Goal: Task Accomplishment & Management: Manage account settings

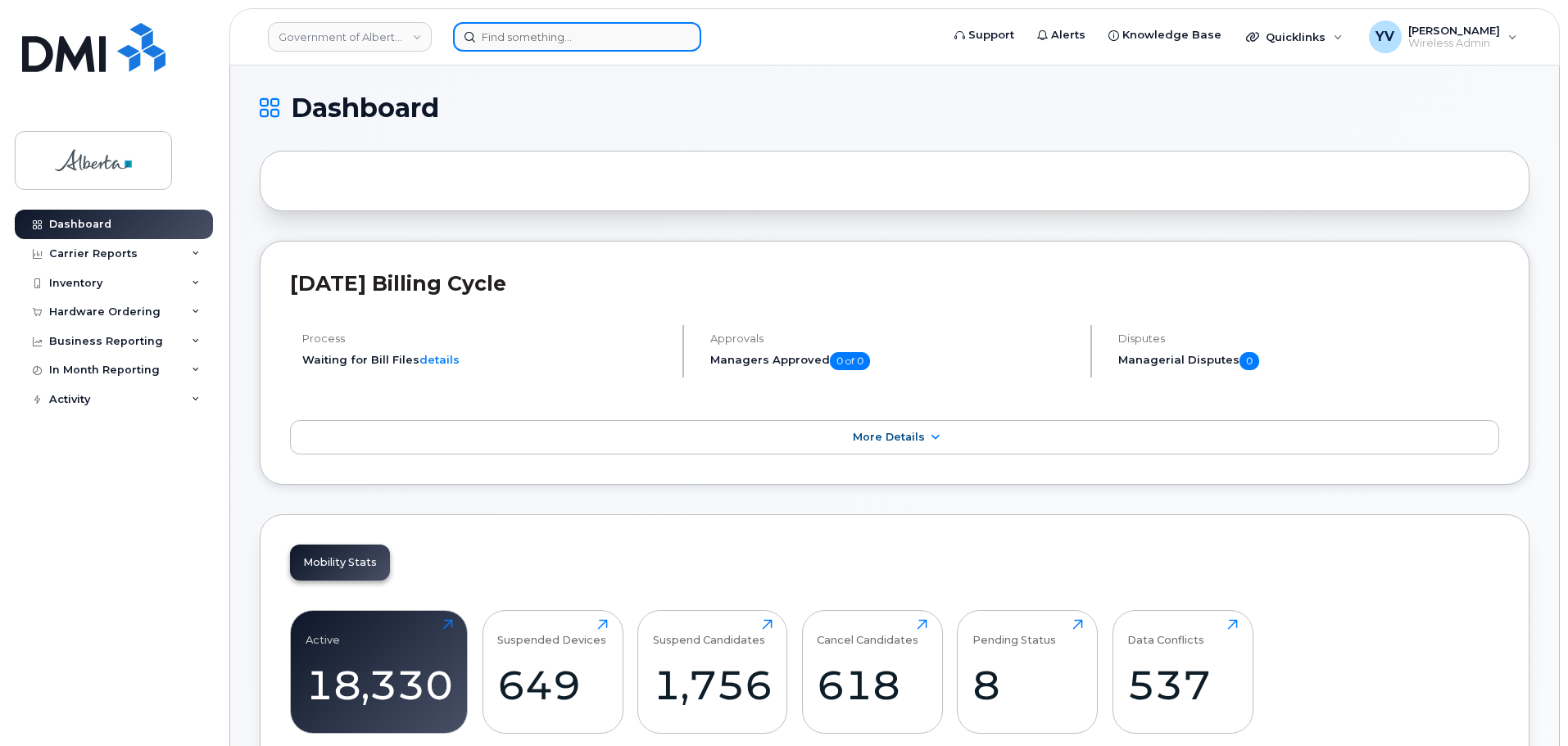
click at [490, 33] on input at bounding box center [576, 36] width 248 height 29
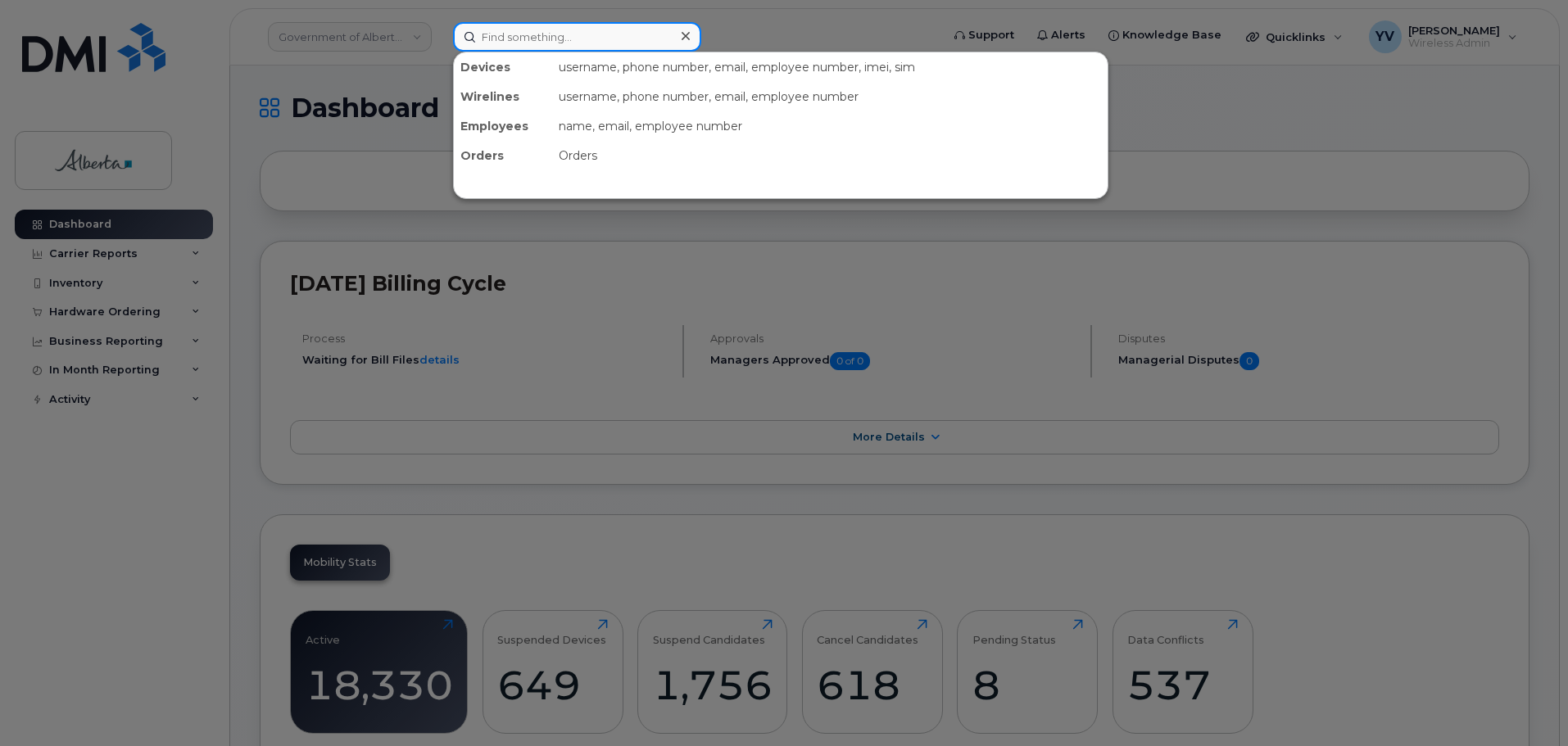
paste input "7802933158"
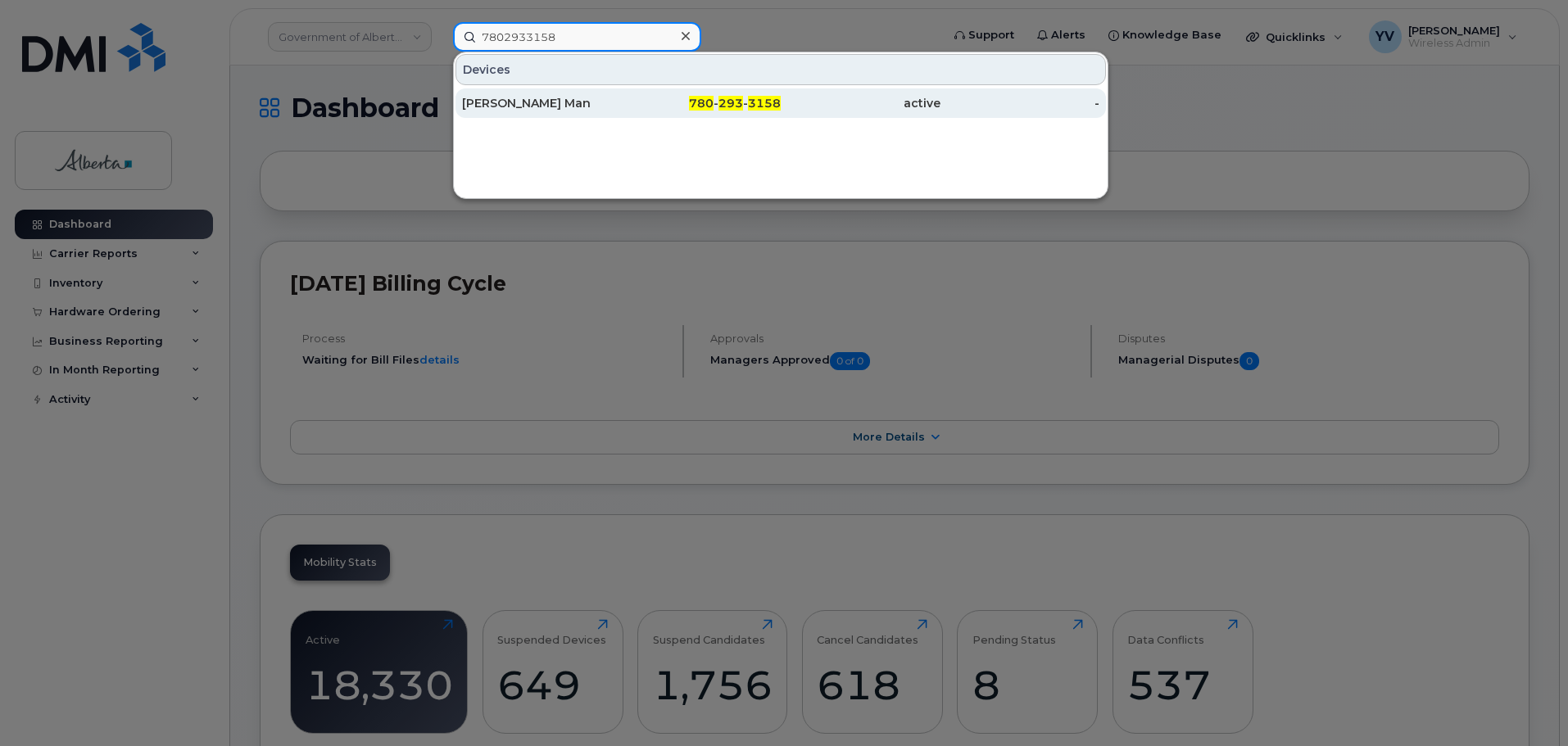
type input "7802933158"
click at [724, 101] on span "293" at bounding box center [731, 103] width 25 height 15
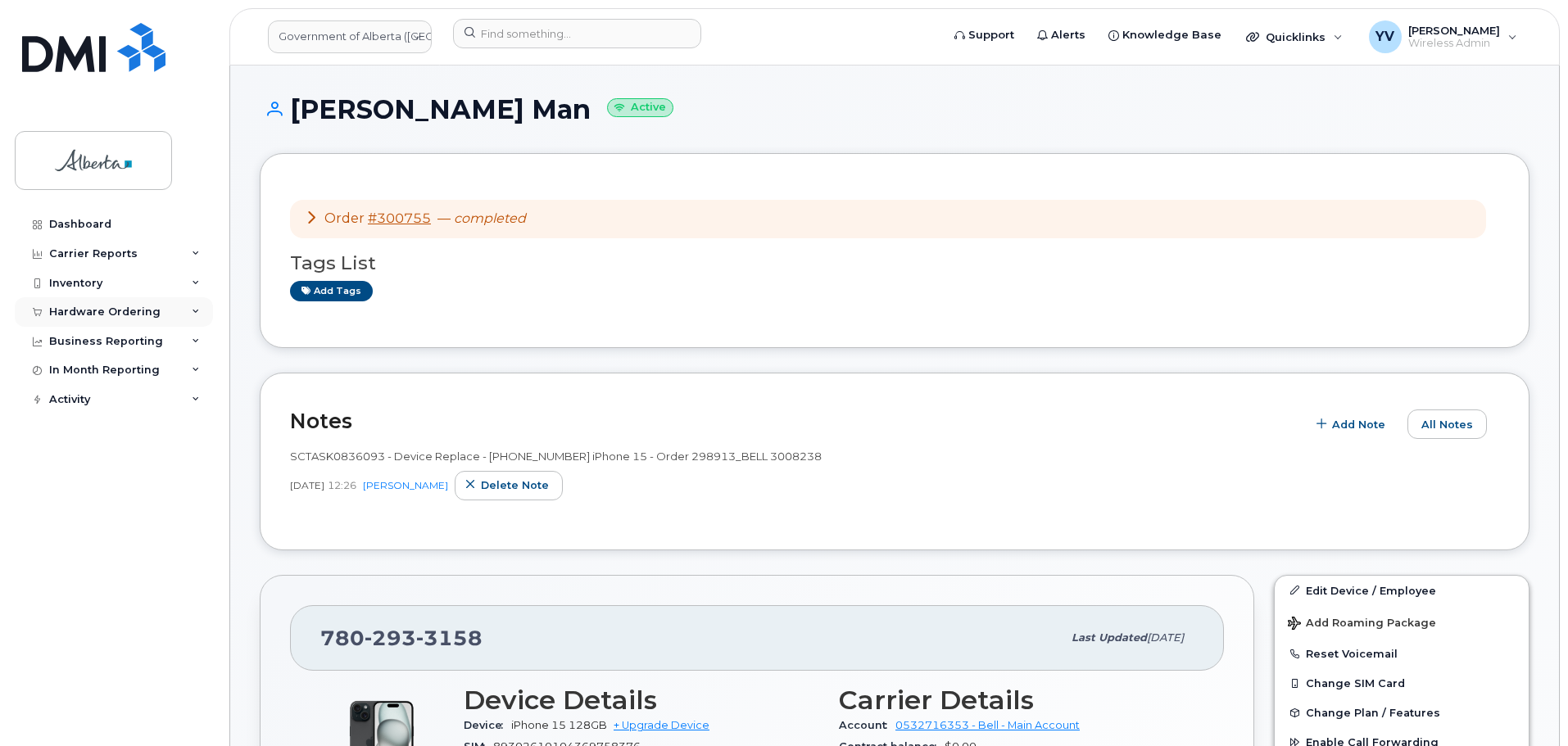
click at [77, 310] on div "Hardware Ordering" at bounding box center [105, 312] width 112 height 13
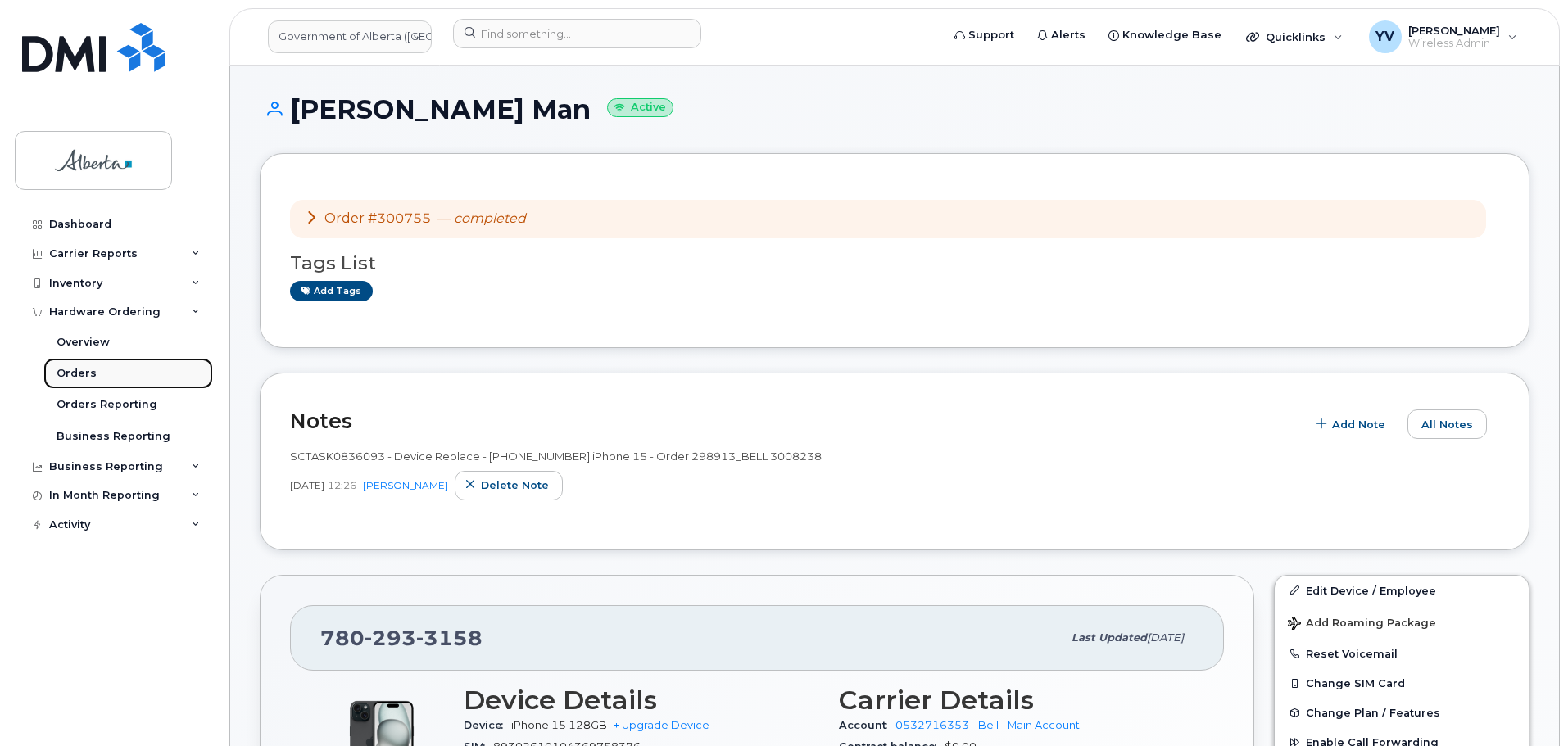
click at [66, 370] on div "Orders" at bounding box center [76, 373] width 40 height 15
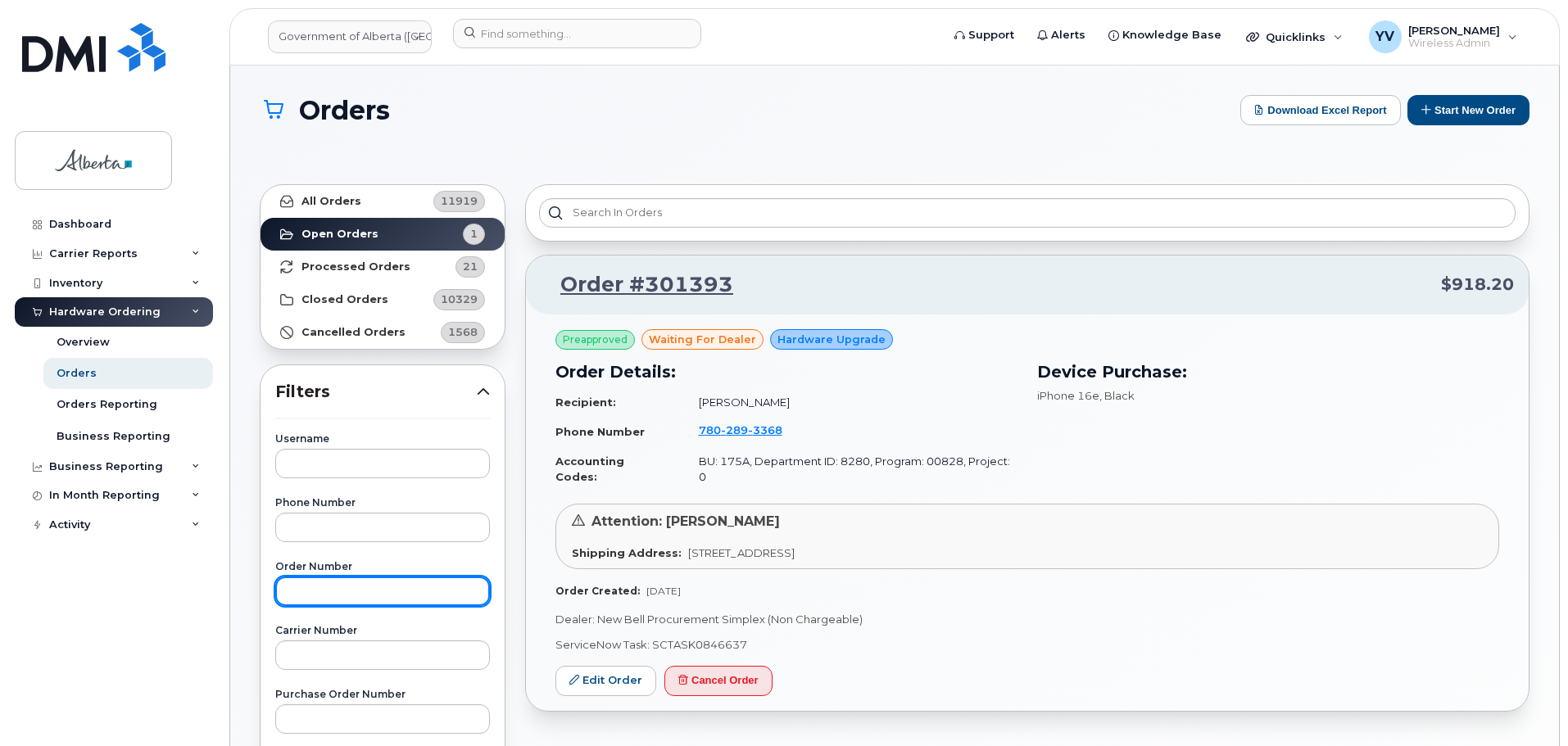
click at [339, 584] on input "text" at bounding box center [383, 592] width 215 height 29
drag, startPoint x: 363, startPoint y: 596, endPoint x: 269, endPoint y: 602, distance: 94.2
type input "3019396"
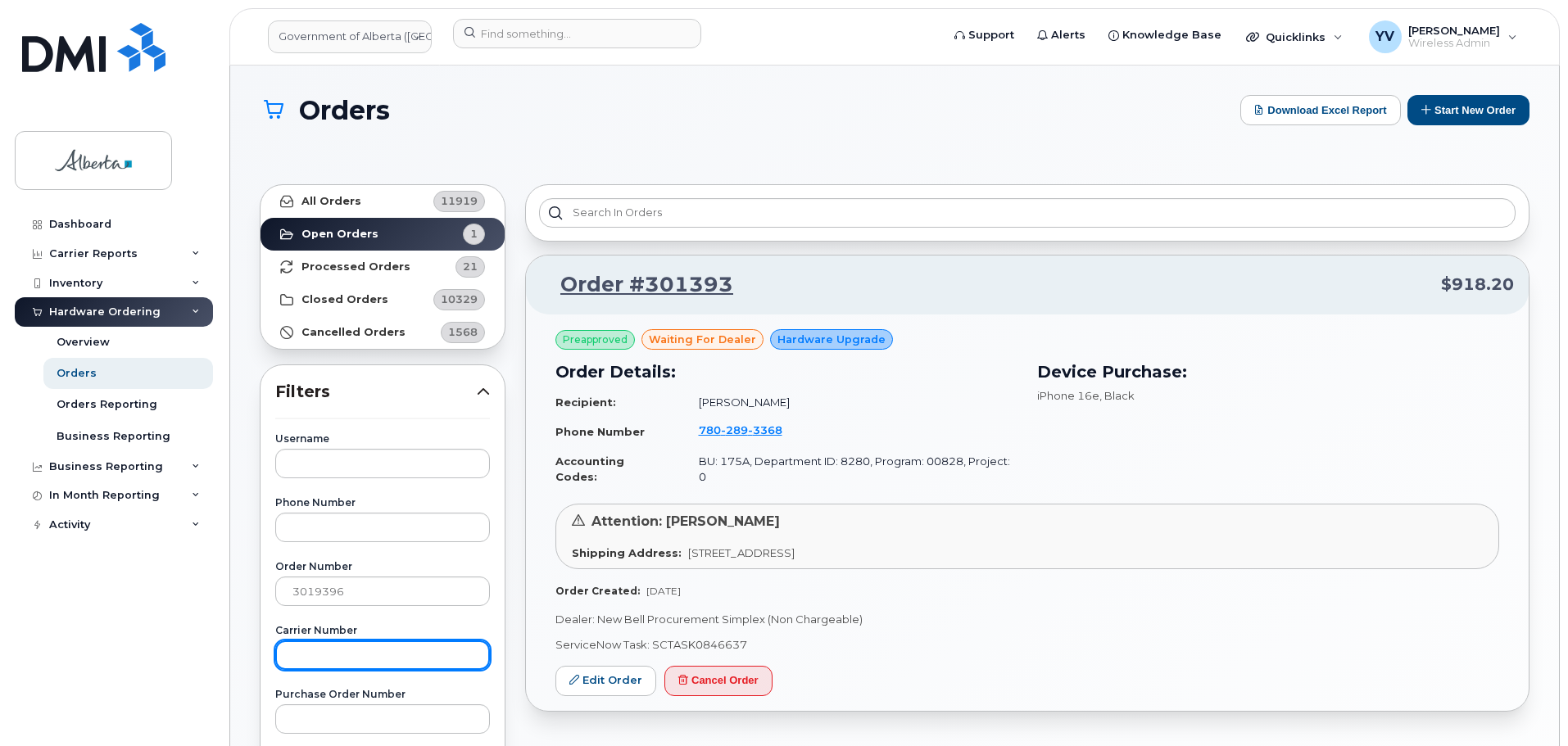
click at [318, 662] on input "text" at bounding box center [383, 655] width 215 height 29
paste input "3019396"
type input "3019396"
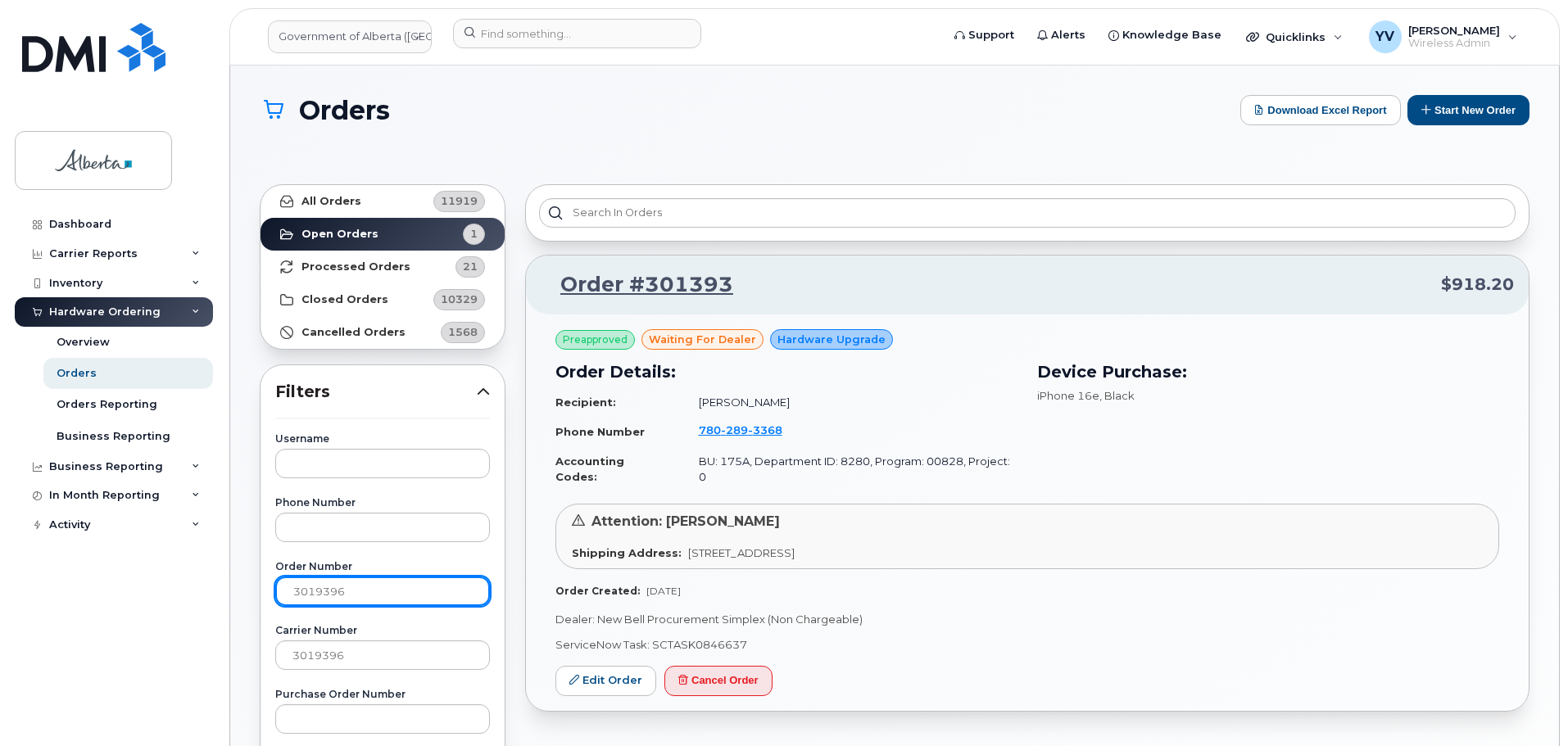
drag, startPoint x: 354, startPoint y: 586, endPoint x: 267, endPoint y: 593, distance: 87.3
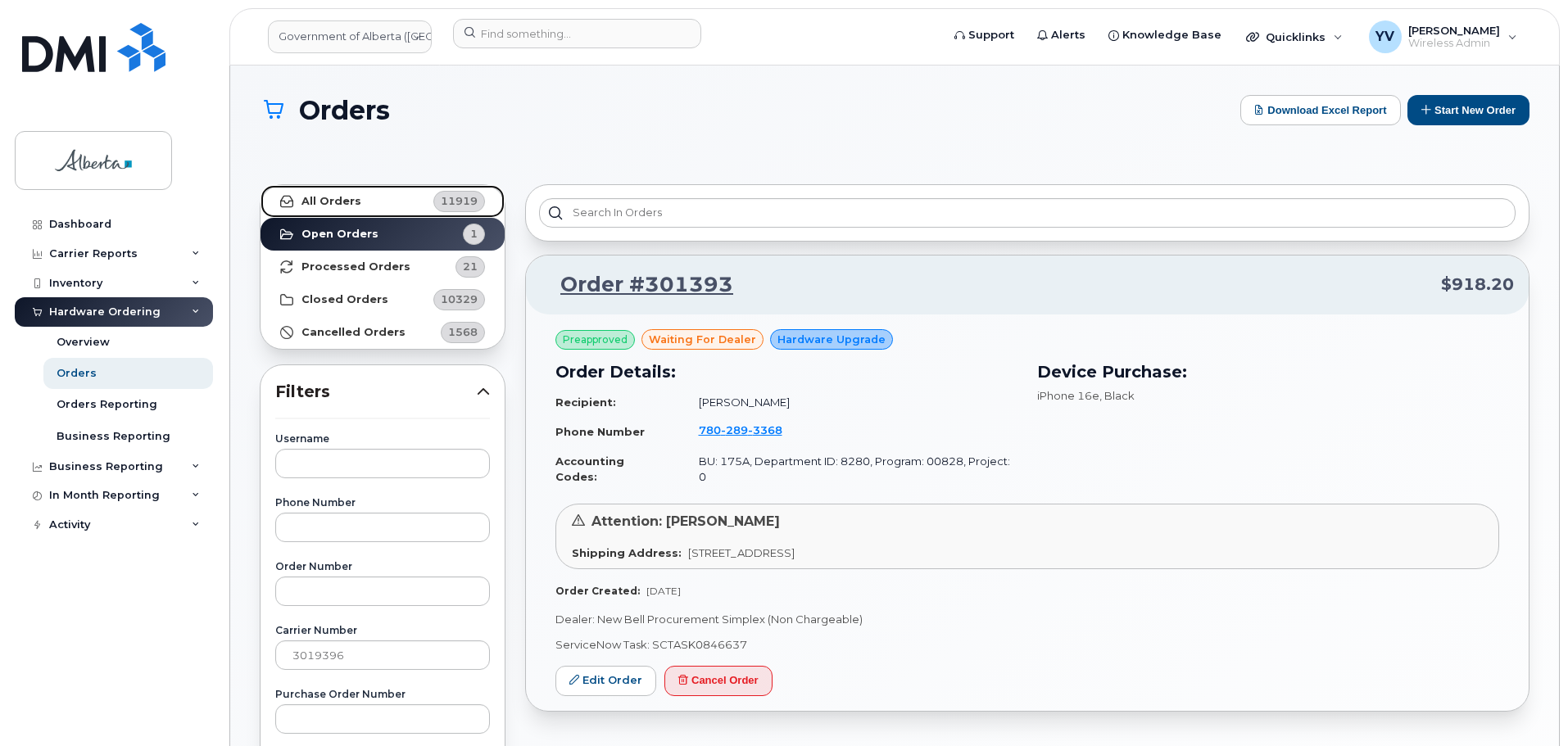
click at [332, 195] on strong "All Orders" at bounding box center [332, 202] width 60 height 13
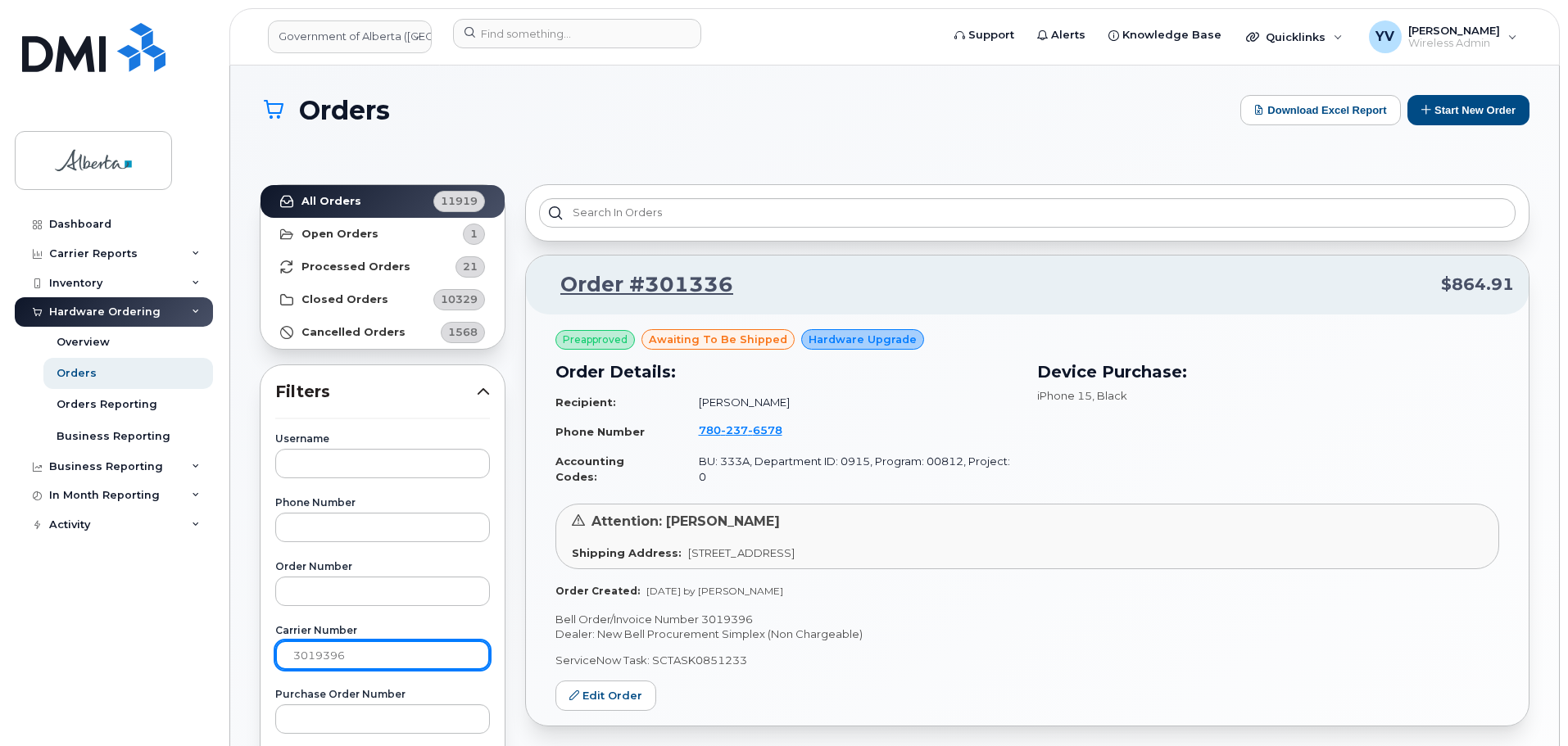
click at [358, 653] on input "3019396" at bounding box center [383, 655] width 215 height 29
click at [316, 196] on strong "All Orders" at bounding box center [332, 202] width 60 height 13
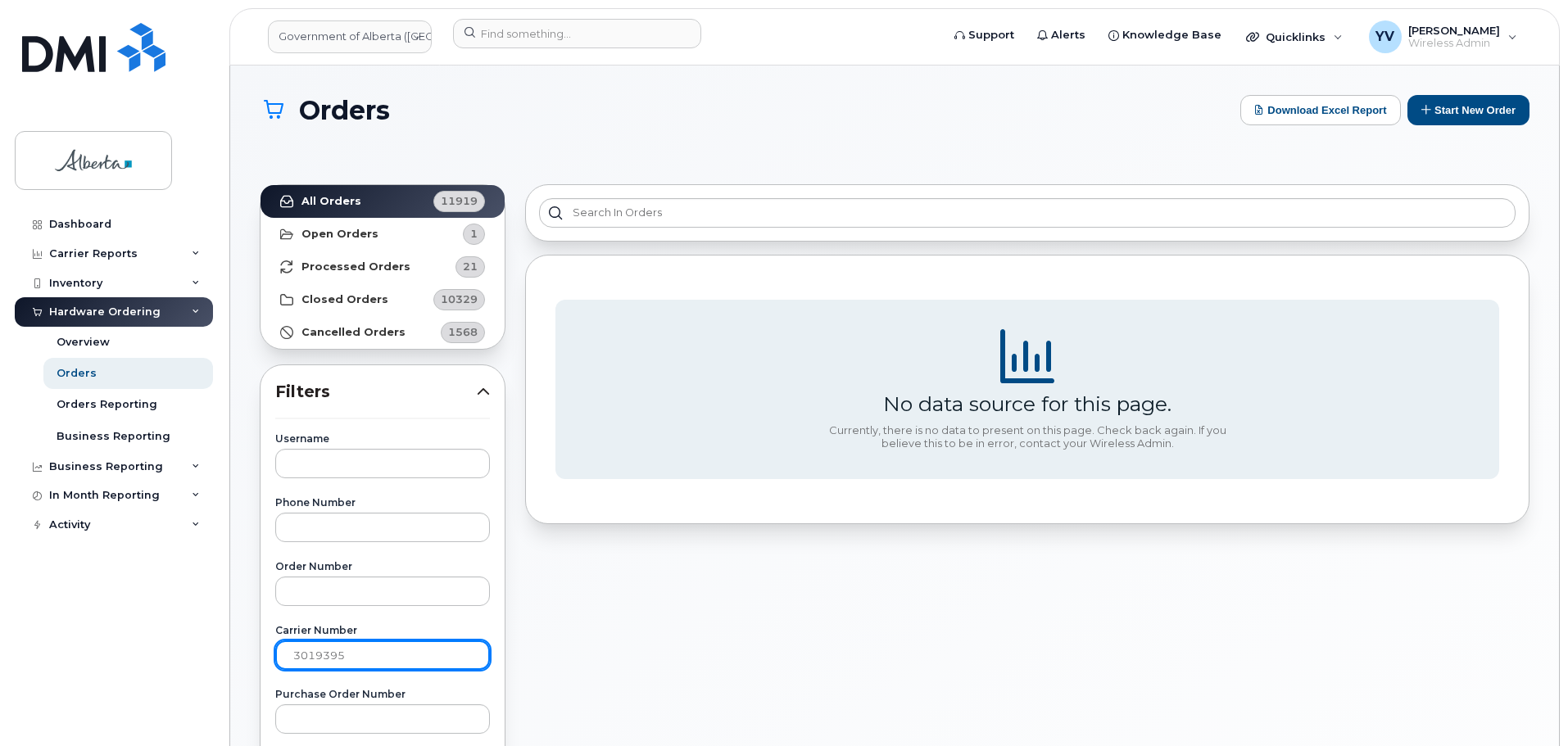
drag, startPoint x: 342, startPoint y: 657, endPoint x: 385, endPoint y: 646, distance: 44.4
click at [343, 656] on input "3019395" at bounding box center [383, 655] width 215 height 29
type input "3019396"
click at [307, 204] on strong "All Orders" at bounding box center [332, 202] width 60 height 13
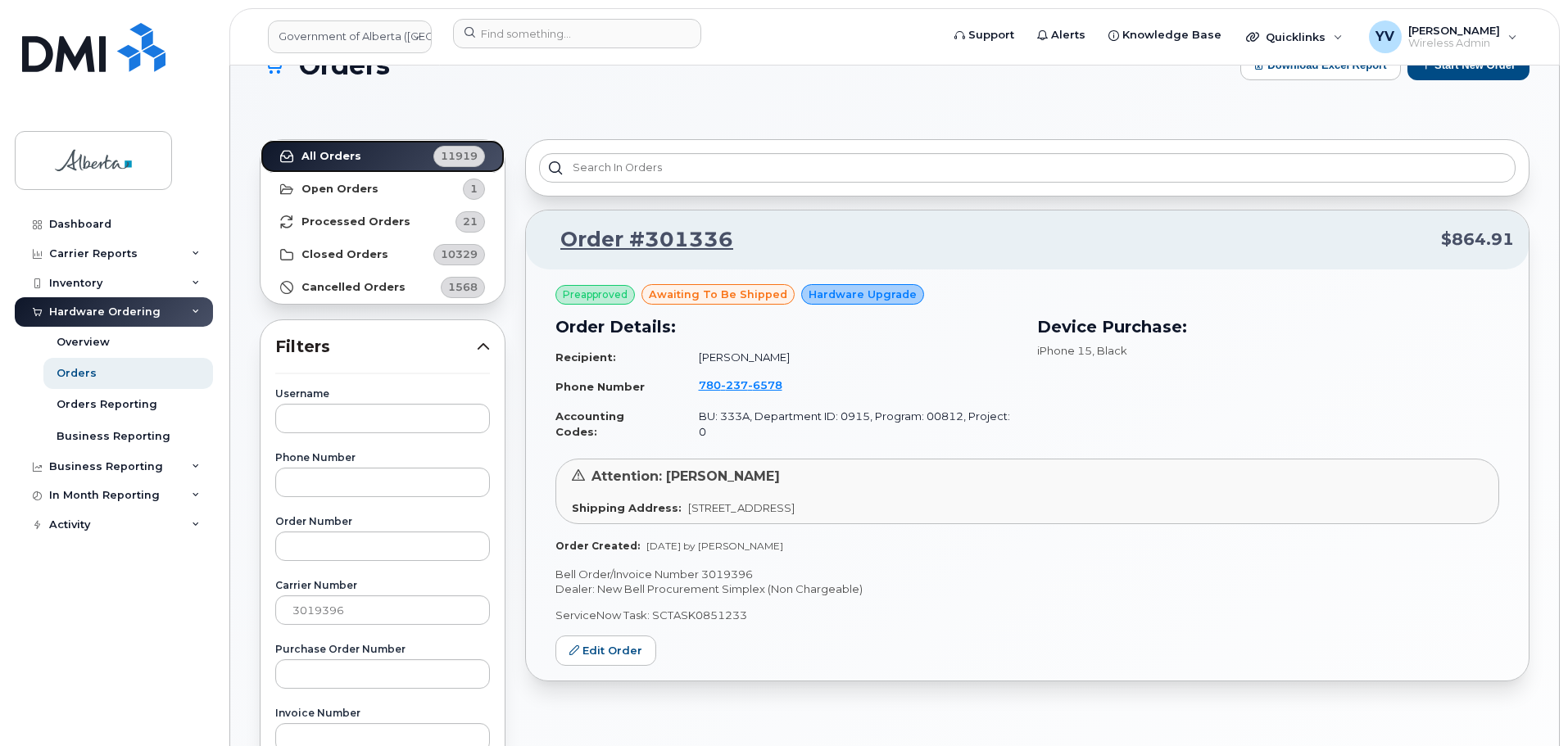
scroll to position [67, 0]
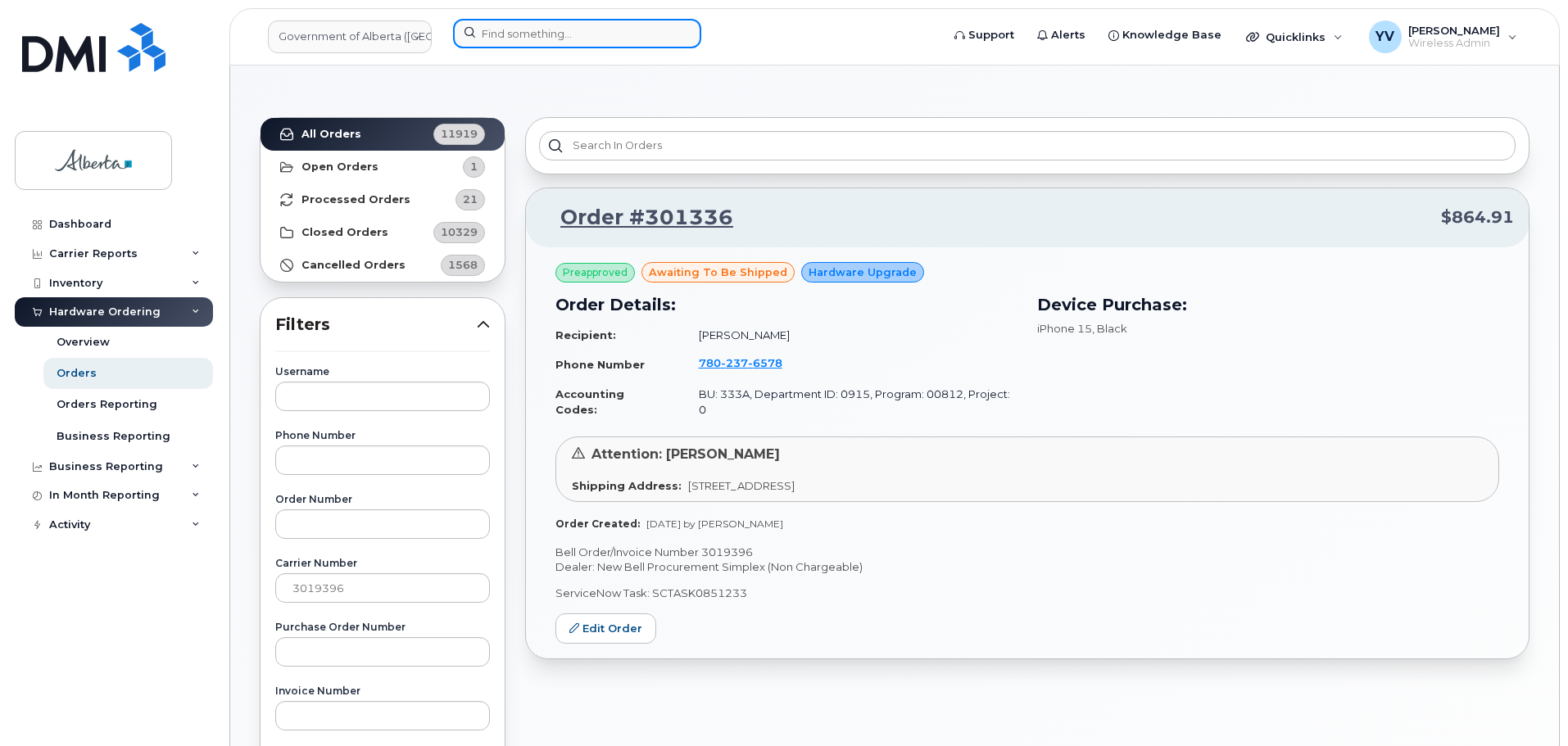
click at [489, 30] on input at bounding box center [576, 34] width 248 height 29
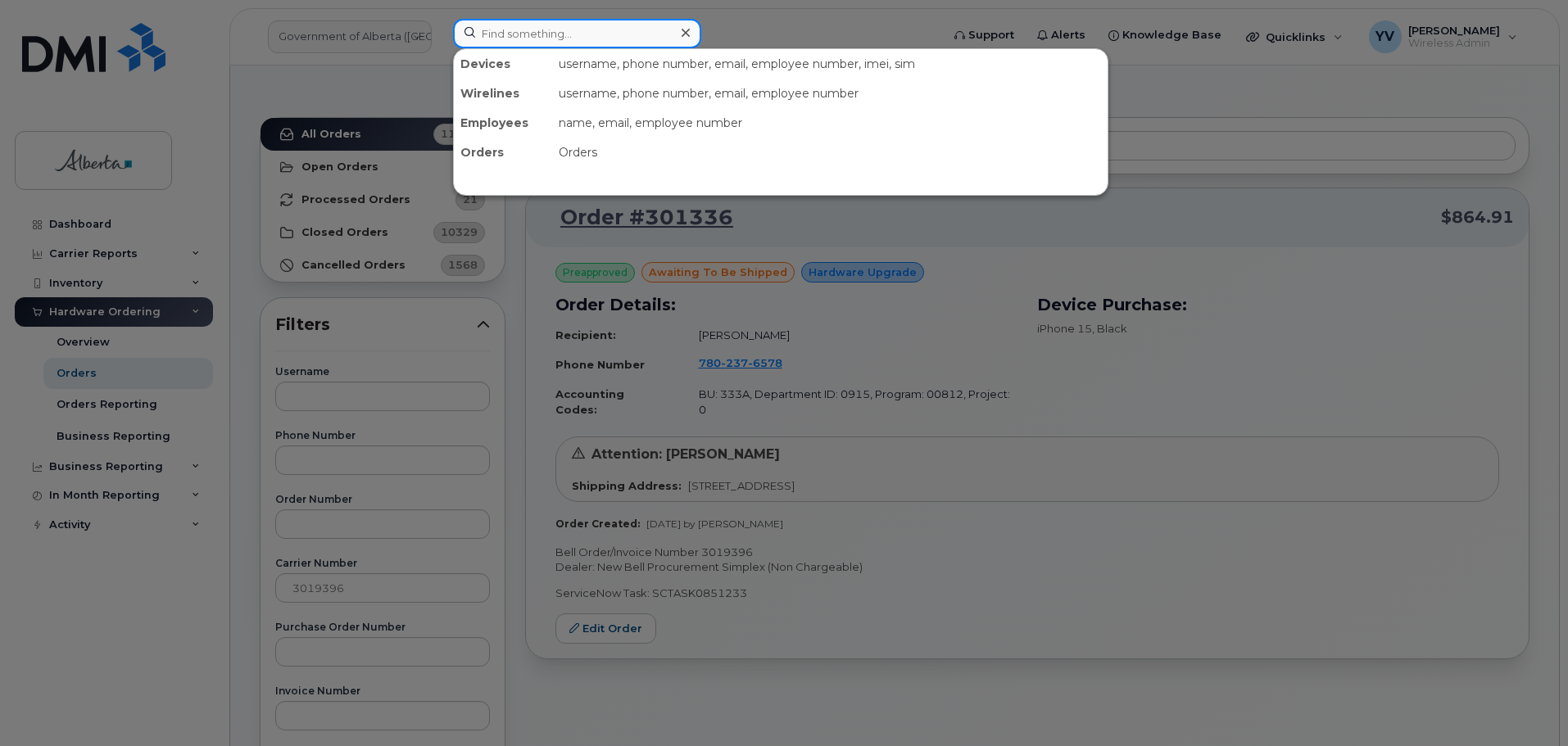
paste input "5873982235"
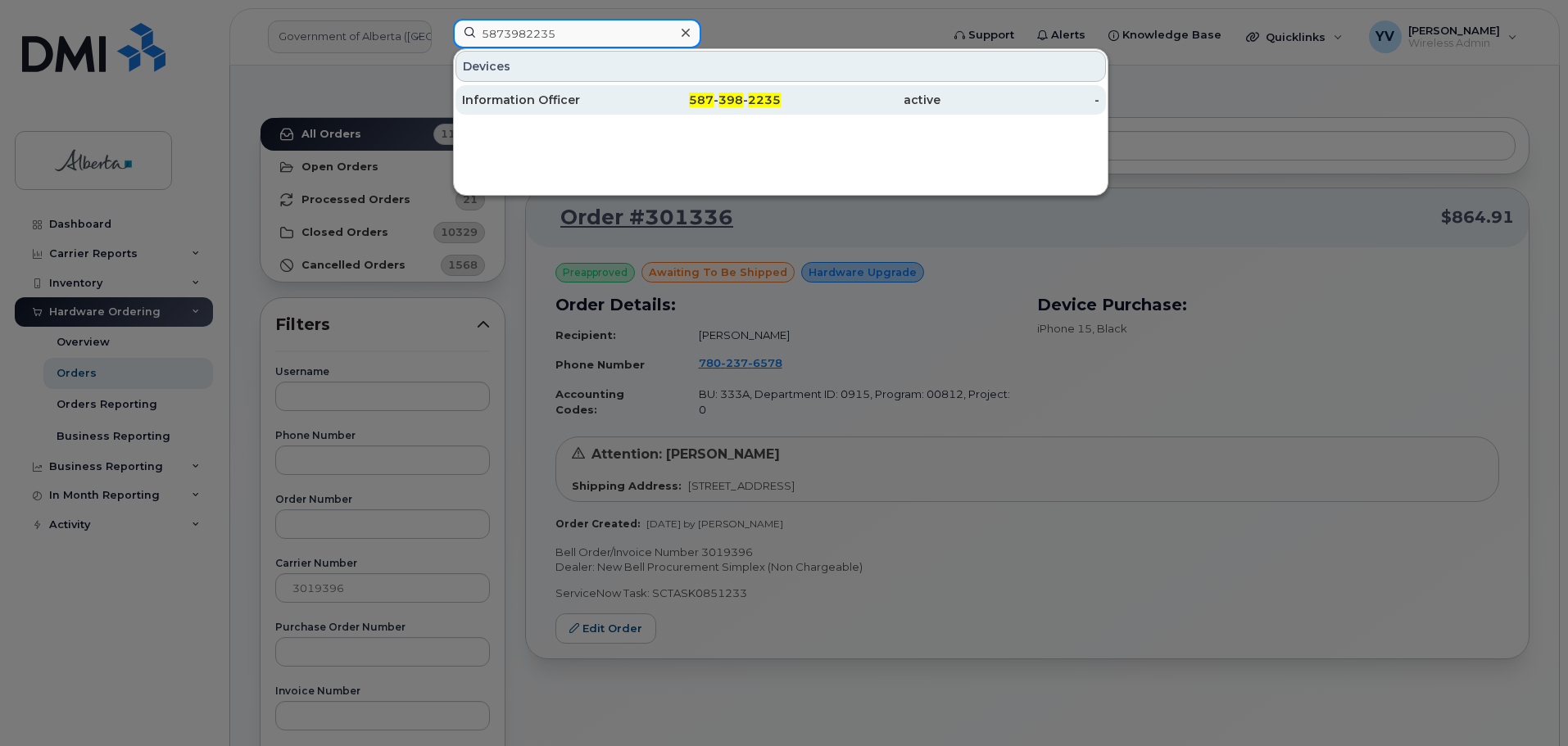
type input "5873982235"
click at [726, 101] on span "398" at bounding box center [731, 100] width 25 height 15
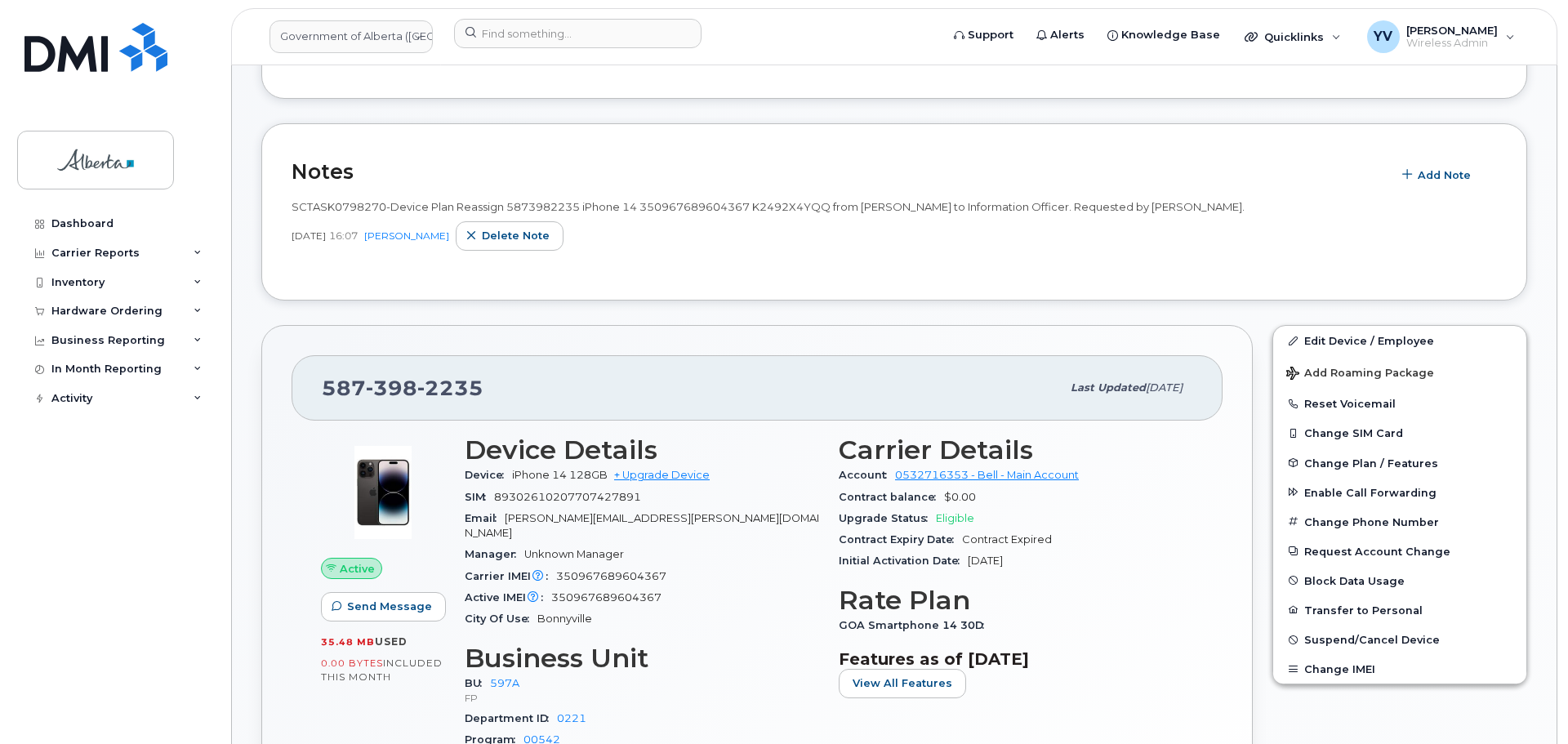
scroll to position [366, 0]
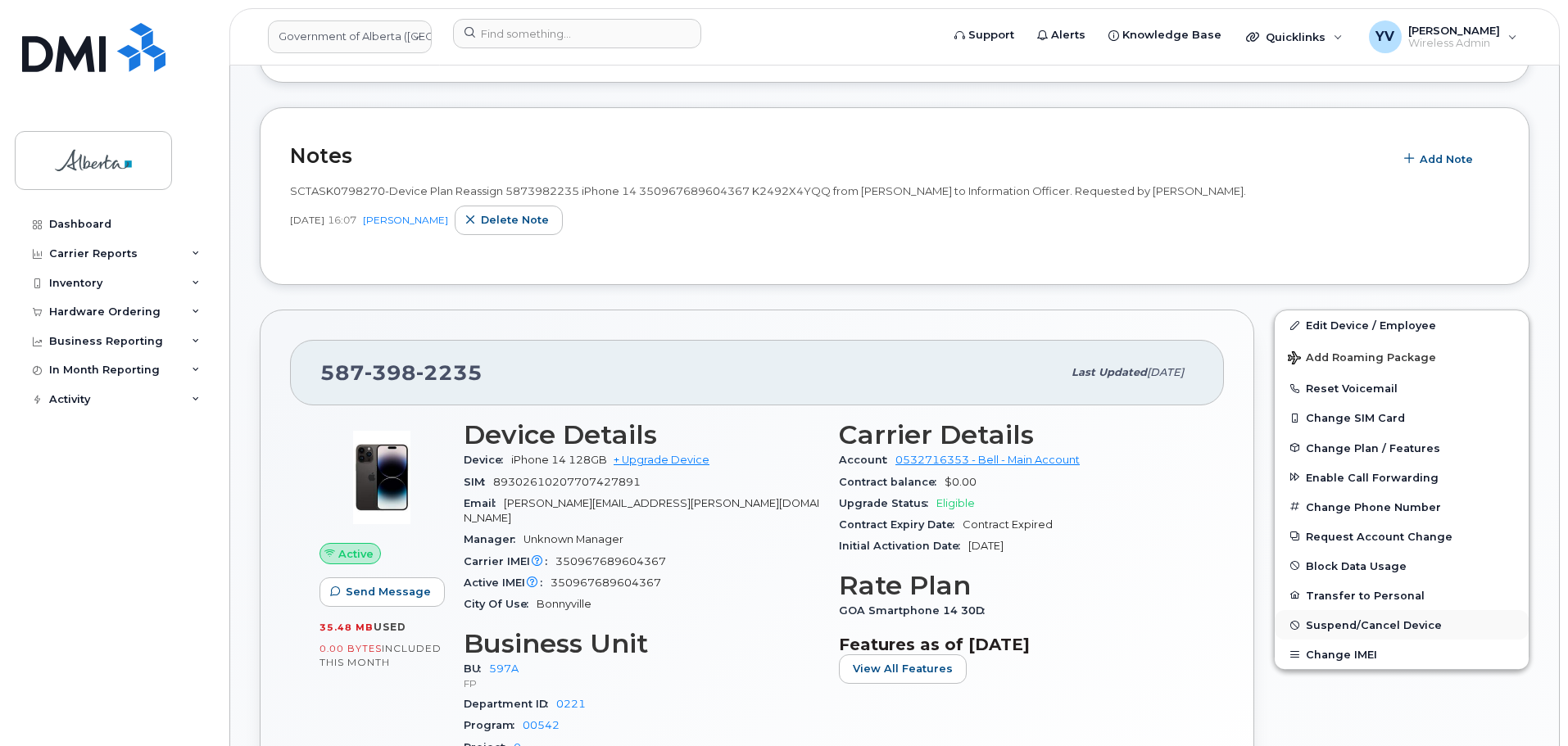
click at [1357, 617] on button "Suspend/Cancel Device" at bounding box center [1402, 625] width 254 height 29
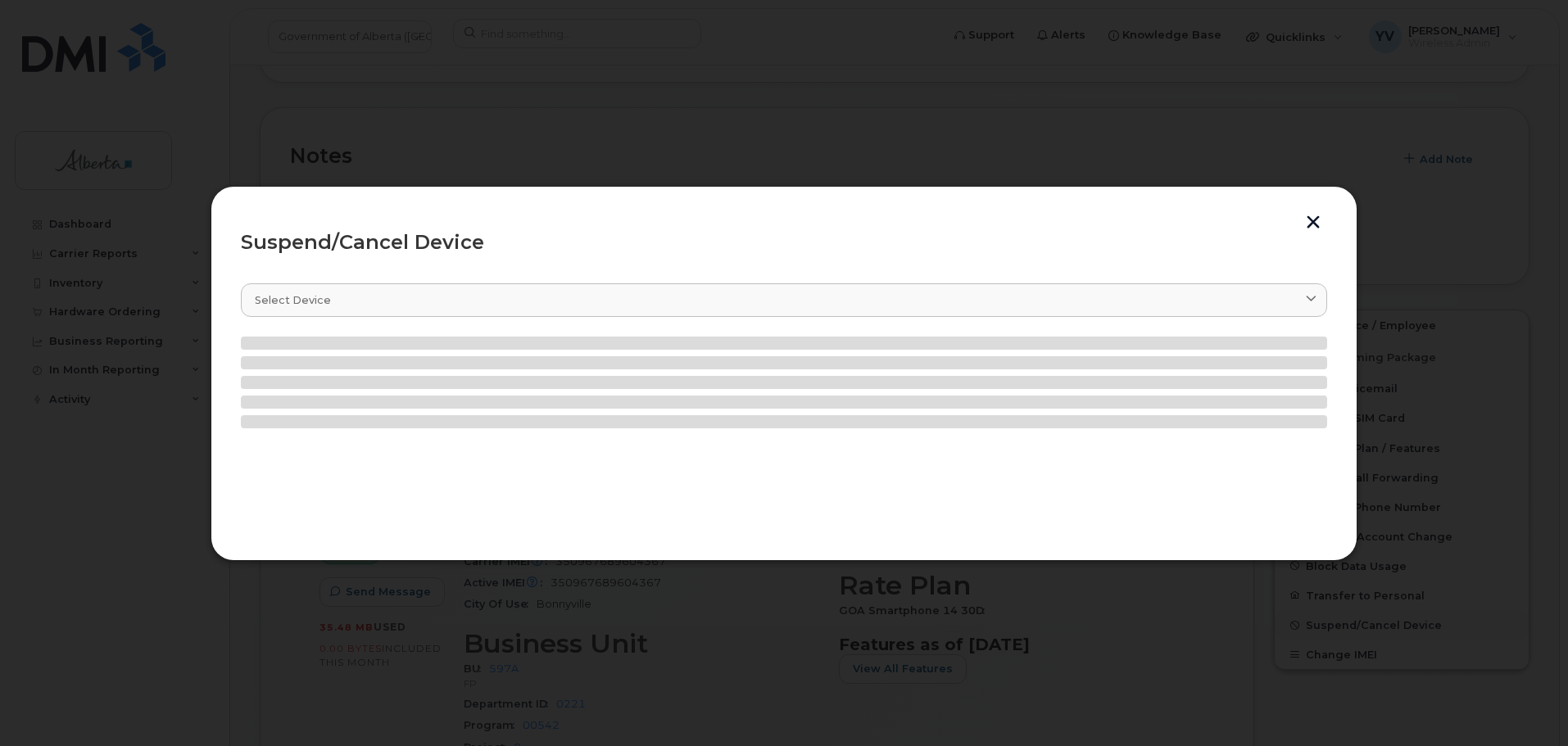
click at [1357, 617] on div at bounding box center [784, 373] width 1568 height 746
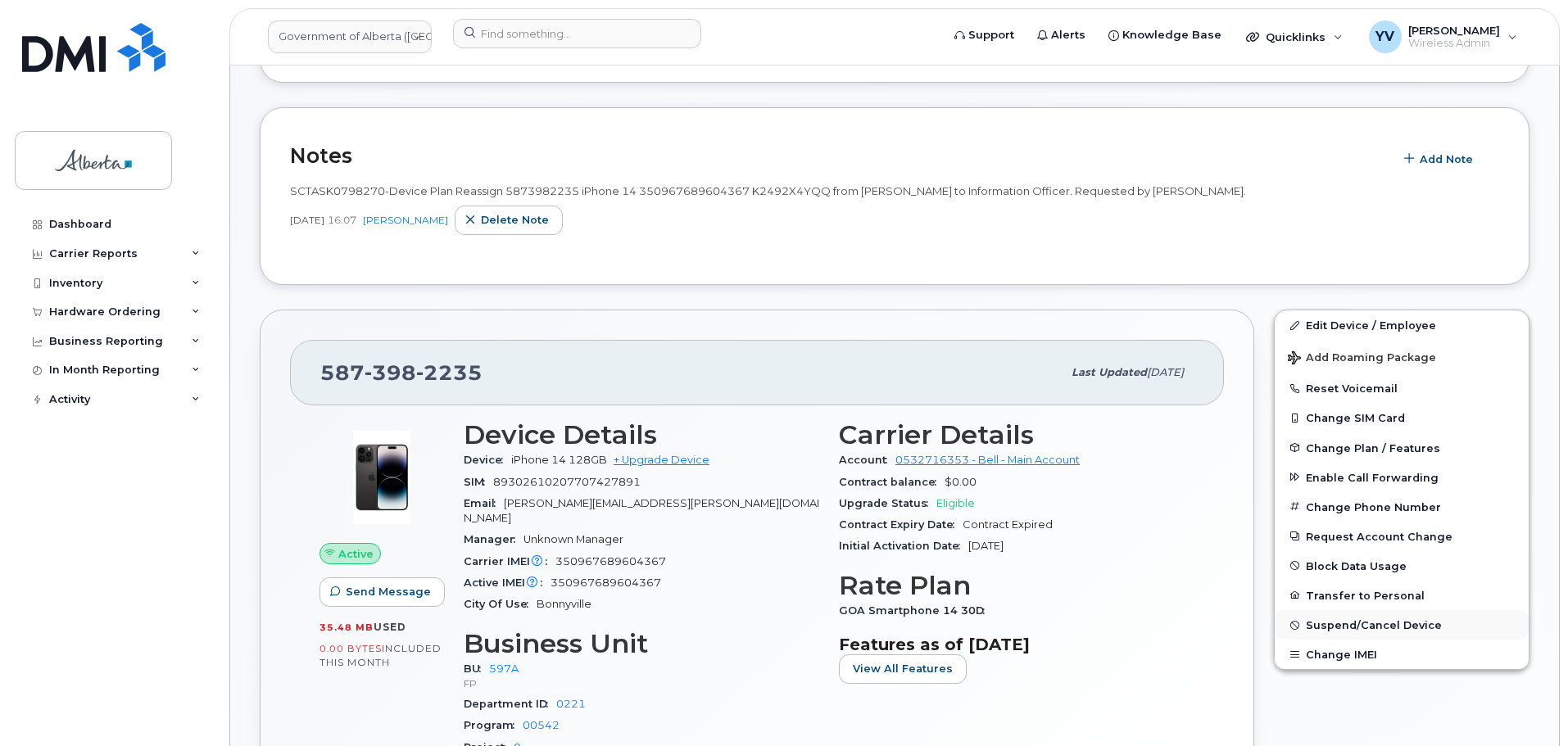
click at [1378, 615] on button "Suspend/Cancel Device" at bounding box center [1402, 625] width 254 height 29
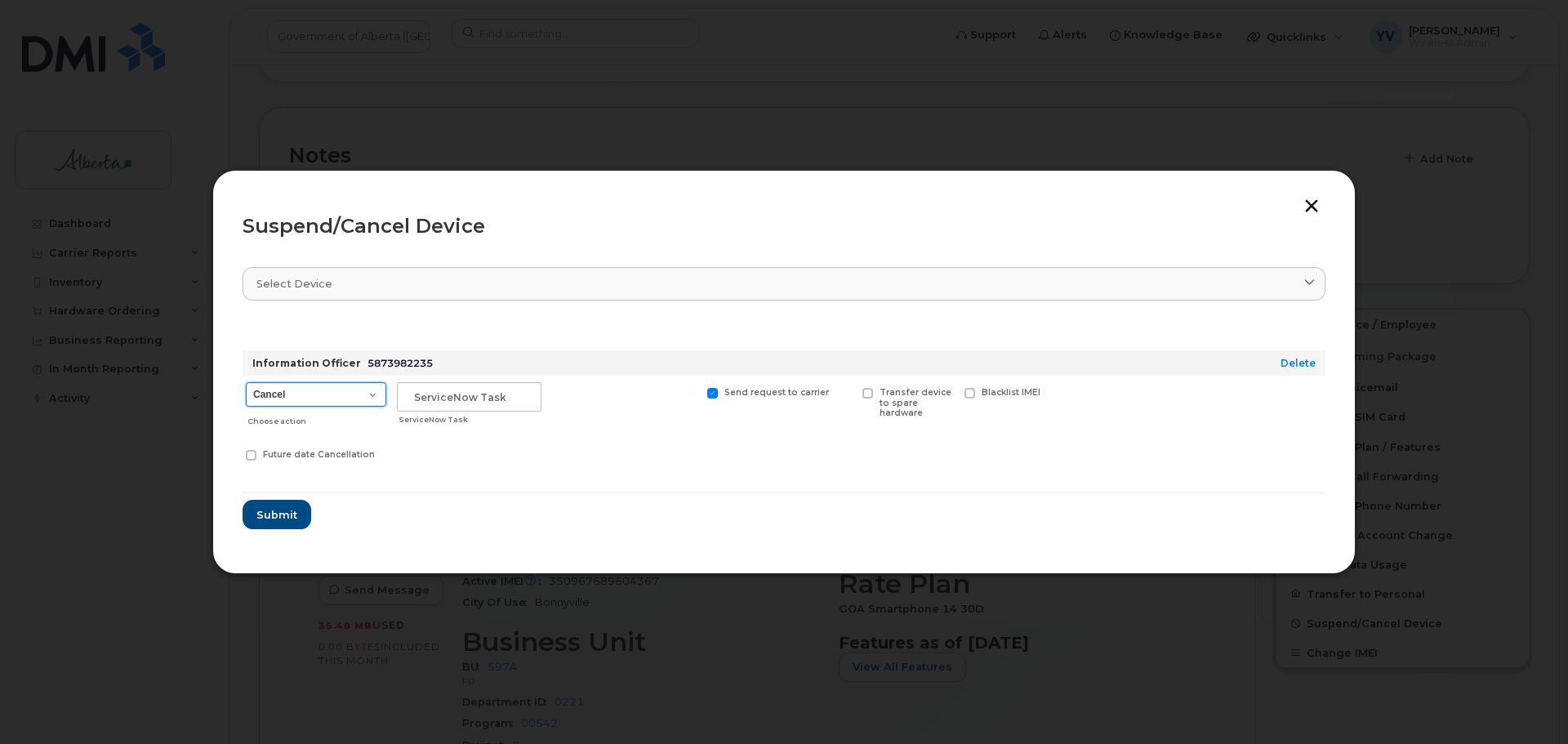
click at [371, 393] on select "Cancel Suspend - Extend Suspension Suspend - Reduced Rate Suspend - Lost Device…" at bounding box center [315, 394] width 140 height 24
select select "[object Object]"
click at [245, 382] on select "Cancel Suspend - Extend Suspension Suspend - Reduced Rate Suspend - Lost Device…" at bounding box center [315, 394] width 140 height 24
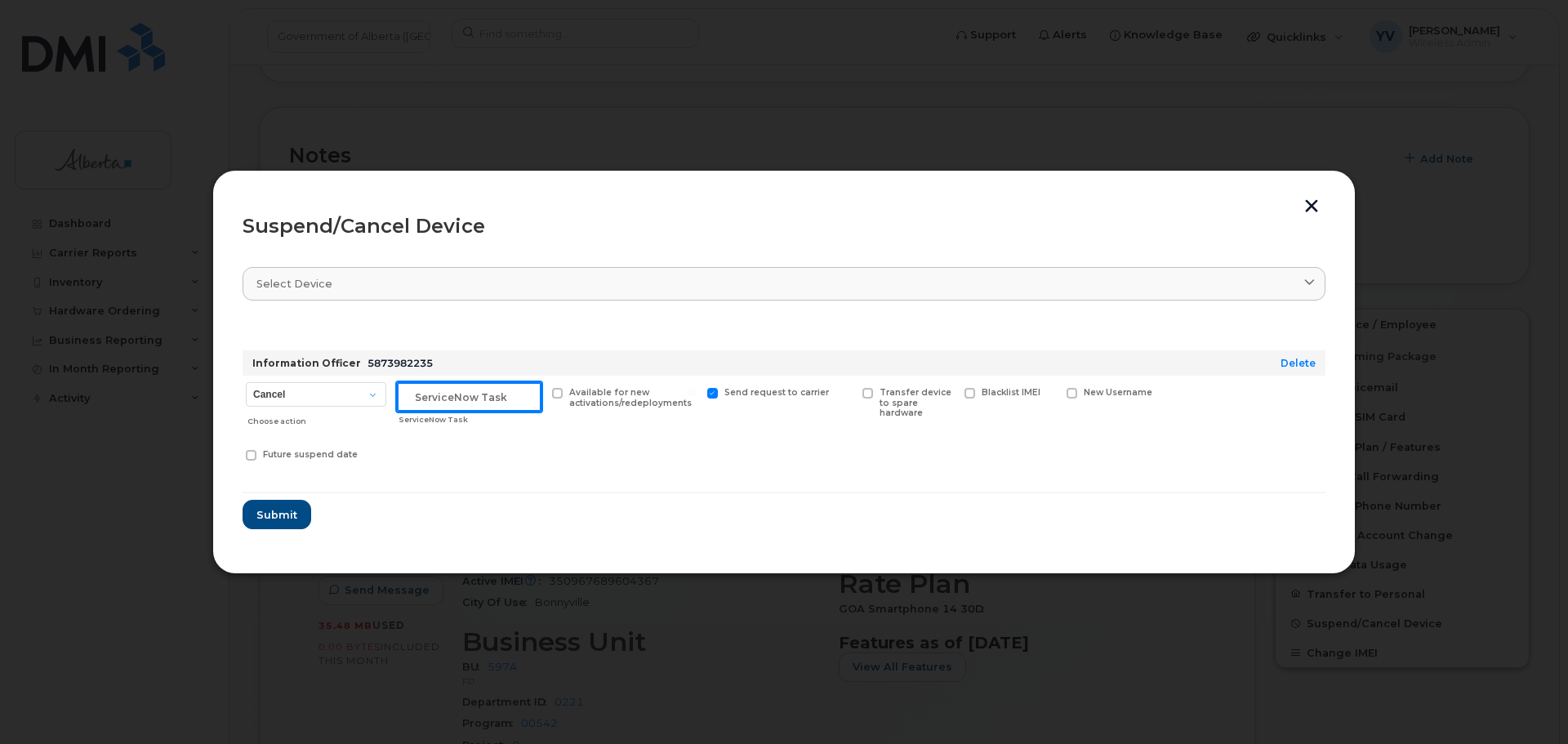
click at [410, 401] on input "text" at bounding box center [469, 397] width 145 height 29
paste input "SCTASK0851882"
type input "SCTASK0851882 Suspend"
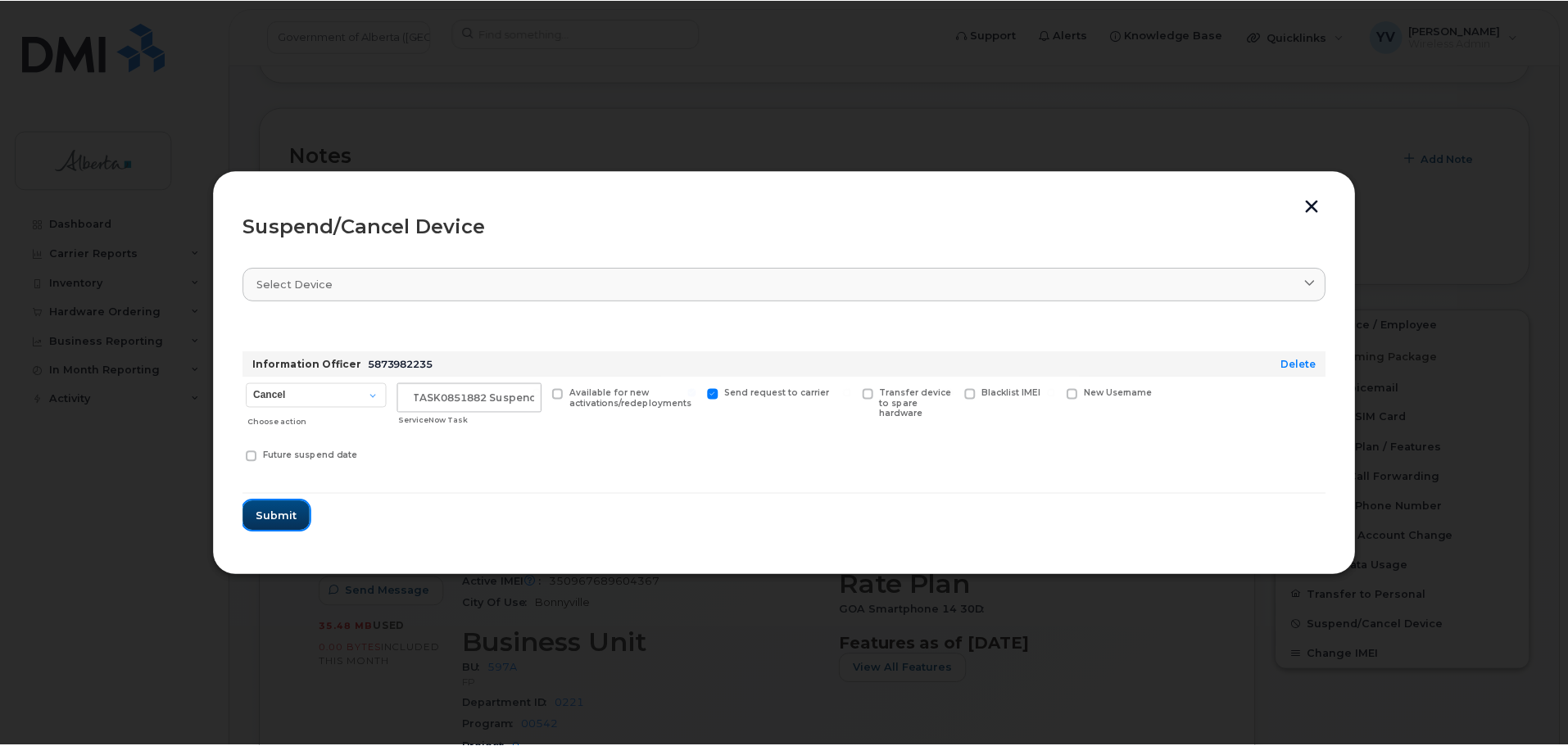
scroll to position [0, 0]
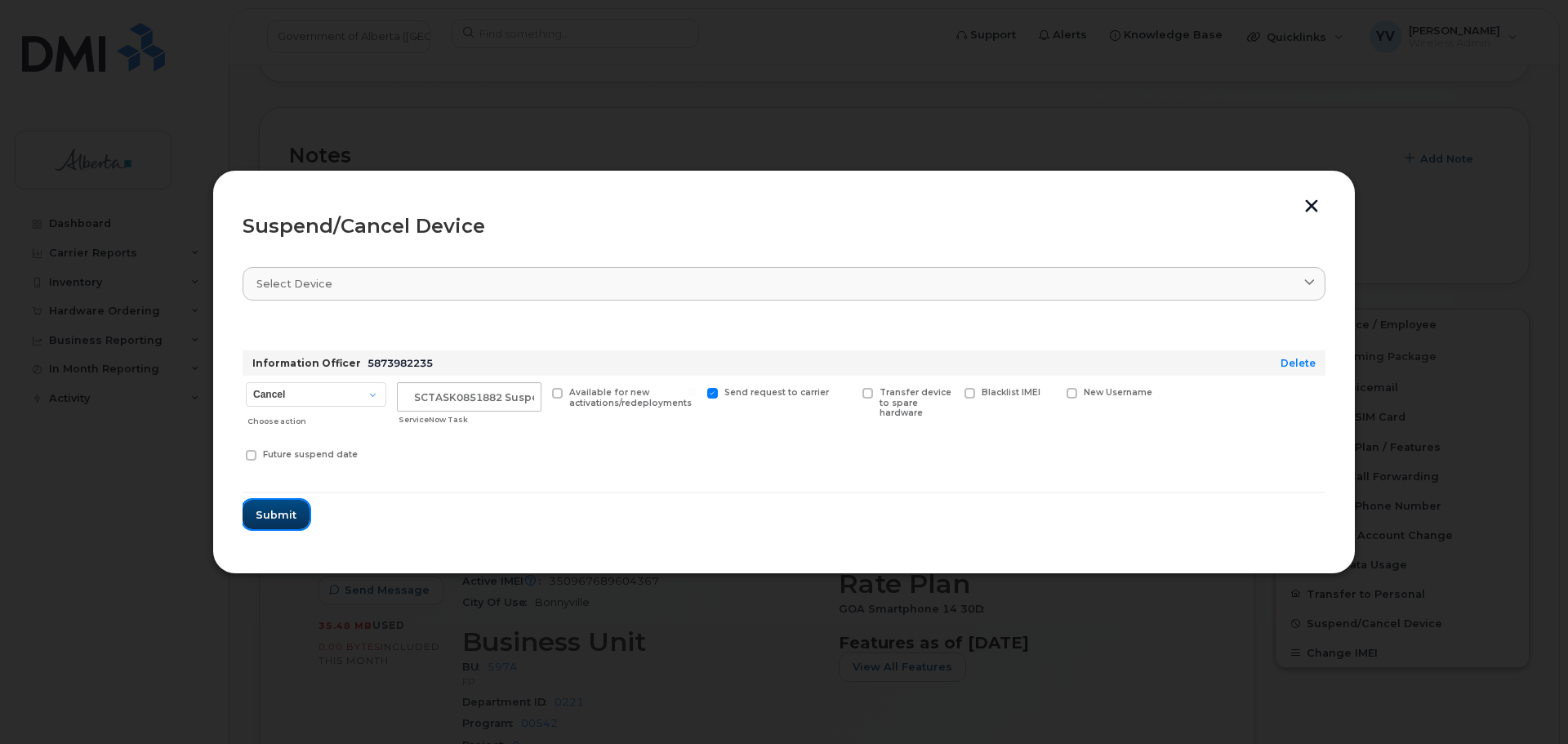
click at [265, 517] on span "Submit" at bounding box center [275, 515] width 41 height 15
click at [265, 517] on form "Information Officer 5873982235 Delete Cancel Suspend - Extend Suspension Suspen…" at bounding box center [784, 425] width 1082 height 210
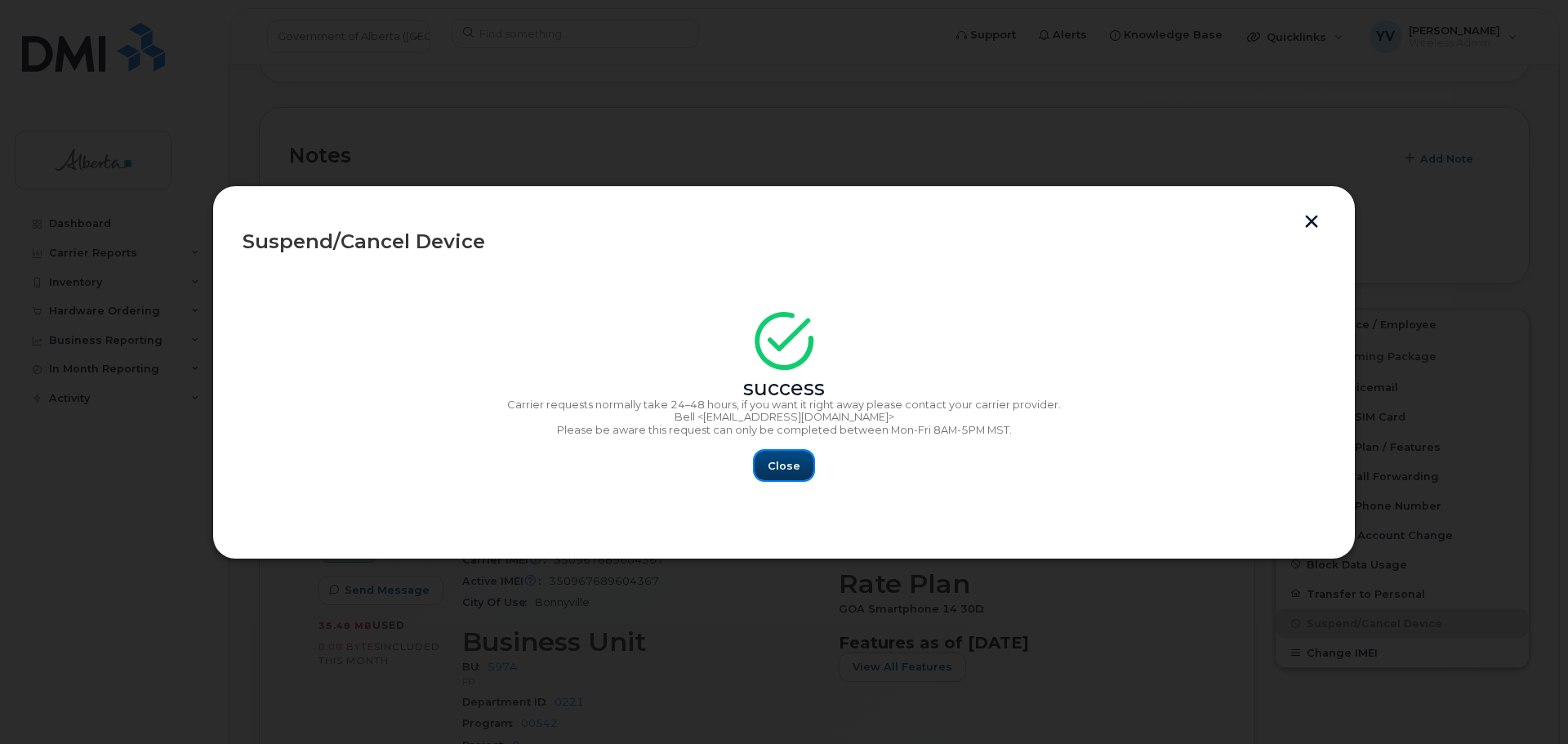
click at [782, 472] on span "Close" at bounding box center [784, 466] width 33 height 15
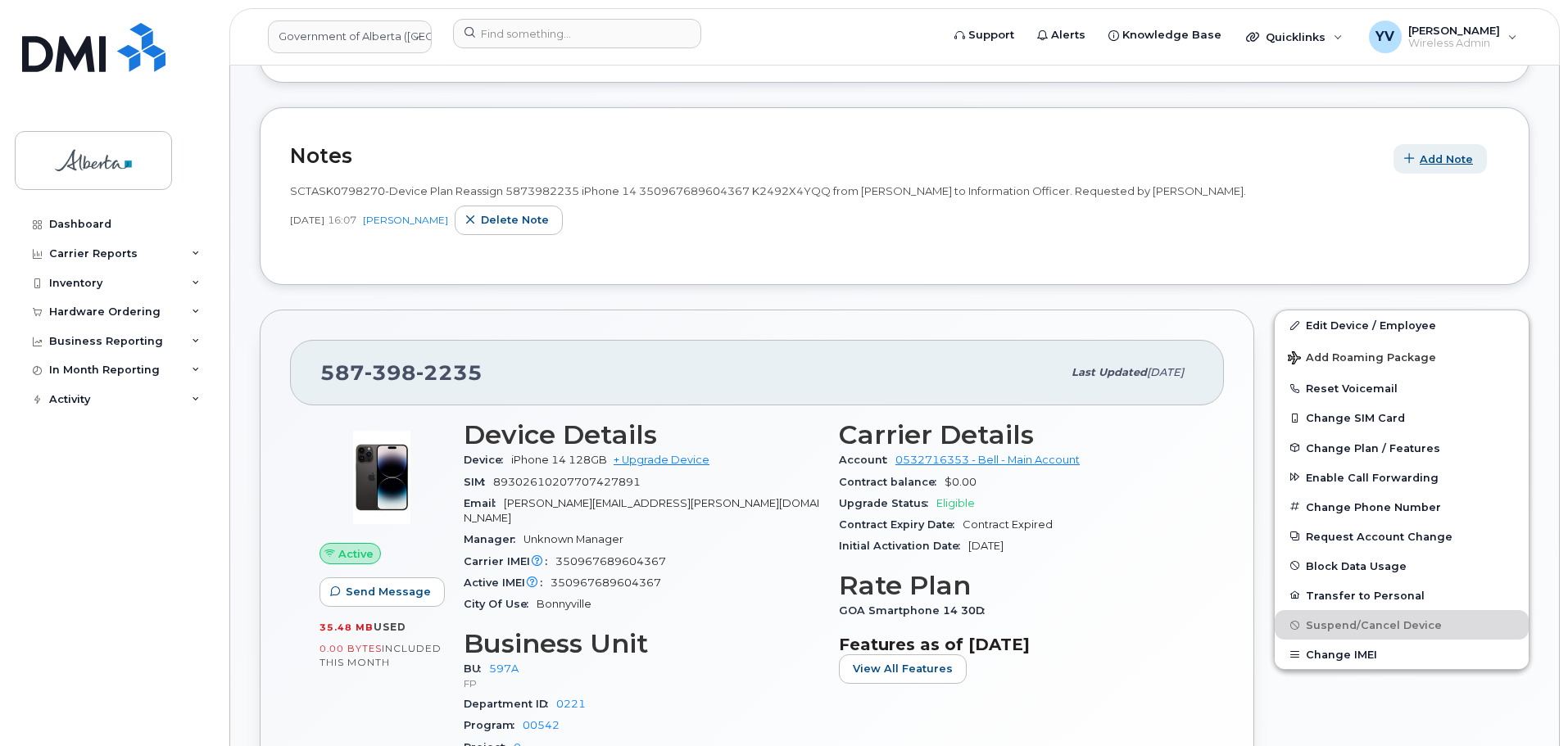
click at [1442, 159] on span "Add Note" at bounding box center [1446, 159] width 54 height 15
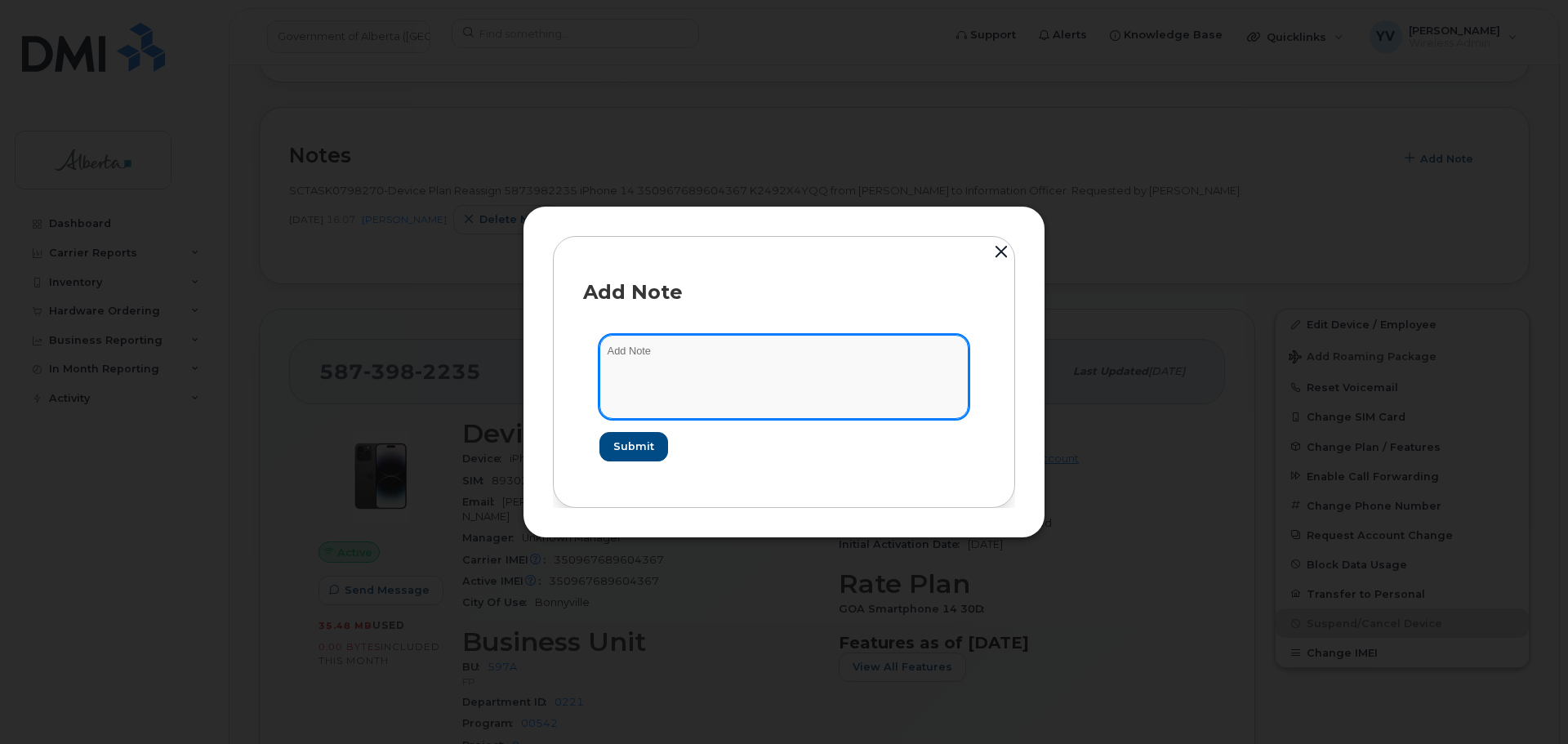
click at [618, 353] on textarea at bounding box center [784, 377] width 369 height 83
paste textarea "SCTASK0851882"
paste textarea "Plan Suspend - (1)"
type textarea "SCTASK0851882 Plan Suspend - (1)"
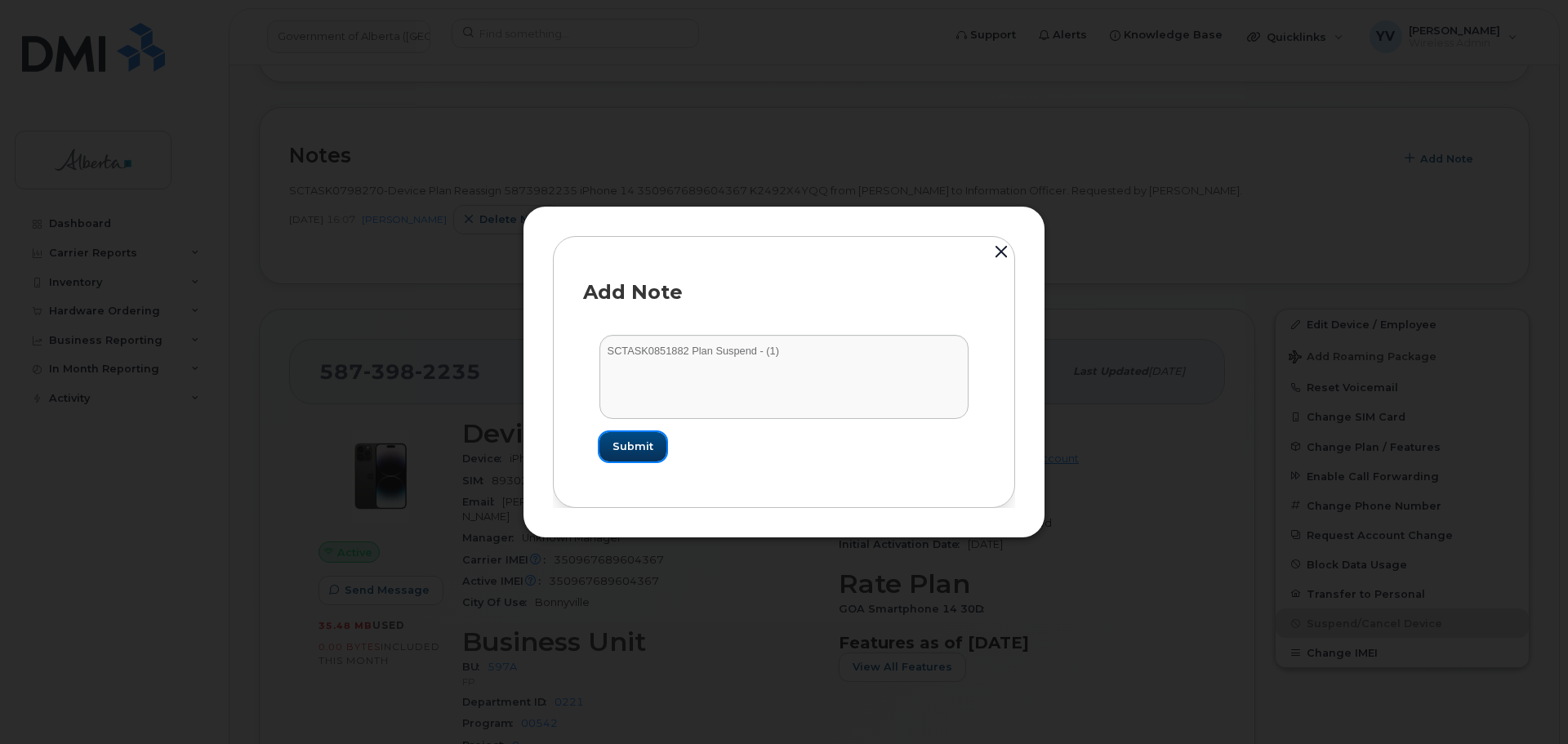
click at [633, 445] on span "Submit" at bounding box center [632, 446] width 41 height 15
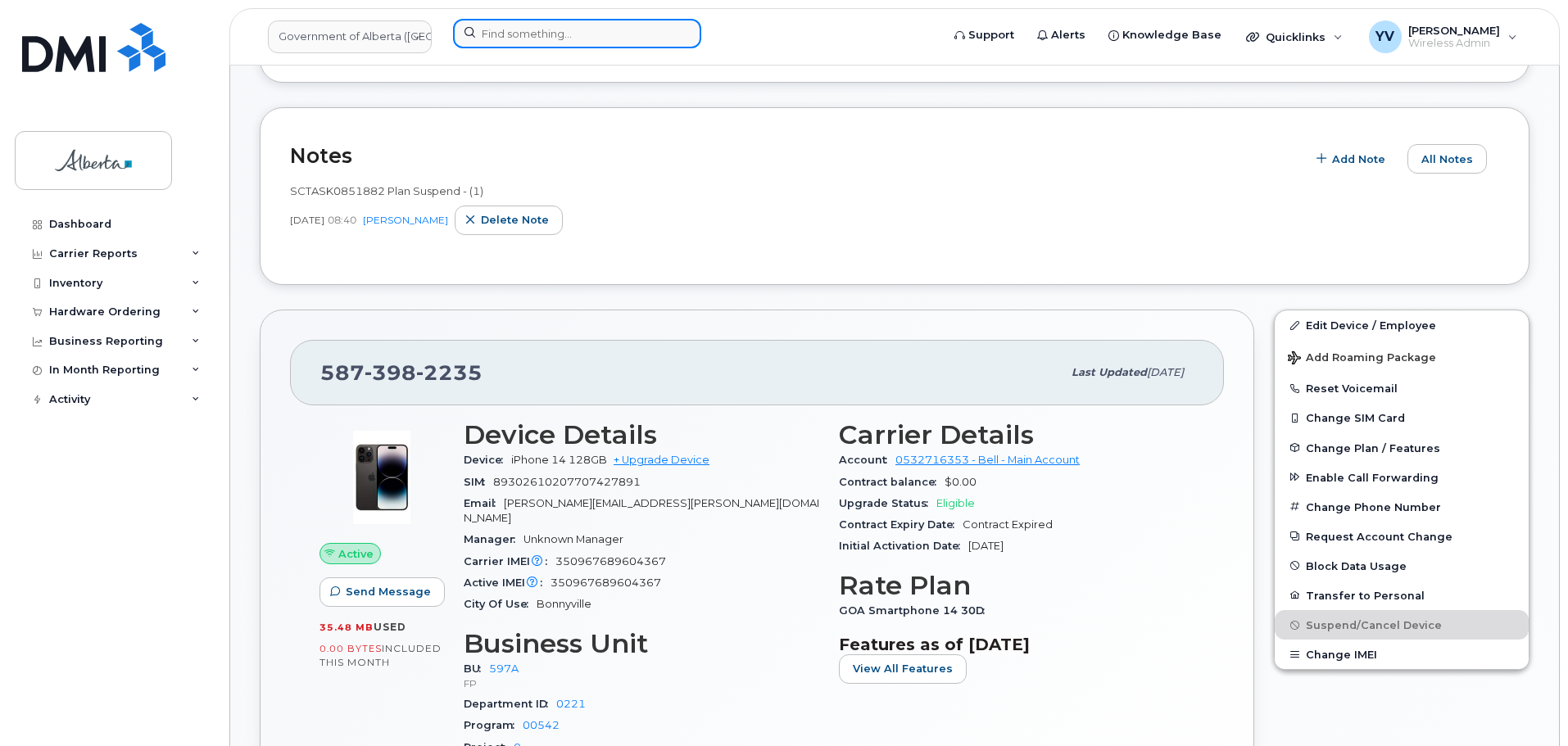
click at [504, 27] on input at bounding box center [576, 34] width 248 height 29
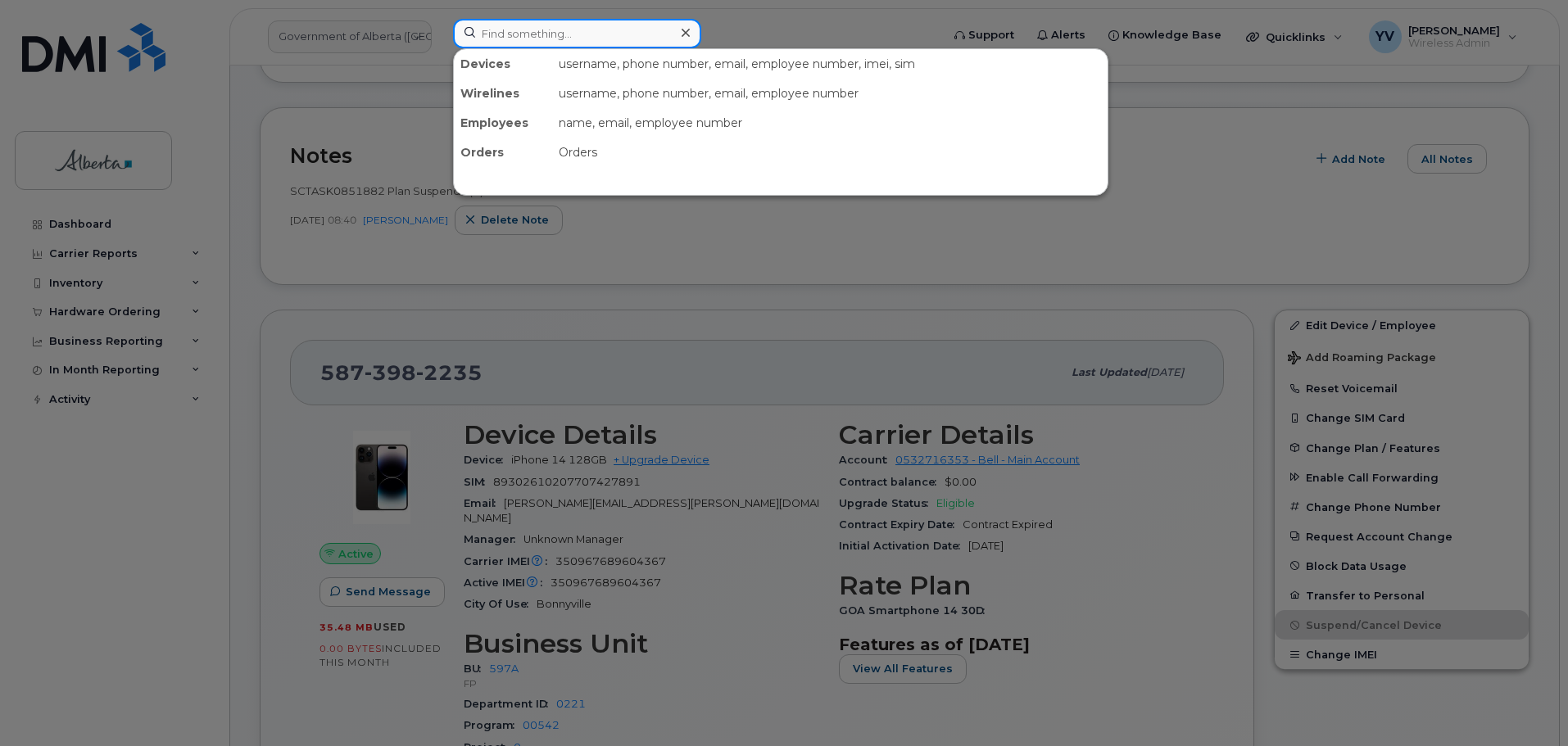
paste input "7802649761"
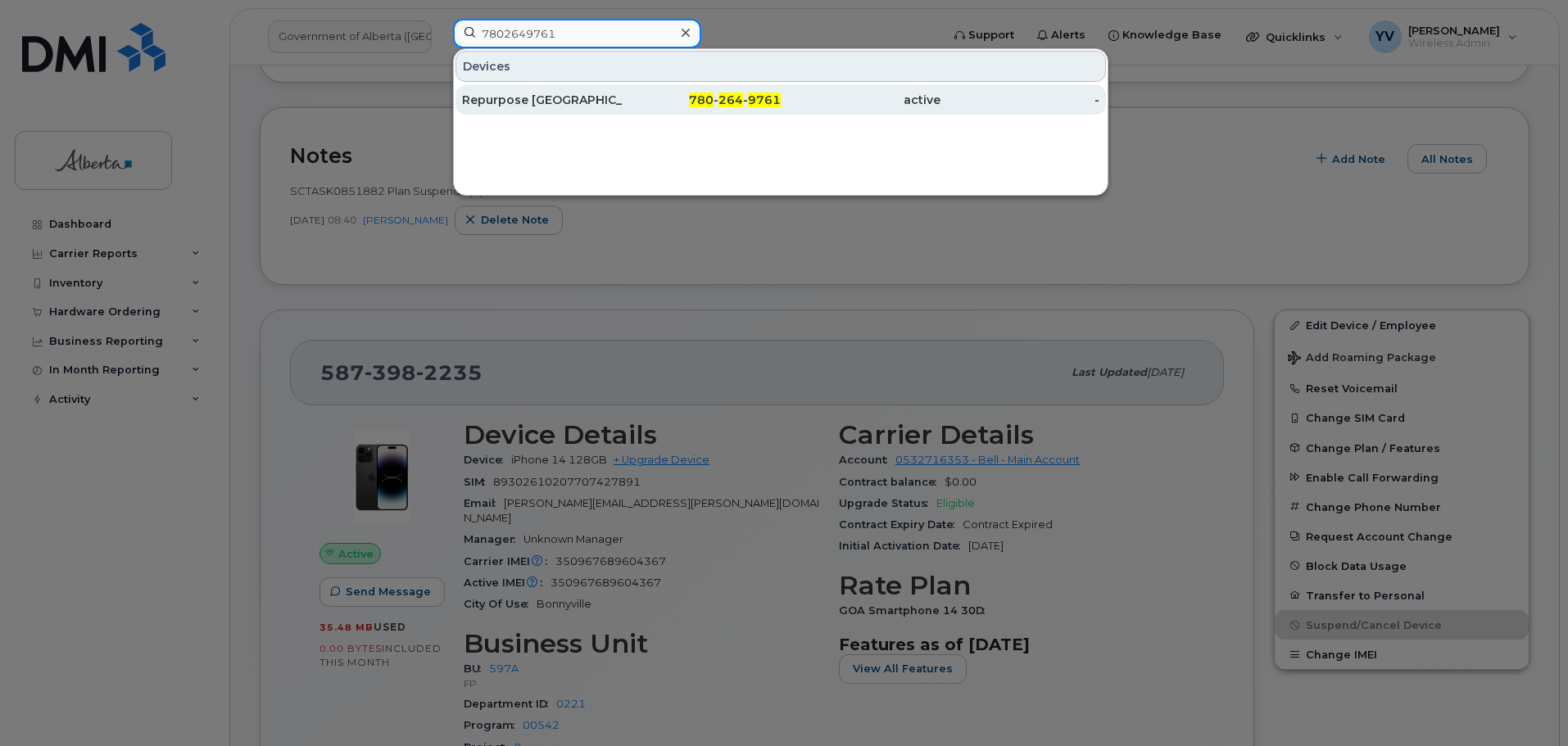
type input "7802649761"
click at [753, 94] on span "9761" at bounding box center [764, 100] width 33 height 15
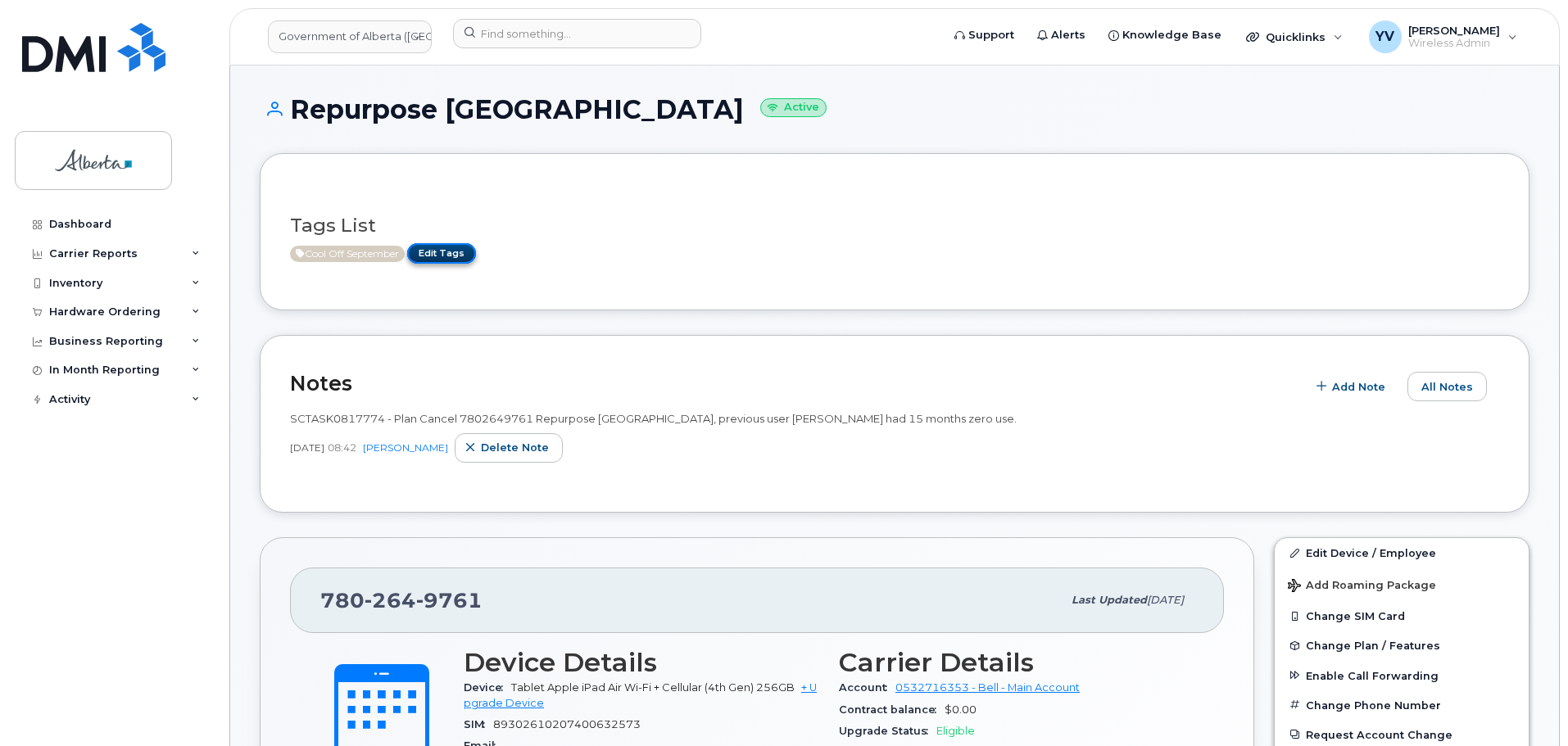
click at [454, 252] on link "Edit Tags" at bounding box center [442, 254] width 69 height 21
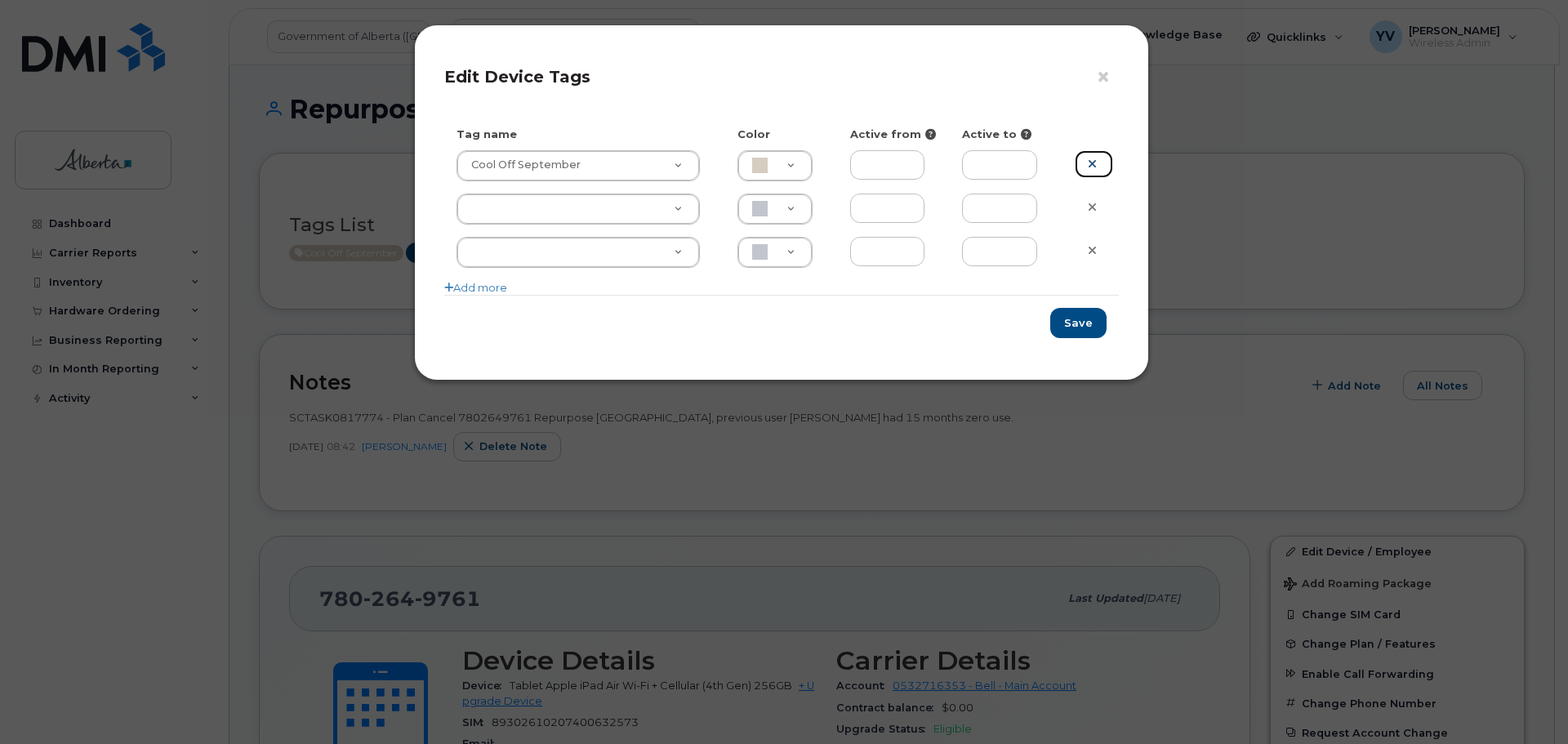
click at [1091, 158] on icon at bounding box center [1092, 164] width 9 height 13
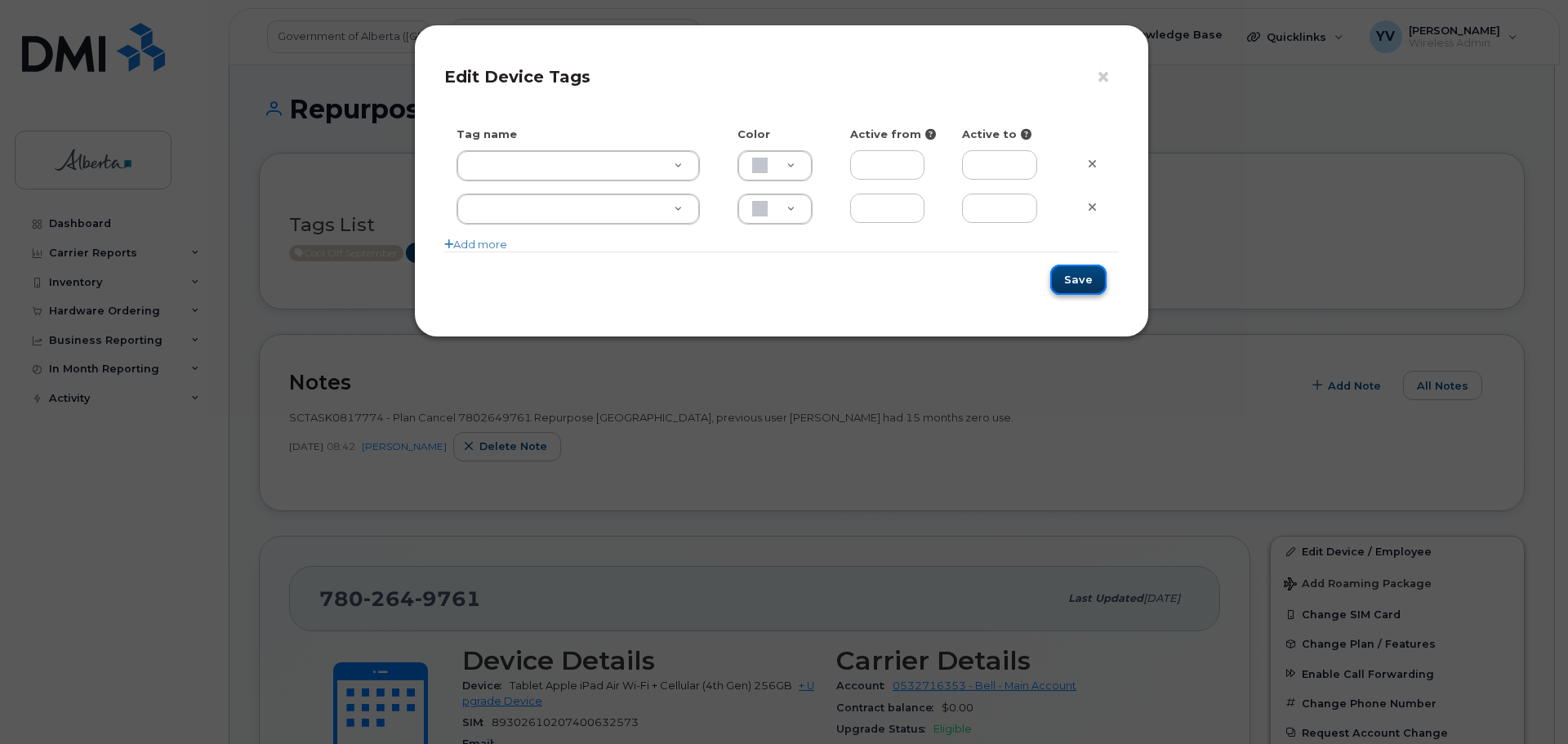
click at [1078, 275] on button "Save" at bounding box center [1078, 279] width 56 height 30
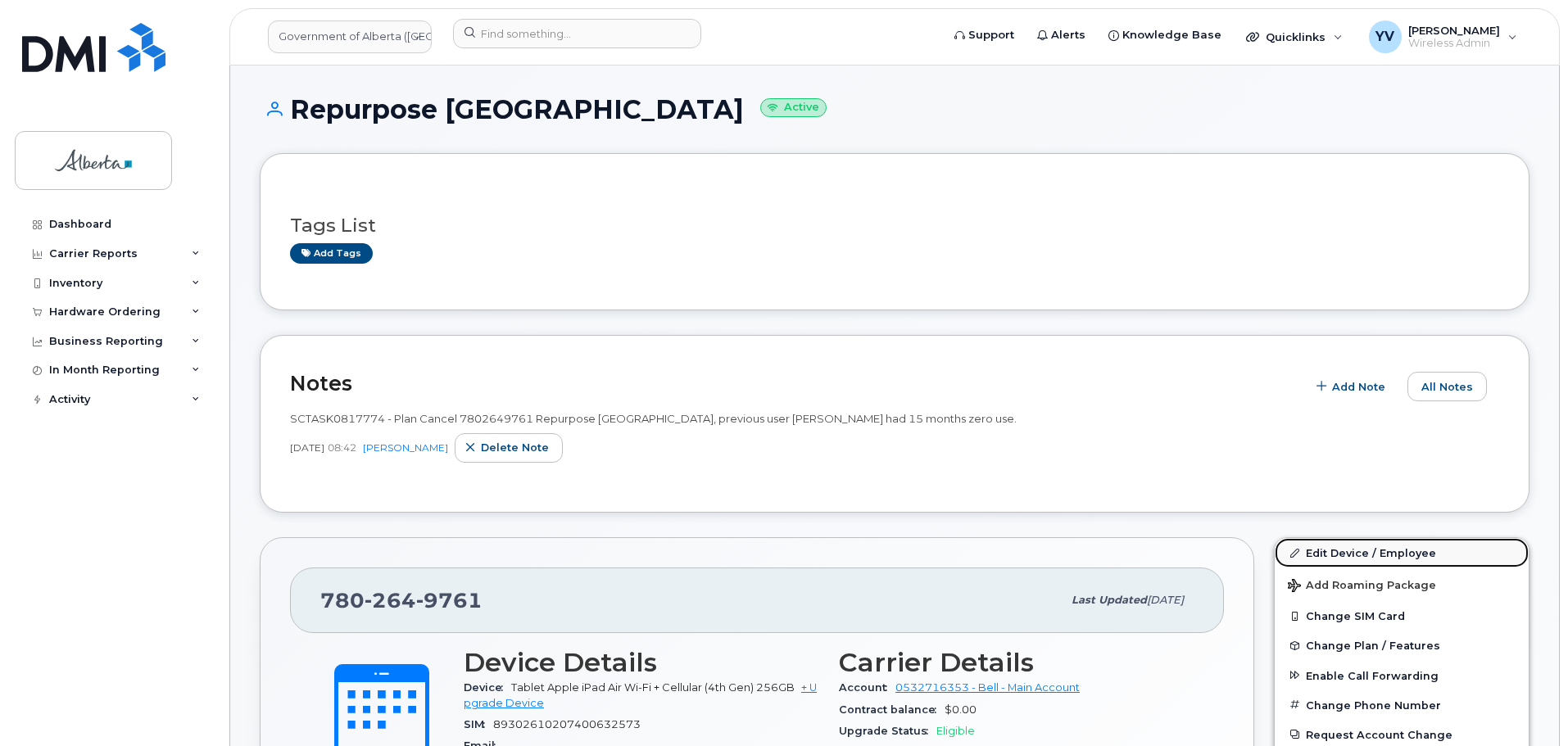
click at [1338, 552] on link "Edit Device / Employee" at bounding box center [1402, 552] width 254 height 29
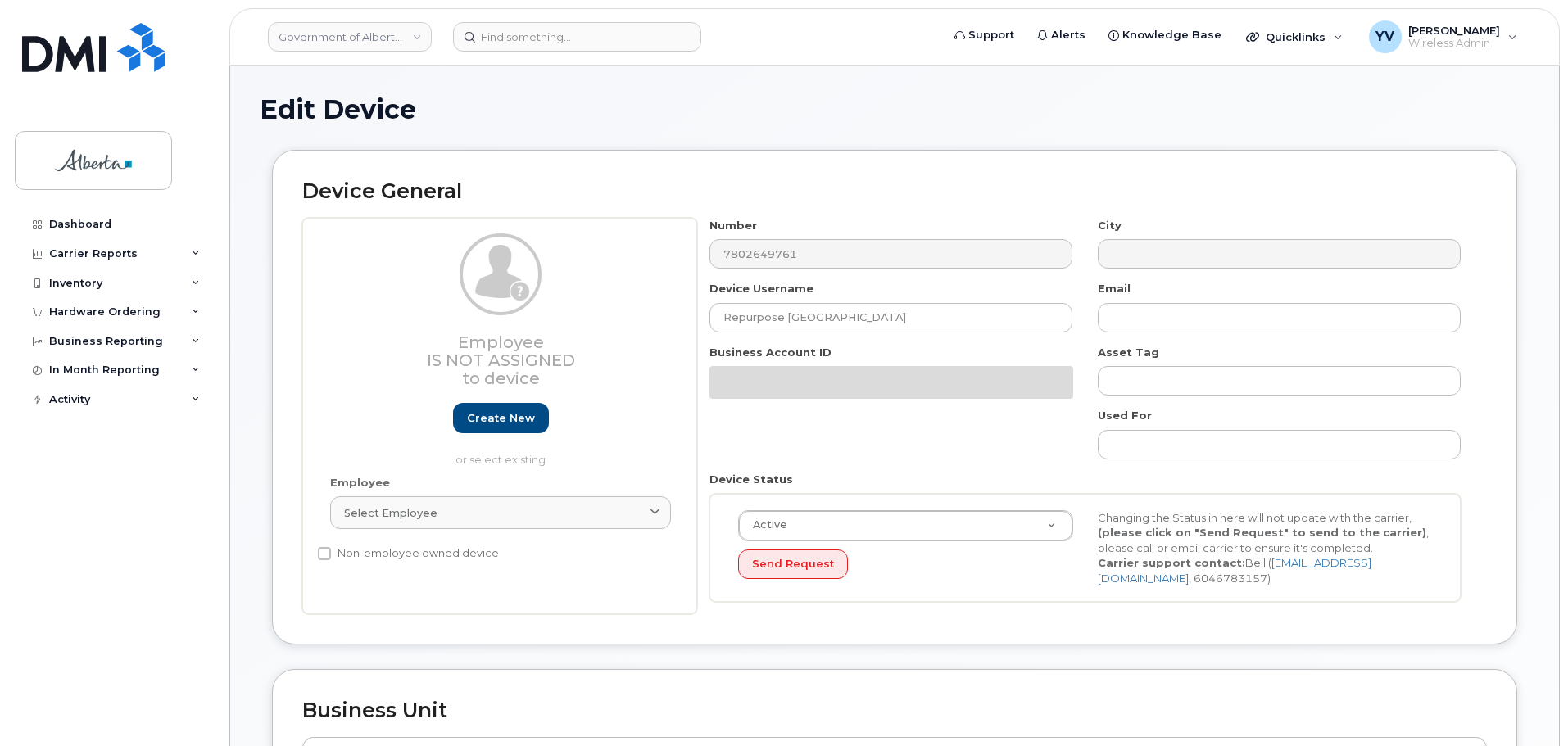
select select "4797729"
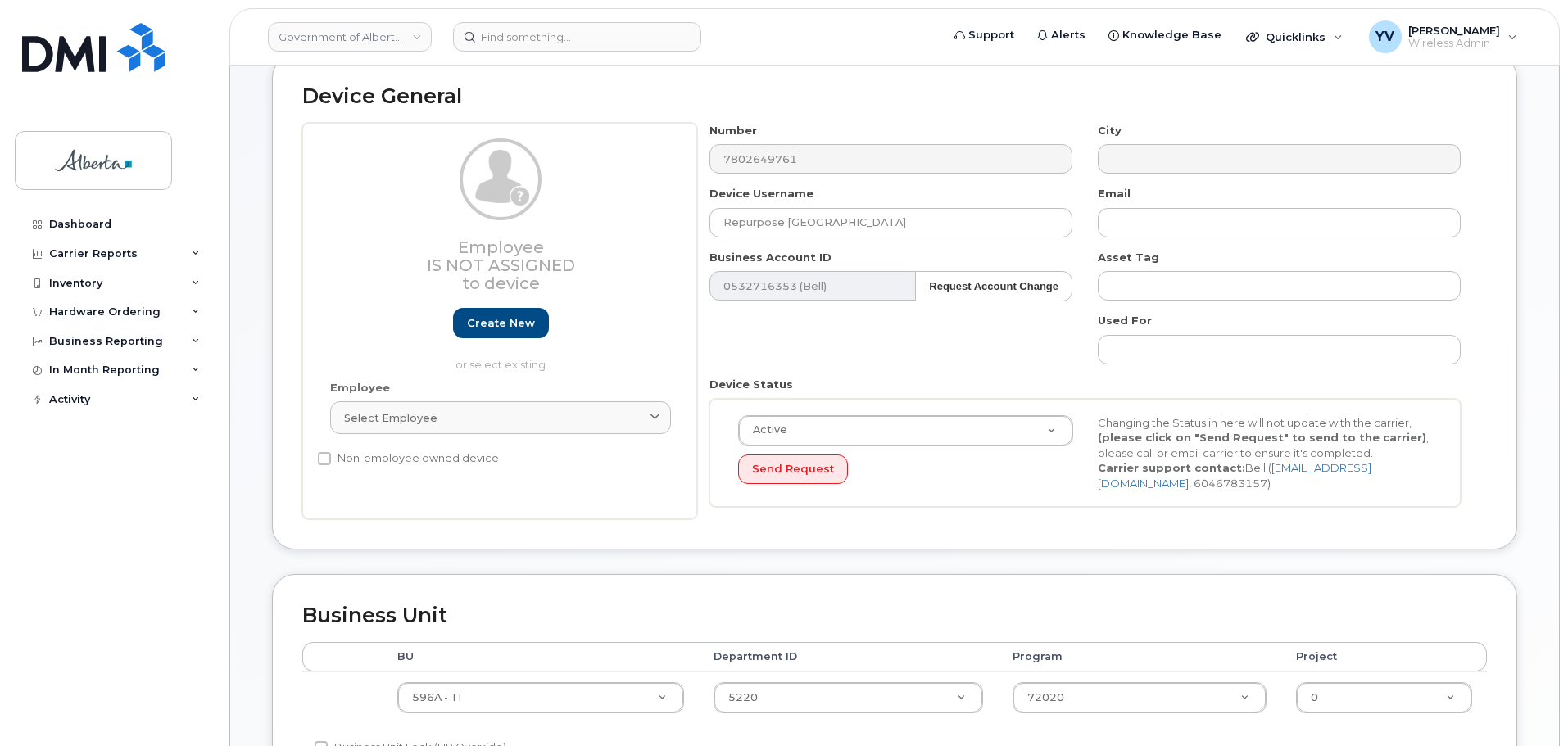
scroll to position [114, 0]
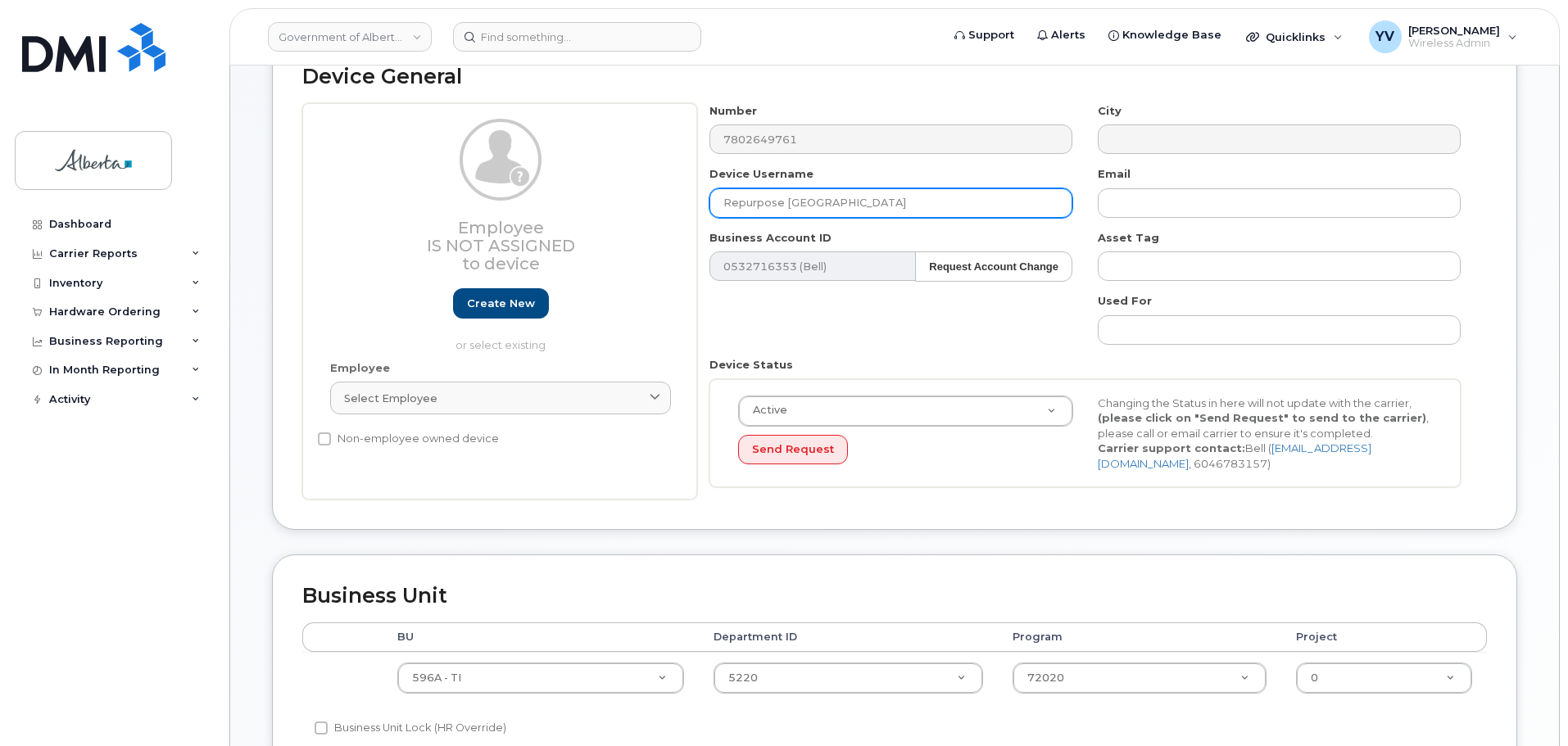
drag, startPoint x: 858, startPoint y: 204, endPoint x: 722, endPoint y: 204, distance: 136.0
click at [722, 204] on input "Repurpose Edmonton" at bounding box center [891, 203] width 363 height 29
paste input "[PERSON_NAME]"
type input "[PERSON_NAME]"
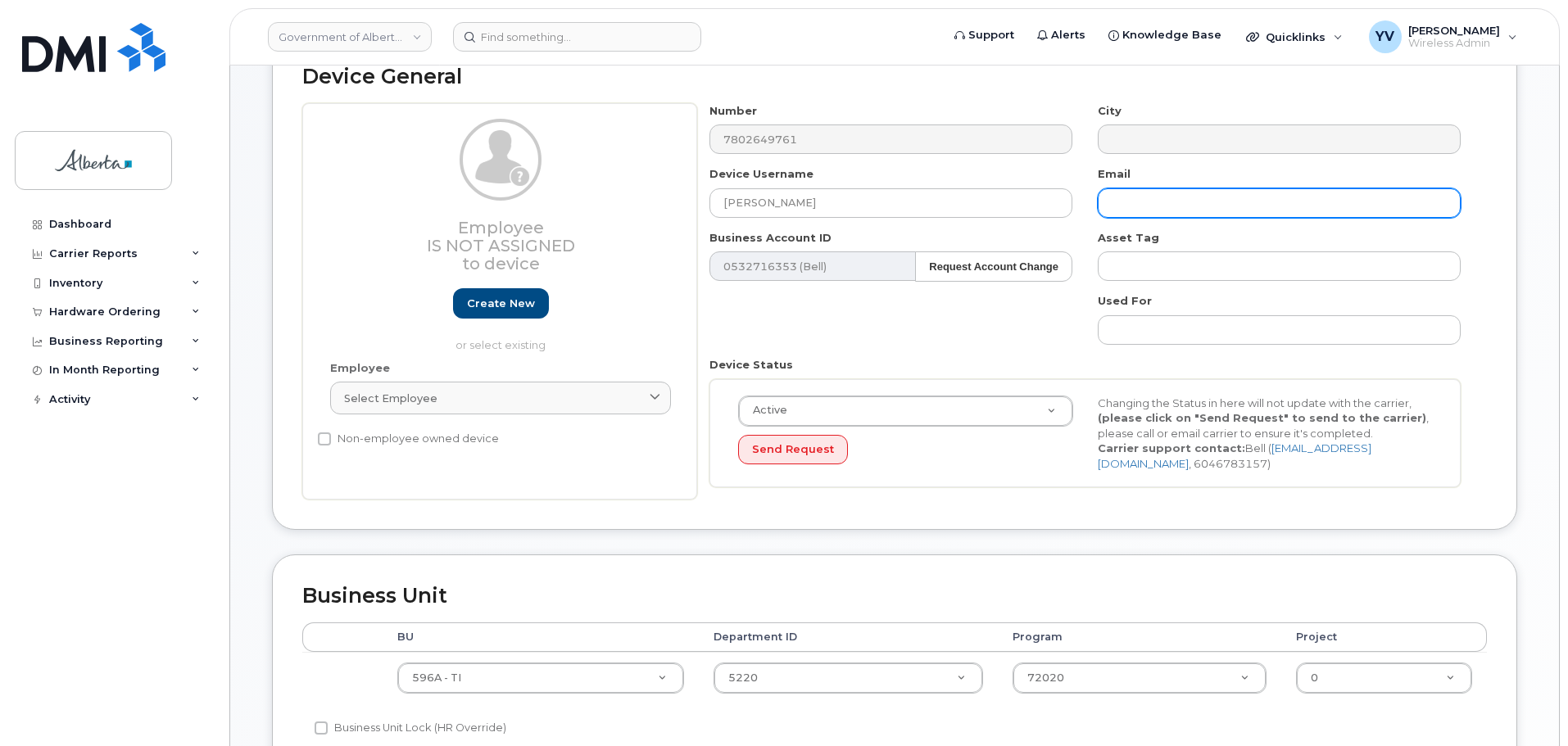
click at [1124, 198] on input "text" at bounding box center [1279, 203] width 363 height 29
paste input "[PERSON_NAME][EMAIL_ADDRESS][DOMAIN_NAME]"
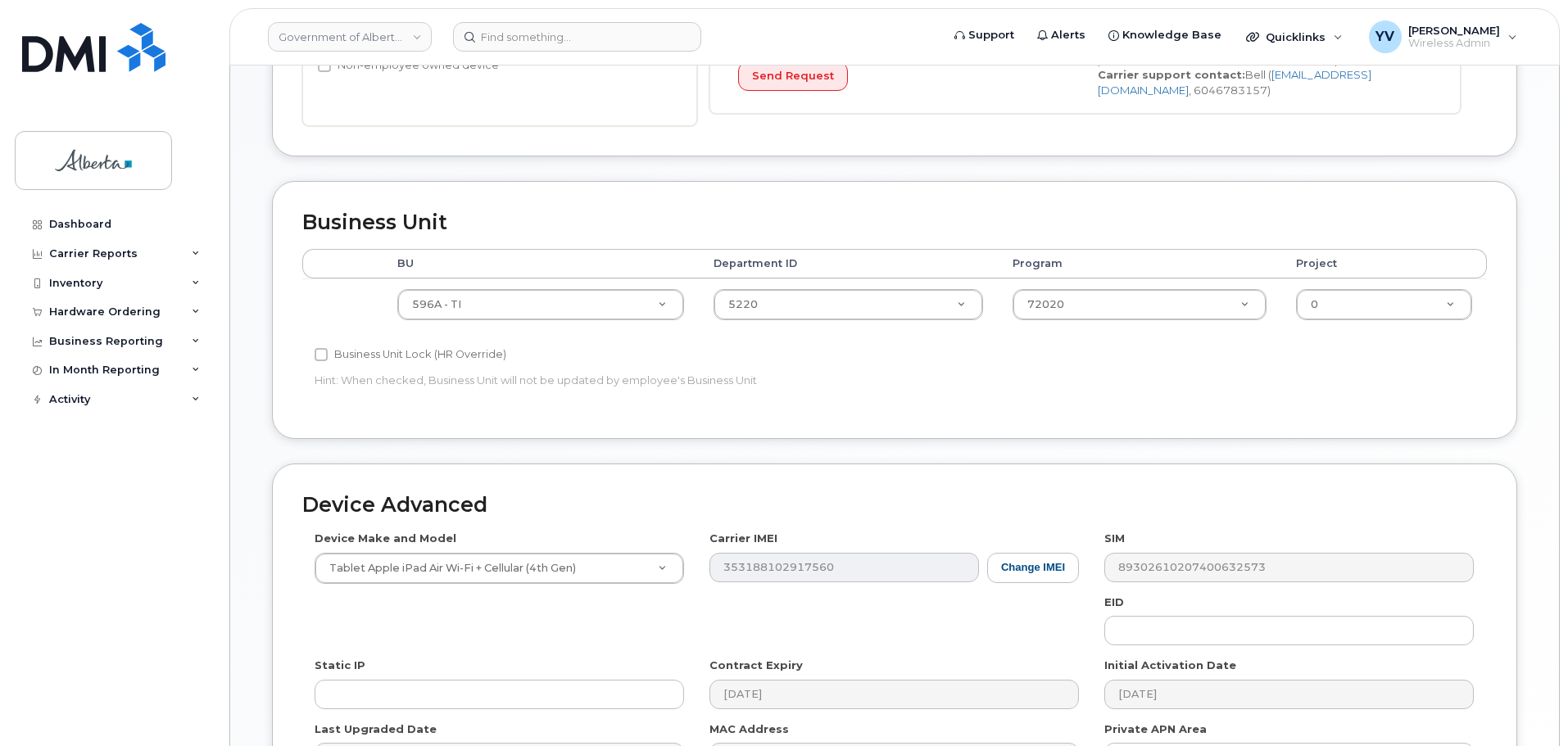
scroll to position [494, 0]
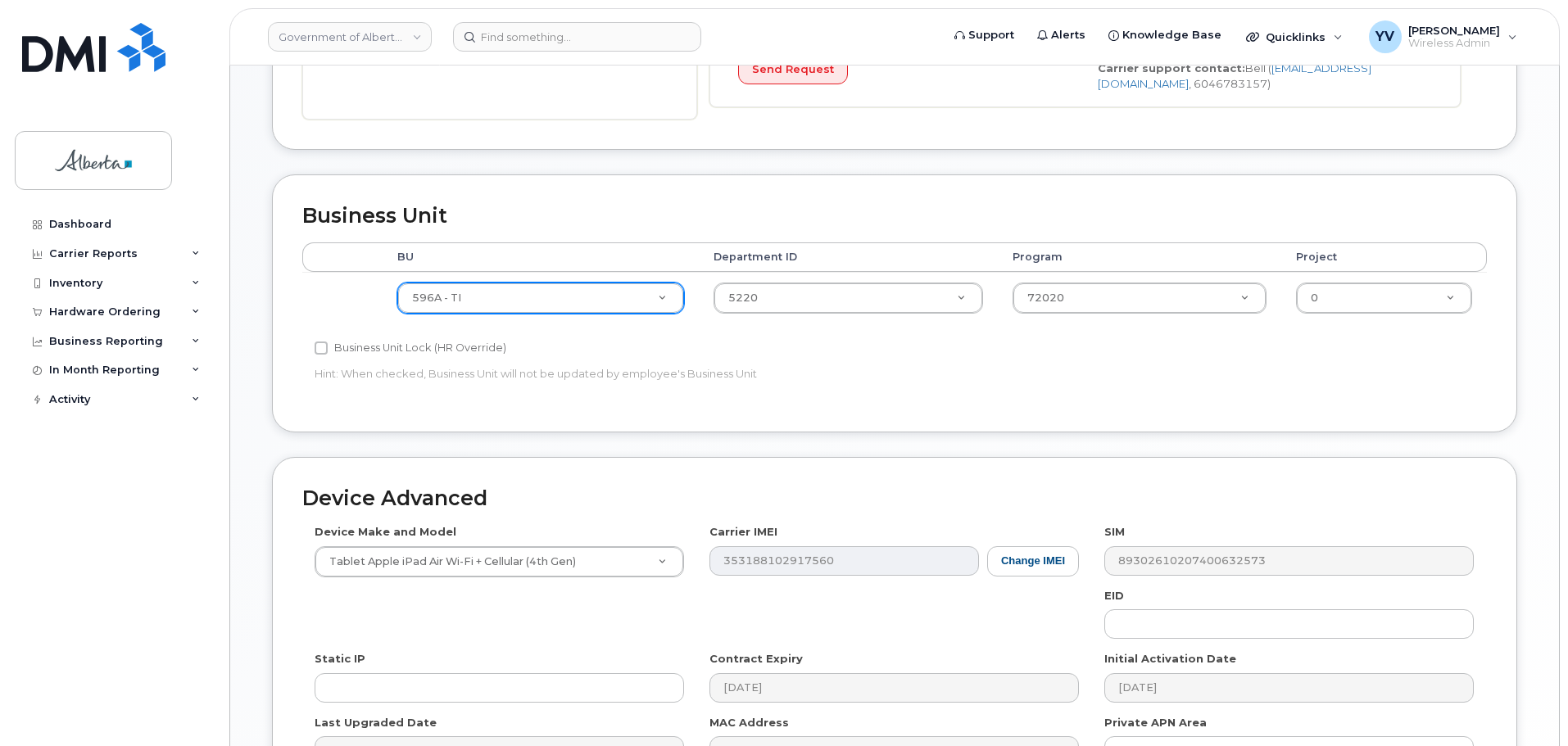
type input "[PERSON_NAME][EMAIL_ADDRESS][DOMAIN_NAME]"
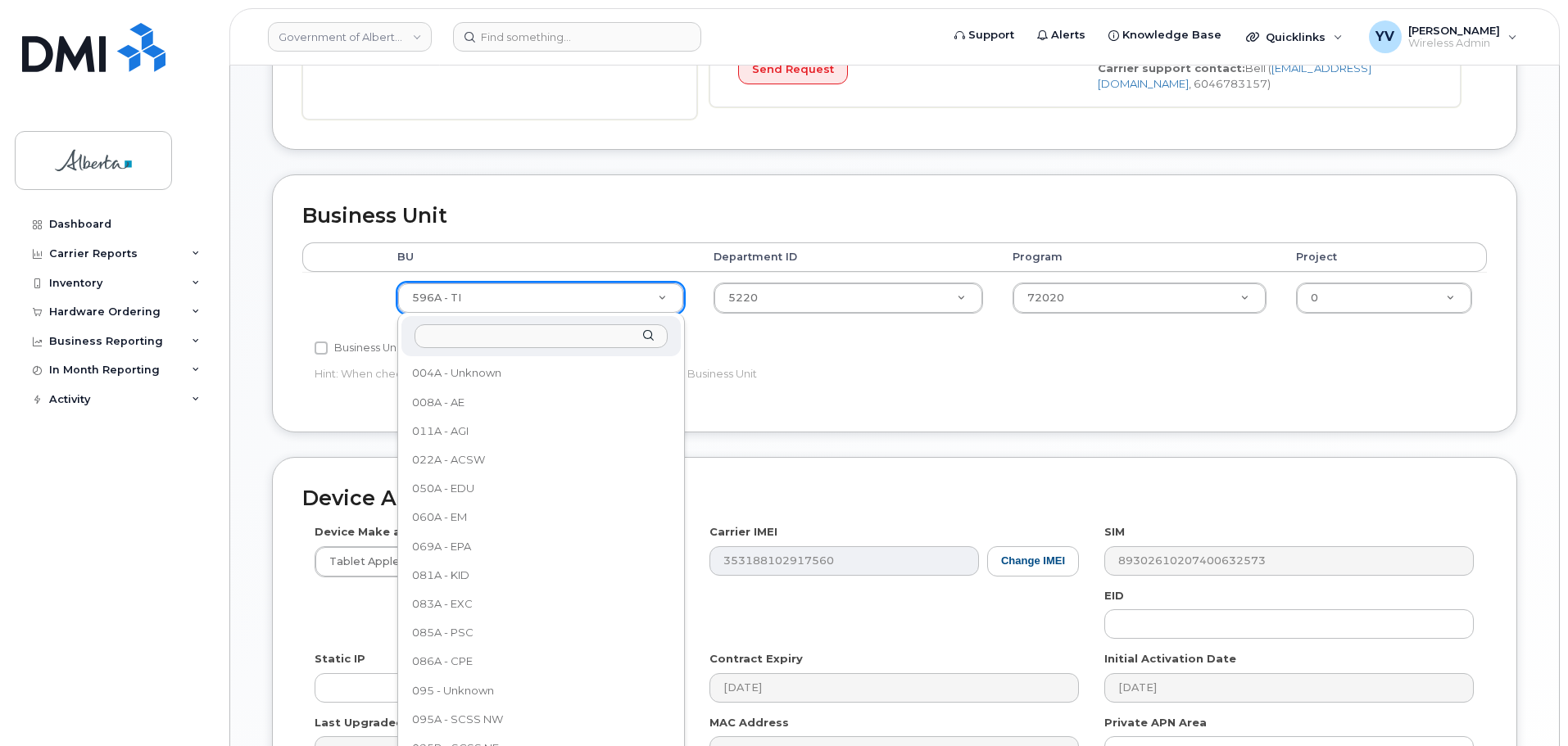
scroll to position [892, 0]
select select "4749733"
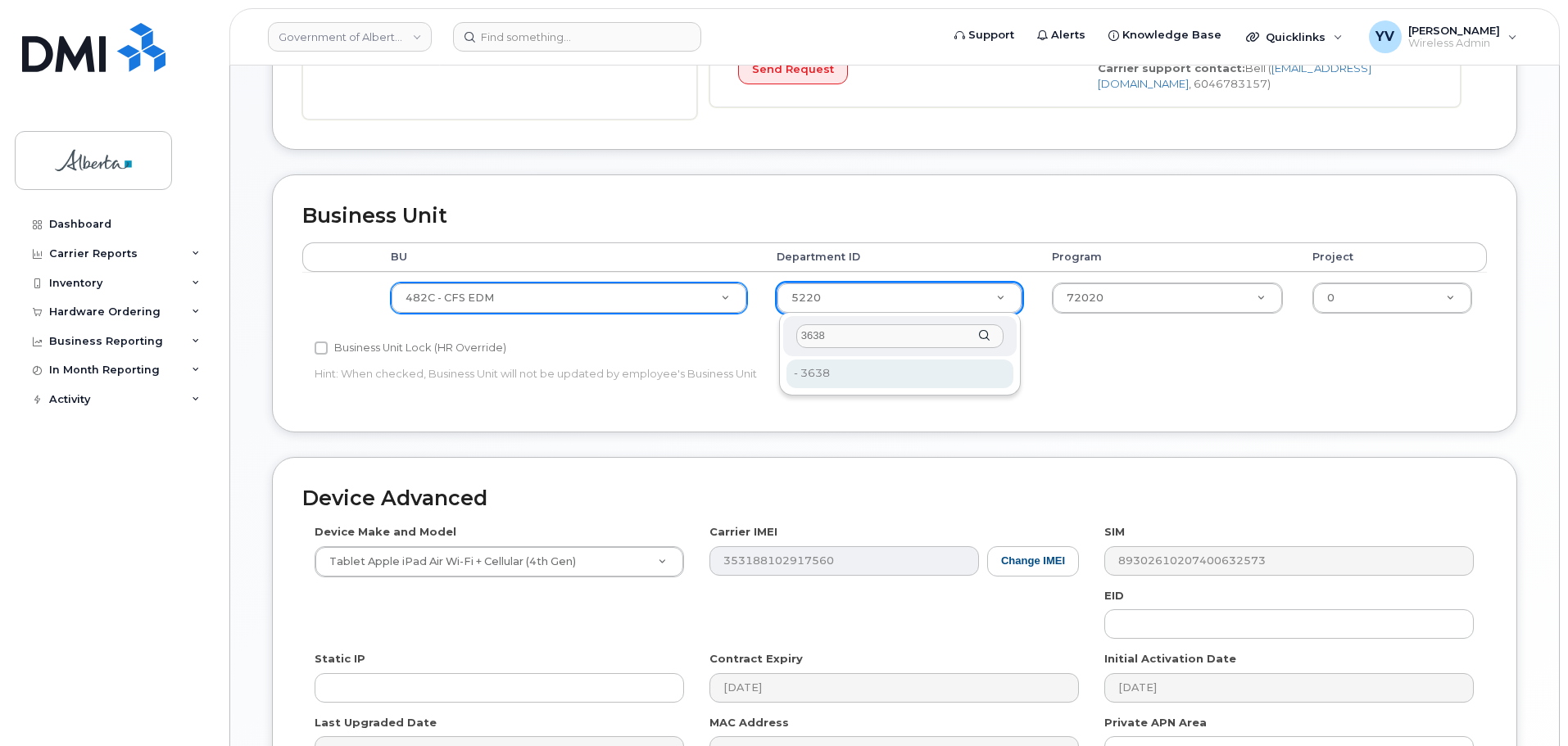
type input "3638"
type input "4752841"
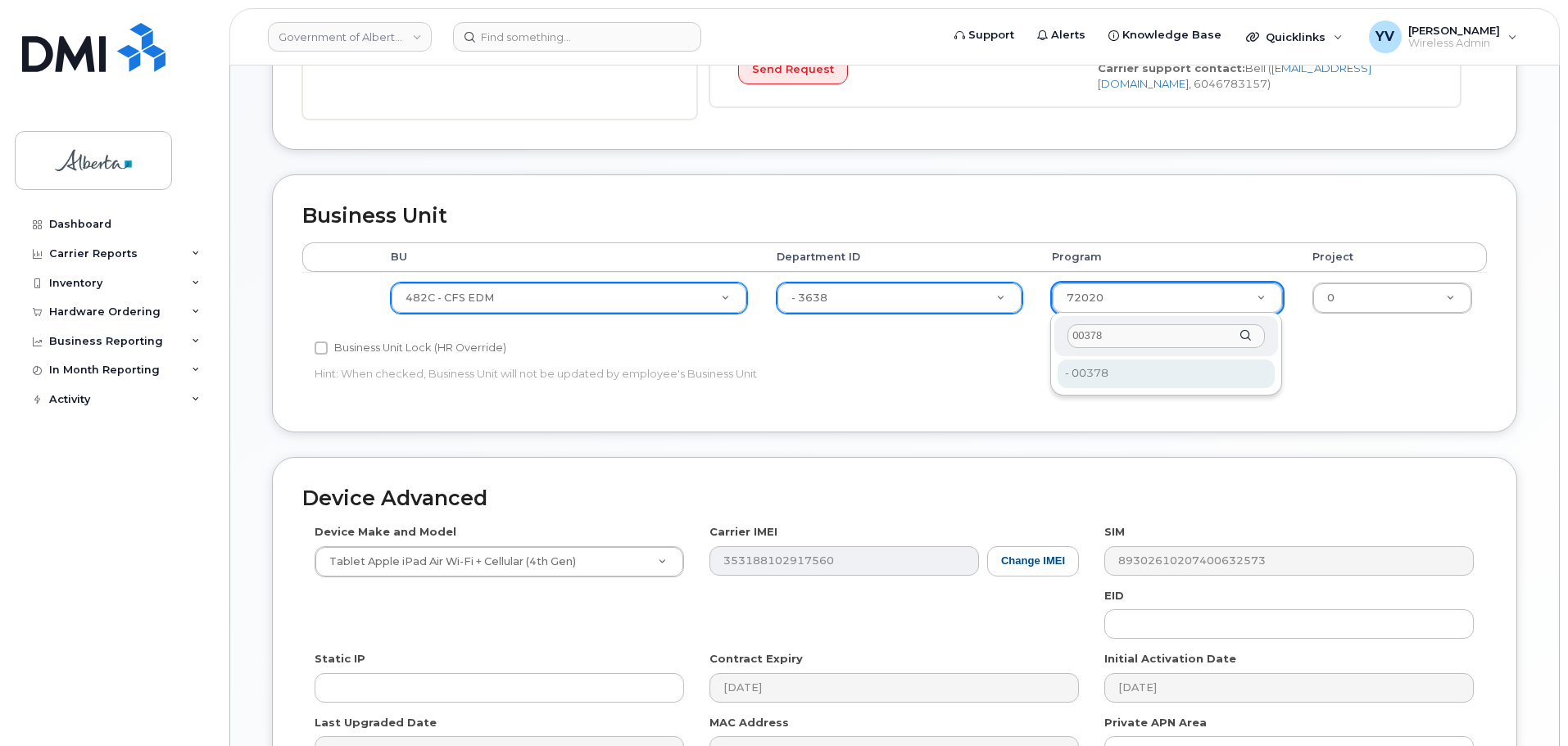
type input "00378"
type input "4124524"
click at [1107, 373] on div "Accounting Categories Rules BU Department ID Program Project 482C - CFS EDM 004…" at bounding box center [894, 323] width 1184 height 160
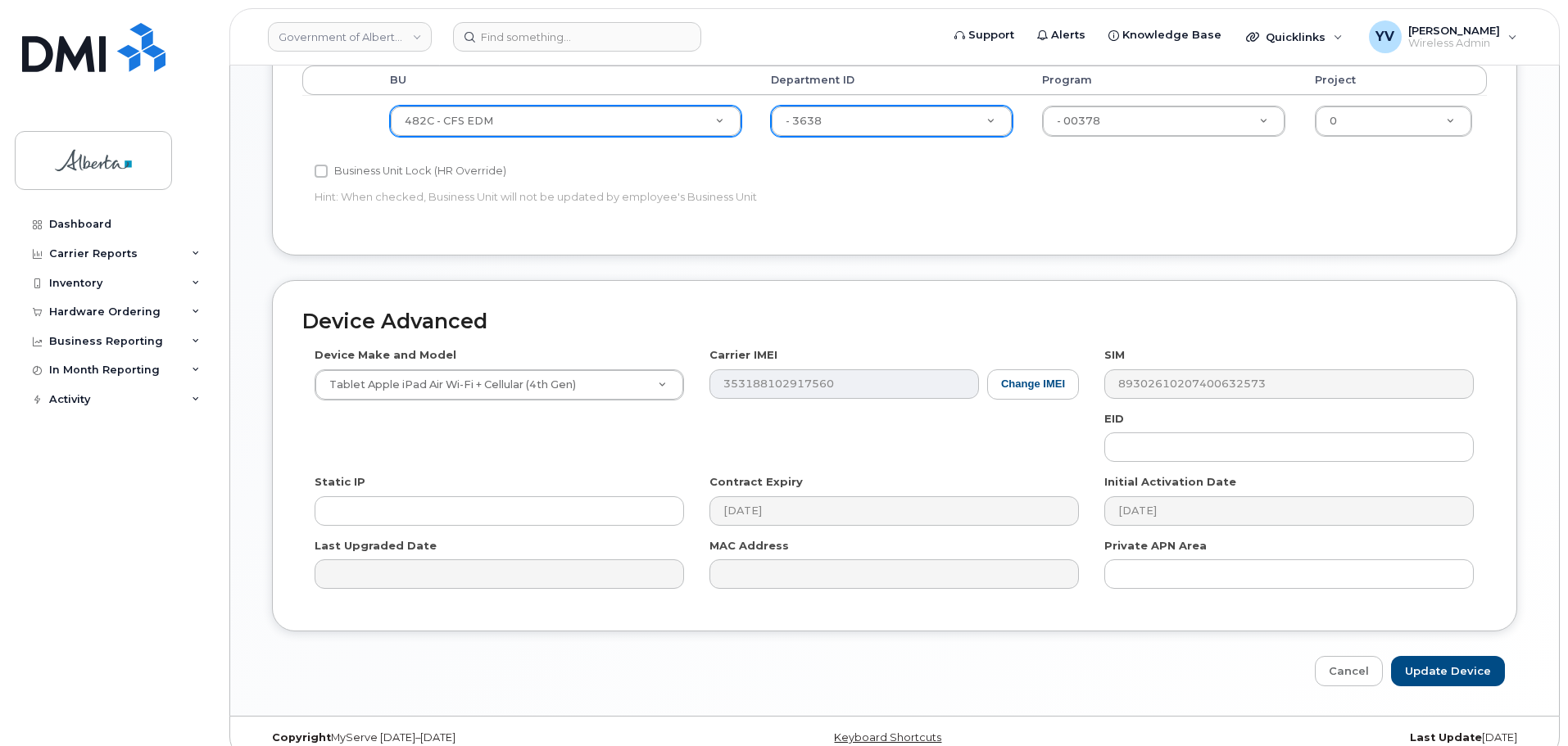
scroll to position [694, 0]
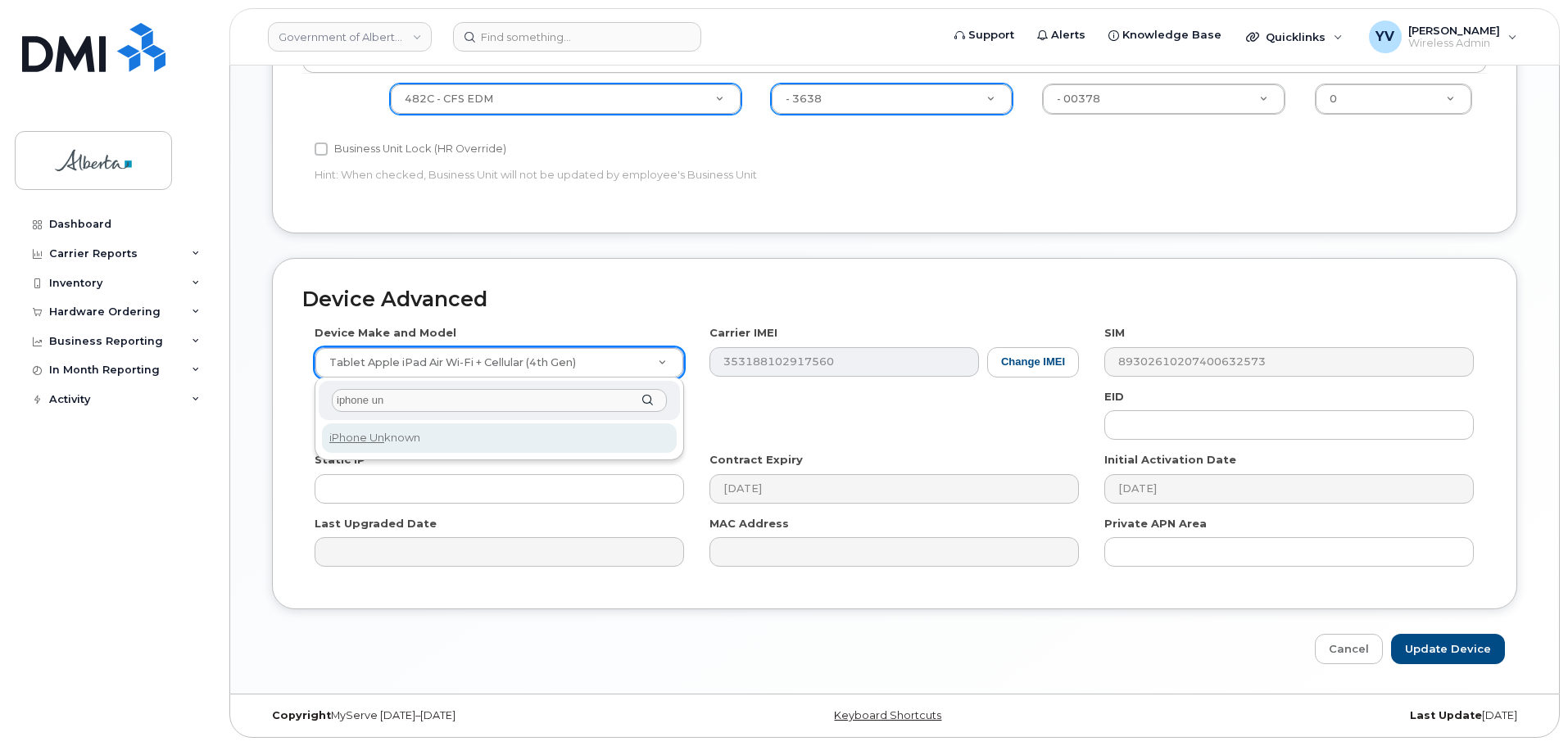
type input "iphone un"
select select "185"
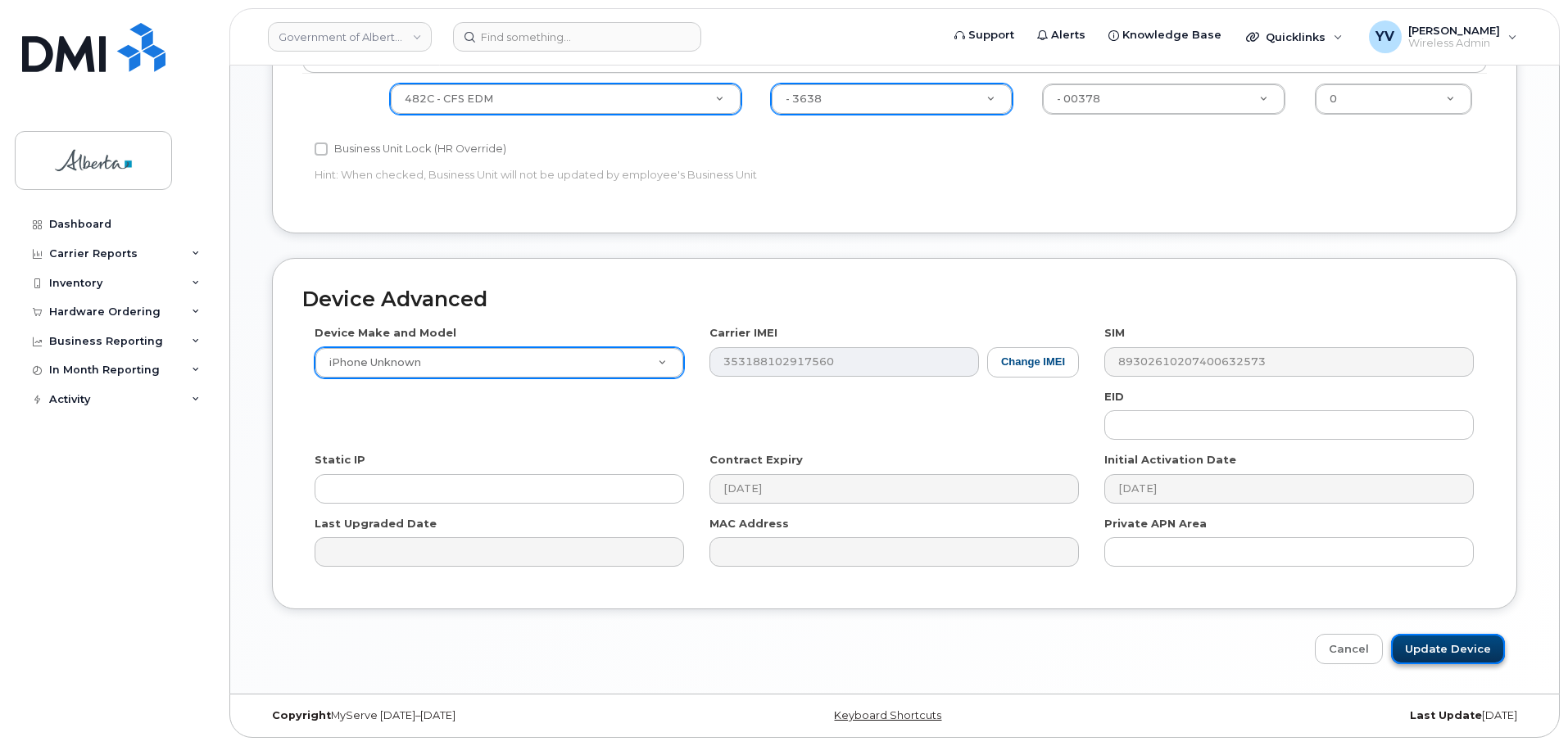
click at [1432, 649] on input "Update Device" at bounding box center [1448, 649] width 114 height 30
type input "Saving..."
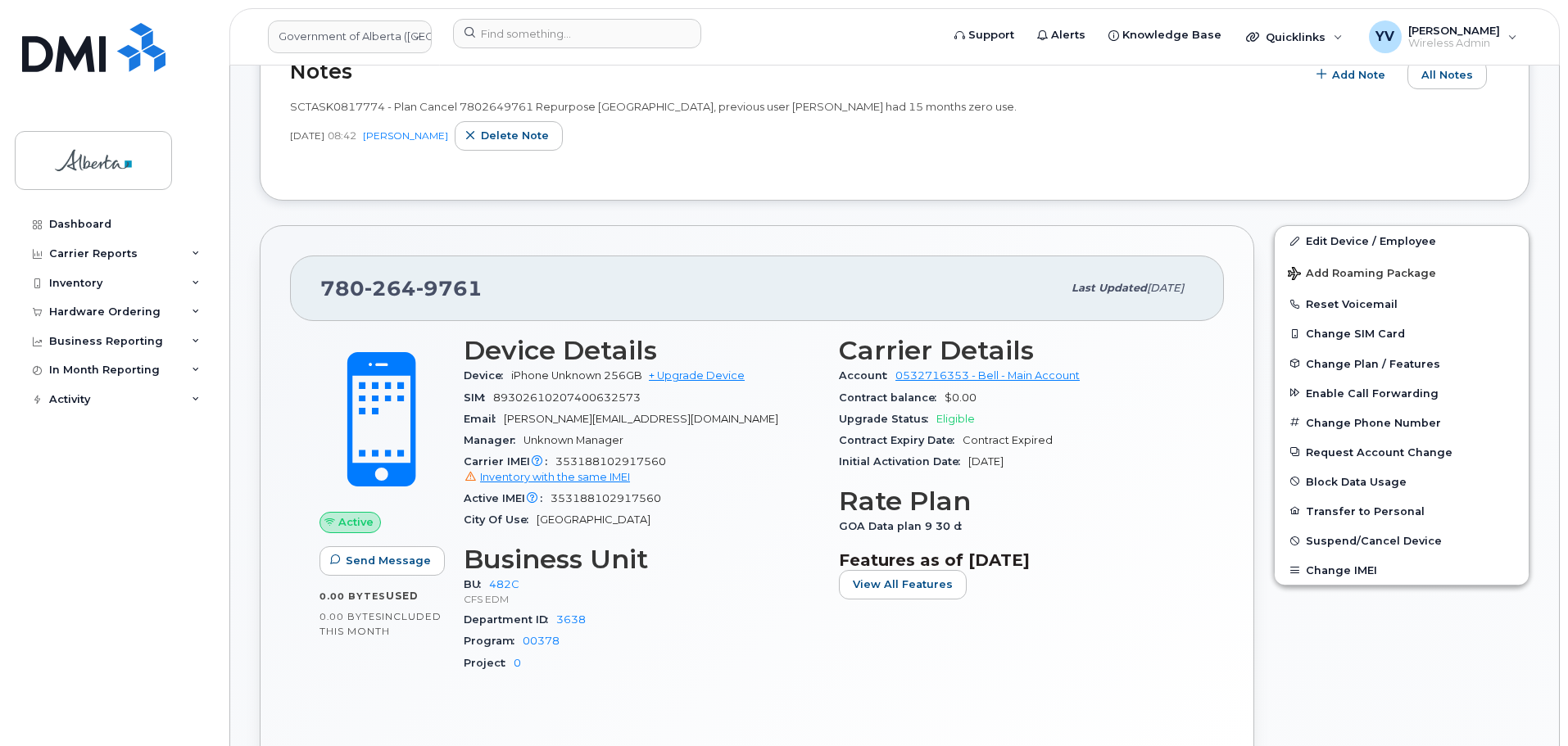
scroll to position [79, 0]
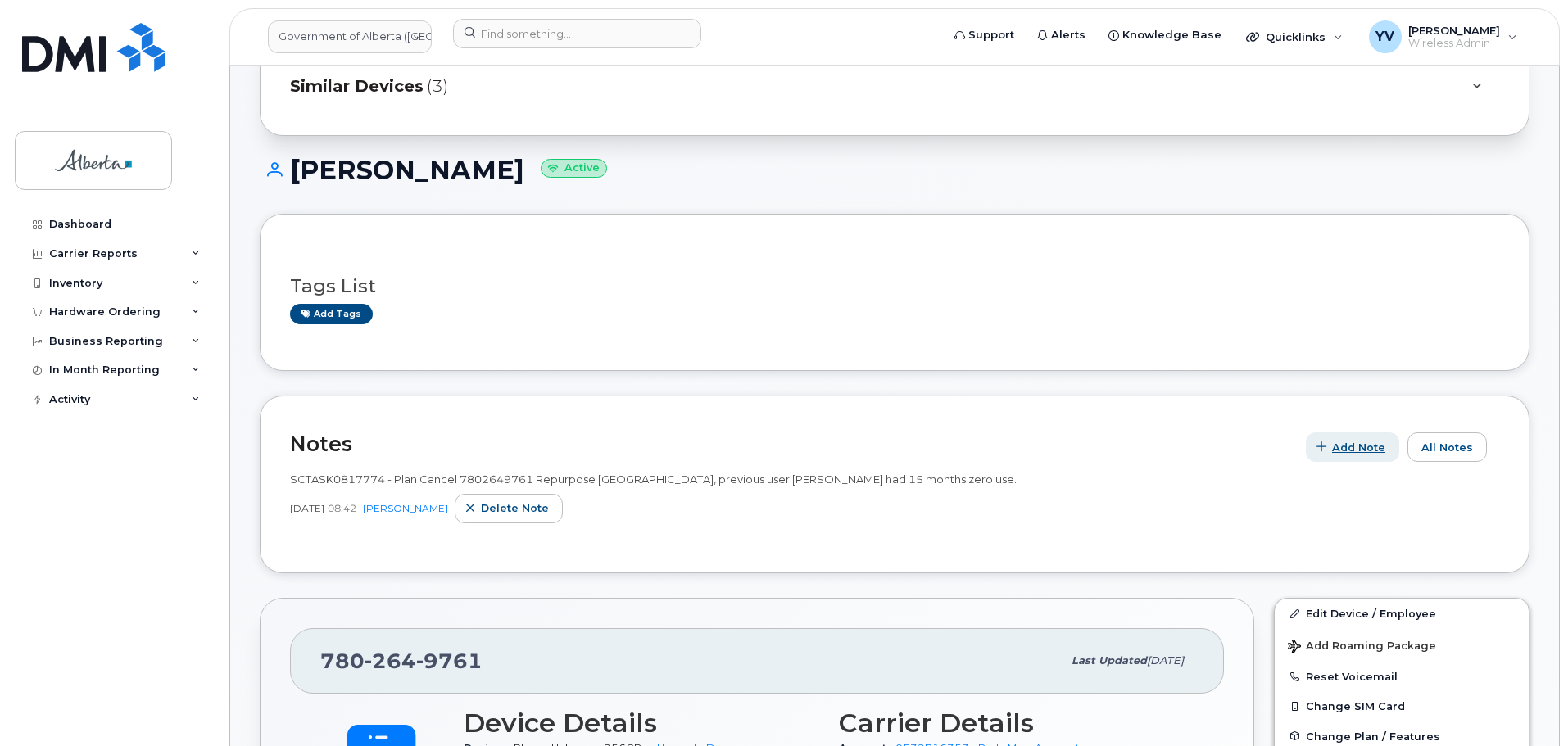
click at [1353, 445] on span "Add Note" at bounding box center [1359, 447] width 54 height 15
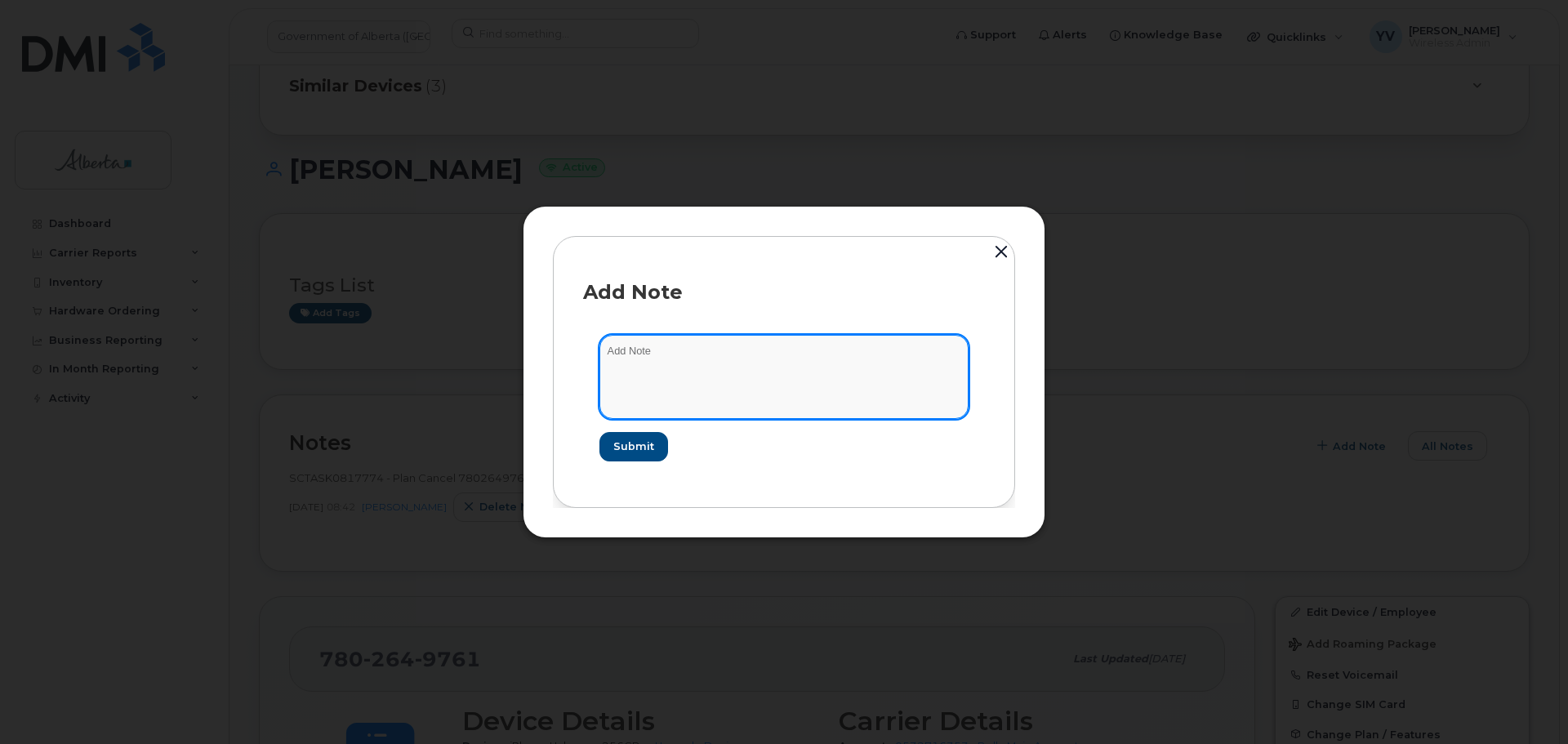
click at [634, 361] on textarea at bounding box center [784, 377] width 369 height 83
paste textarea "SCTASK0854079 7802649761 DO NOT DELETE - BEING REASSIGNED to Bonnie Stirling. P…"
type textarea "SCTASK0854079 7802649761 DO NOT DELETE - BEING REASSIGNED to Bonnie Stirling. P…"
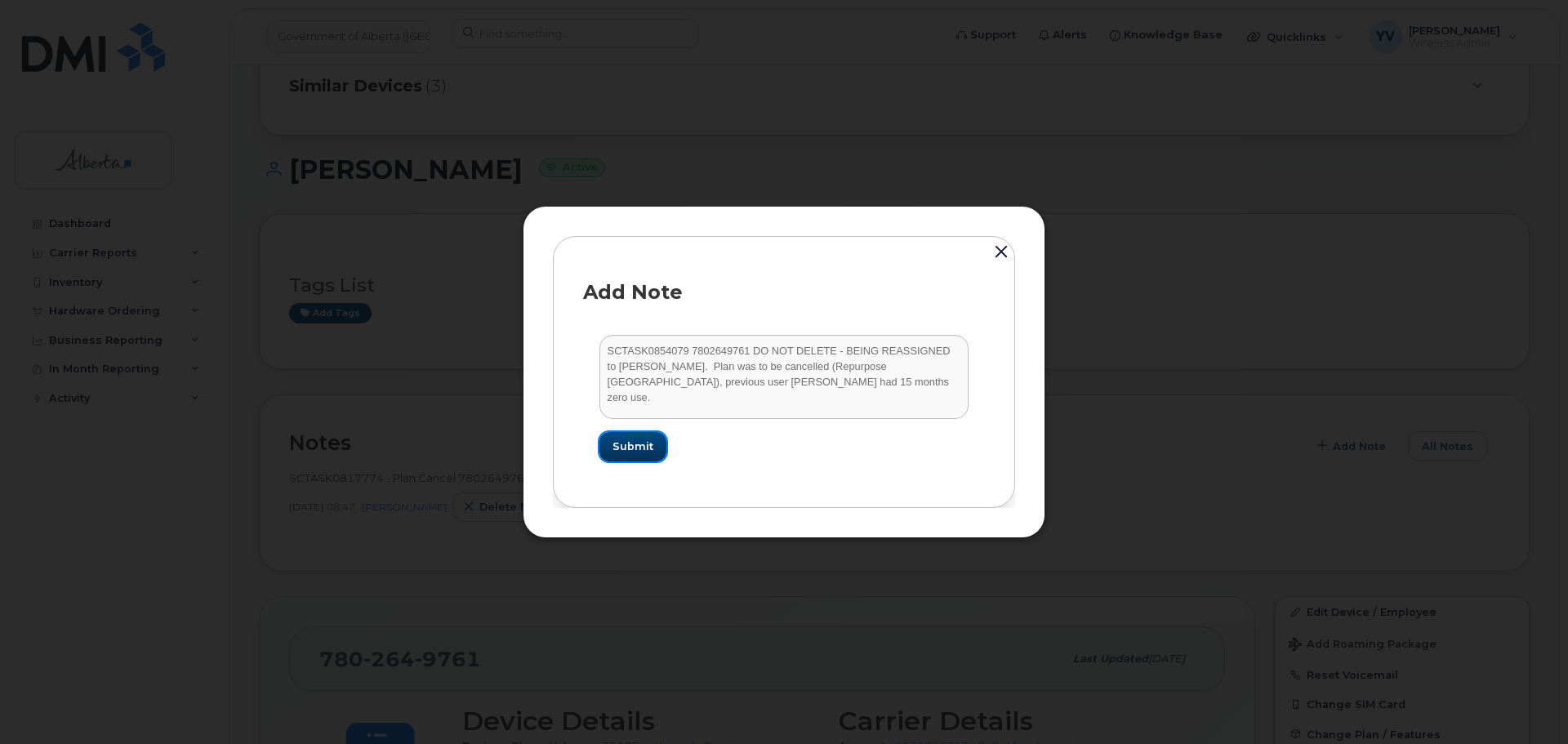
click at [639, 442] on span "Submit" at bounding box center [632, 446] width 41 height 15
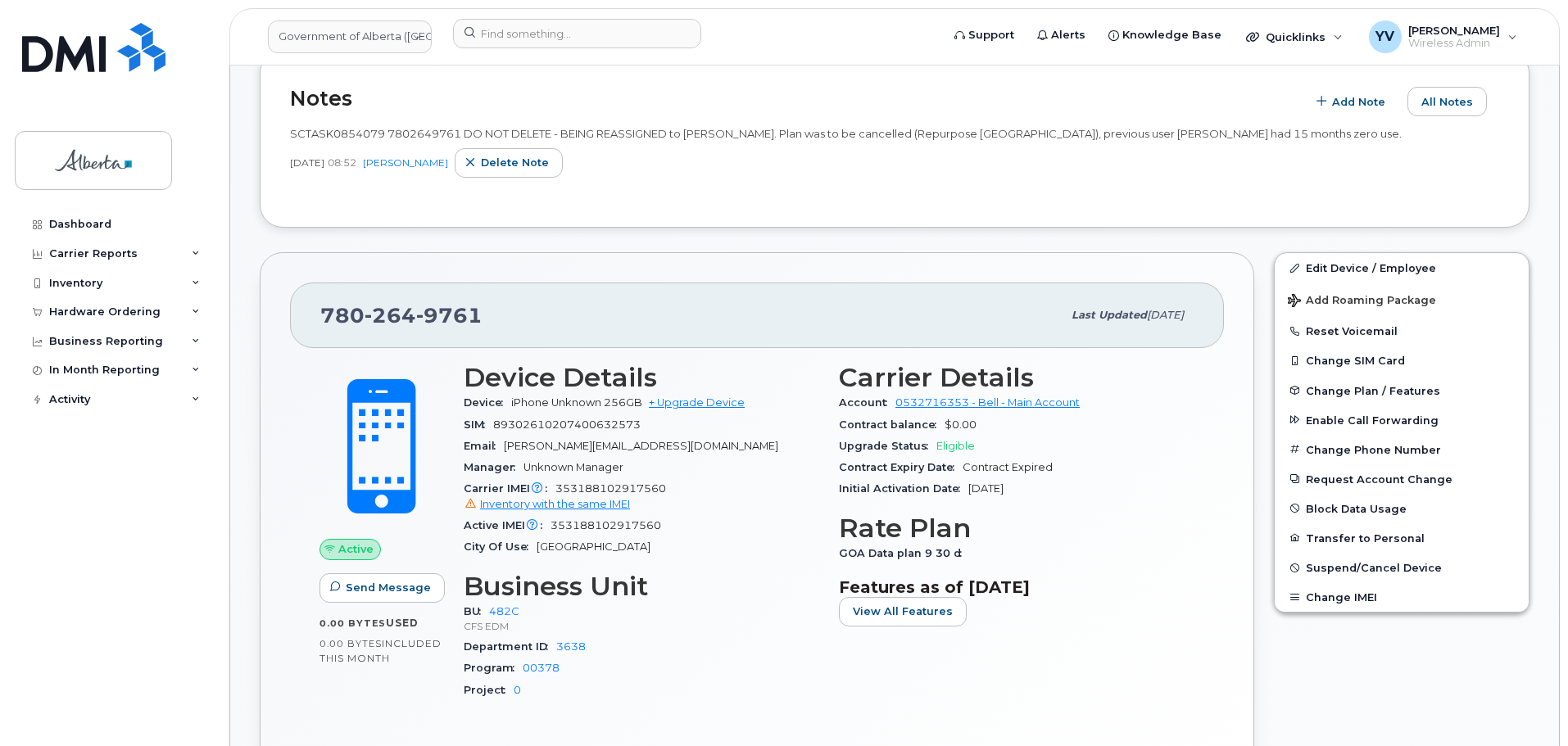
scroll to position [466, 0]
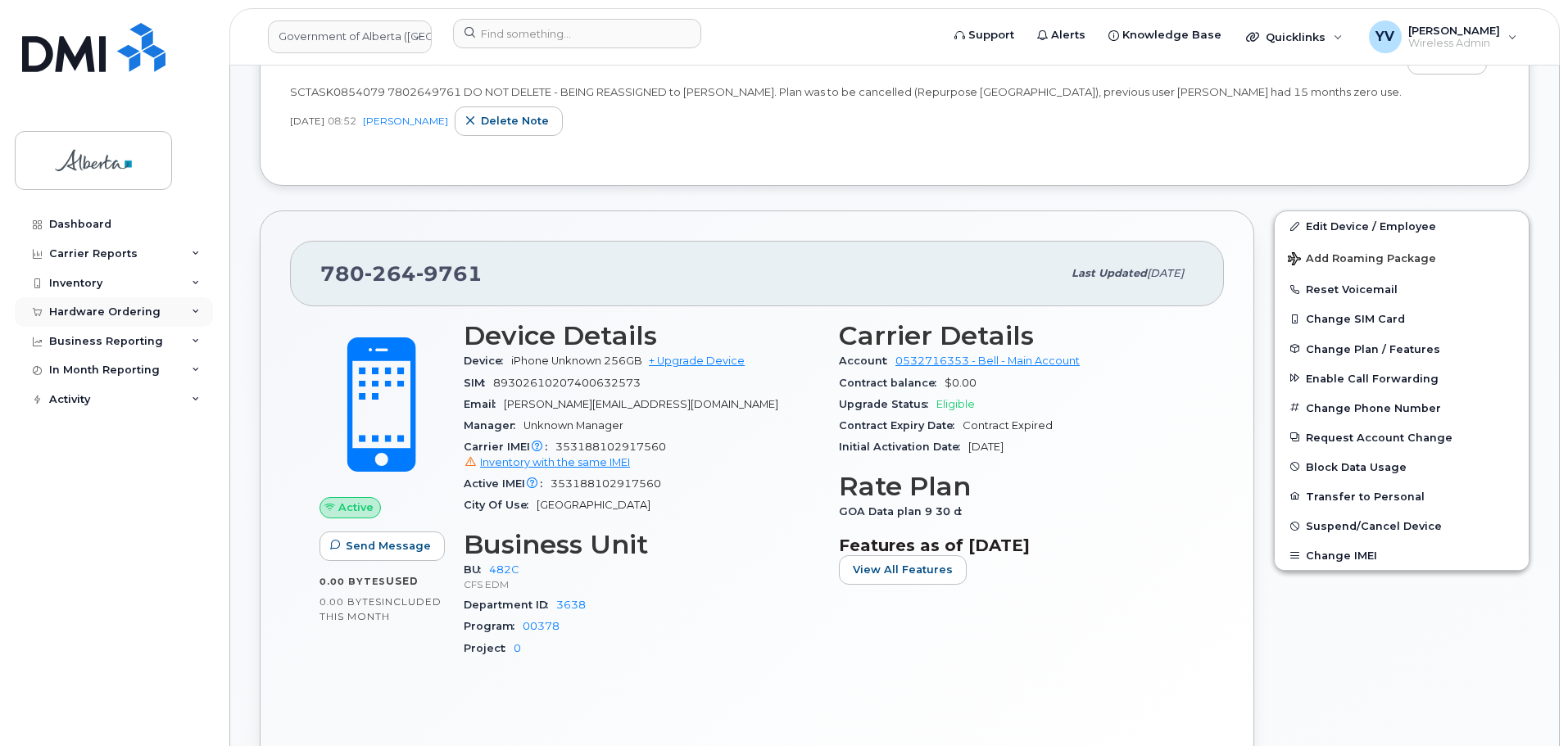
click at [78, 305] on div "Hardware Ordering" at bounding box center [105, 312] width 112 height 13
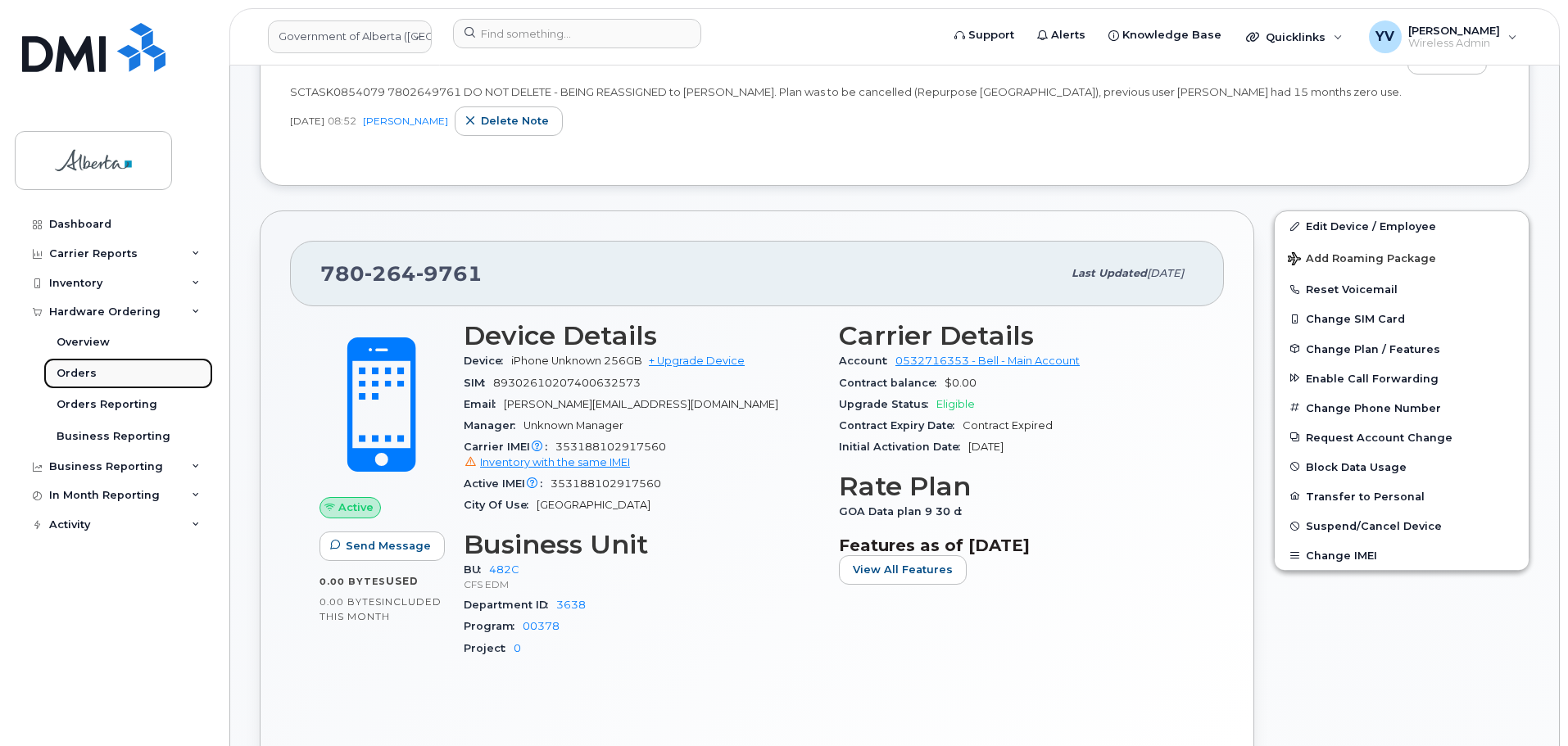
click at [68, 367] on div "Orders" at bounding box center [76, 373] width 40 height 15
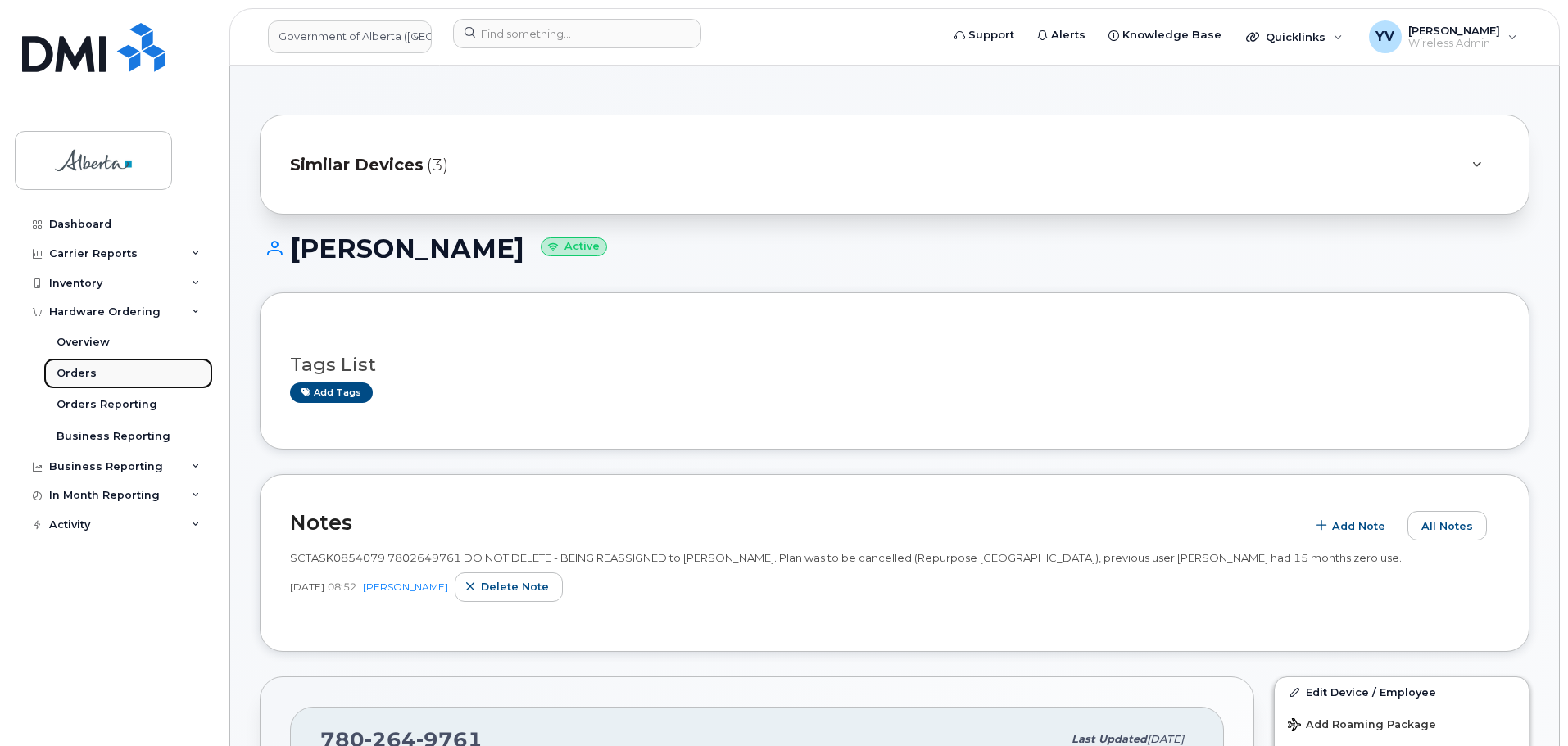
click at [68, 367] on div "Orders" at bounding box center [76, 373] width 40 height 15
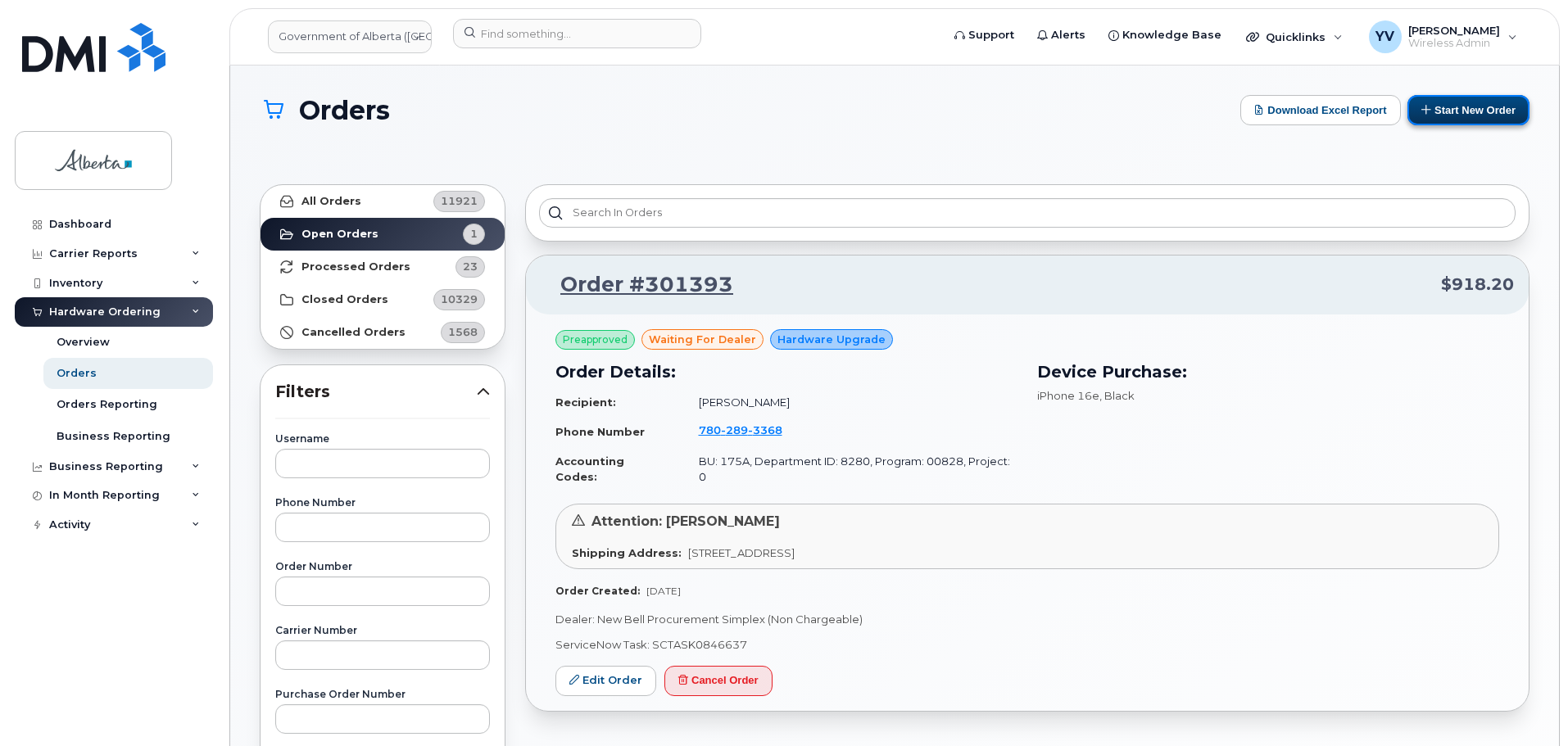
click at [1452, 106] on button "Start New Order" at bounding box center [1469, 110] width 122 height 30
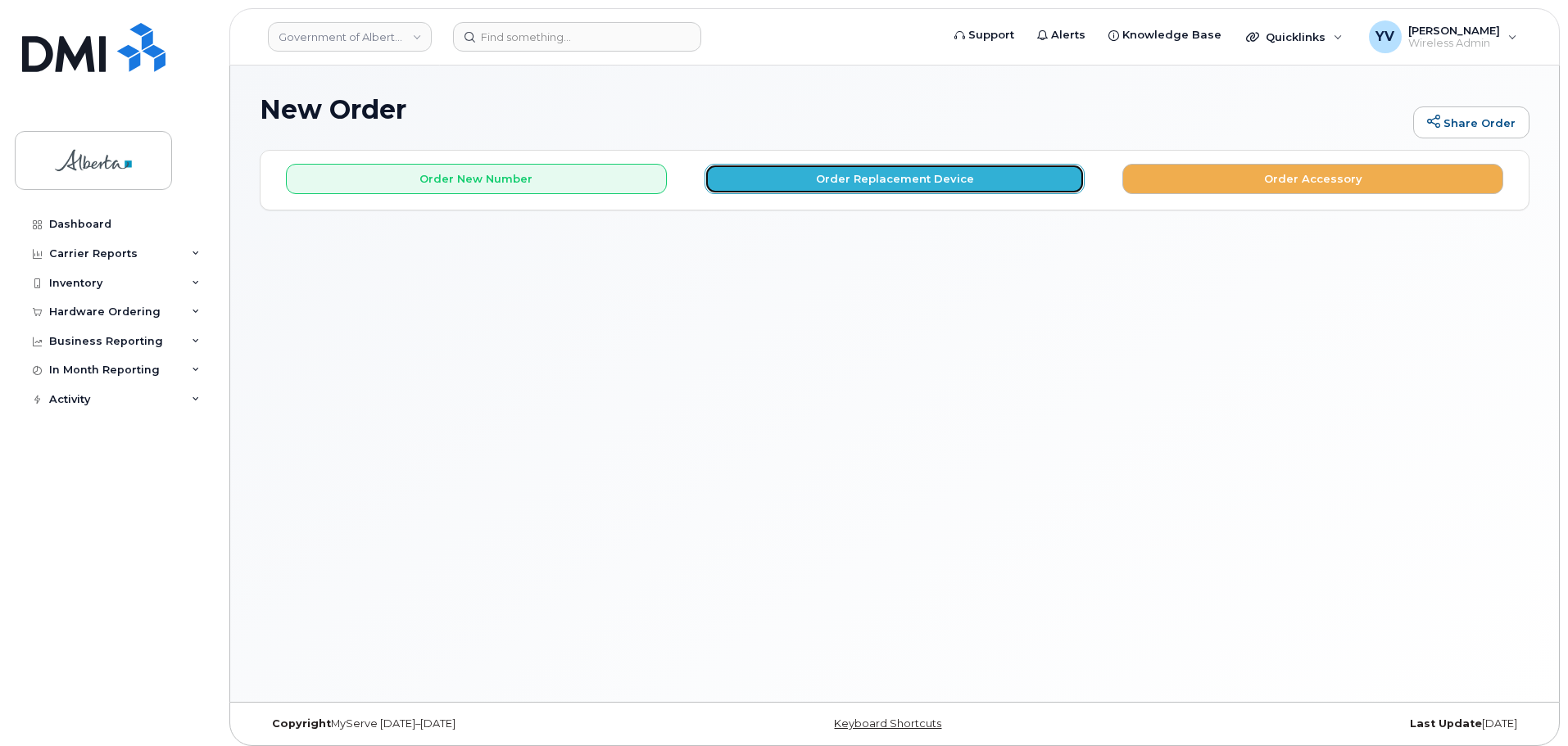
click at [880, 176] on button "Order Replacement Device" at bounding box center [894, 178] width 381 height 30
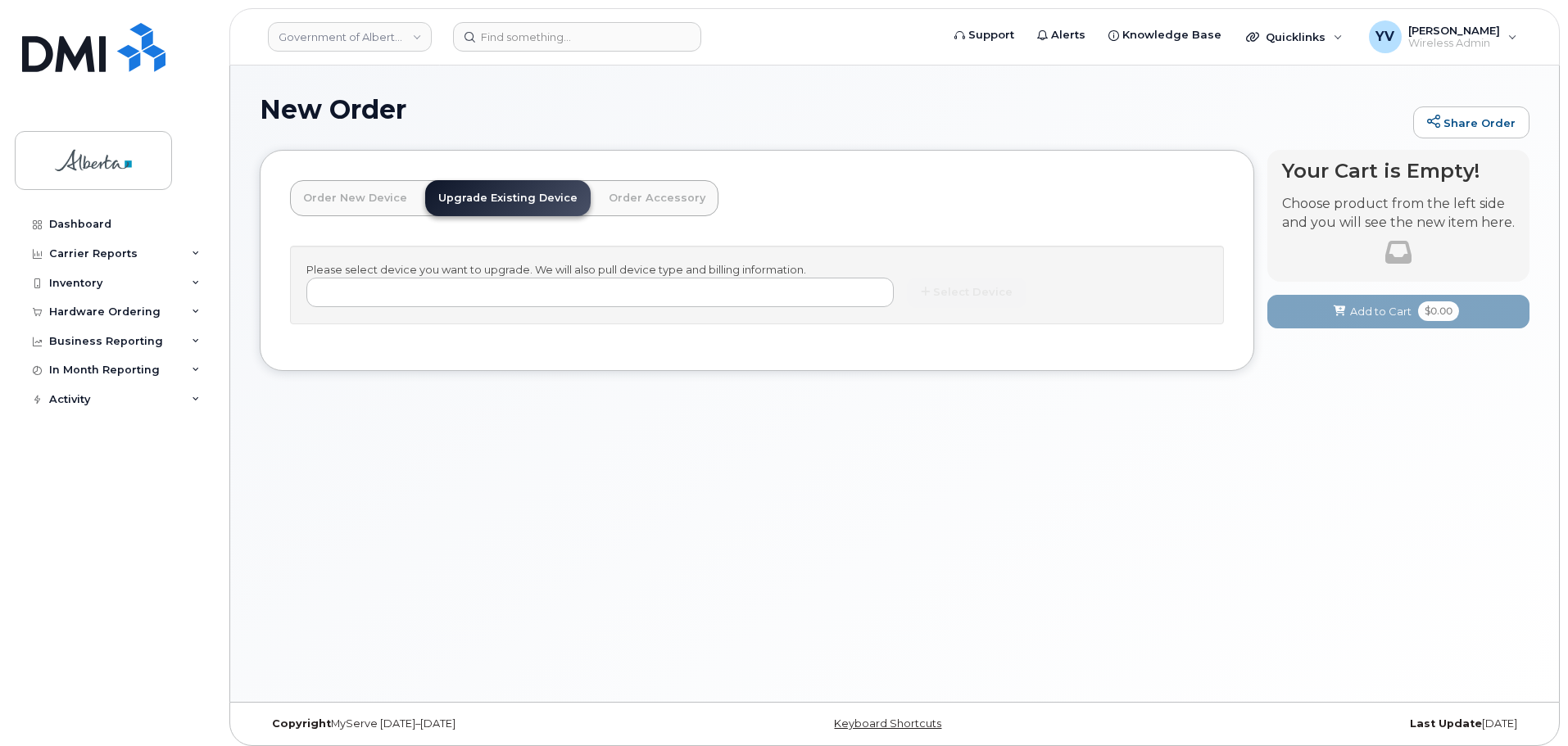
click at [880, 176] on div "Order New Device Upgrade Existing Device Order Accessory Order new device and n…" at bounding box center [757, 260] width 994 height 220
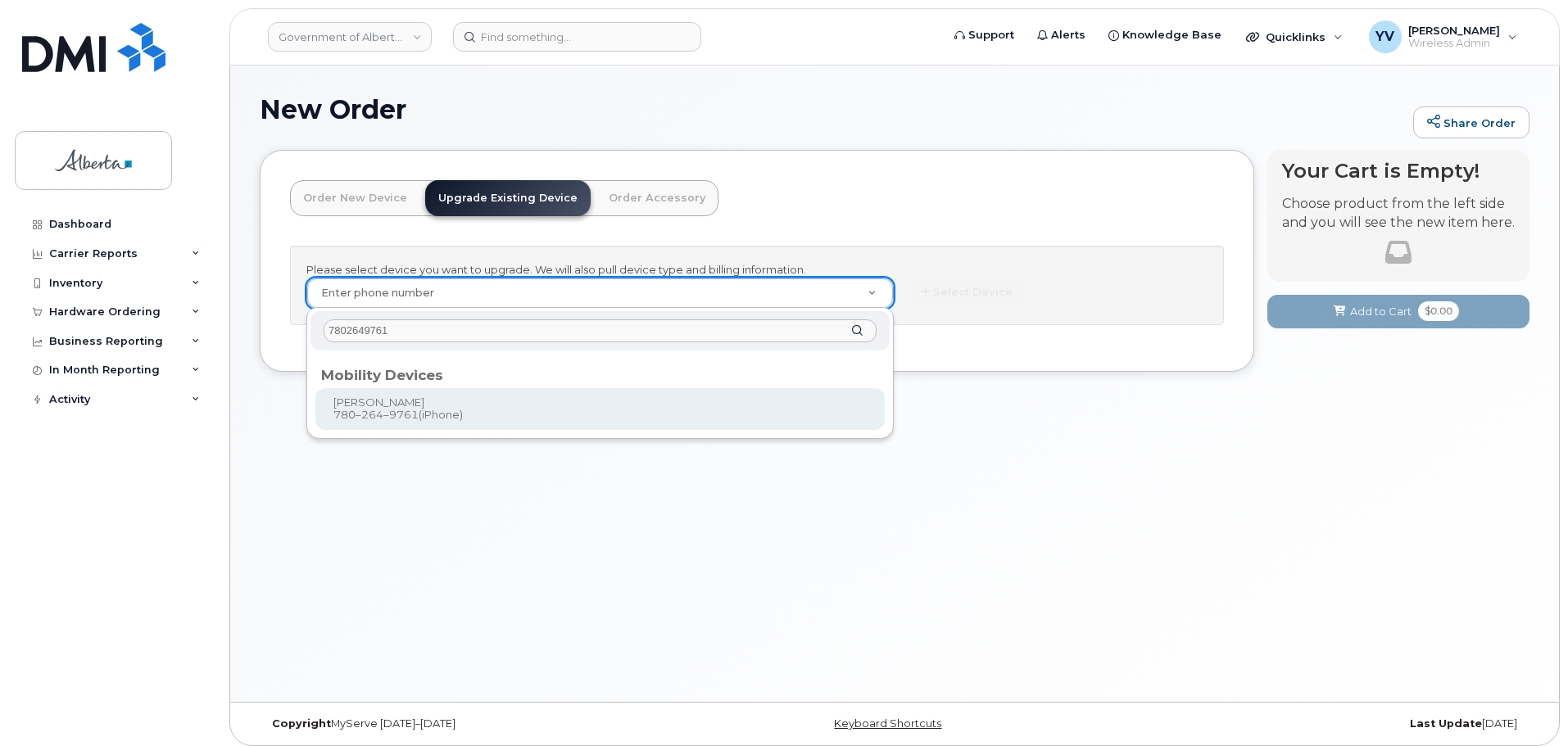
type input "7802649761"
type input "840442"
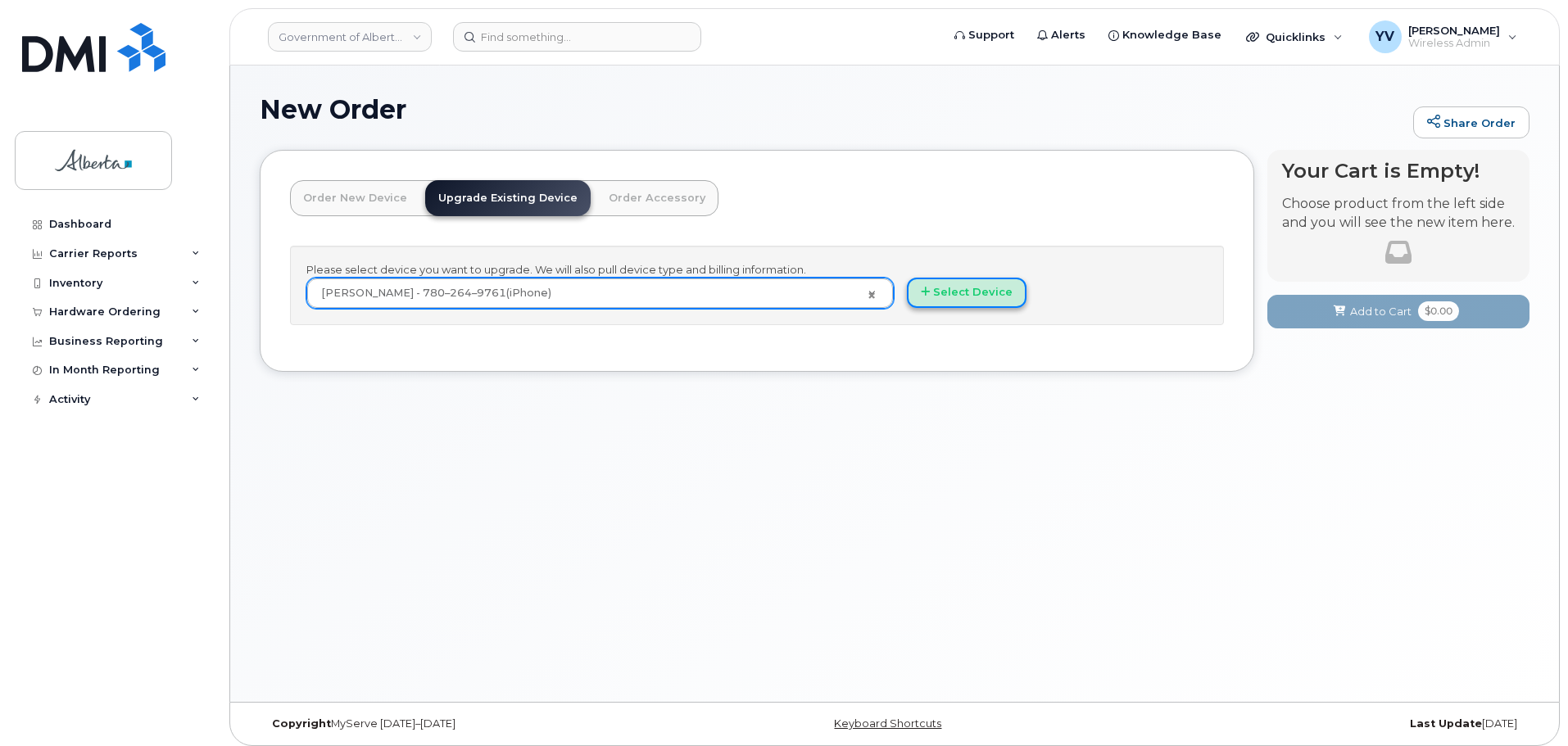
click at [971, 286] on button "Select Device" at bounding box center [967, 293] width 120 height 30
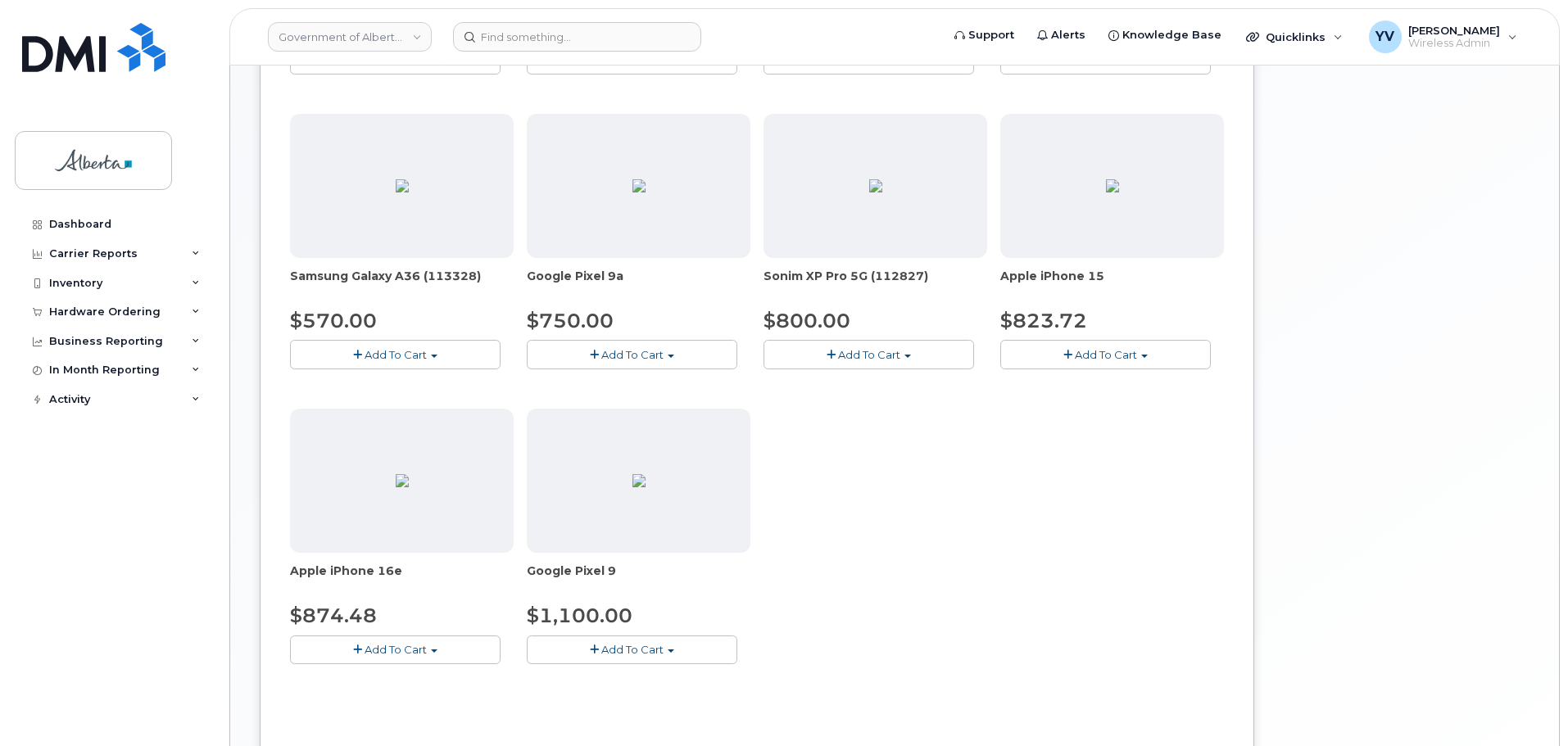
scroll to position [517, 0]
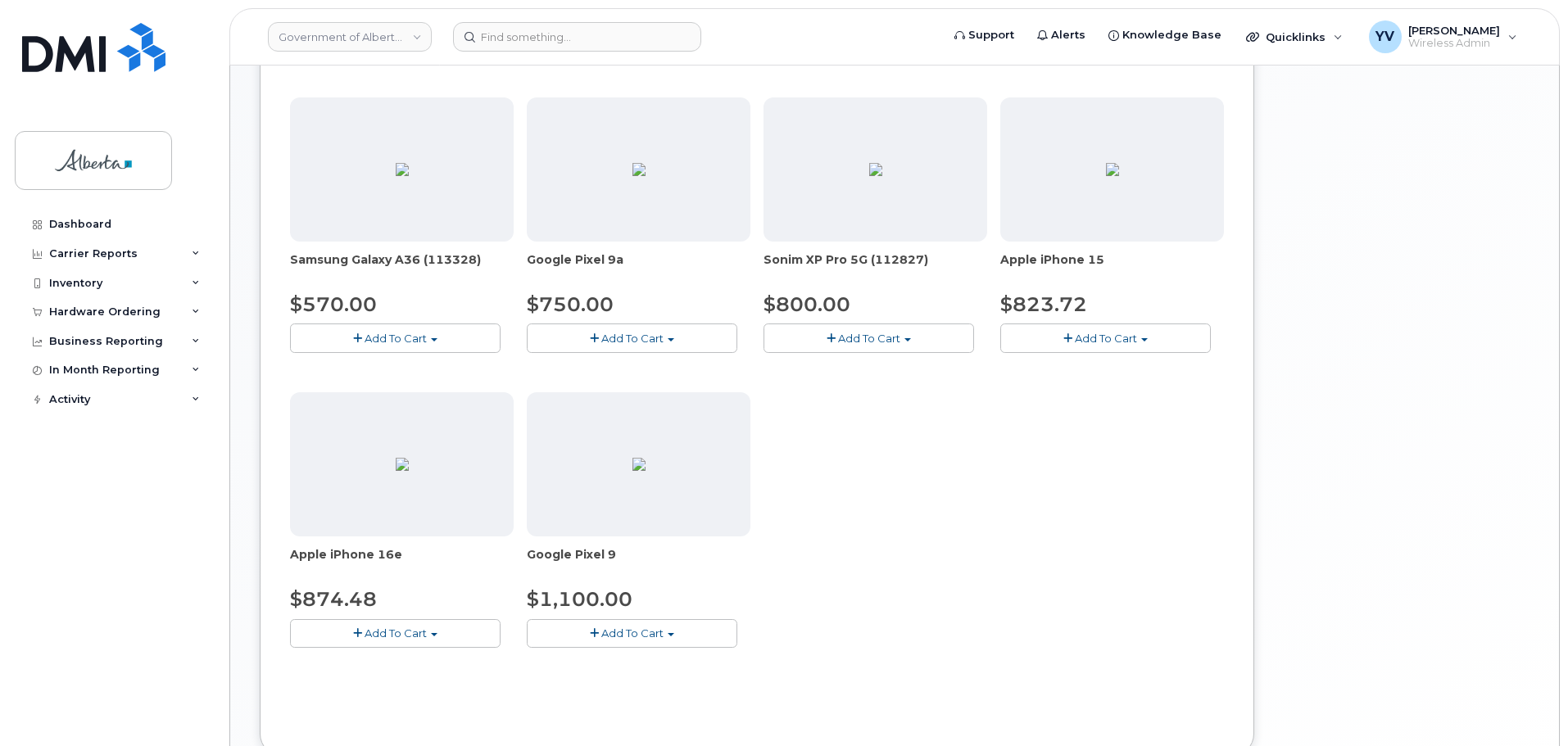
click at [434, 631] on button "Add To Cart" at bounding box center [395, 633] width 211 height 29
click at [420, 685] on link "$874.48 - 30-day upgrade (128GB model)" at bounding box center [424, 684] width 261 height 21
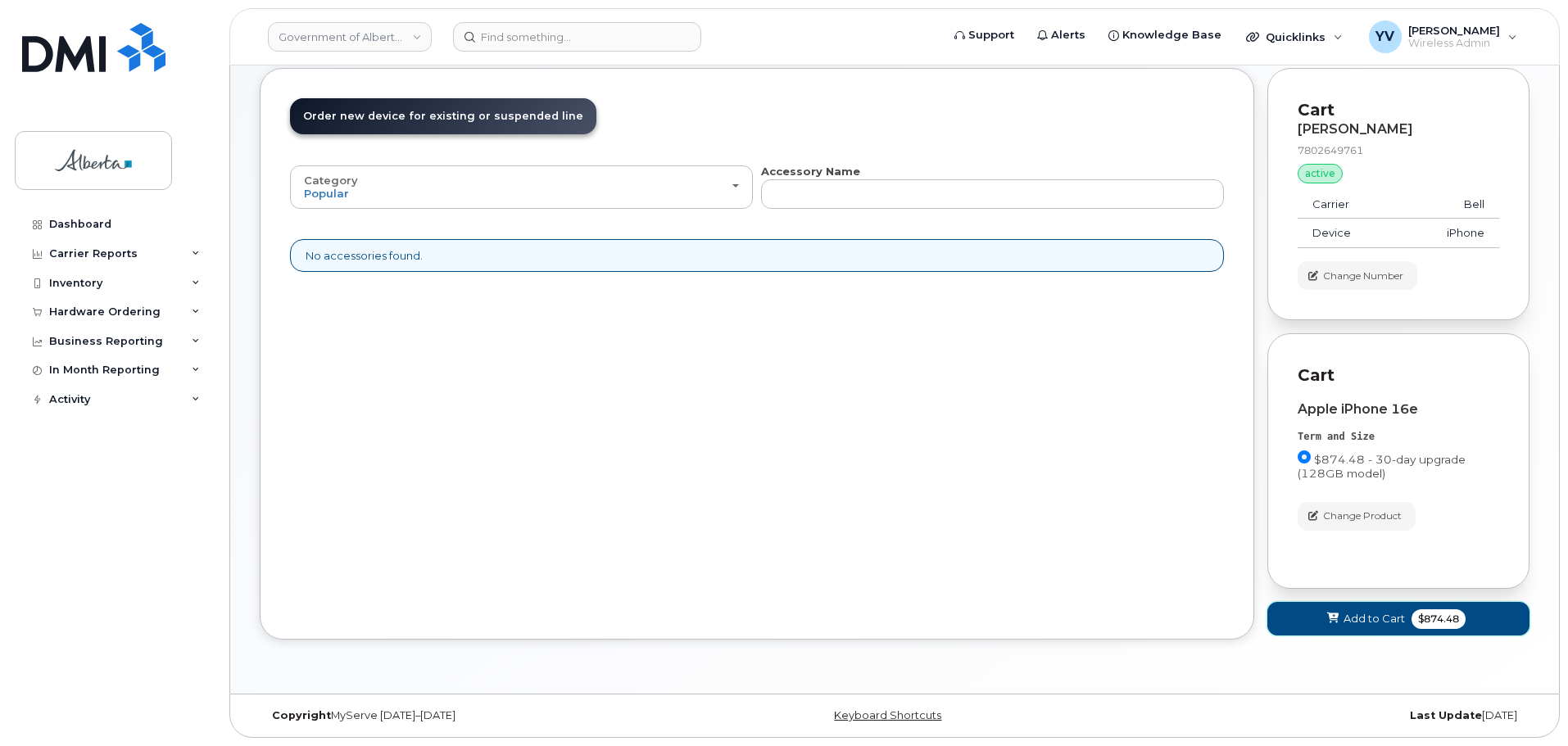
click at [1369, 616] on span "Add to Cart" at bounding box center [1374, 618] width 62 height 15
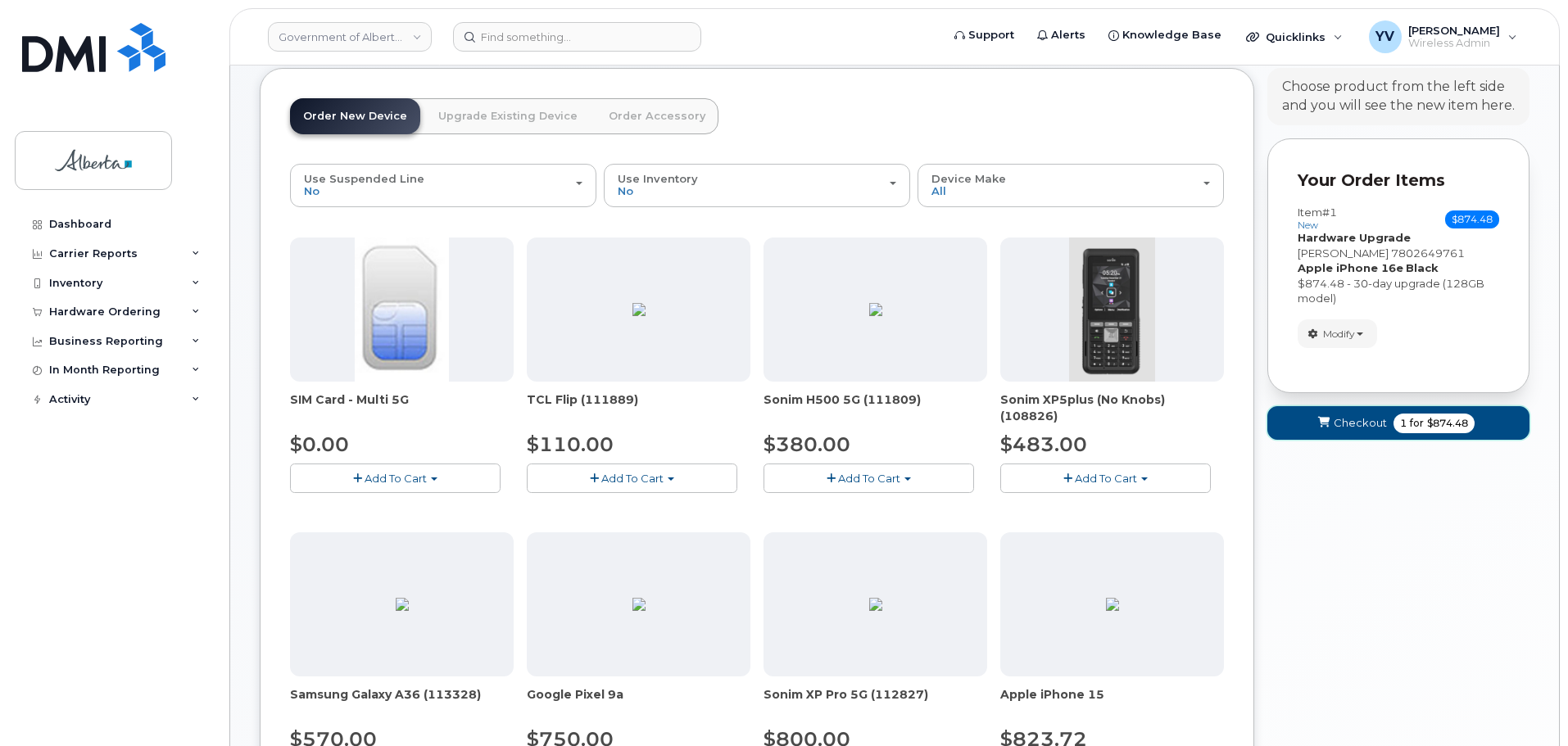
click at [1355, 412] on button "Checkout 1 for $874.48" at bounding box center [1398, 423] width 262 height 34
click at [1355, 412] on div "New Order Share Order × Share This Order If you want to allow others to create …" at bounding box center [894, 614] width 1329 height 1262
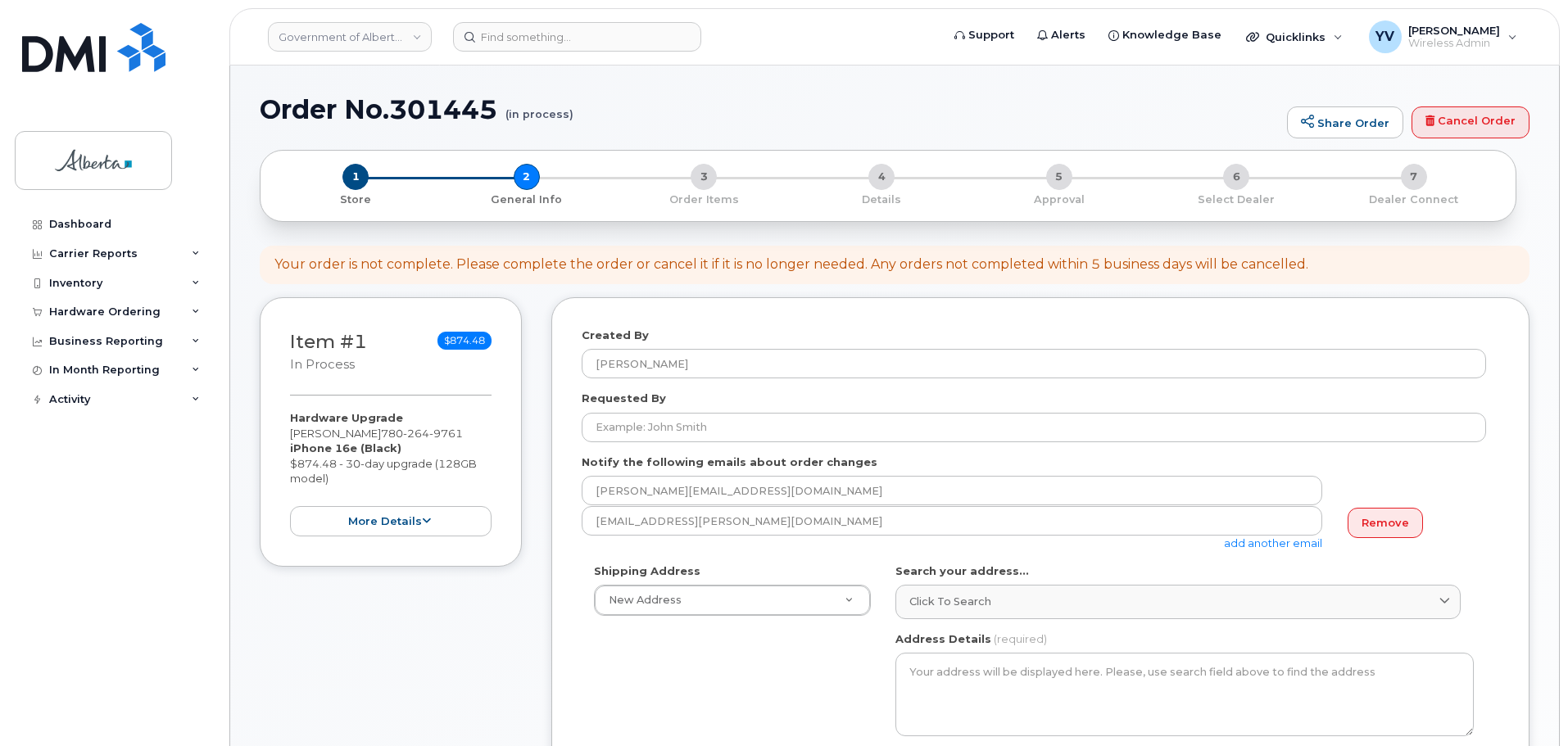
select select
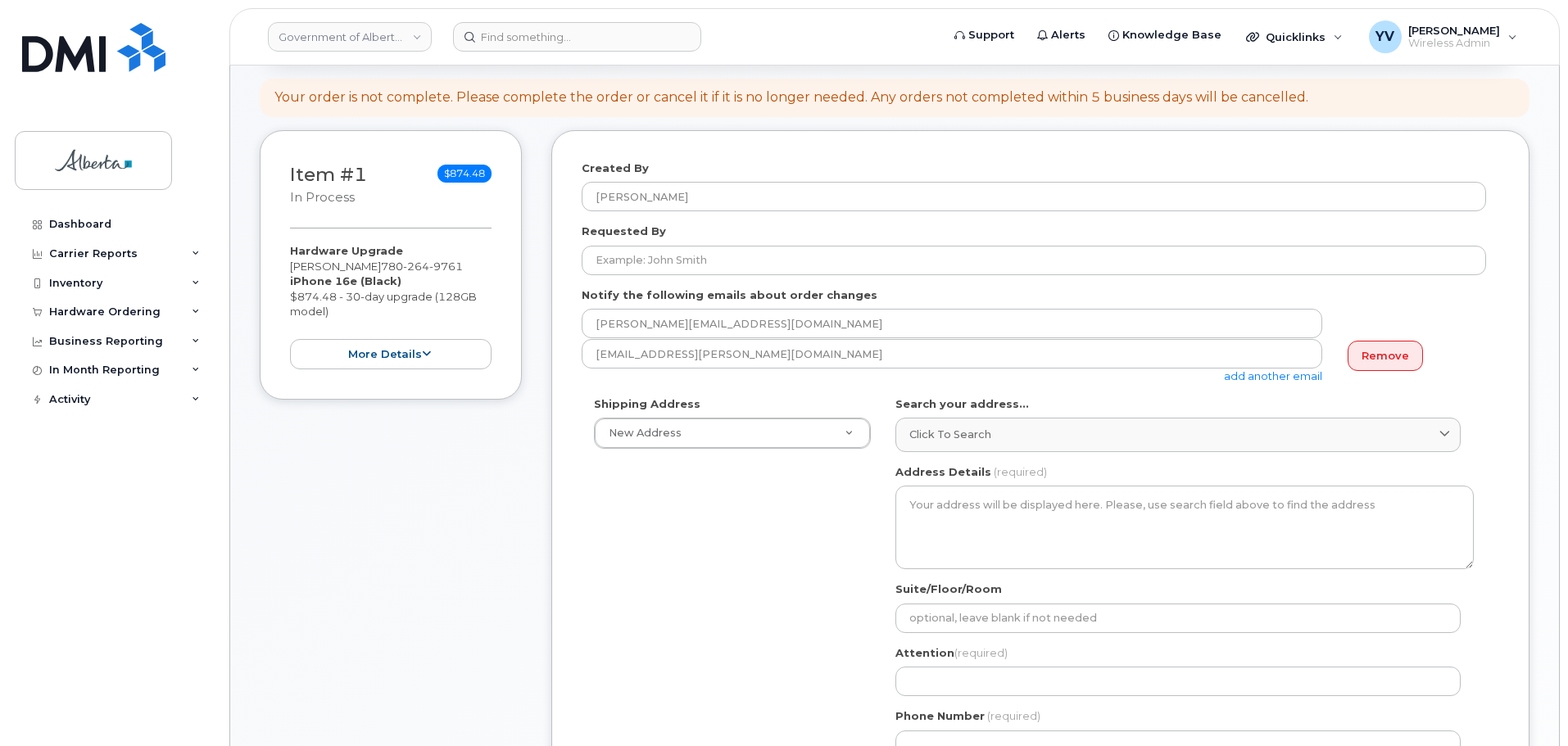
scroll to position [177, 0]
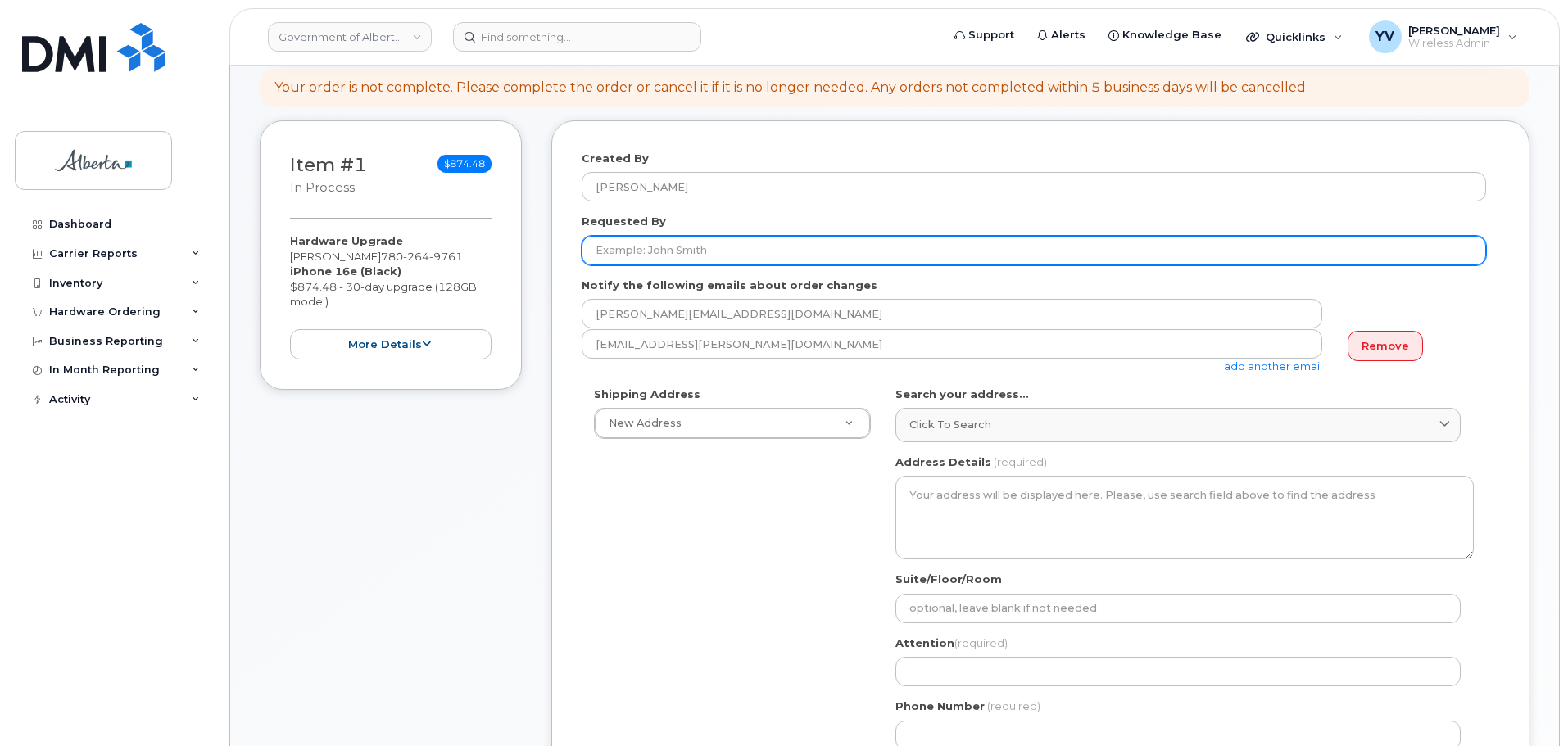
click at [602, 252] on input "Requested By" at bounding box center [1034, 251] width 904 height 29
paste input "[PERSON_NAME]"
click at [602, 252] on input "[PERSON_NAME]" at bounding box center [1034, 251] width 904 height 29
type input "[PERSON_NAME]"
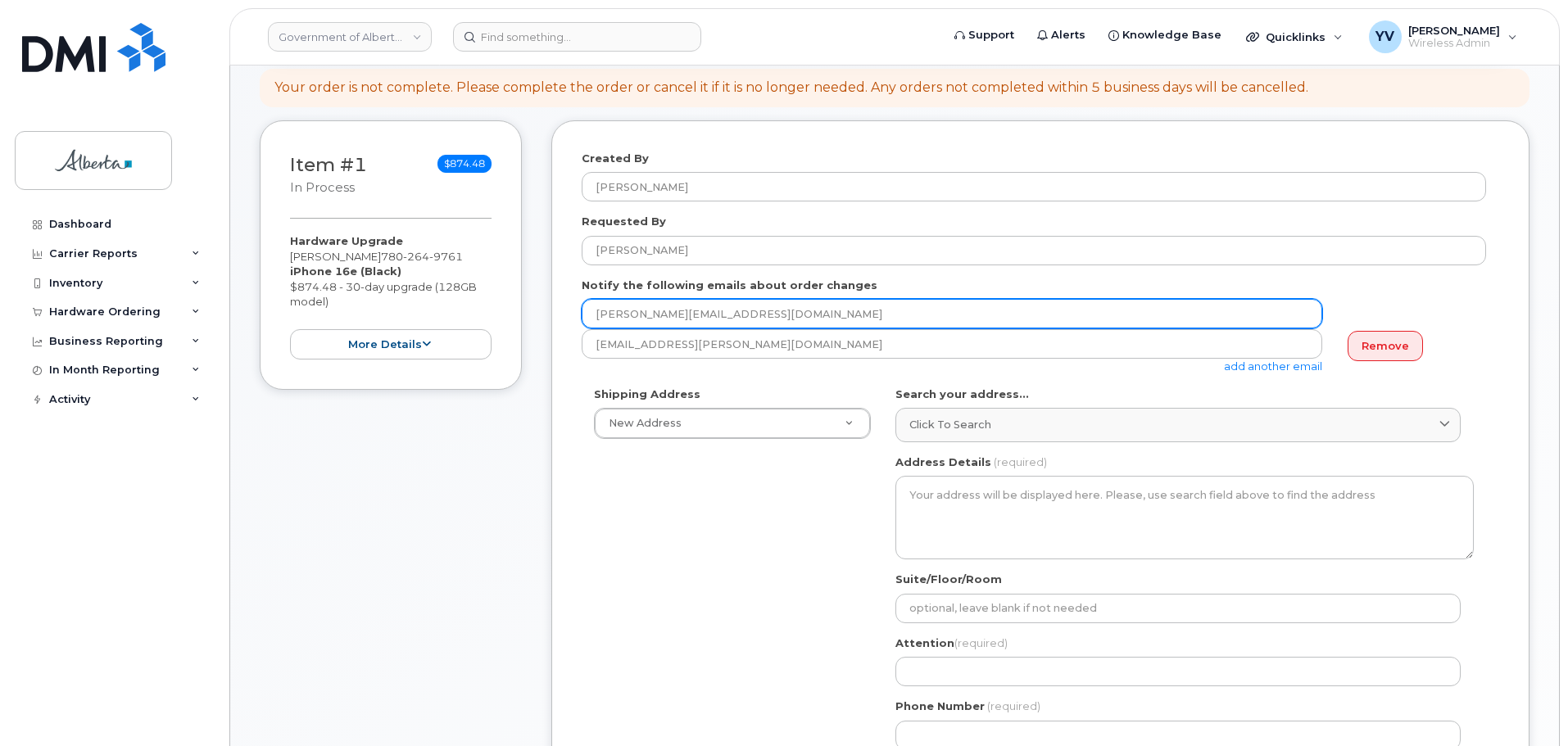
drag, startPoint x: 741, startPoint y: 314, endPoint x: 576, endPoint y: 303, distance: 165.4
click at [576, 303] on div "Created By Yen Vong Requested By Shelly Dittmer Notify the following emails abo…" at bounding box center [1041, 605] width 978 height 970
paste input "Shelly.Dittmer"
type input "Shelly.Dittmer@gov.ab.ca"
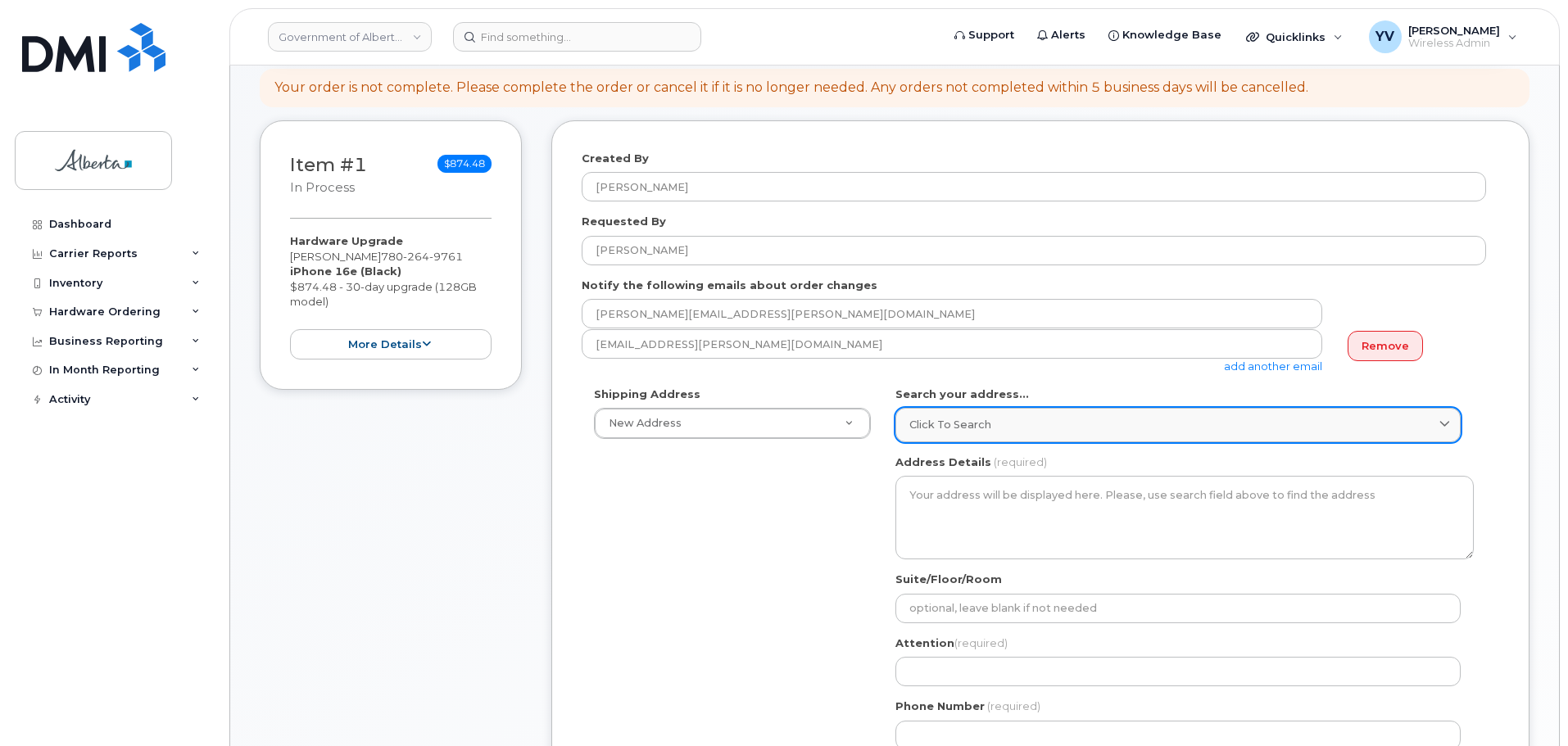
click at [957, 419] on span "Click to search" at bounding box center [951, 424] width 82 height 15
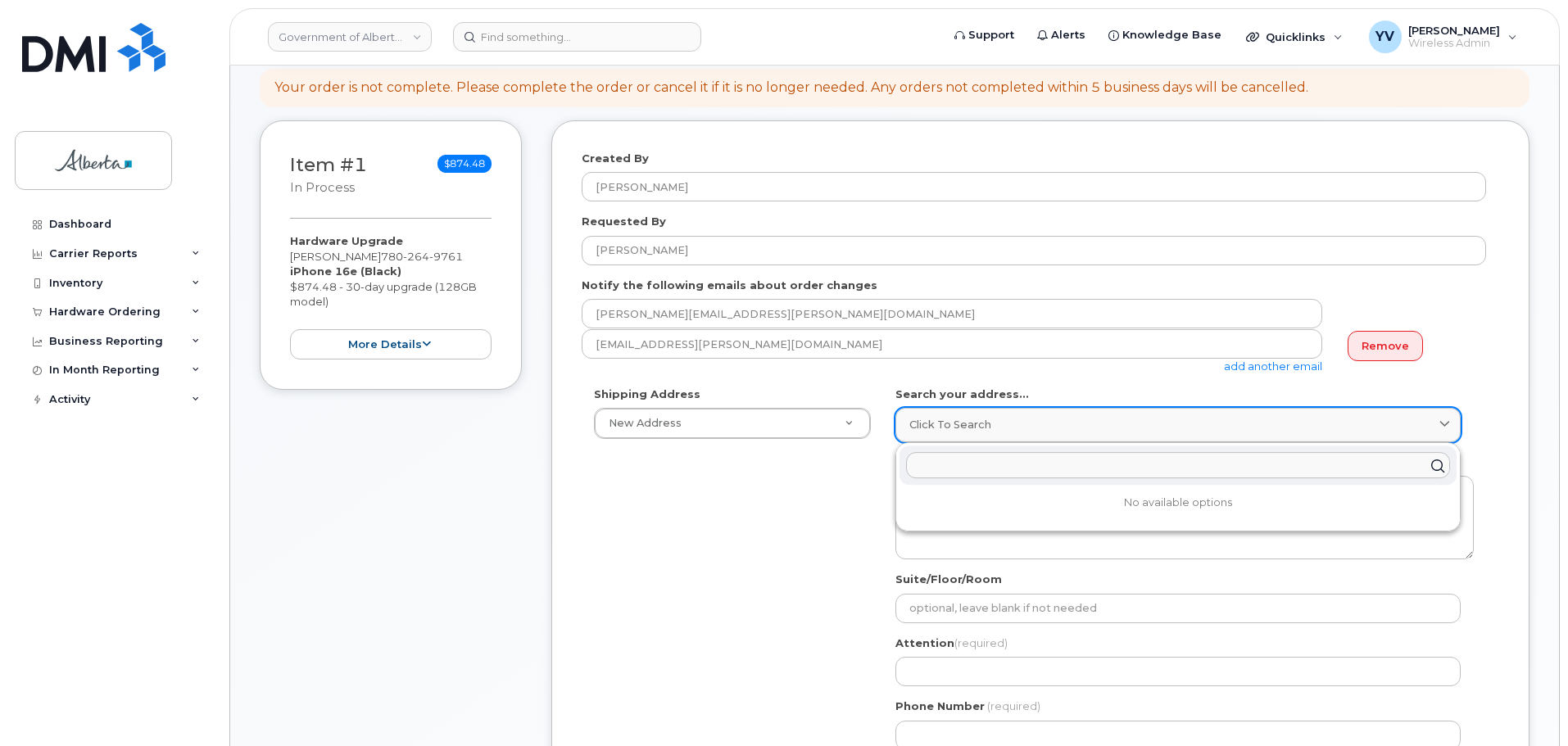
paste input "4813 - 47 Avenue"
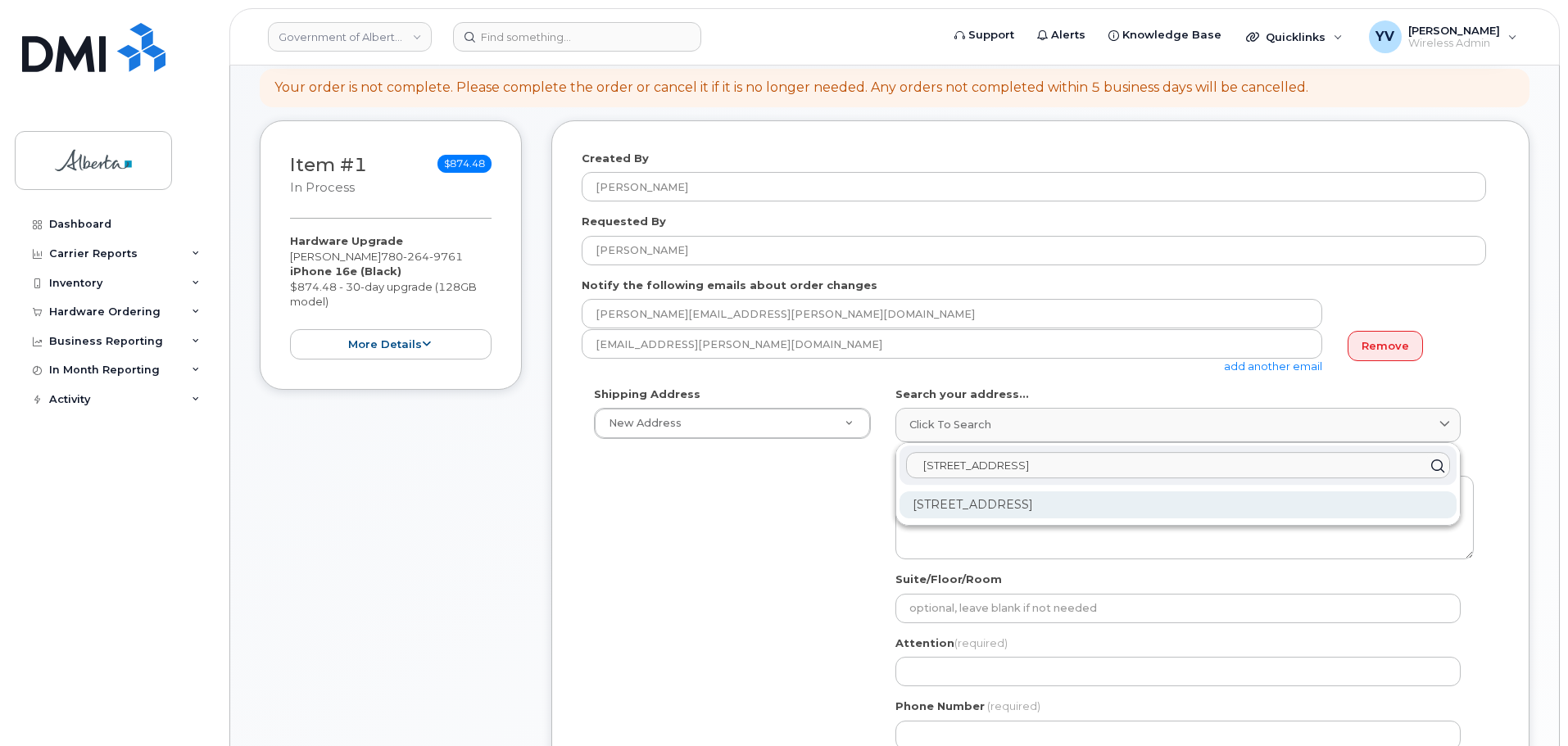
type input "4813 - 47 Avenue stony"
click at [1019, 502] on div "4813 47 Ave Stony Plain AB T7Z 1S2" at bounding box center [1178, 505] width 557 height 27
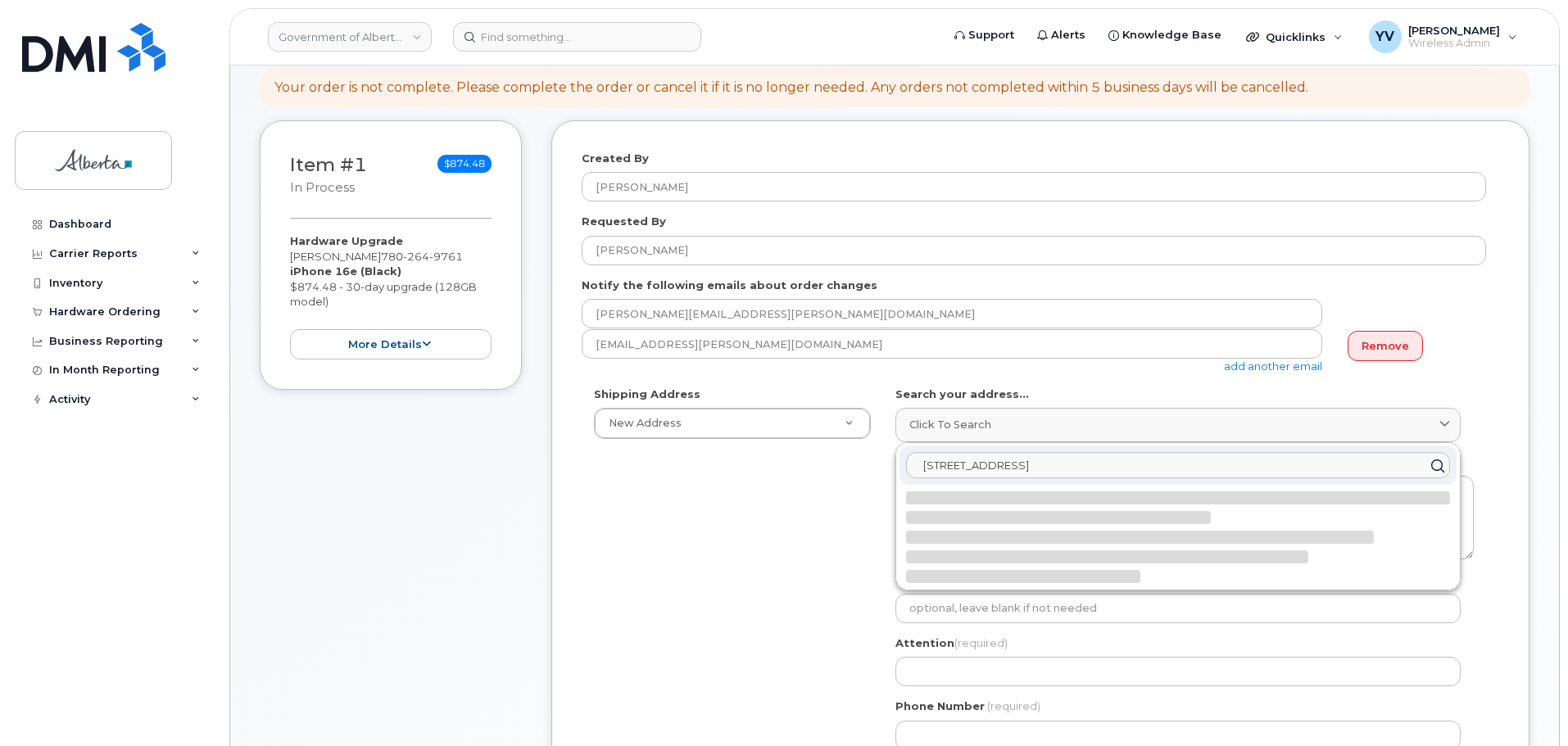
select select
type textarea "4813 47 Ave STONY PLAIN AB T7Z 1S2 CANADA"
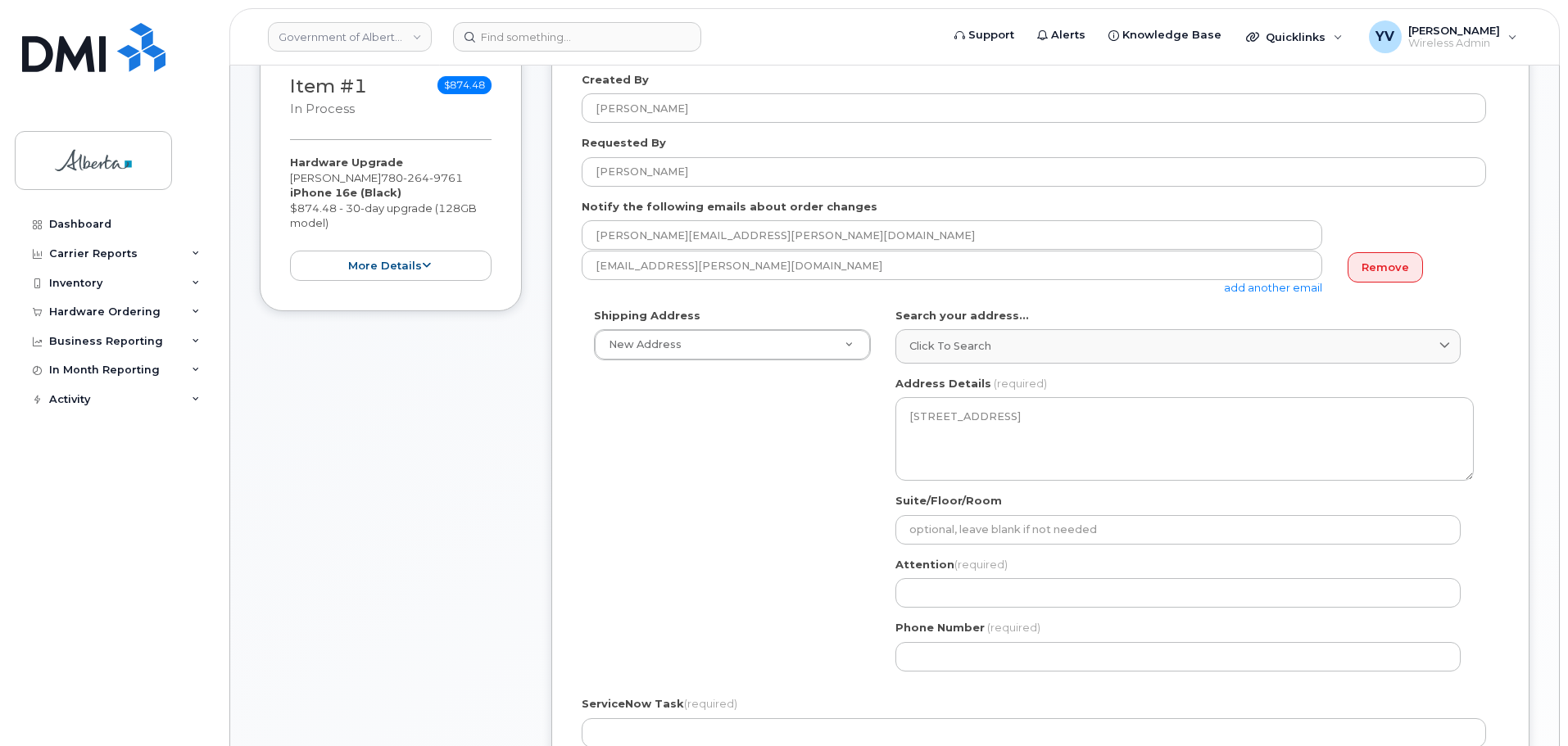
scroll to position [333, 0]
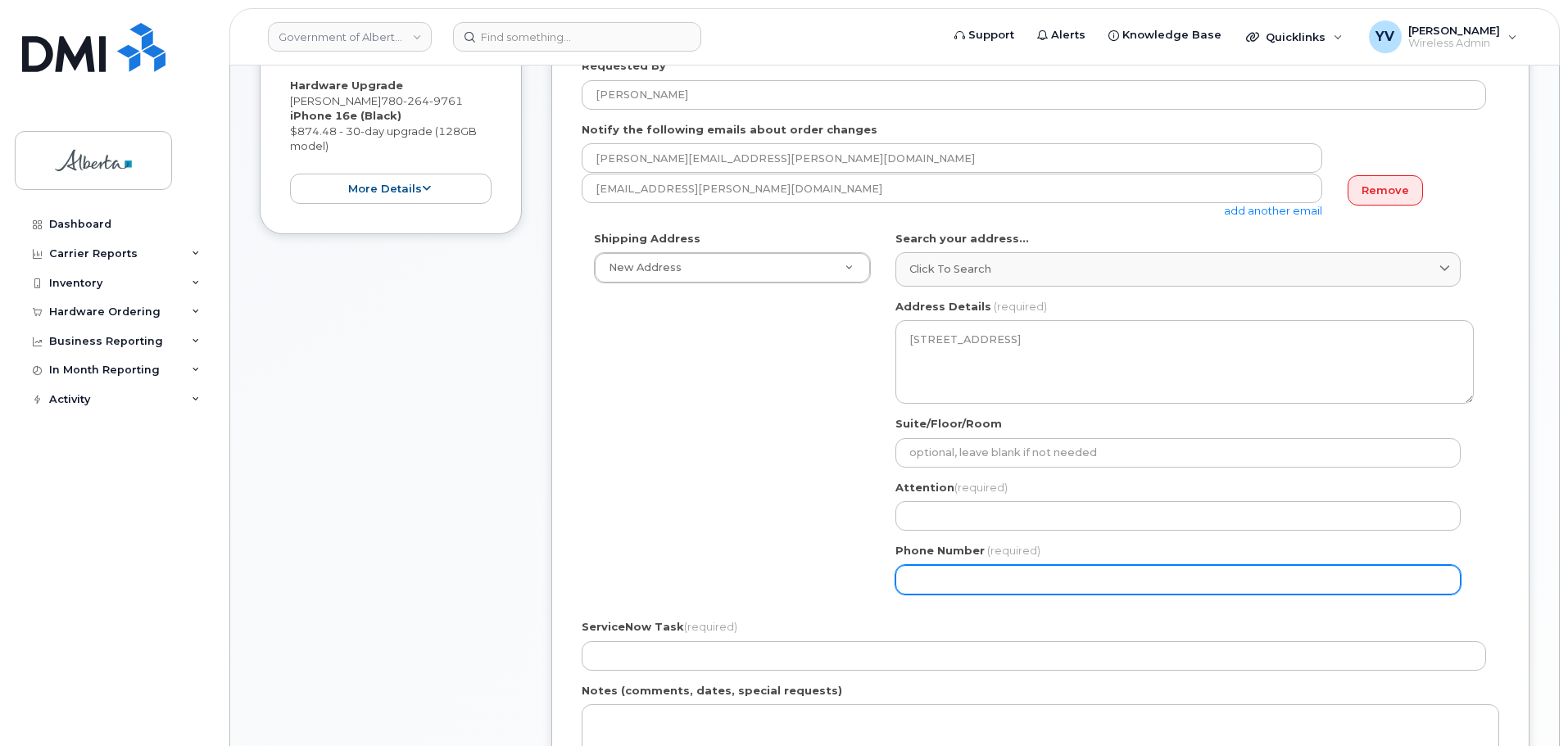
click at [930, 585] on input "Phone Number" at bounding box center [1178, 580] width 565 height 29
paste input "7809683459"
select select
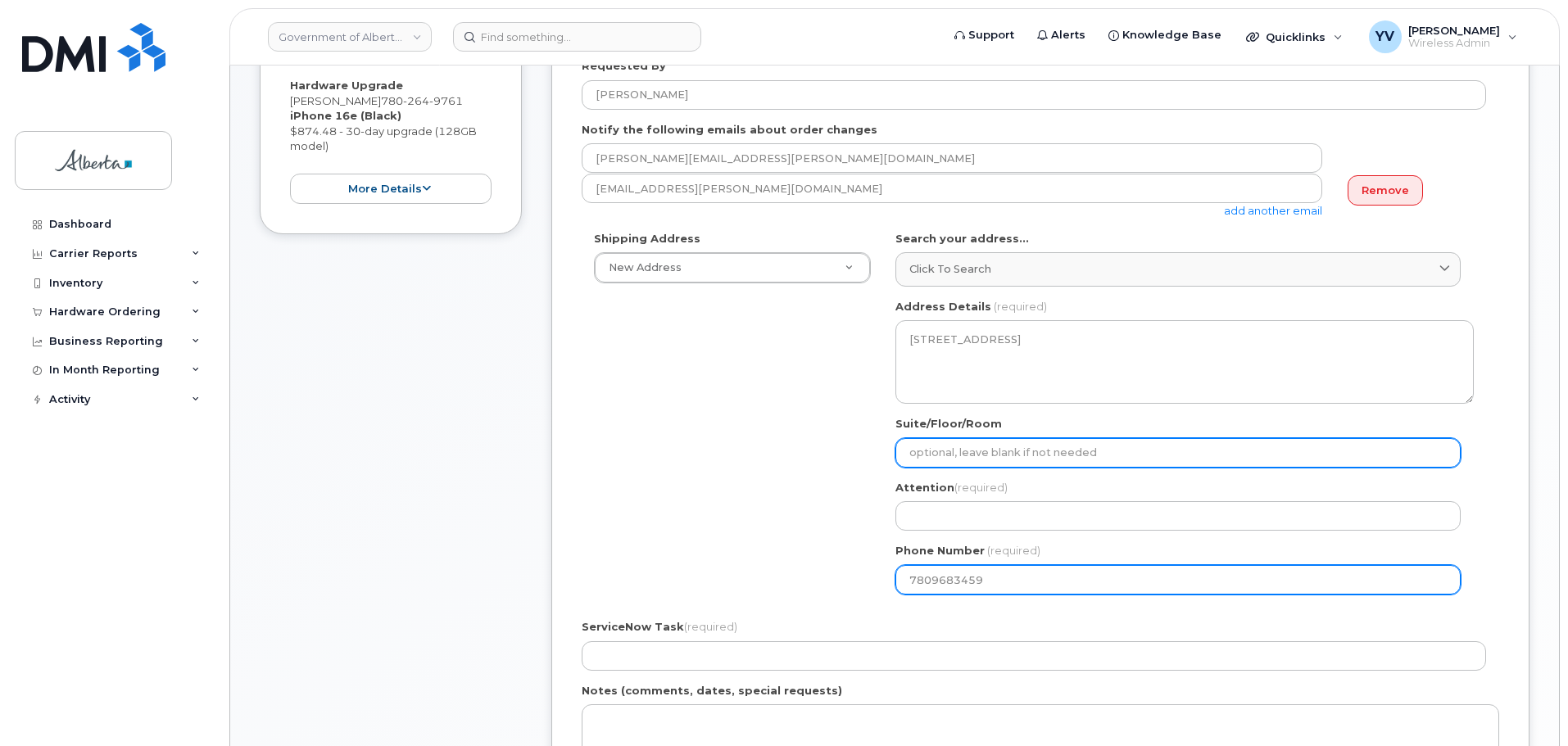
type input "7809683459"
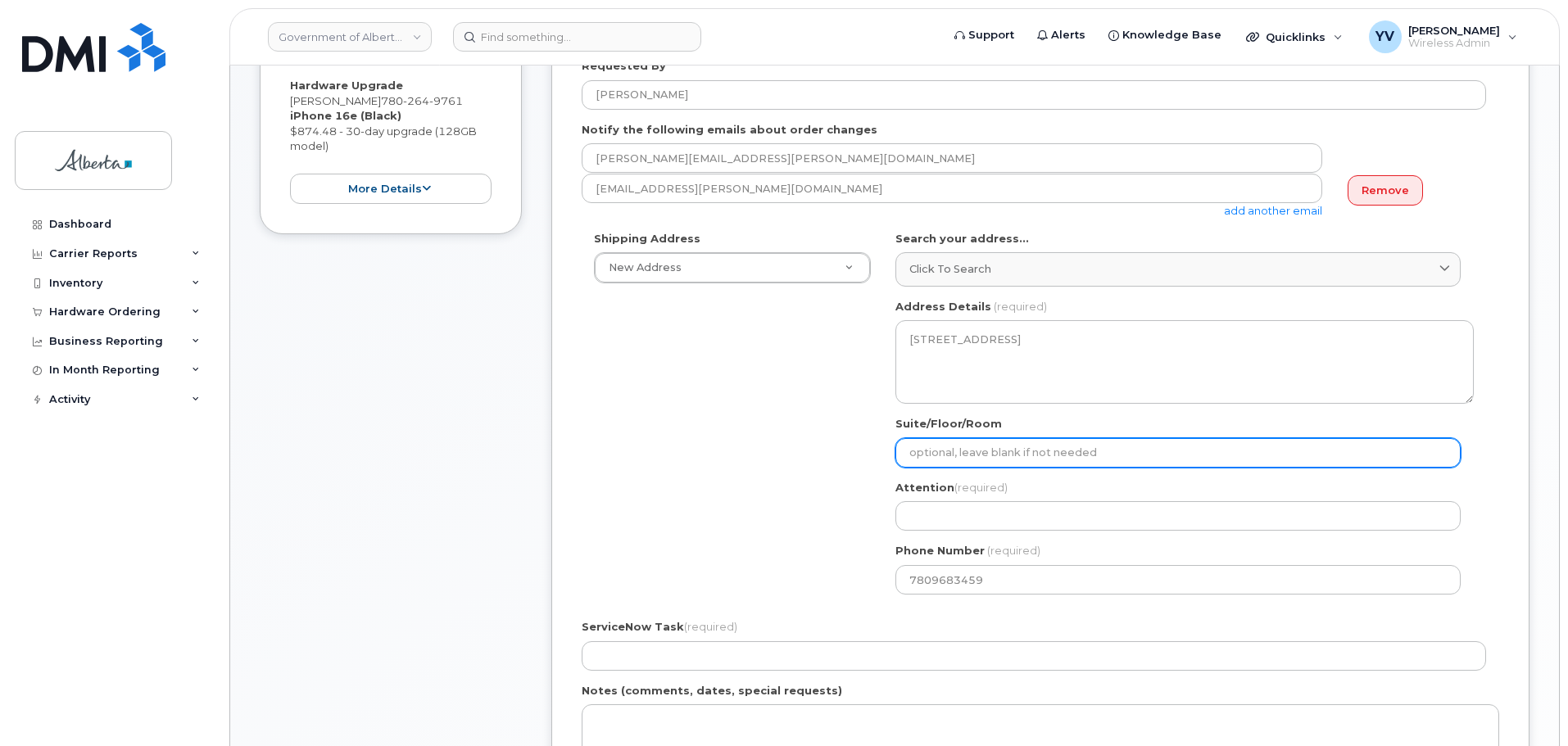
click at [932, 455] on input "Suite/Floor/Room" at bounding box center [1178, 453] width 565 height 29
type input "Main Floor"
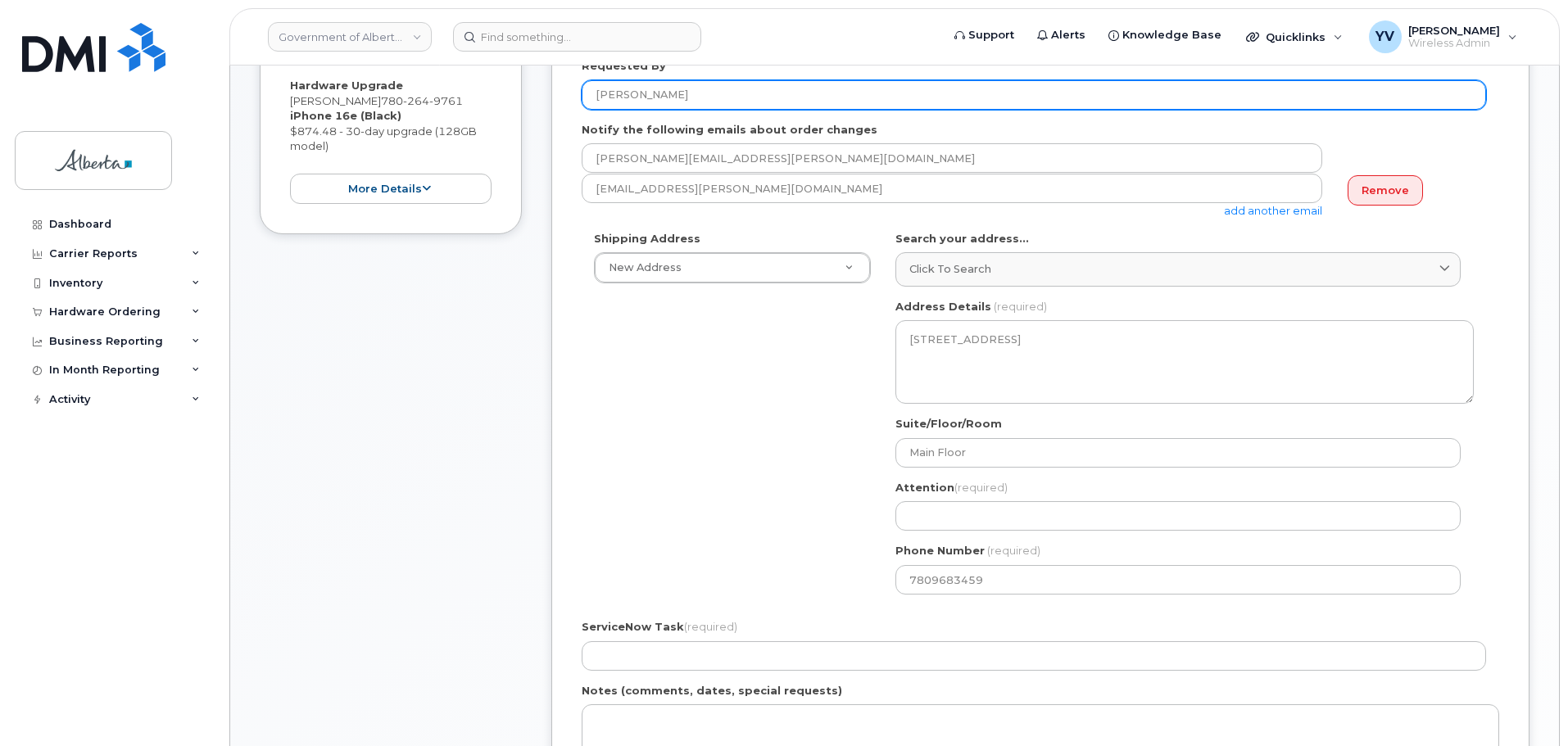
drag, startPoint x: 684, startPoint y: 97, endPoint x: 597, endPoint y: 93, distance: 87.1
click at [597, 93] on input "Shelly Dittmer" at bounding box center [1034, 94] width 904 height 29
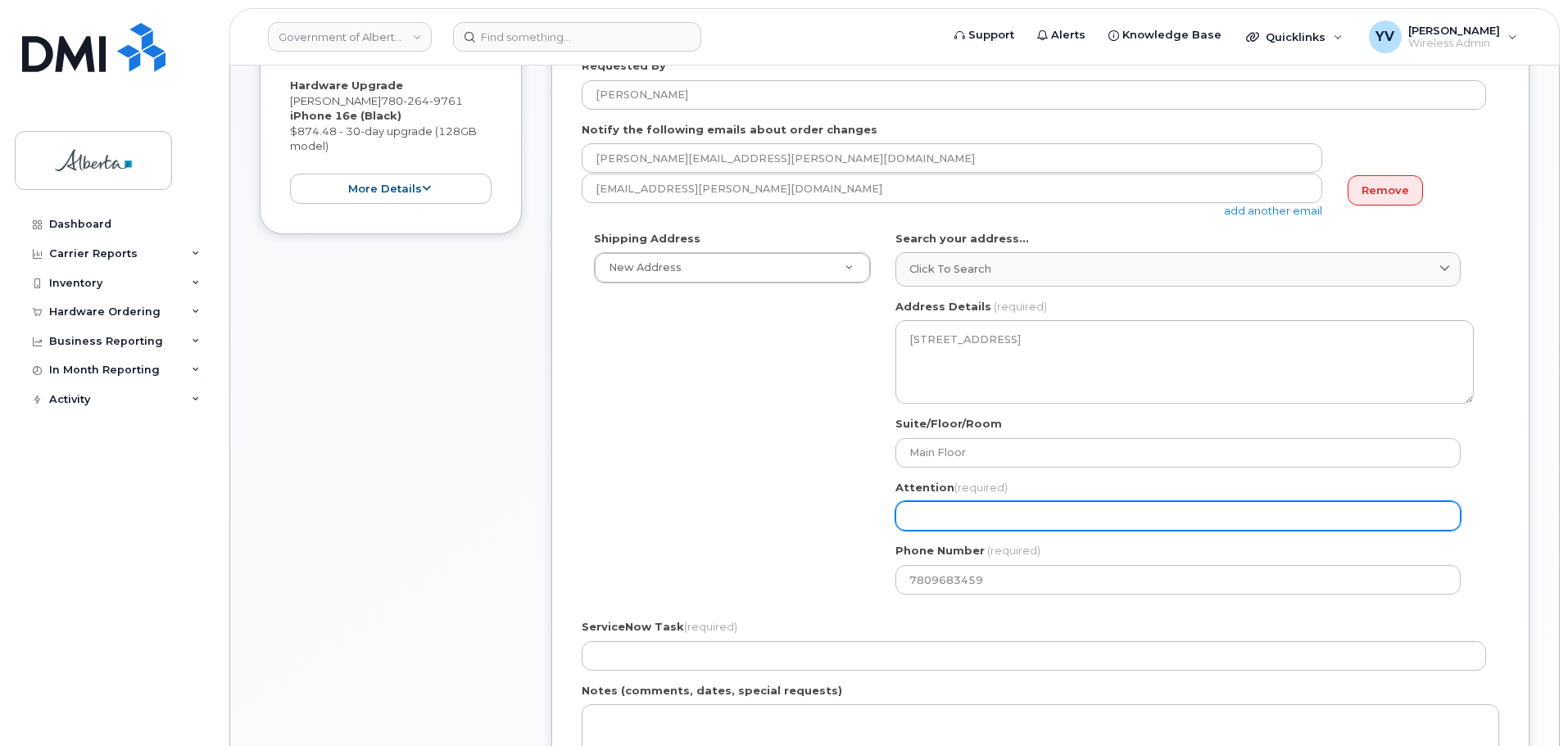
click at [919, 520] on input "Attention (required)" at bounding box center [1178, 516] width 565 height 29
paste input "Shelly Dittmer"
select select
type input "Shelly Dittmer"
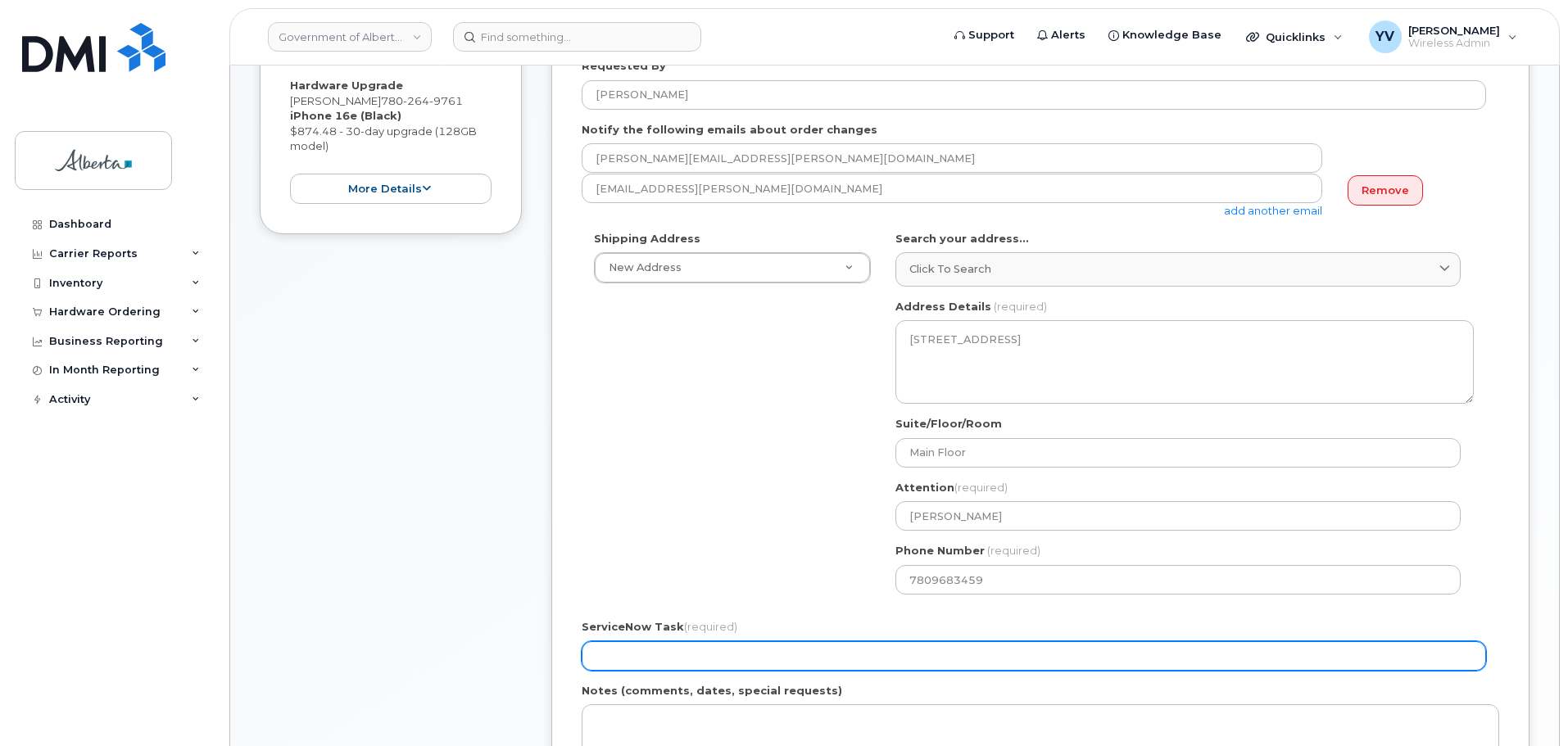
click at [617, 655] on input "ServiceNow Task (required)" at bounding box center [1034, 656] width 904 height 29
paste input "SCTASK0854079"
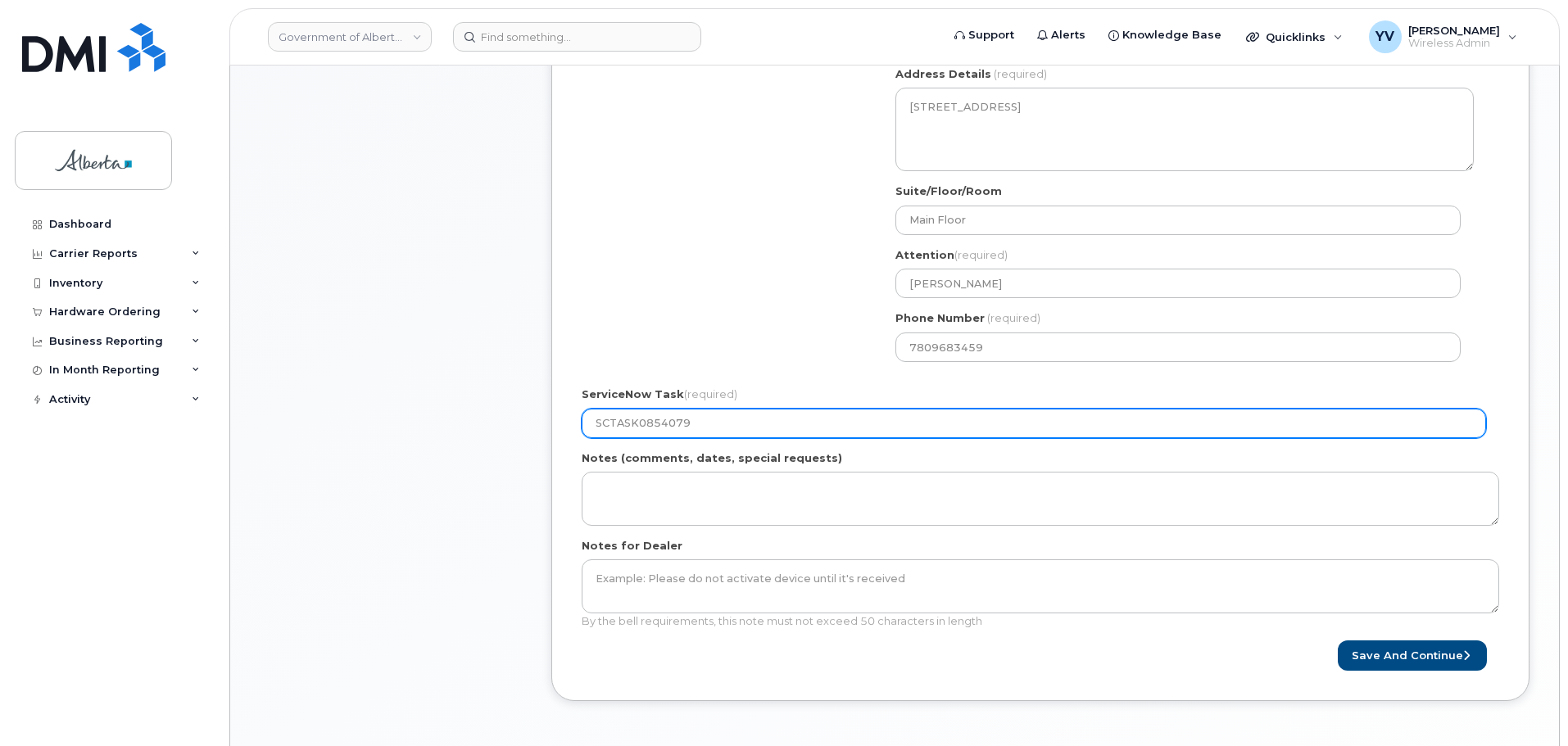
scroll to position [569, 0]
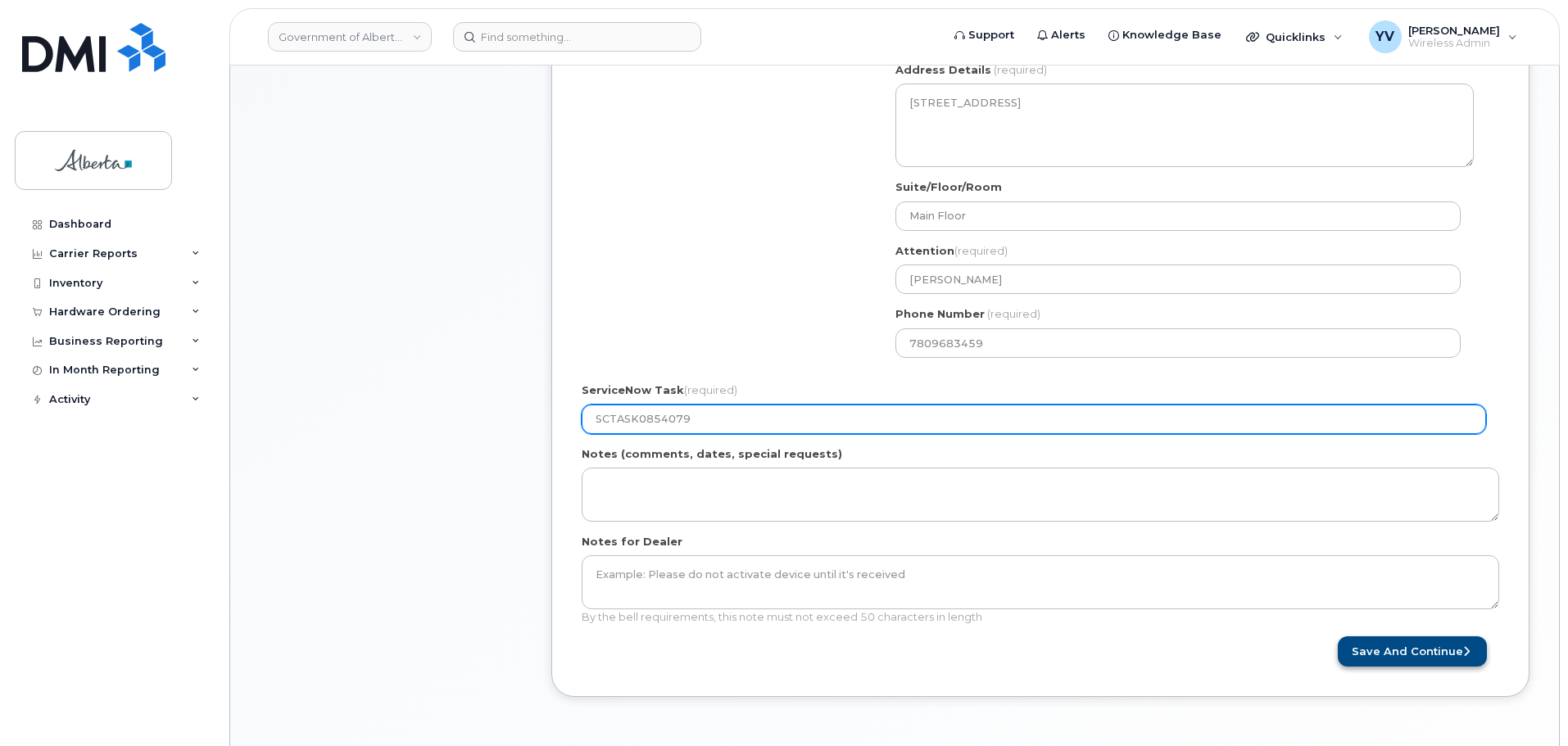
type input "SCTASK0854079"
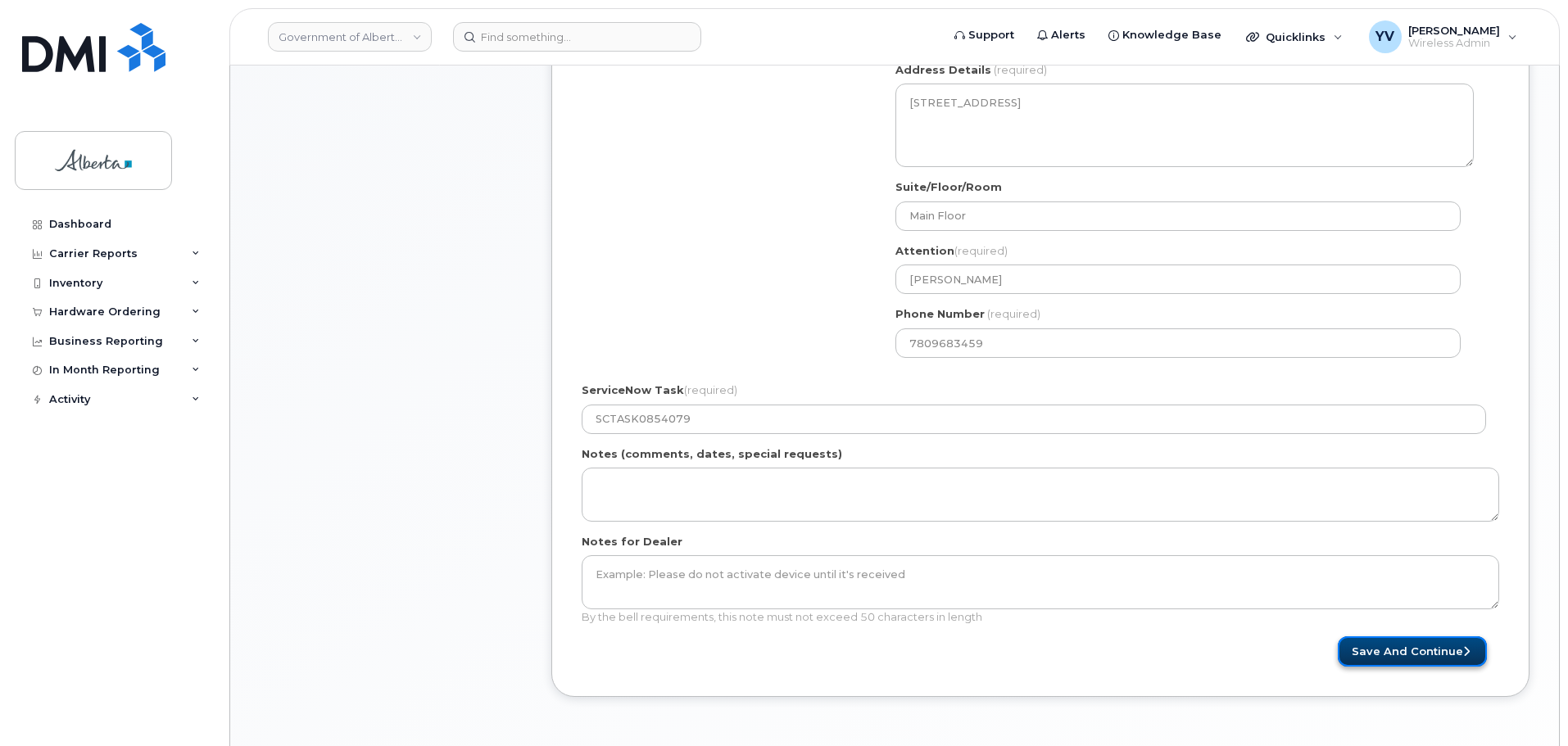
click at [1424, 648] on button "Save and Continue" at bounding box center [1413, 651] width 149 height 30
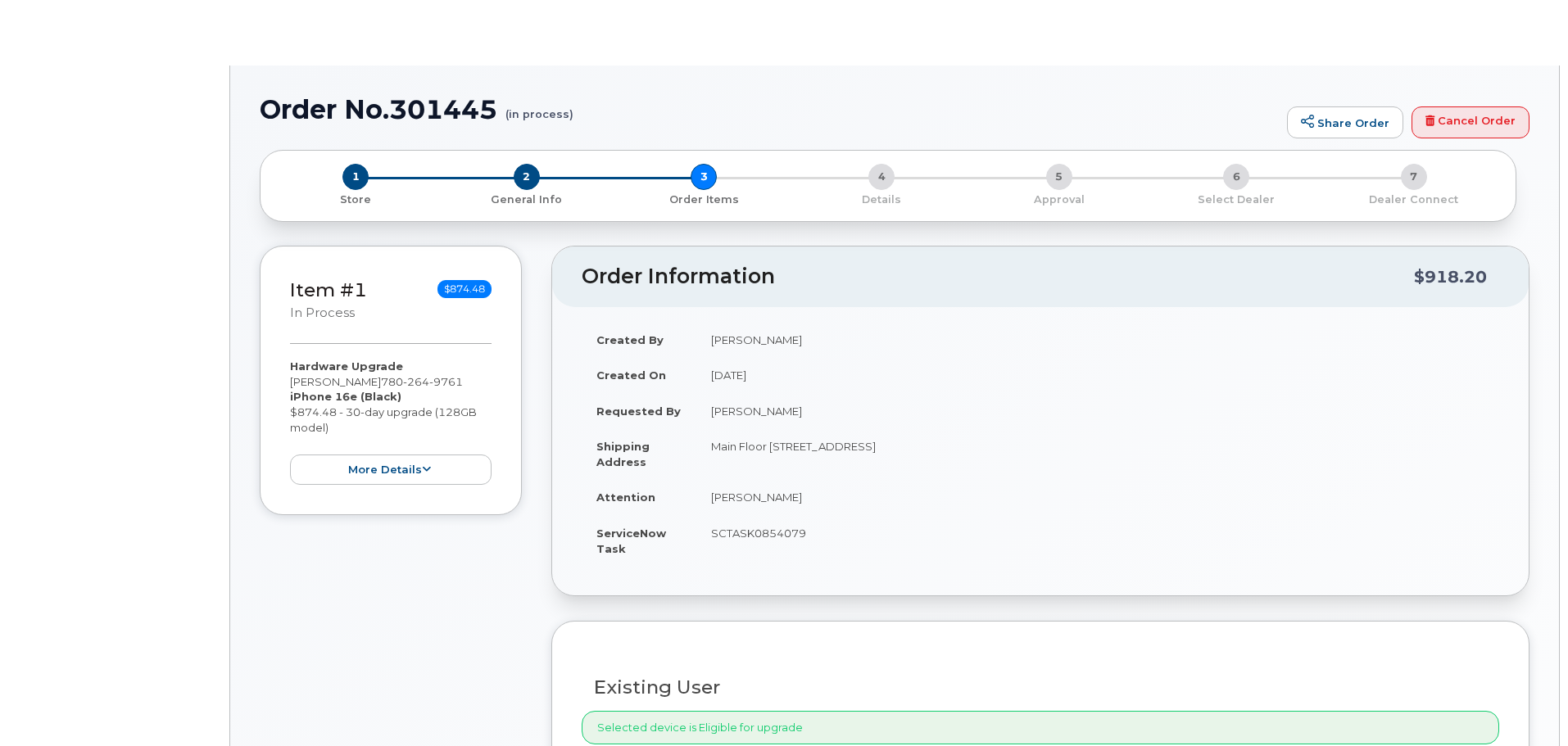
type input "[PERSON_NAME]"
type input "[PERSON_NAME][EMAIL_ADDRESS][DOMAIN_NAME]"
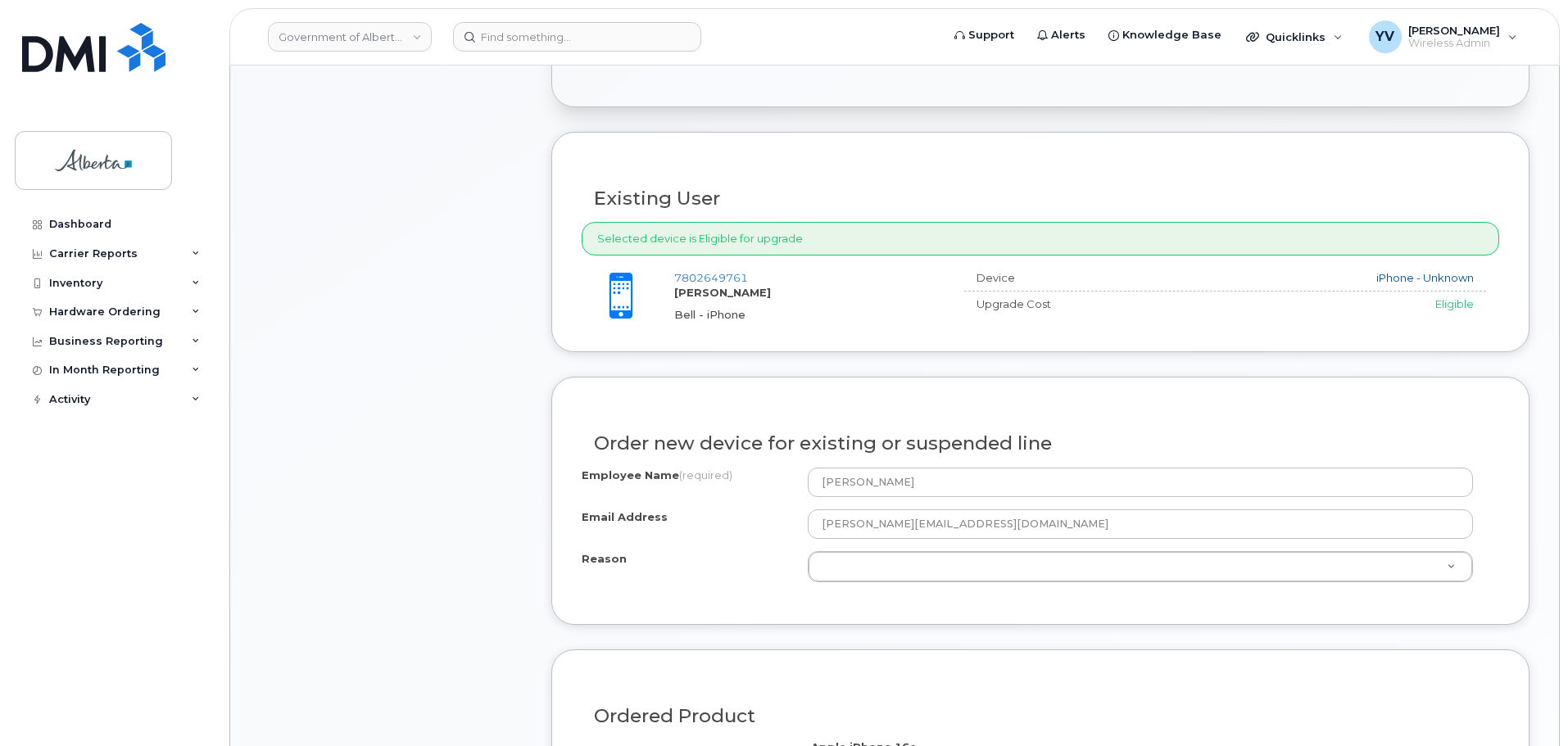
scroll to position [588, 0]
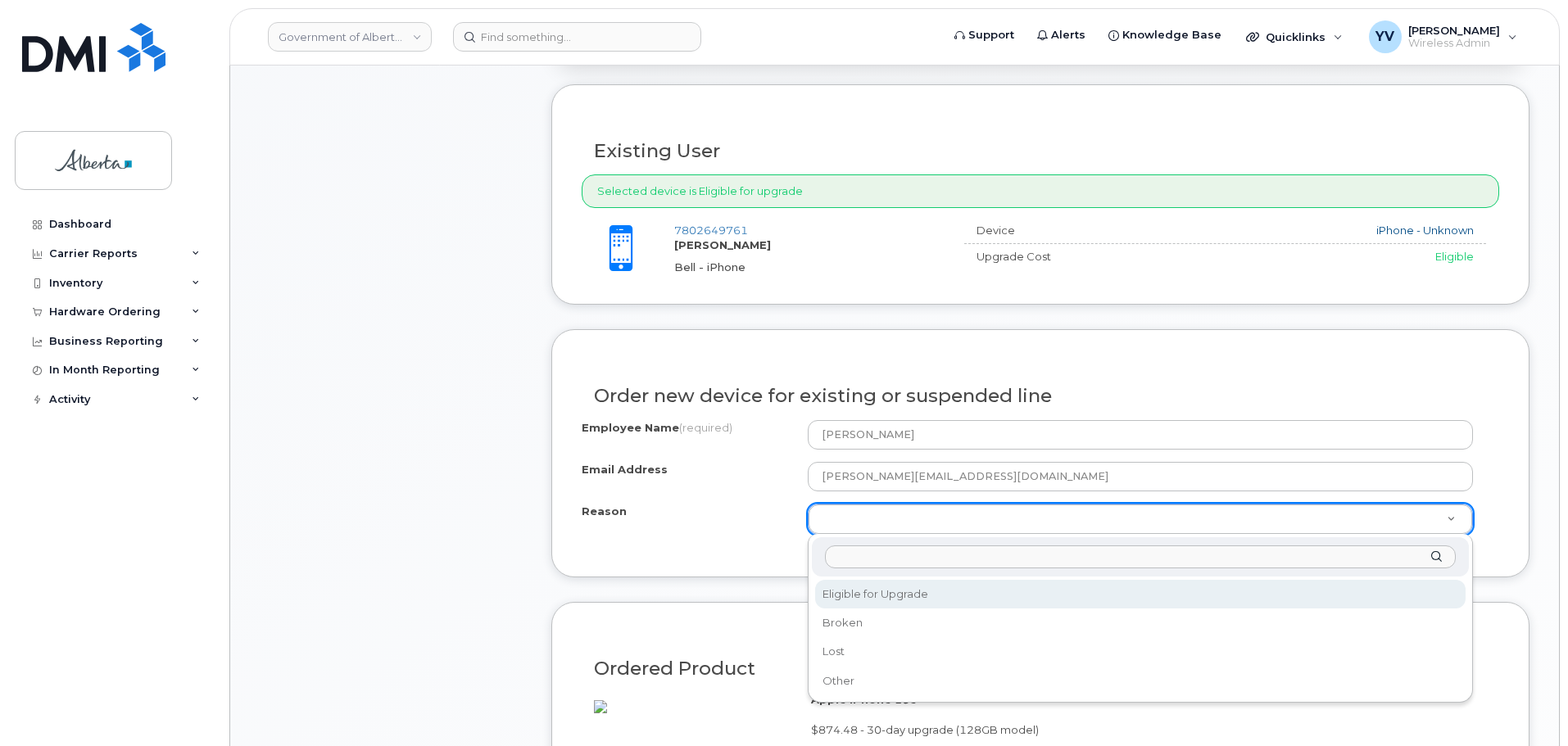
select select "eligible_for_upgrade"
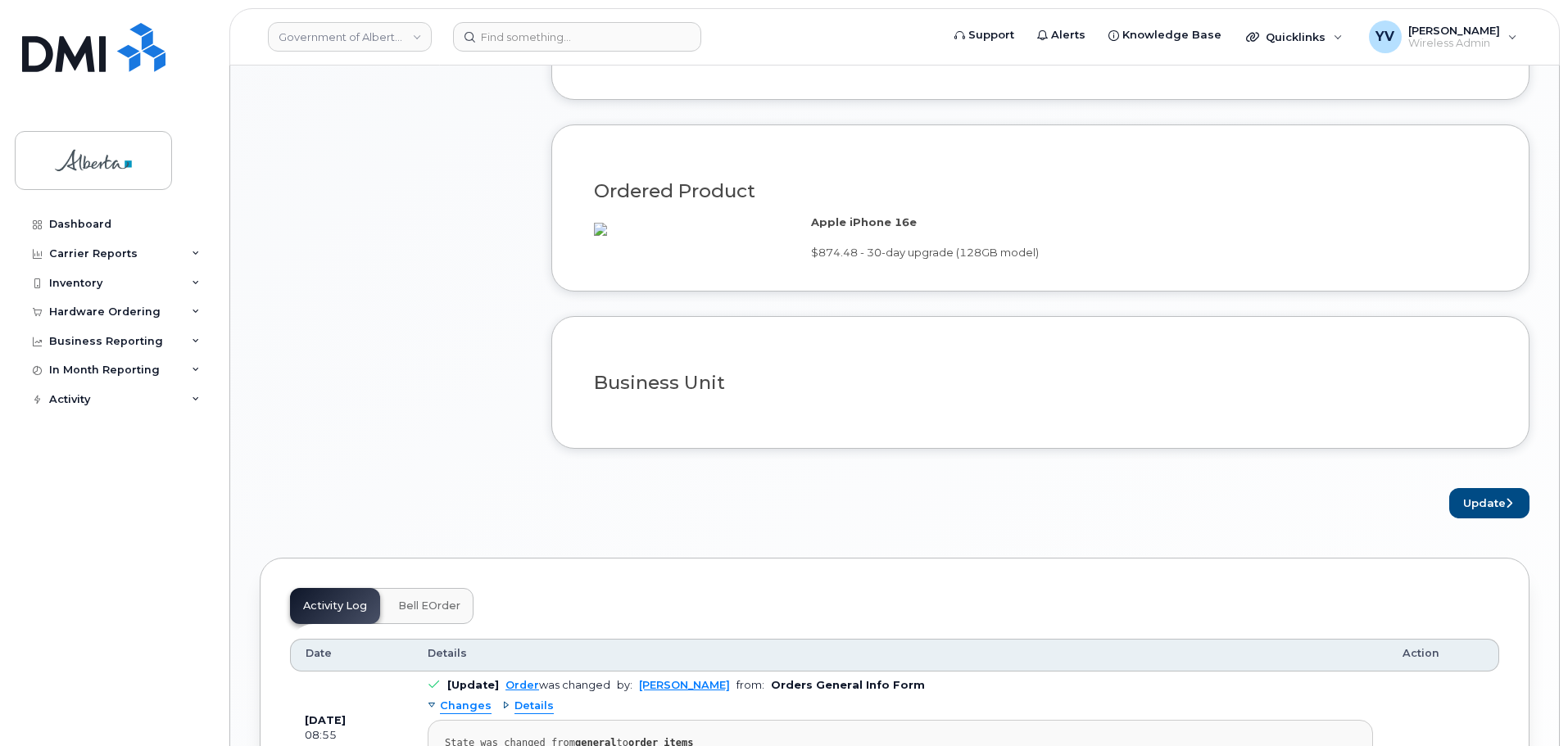
scroll to position [1069, 0]
click at [1467, 510] on button "Update" at bounding box center [1490, 500] width 80 height 30
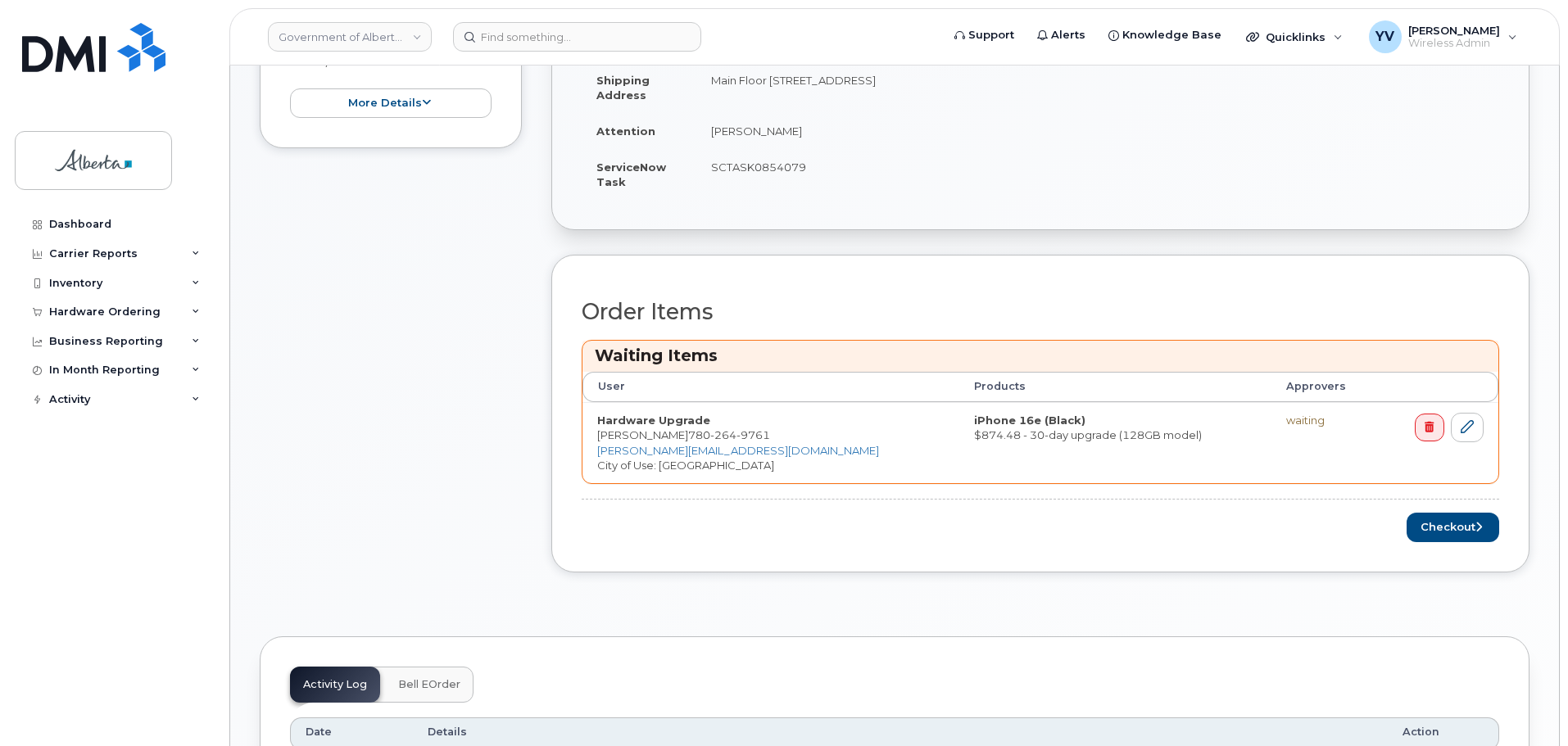
scroll to position [491, 0]
click at [1442, 523] on button "Checkout" at bounding box center [1453, 525] width 93 height 30
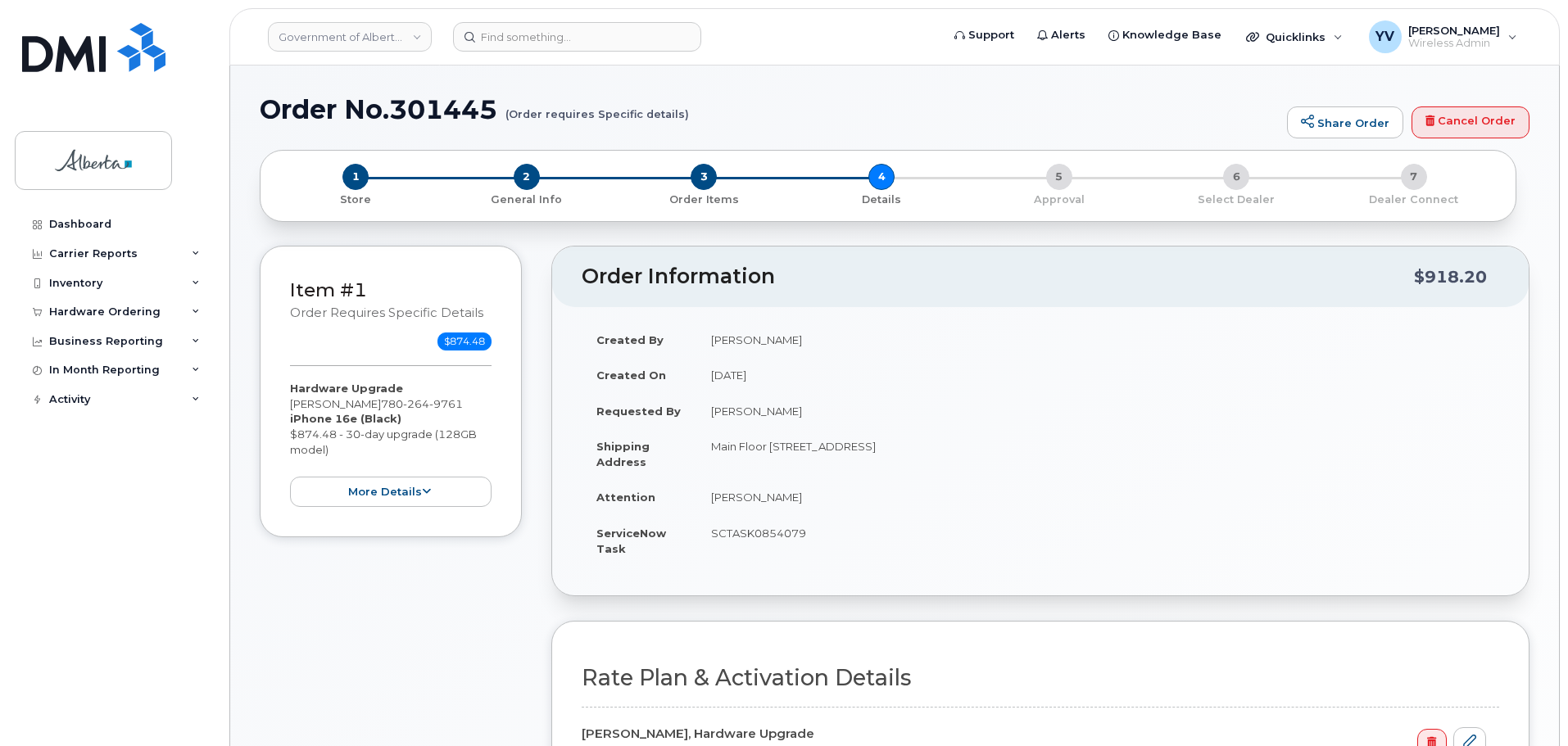
select select
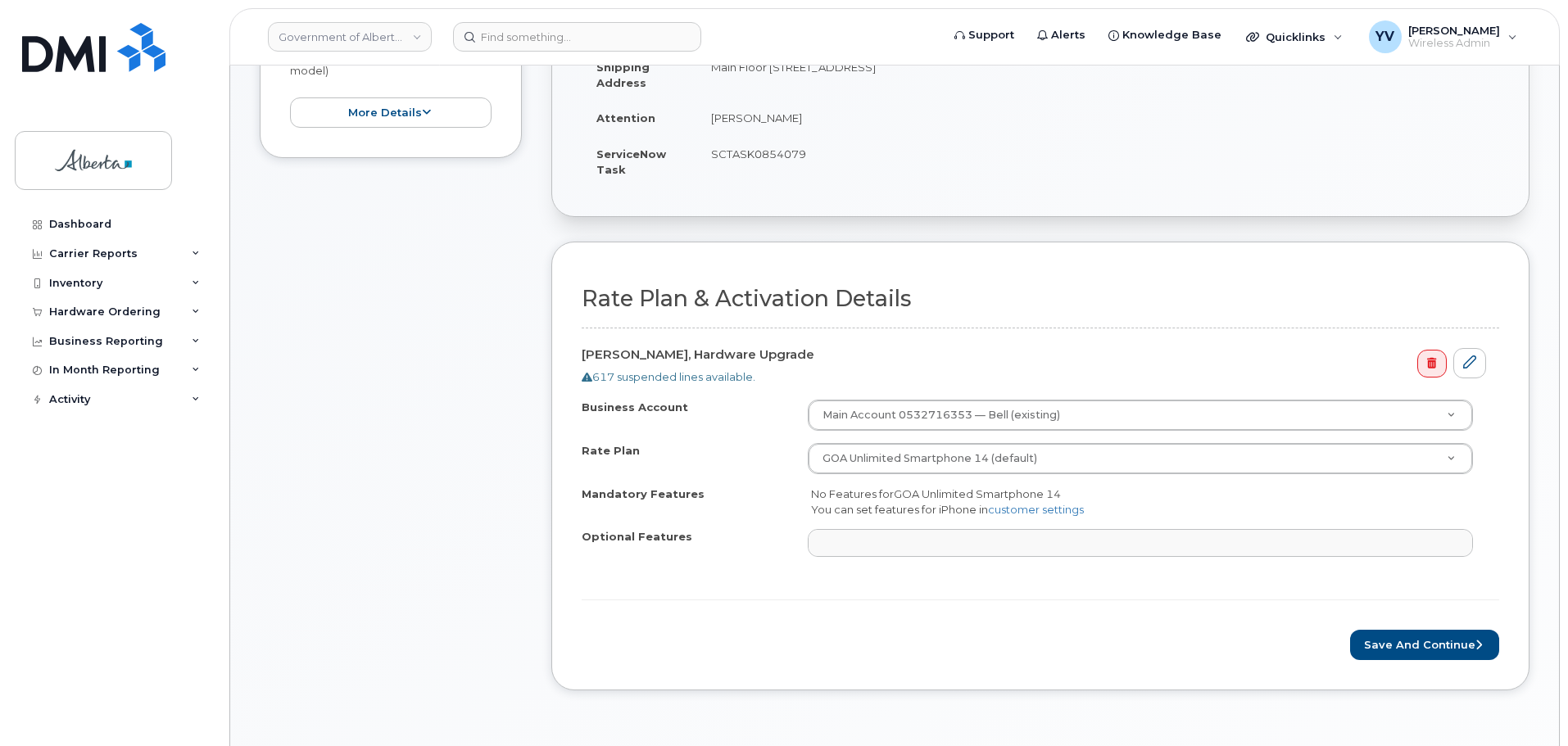
scroll to position [406, 0]
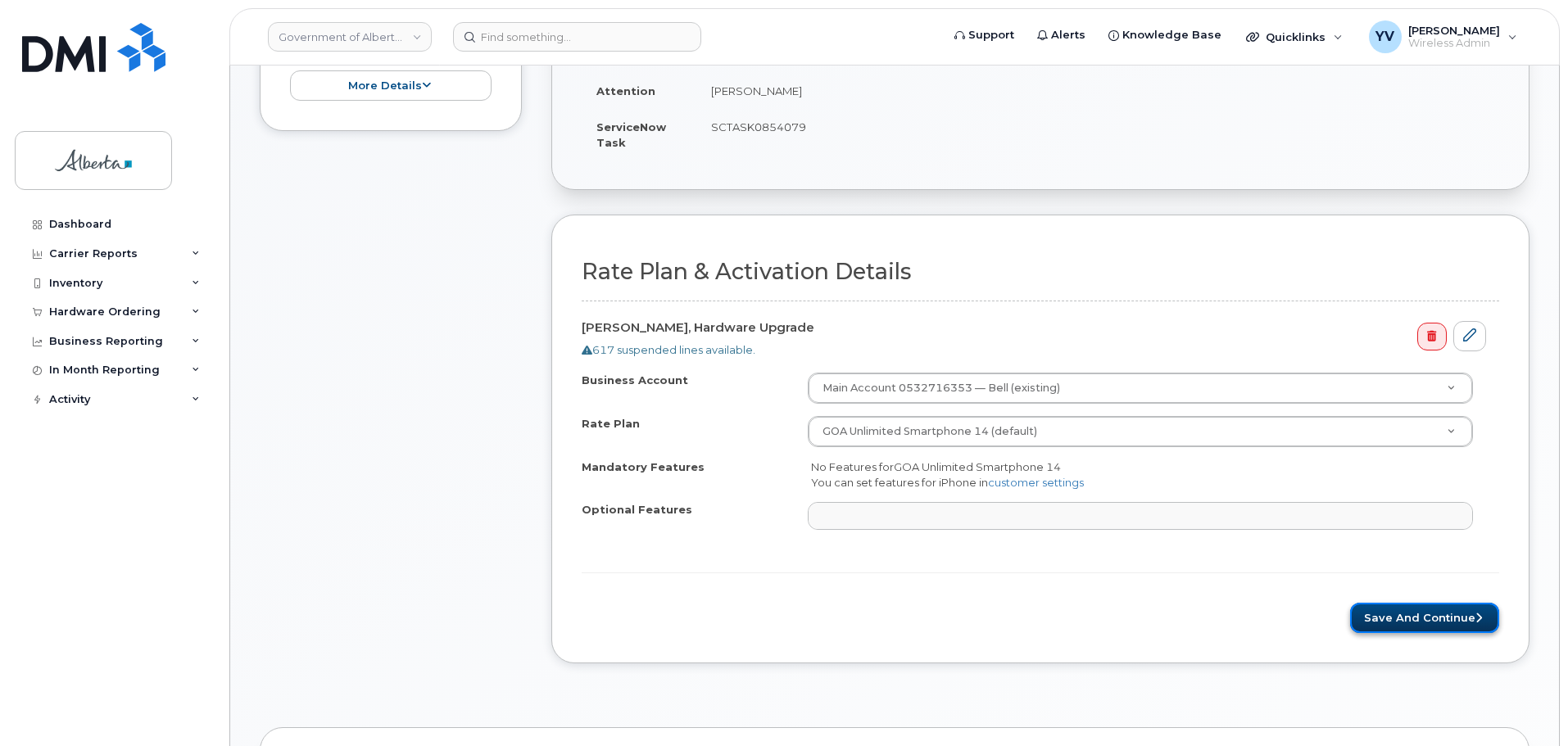
click at [1435, 621] on button "Save and Continue" at bounding box center [1425, 617] width 149 height 30
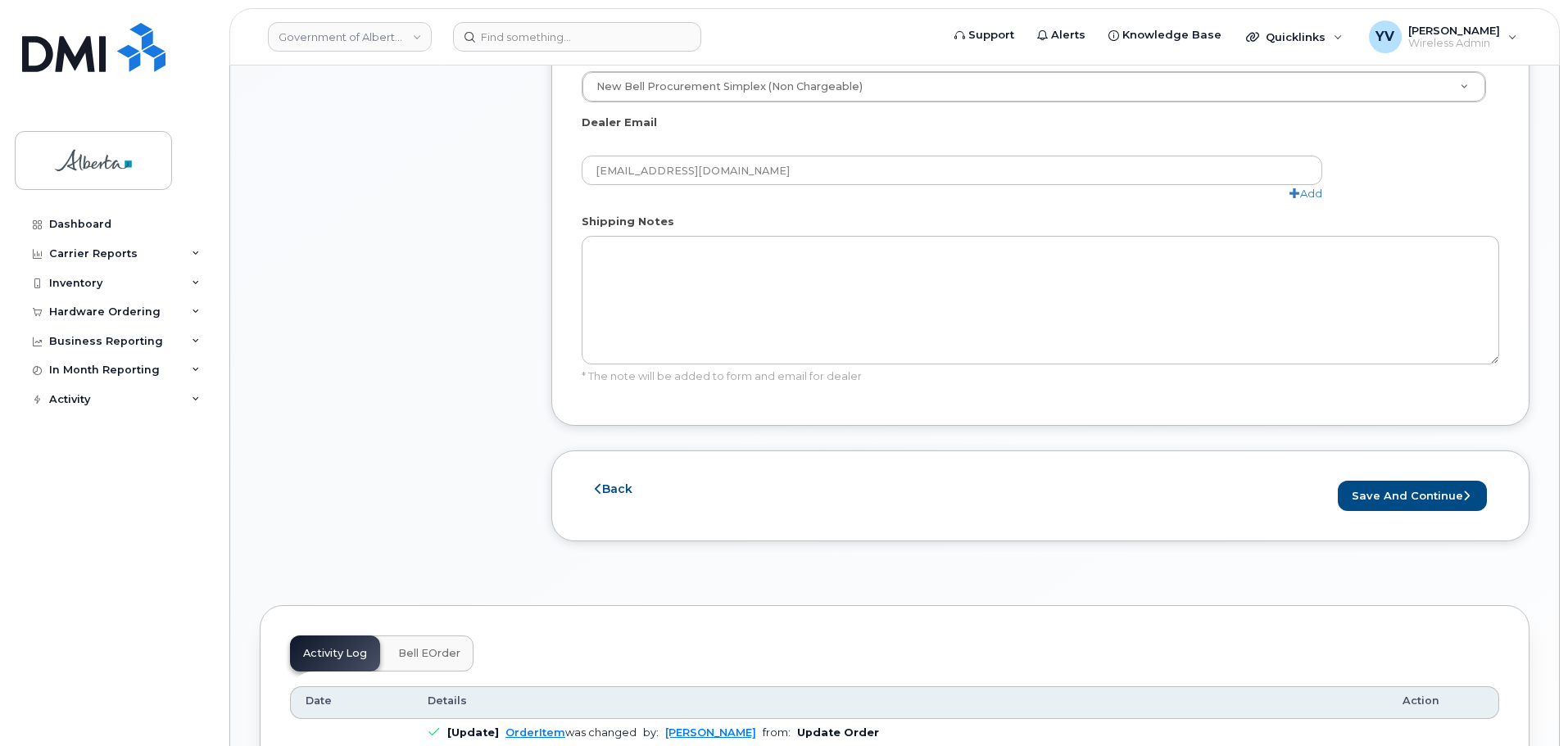
scroll to position [948, 0]
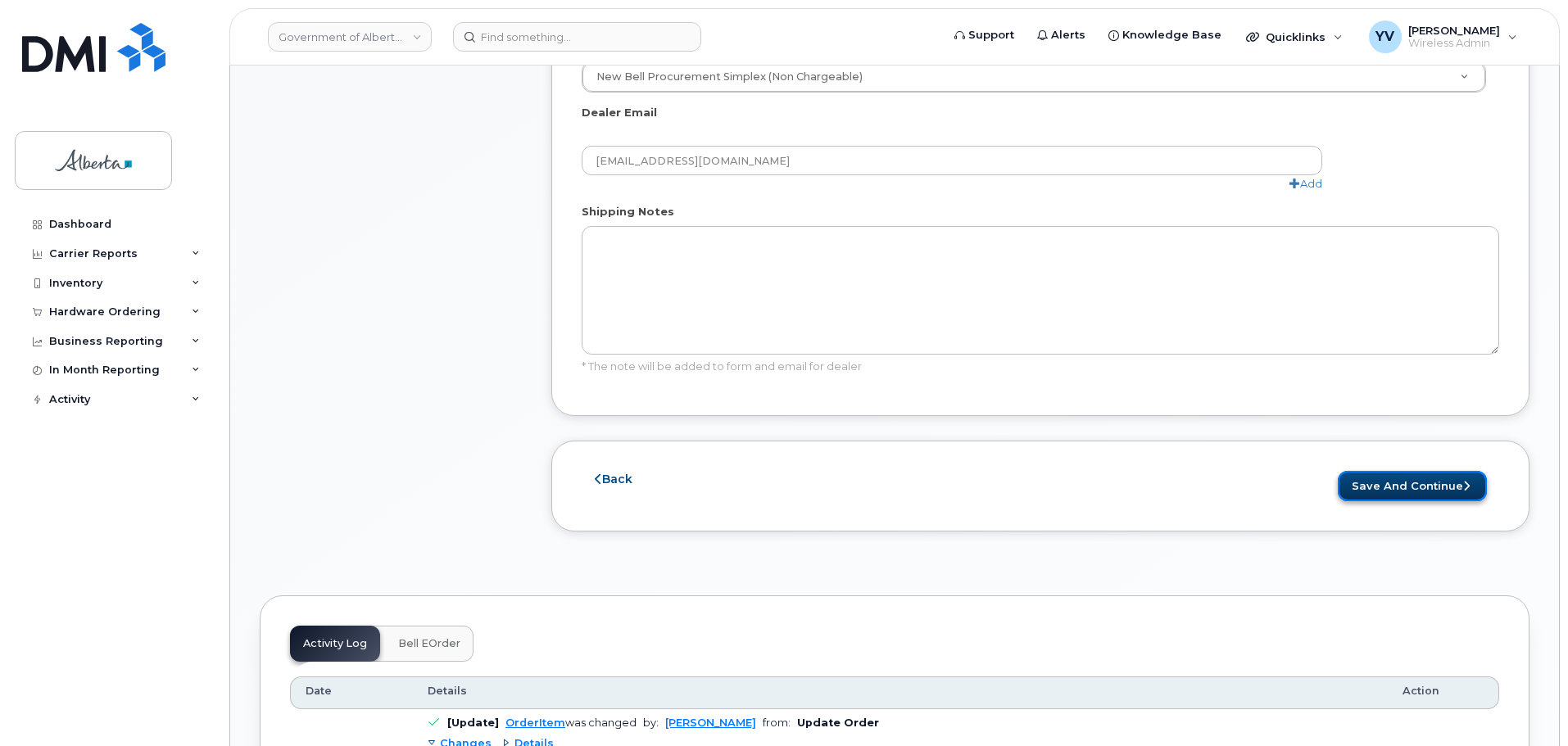
click at [1400, 471] on button "Save and Continue" at bounding box center [1413, 485] width 149 height 30
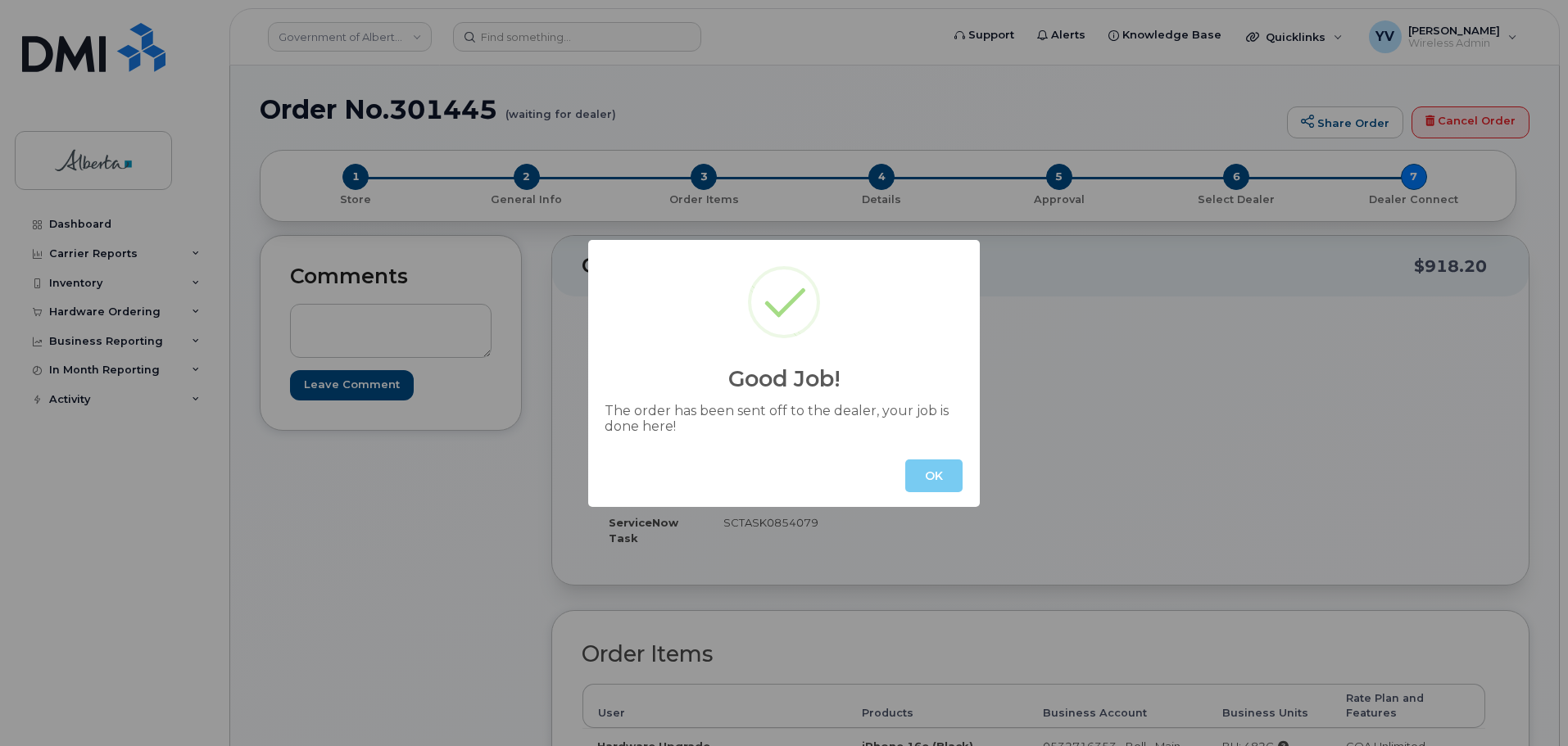
click at [947, 476] on button "OK" at bounding box center [934, 476] width 57 height 33
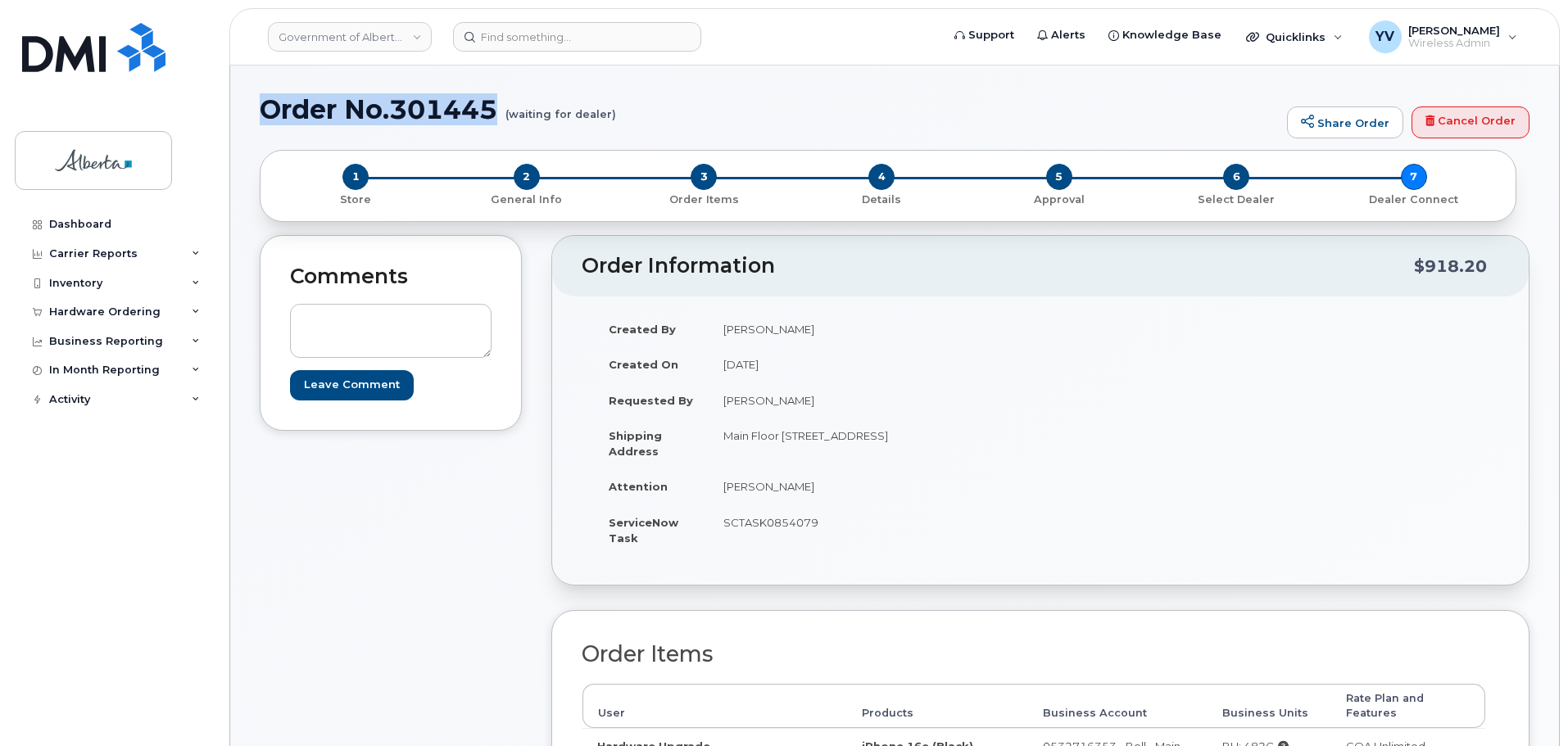
drag, startPoint x: 495, startPoint y: 107, endPoint x: 258, endPoint y: 112, distance: 237.1
copy h1 "Order No.301445"
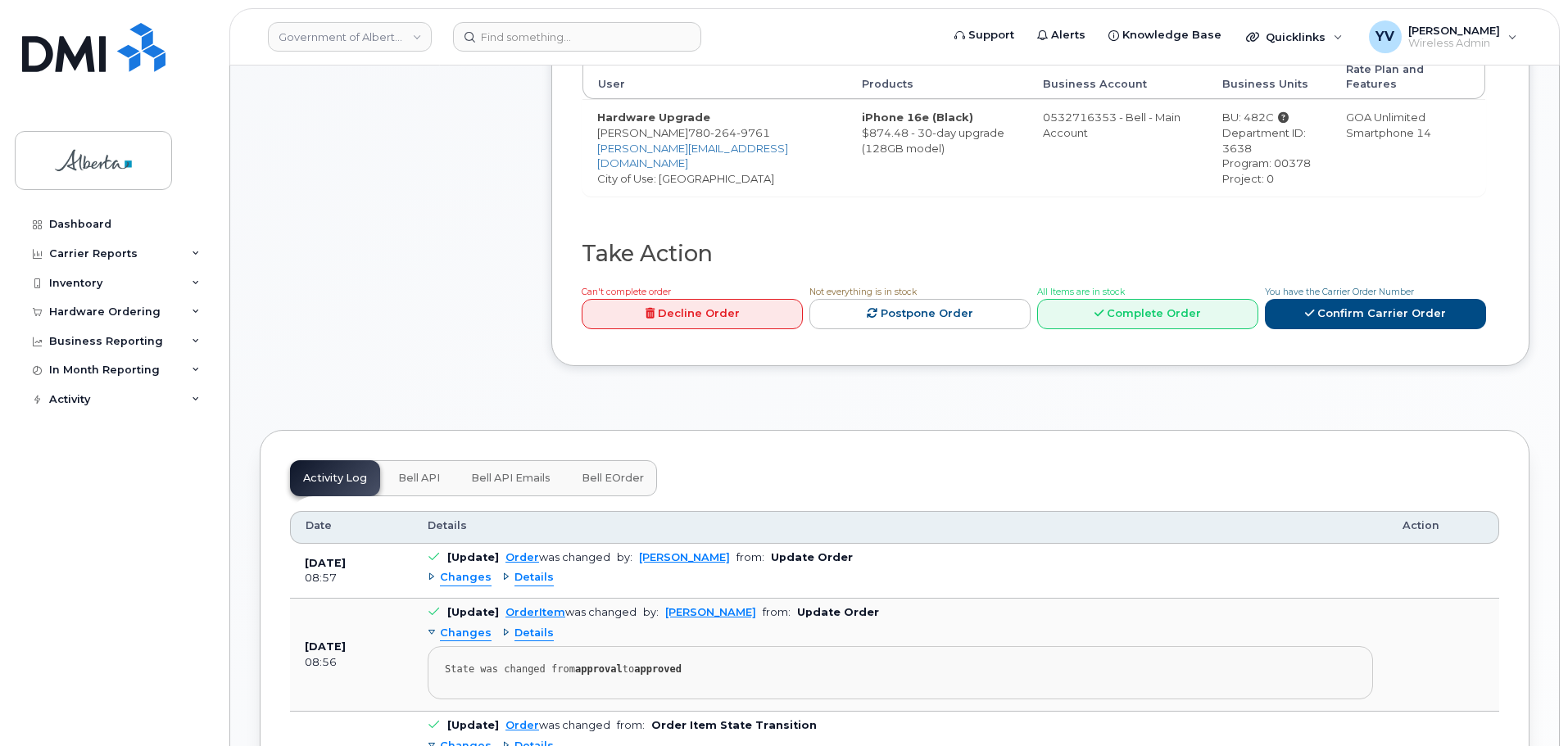
scroll to position [643, 0]
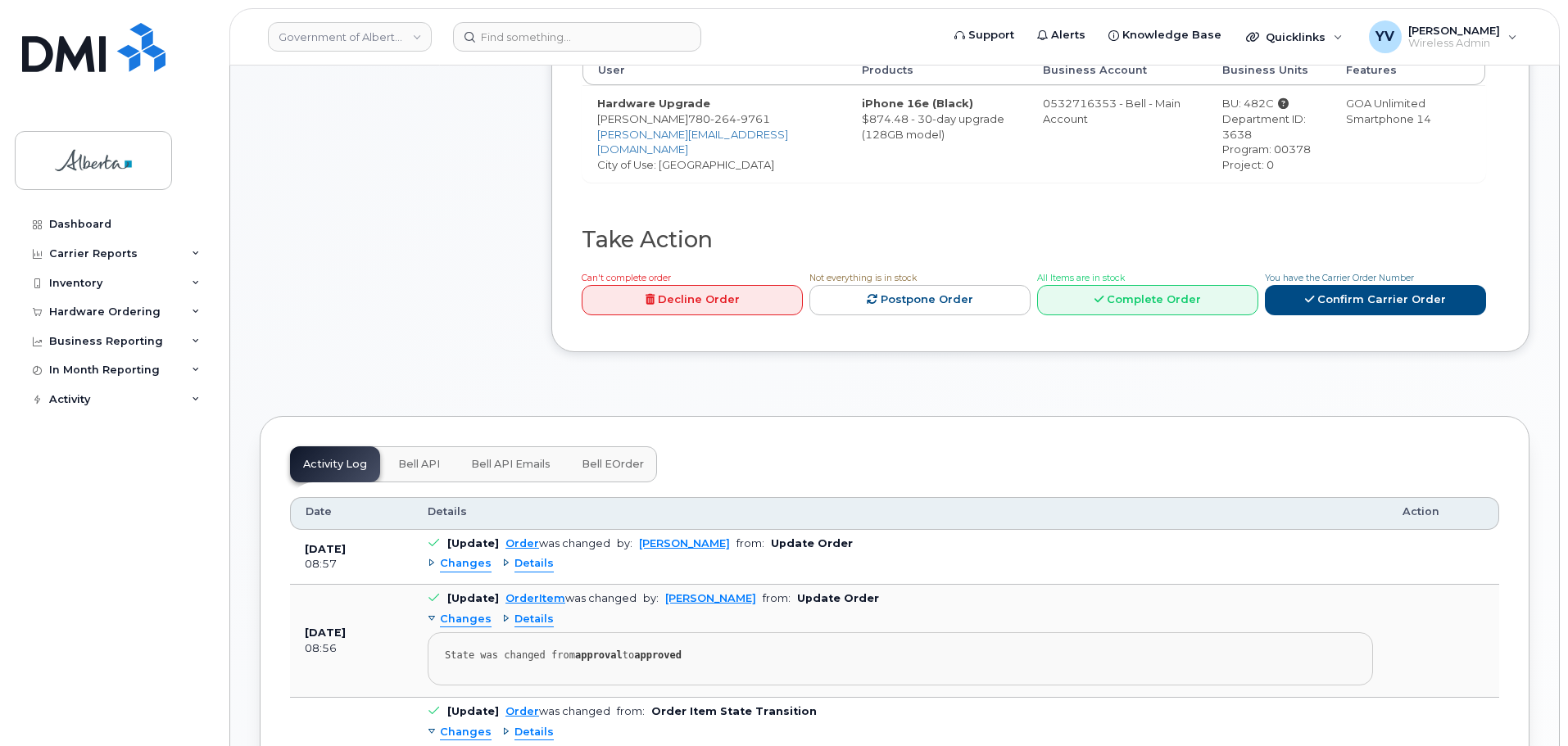
click at [416, 458] on span "Bell API" at bounding box center [419, 464] width 42 height 13
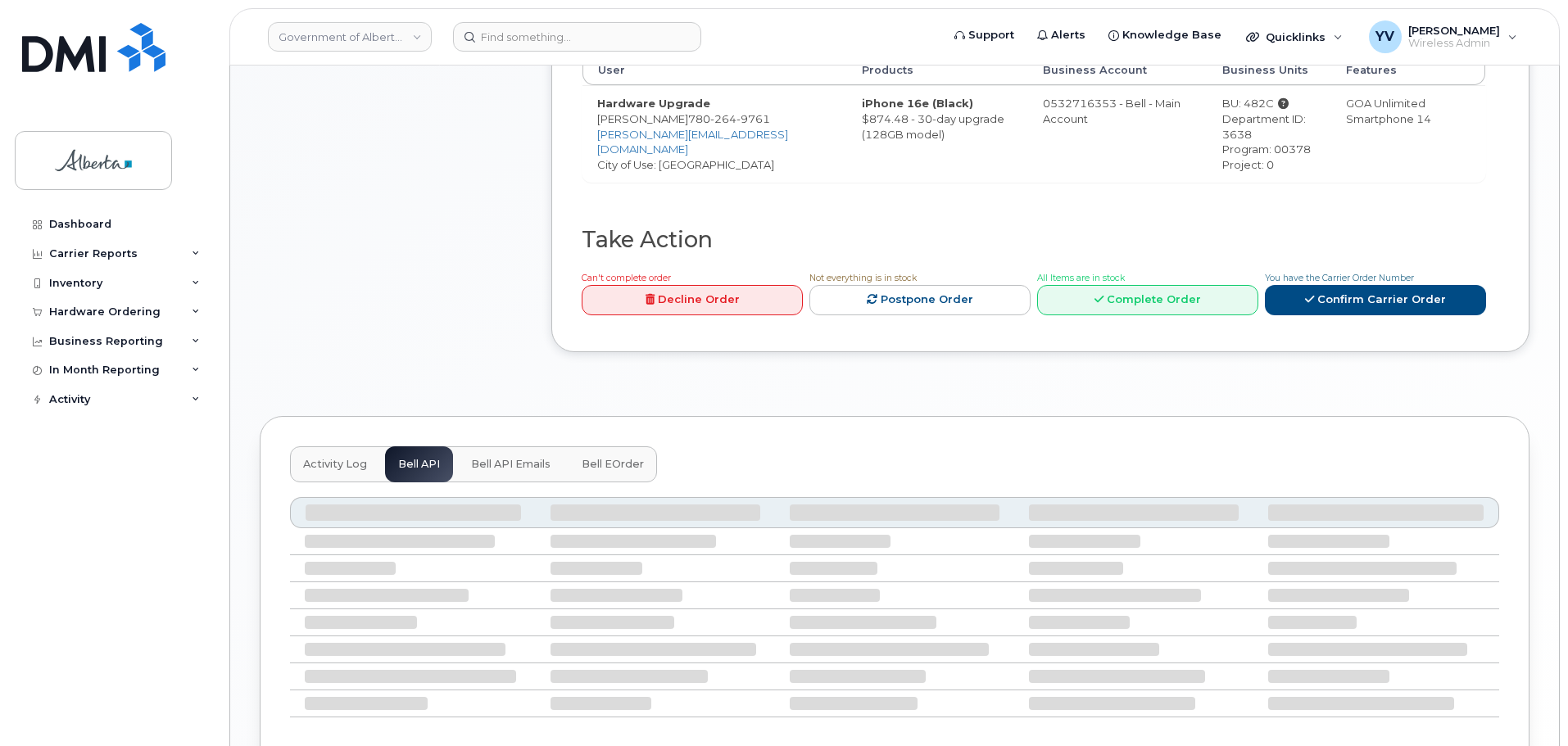
scroll to position [595, 0]
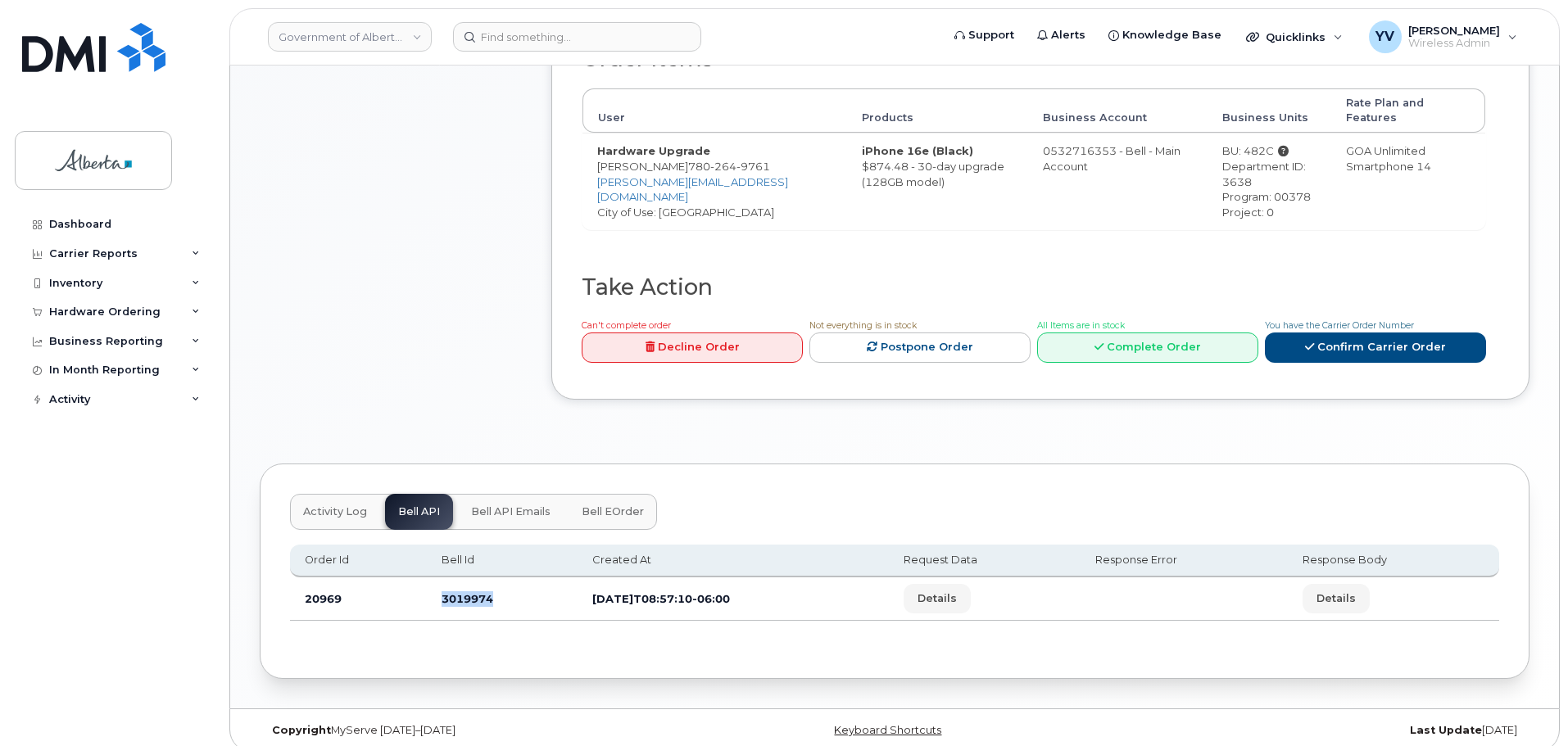
drag, startPoint x: 498, startPoint y: 586, endPoint x: 436, endPoint y: 592, distance: 62.3
click at [436, 592] on td "3019974" at bounding box center [503, 600] width 151 height 44
copy td "3019974"
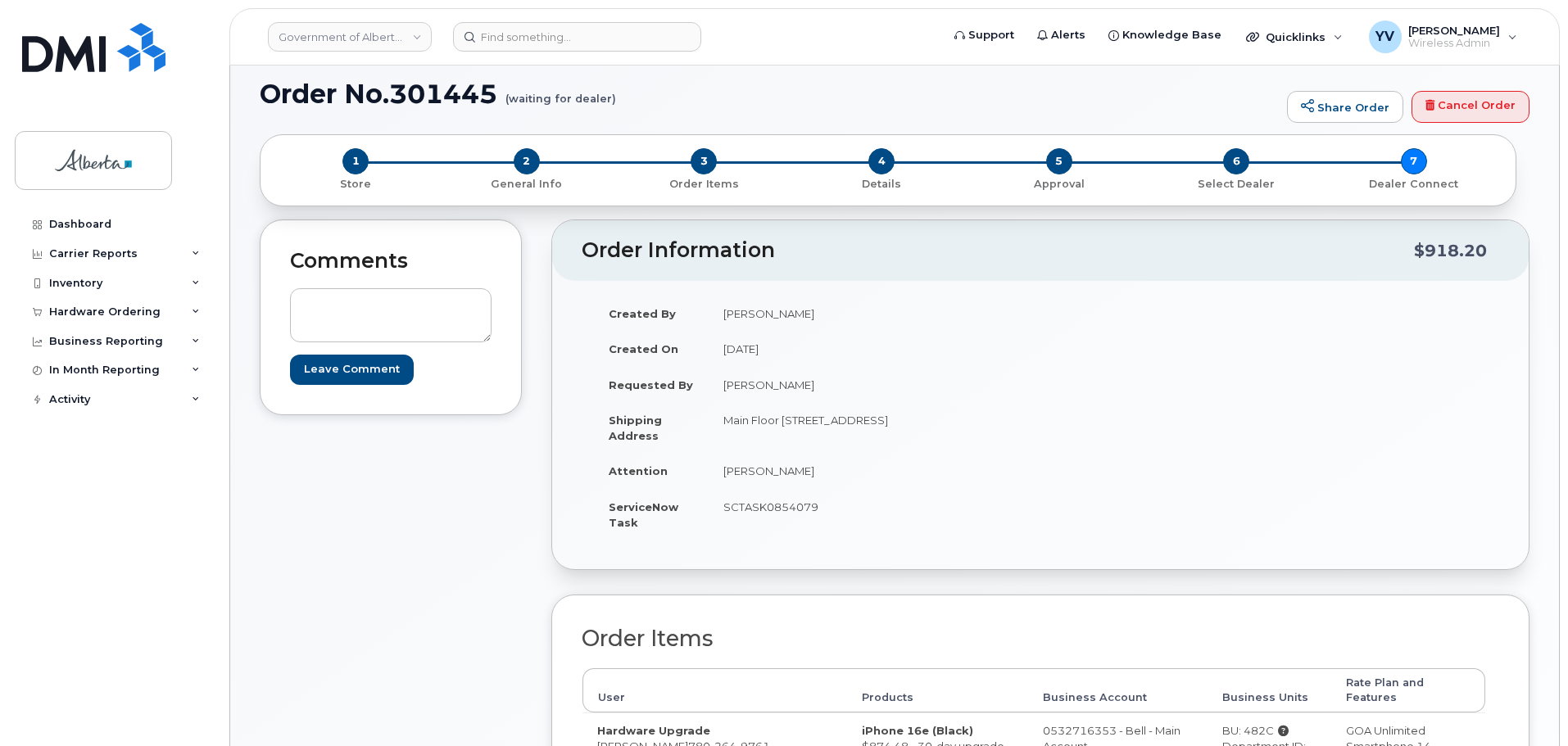
scroll to position [0, 0]
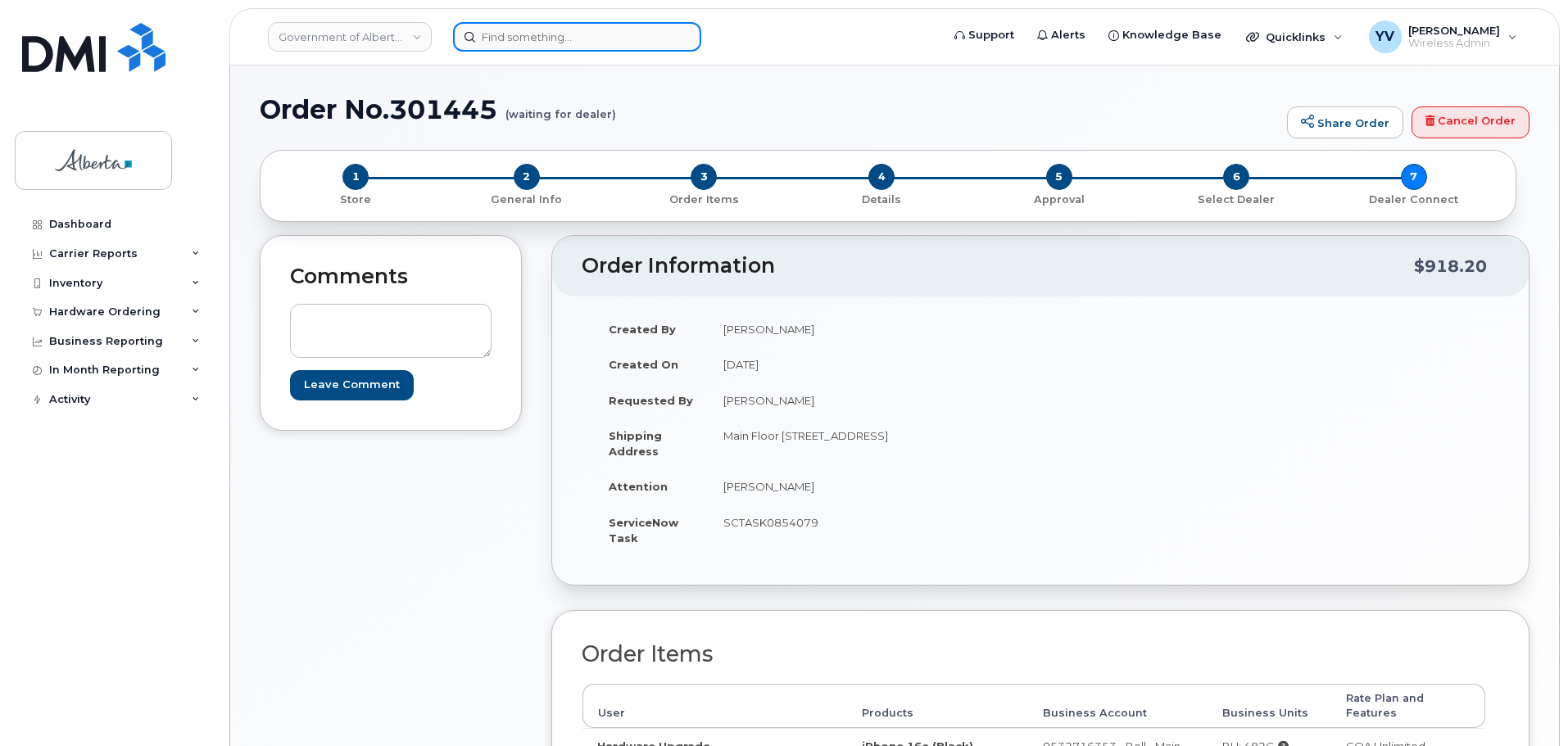
click at [494, 35] on input at bounding box center [576, 36] width 248 height 29
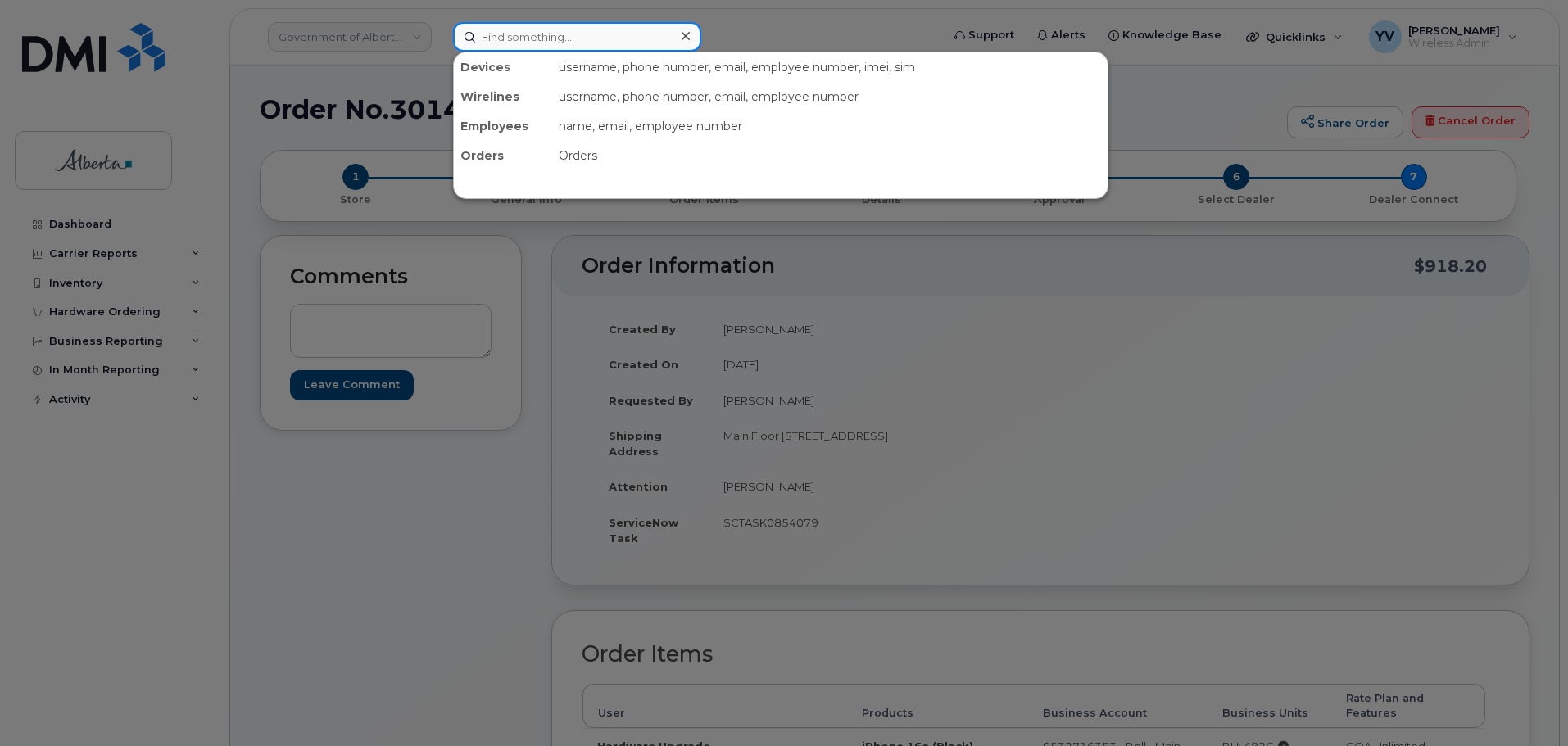
paste input "7802399229"
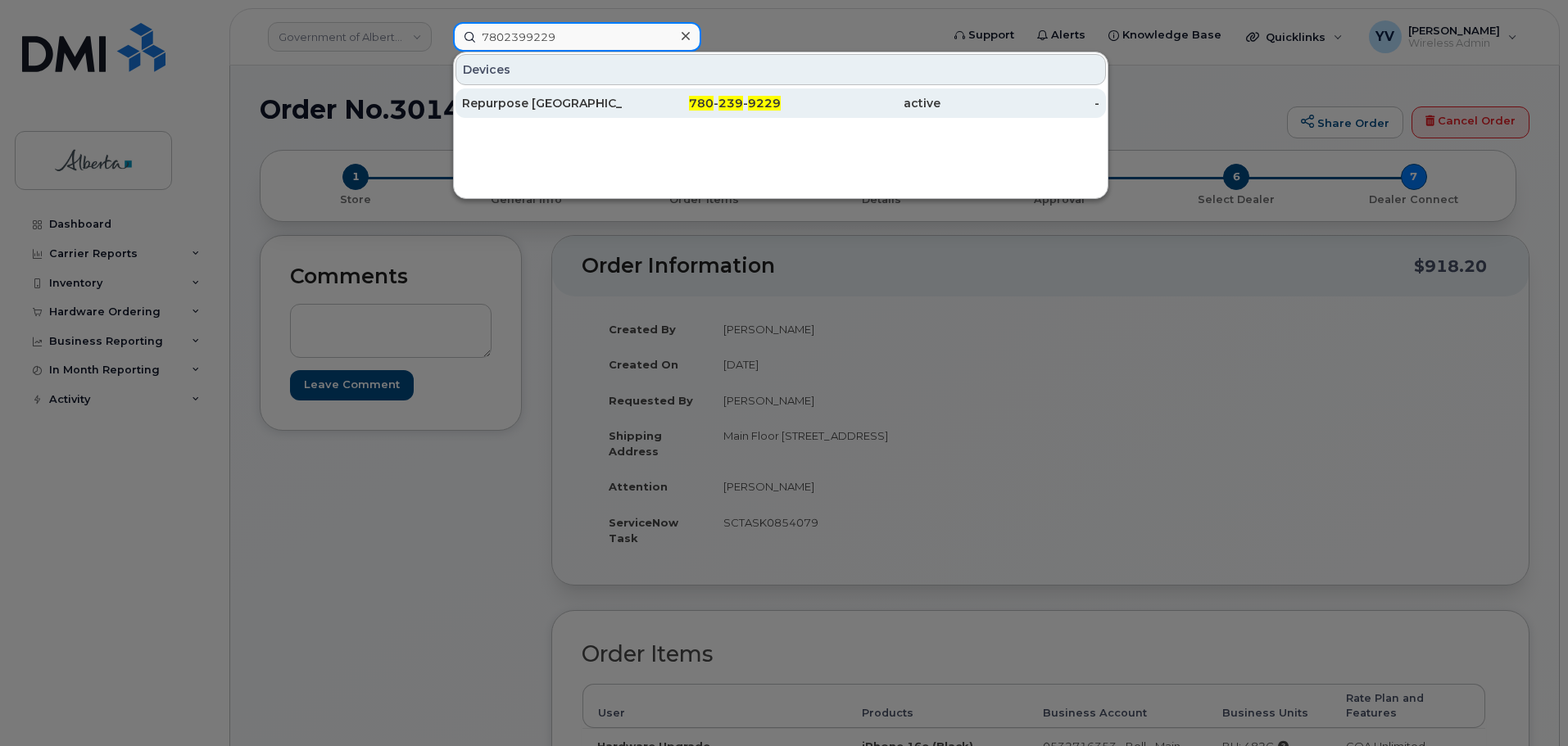
type input "7802399229"
click at [740, 101] on span "239" at bounding box center [731, 103] width 25 height 15
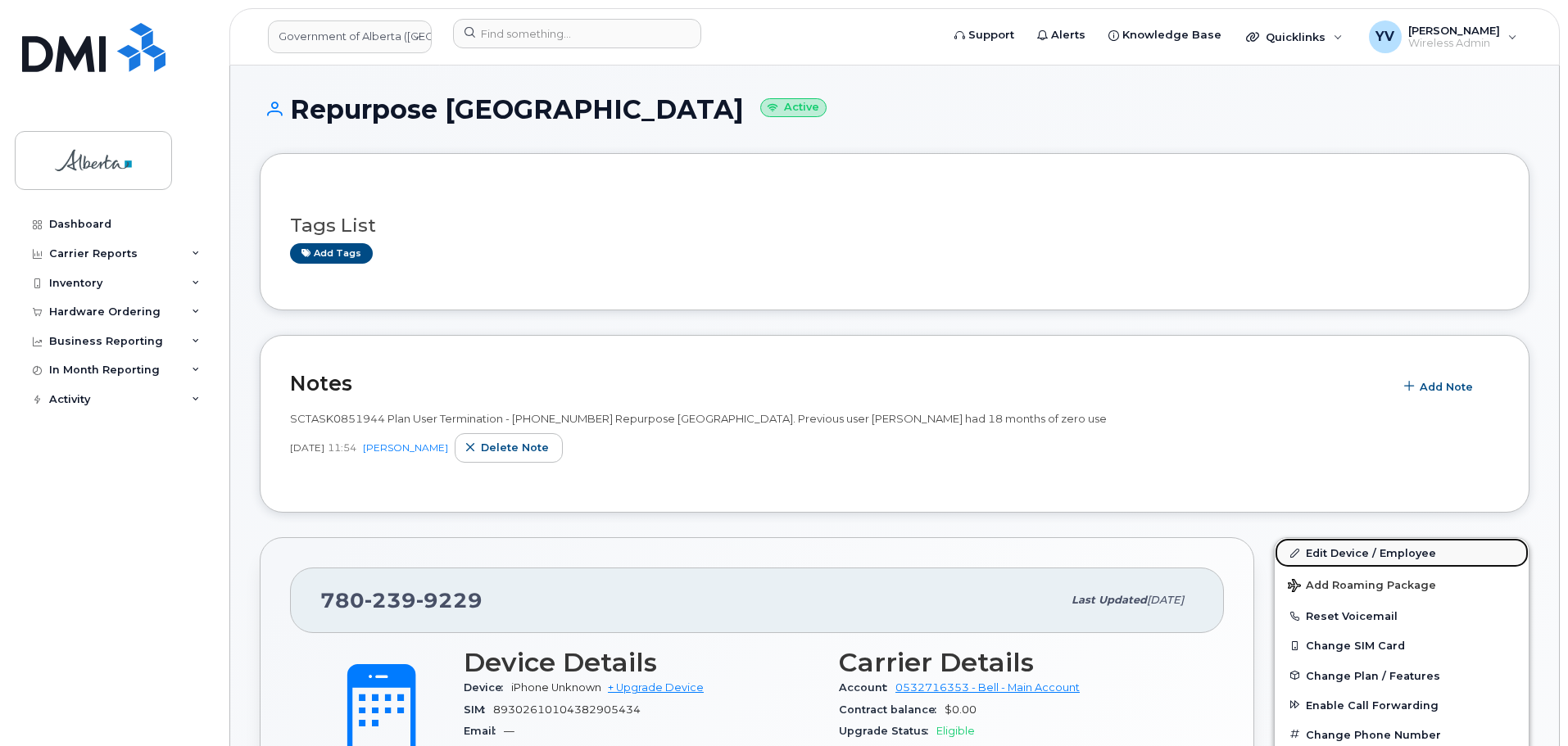
click at [1329, 556] on link "Edit Device / Employee" at bounding box center [1402, 552] width 254 height 29
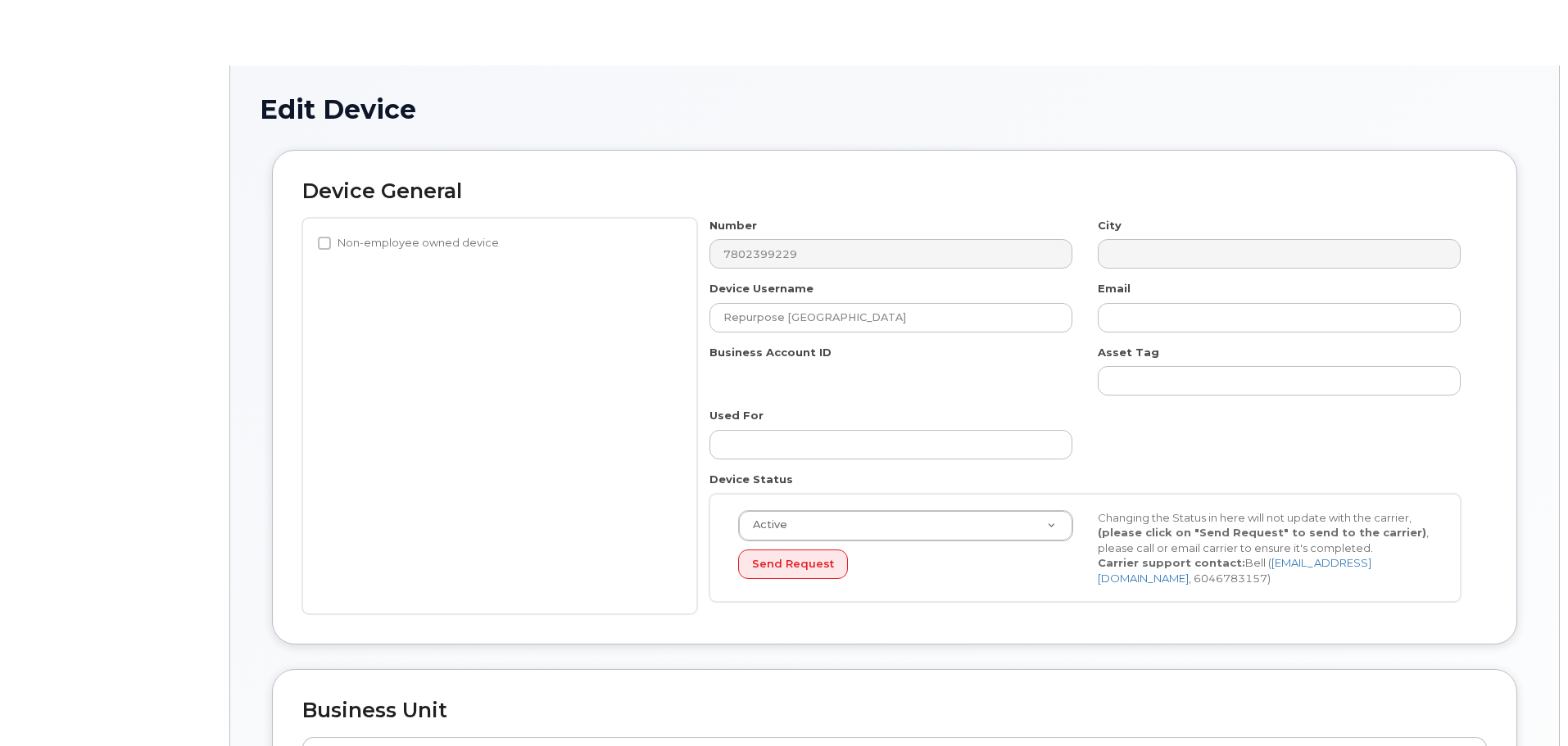
select select "4797729"
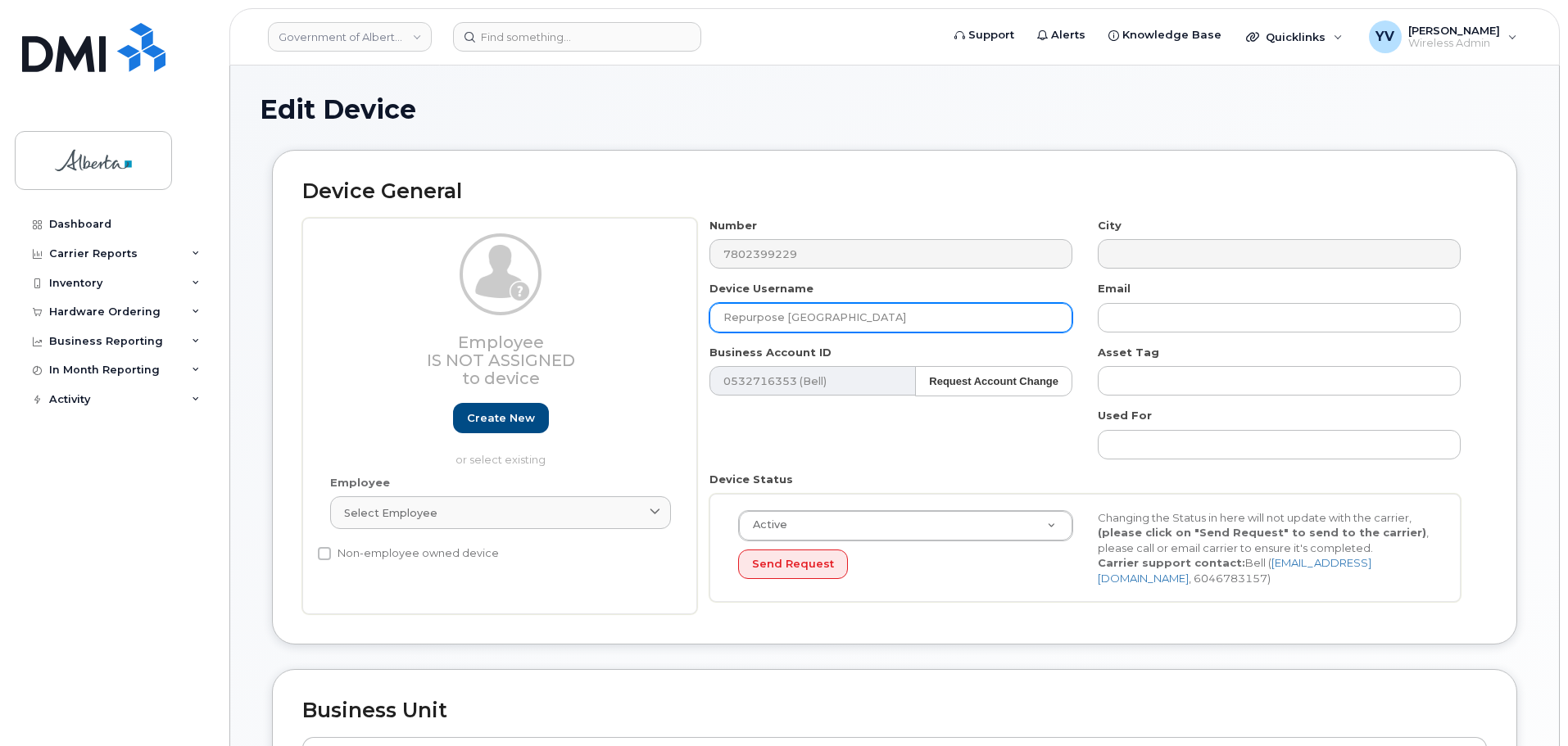
drag, startPoint x: 855, startPoint y: 319, endPoint x: 704, endPoint y: 318, distance: 151.0
click at [704, 318] on div "Device Username Repurpose Edmonton" at bounding box center [891, 306] width 388 height 52
paste input "[PERSON_NAME]"
type input "[PERSON_NAME]"
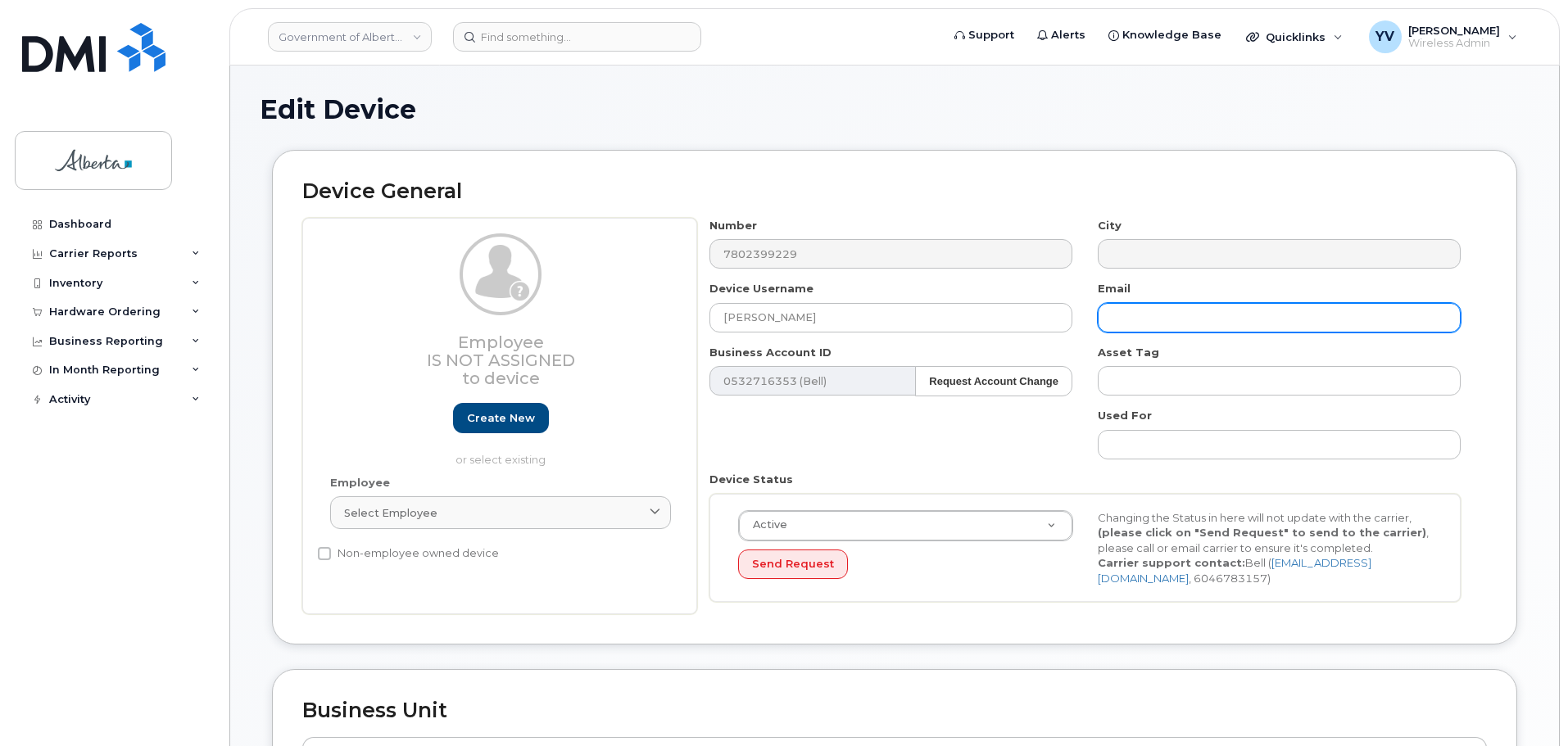
click at [1117, 326] on input "text" at bounding box center [1279, 318] width 363 height 29
paste input "[PERSON_NAME][EMAIL_ADDRESS][PERSON_NAME][DOMAIN_NAME]"
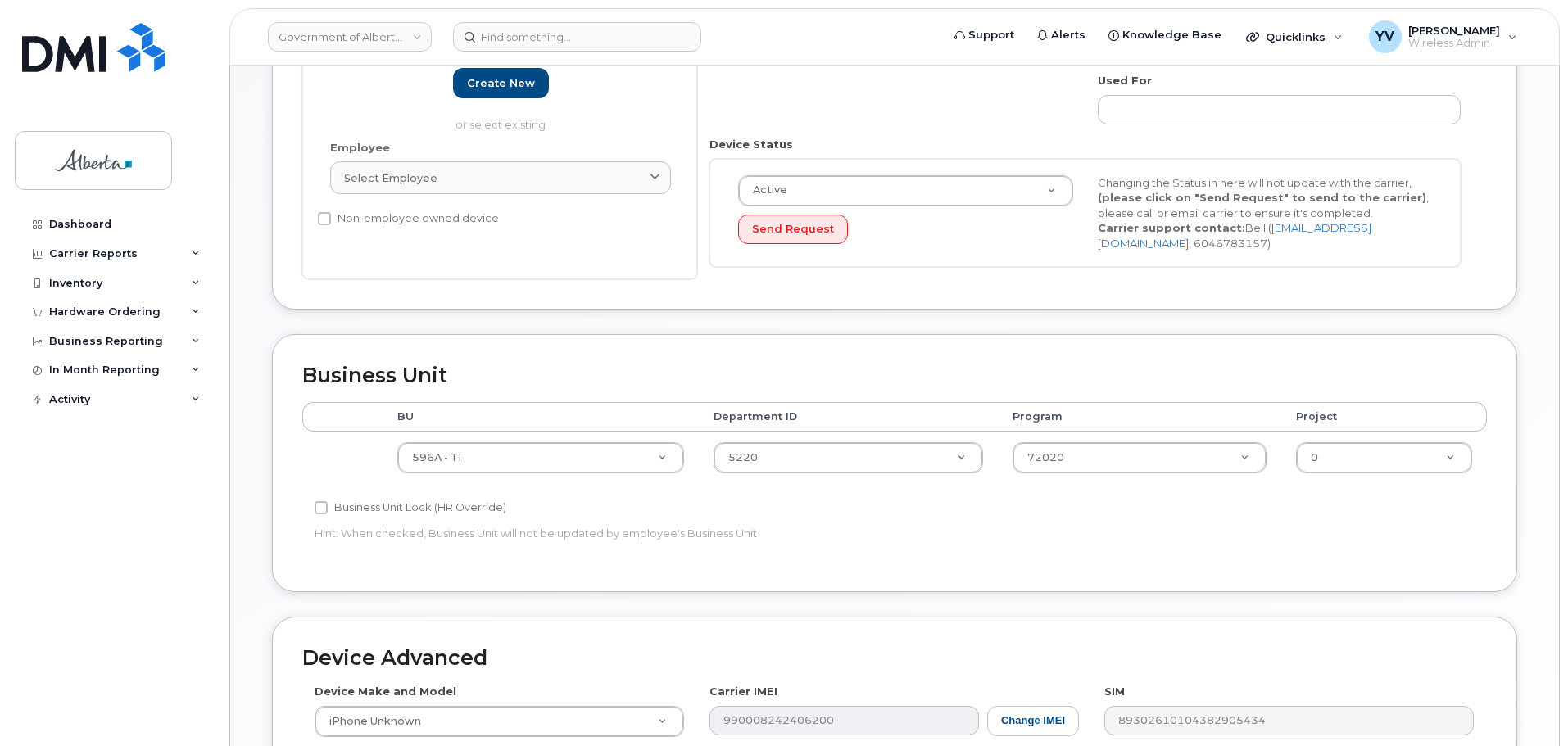
scroll to position [351, 0]
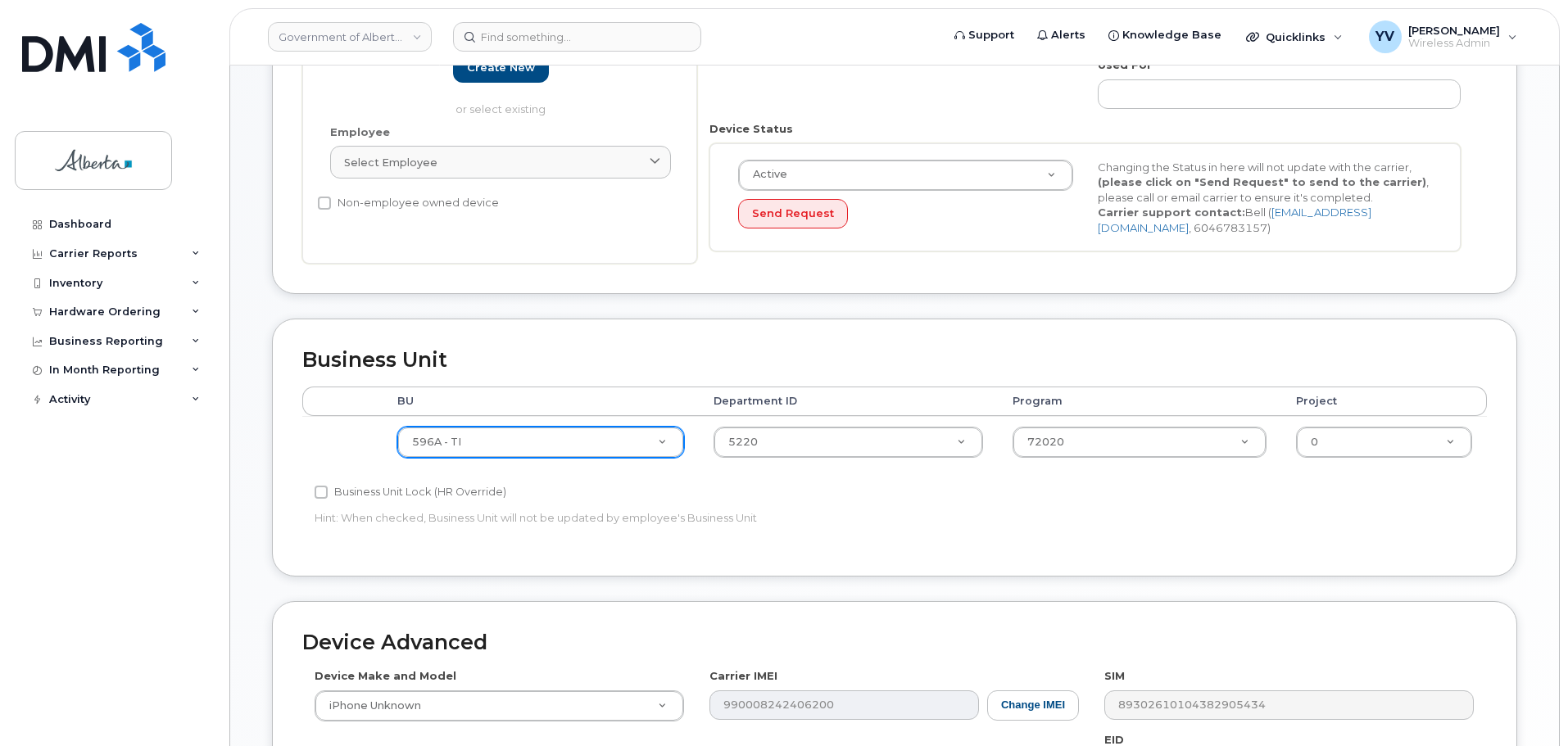
type input "[PERSON_NAME][EMAIL_ADDRESS][PERSON_NAME][DOMAIN_NAME]"
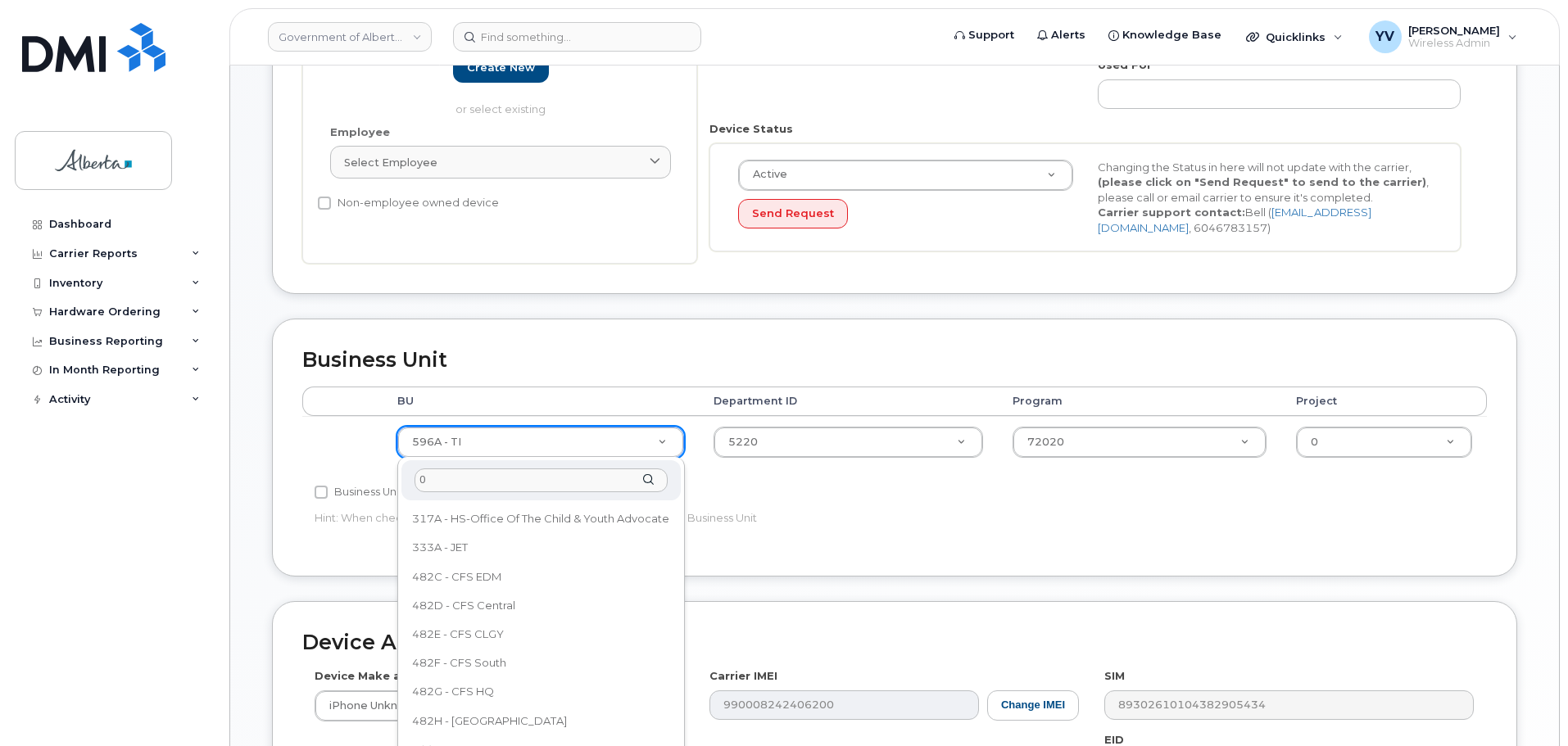
scroll to position [0, 0]
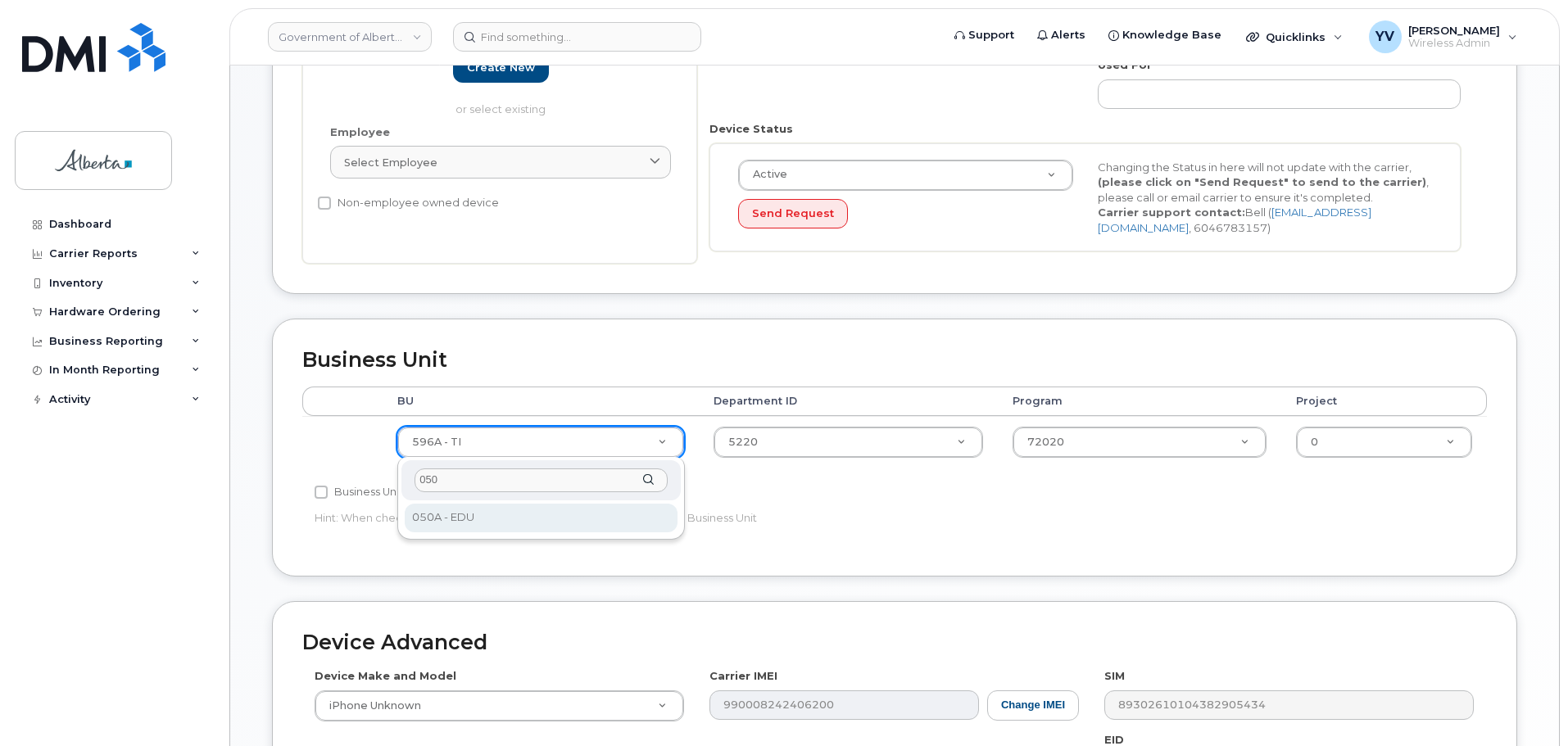
type input "050"
select select "4749738"
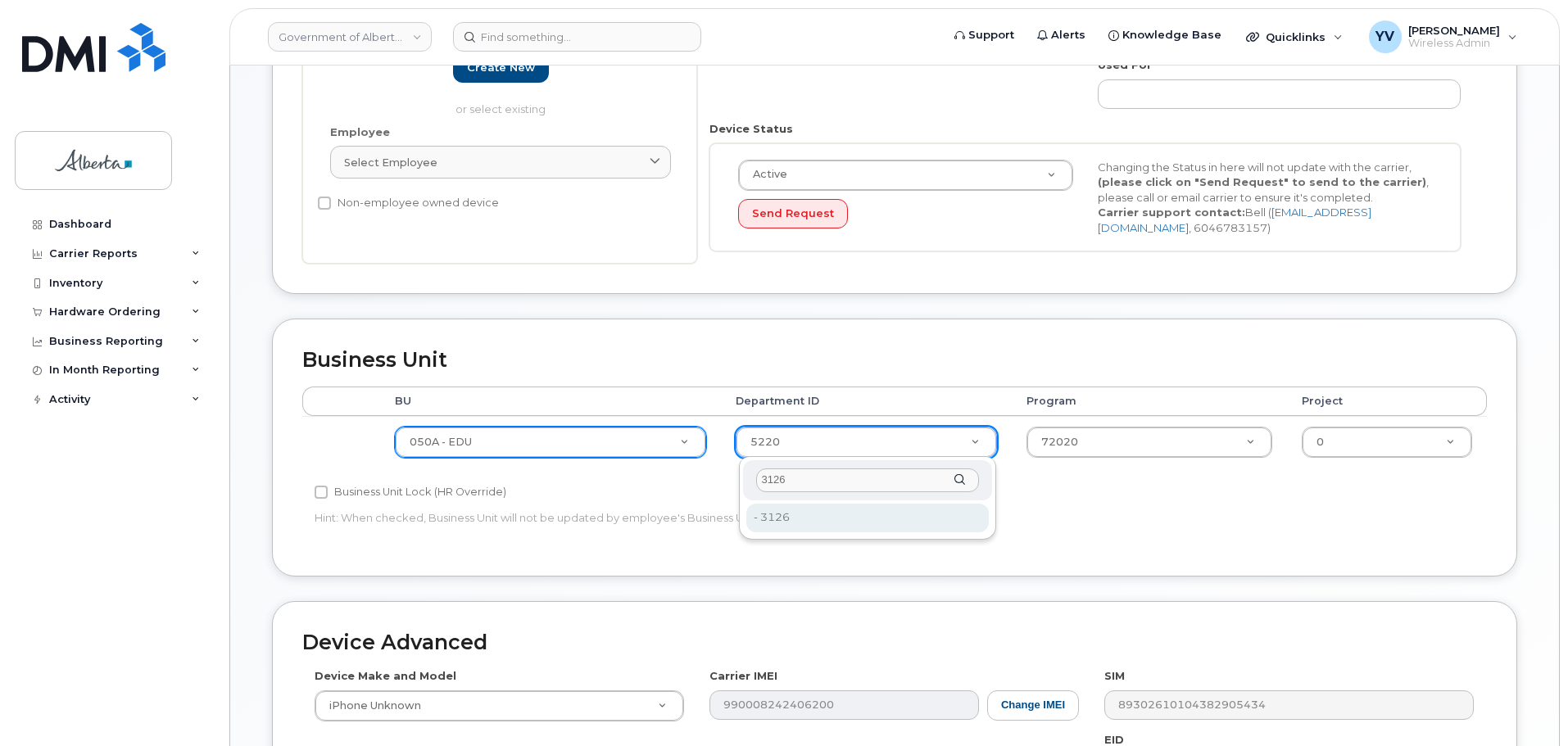
type input "3126"
type input "4124516"
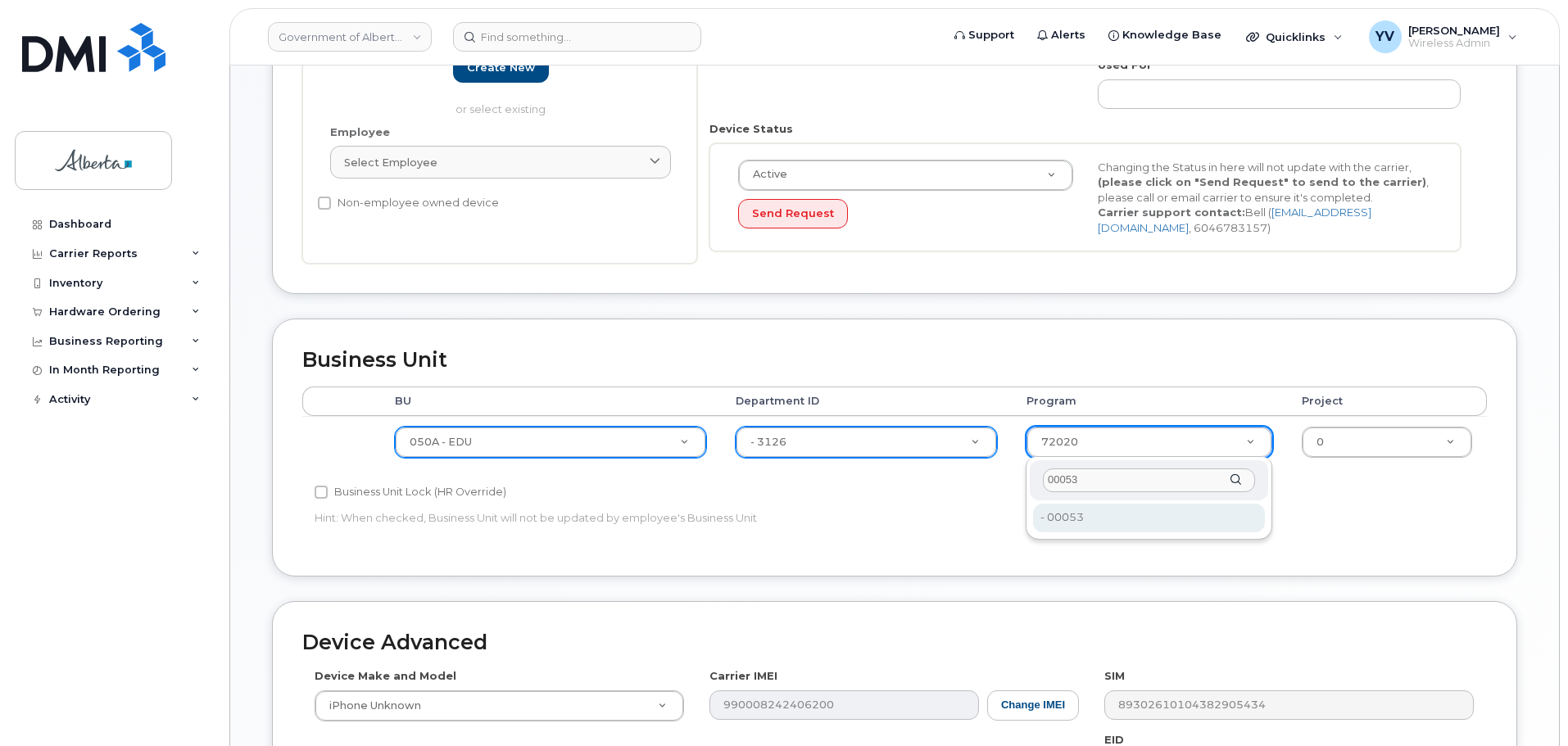
type input "00053"
type input "4124525"
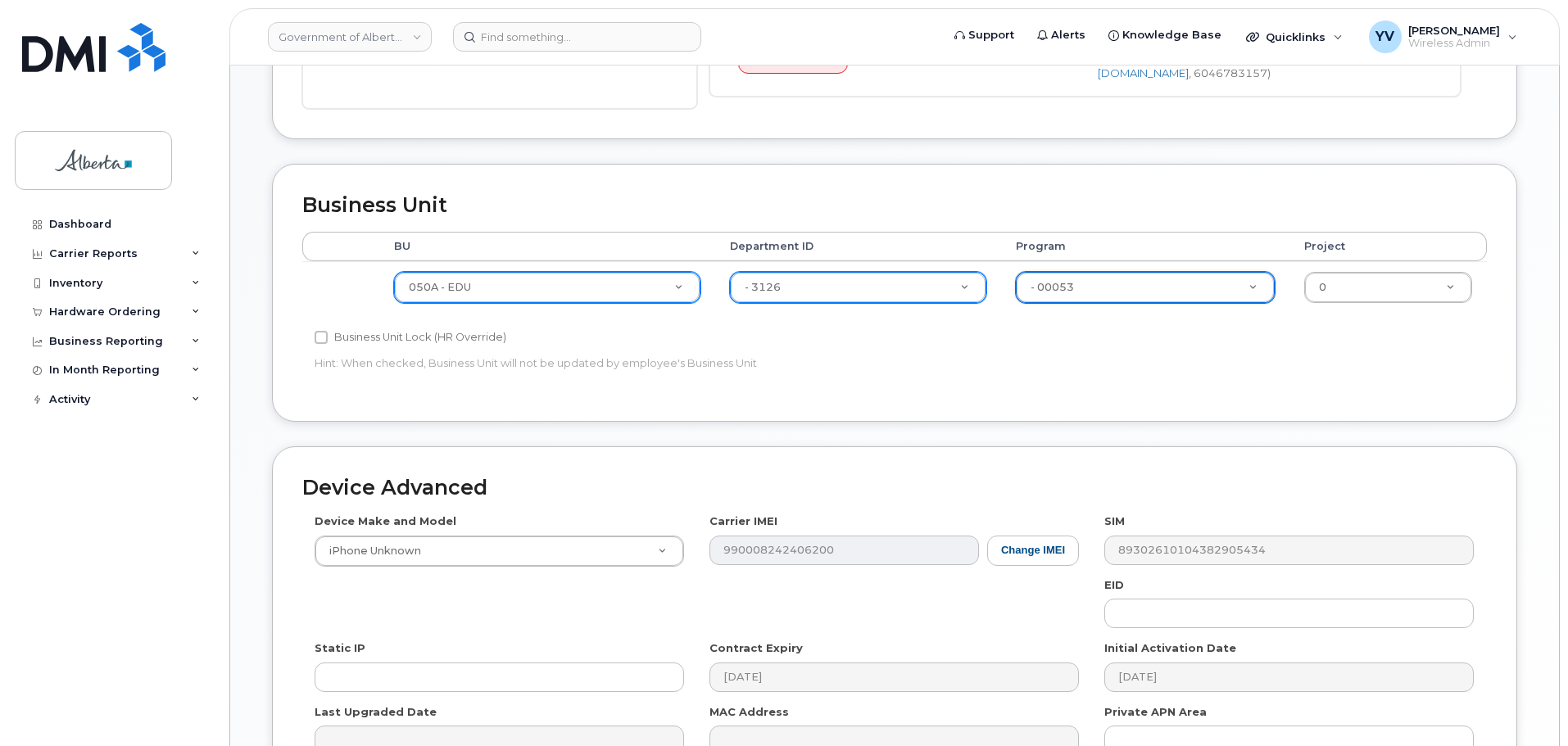
scroll to position [685, 0]
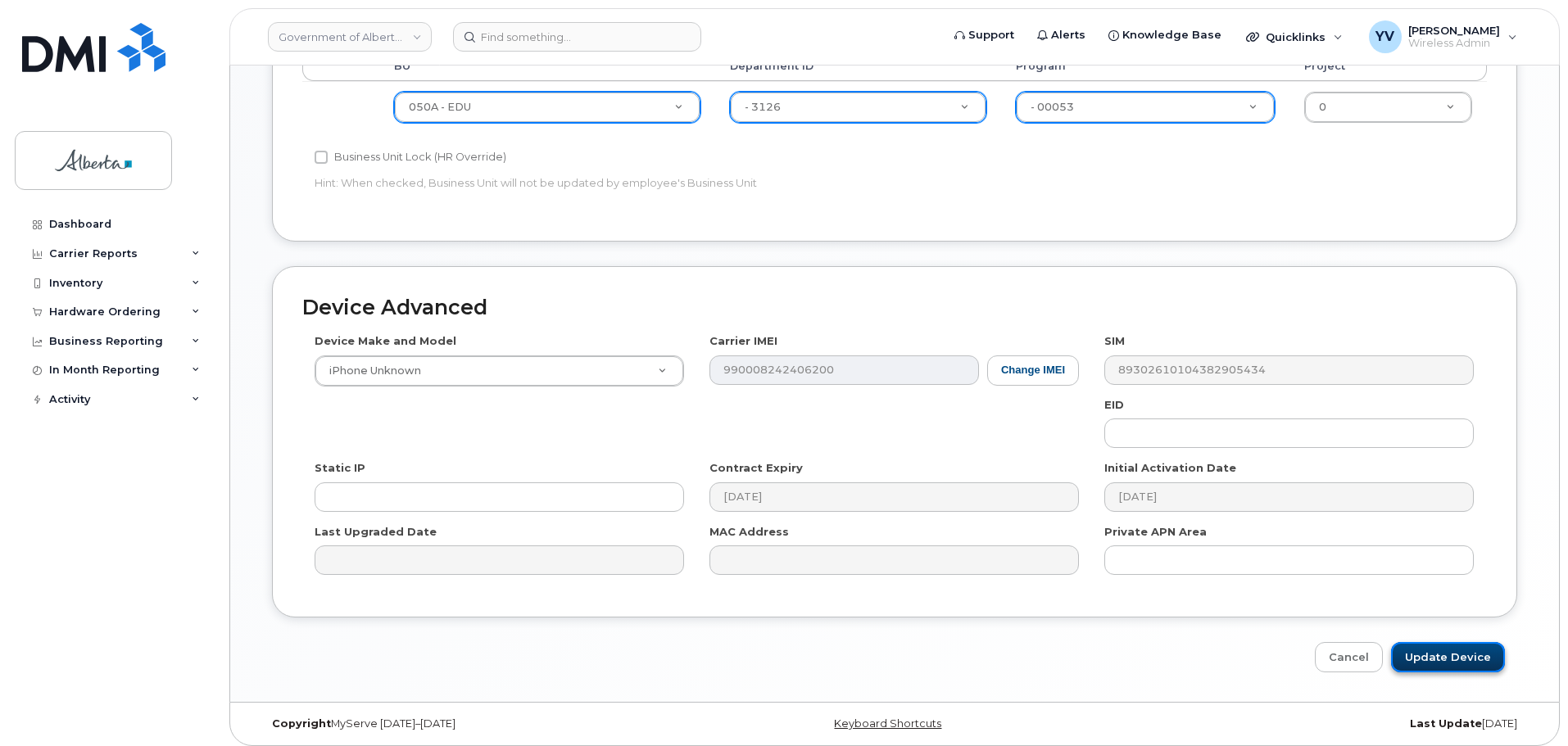
click at [1433, 657] on input "Update Device" at bounding box center [1448, 657] width 114 height 30
type input "Saving..."
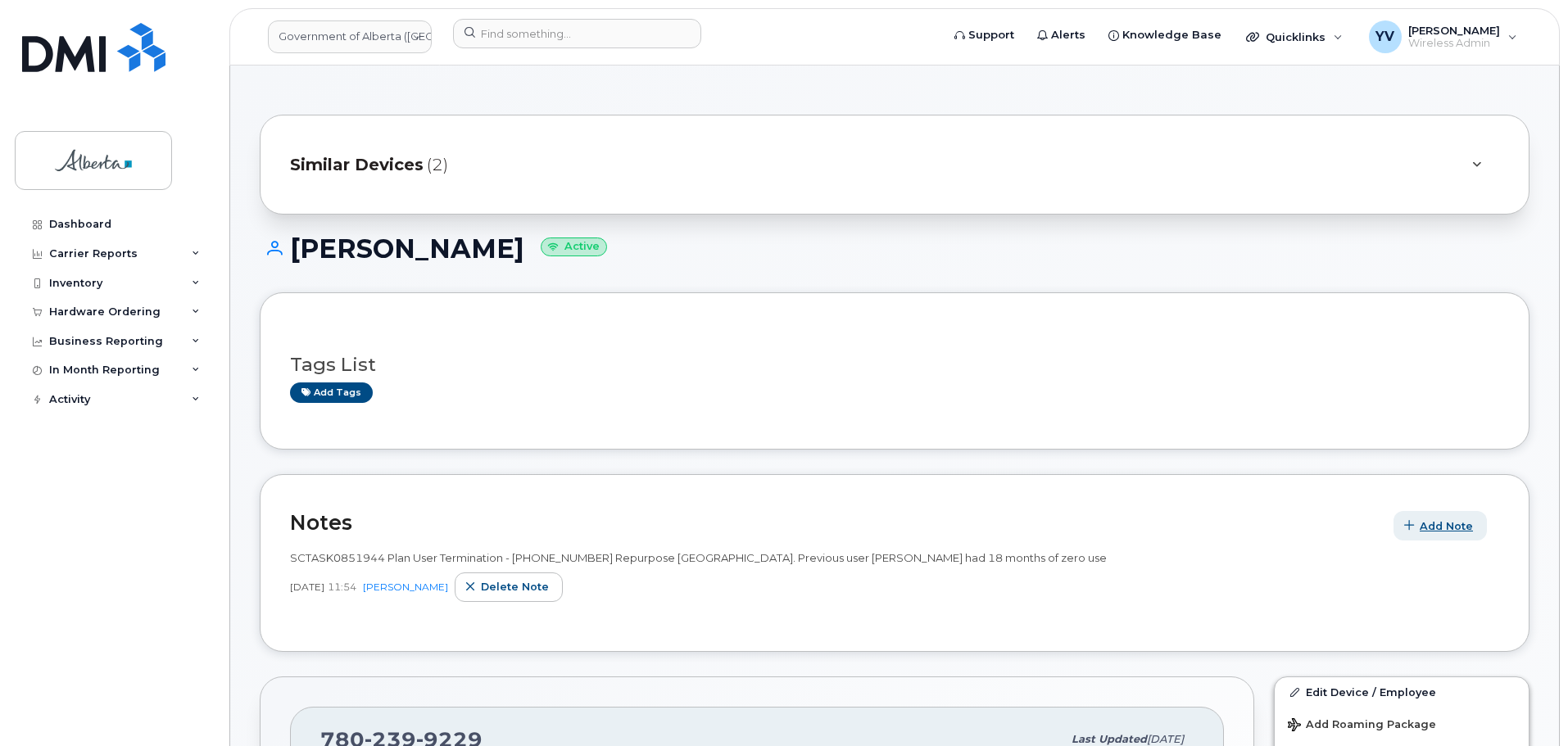
click at [1442, 522] on span "Add Note" at bounding box center [1446, 526] width 54 height 15
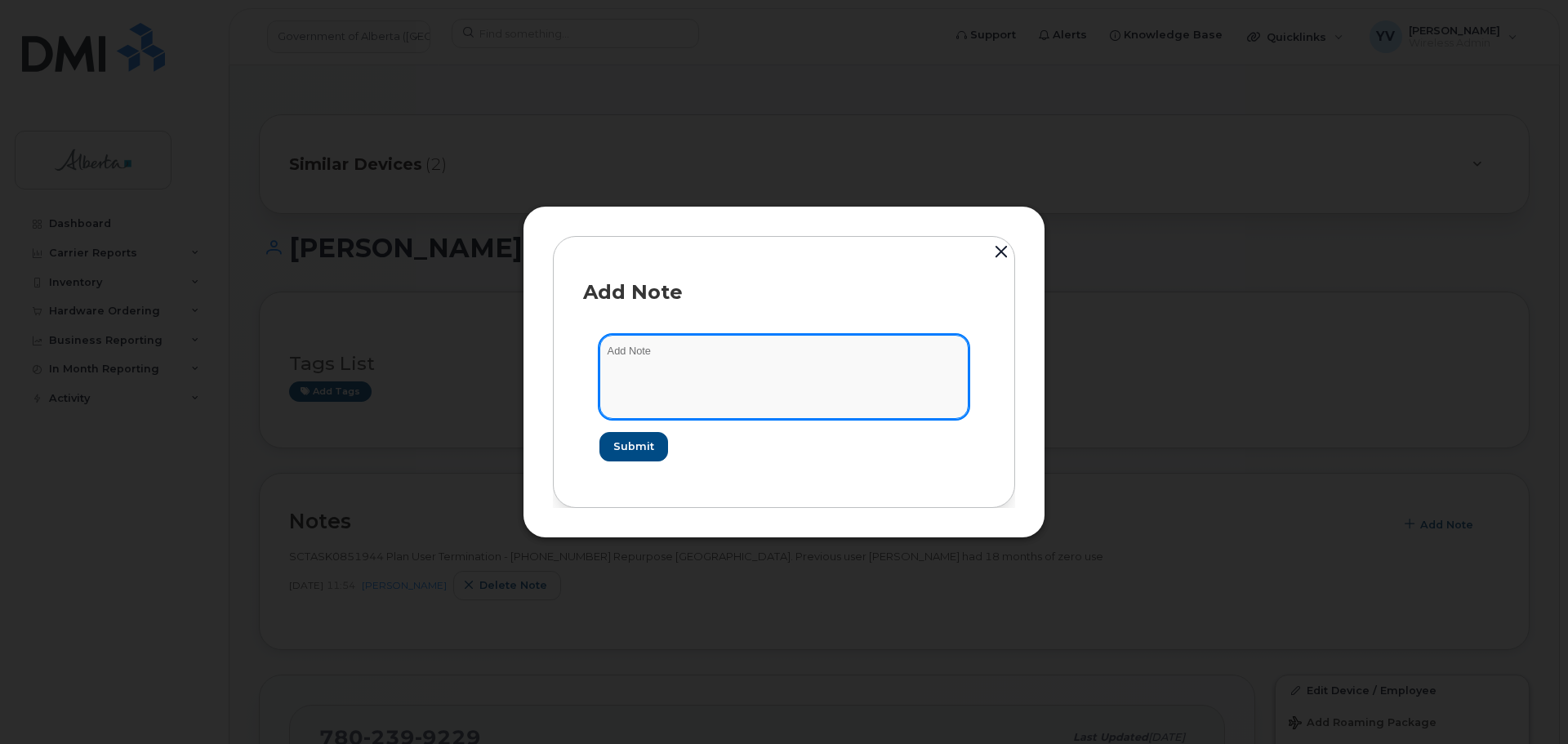
click at [643, 368] on textarea at bounding box center [784, 377] width 369 height 83
paste textarea "SCTASK0854346 7802399229 DO NOT DELETE - BEING REASSIGNED to [PERSON_NAME]. Pla…"
type textarea "SCTASK0854346 7802399229 DO NOT DELETE - BEING REASSIGNED to [PERSON_NAME]. Pla…"
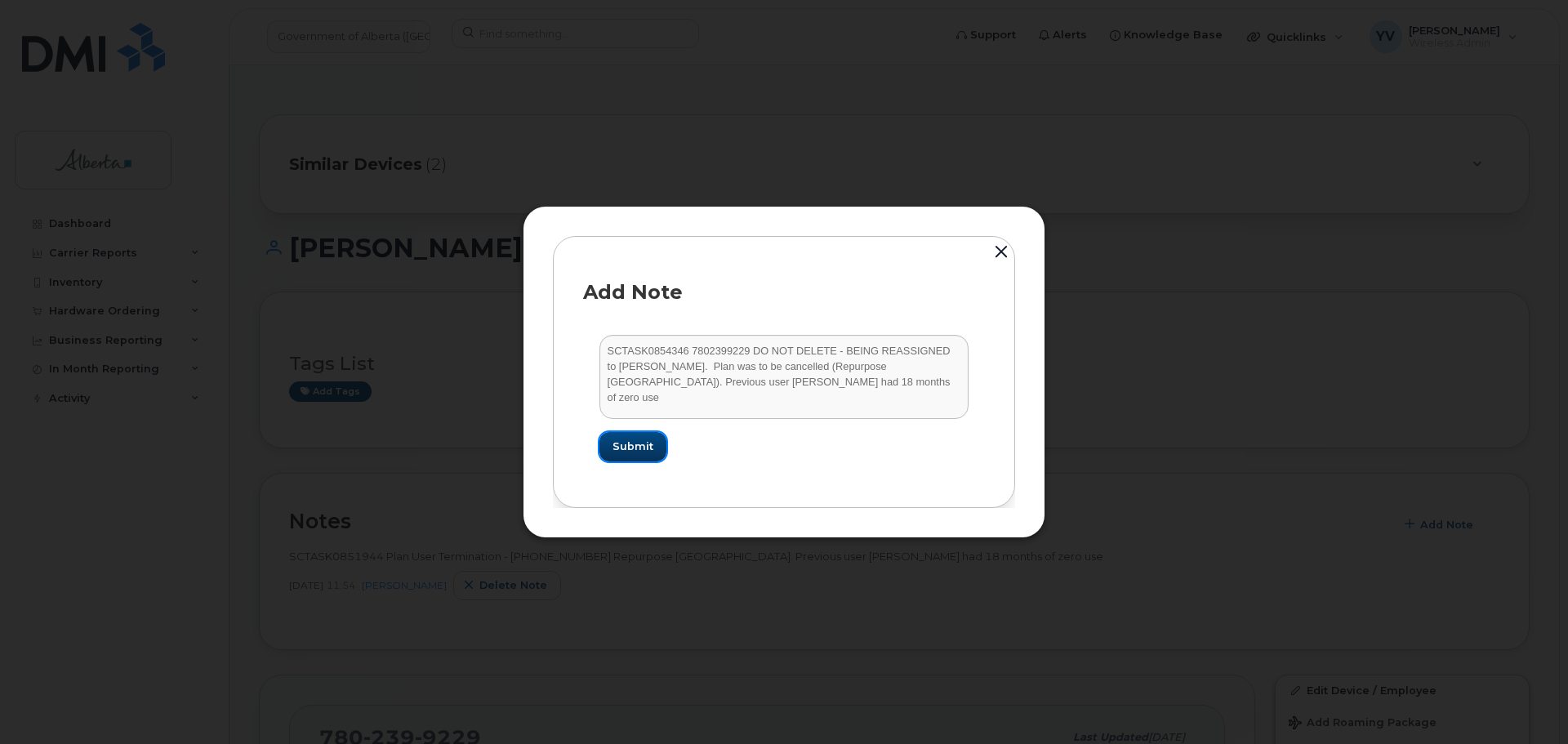
click at [622, 440] on span "Submit" at bounding box center [632, 446] width 41 height 15
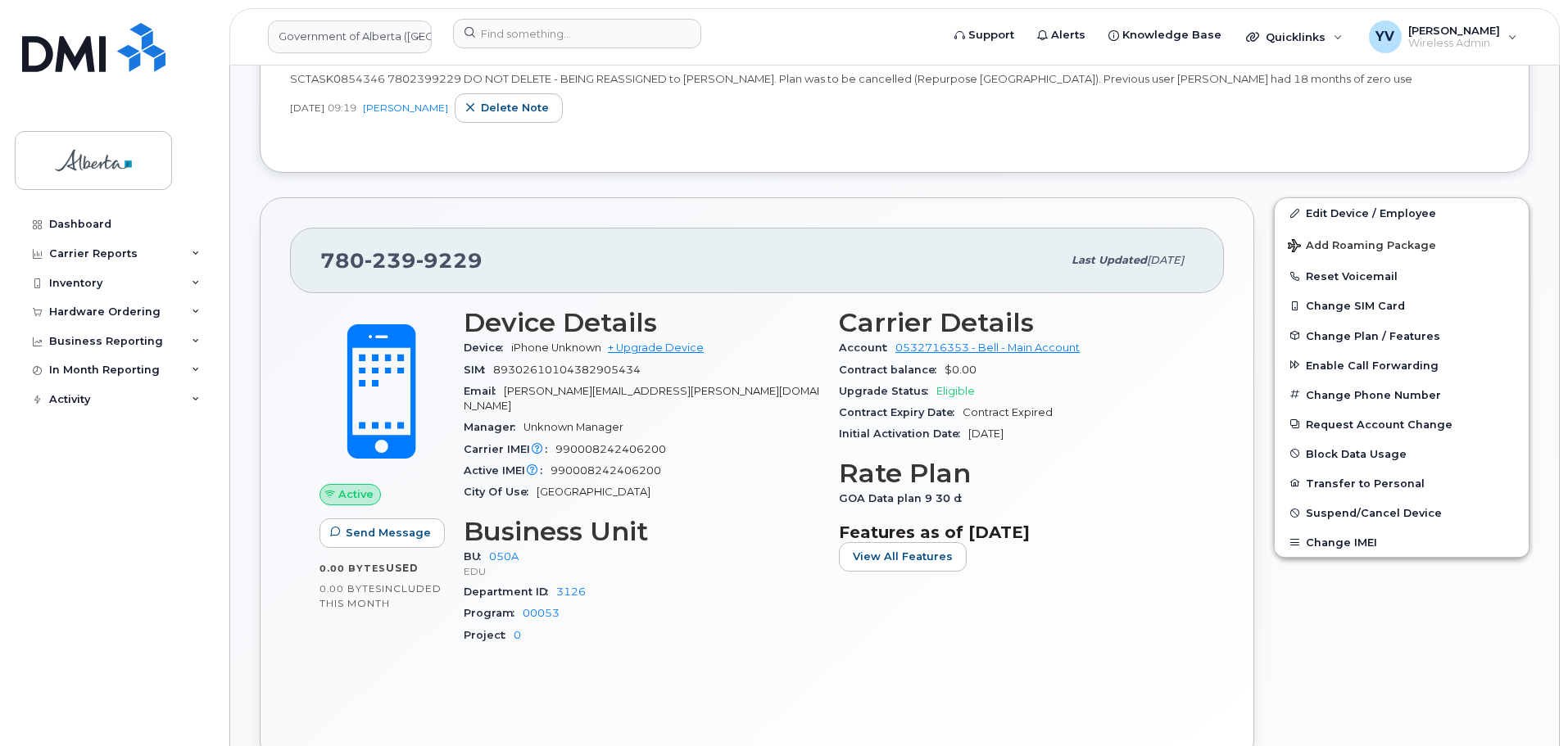
scroll to position [486, 0]
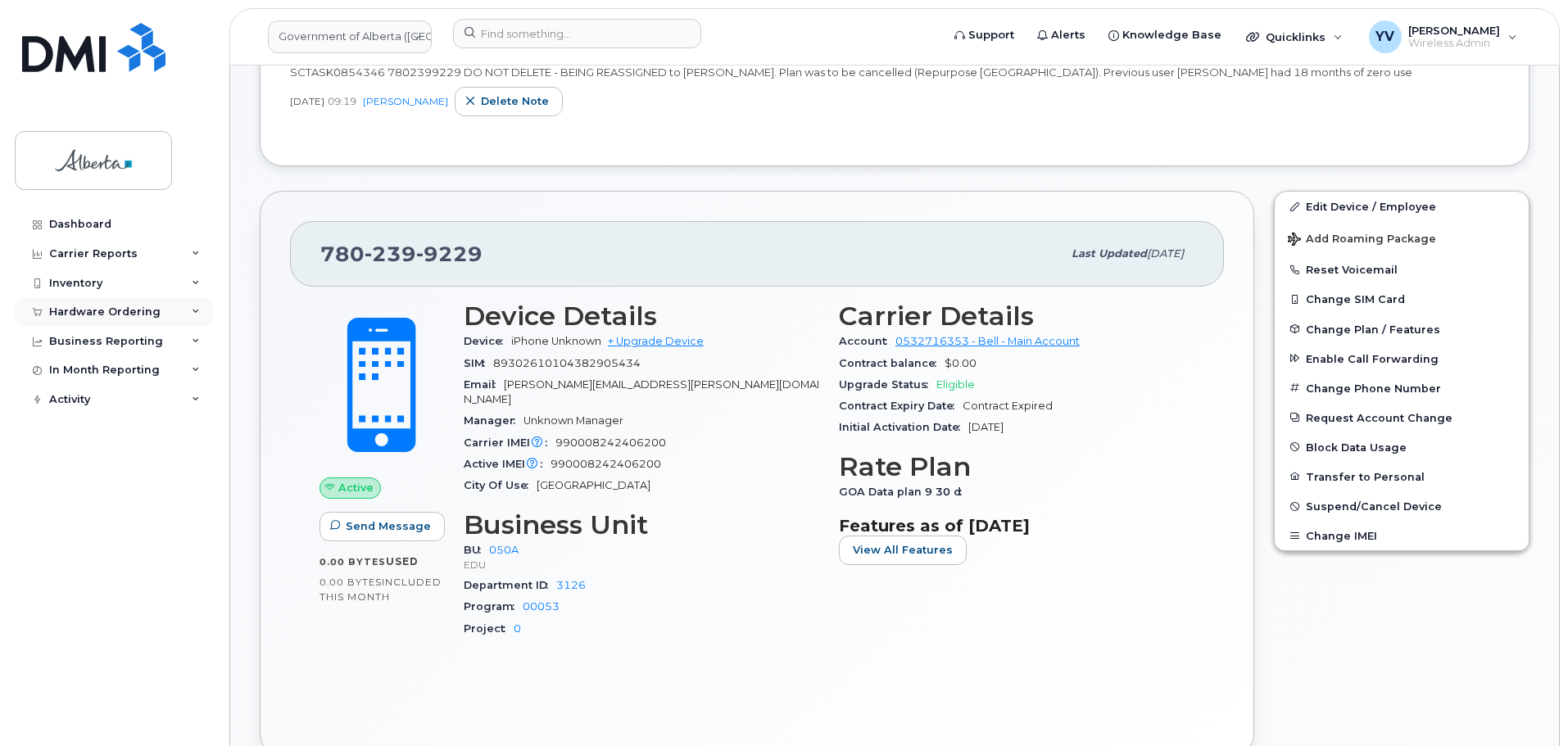
click at [77, 307] on div "Hardware Ordering" at bounding box center [105, 312] width 112 height 13
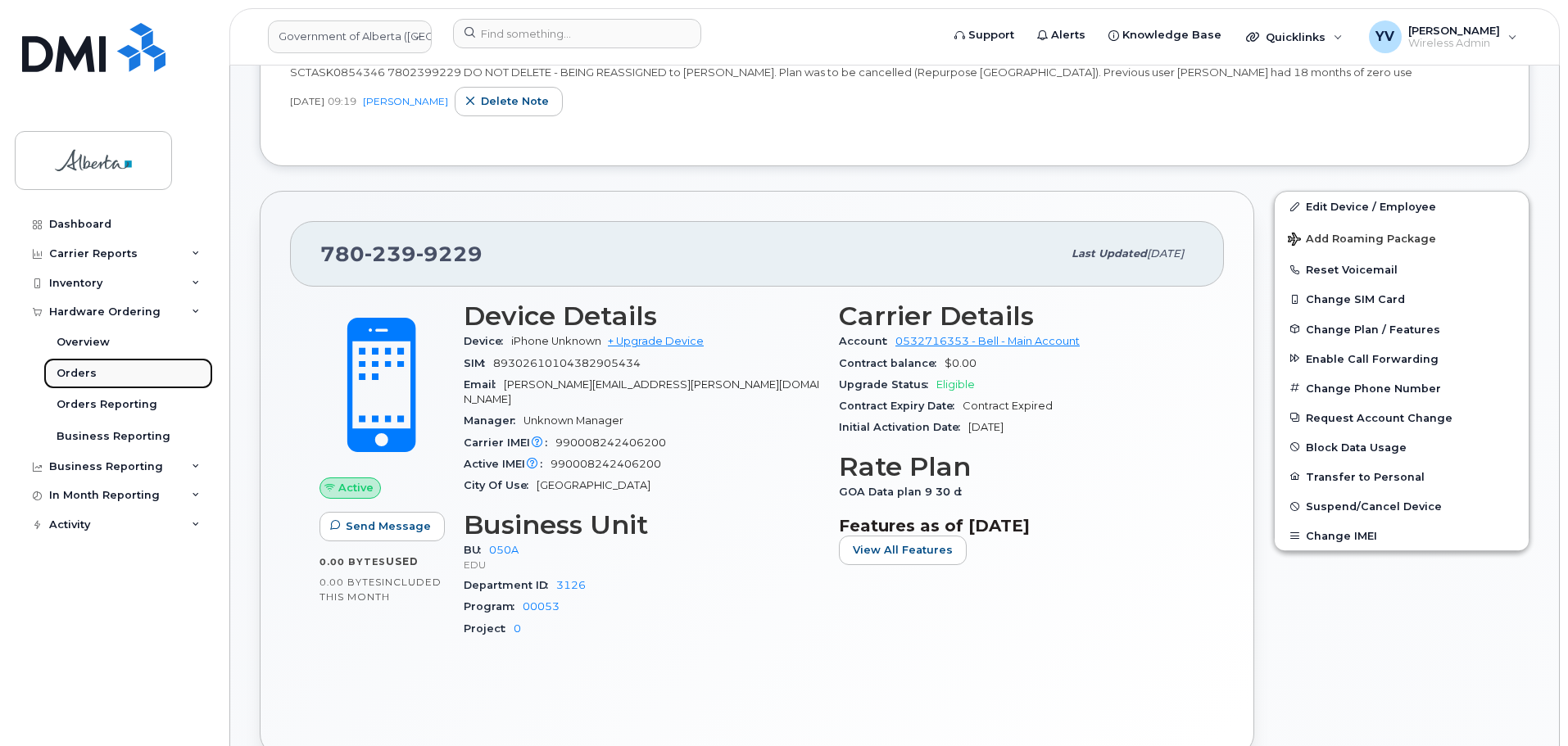
click at [81, 365] on link "Orders" at bounding box center [128, 373] width 170 height 31
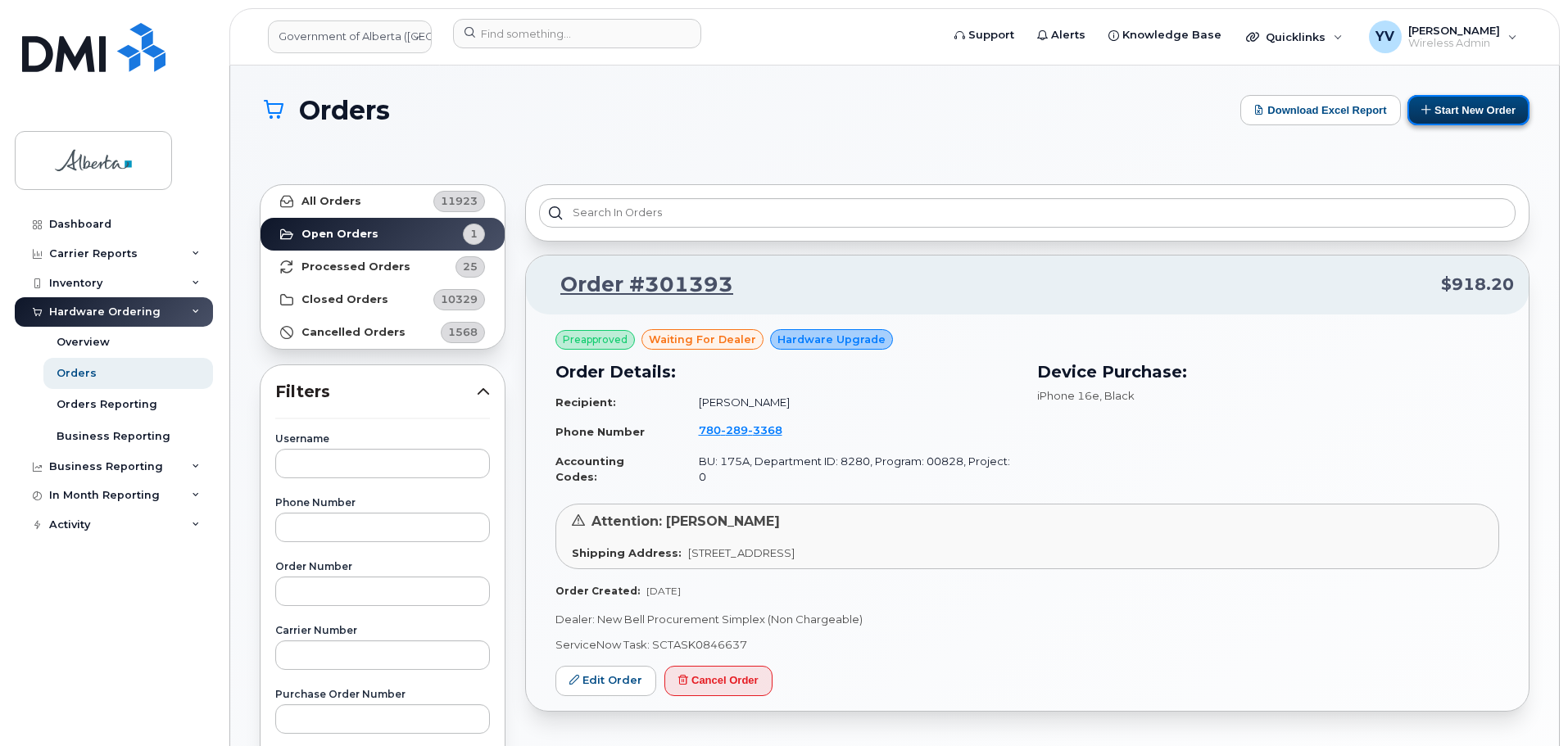
click at [1486, 96] on button "Start New Order" at bounding box center [1469, 110] width 122 height 30
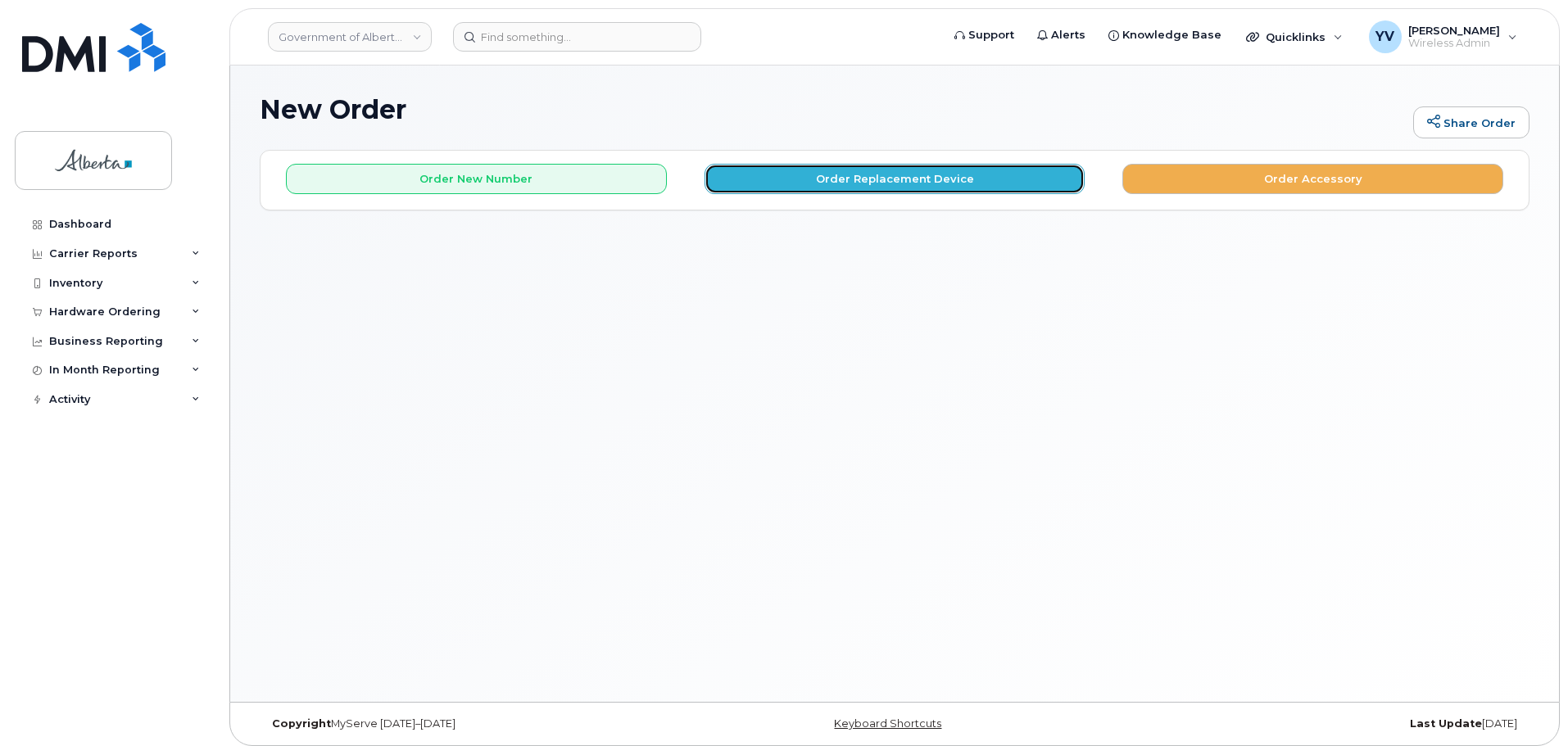
click at [840, 181] on button "Order Replacement Device" at bounding box center [894, 178] width 381 height 30
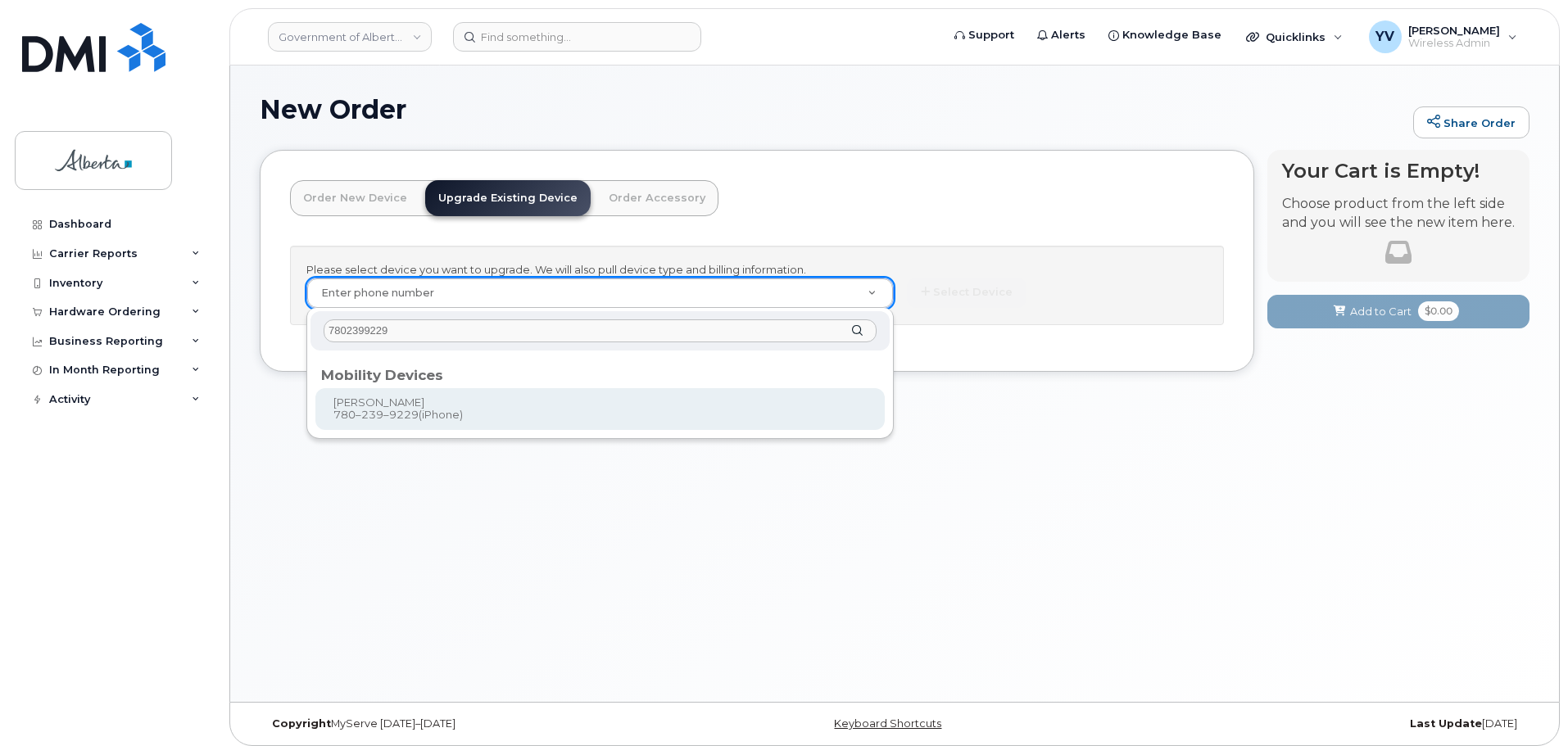
type input "7802399229"
type input "838642"
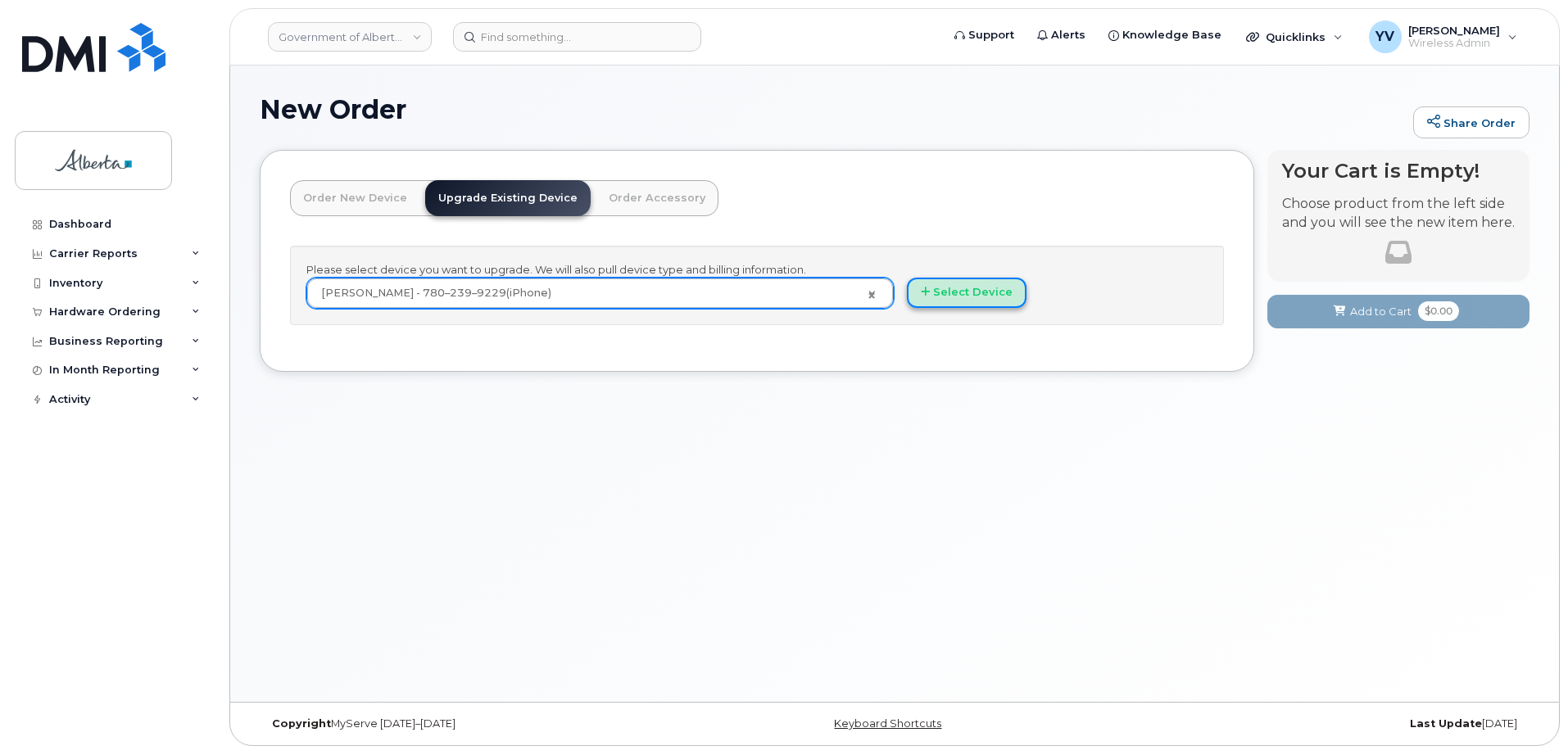
click at [967, 292] on button "Select Device" at bounding box center [967, 293] width 120 height 30
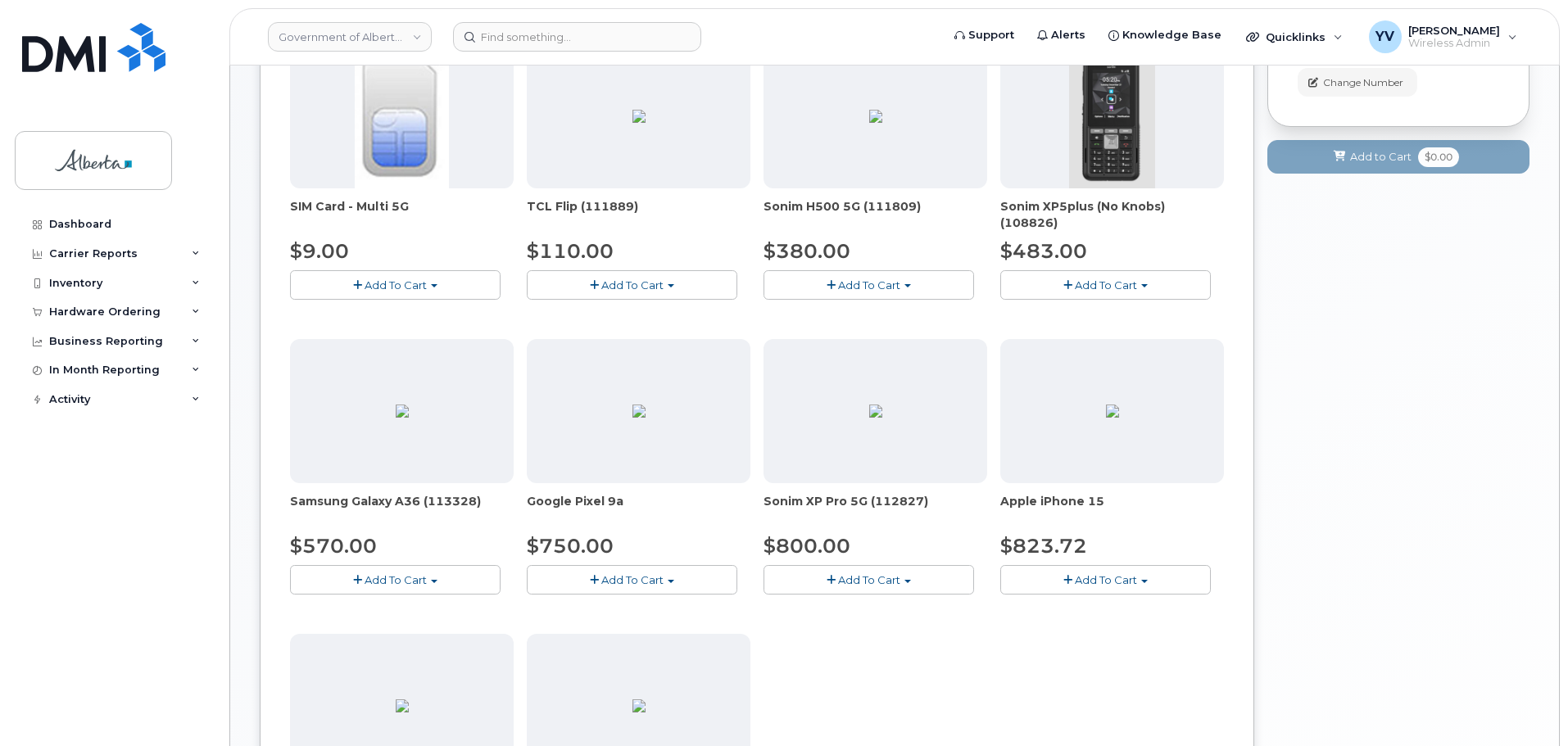
scroll to position [362, 0]
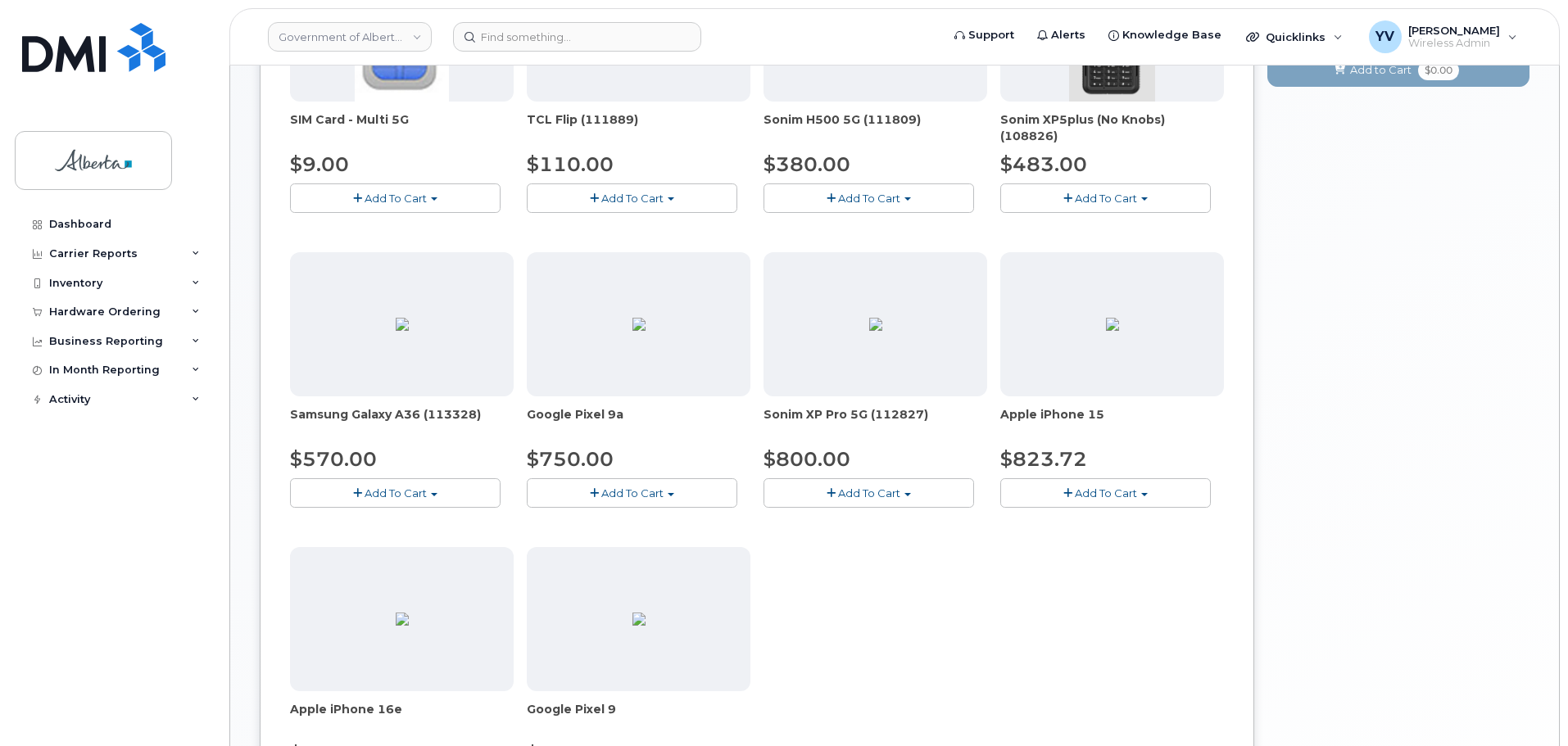
click at [669, 493] on span "button" at bounding box center [671, 495] width 6 height 4
click at [669, 542] on link "$750.00 - 30-day upgrade (128GB model)" at bounding box center [661, 543] width 261 height 21
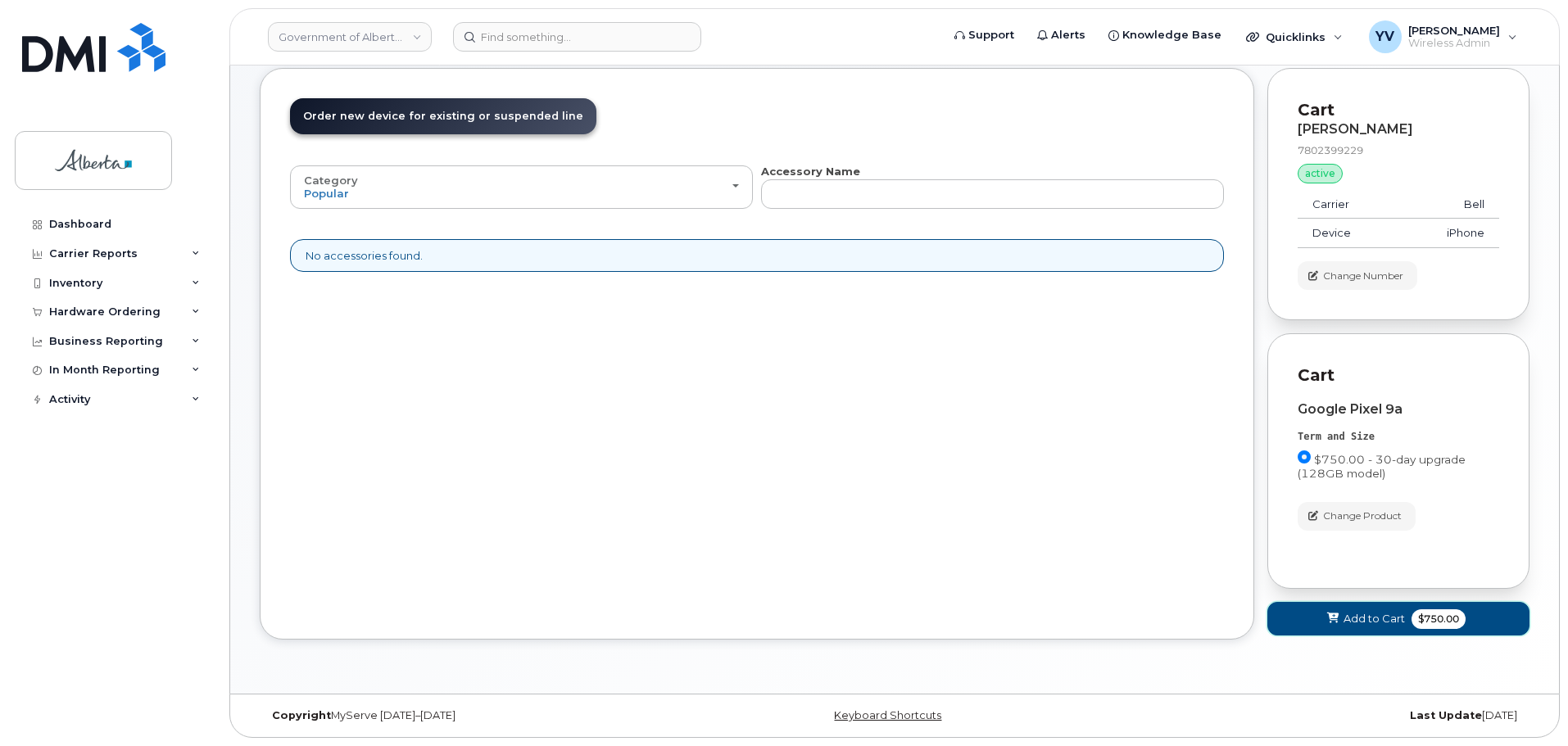
click at [1369, 619] on span "Add to Cart" at bounding box center [1374, 618] width 62 height 15
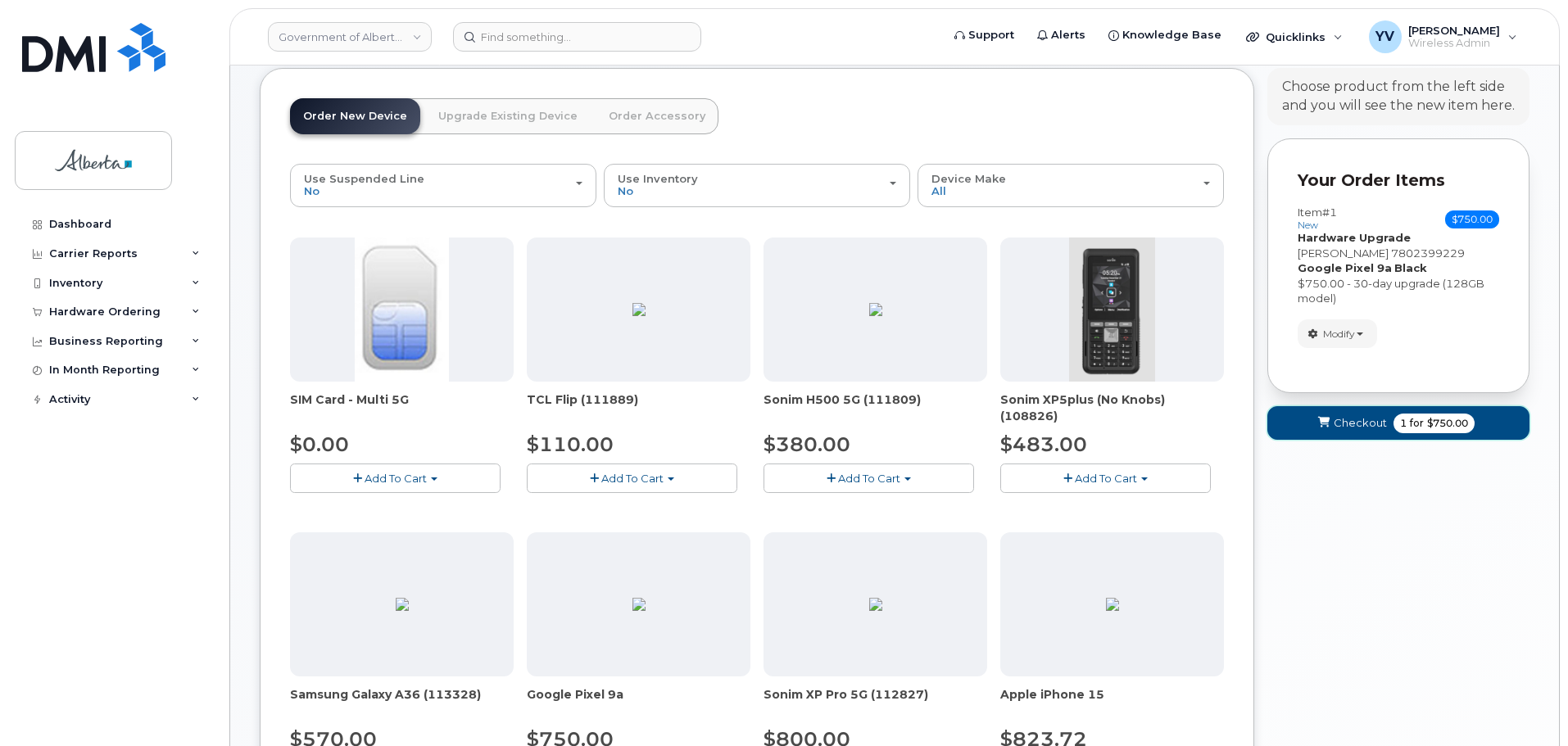
click at [1351, 425] on span "Checkout" at bounding box center [1361, 423] width 54 height 15
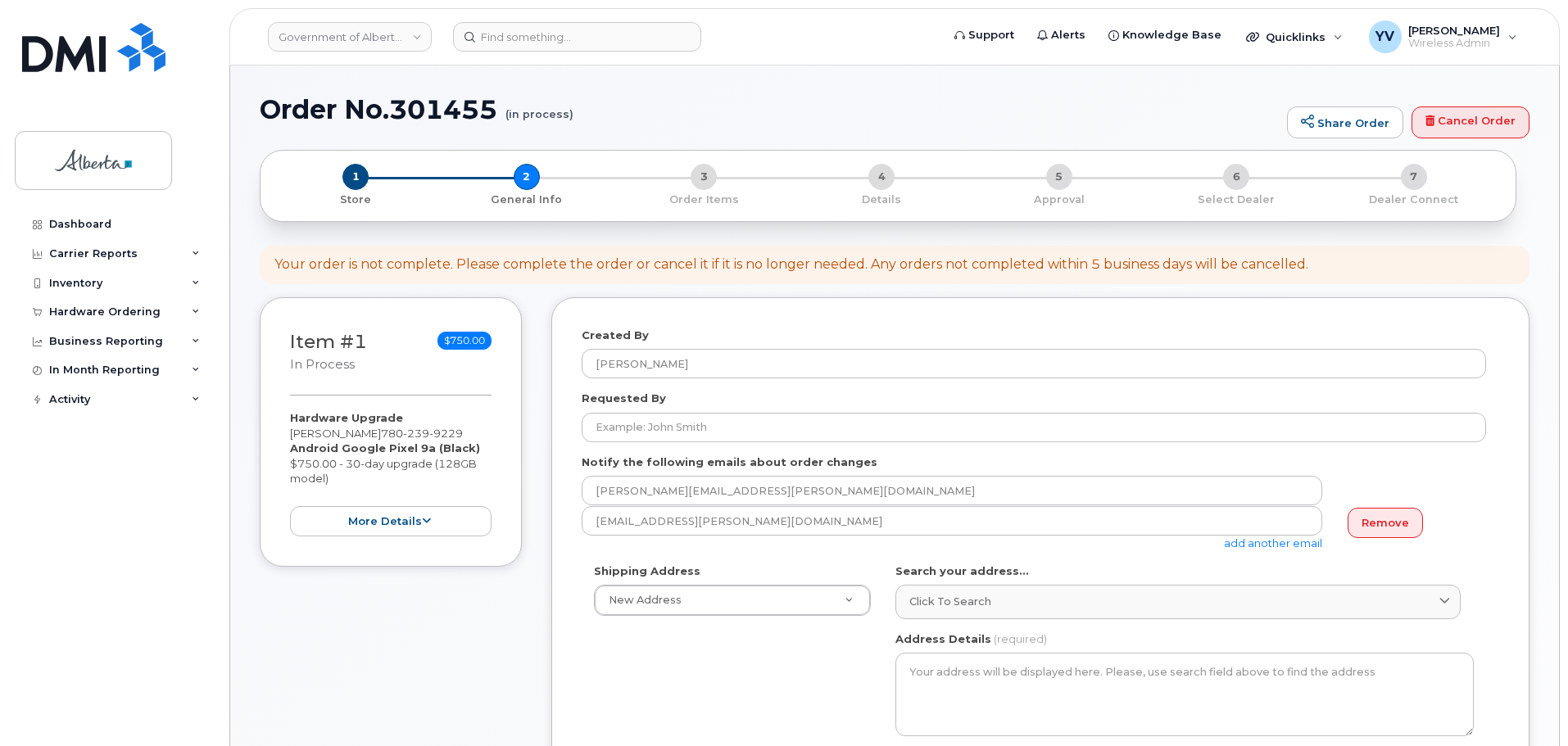
select select
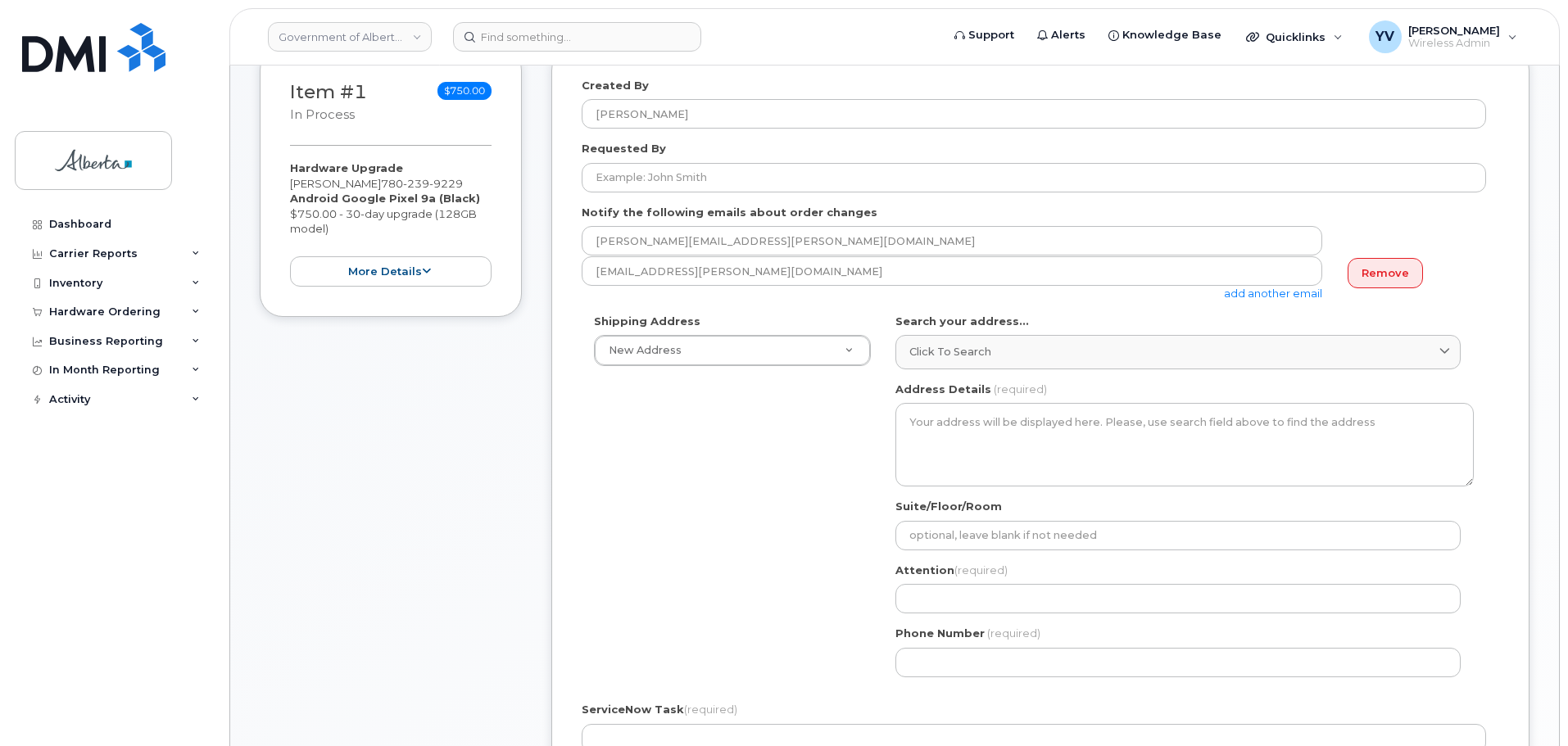
scroll to position [255, 0]
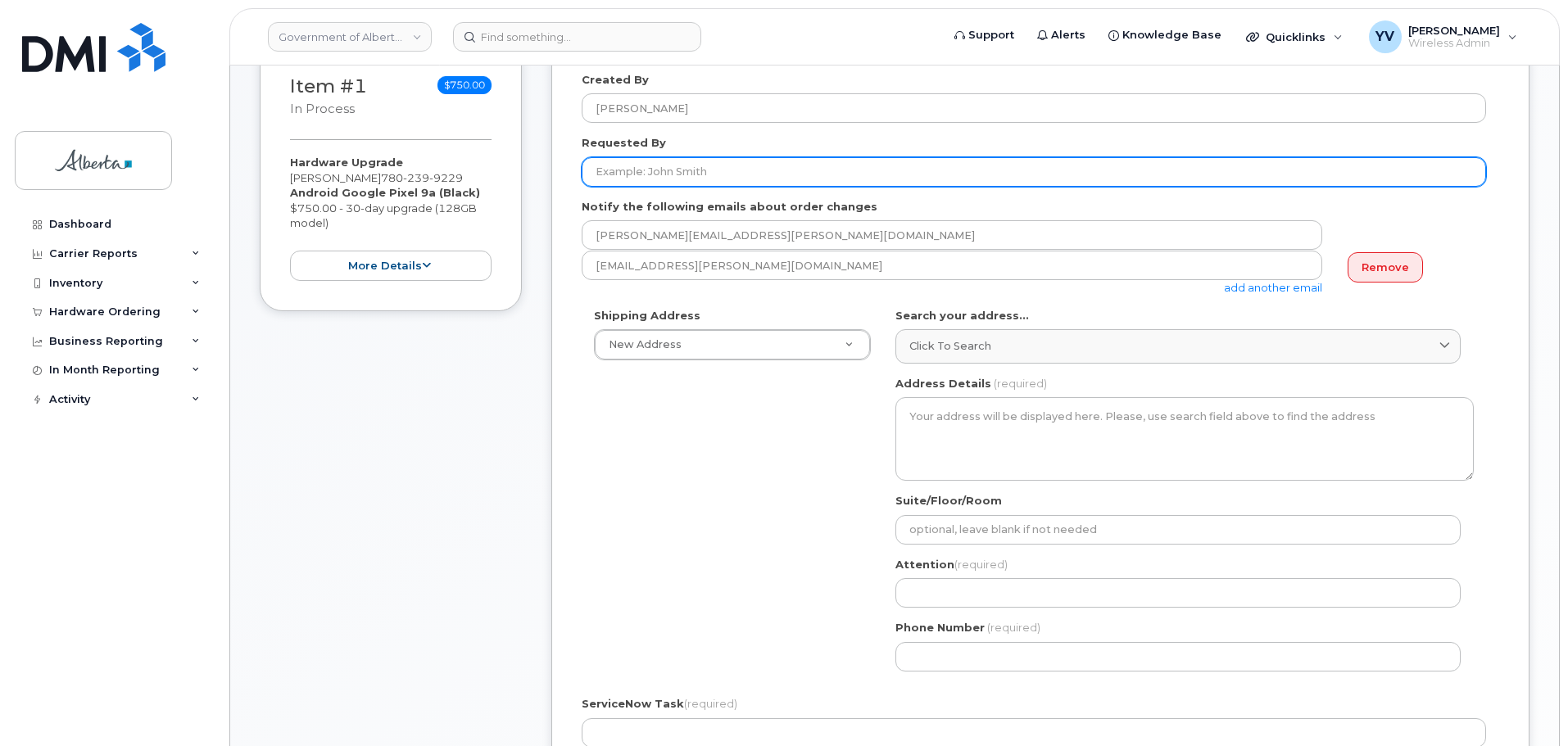
click at [586, 173] on input "Requested By" at bounding box center [1034, 172] width 904 height 29
paste input "[PERSON_NAME]"
type input "[PERSON_NAME]"
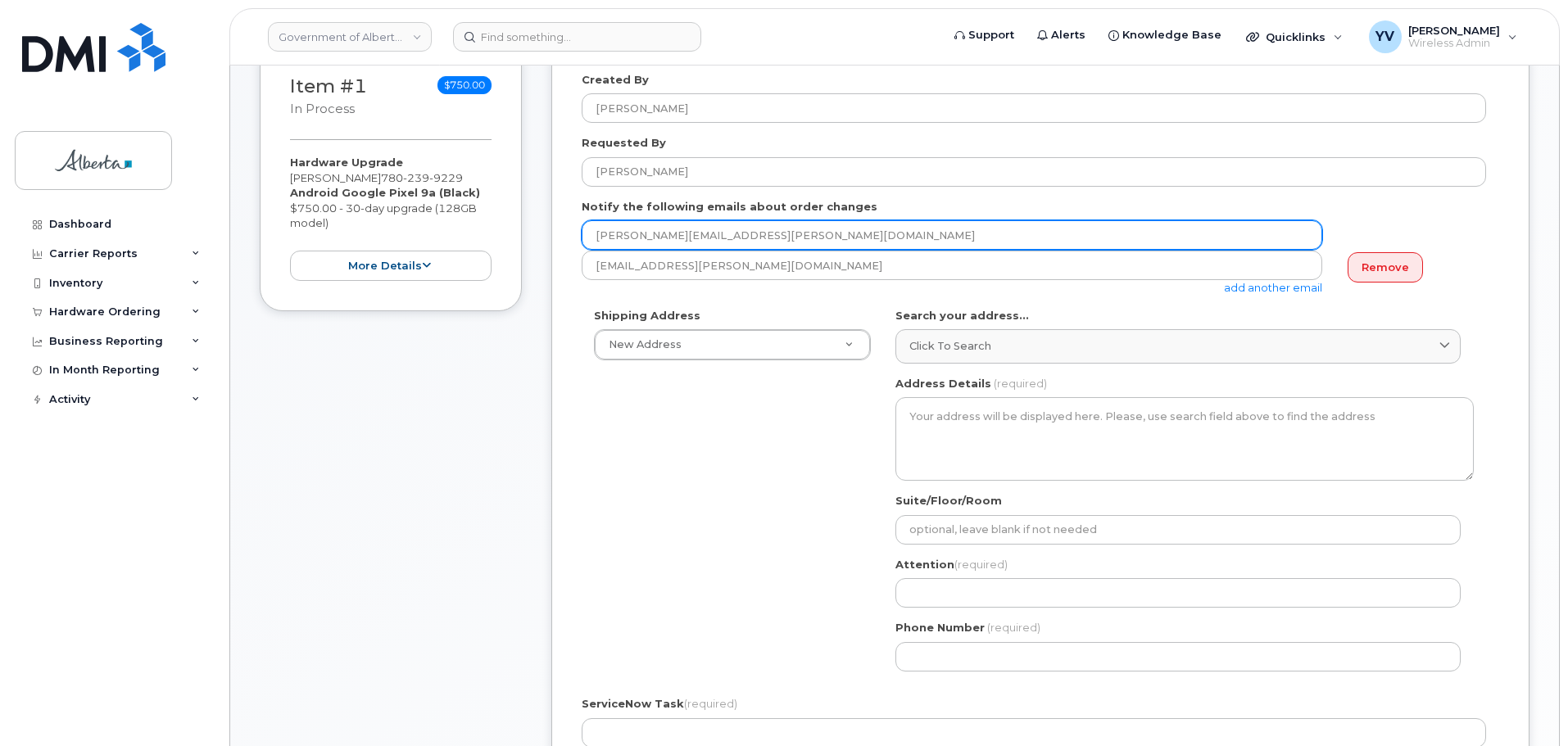
drag, startPoint x: 750, startPoint y: 236, endPoint x: 563, endPoint y: 234, distance: 187.0
click at [563, 234] on div "Created By [PERSON_NAME] Requested By [PERSON_NAME] Notify the following emails…" at bounding box center [1041, 526] width 978 height 970
paste input "Amber.[PERSON_NAME]"
type input "[EMAIL_ADDRESS][DOMAIN_NAME]"
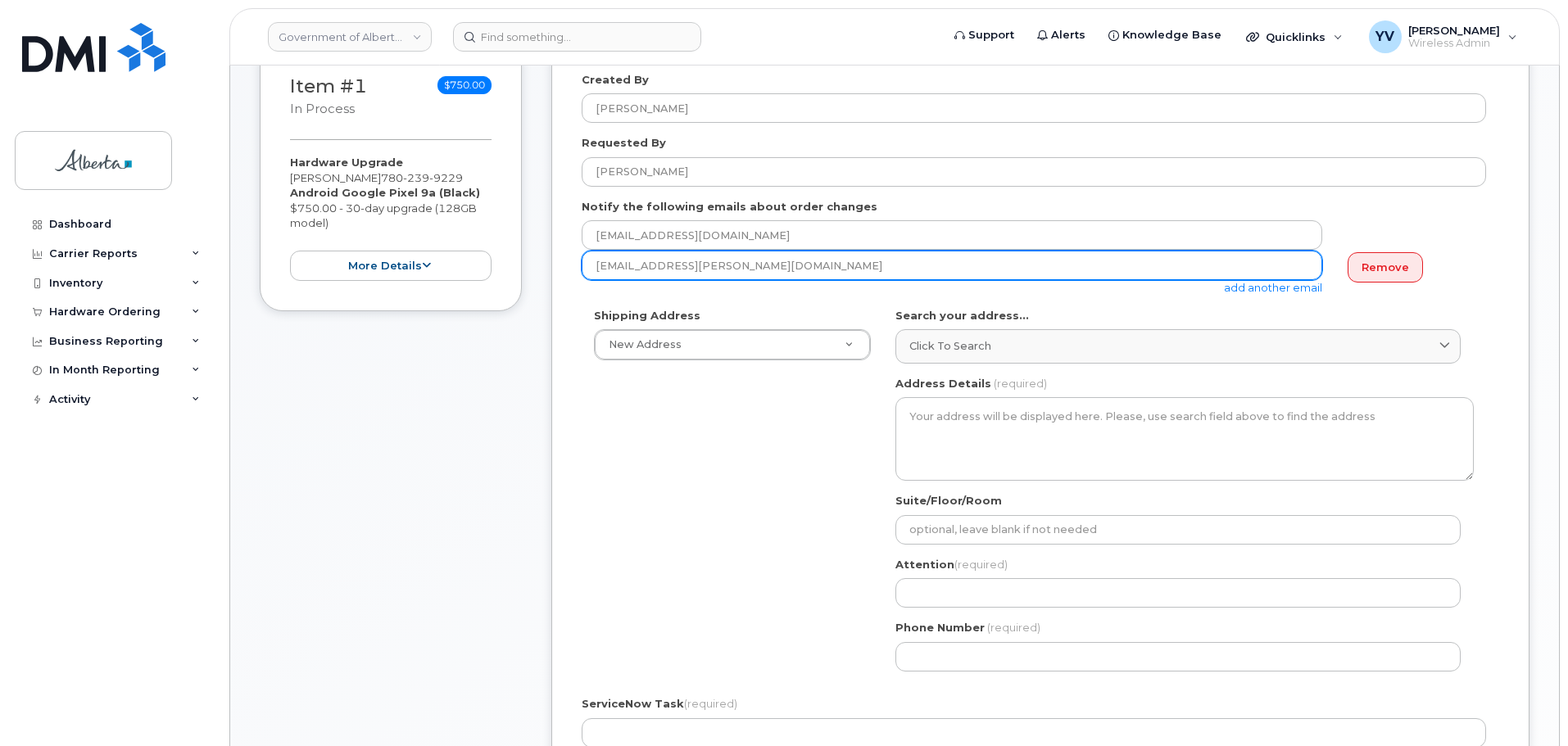
click at [1277, 282] on link "add another email" at bounding box center [1273, 287] width 98 height 13
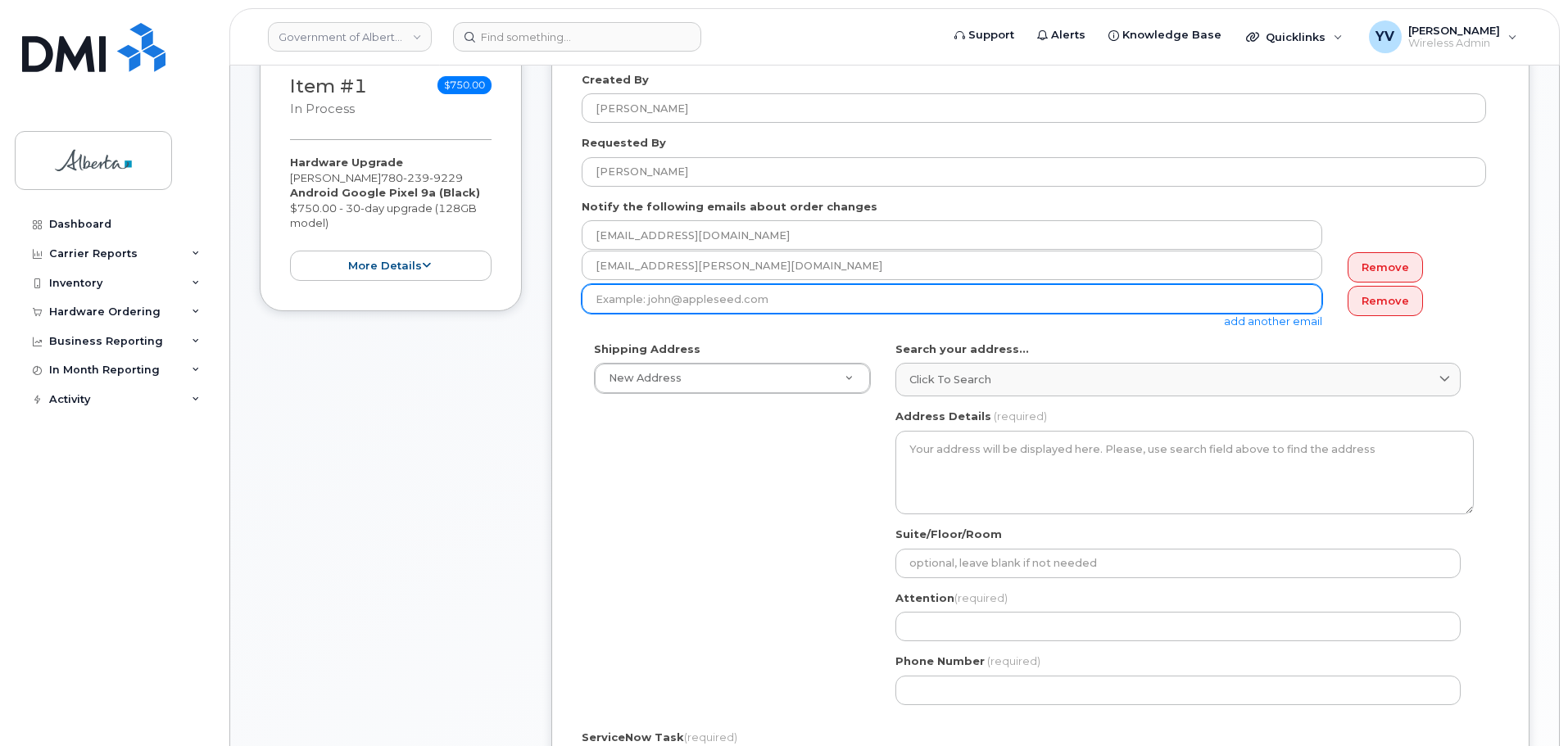
click at [595, 286] on input "email" at bounding box center [952, 299] width 741 height 29
paste input "[PERSON_NAME][EMAIL_ADDRESS][PERSON_NAME][DOMAIN_NAME]"
type input "[PERSON_NAME][EMAIL_ADDRESS][PERSON_NAME][DOMAIN_NAME]"
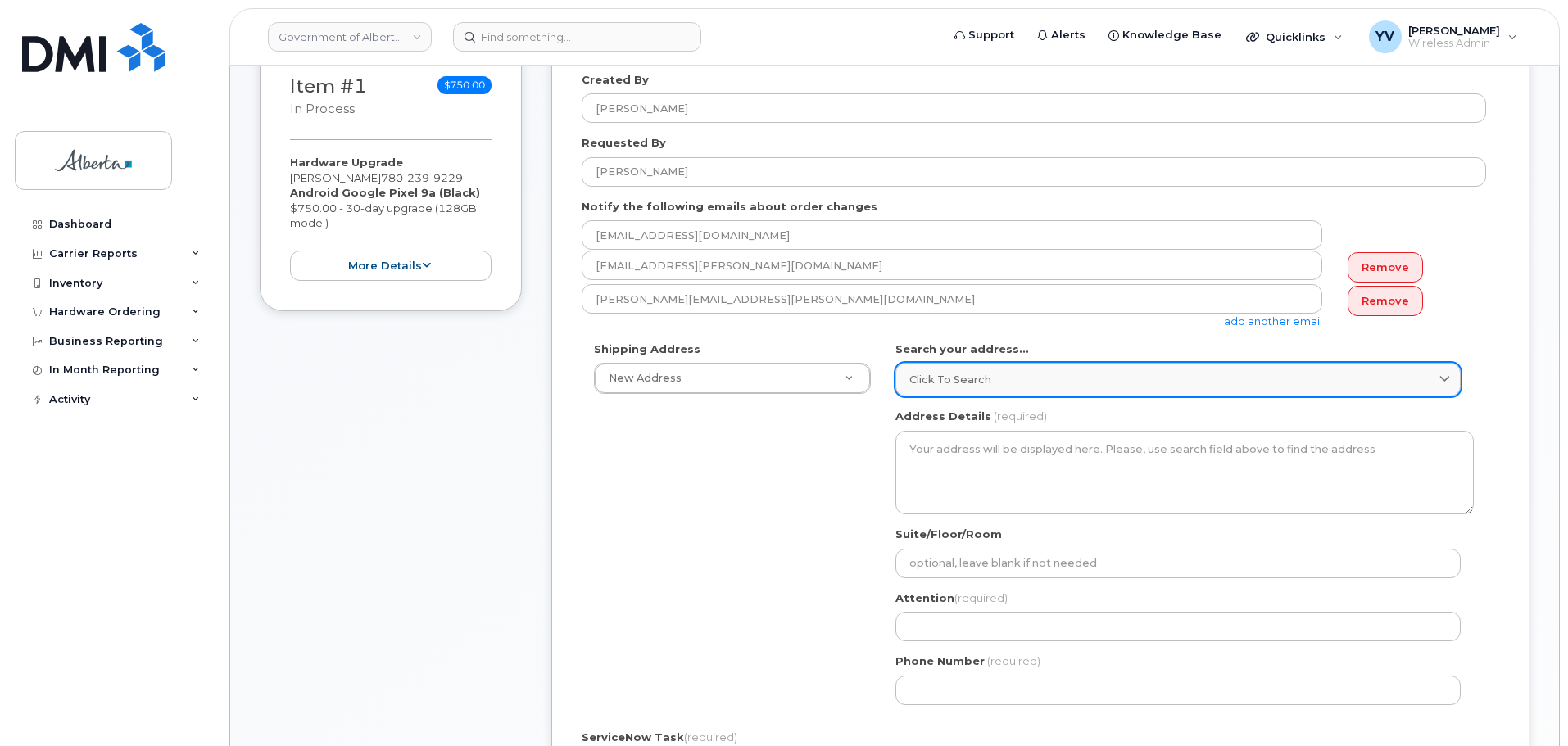
click at [959, 373] on span "Click to search" at bounding box center [951, 379] width 82 height 15
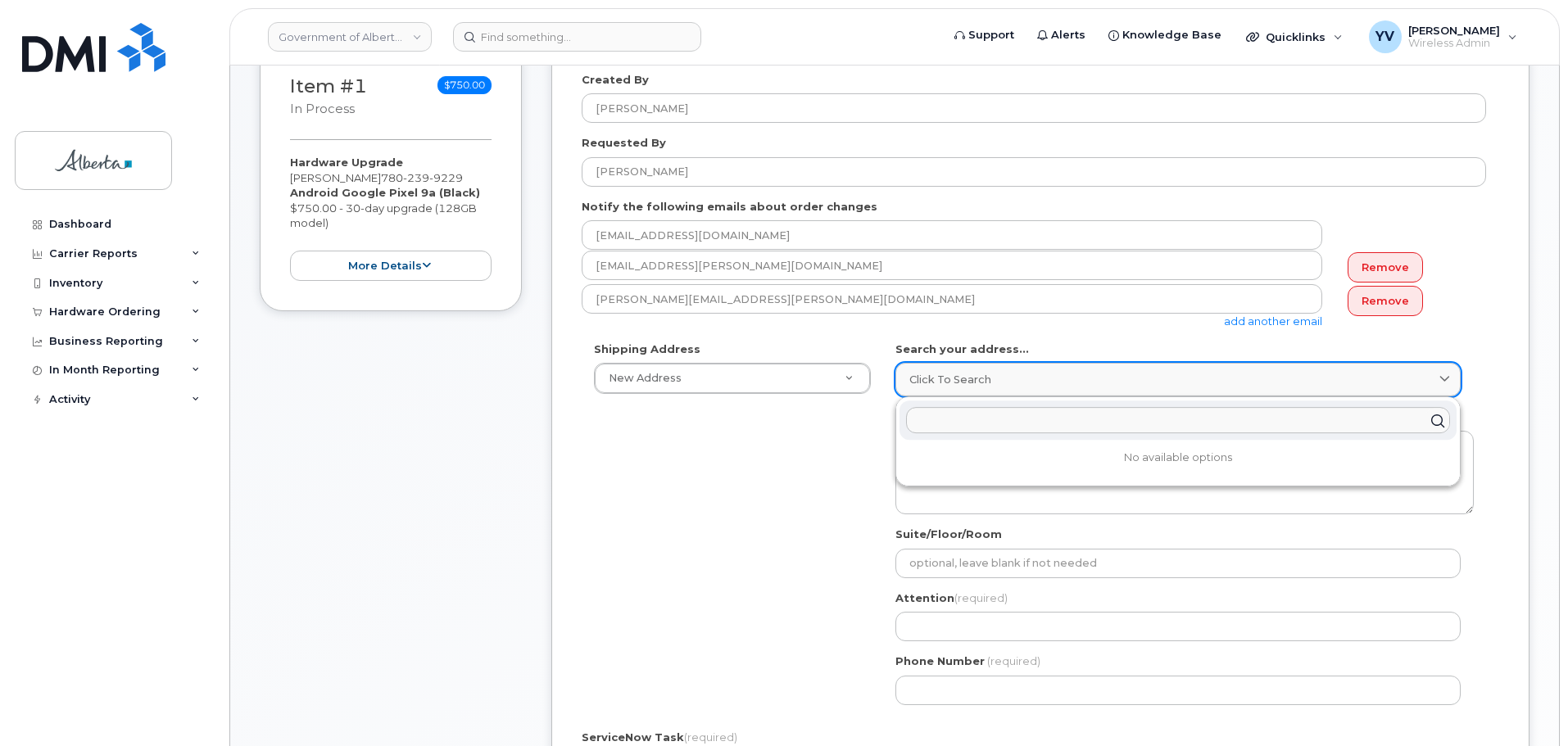
paste input "[STREET_ADDRESS]"
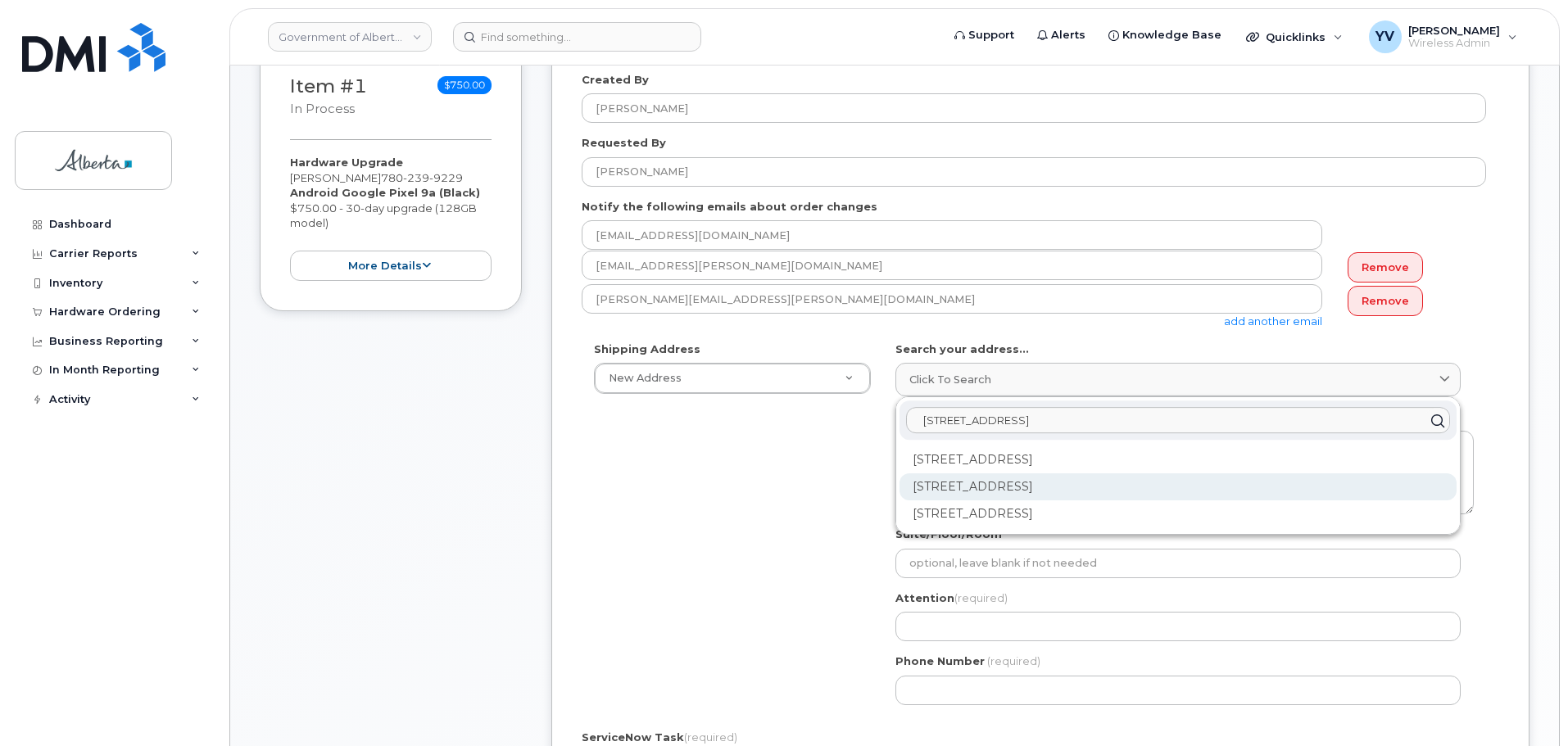
type input "[STREET_ADDRESS]"
click at [1091, 486] on div "[STREET_ADDRESS]" at bounding box center [1178, 487] width 557 height 27
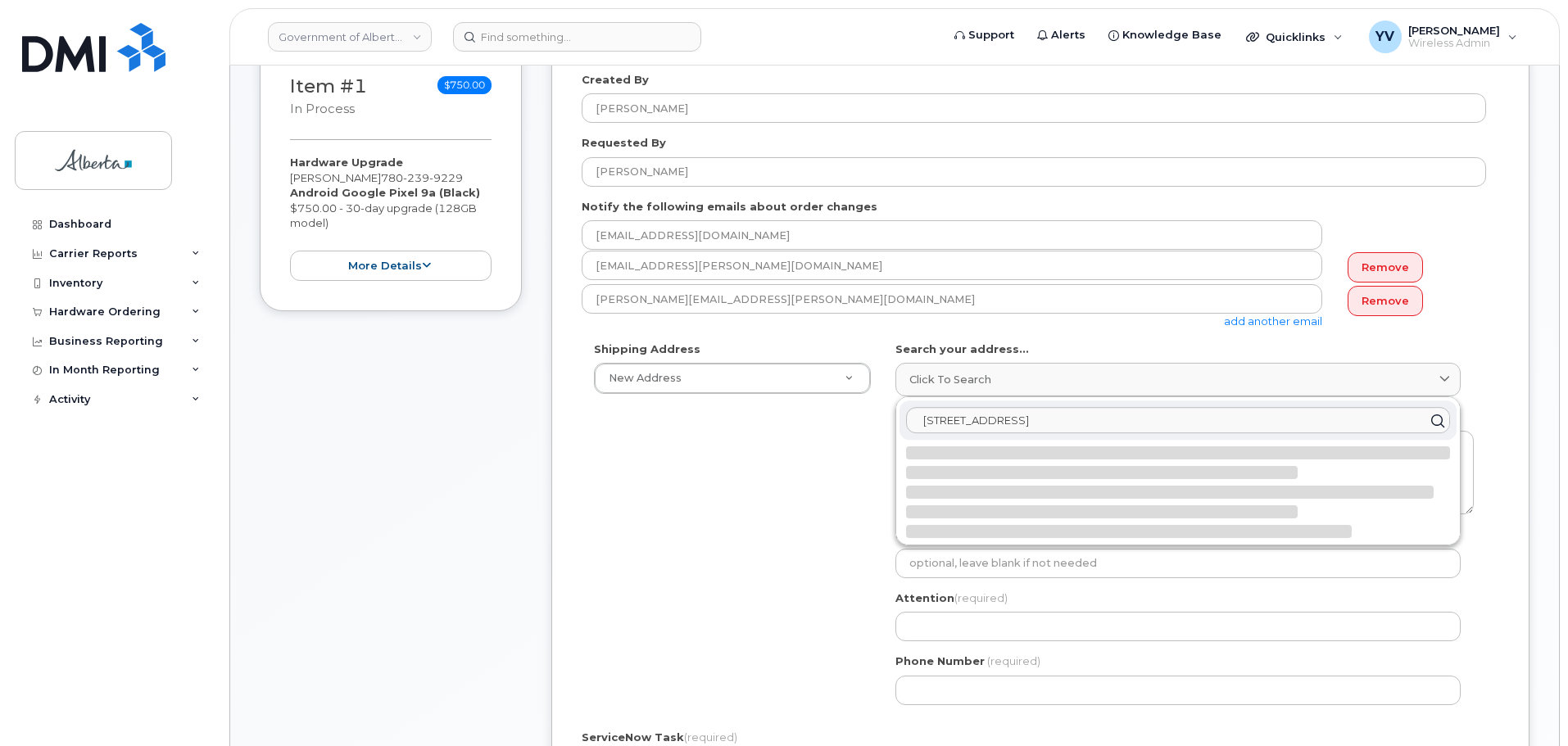
select select
type textarea "[STREET_ADDRESS]"
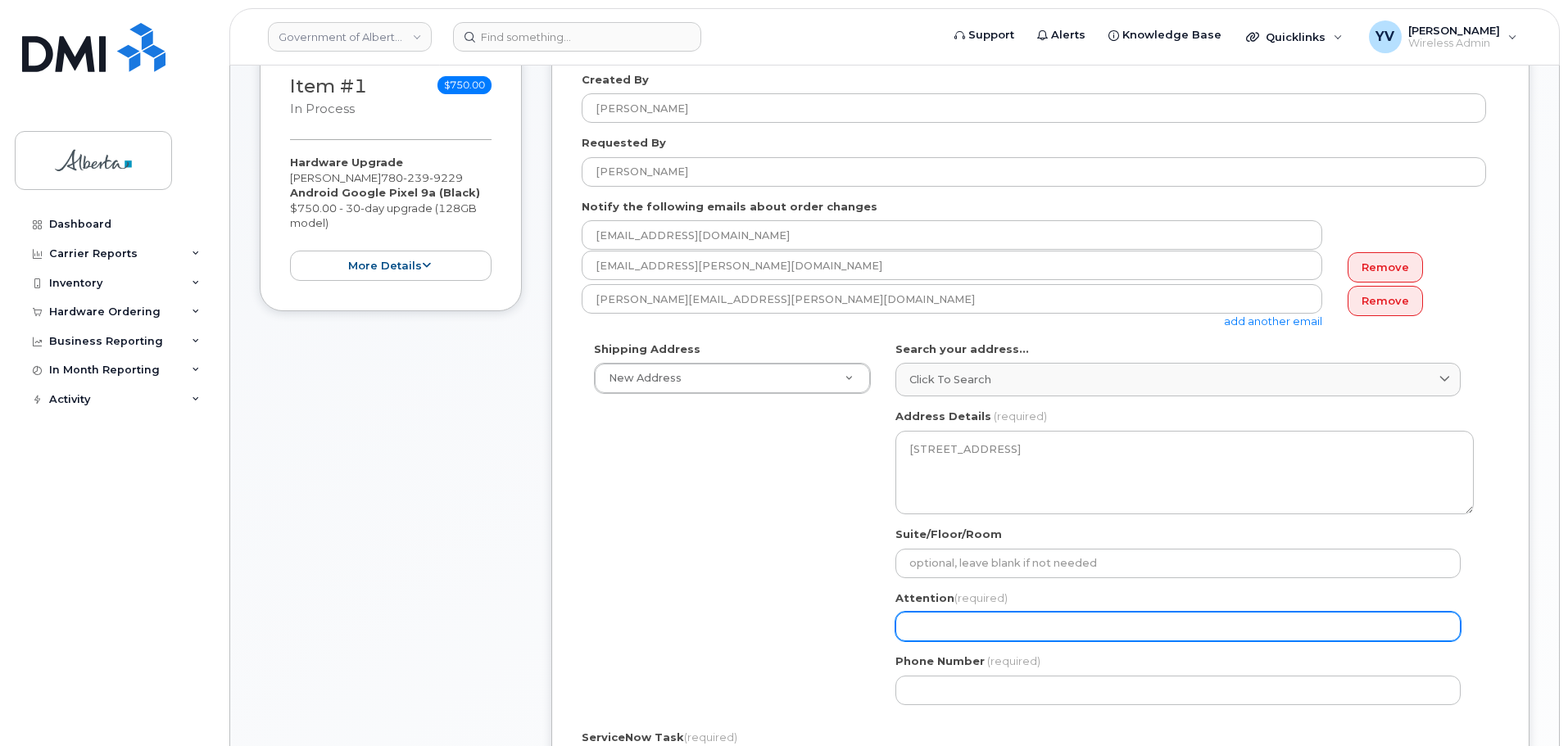
click at [941, 632] on input "Attention (required)" at bounding box center [1178, 626] width 565 height 29
paste input "[PERSON_NAME]"
select select
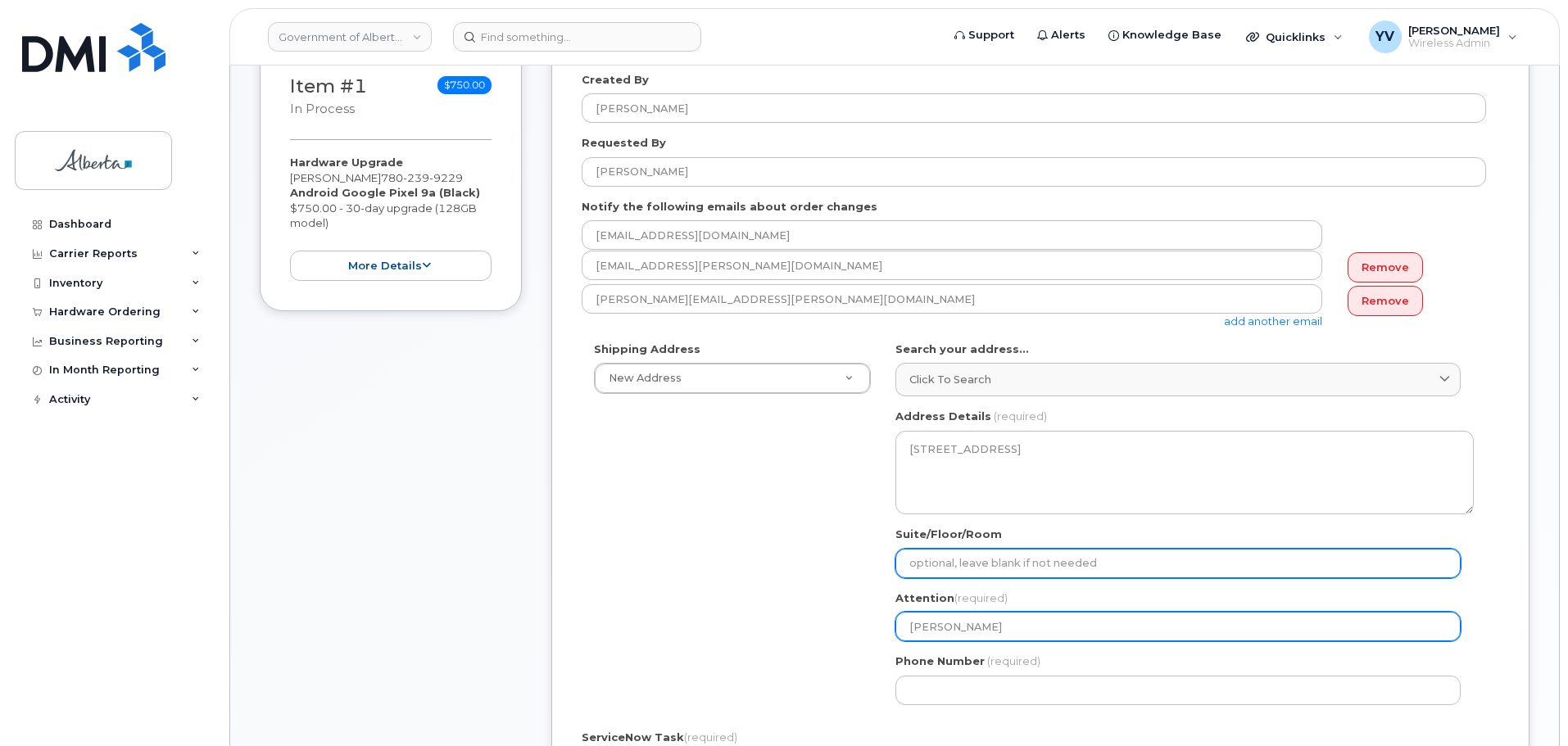
type input "[PERSON_NAME]"
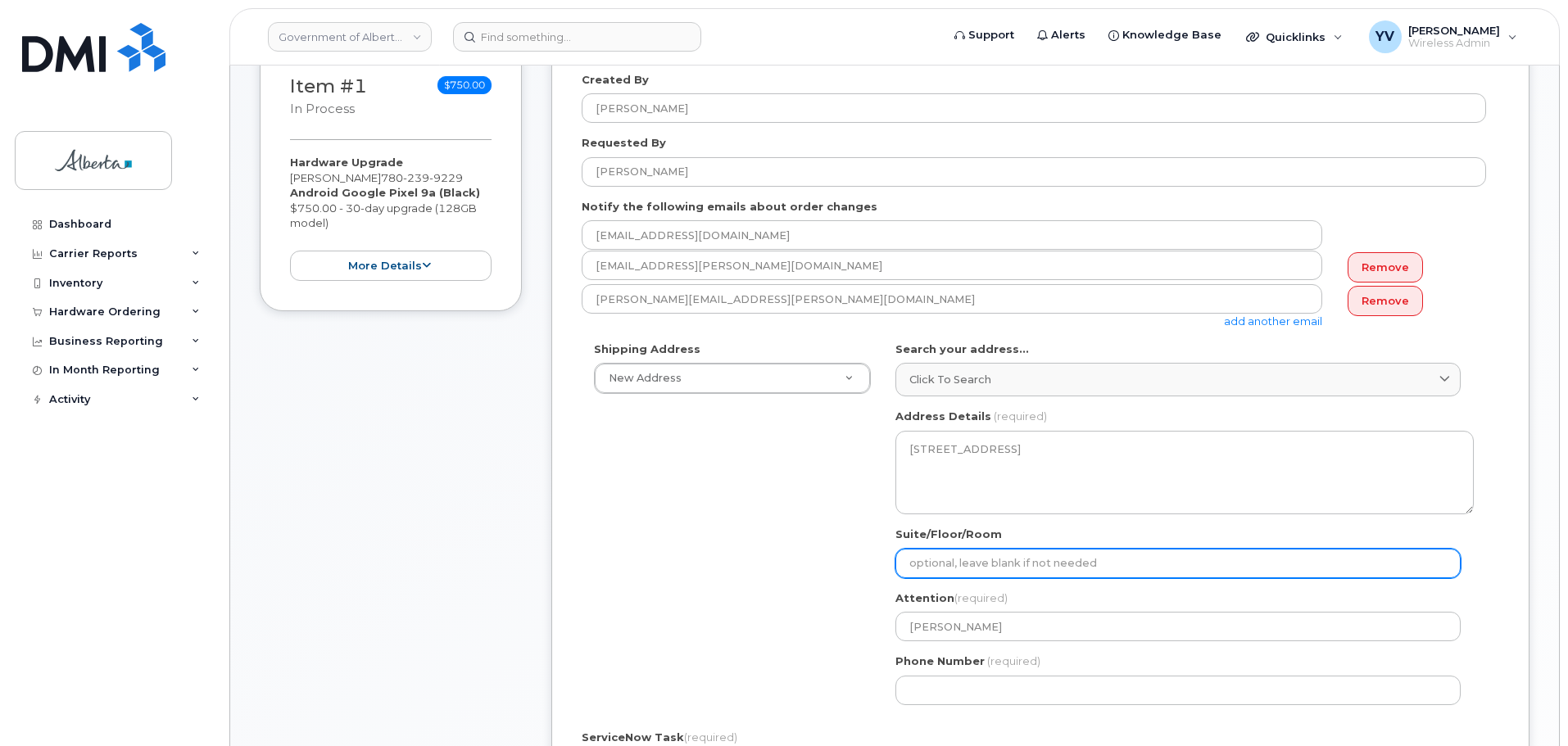
click at [932, 555] on input "Suite/Floor/Room" at bounding box center [1178, 563] width 565 height 29
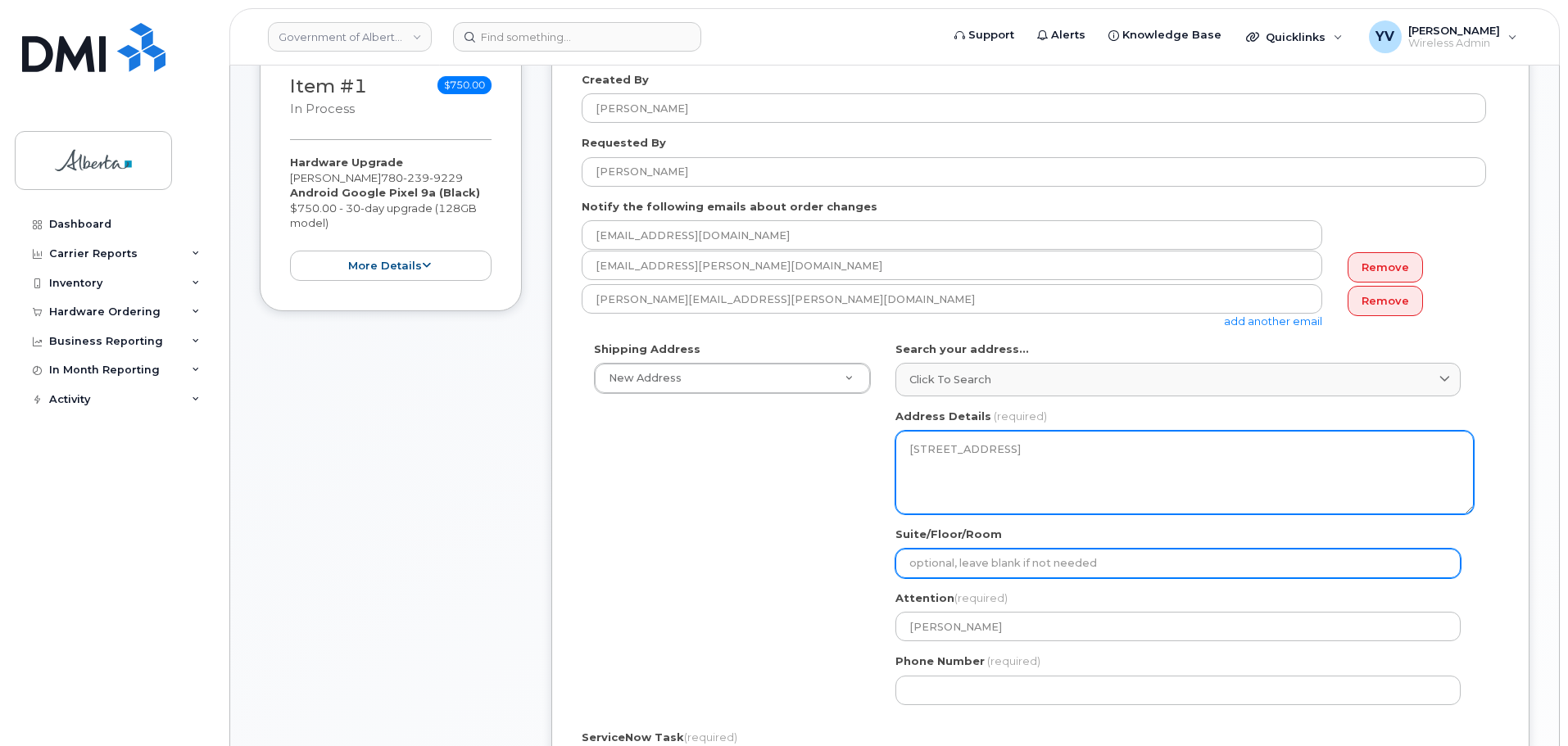
type input "2nd Floor"
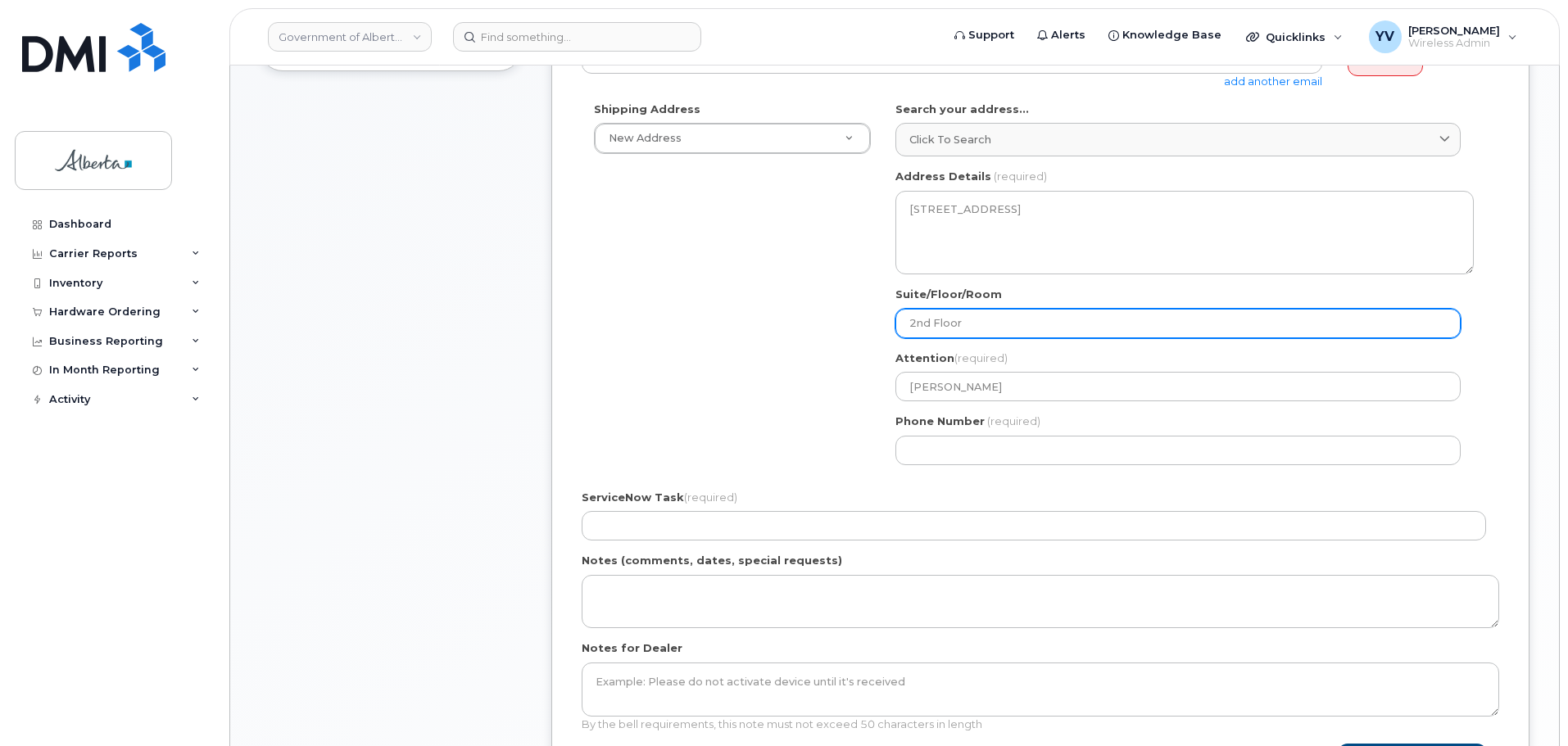
scroll to position [514, 0]
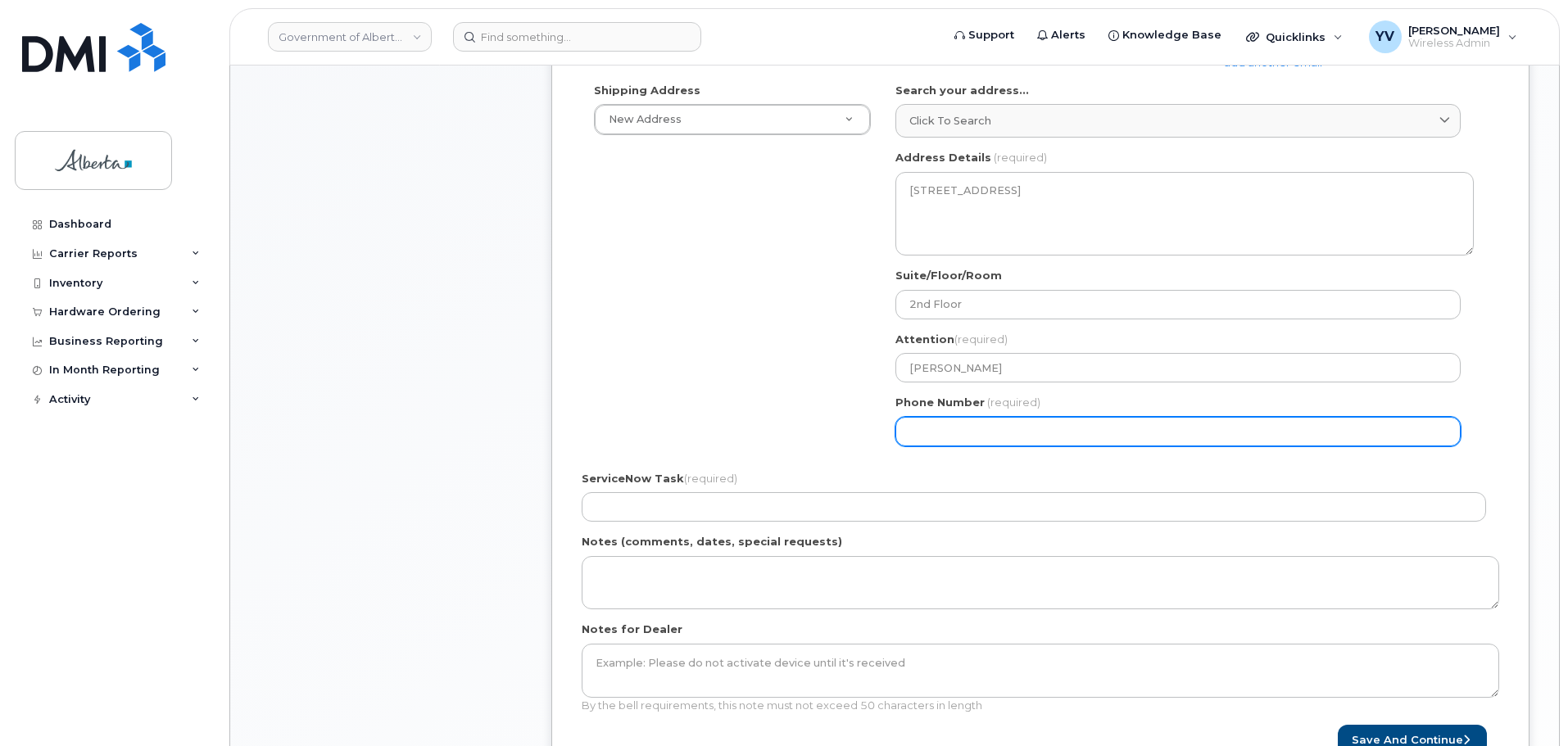
click at [931, 440] on input "Phone Number" at bounding box center [1178, 432] width 565 height 29
paste input "5878737148"
select select
type input "5878737148"
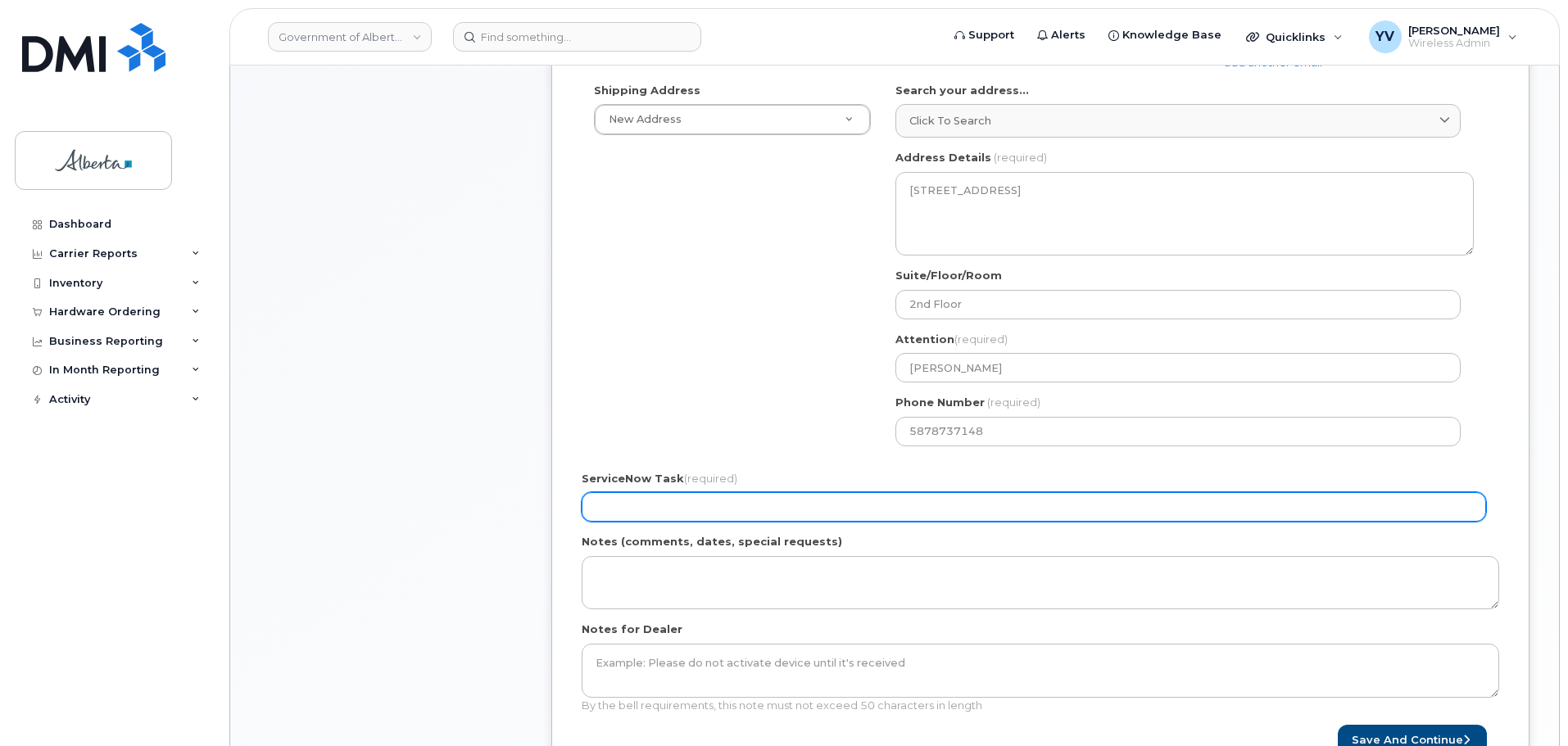
click at [614, 504] on input "ServiceNow Task (required)" at bounding box center [1034, 507] width 904 height 29
paste input "SCTASK0854346"
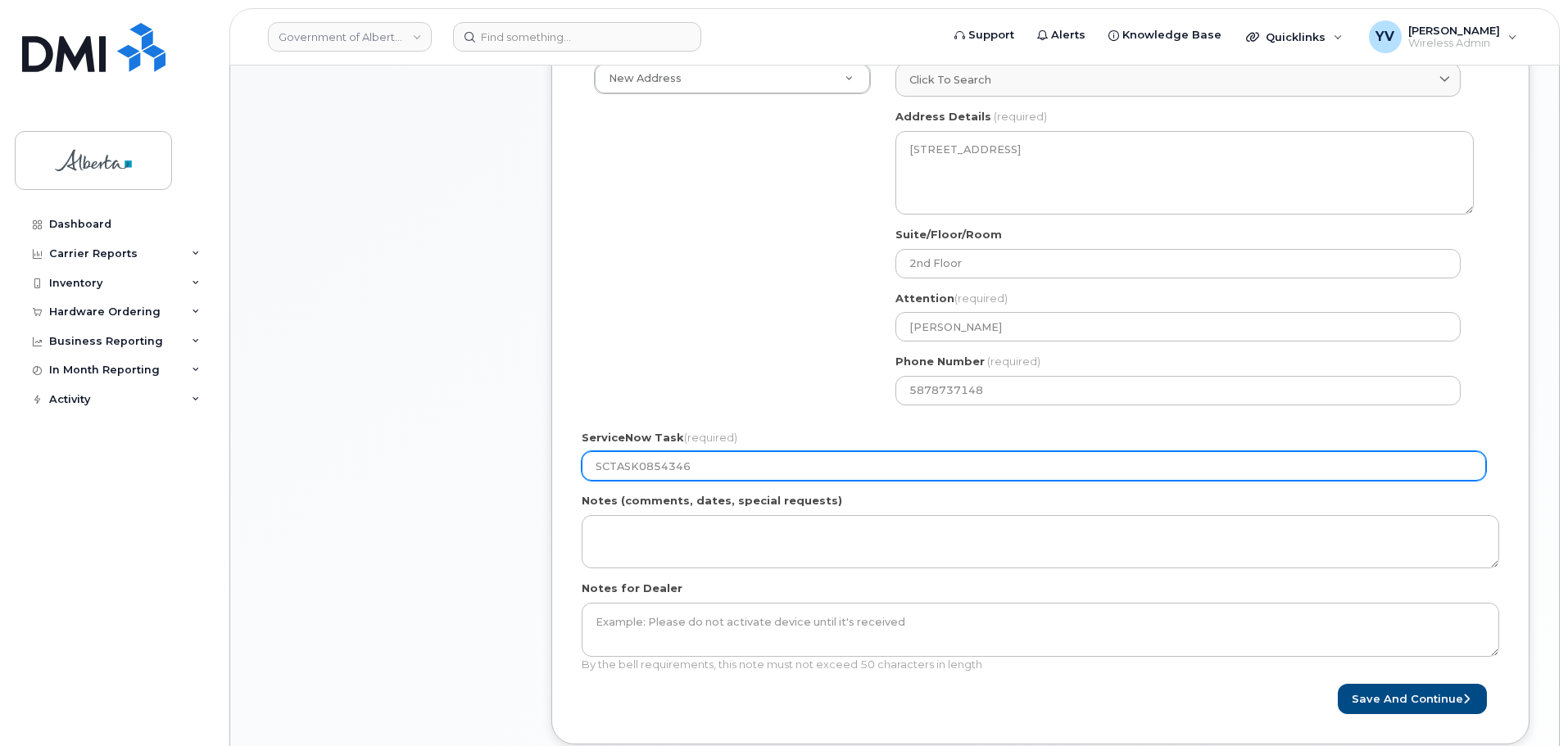
scroll to position [634, 0]
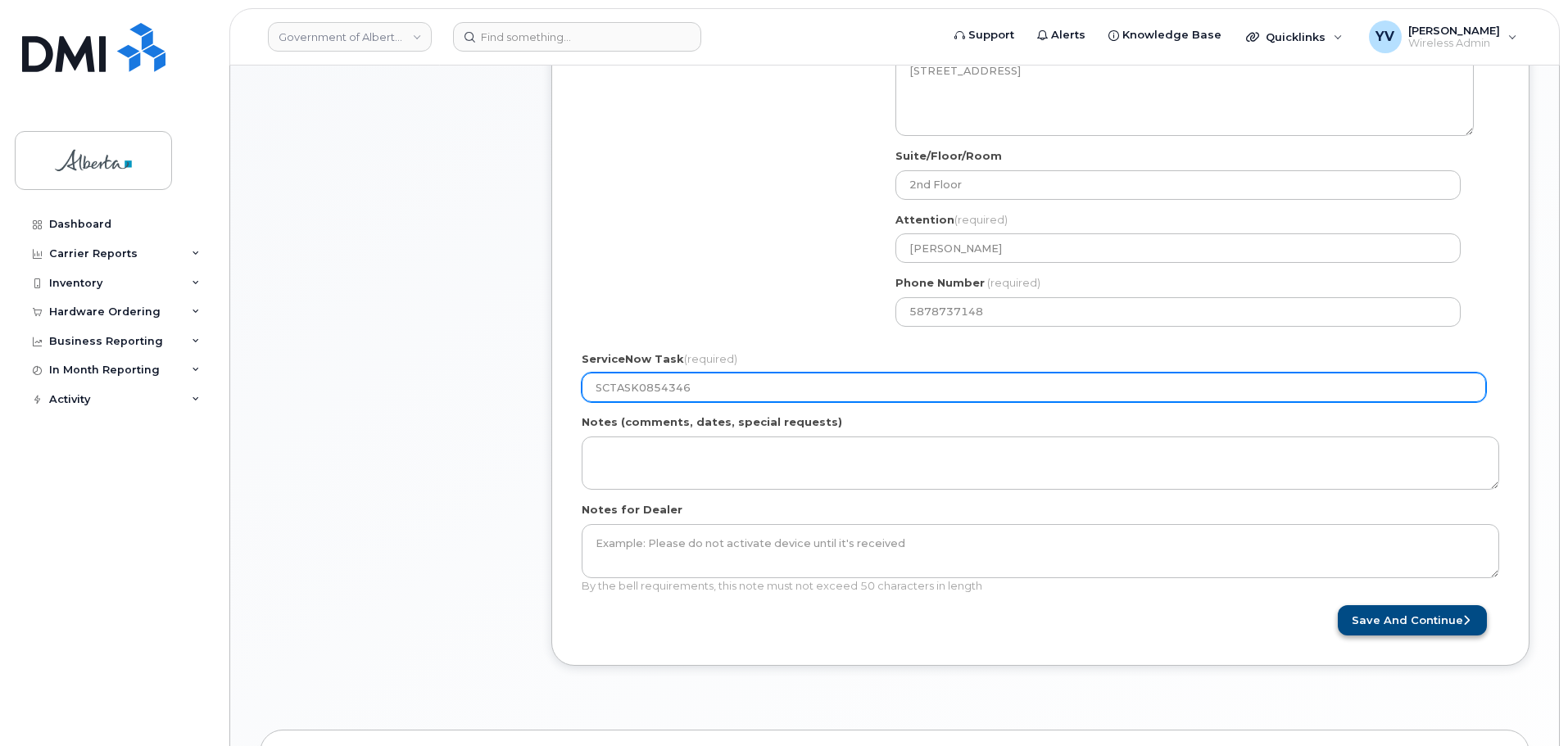
type input "SCTASK0854346"
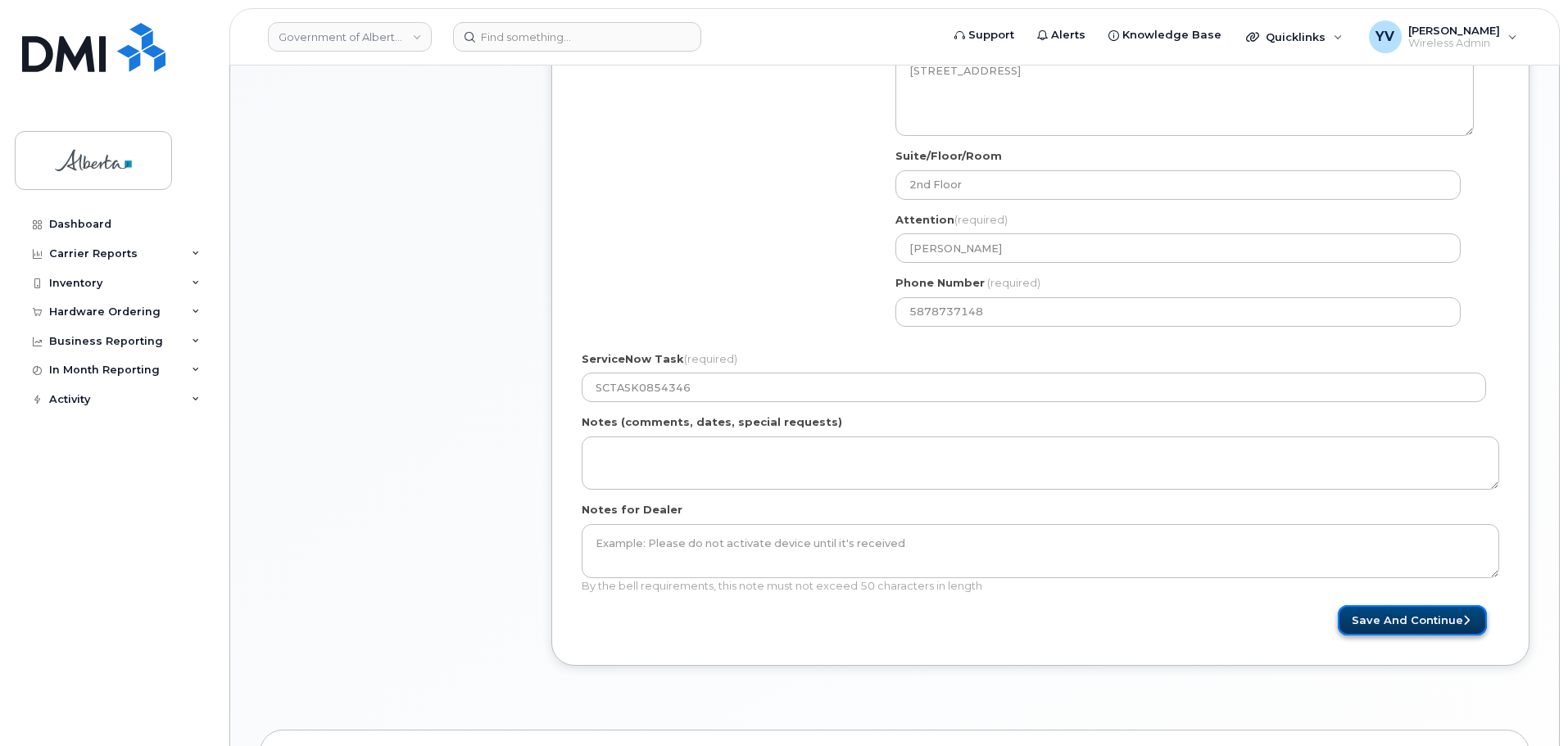
click at [1417, 614] on button "Save and Continue" at bounding box center [1413, 620] width 149 height 30
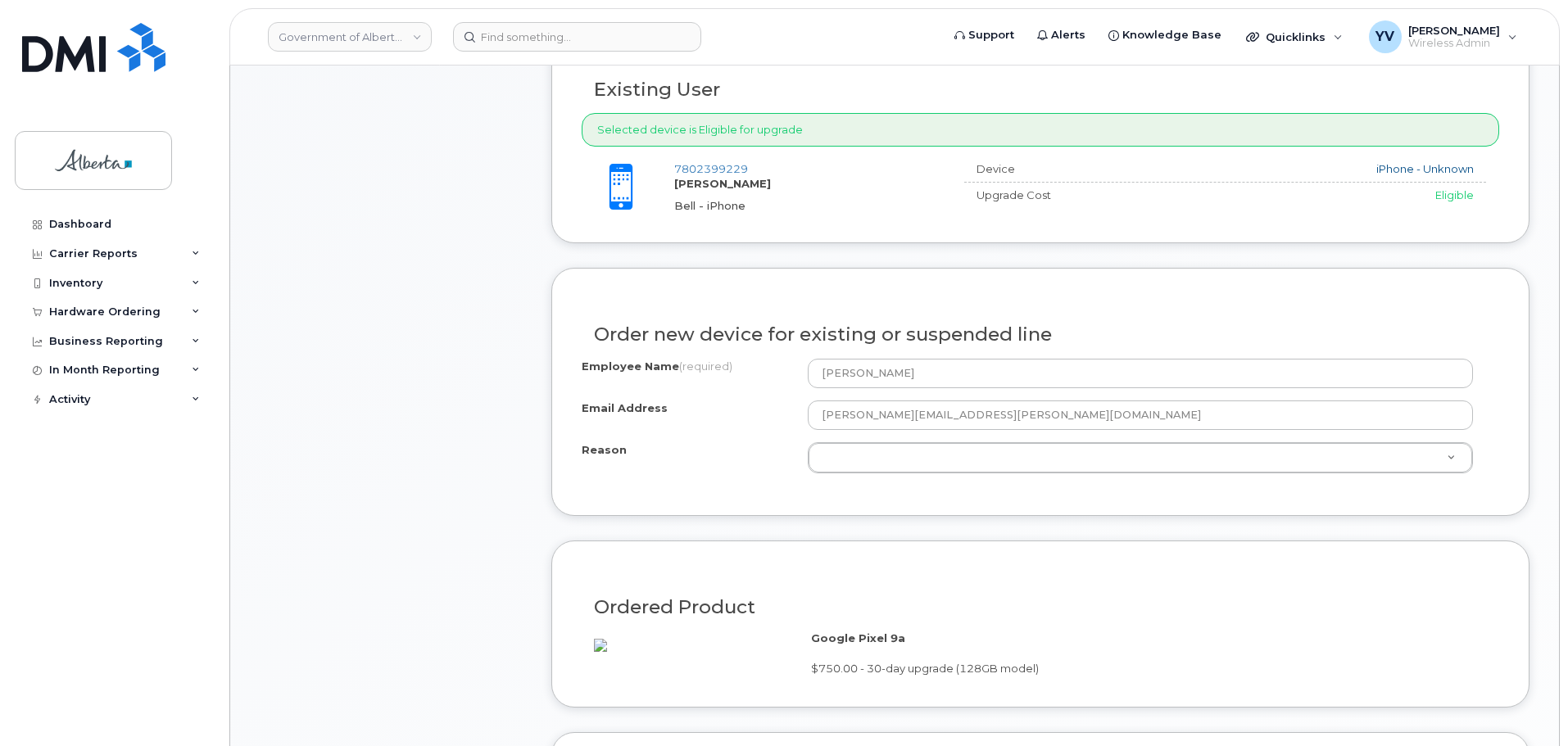
scroll to position [661, 0]
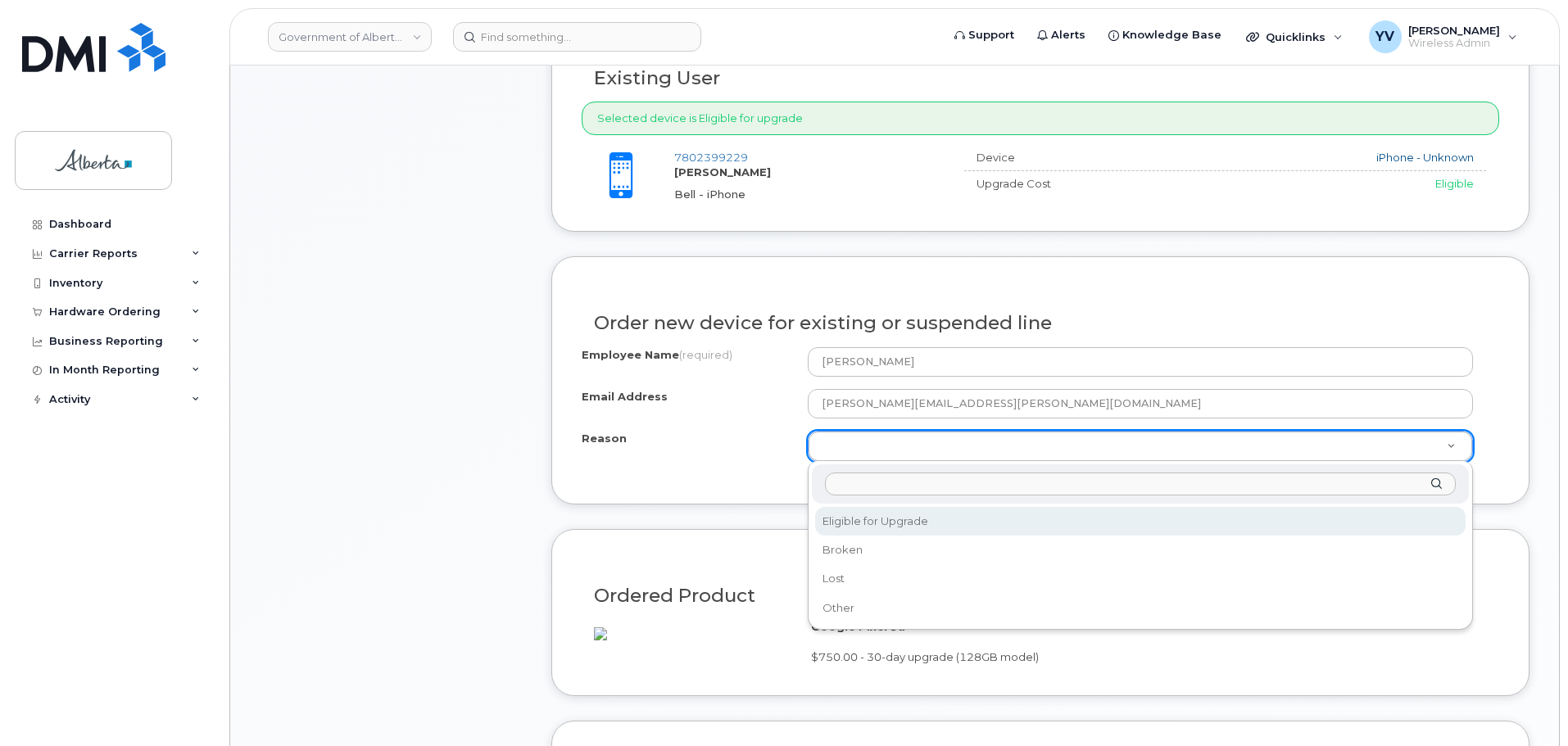
select select "eligible_for_upgrade"
click at [885, 522] on form "Existing User Additional cost to upgrading the device $0.00 Selected device is …" at bounding box center [1041, 467] width 978 height 911
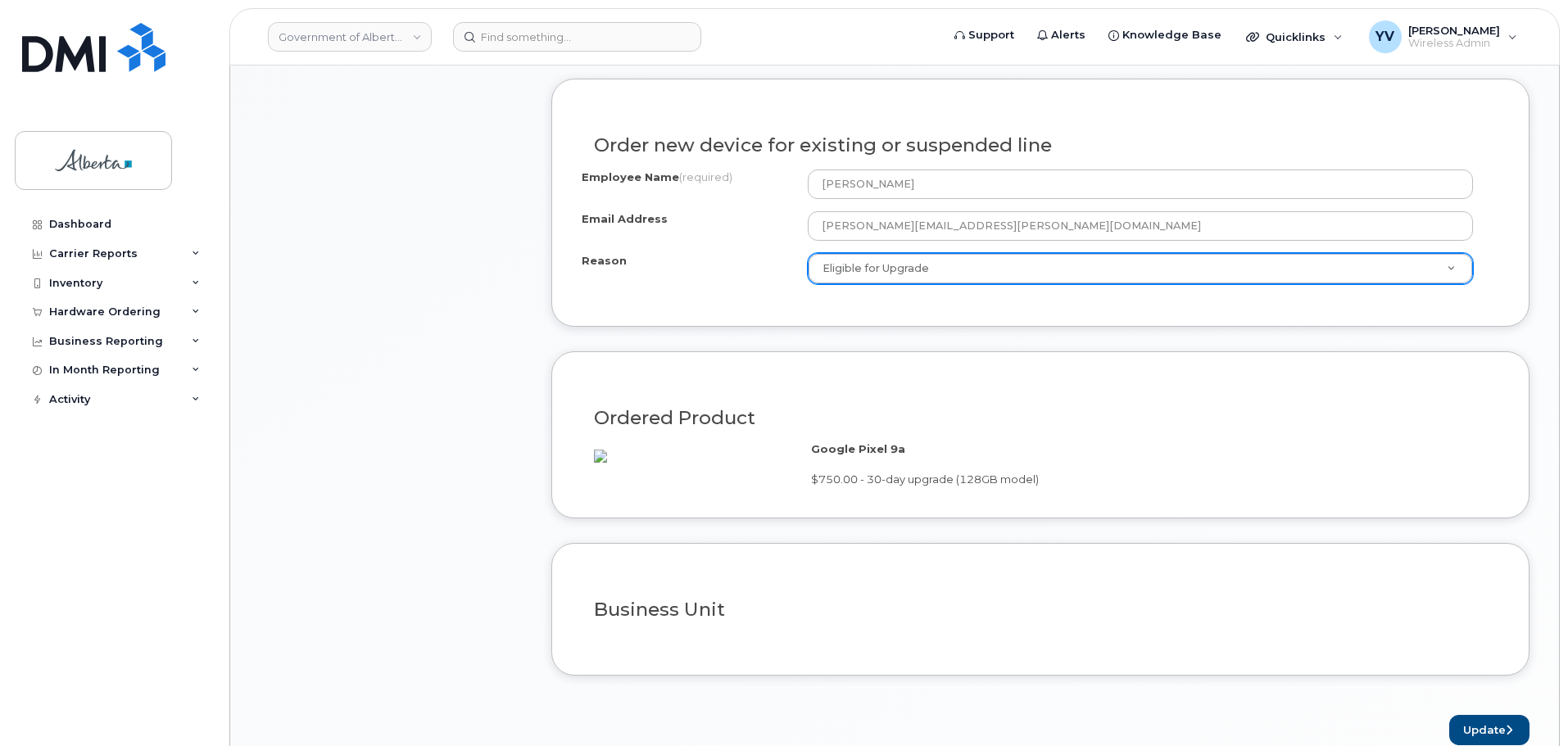
scroll to position [931, 0]
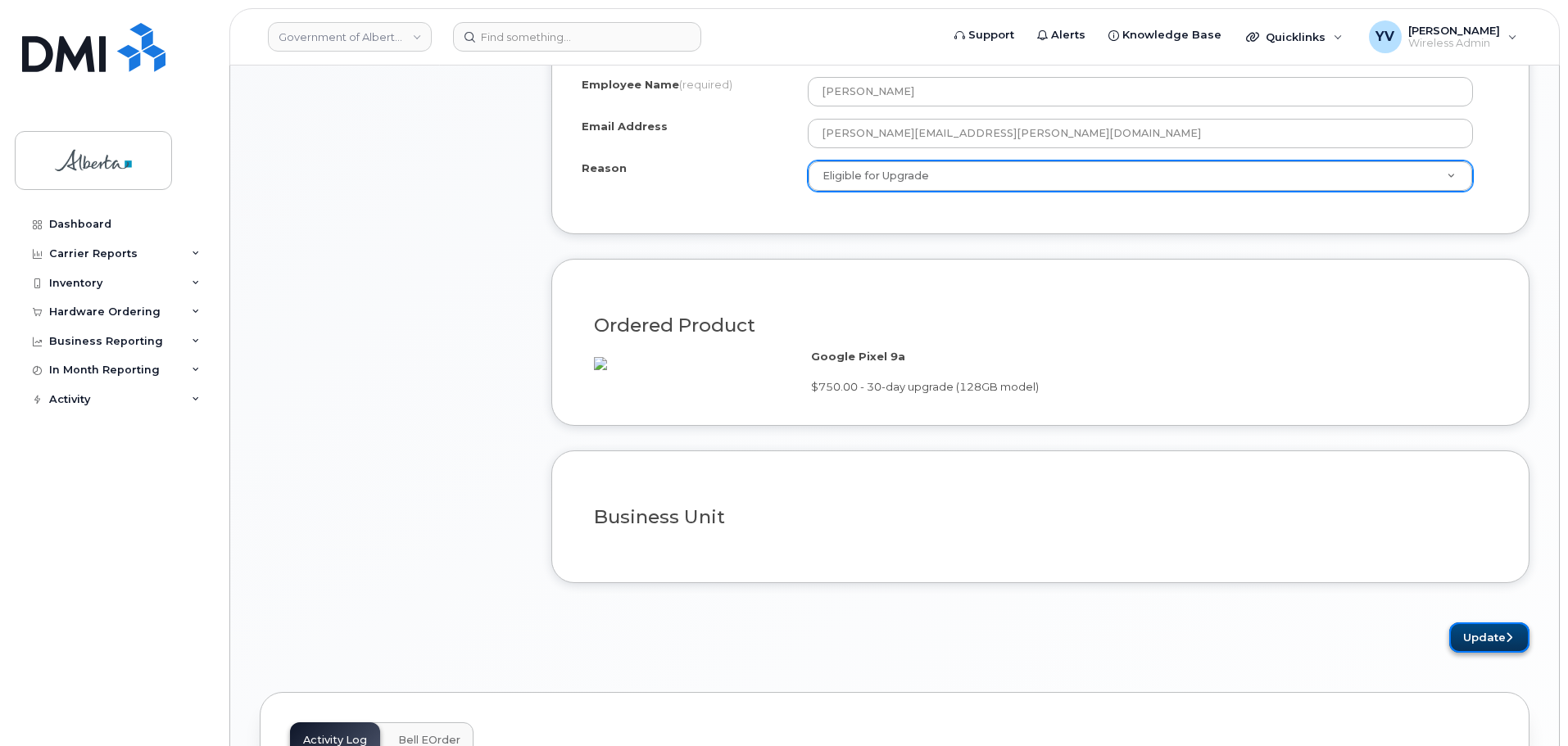
click at [1486, 645] on button "Update" at bounding box center [1490, 637] width 80 height 30
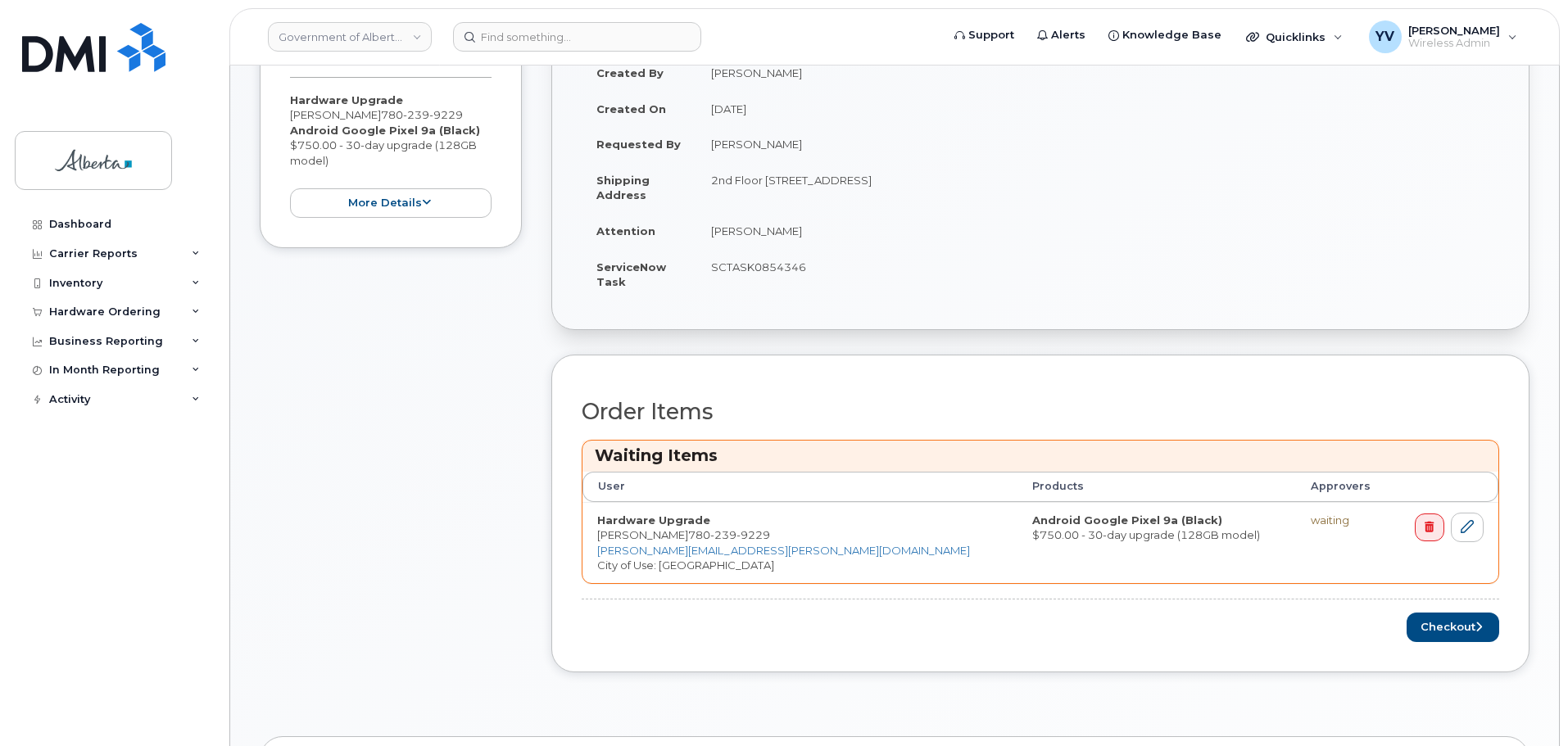
scroll to position [403, 0]
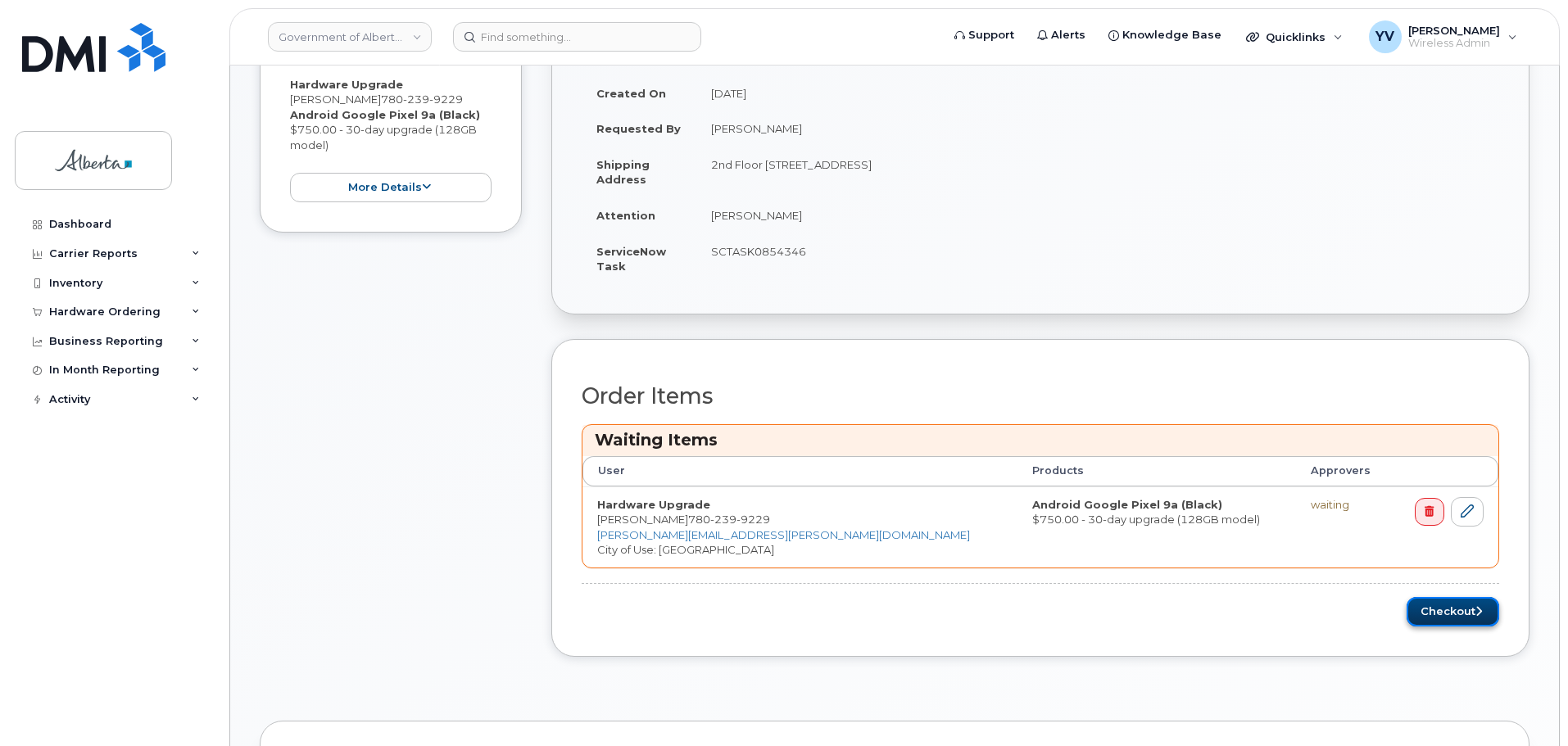
click at [1429, 605] on button "Checkout" at bounding box center [1453, 612] width 93 height 30
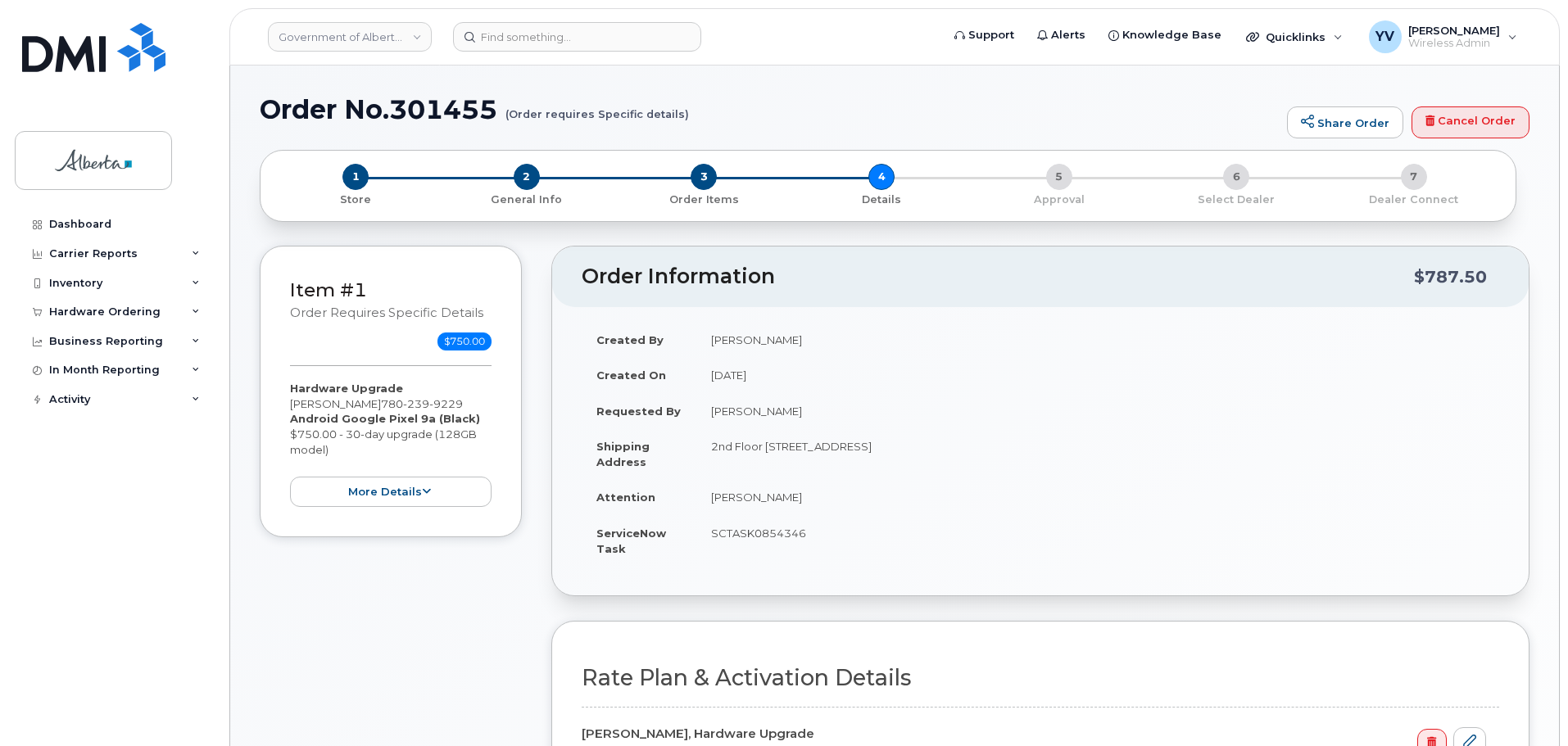
select select
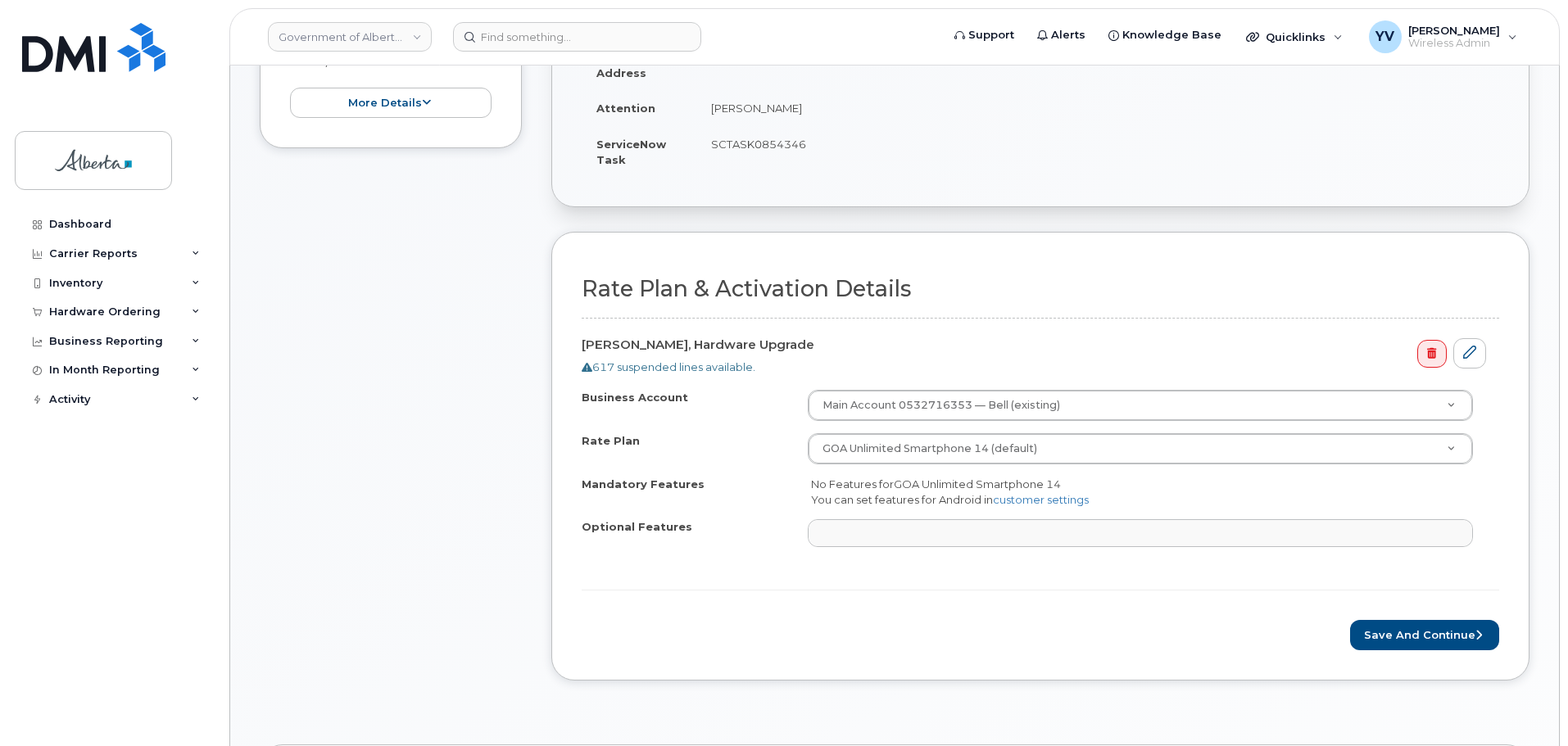
scroll to position [403, 0]
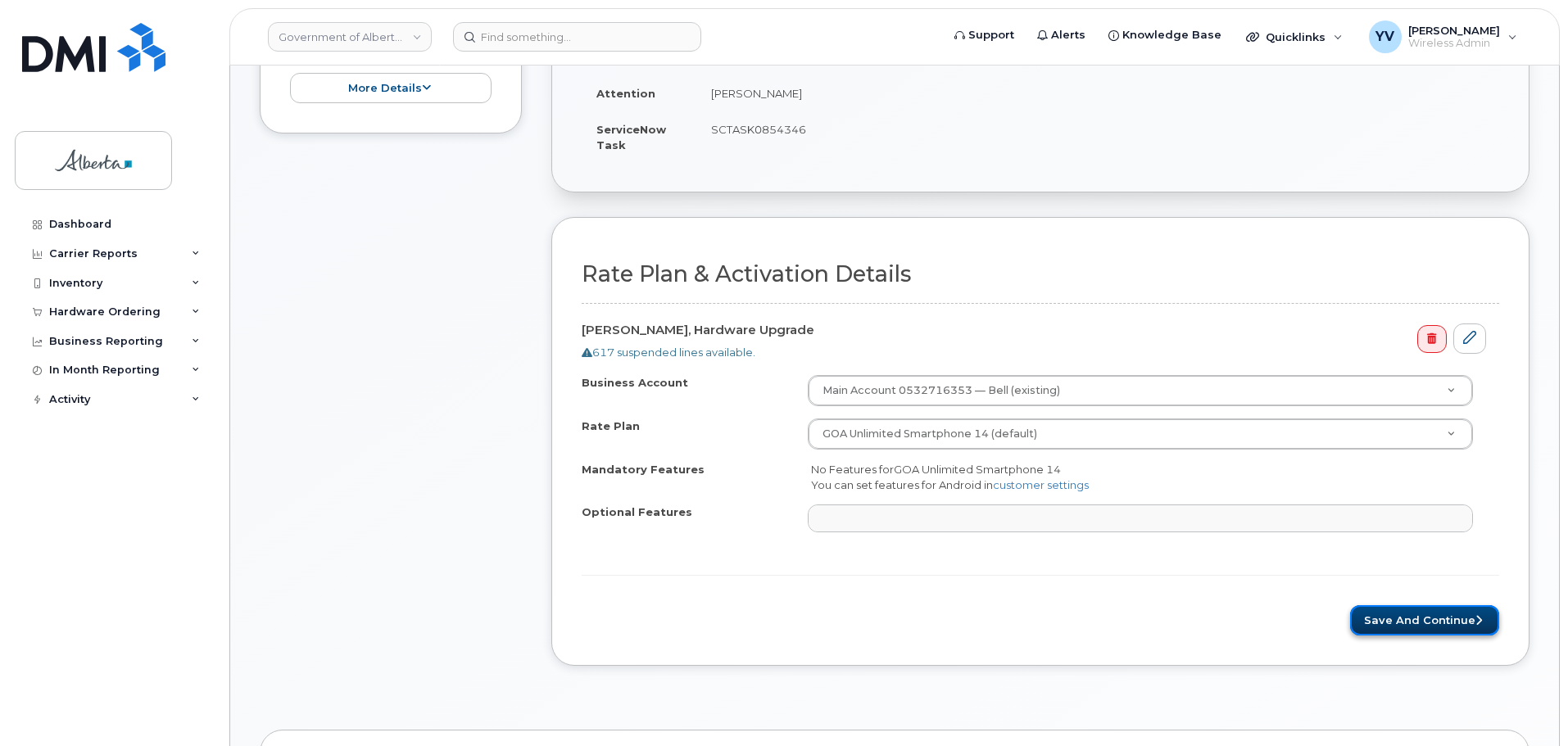
click at [1415, 612] on button "Save and Continue" at bounding box center [1425, 620] width 149 height 30
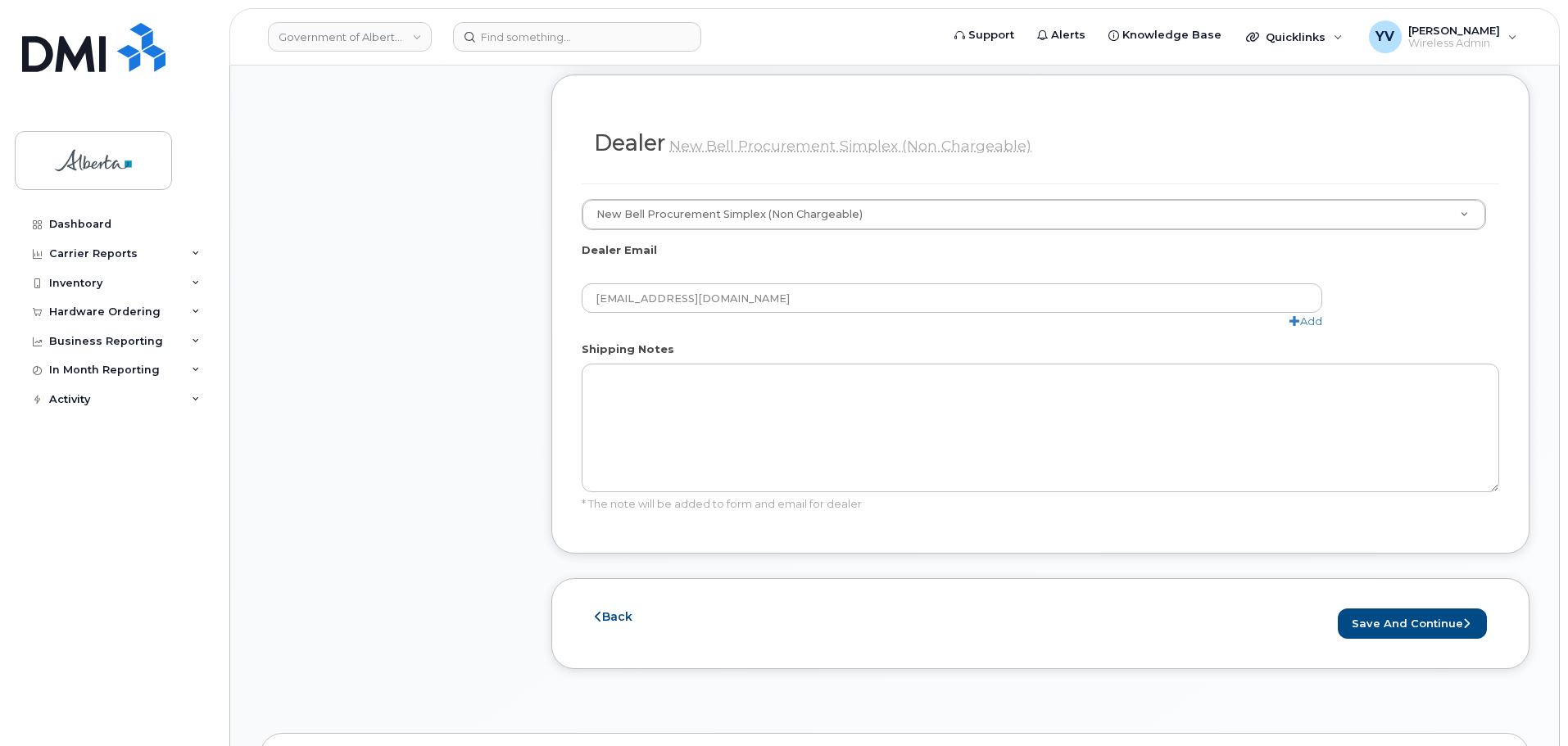
scroll to position [812, 0]
click at [1418, 606] on button "Save and Continue" at bounding box center [1413, 621] width 149 height 30
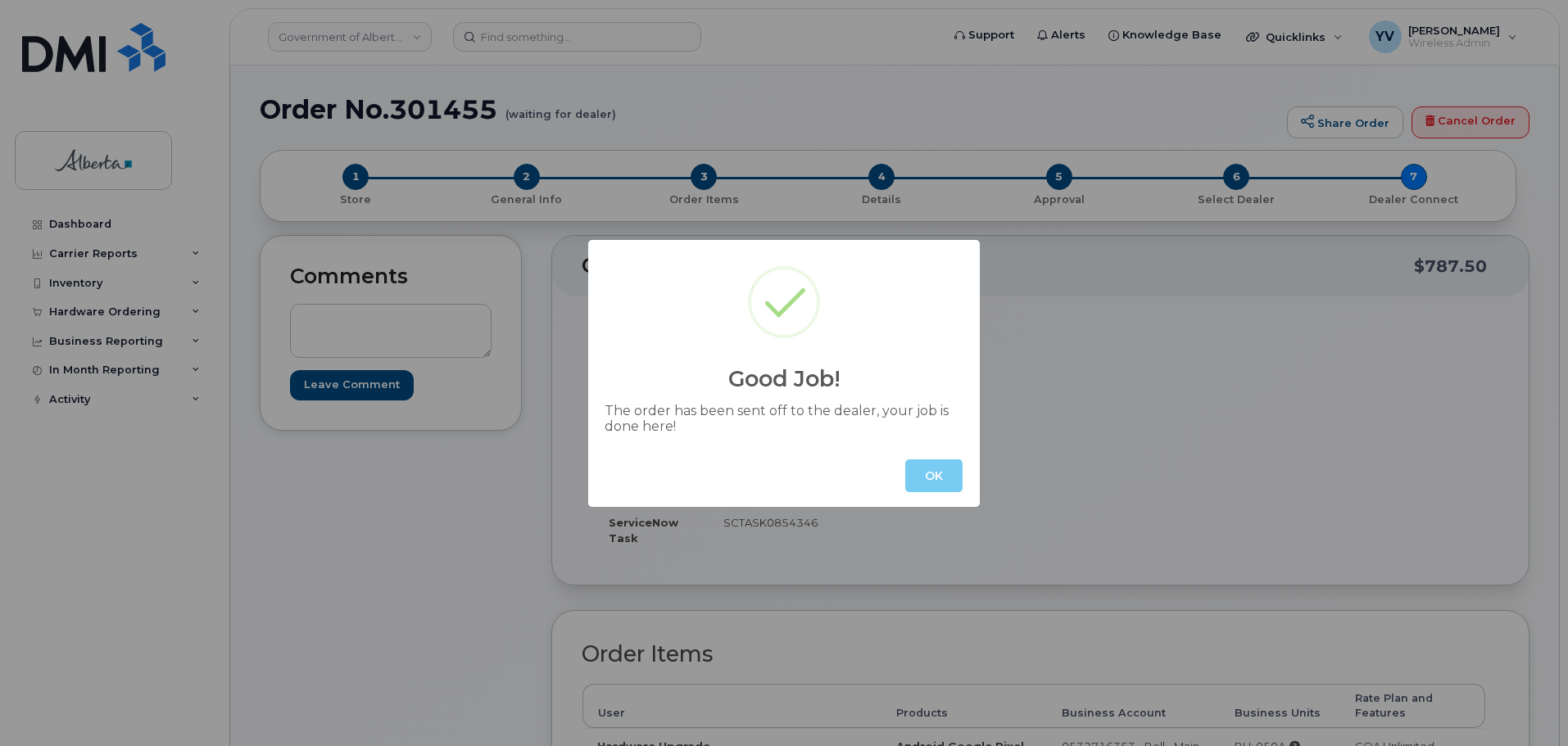
click at [934, 482] on button "OK" at bounding box center [934, 476] width 57 height 33
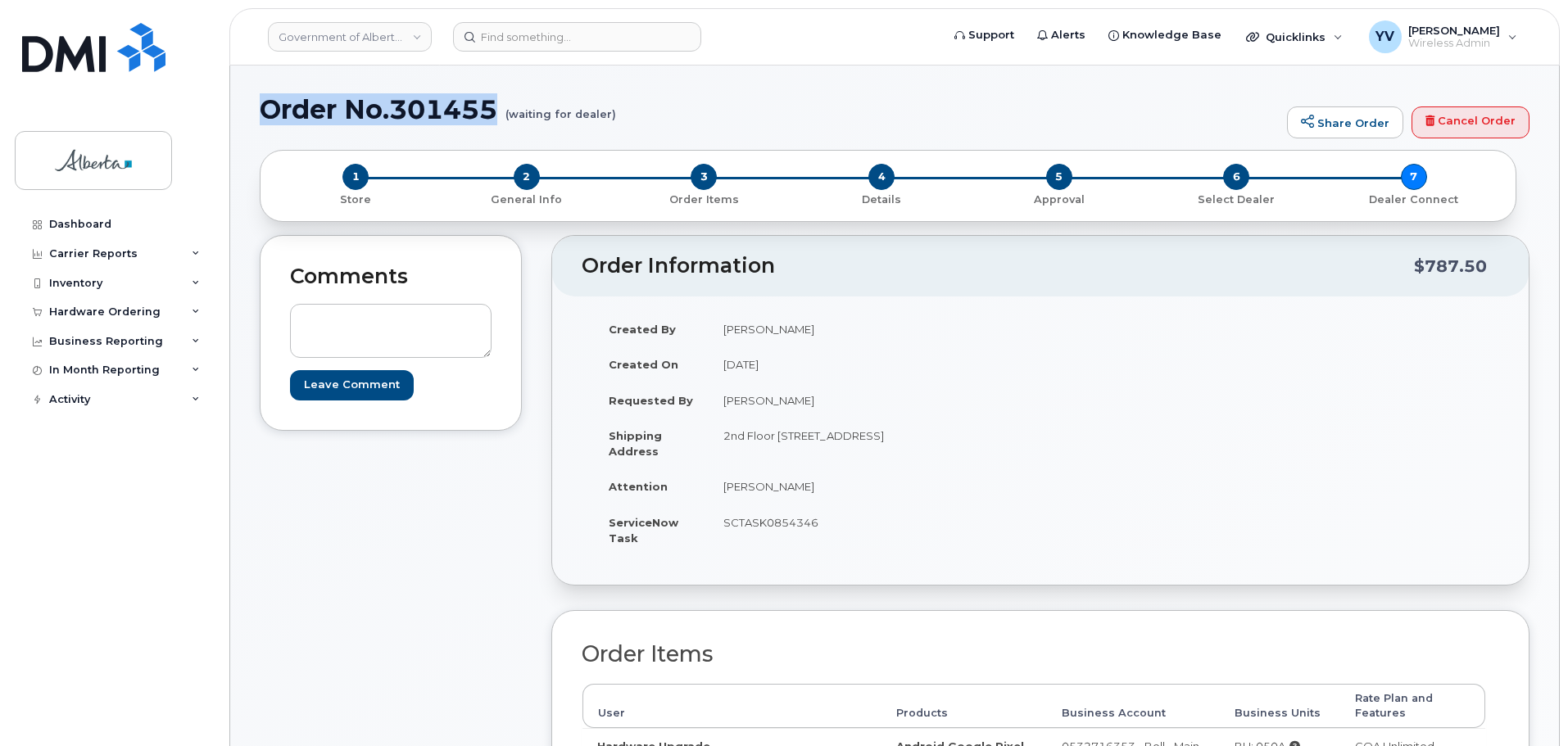
drag, startPoint x: 498, startPoint y: 104, endPoint x: 261, endPoint y: 95, distance: 237.2
click at [261, 95] on h1 "Order No.301455 (waiting for dealer)" at bounding box center [769, 110] width 1019 height 29
copy h1 "Order No.301455"
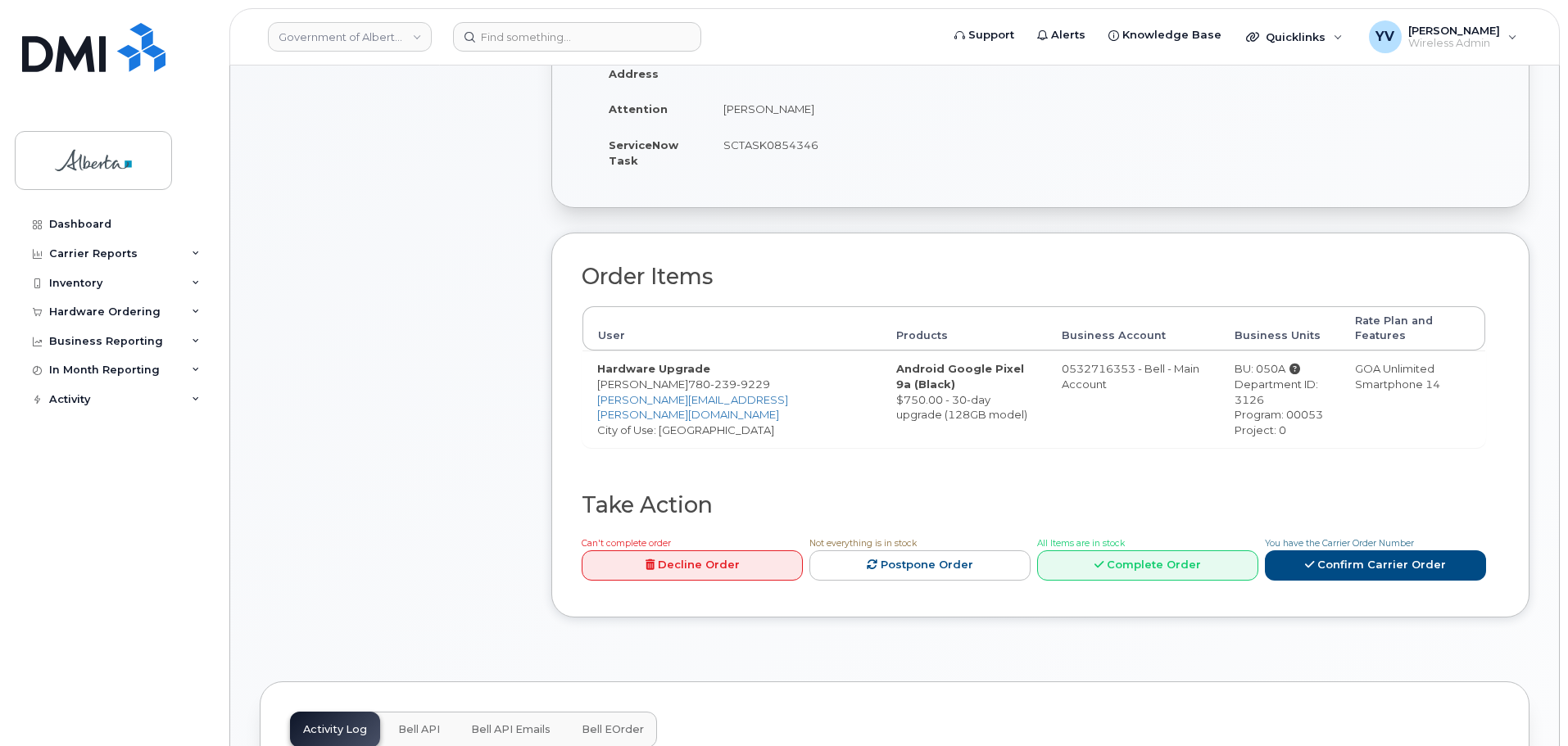
scroll to position [536, 0]
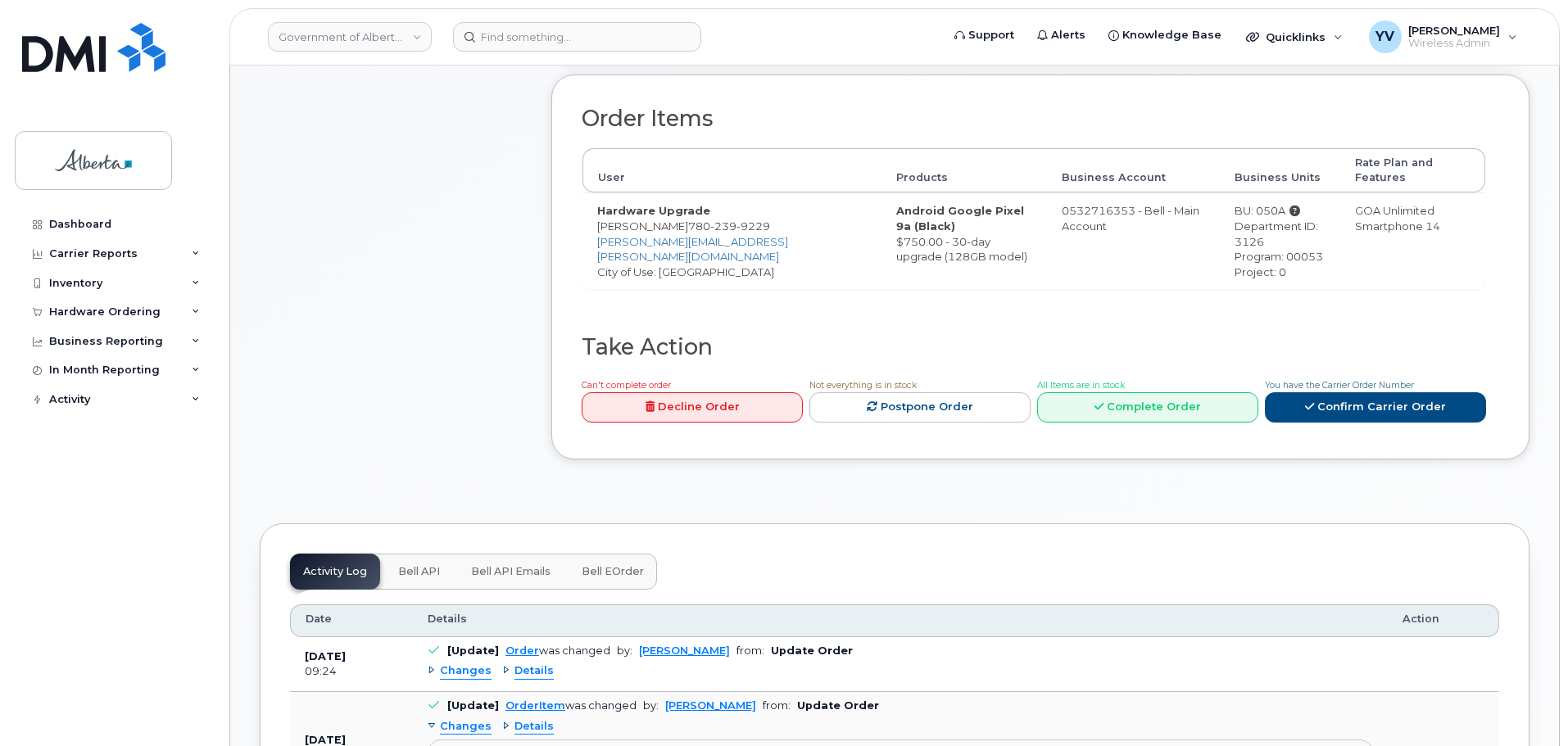
click at [413, 565] on span "Bell API" at bounding box center [419, 572] width 42 height 13
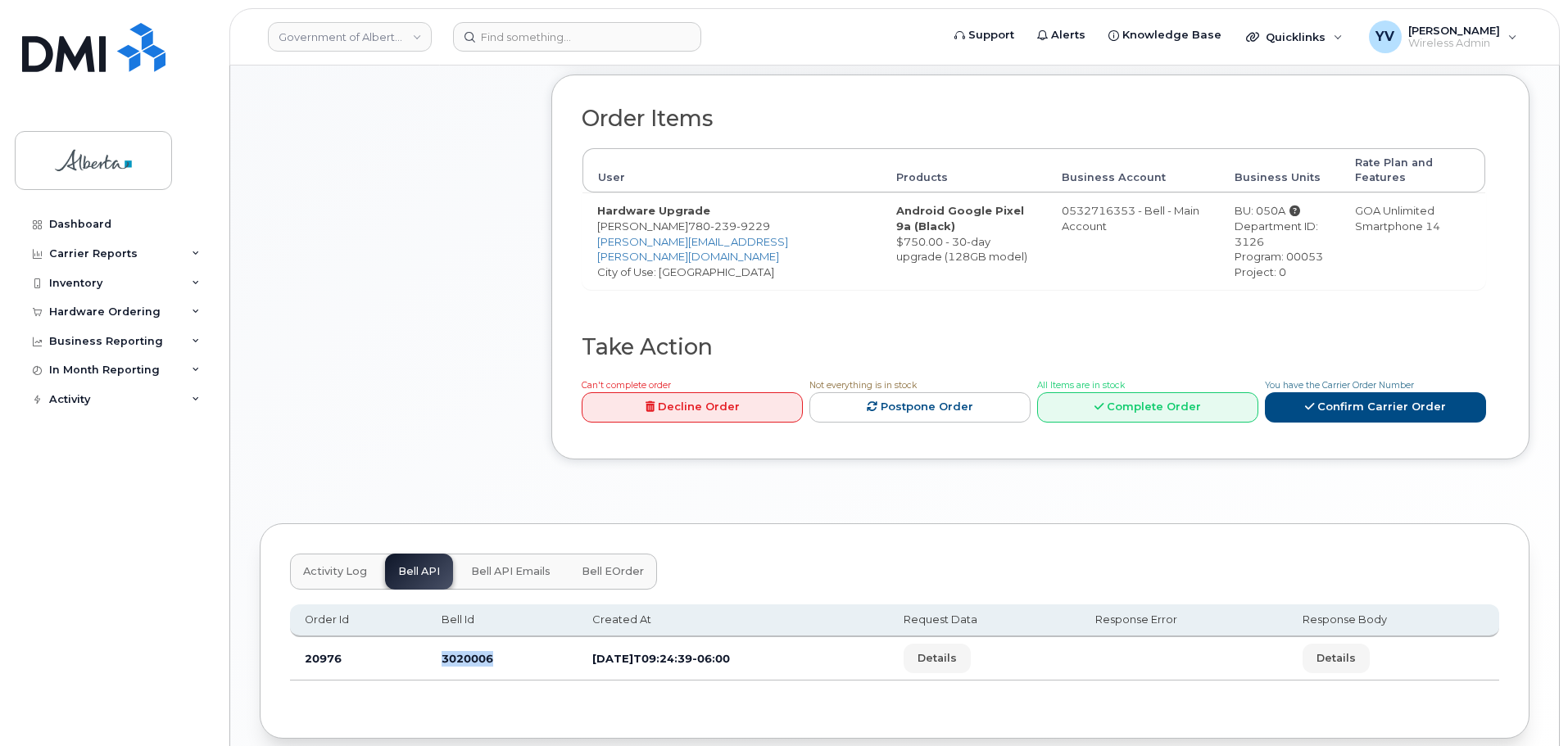
drag, startPoint x: 496, startPoint y: 648, endPoint x: 436, endPoint y: 644, distance: 60.1
click at [436, 644] on td "3020006" at bounding box center [503, 659] width 151 height 44
copy td "3020006"
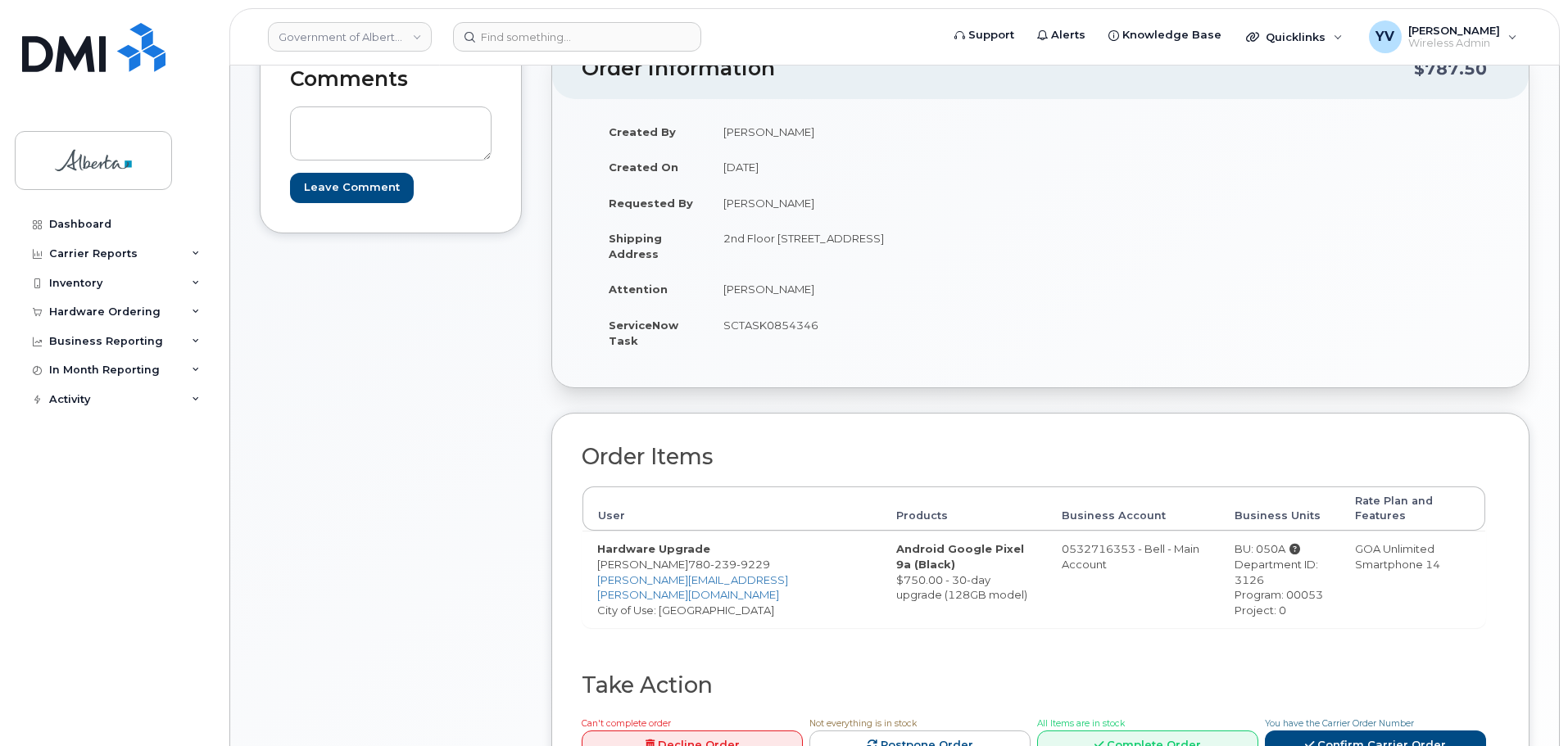
scroll to position [190, 0]
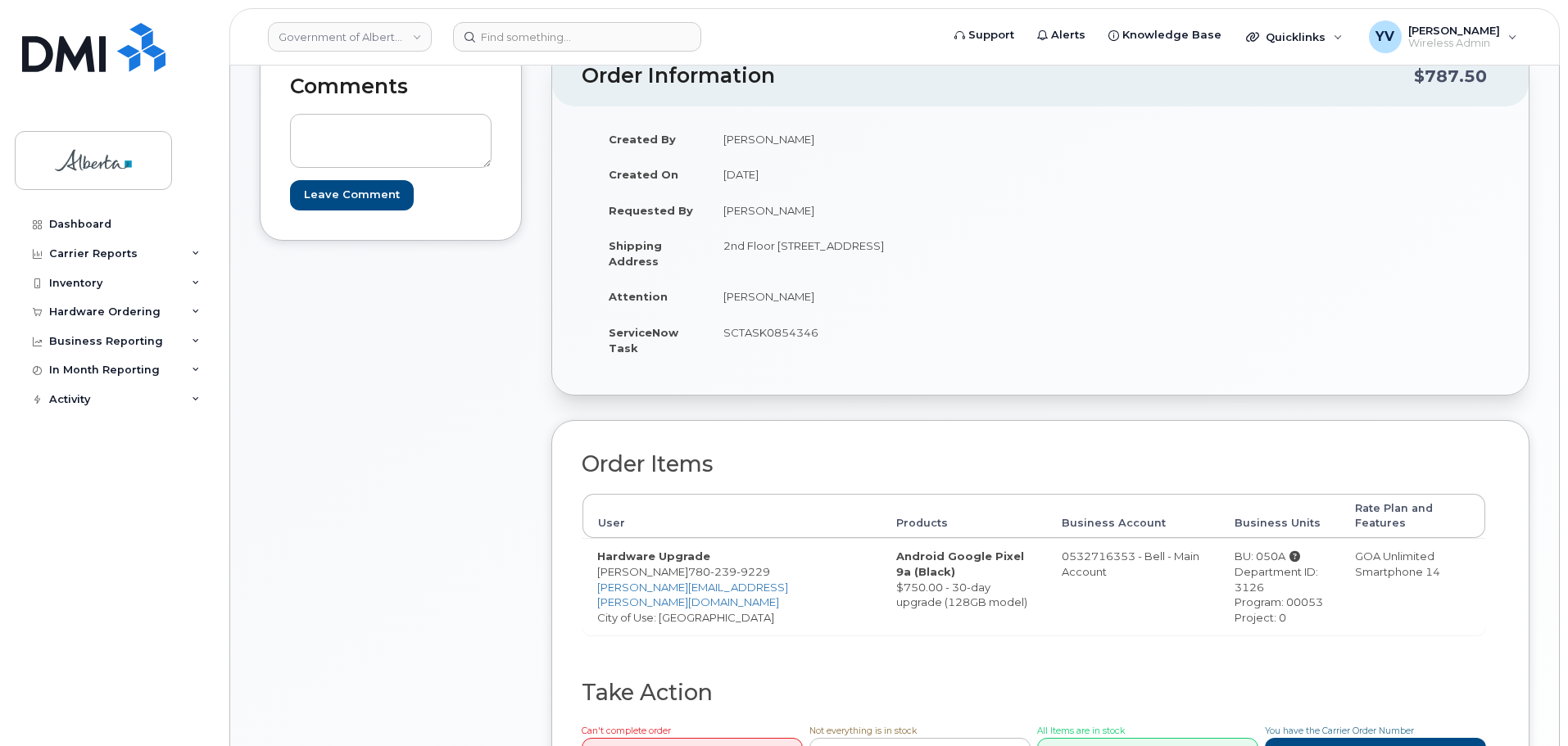
click at [609, 687] on h2 "Take Action" at bounding box center [1034, 692] width 904 height 25
click at [605, 681] on h2 "Take Action" at bounding box center [1034, 692] width 904 height 25
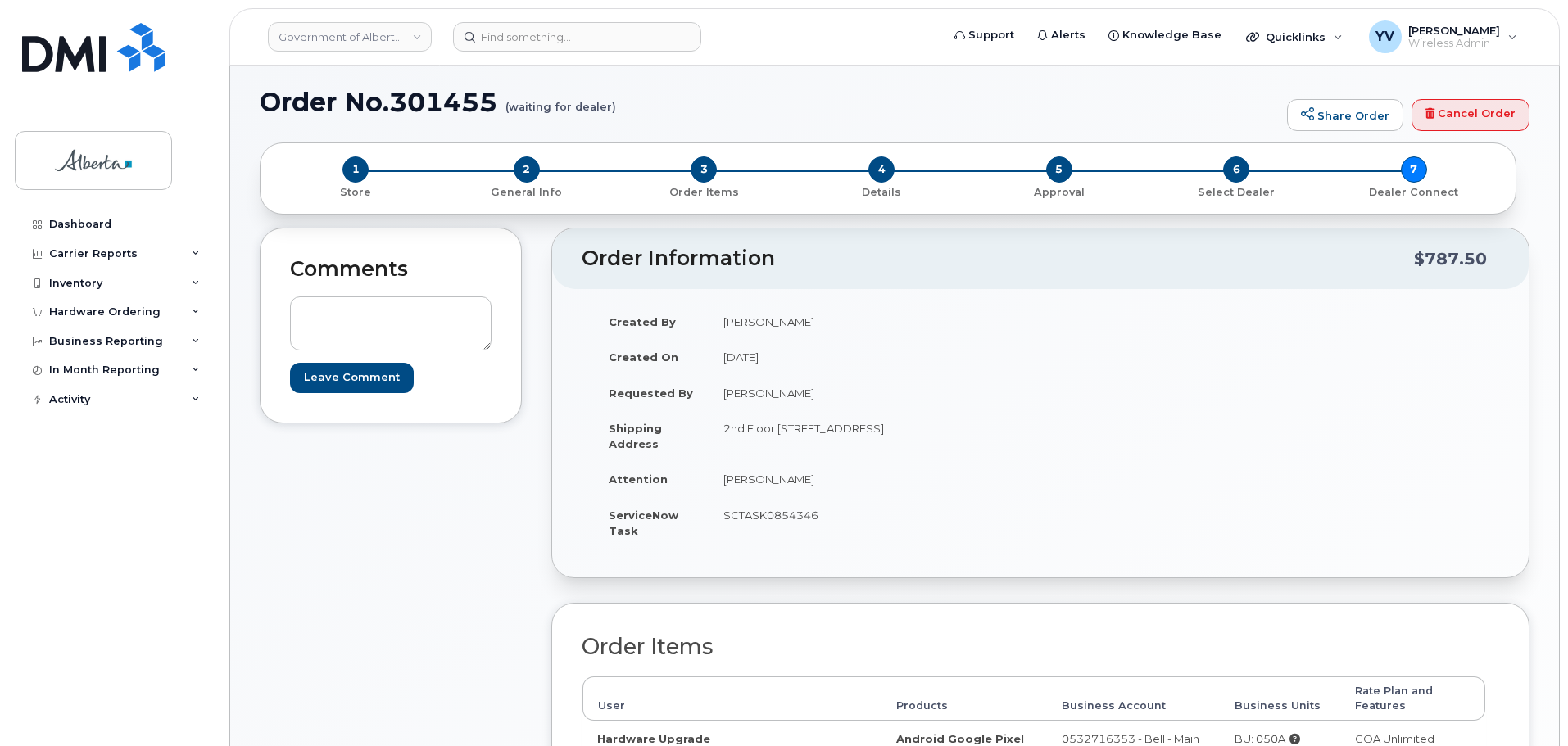
scroll to position [159, 0]
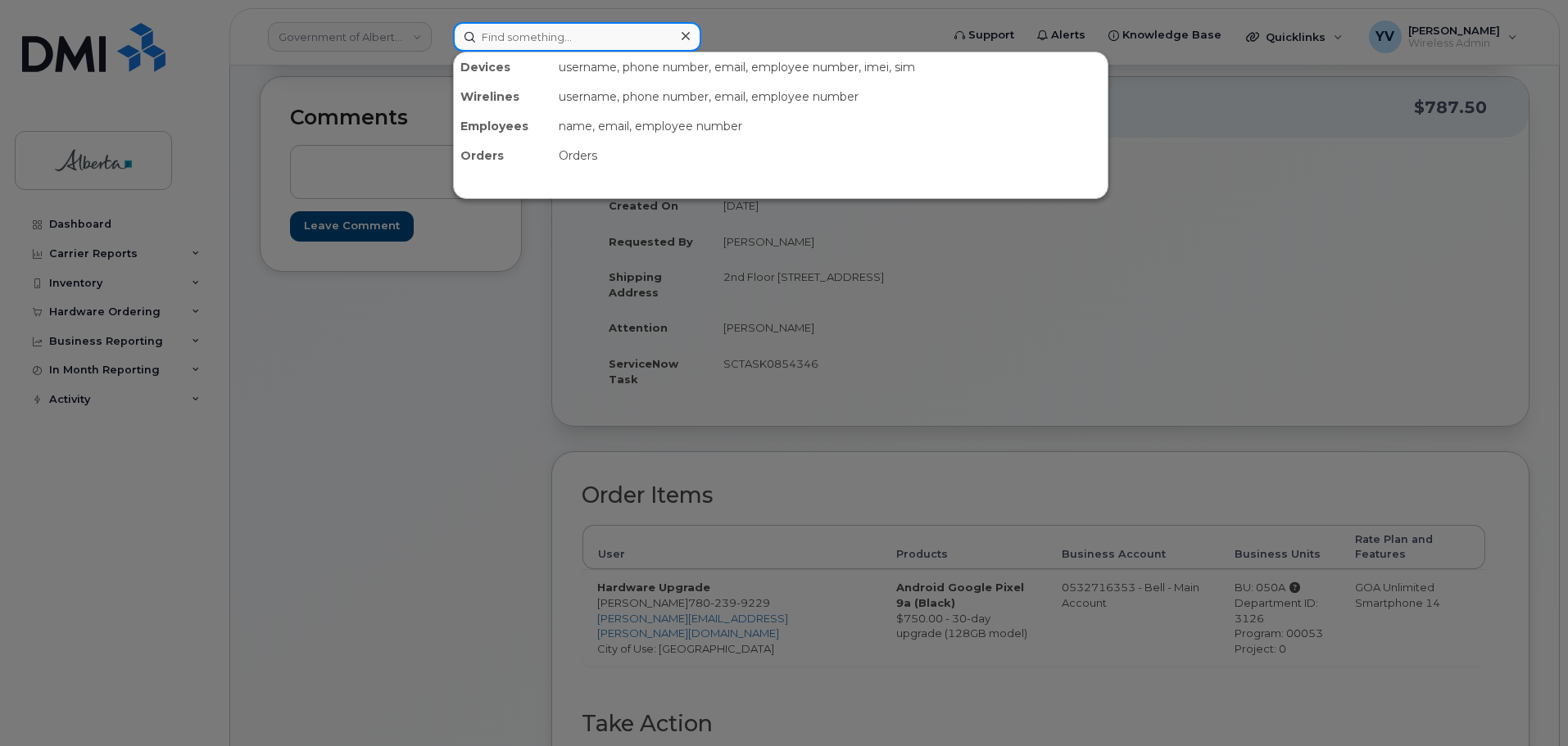
click at [495, 38] on input at bounding box center [576, 36] width 248 height 29
paste input "7805150792"
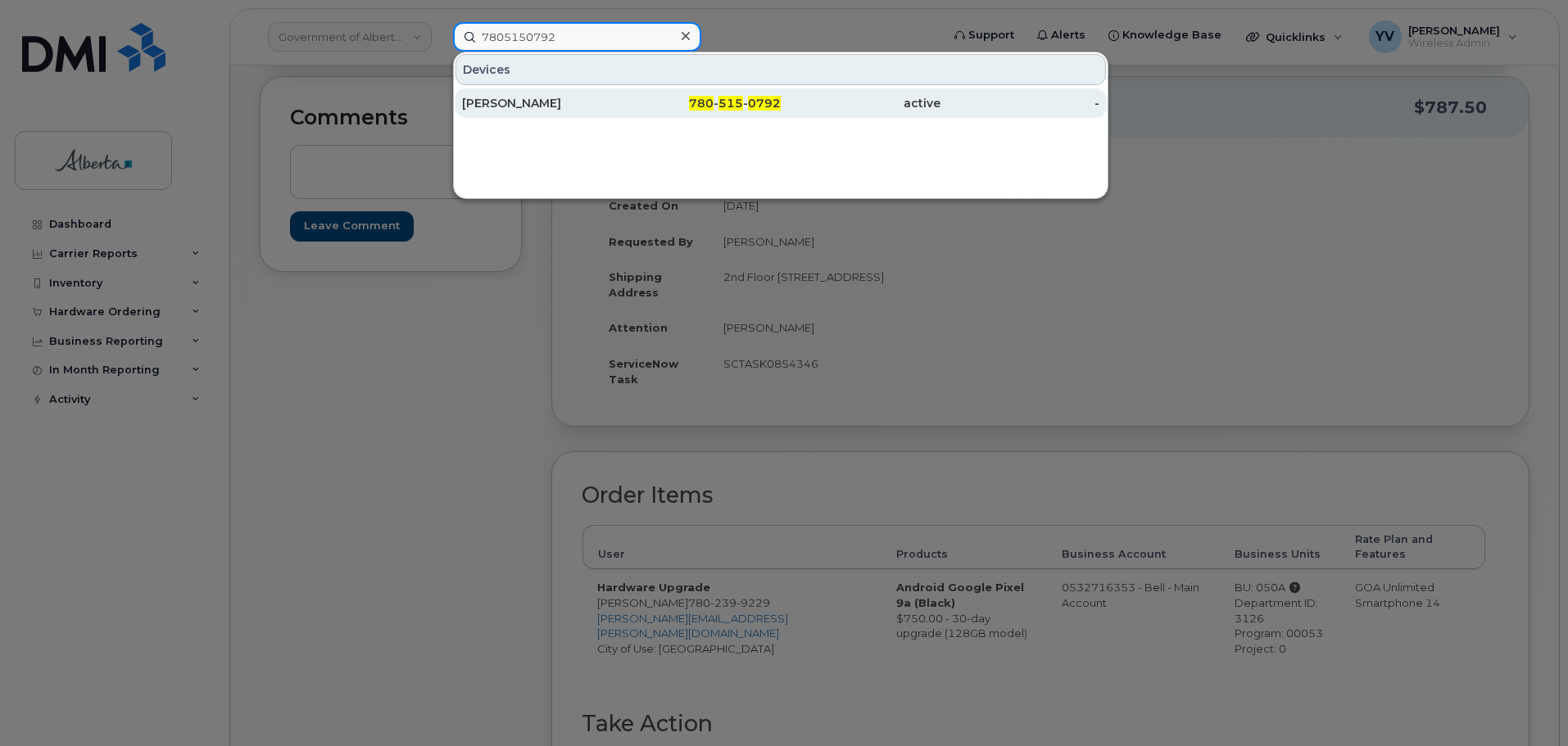
type input "7805150792"
click at [724, 100] on span "515" at bounding box center [731, 103] width 25 height 15
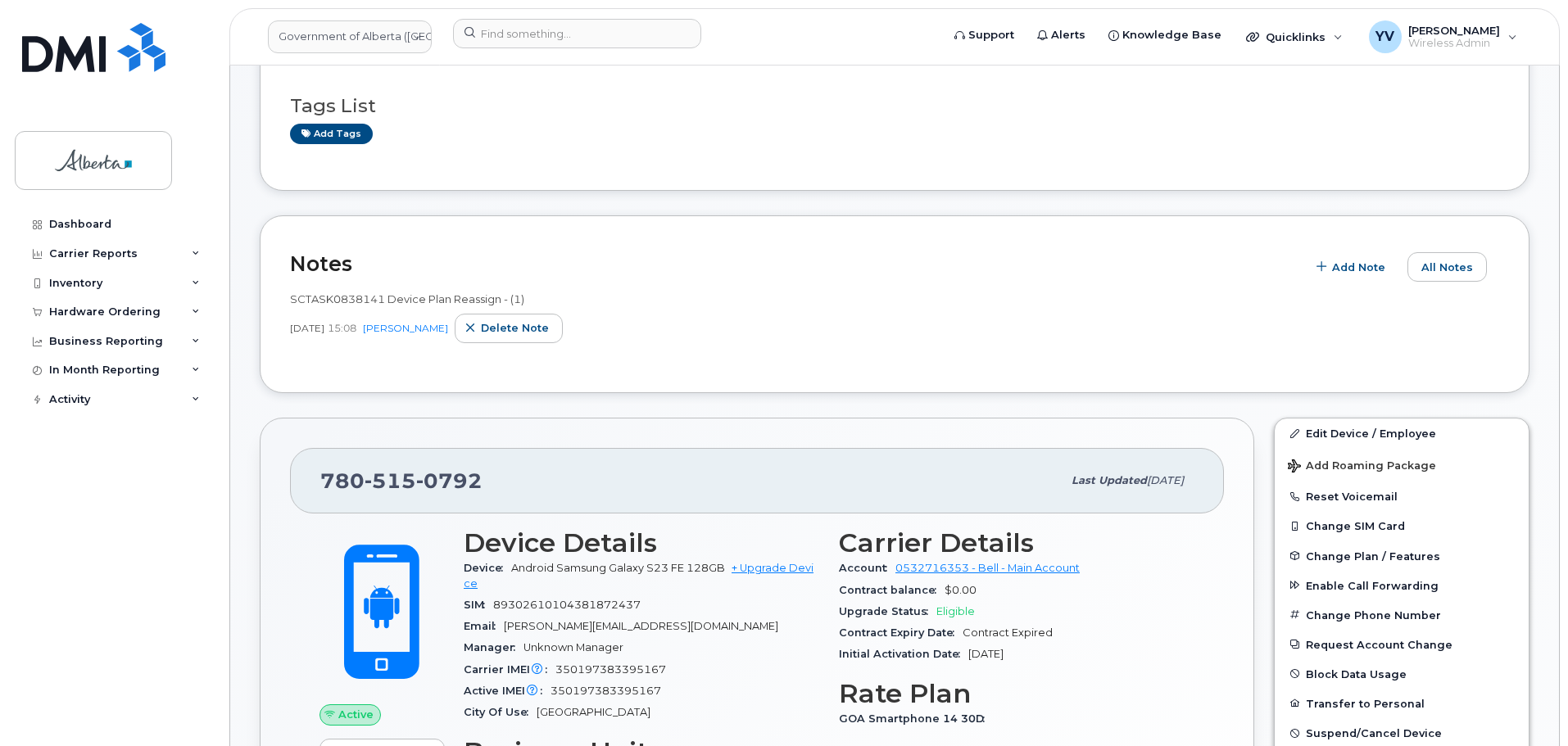
scroll to position [367, 0]
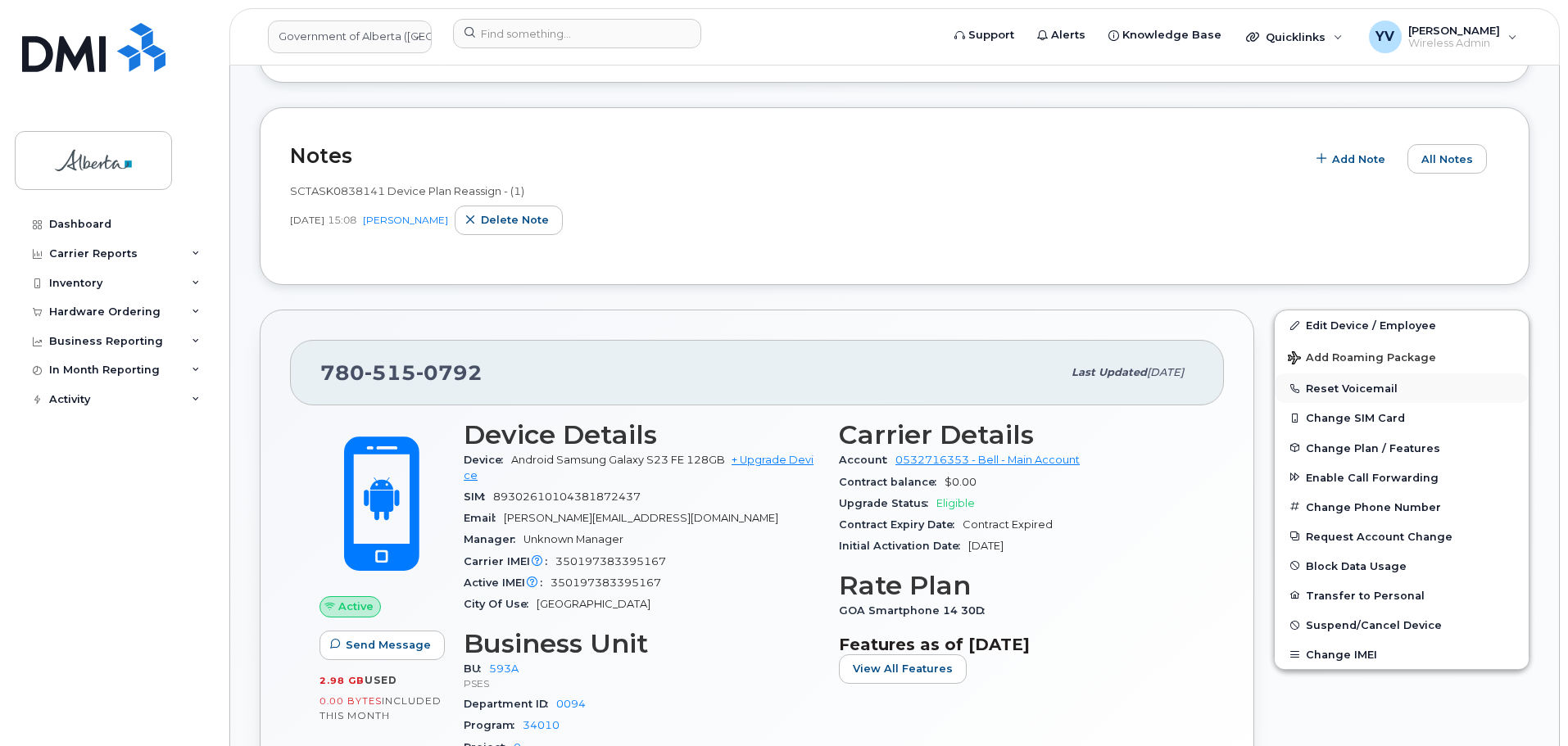
click at [1310, 387] on button "Reset Voicemail" at bounding box center [1402, 388] width 254 height 29
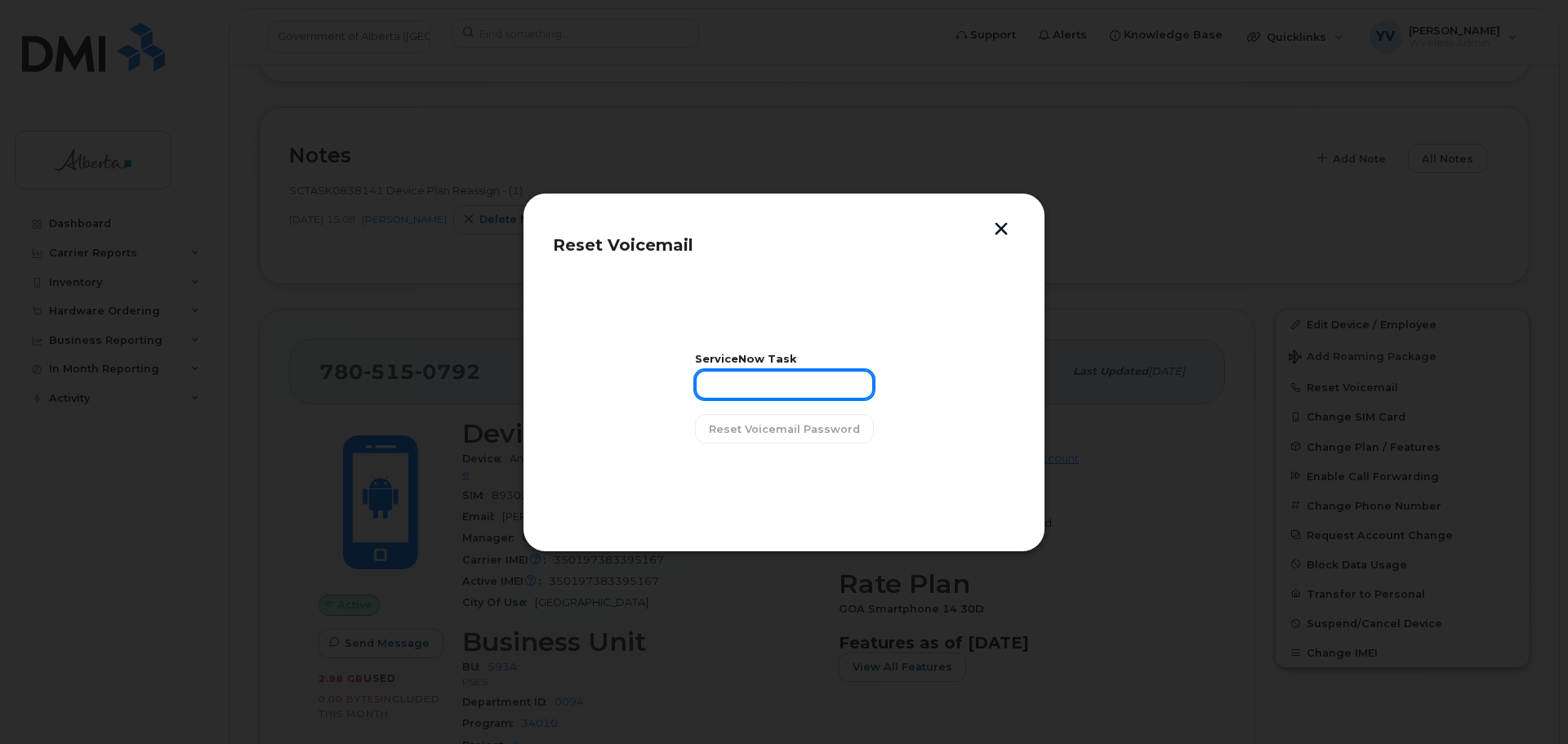
click at [730, 388] on input "text" at bounding box center [784, 384] width 178 height 29
paste input "SCTASK0855399"
type input "SCTASK0855399"
click at [764, 421] on span "Reset Voicemail Password" at bounding box center [784, 429] width 151 height 15
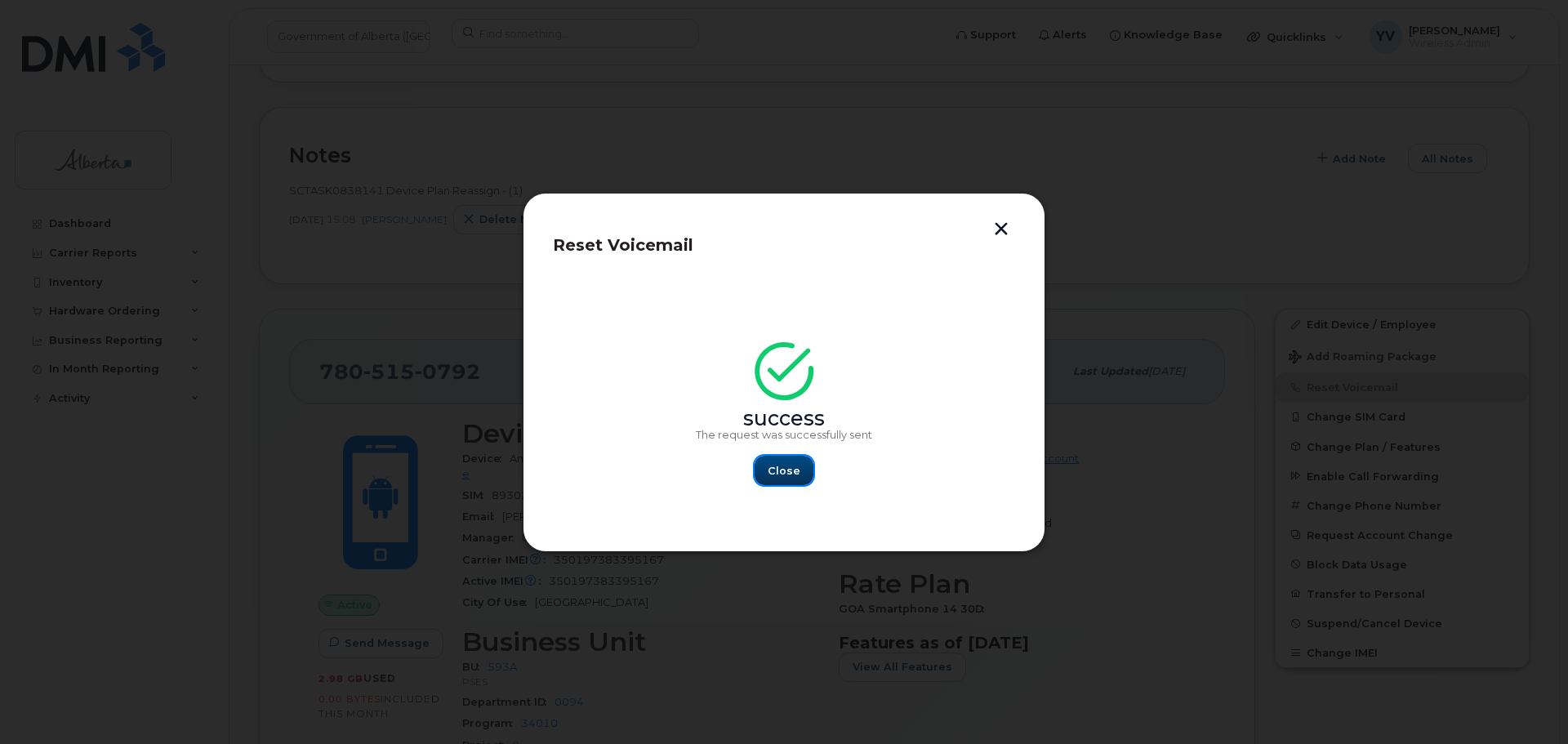
click at [774, 465] on span "Close" at bounding box center [784, 470] width 33 height 15
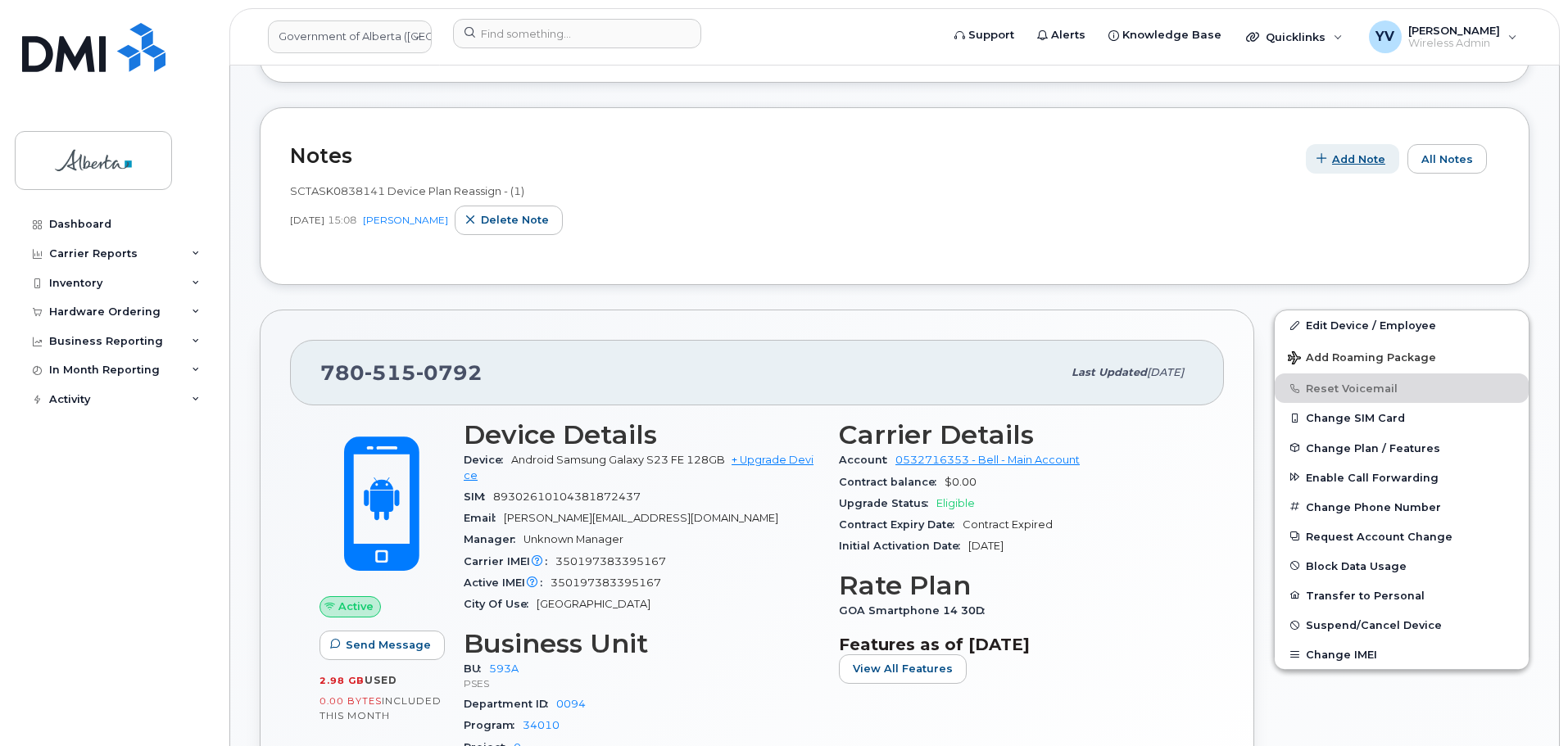
click at [1363, 154] on span "Add Note" at bounding box center [1359, 159] width 54 height 15
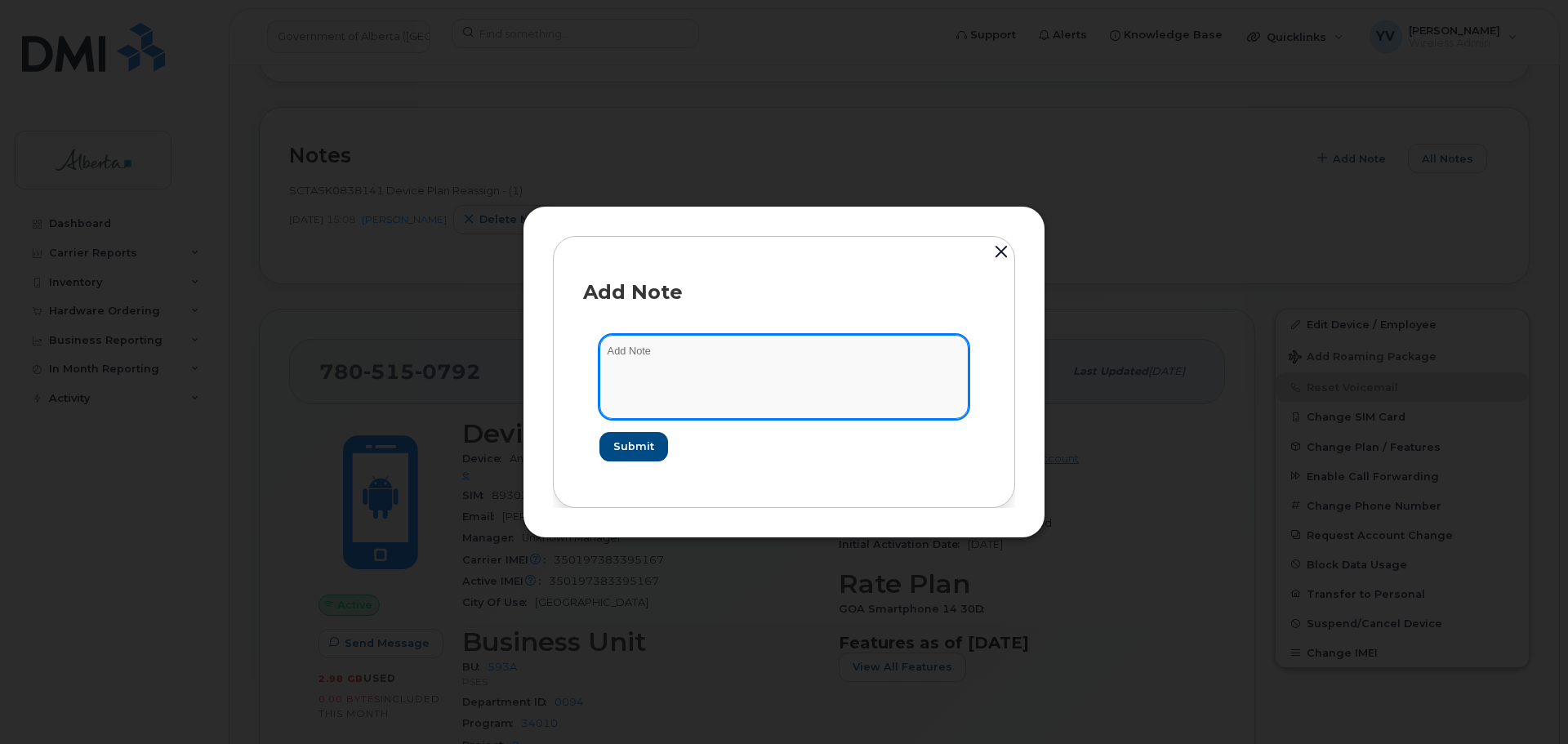
click at [621, 345] on textarea at bounding box center [784, 377] width 369 height 83
paste textarea "SCTASK0855399"
paste textarea "Plan VM PIN - (1)"
type textarea "SCTASK0855399 Plan VM PIN - (1)"
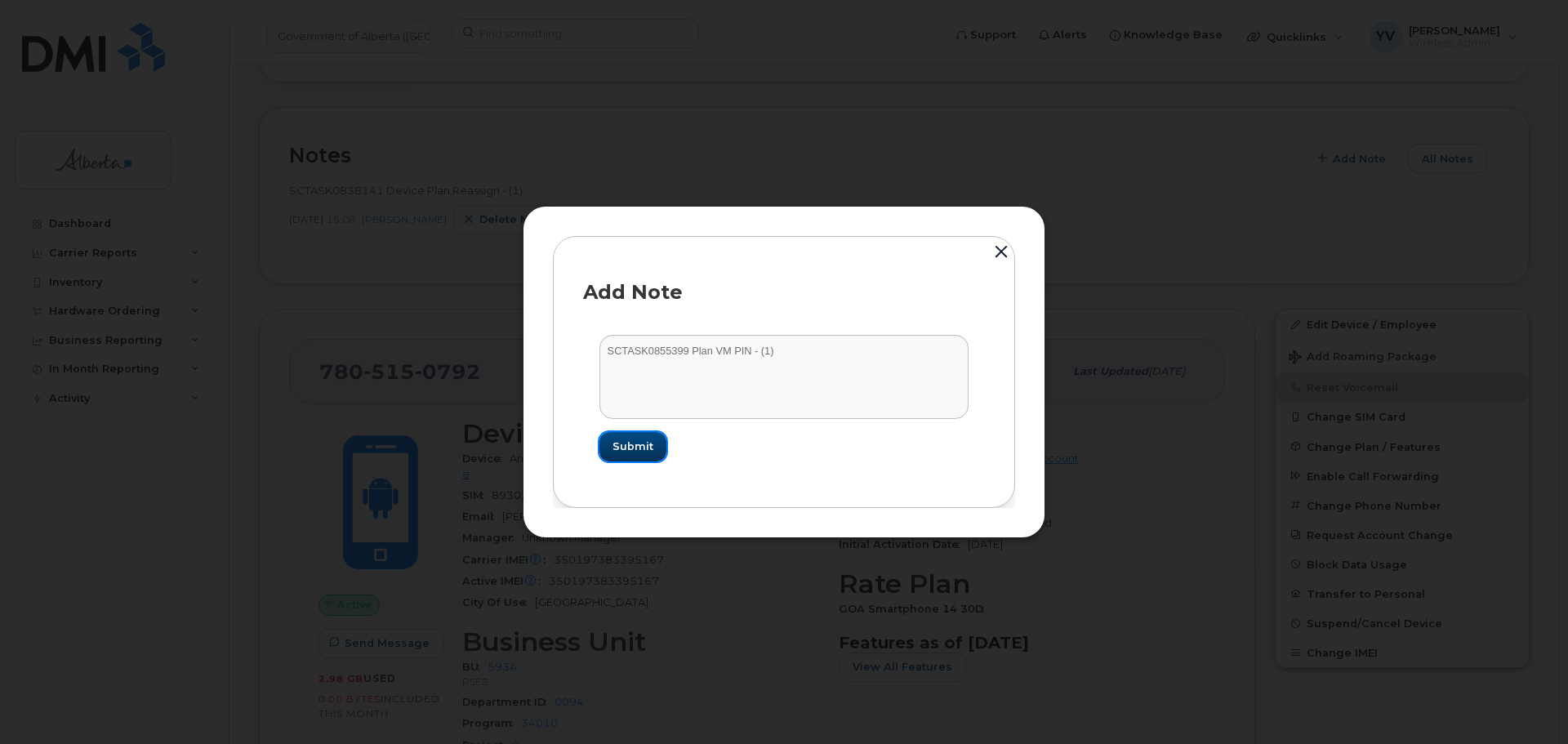
click at [612, 443] on button "Submit" at bounding box center [633, 447] width 67 height 29
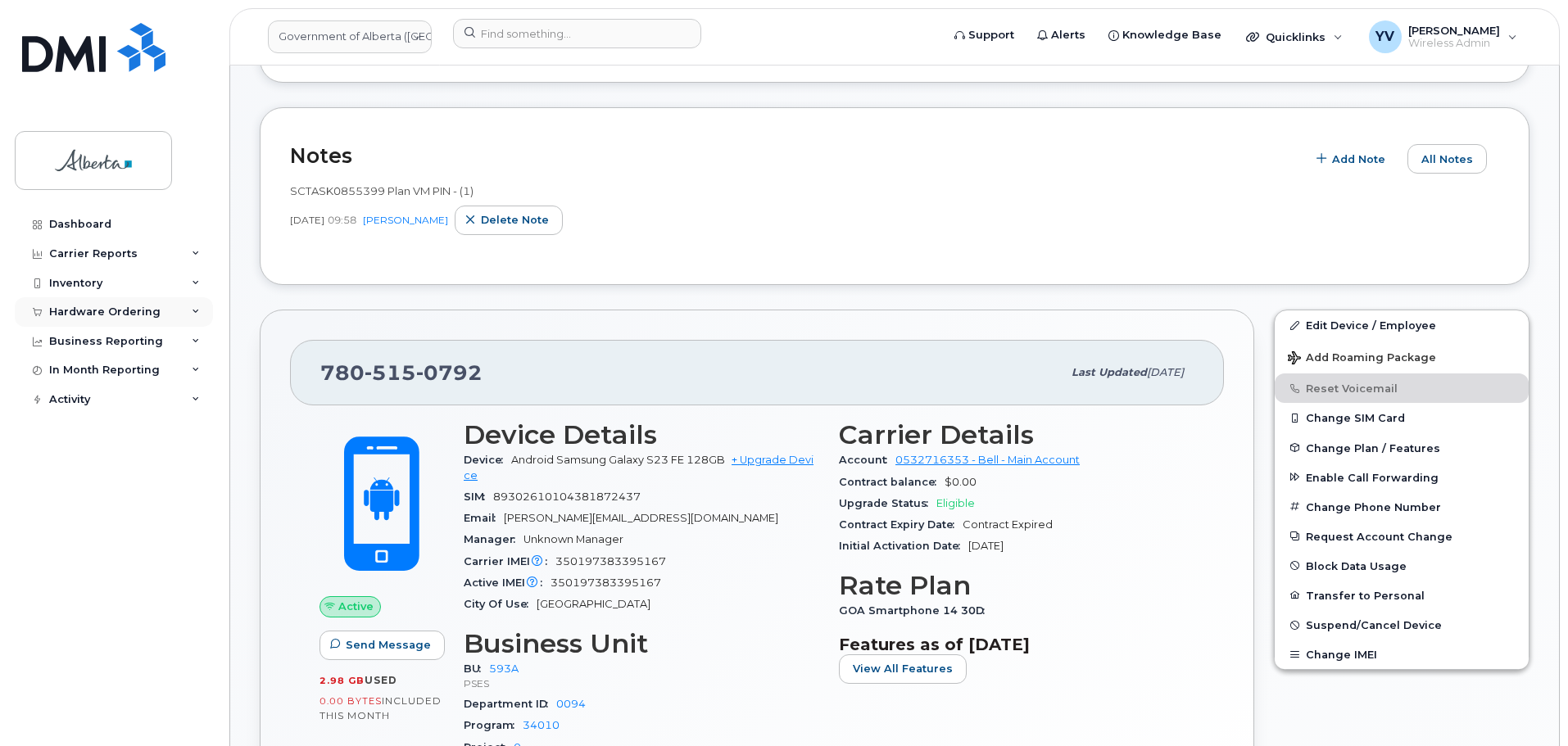
click at [75, 304] on div "Hardware Ordering" at bounding box center [114, 312] width 198 height 29
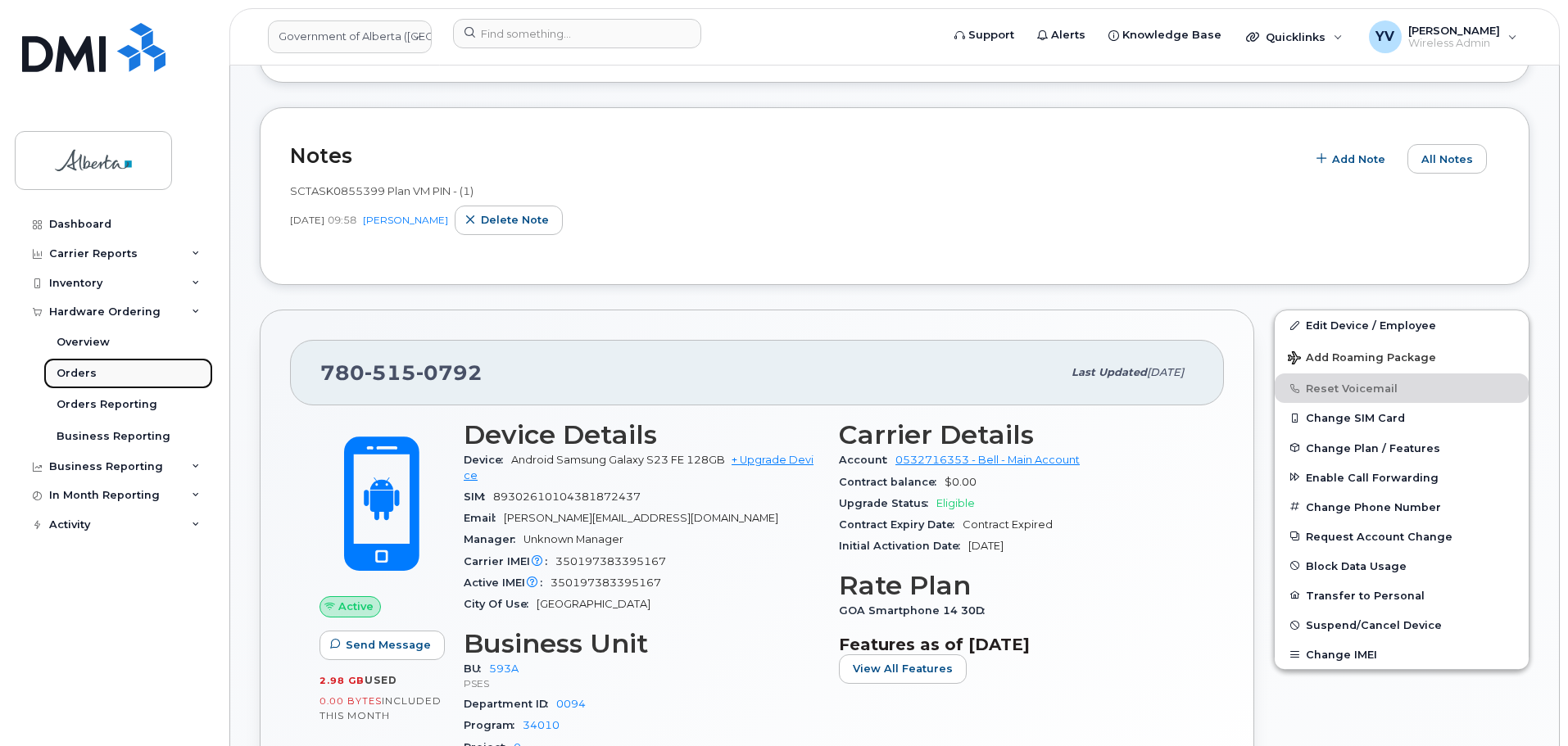
click at [81, 374] on div "Orders" at bounding box center [76, 373] width 40 height 15
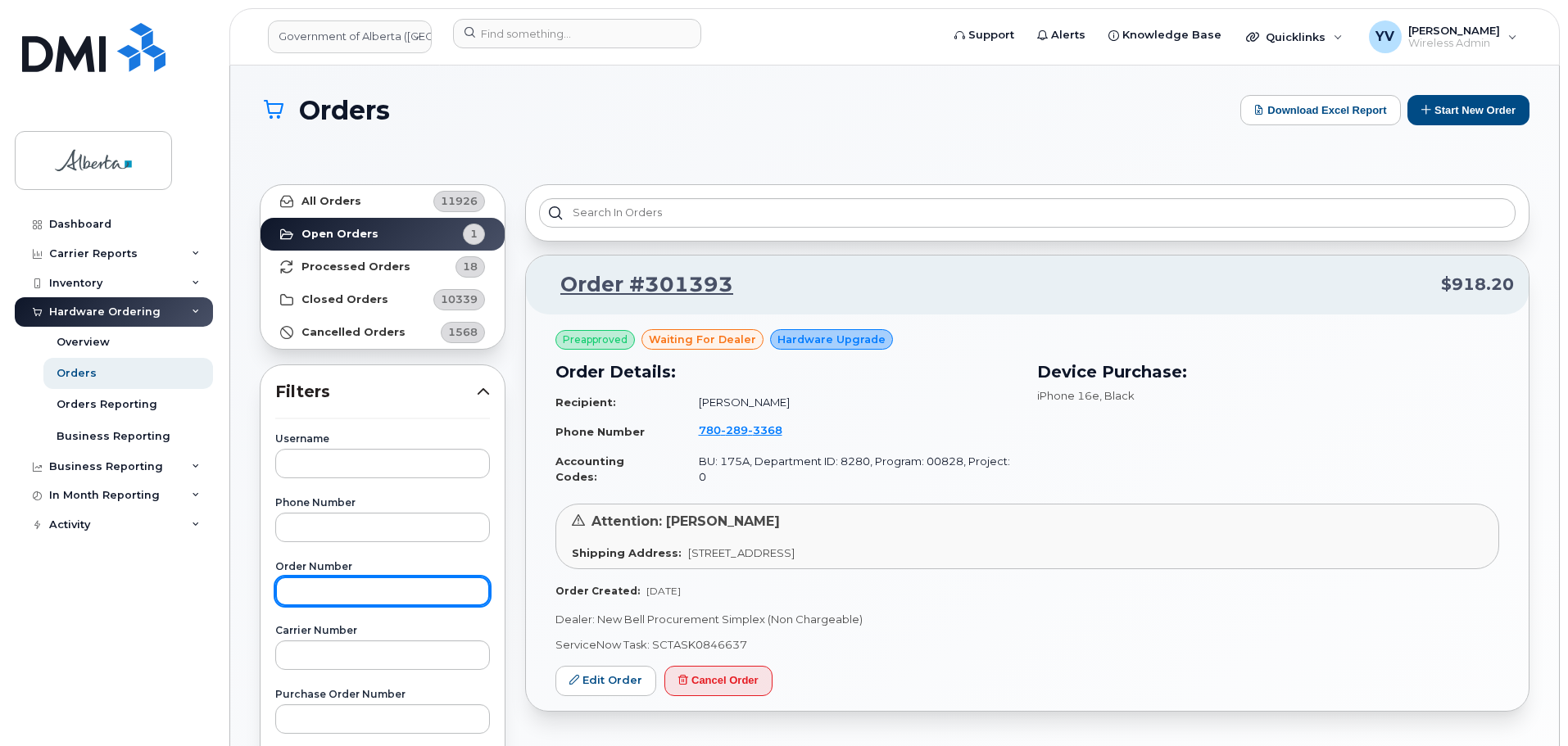
click at [326, 602] on input "text" at bounding box center [383, 592] width 215 height 29
paste input "300823"
type input "300823"
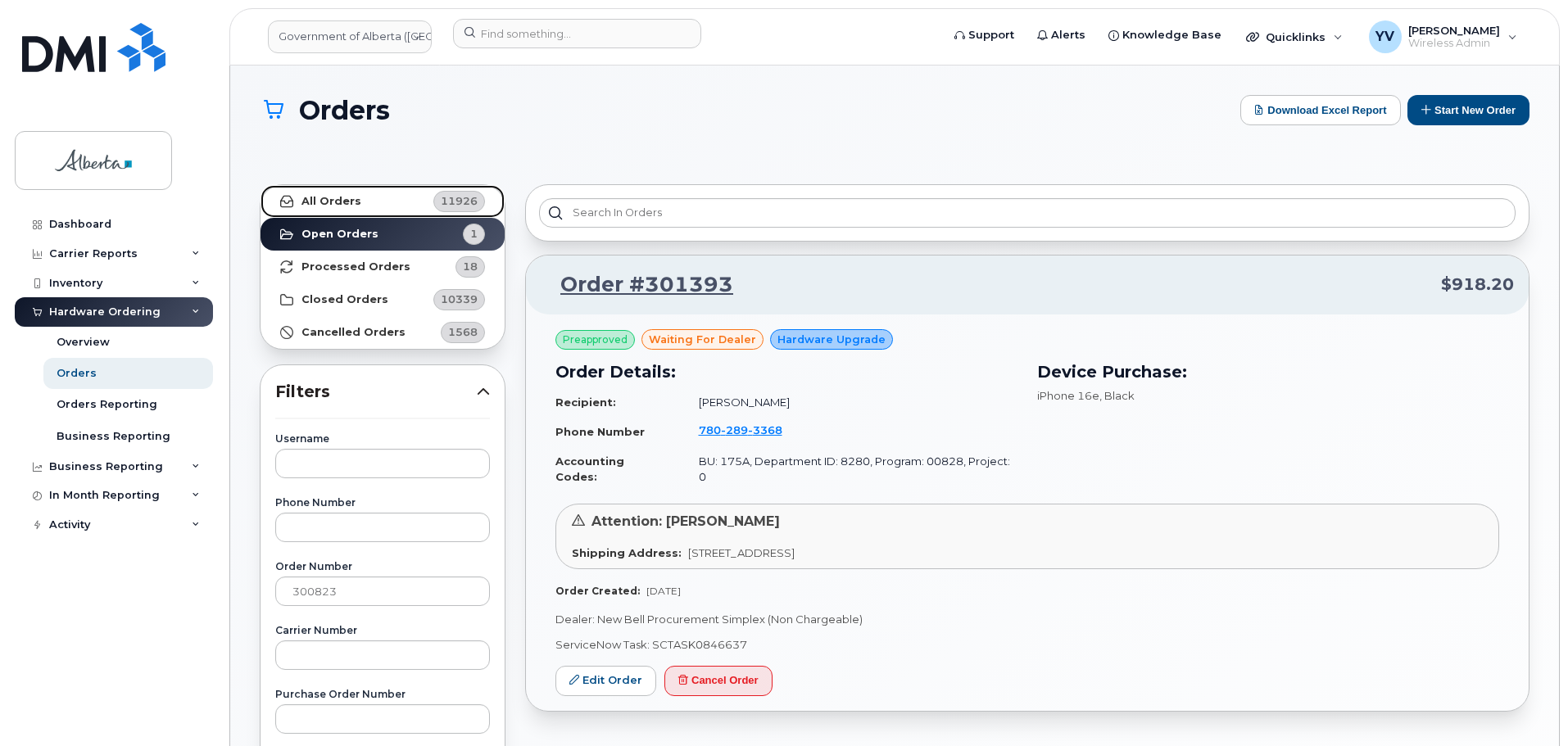
click at [320, 197] on strong "All Orders" at bounding box center [332, 202] width 60 height 13
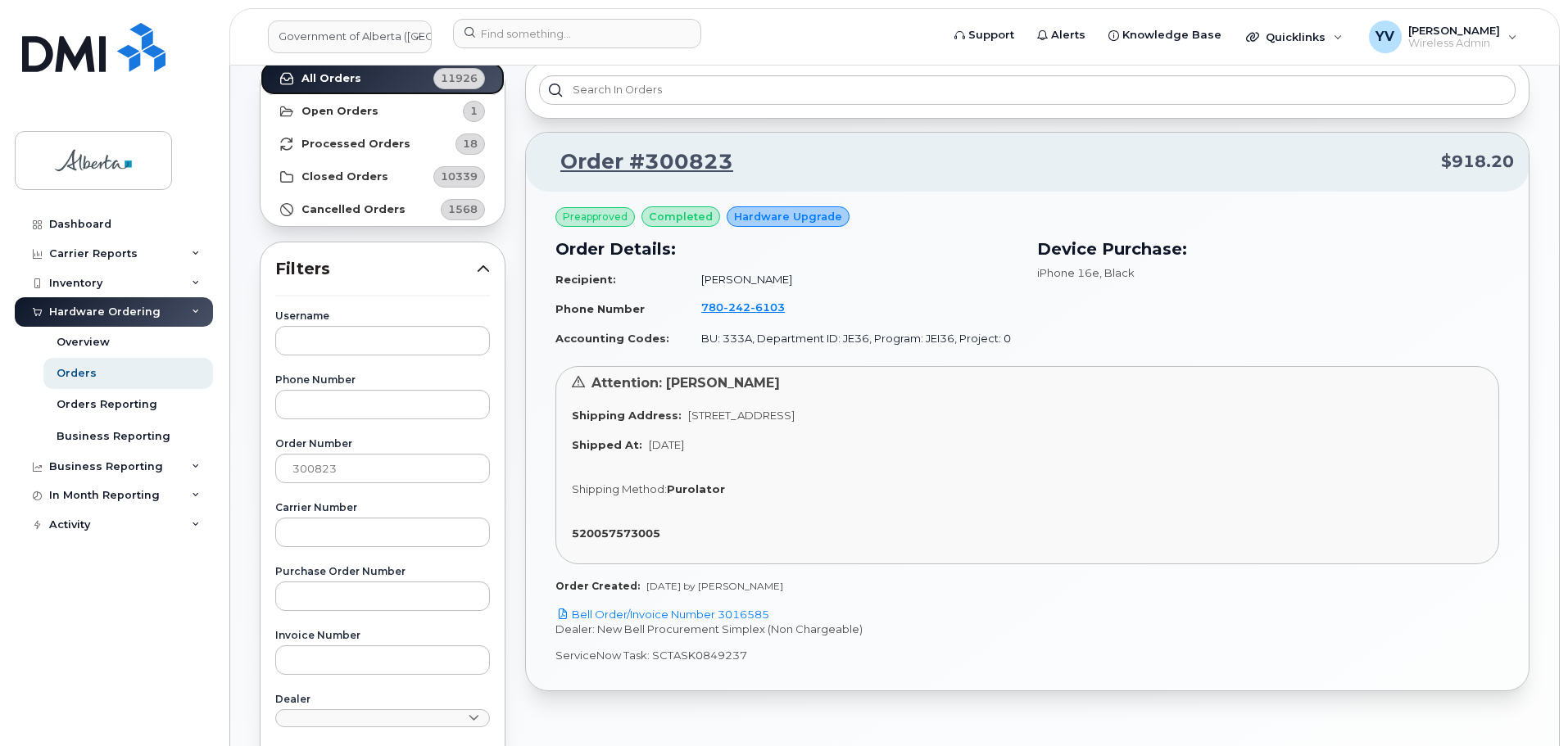
scroll to position [131, 0]
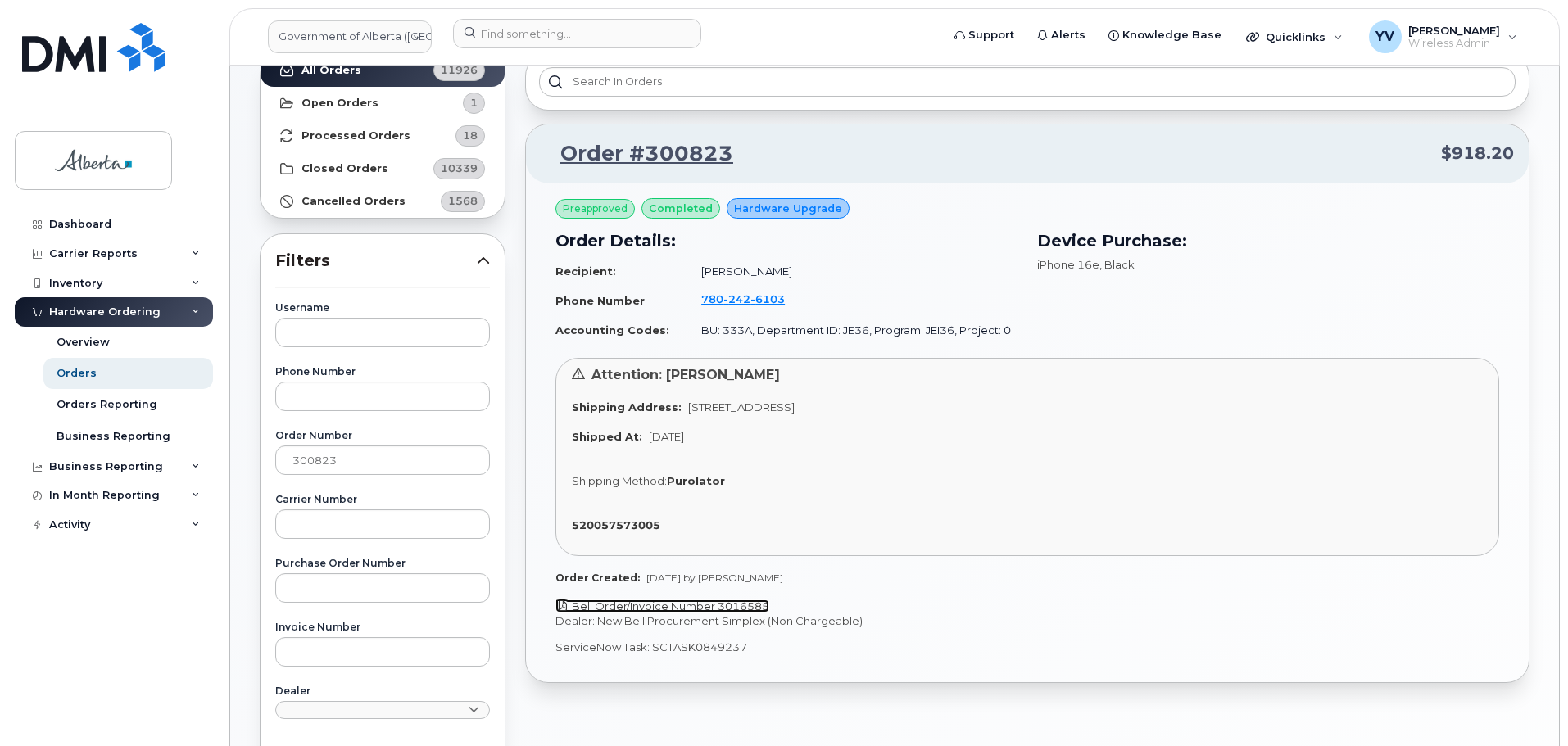
click at [753, 605] on link "Bell Order/Invoice Number 3016585" at bounding box center [662, 606] width 214 height 13
drag, startPoint x: 748, startPoint y: 650, endPoint x: 653, endPoint y: 661, distance: 95.6
click at [653, 661] on div "Preapproved completed Hardware Upgrade Order Details: Recipient: Brian Doyle Ph…" at bounding box center [1027, 433] width 1003 height 500
copy p "SCTASK0849237"
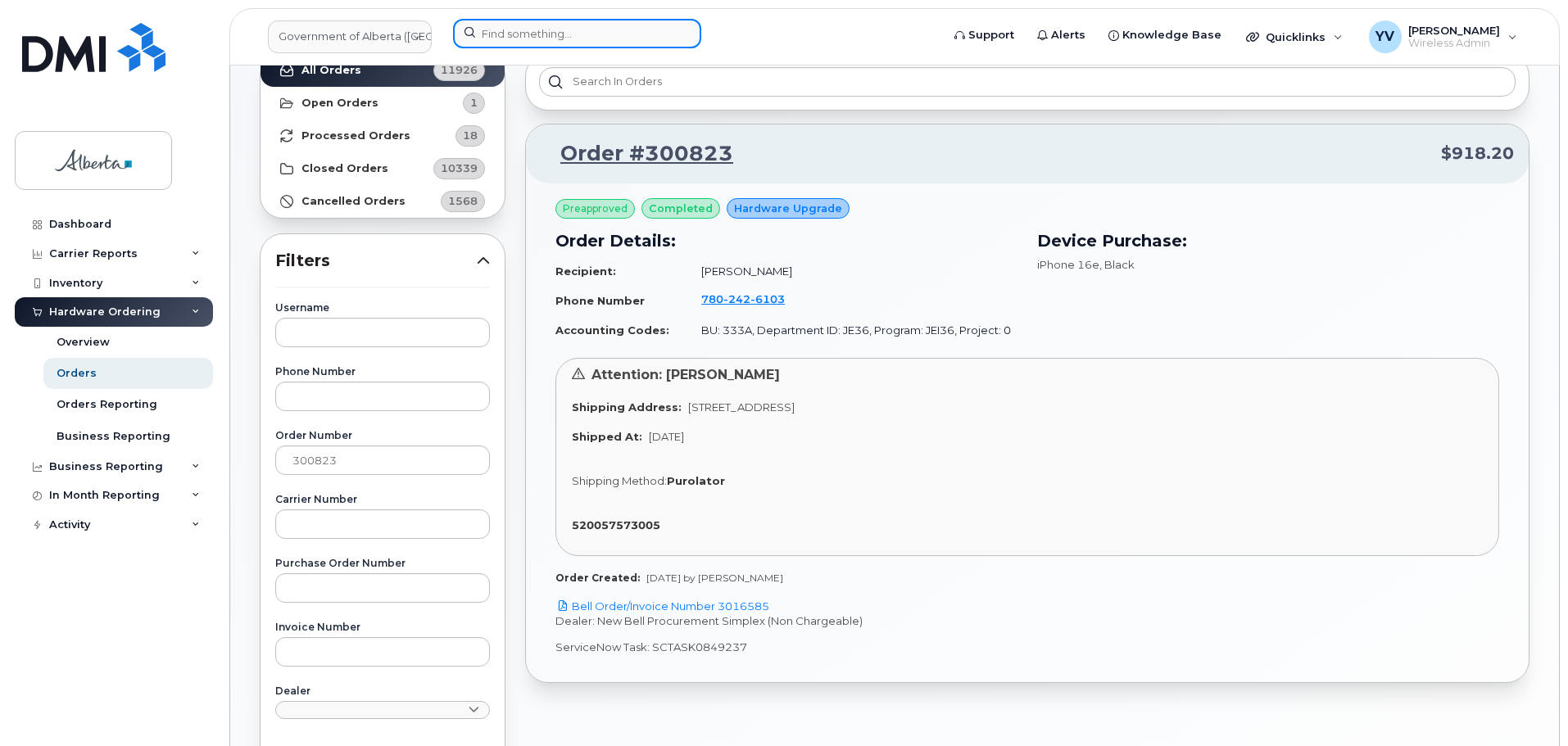
click at [512, 28] on input at bounding box center [576, 34] width 248 height 29
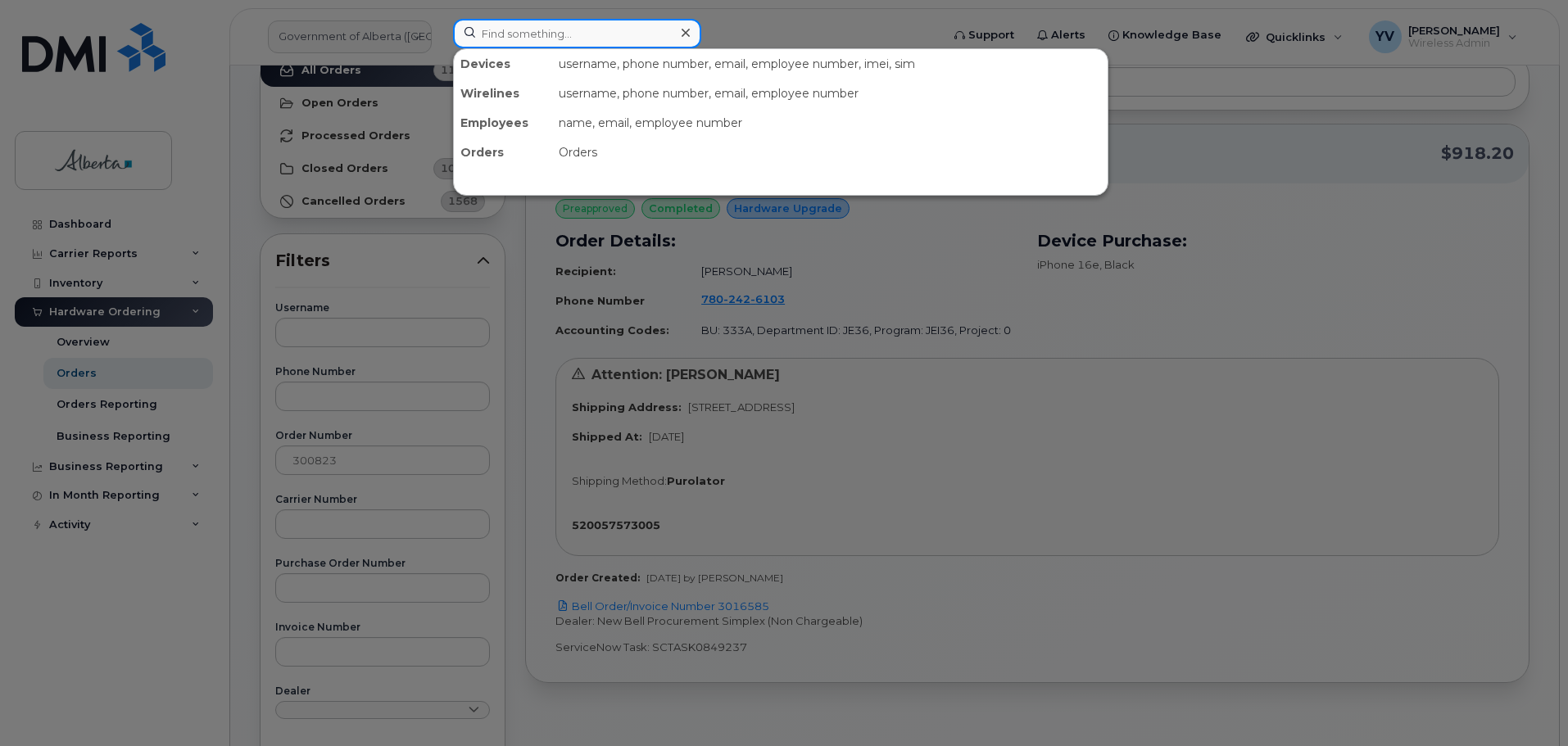
paste input "Financial codes have been updated in EPS"
type input "Financial codes have been updated in EPS"
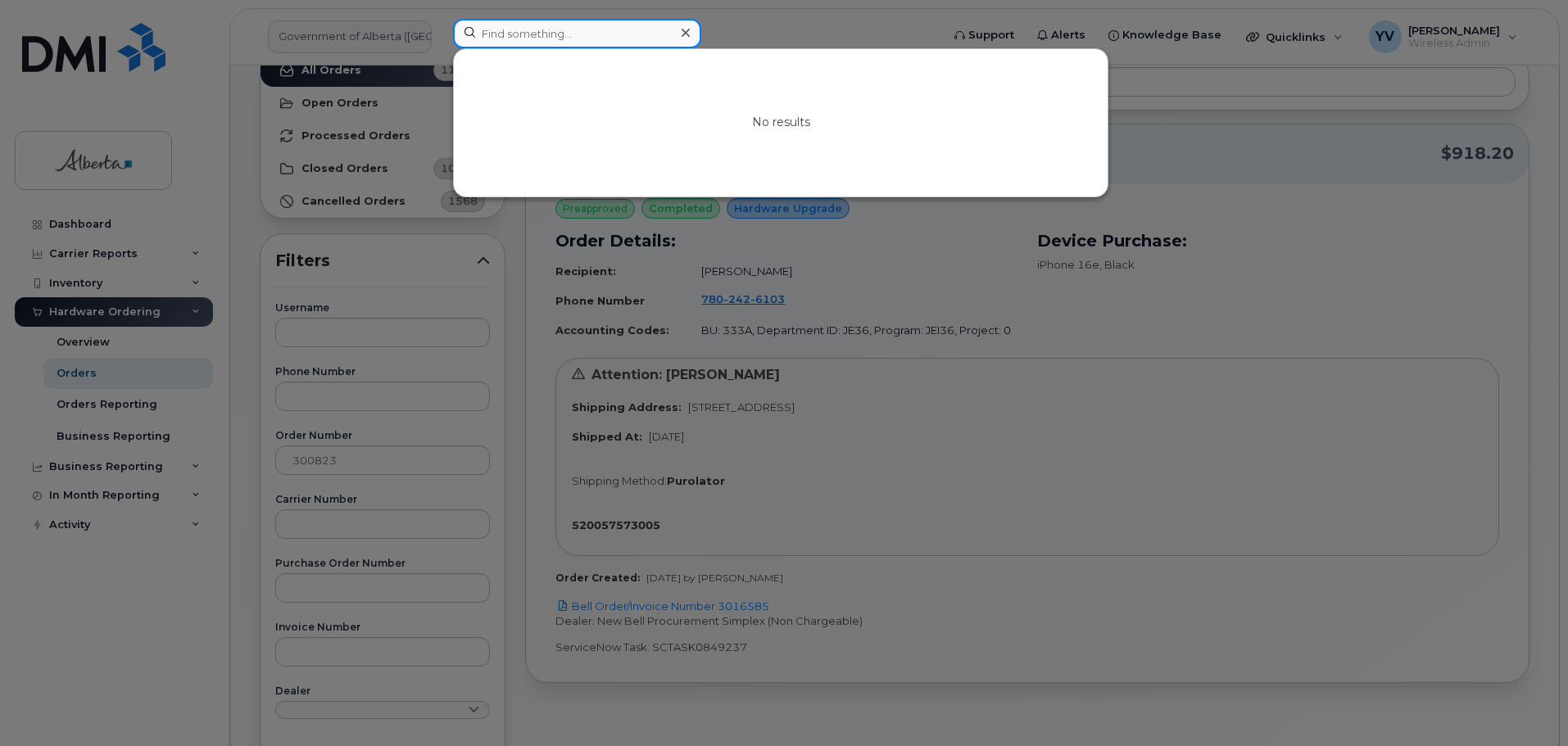
scroll to position [0, 0]
paste input "7802426103"
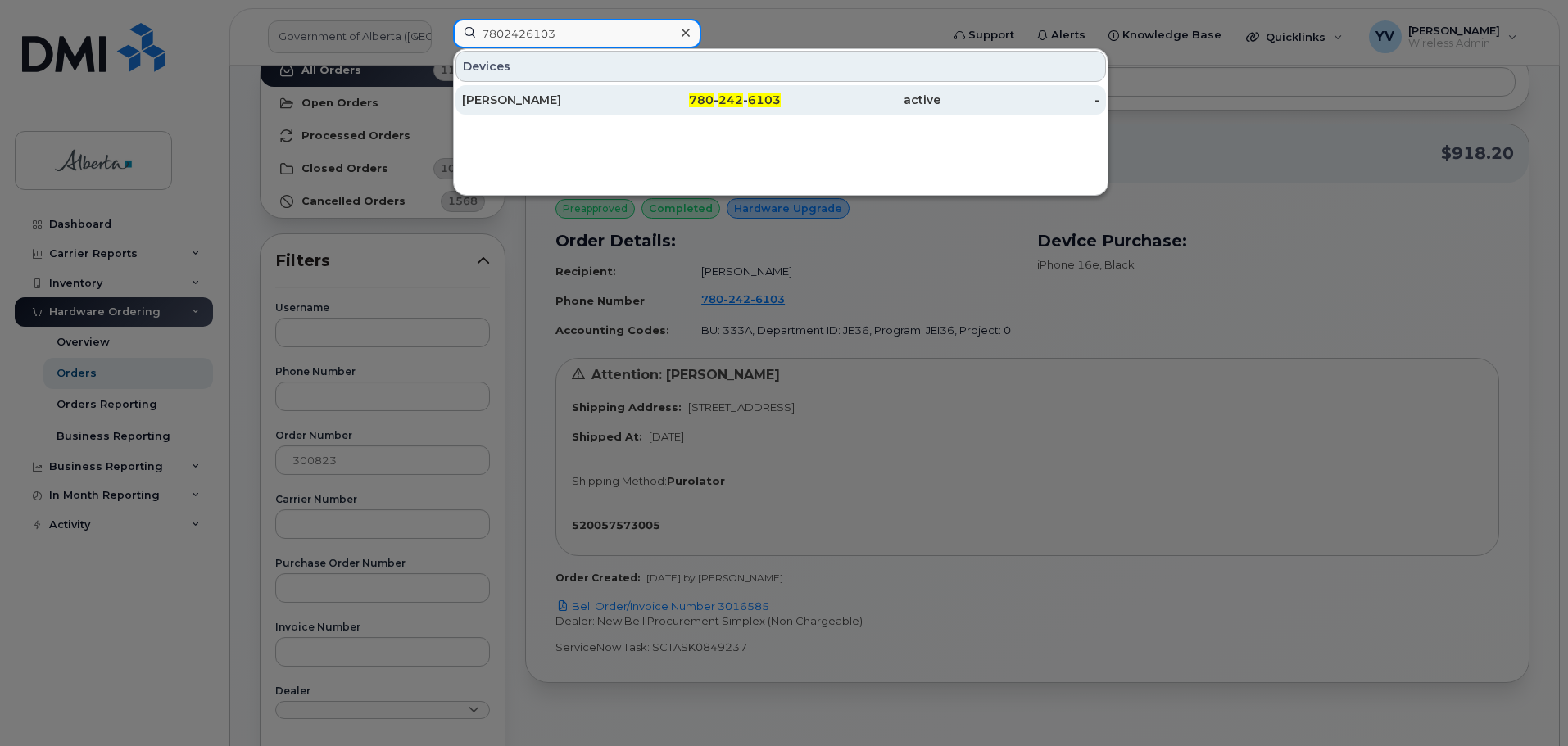
type input "7802426103"
click at [726, 98] on span "242" at bounding box center [731, 100] width 25 height 15
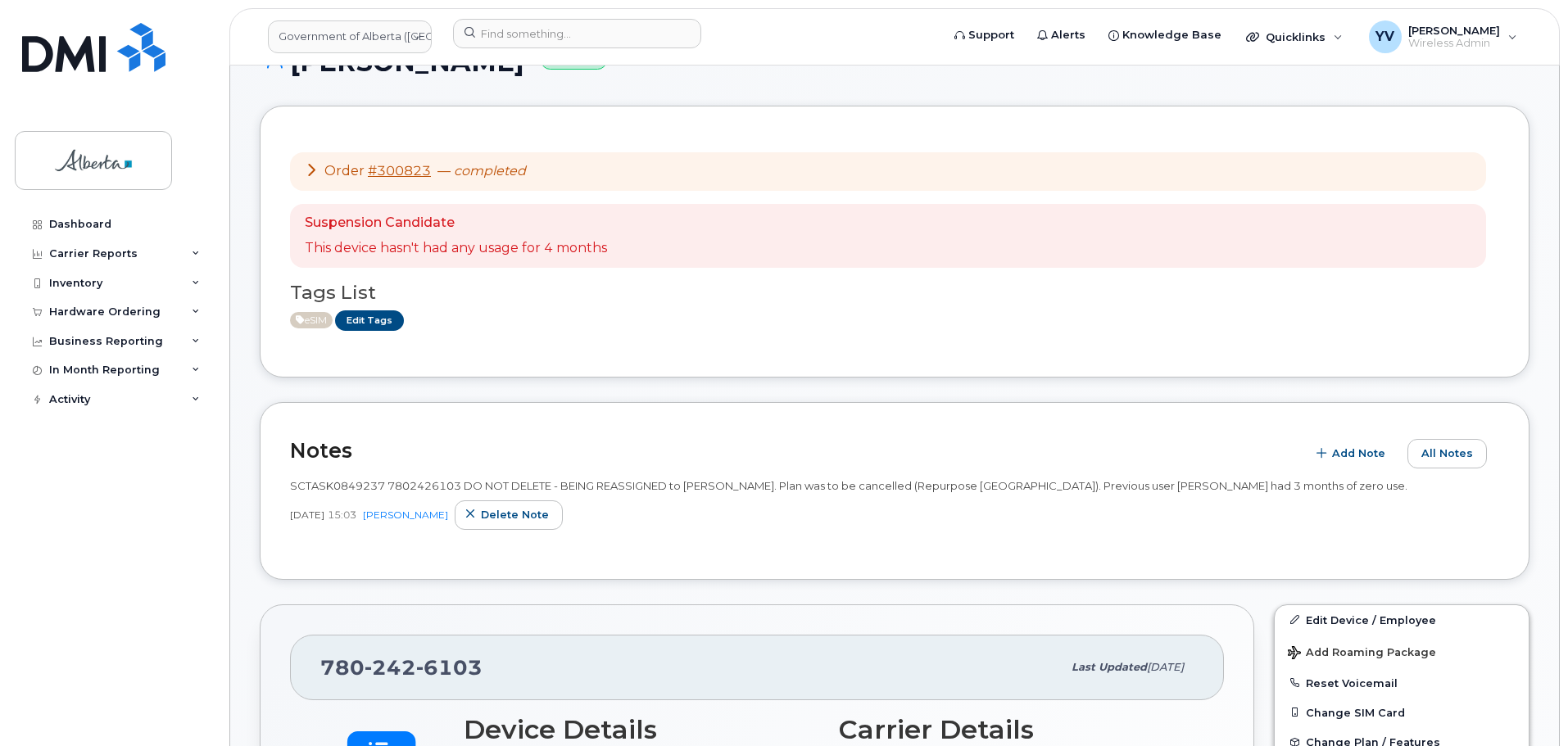
scroll to position [184, 0]
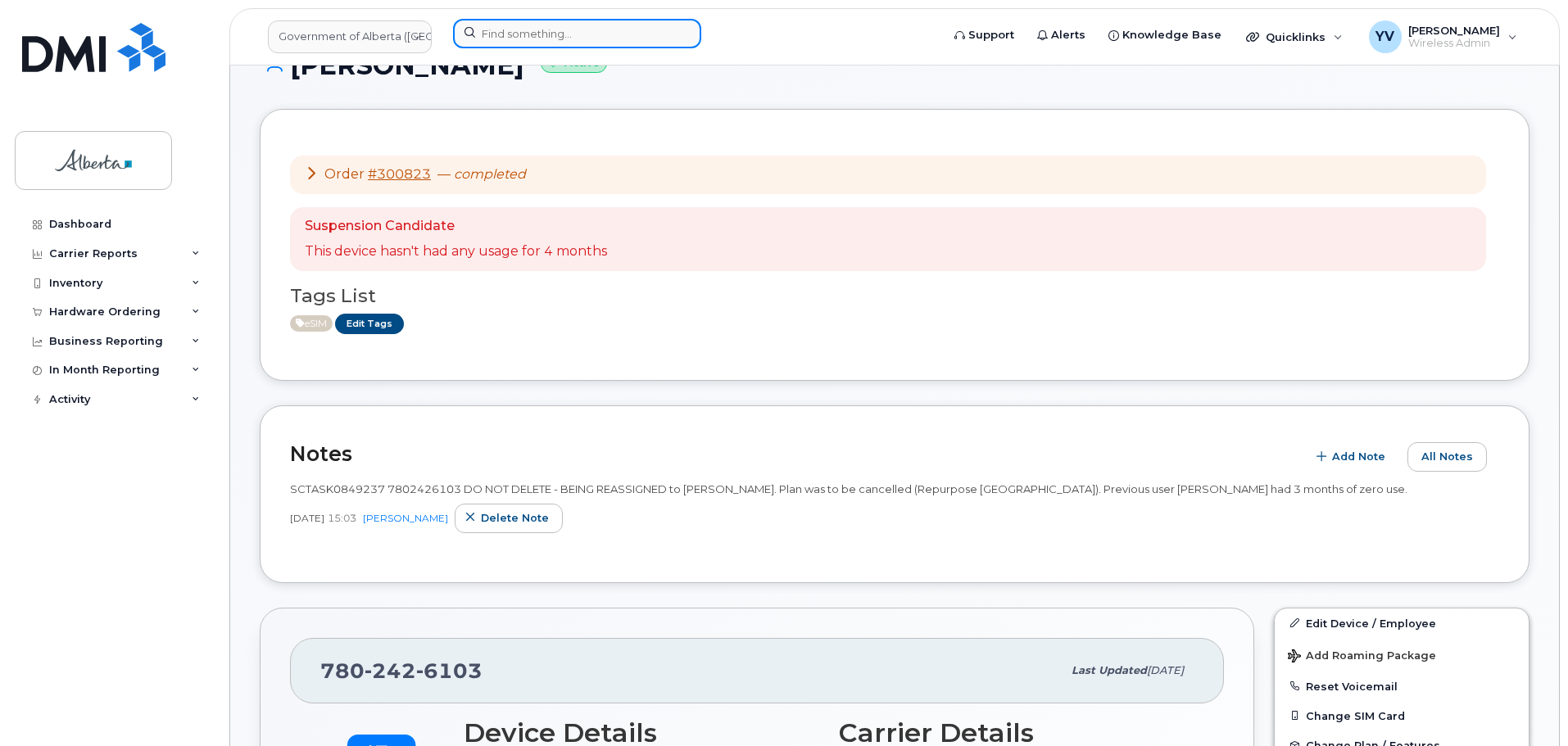
click at [492, 36] on input at bounding box center [576, 34] width 248 height 29
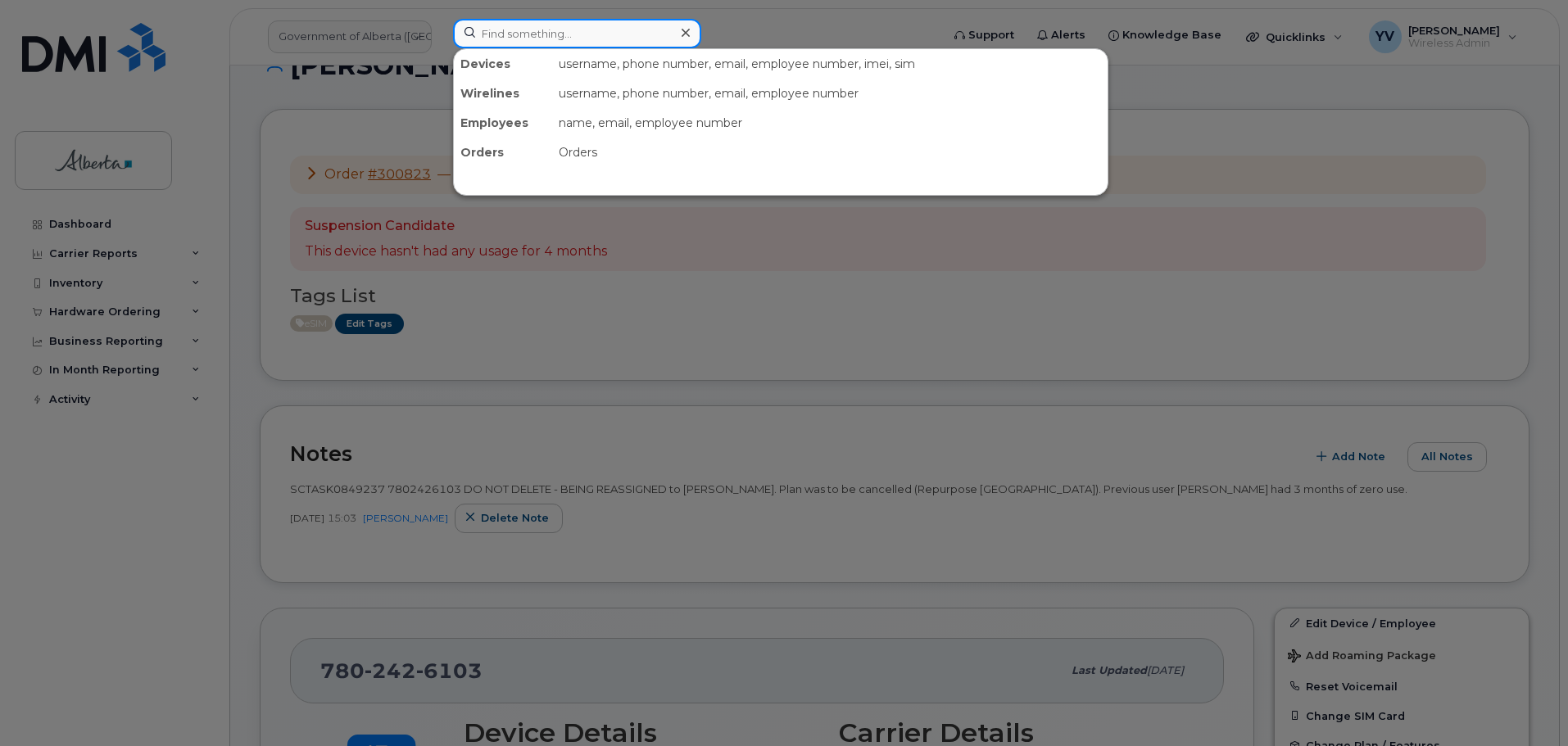
paste input "5873982235"
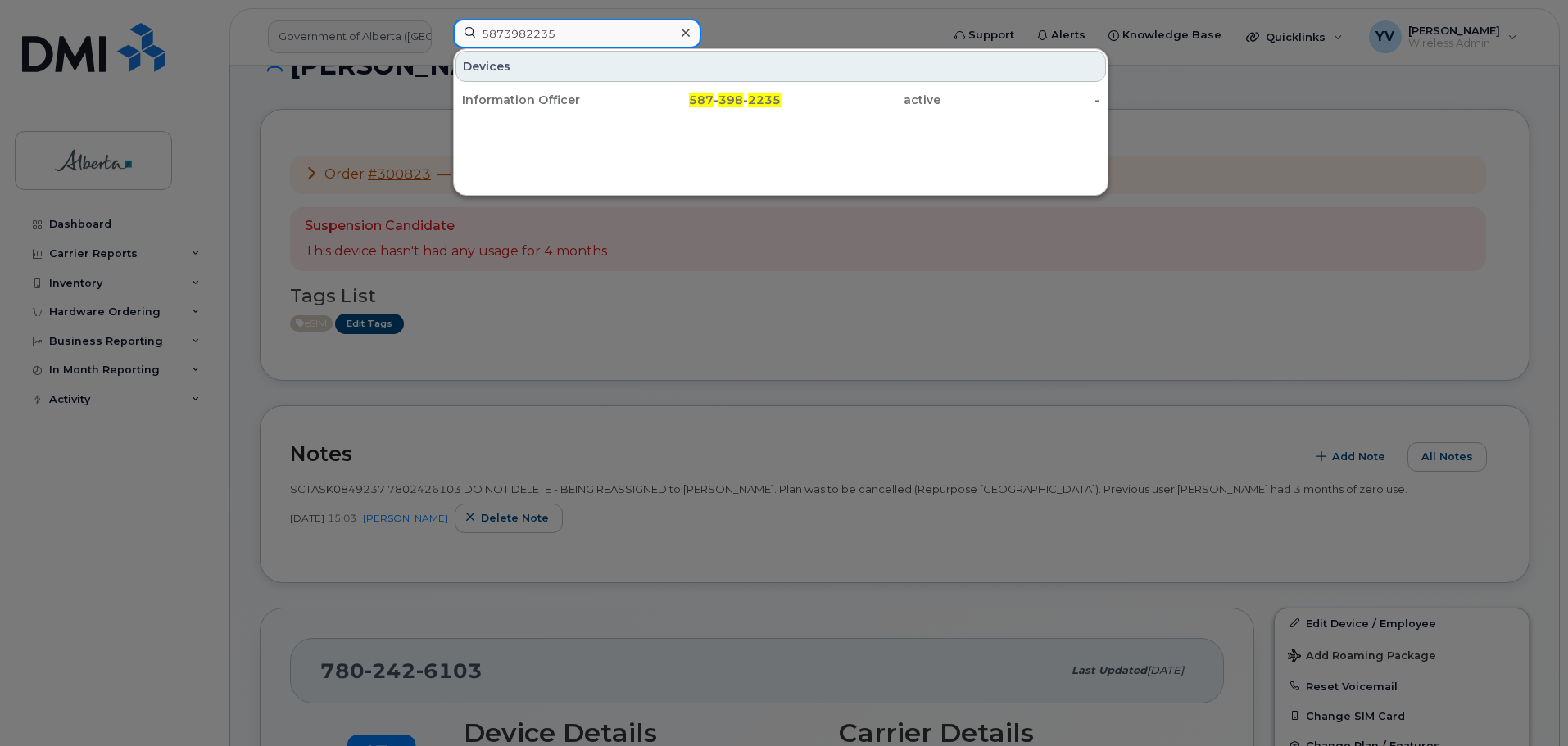
type input "5873982235"
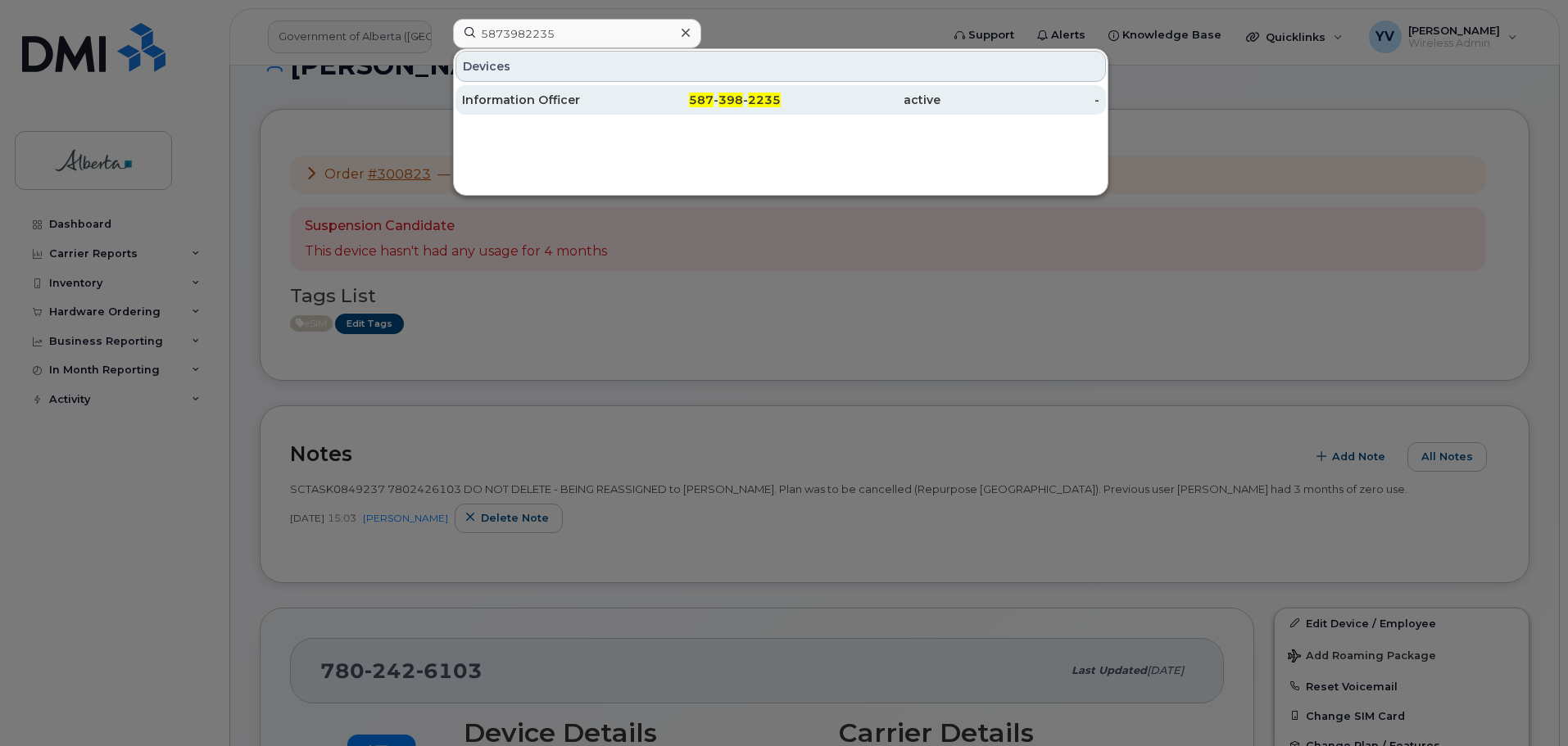
click at [738, 86] on div "587 - 398 - 2235" at bounding box center [702, 100] width 160 height 29
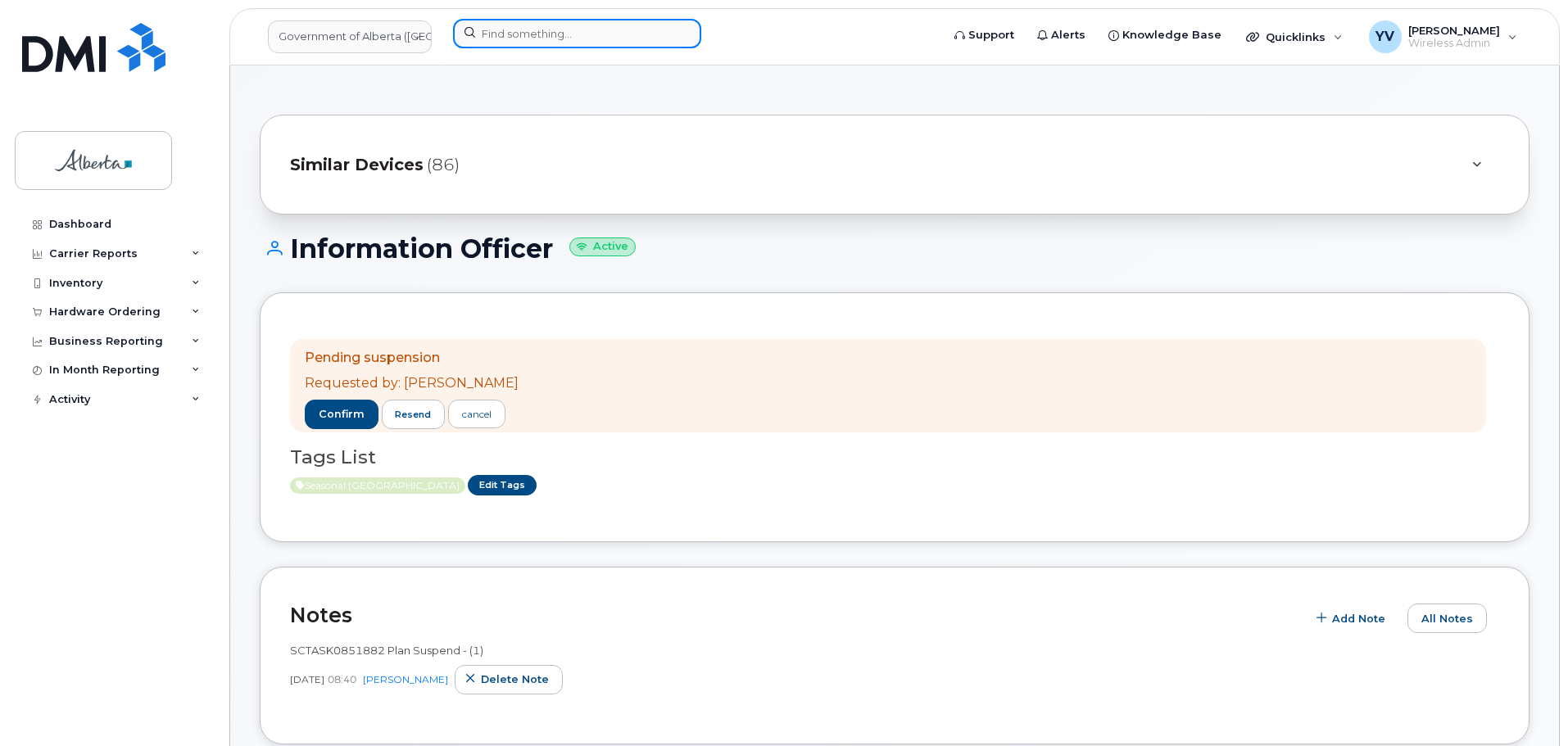
click at [500, 37] on input at bounding box center [576, 34] width 248 height 29
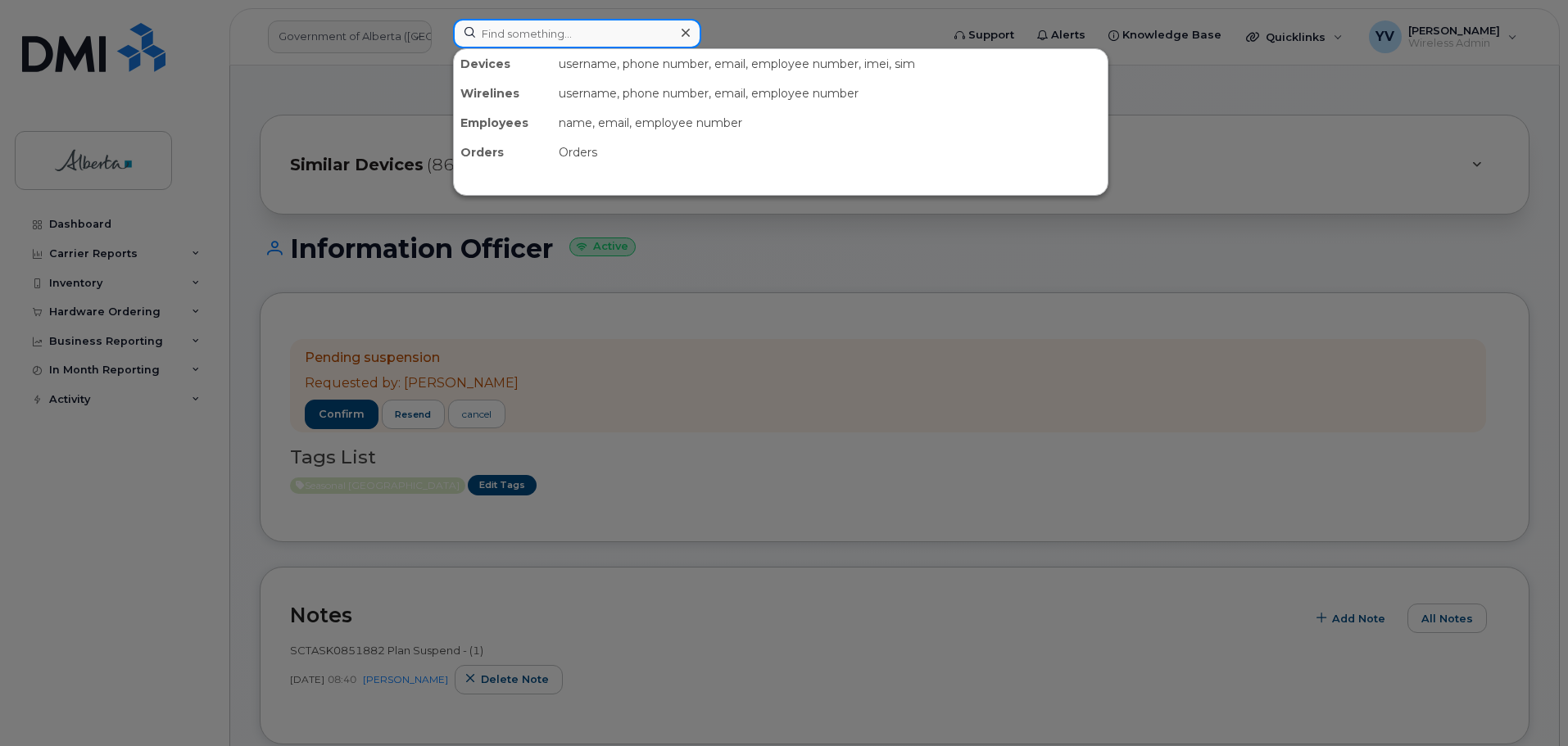
paste input "7805150792"
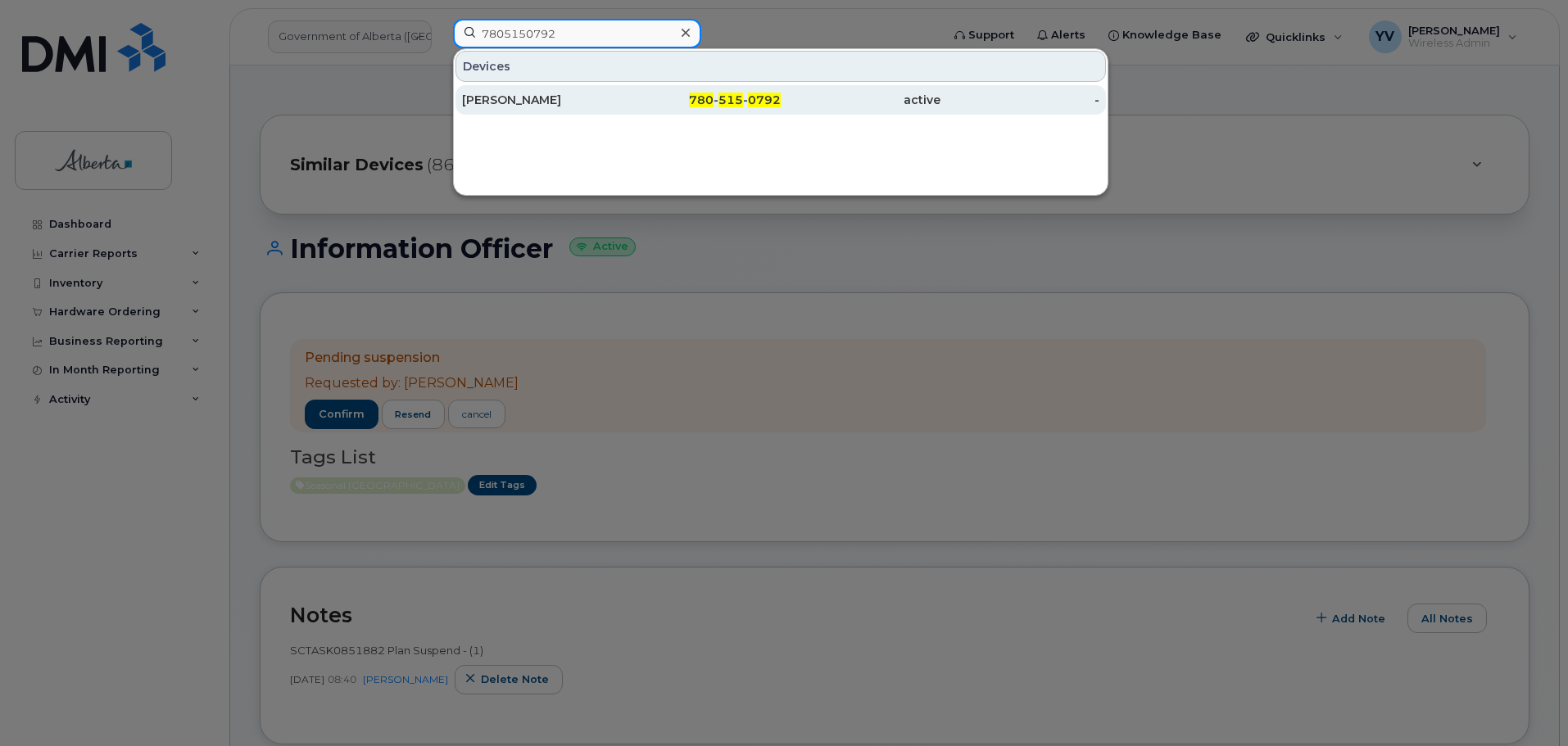
type input "7805150792"
click at [712, 101] on span "780" at bounding box center [701, 100] width 25 height 15
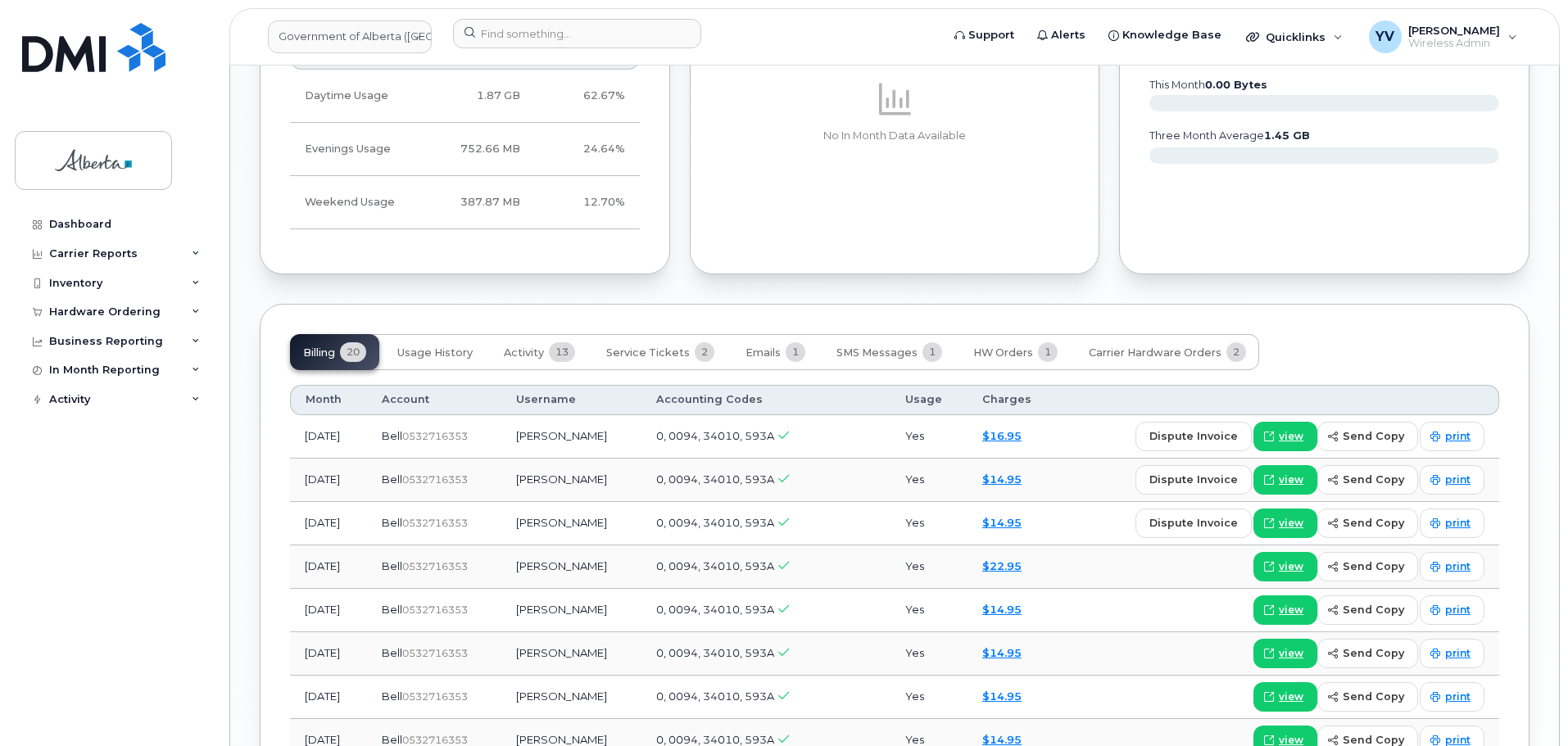
scroll to position [1215, 0]
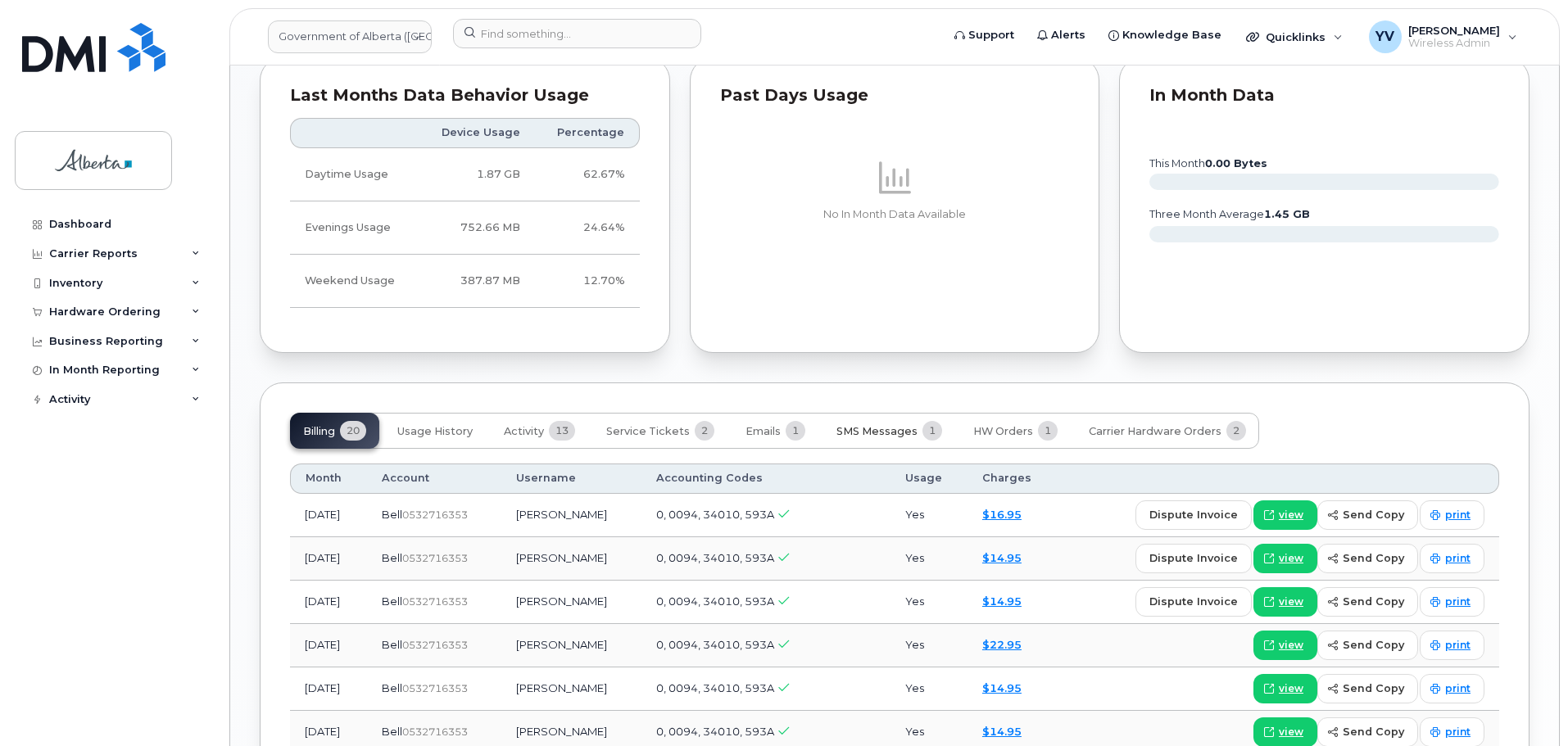
click at [868, 430] on span "SMS Messages" at bounding box center [876, 432] width 81 height 13
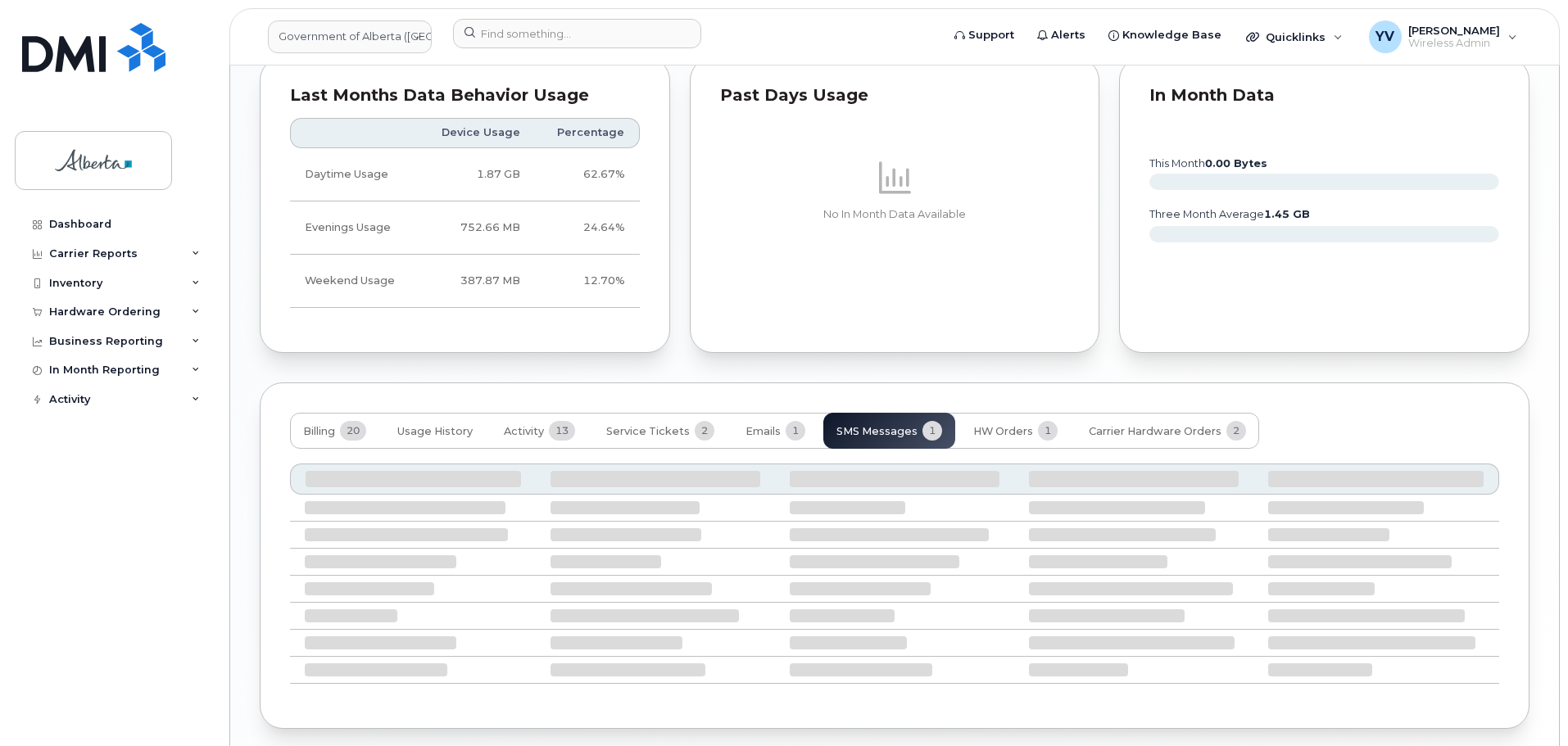
scroll to position [1134, 0]
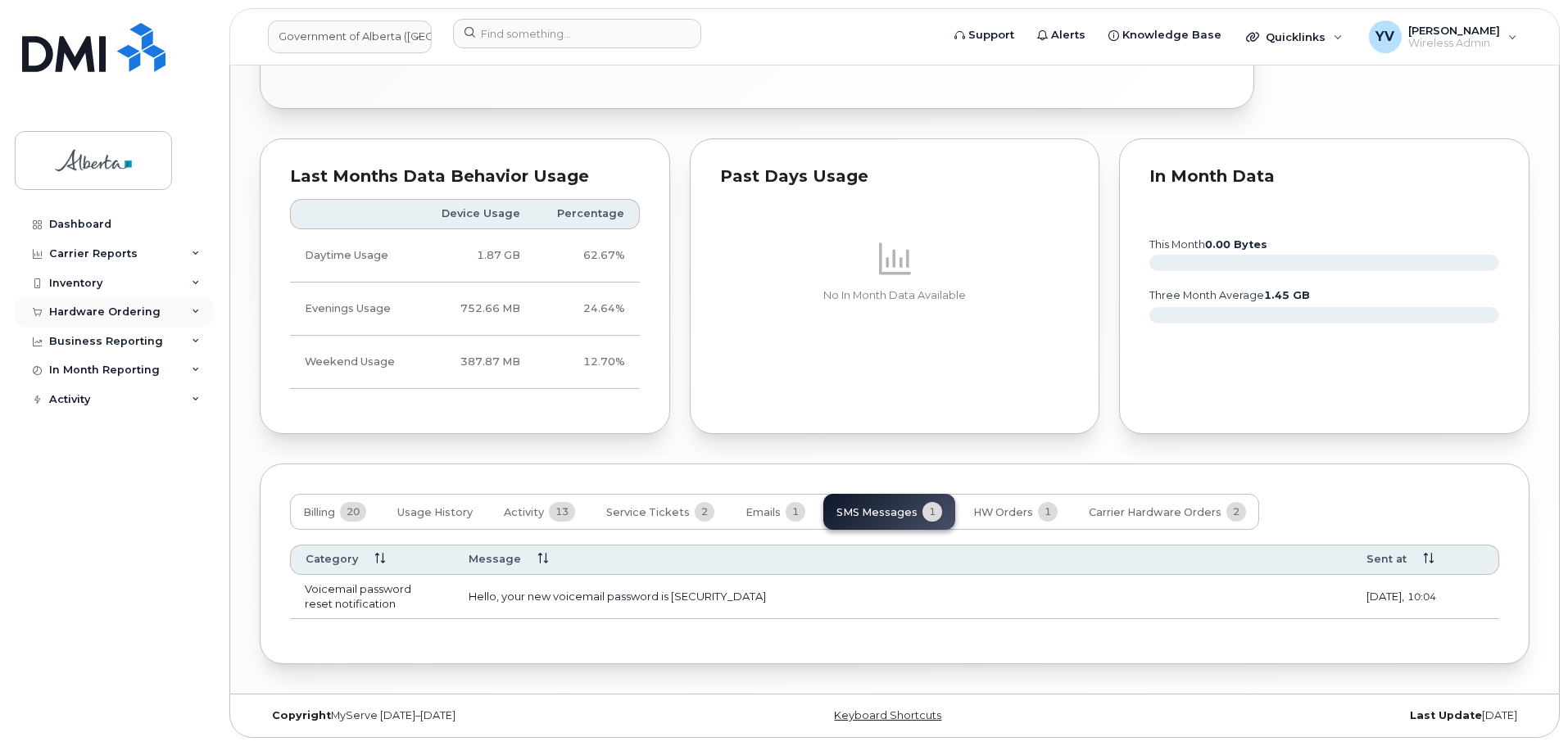
click at [102, 304] on div "Hardware Ordering" at bounding box center [114, 312] width 198 height 29
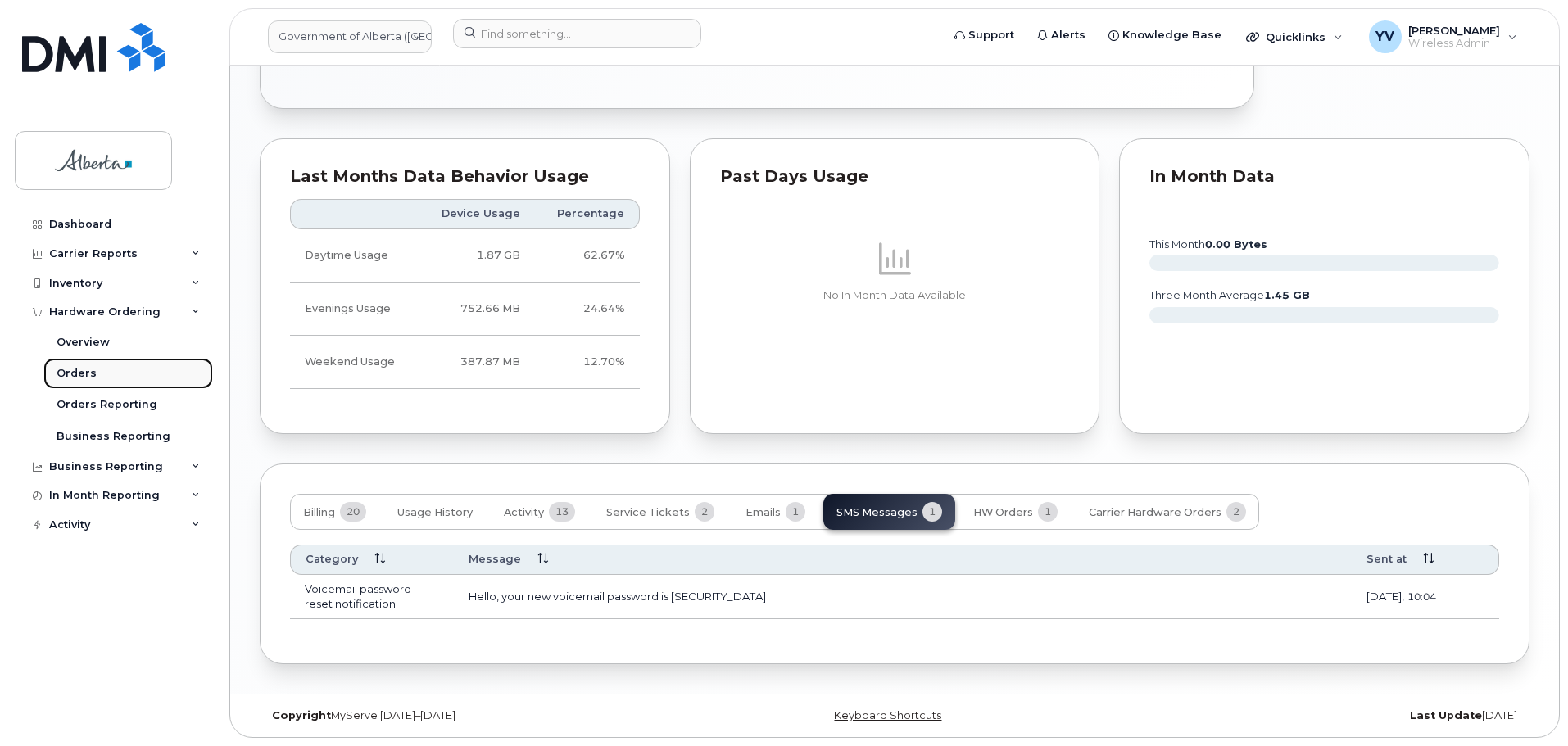
click at [68, 373] on div "Orders" at bounding box center [76, 373] width 40 height 15
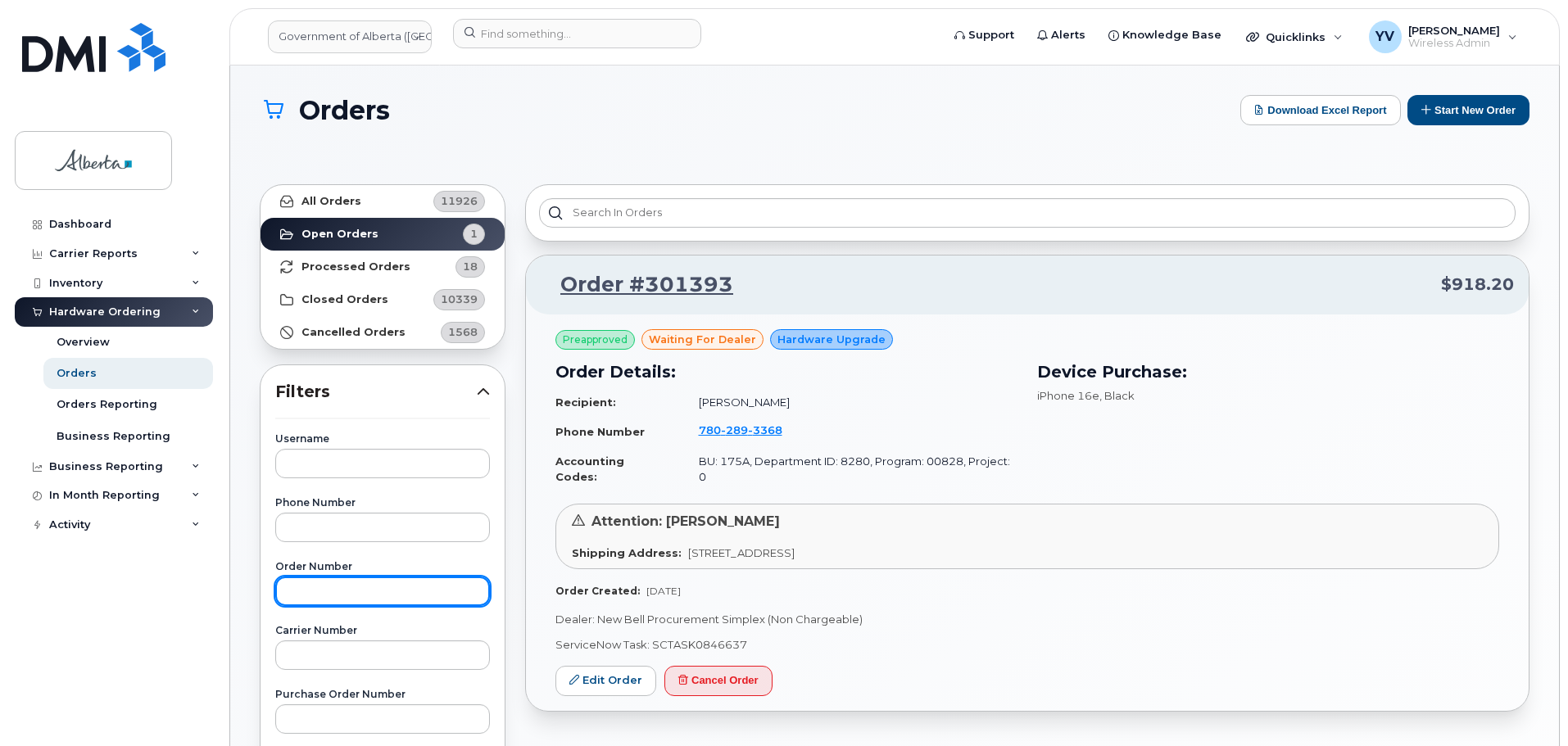
click at [308, 592] on input "text" at bounding box center [383, 592] width 215 height 29
paste input "300766"
type input "300766"
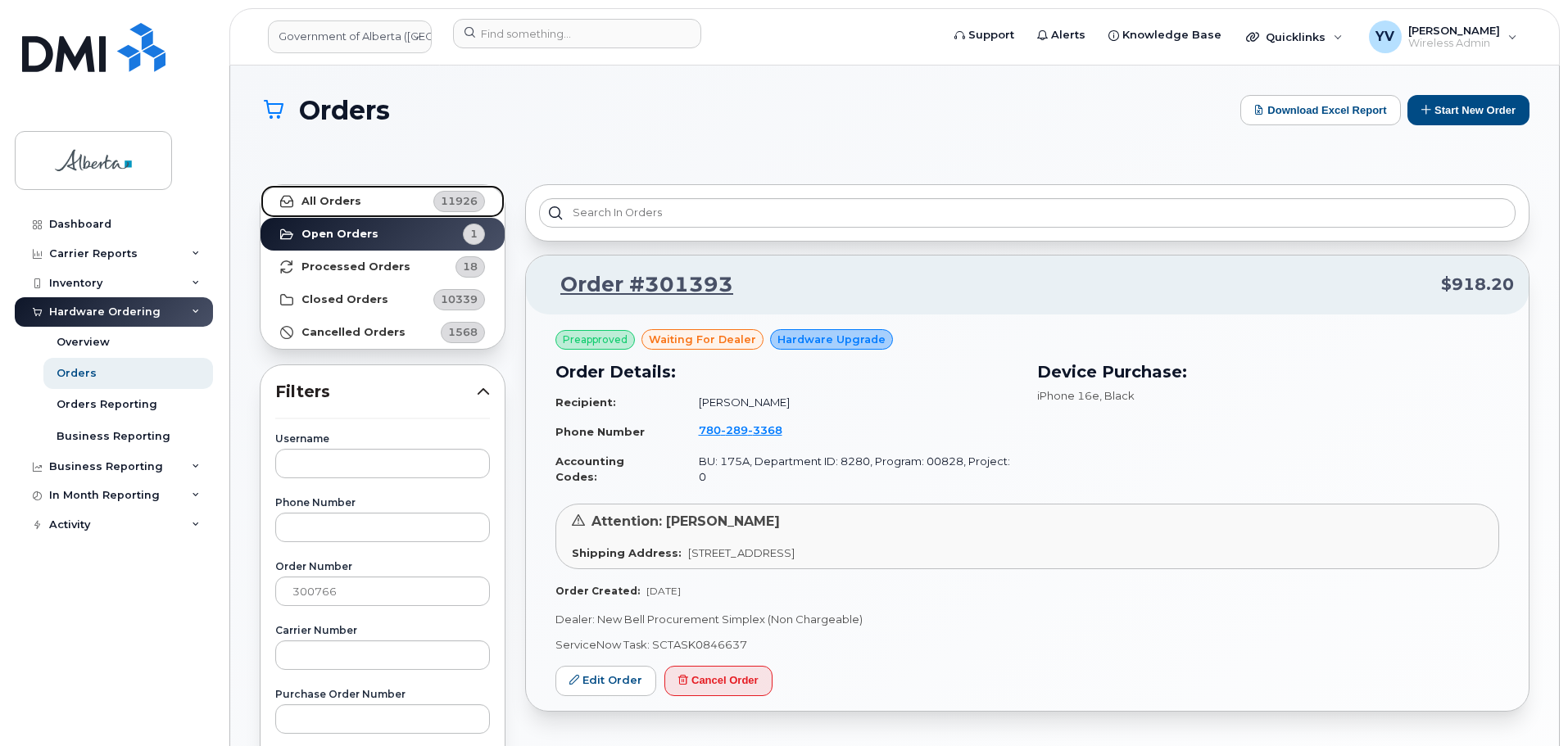
click at [320, 196] on strong "All Orders" at bounding box center [332, 202] width 60 height 13
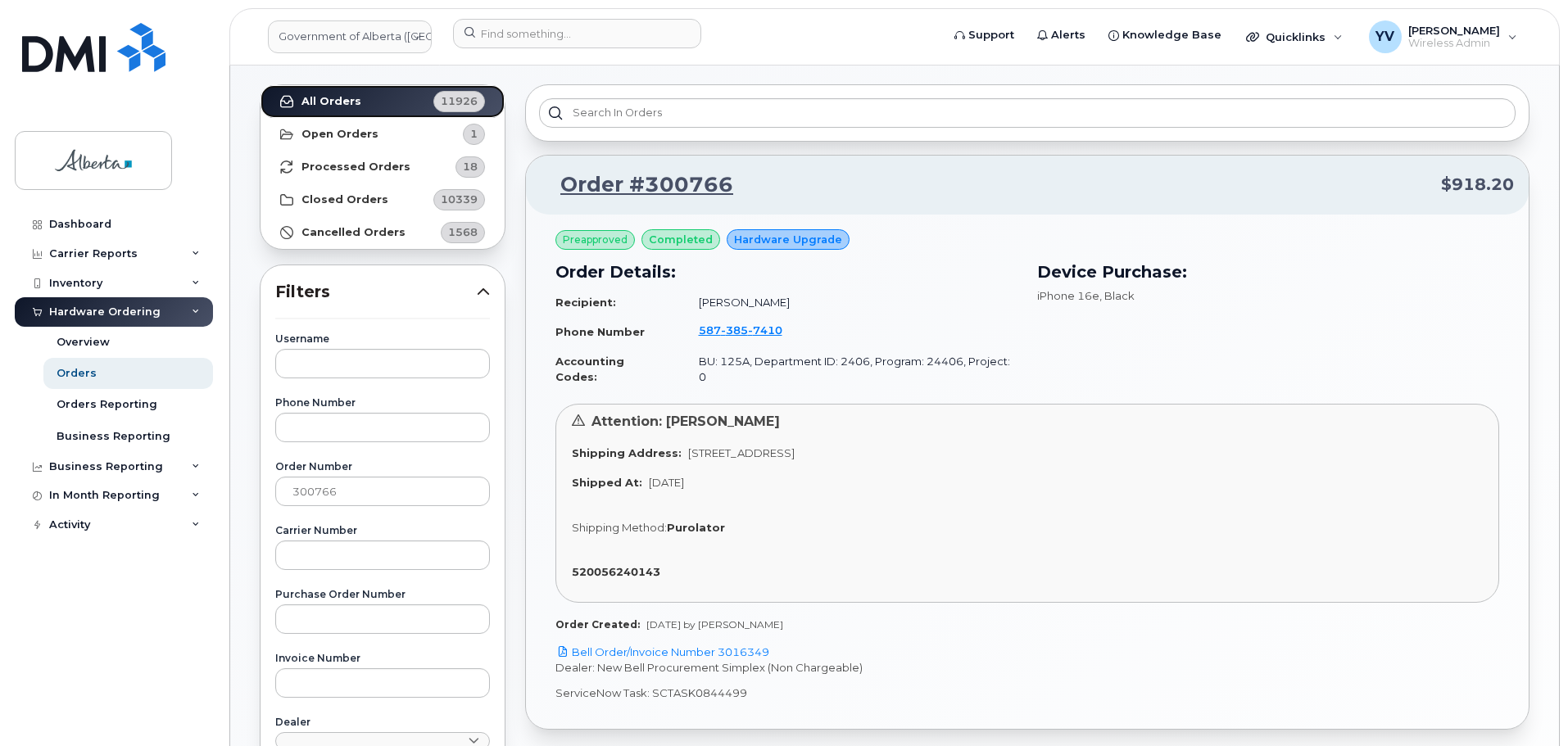
scroll to position [162, 0]
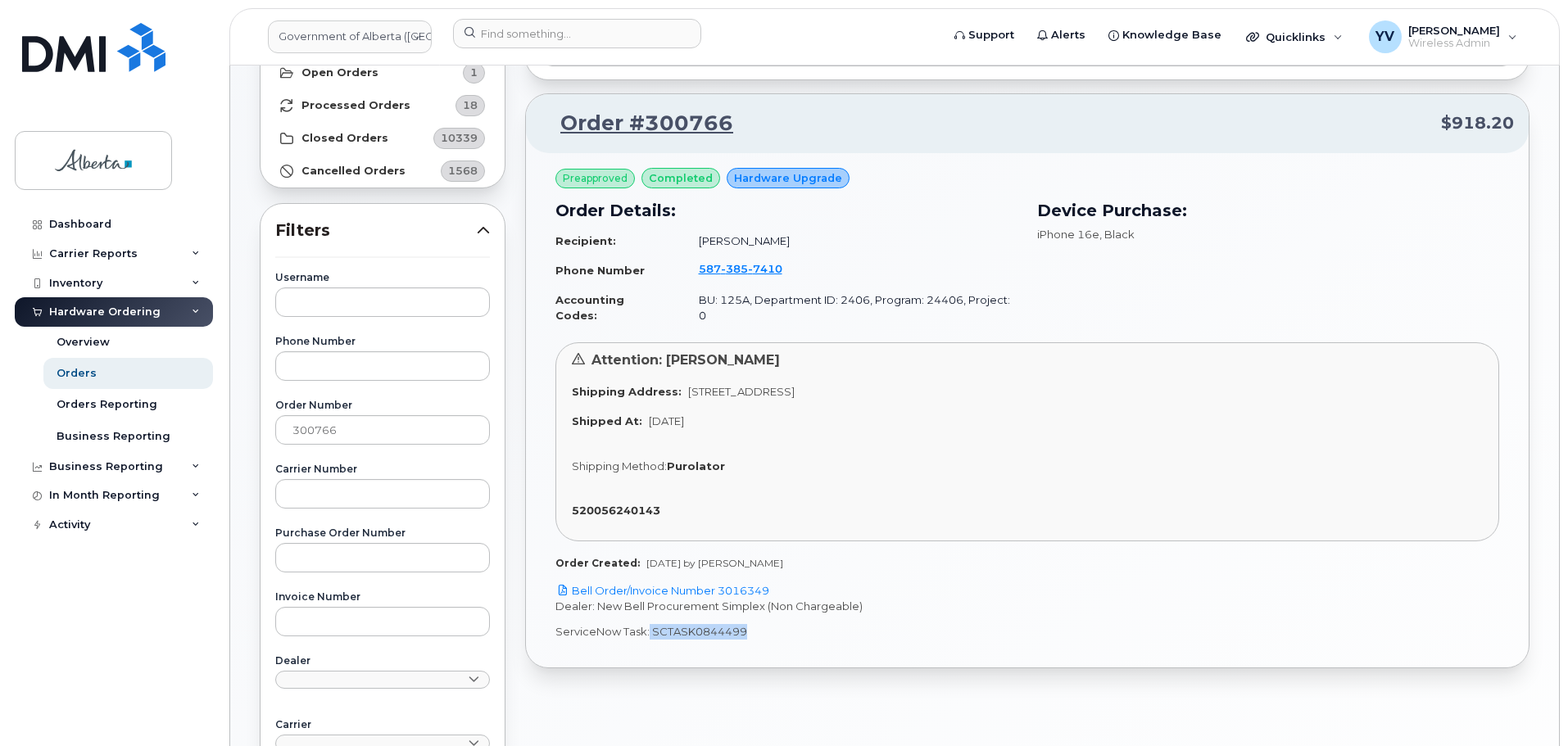
drag, startPoint x: 747, startPoint y: 612, endPoint x: 646, endPoint y: 623, distance: 101.6
click at [646, 624] on p "ServiceNow Task: SCTASK0844499" at bounding box center [1027, 632] width 944 height 15
copy p "SCTASK0844499"
click at [744, 584] on link "Bell Order/Invoice Number 3016349" at bounding box center [662, 591] width 214 height 13
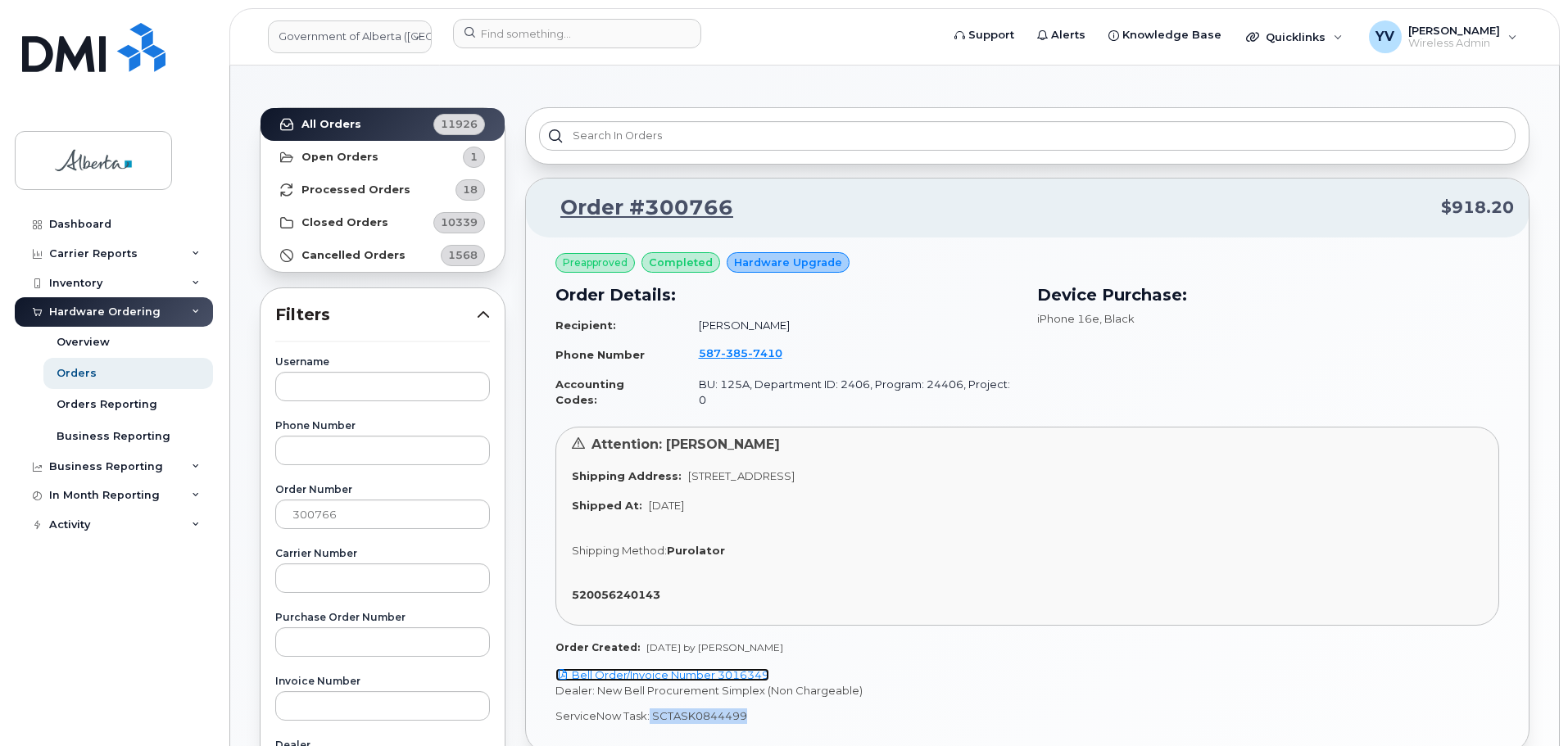
scroll to position [0, 0]
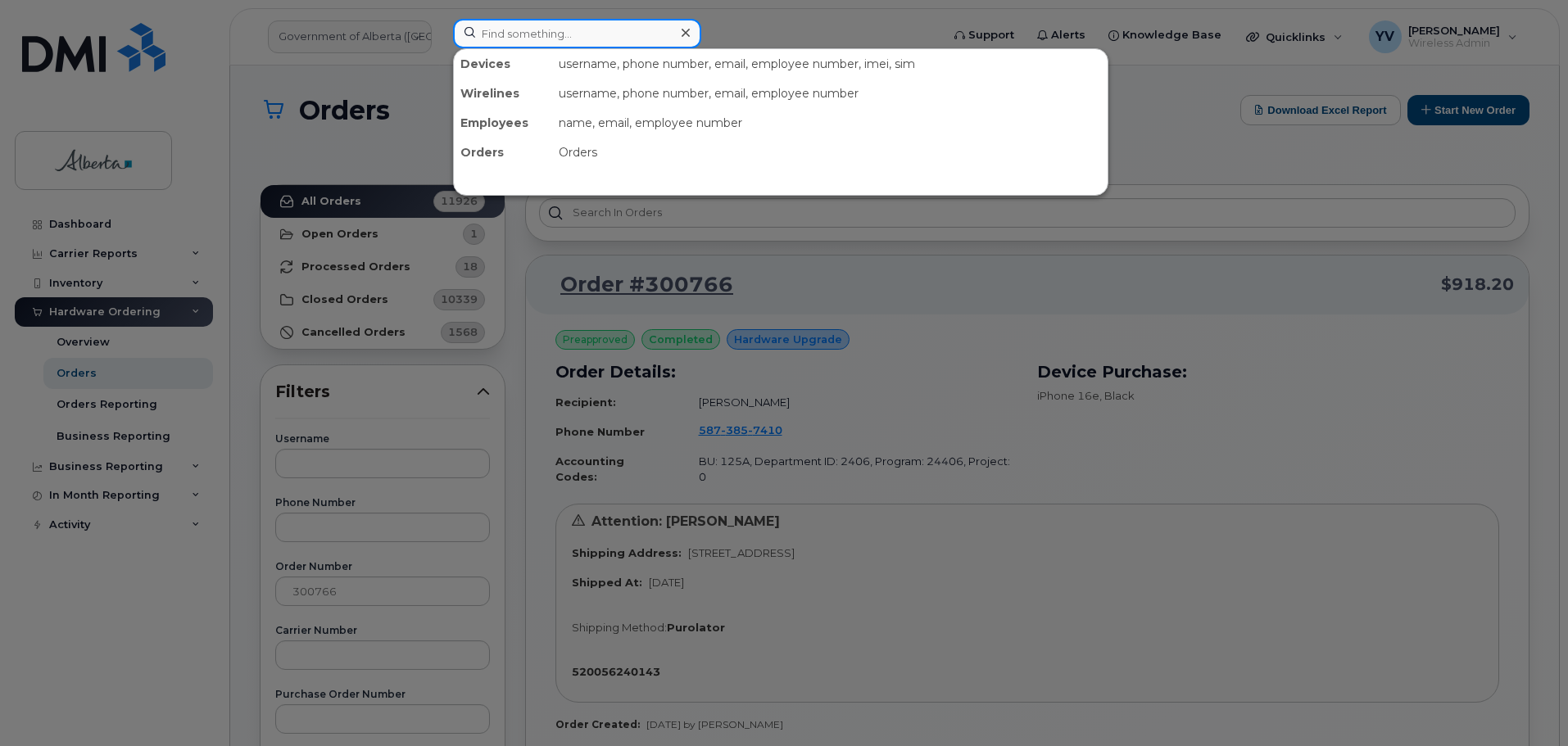
click at [503, 33] on input at bounding box center [576, 34] width 248 height 29
paste input "5873857410"
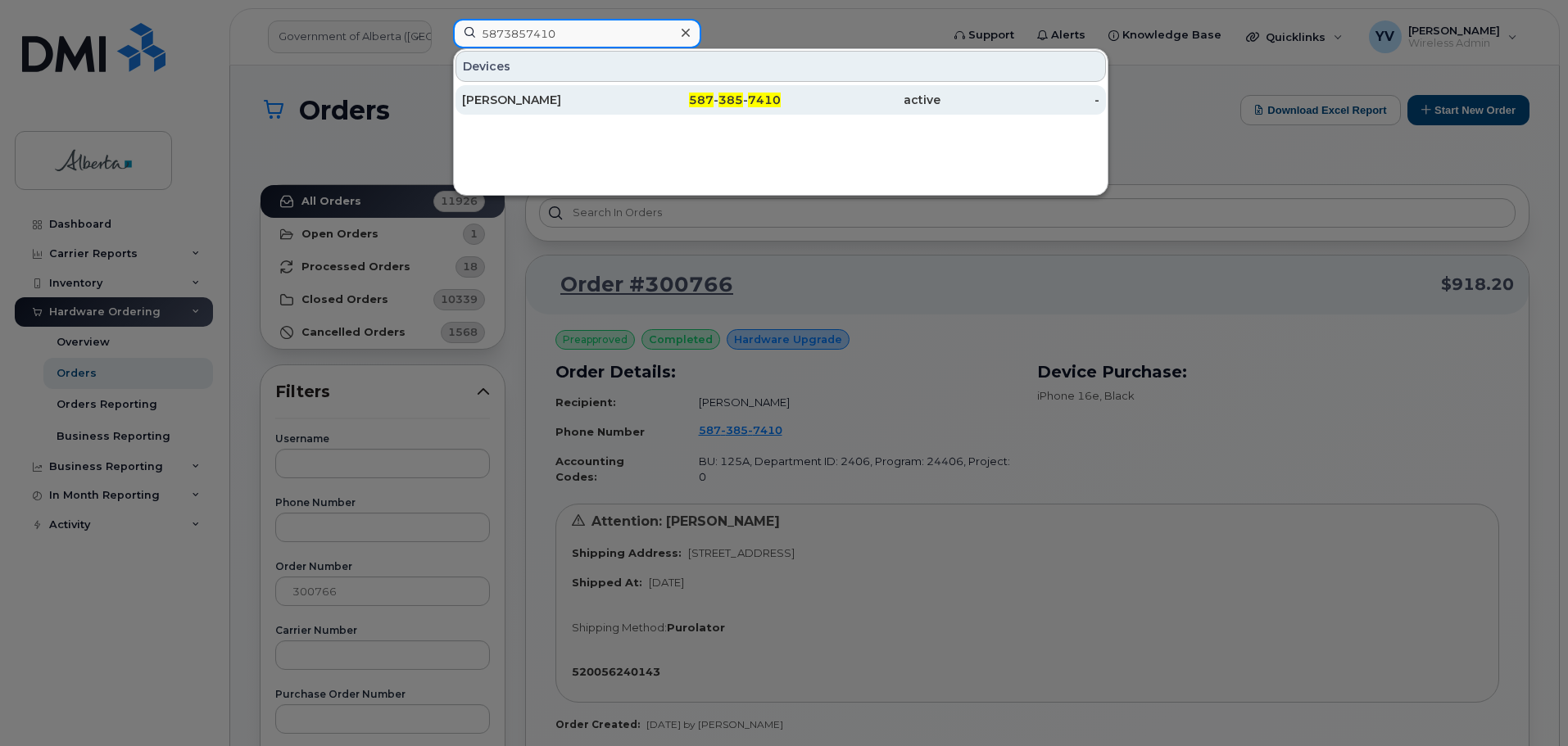
type input "5873857410"
click at [741, 94] on span "385" at bounding box center [731, 100] width 25 height 15
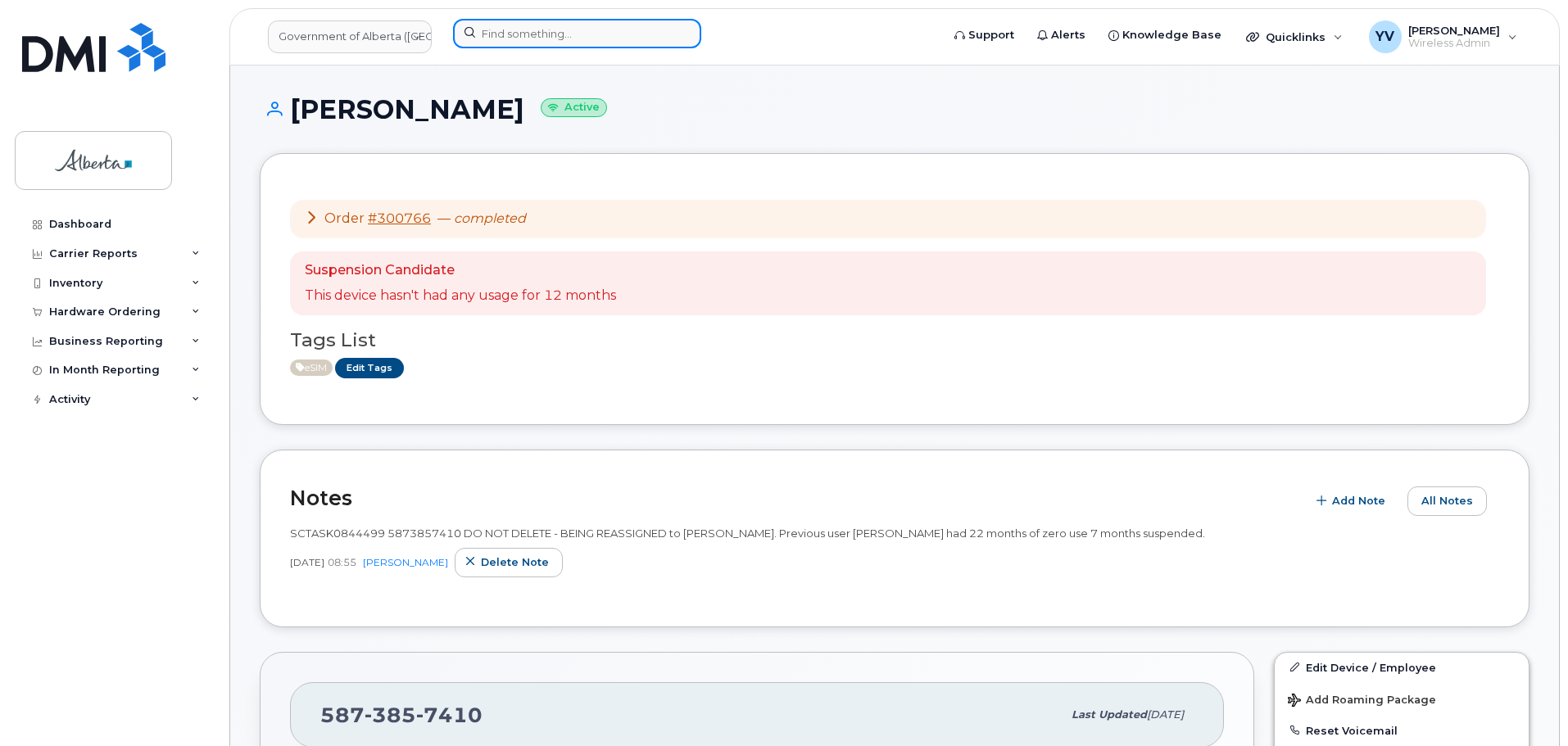
click at [495, 31] on input at bounding box center [576, 34] width 248 height 29
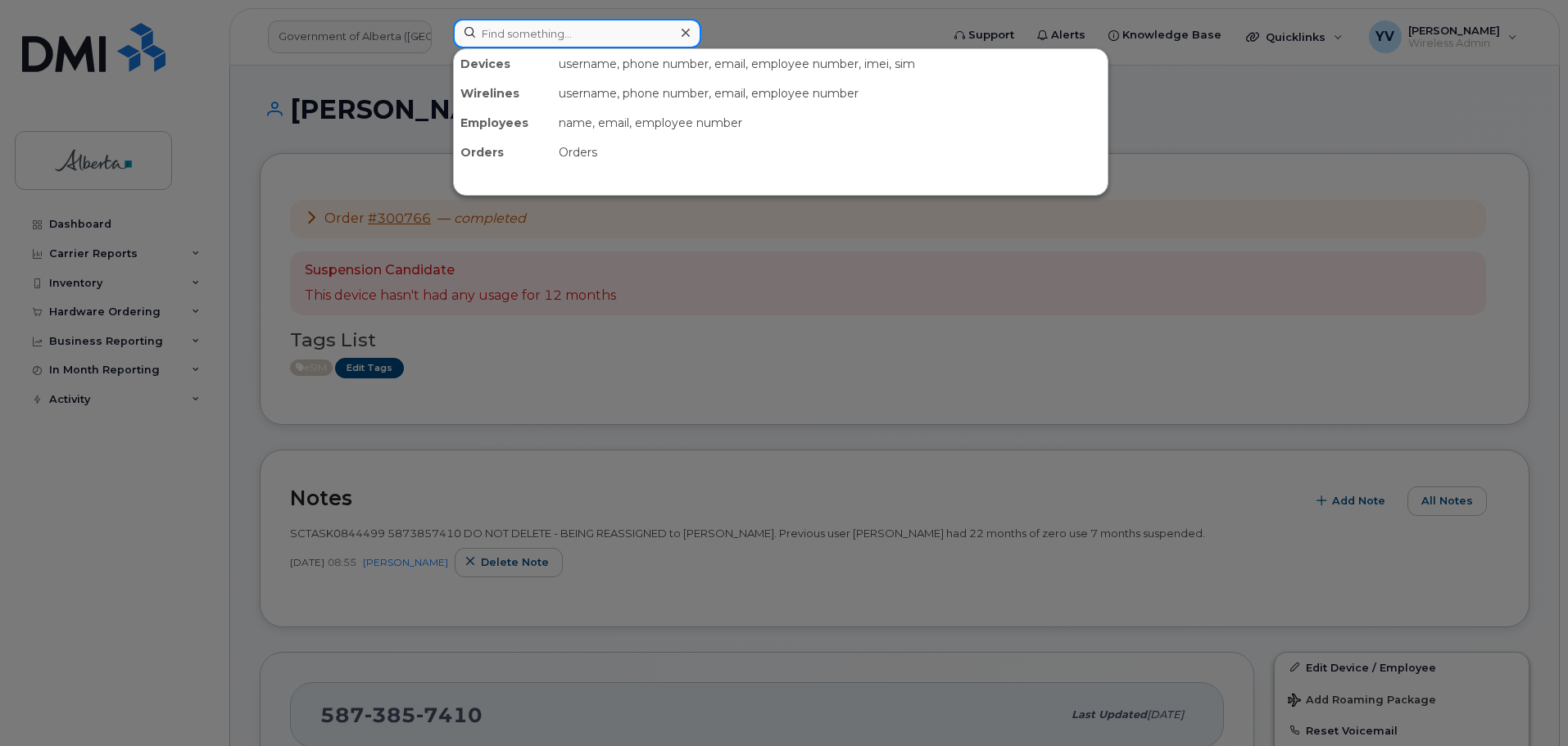
paste input "7807224920"
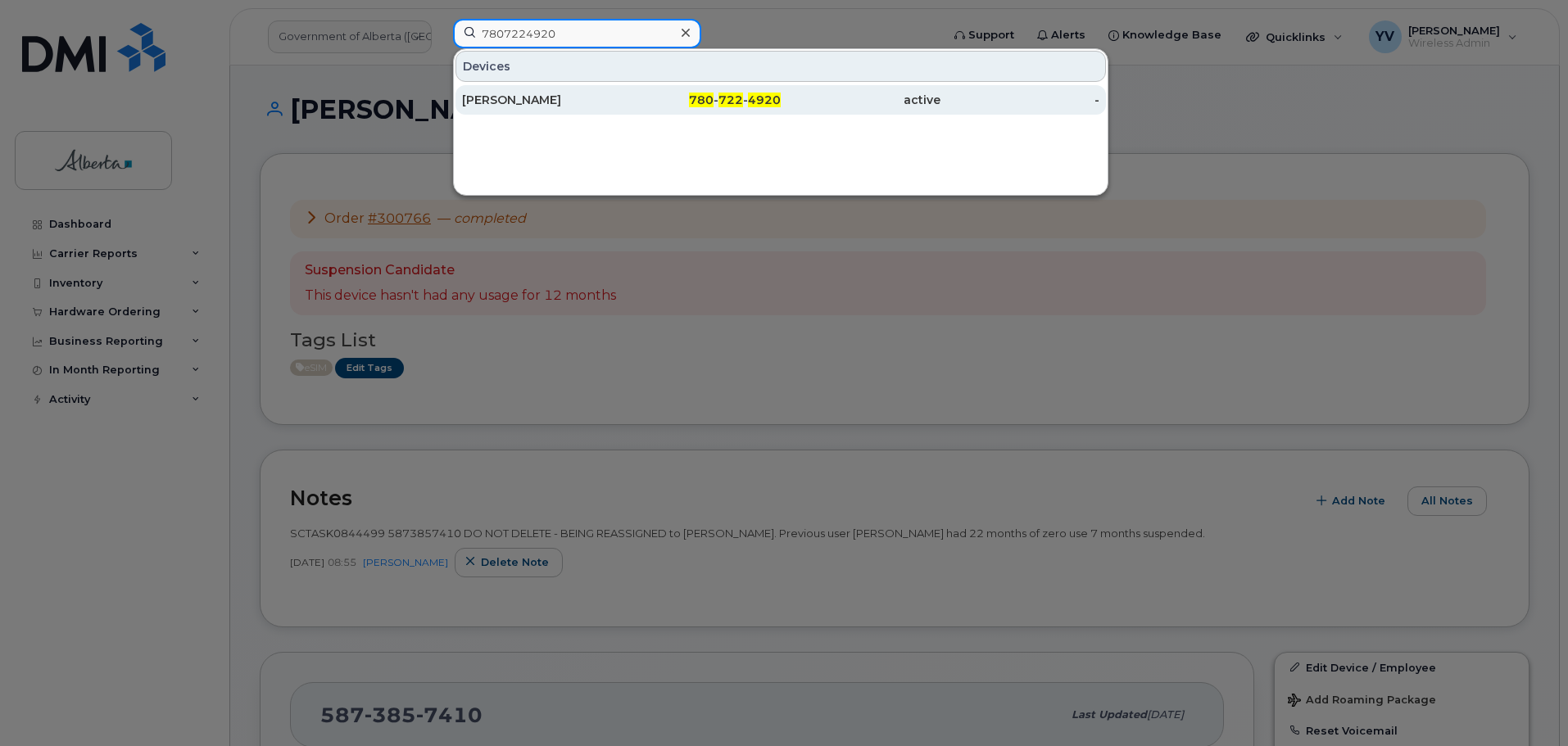
type input "7807224920"
click at [744, 95] on div "780 - 722 - 4920" at bounding box center [702, 100] width 160 height 16
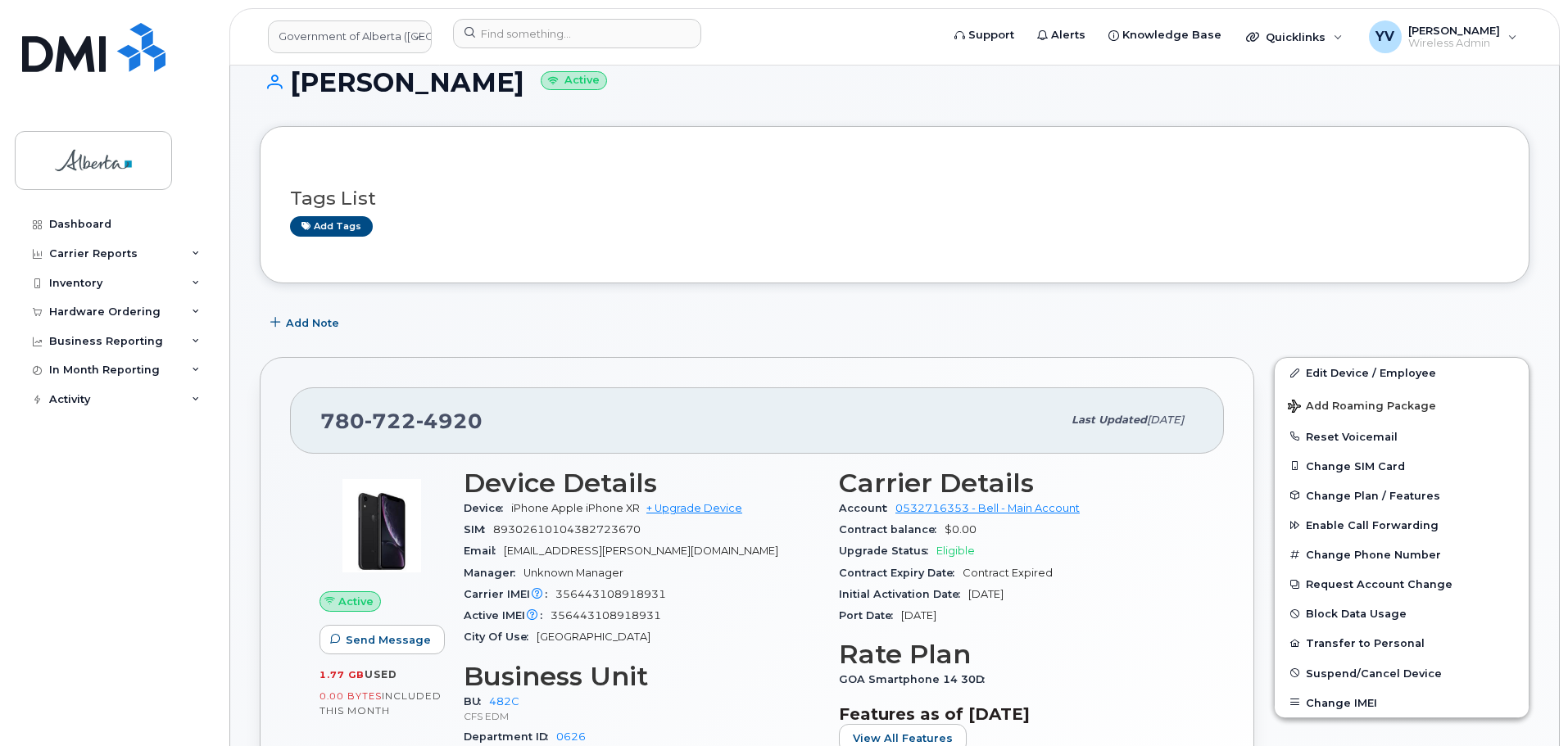
scroll to position [15, 0]
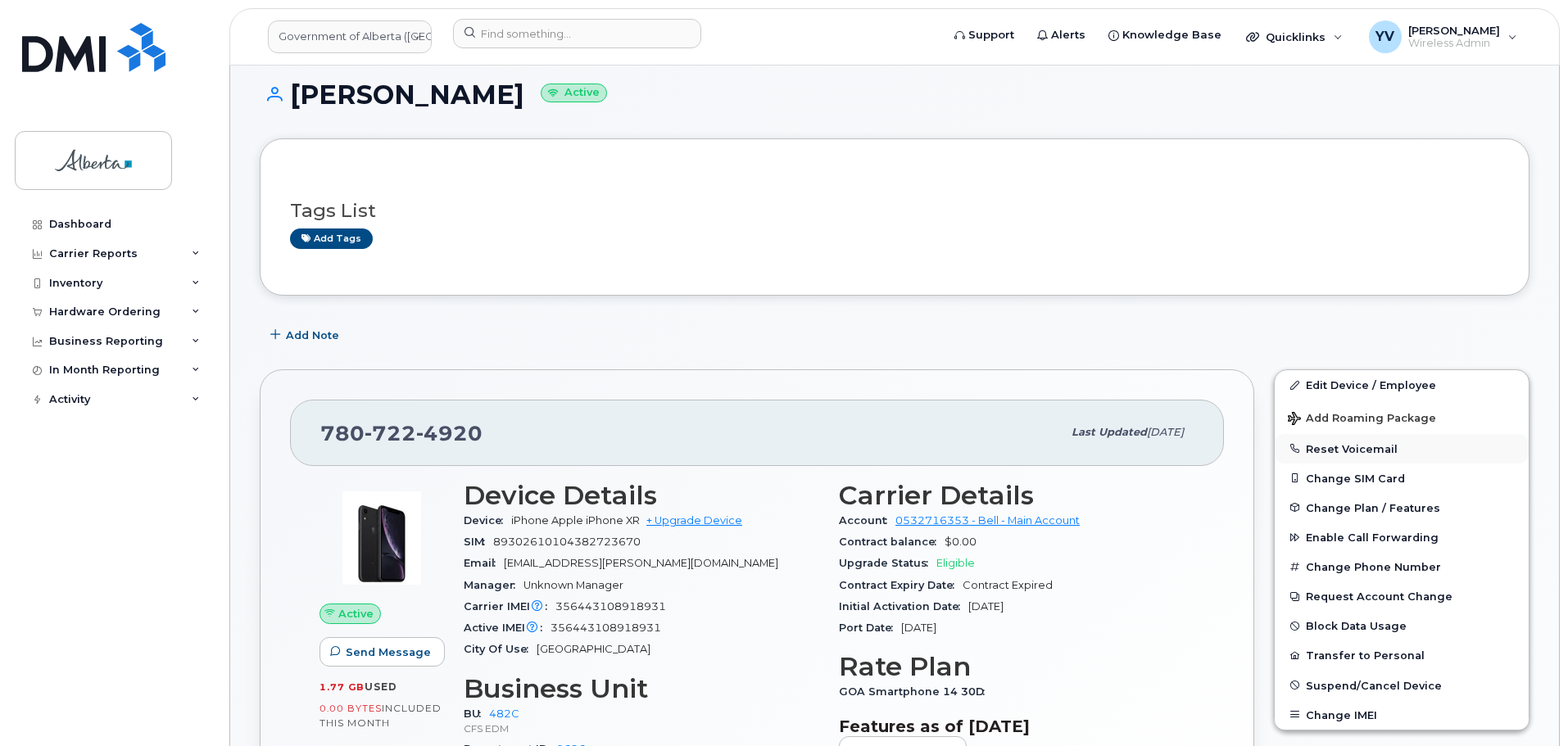
click at [1340, 443] on button "Reset Voicemail" at bounding box center [1402, 449] width 254 height 29
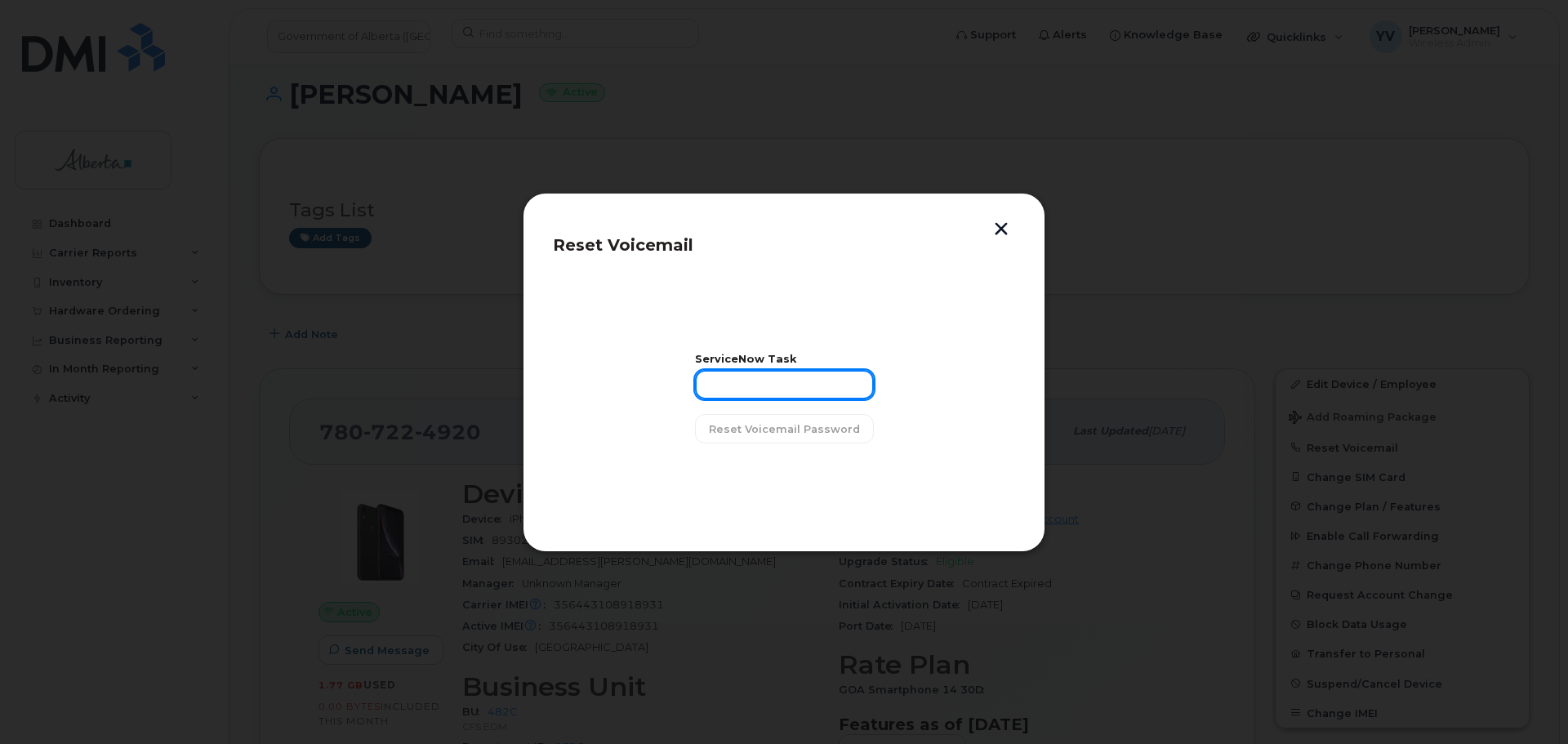
click at [765, 384] on input "text" at bounding box center [784, 384] width 178 height 29
paste input "SCTASK0855223"
type input "SCTASK0855223"
click at [775, 427] on span "Reset Voicemail Password" at bounding box center [784, 429] width 151 height 15
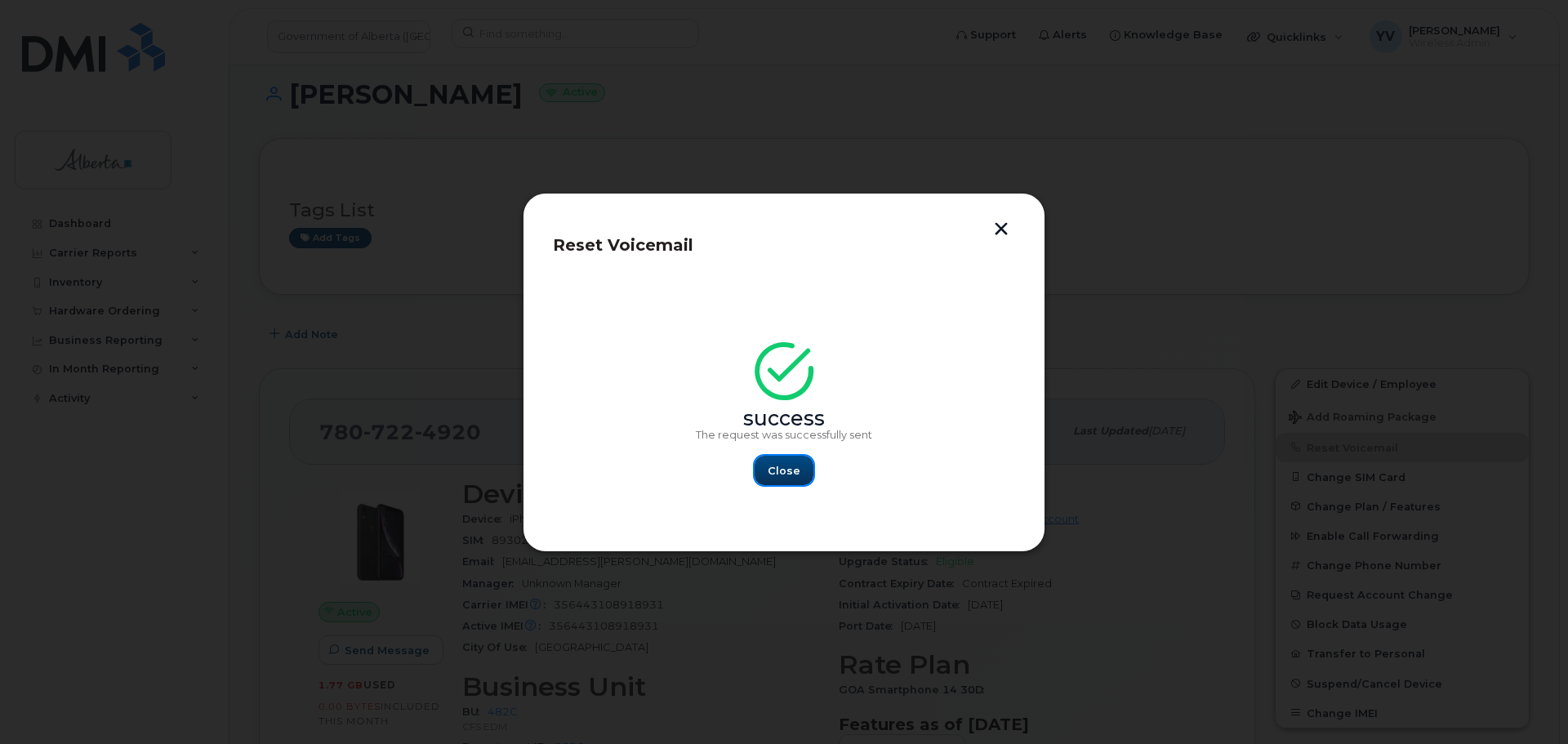
click at [783, 477] on span "Close" at bounding box center [784, 470] width 33 height 15
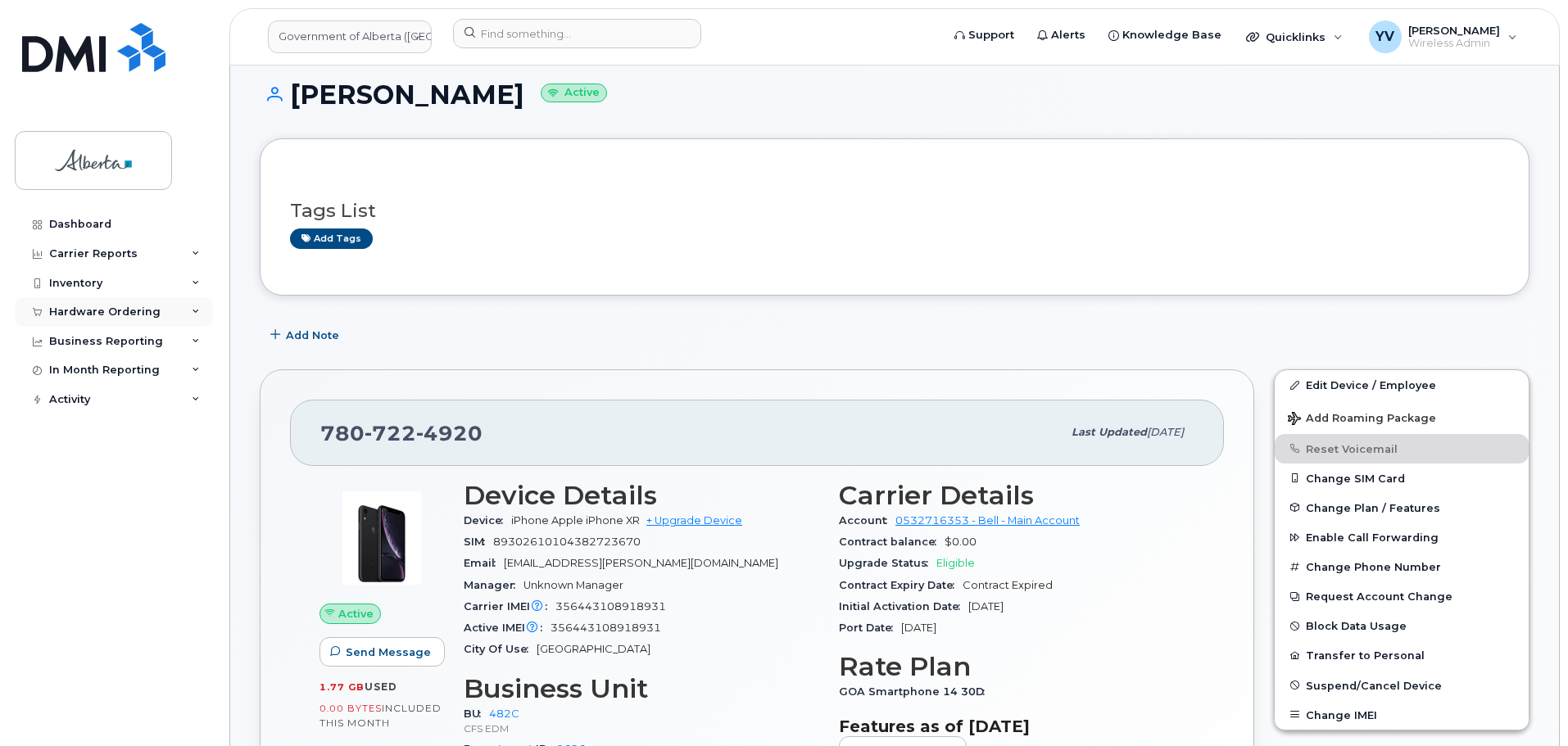
click at [72, 312] on div "Hardware Ordering" at bounding box center [105, 312] width 112 height 13
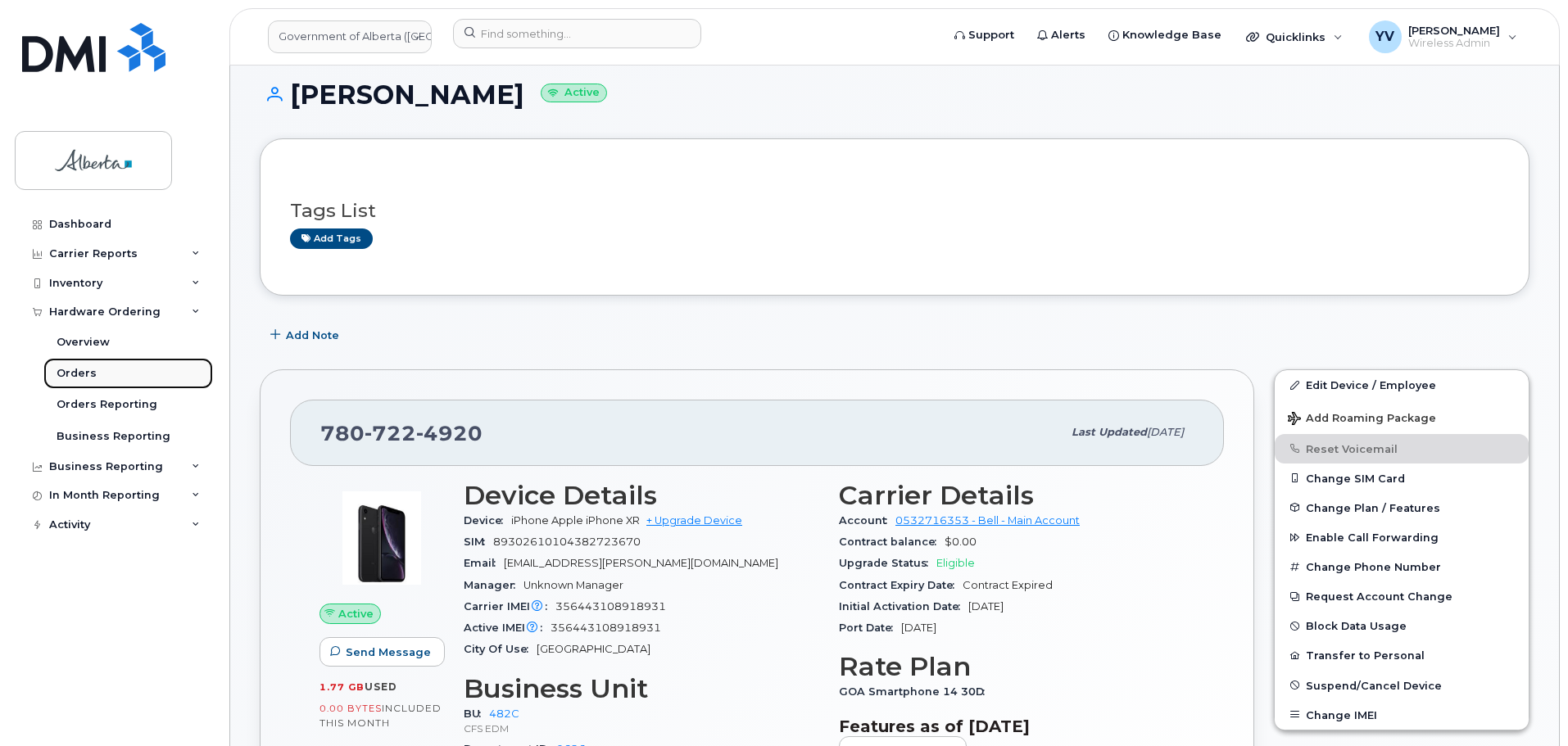
click at [71, 365] on link "Orders" at bounding box center [128, 373] width 170 height 31
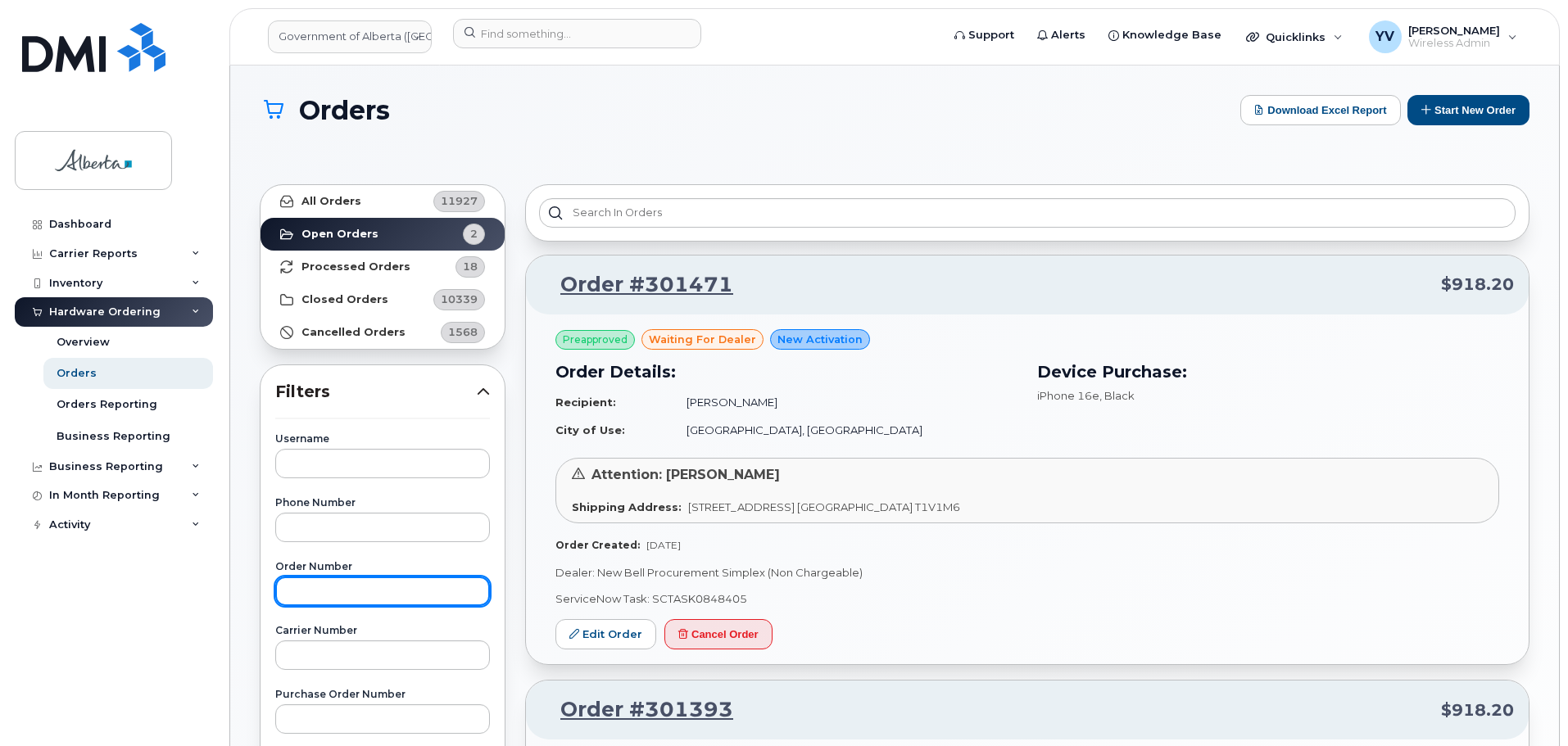
click at [313, 592] on input "text" at bounding box center [383, 592] width 215 height 29
paste input "300759"
type input "300759"
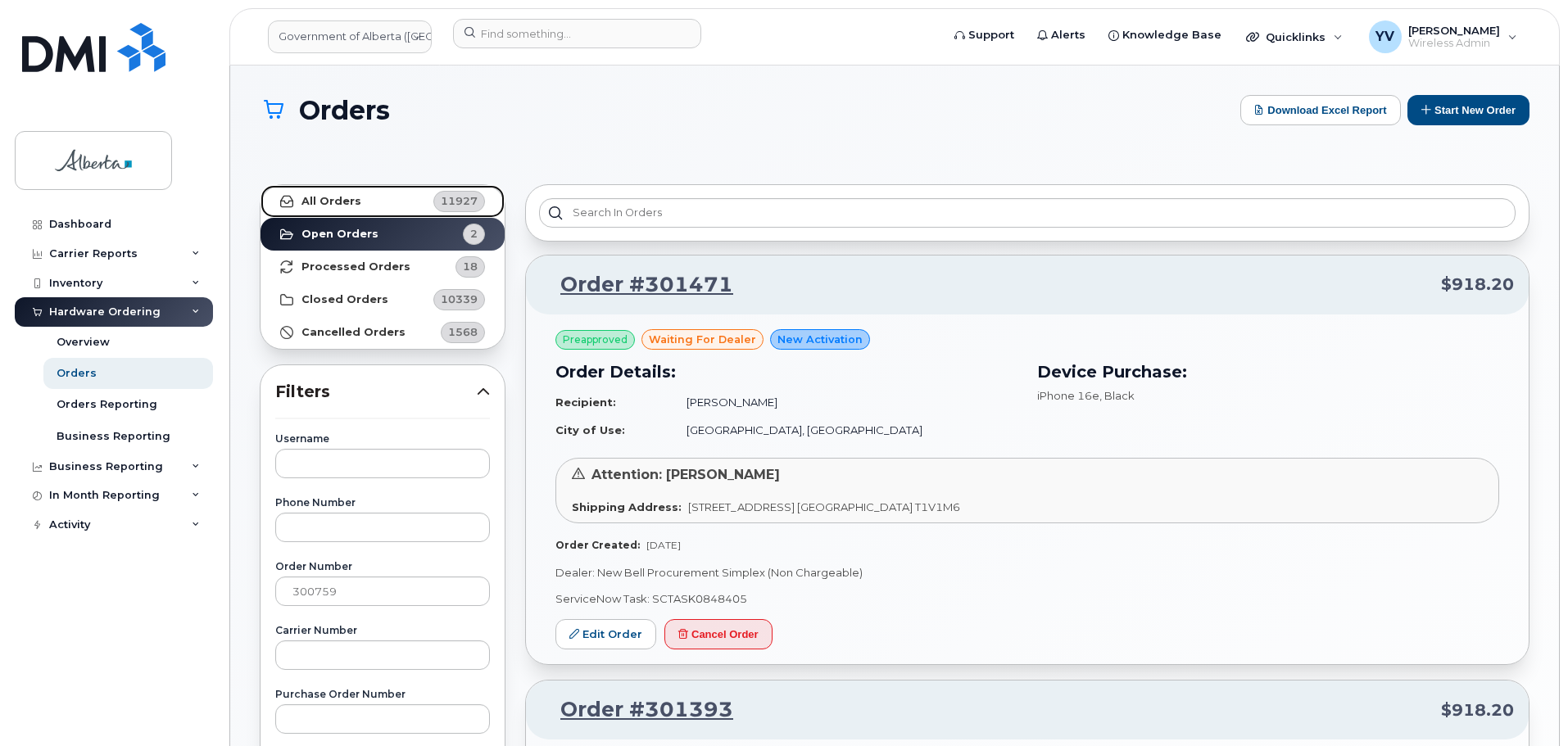
click at [320, 200] on strong "All Orders" at bounding box center [332, 202] width 60 height 13
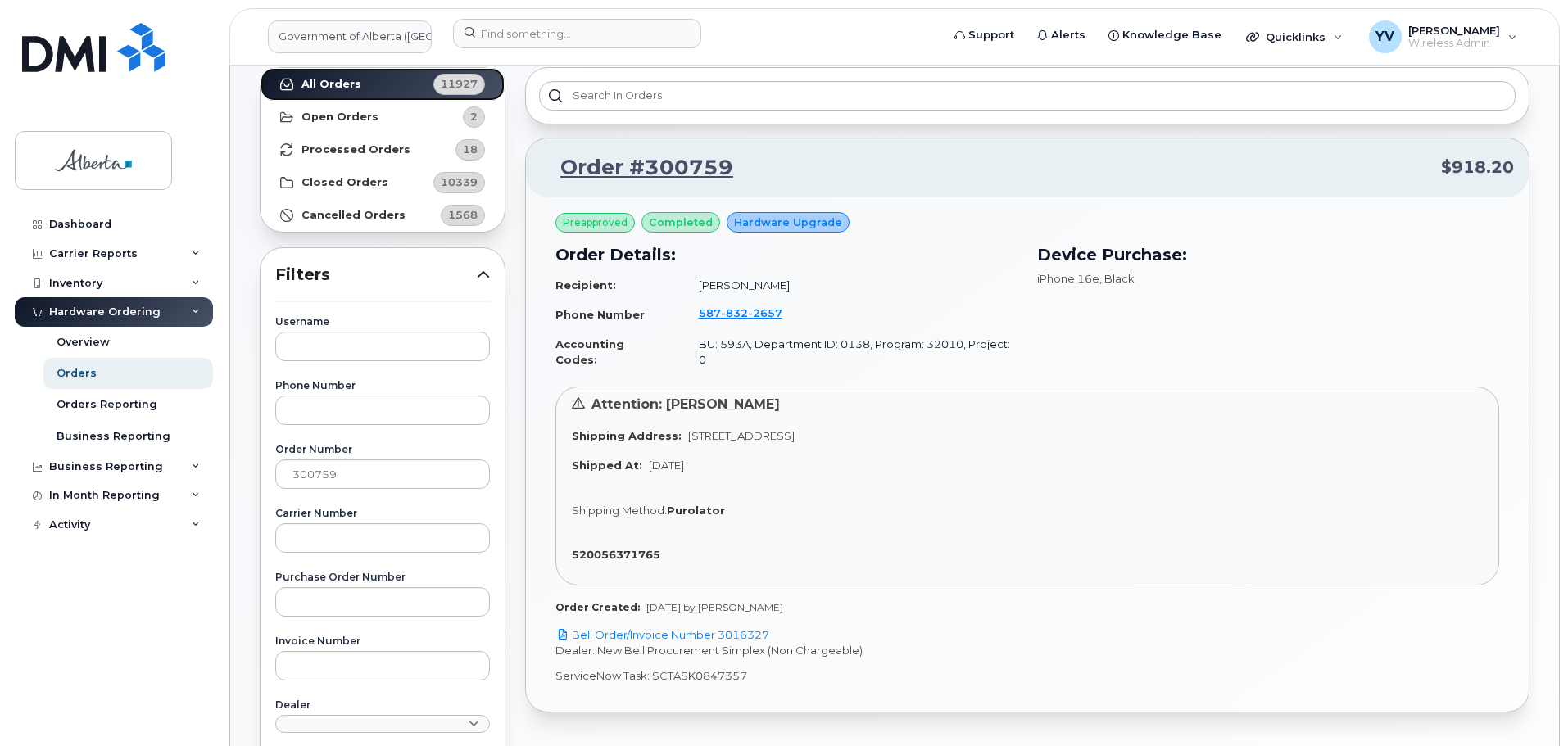
scroll to position [131, 0]
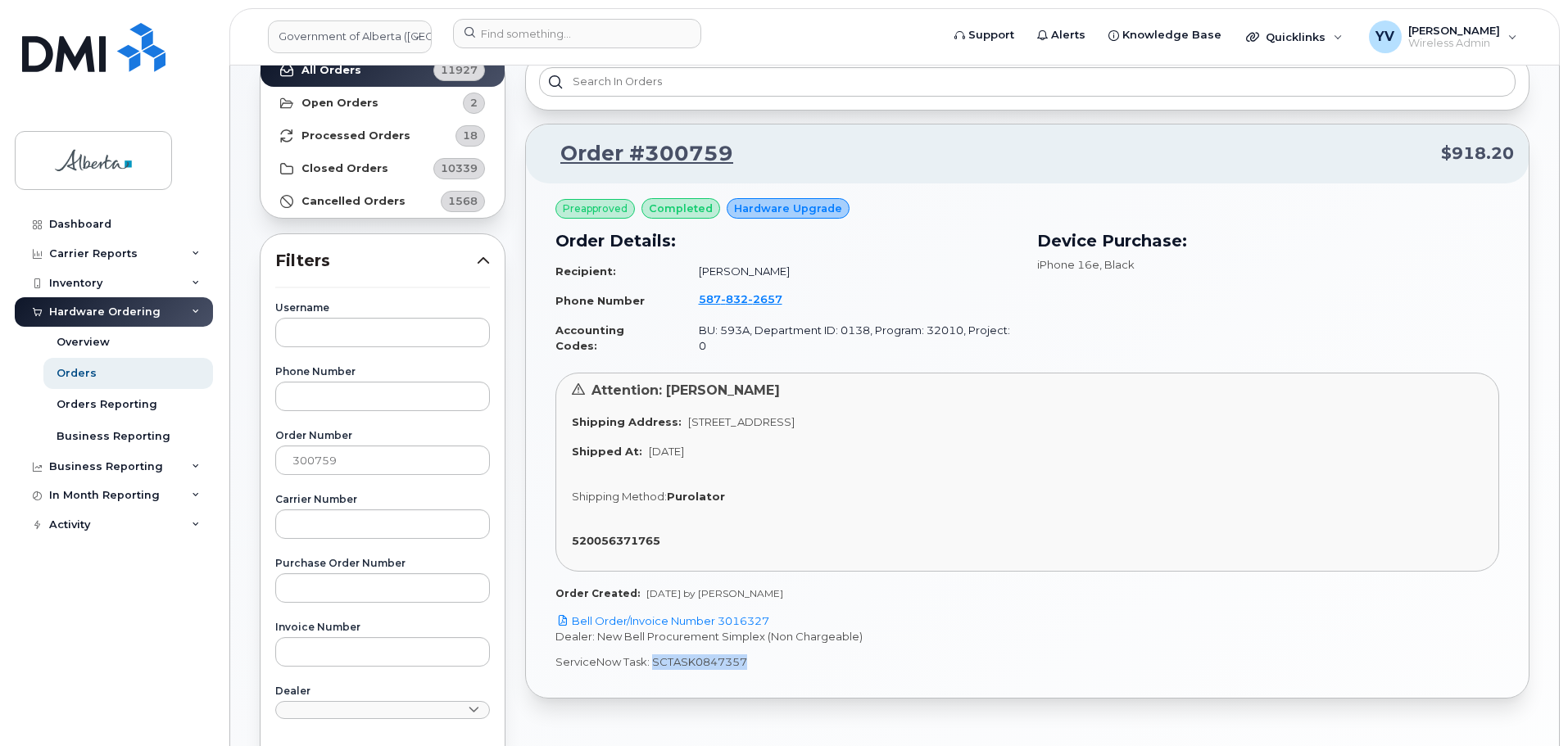
drag, startPoint x: 742, startPoint y: 647, endPoint x: 653, endPoint y: 650, distance: 89.1
click at [653, 654] on p "ServiceNow Task: SCTASK0847357" at bounding box center [1027, 661] width 944 height 15
copy p "SCTASK0847357"
click at [734, 614] on link "Bell Order/Invoice Number 3016327" at bounding box center [662, 621] width 214 height 13
copy p "SCTASK0847357"
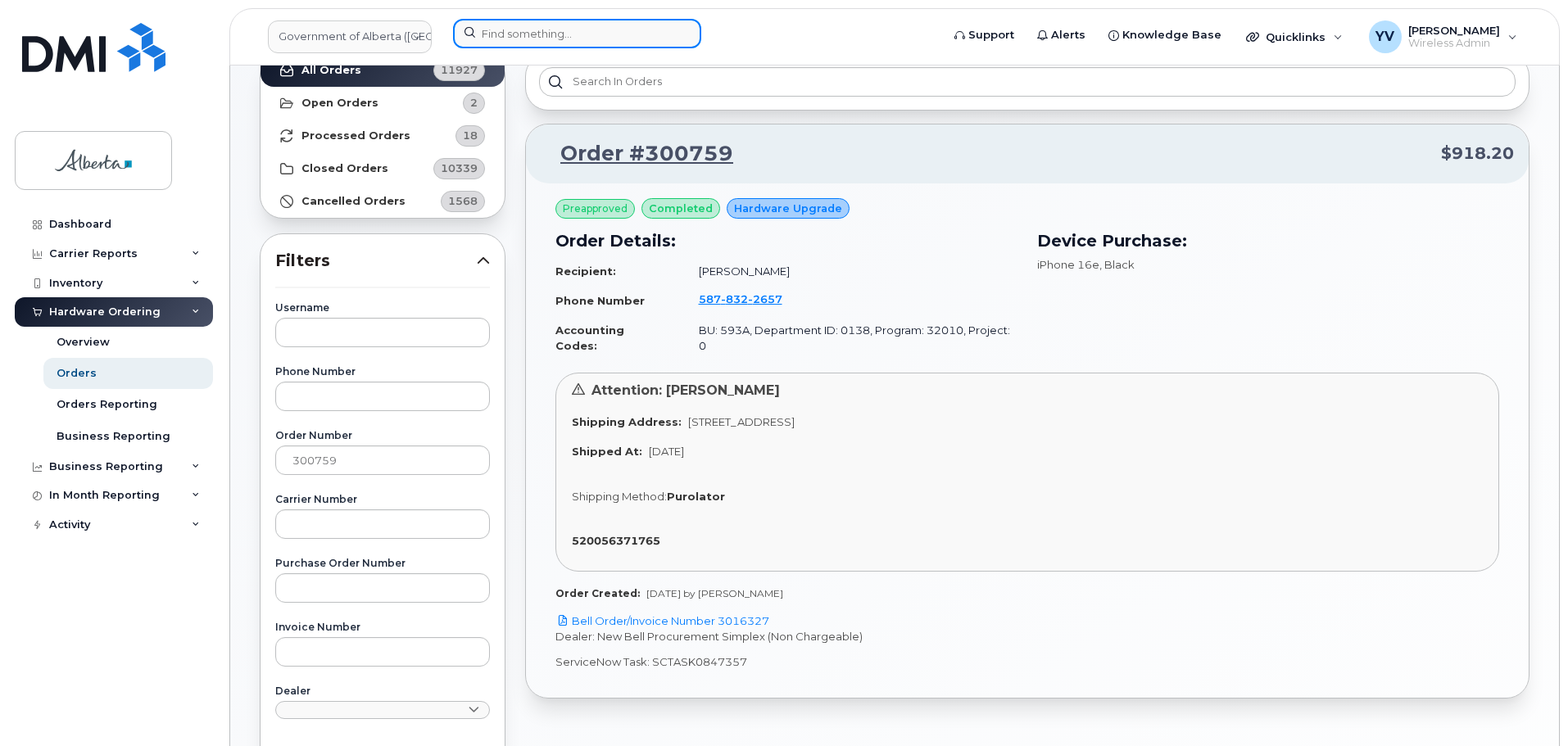
click at [494, 32] on input at bounding box center [576, 34] width 248 height 29
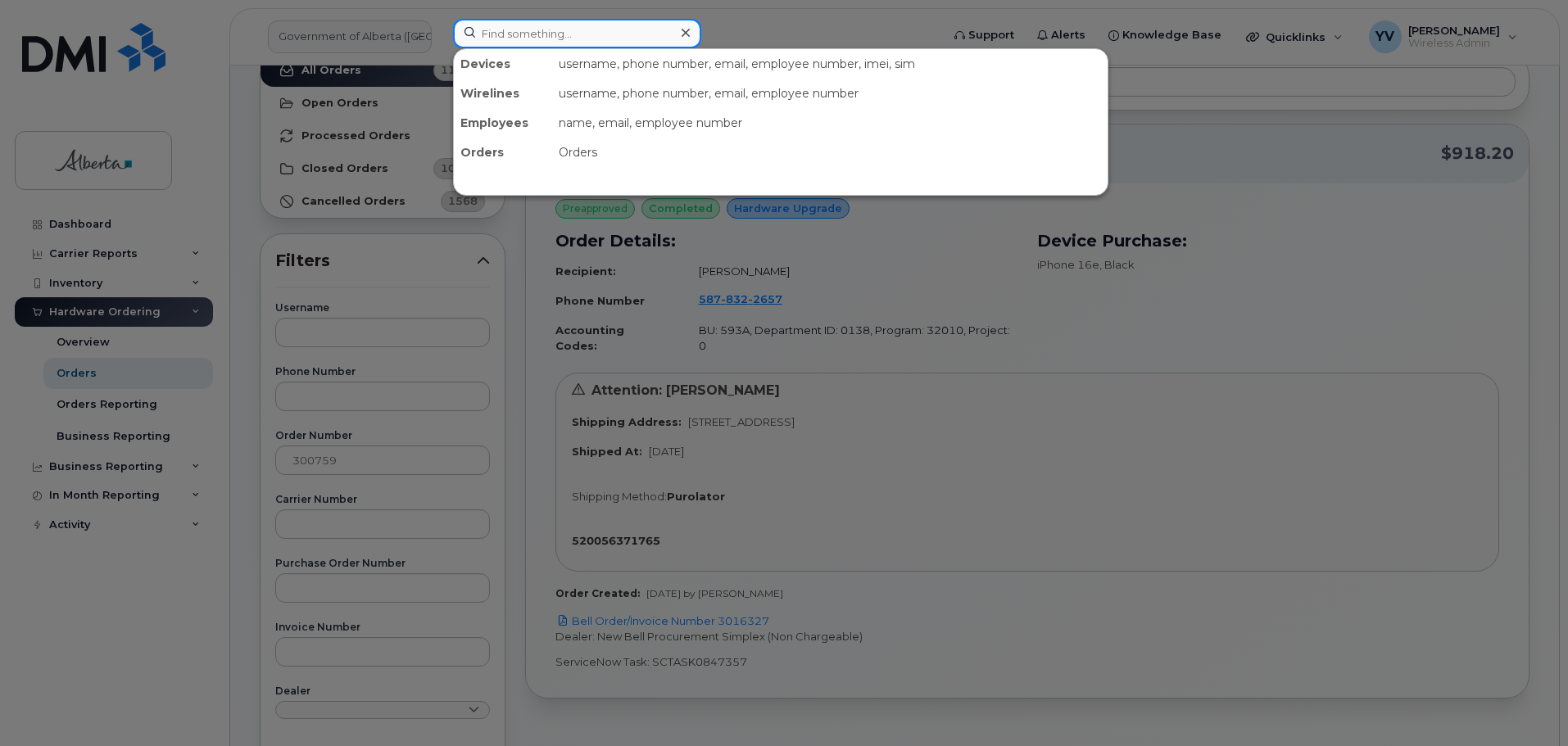
paste input "5878322657"
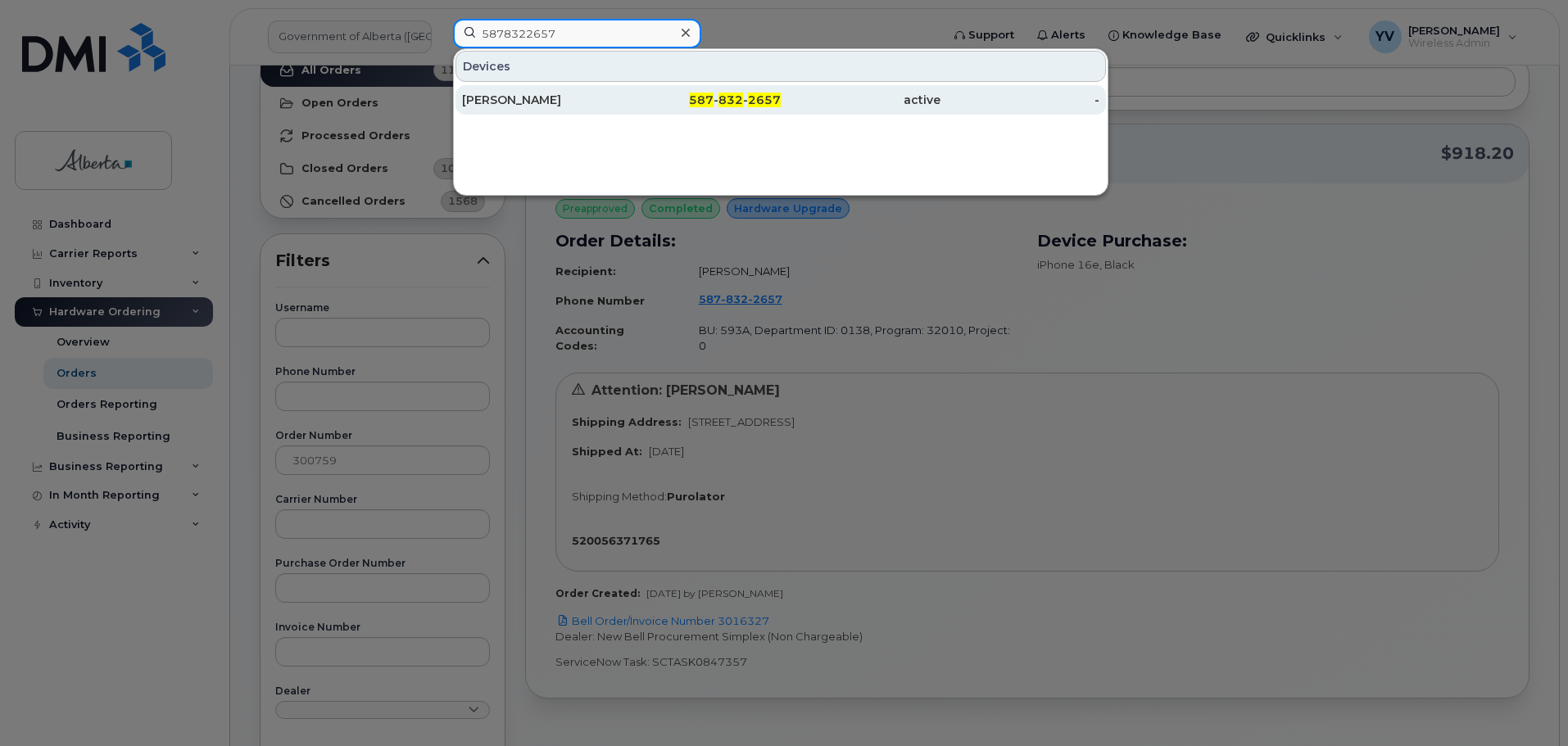
type input "5878322657"
click at [738, 96] on span "832" at bounding box center [731, 100] width 25 height 15
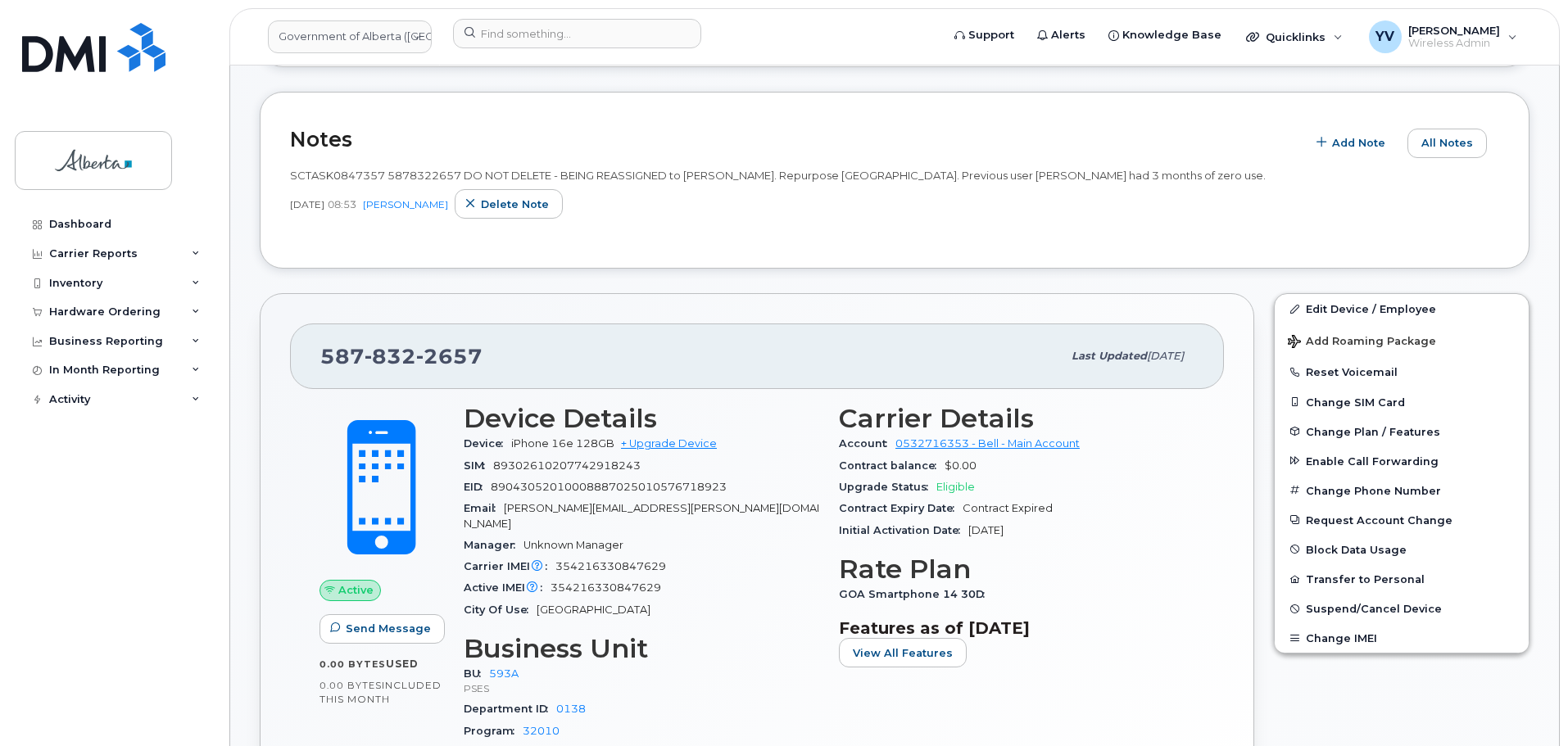
scroll to position [213, 0]
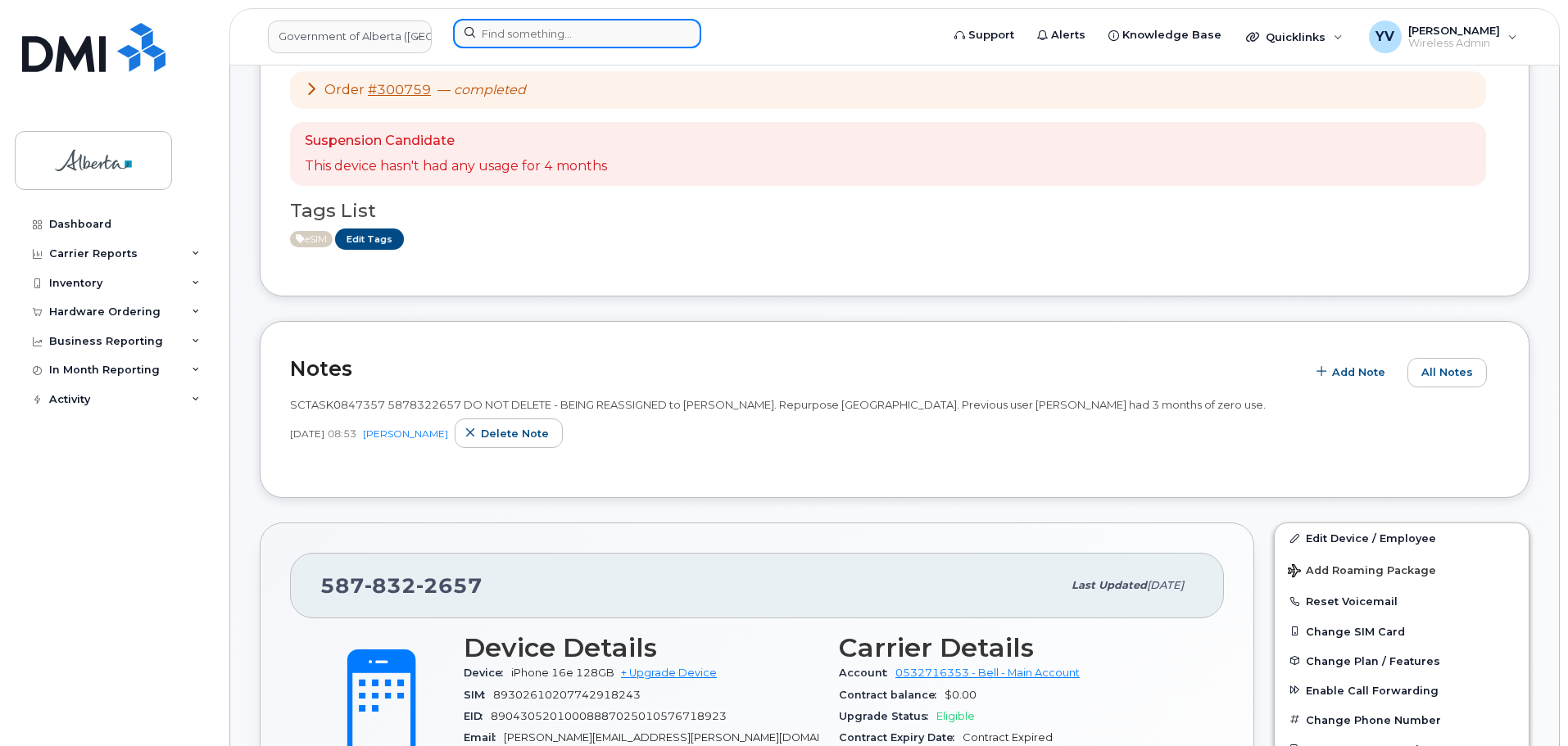
click at [495, 37] on input at bounding box center [576, 34] width 248 height 29
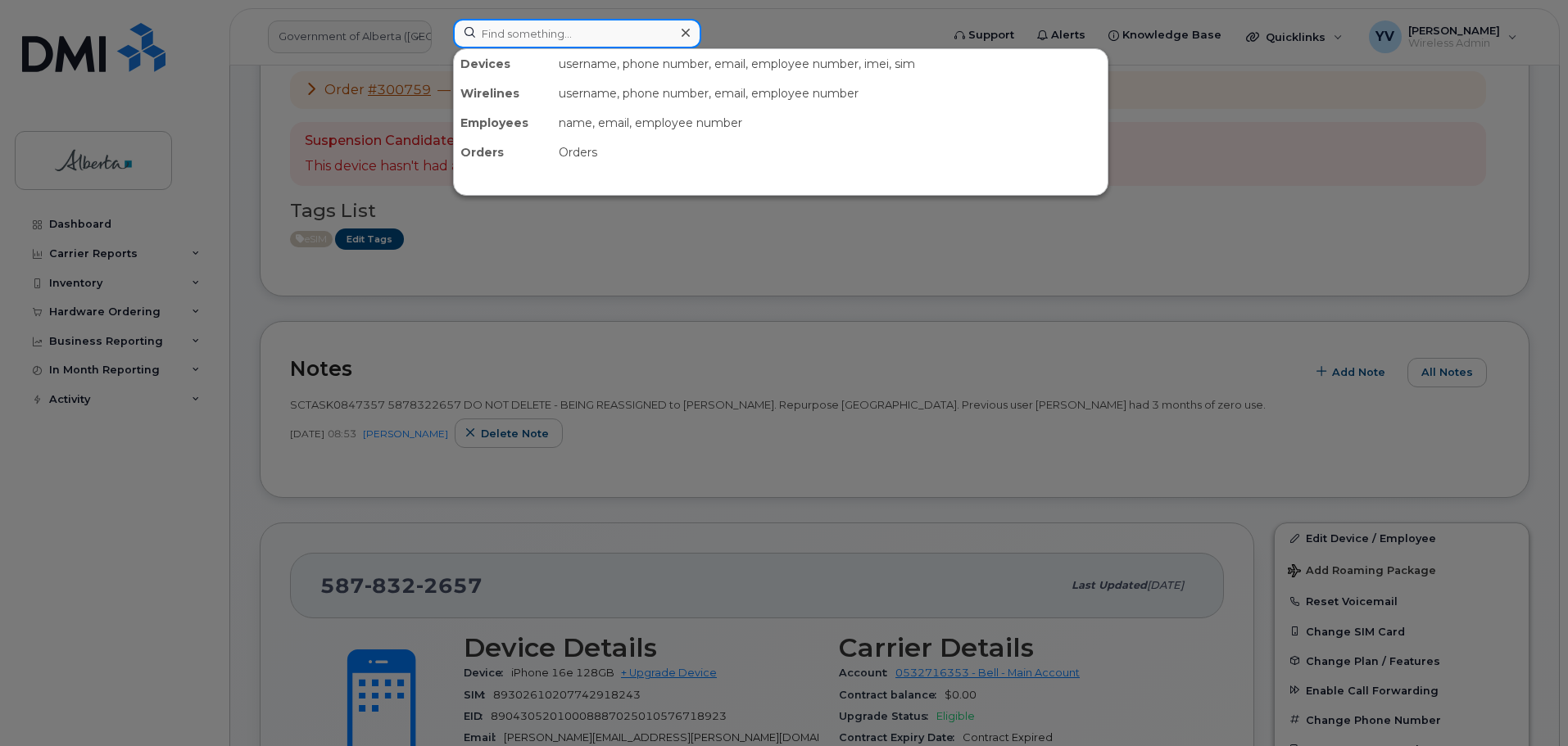
paste input "7807224920"
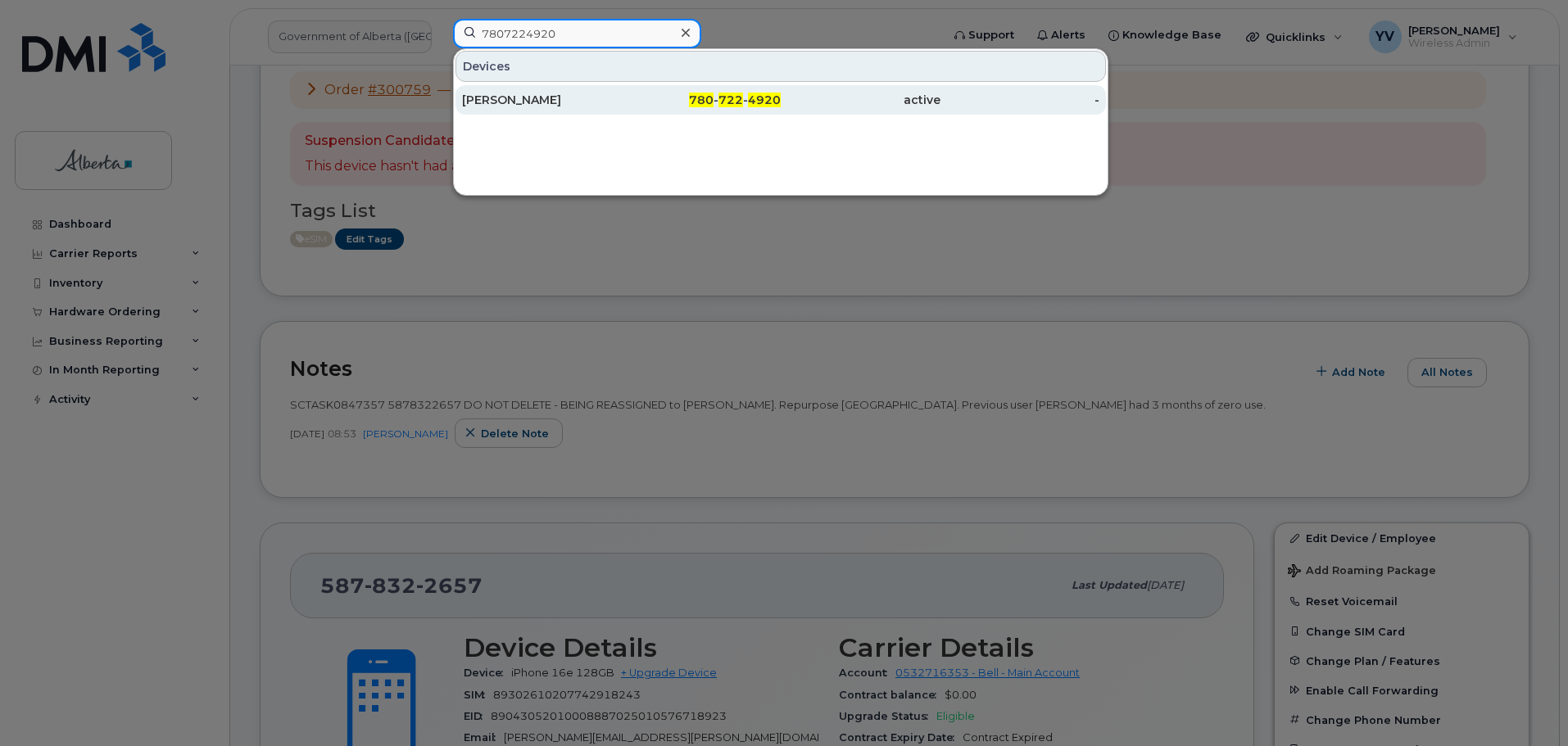
type input "7807224920"
click at [730, 104] on span "722" at bounding box center [731, 100] width 25 height 15
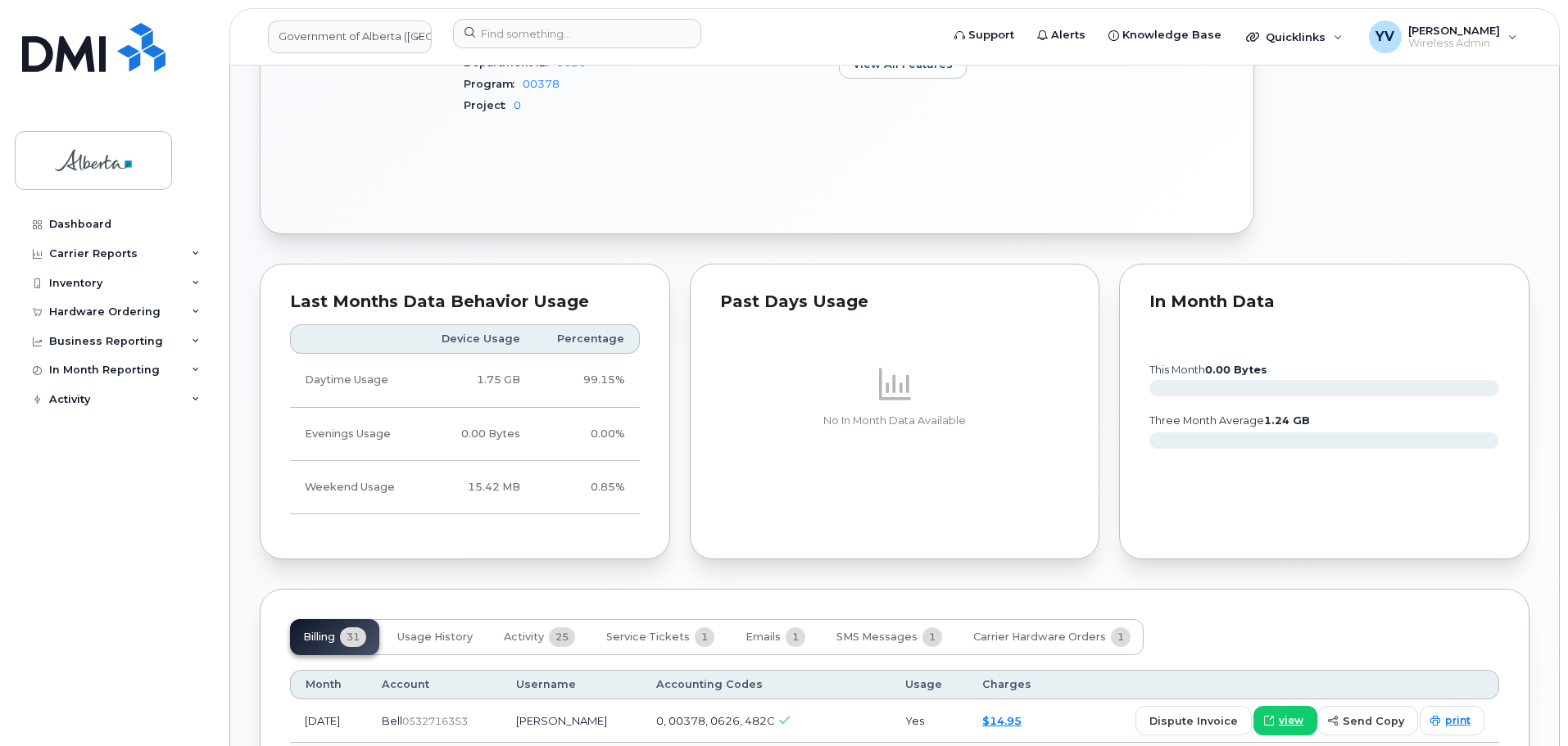
scroll to position [1040, 0]
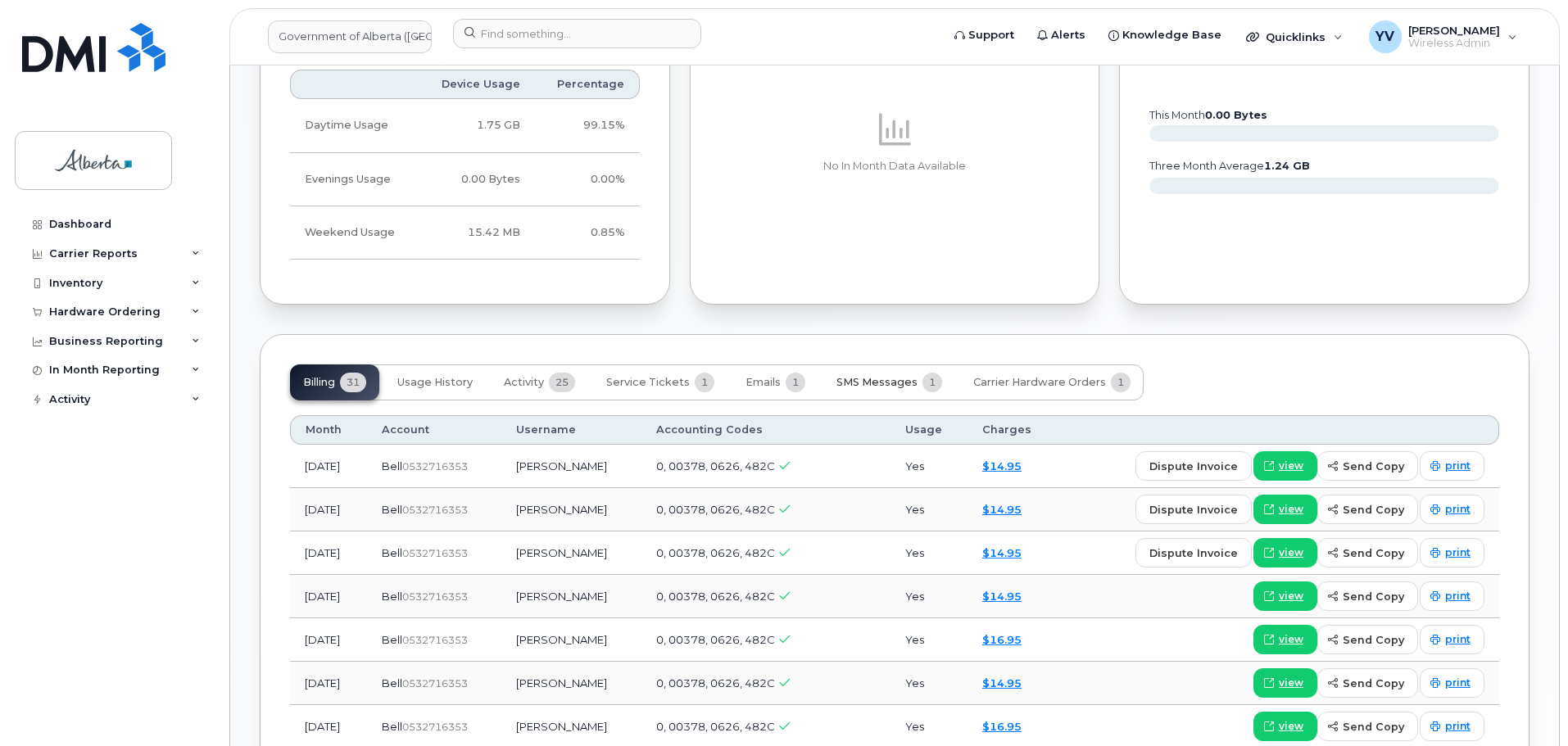
click at [877, 378] on span "SMS Messages" at bounding box center [876, 383] width 81 height 13
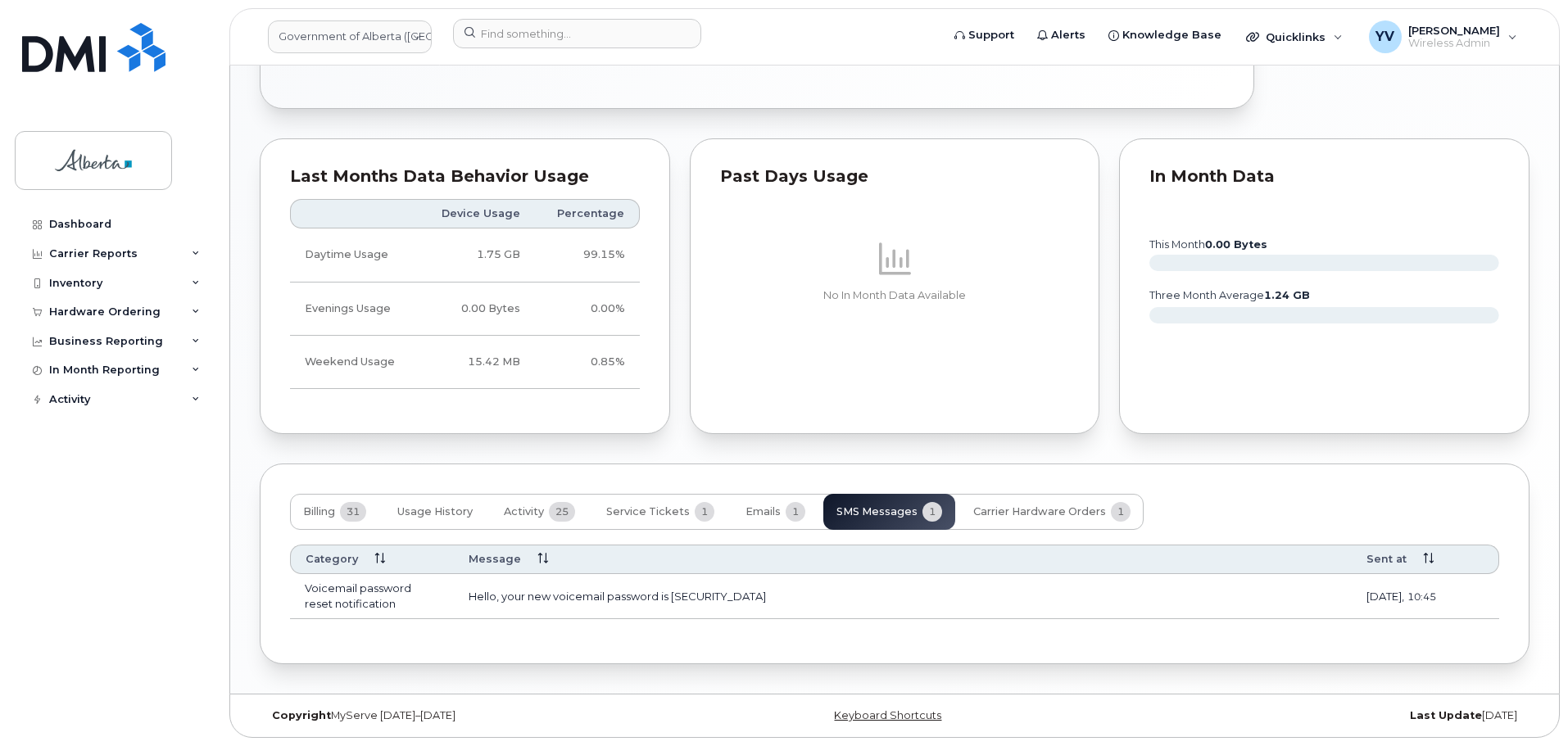
scroll to position [910, 0]
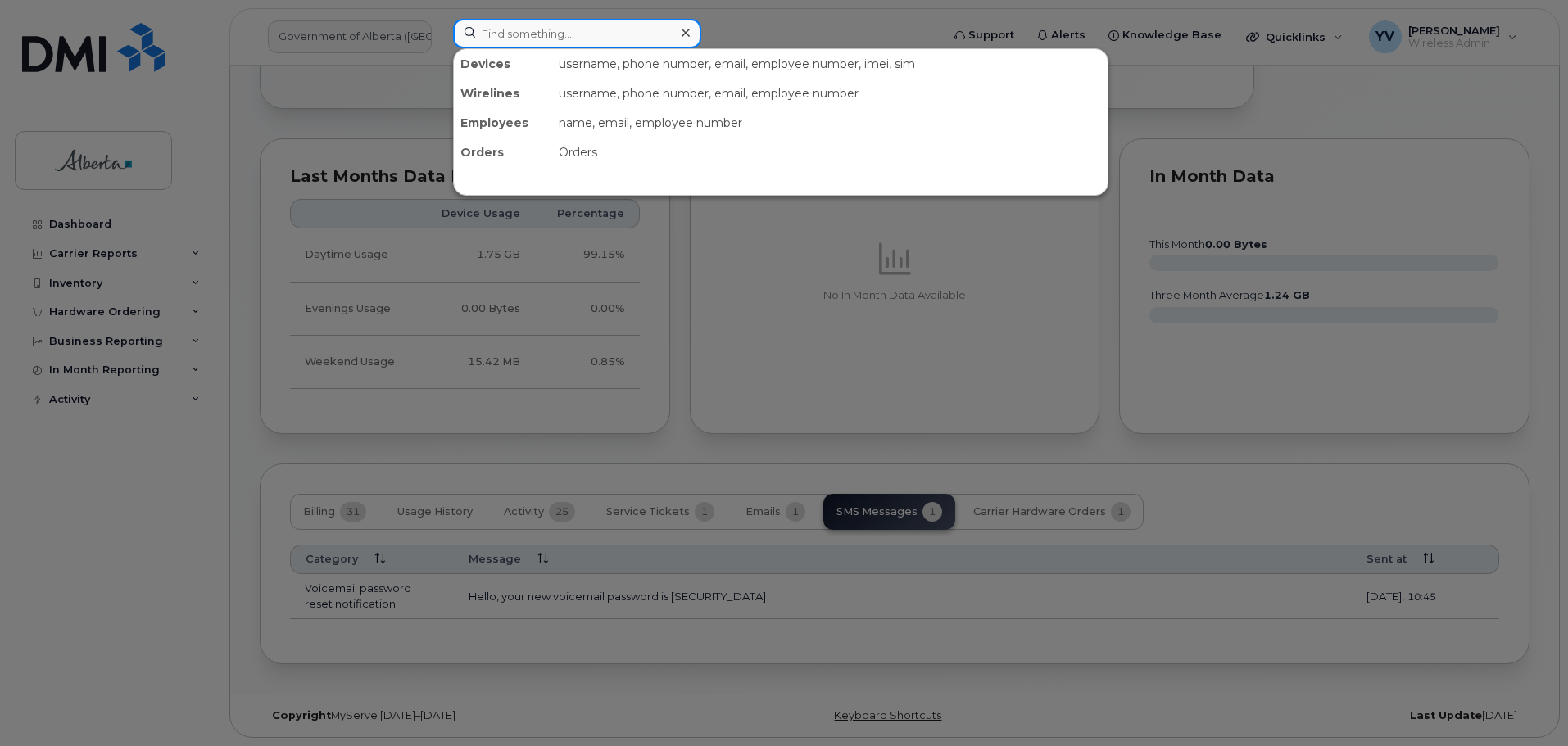
click at [496, 37] on input at bounding box center [576, 34] width 248 height 29
paste input "5873982235"
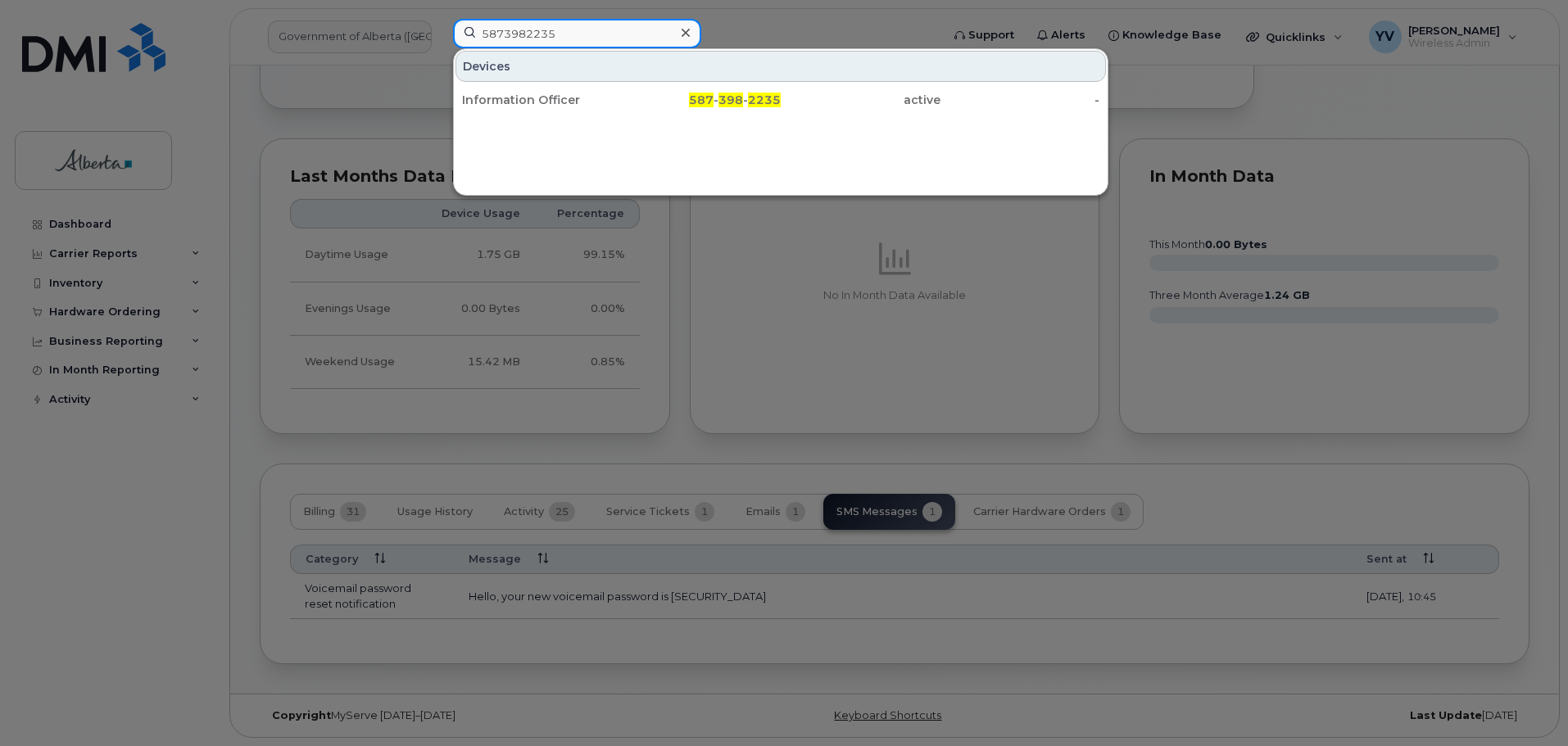
type input "5873982235"
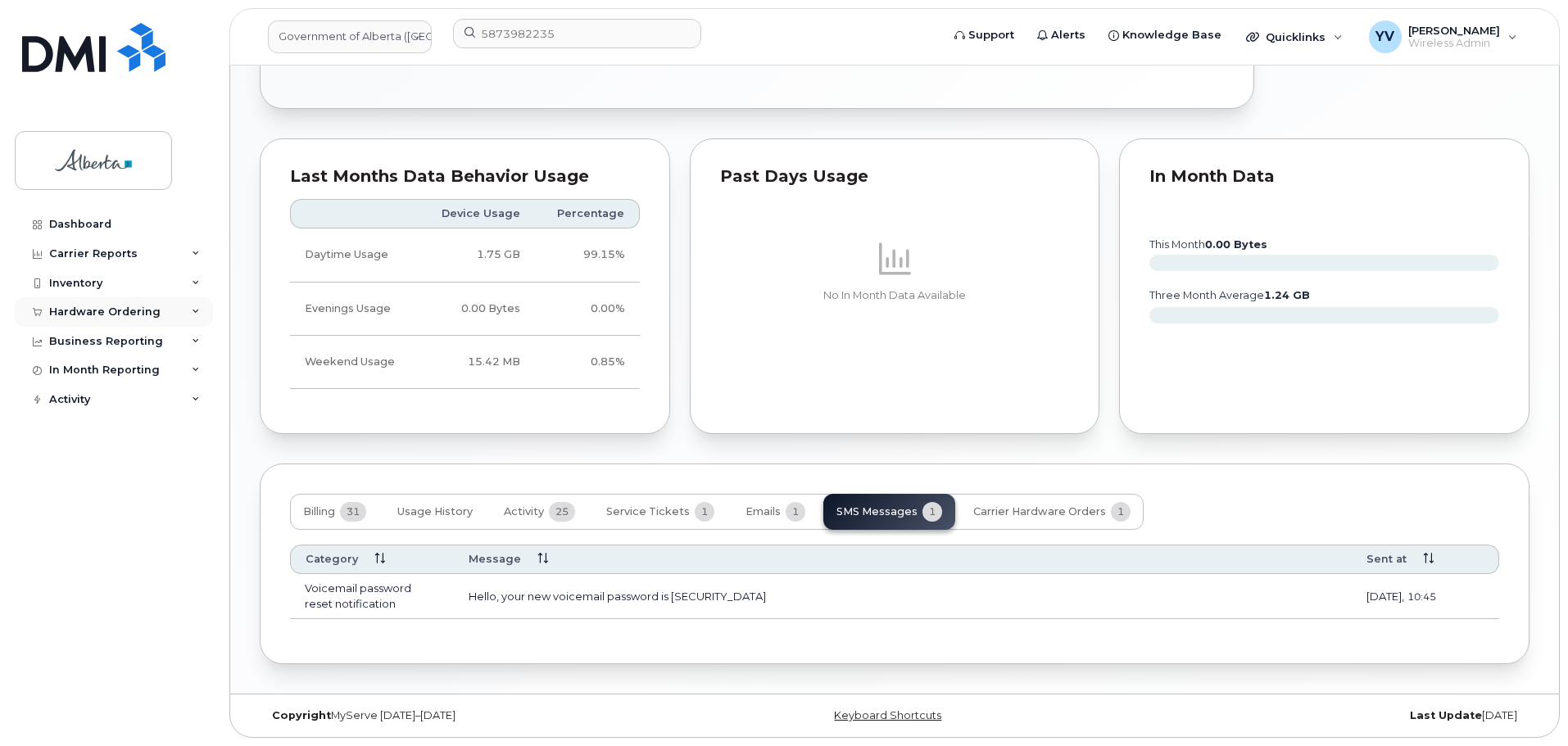
click at [66, 305] on div "Hardware Ordering" at bounding box center [114, 312] width 198 height 29
click at [66, 305] on div "Hardware Ordering" at bounding box center [105, 312] width 112 height 13
click at [75, 307] on div "Hardware Ordering" at bounding box center [105, 312] width 112 height 13
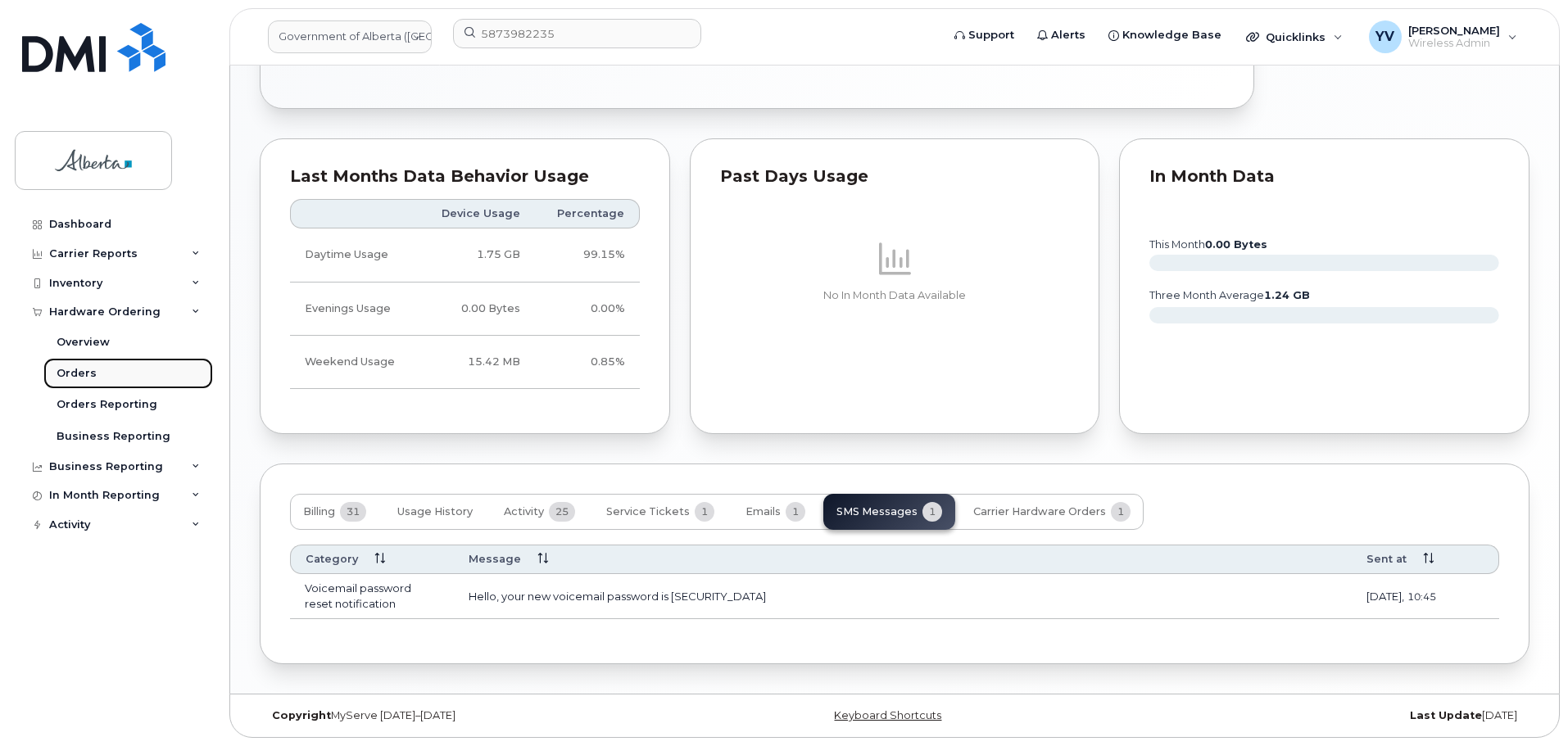
click at [65, 370] on div "Orders" at bounding box center [76, 373] width 40 height 15
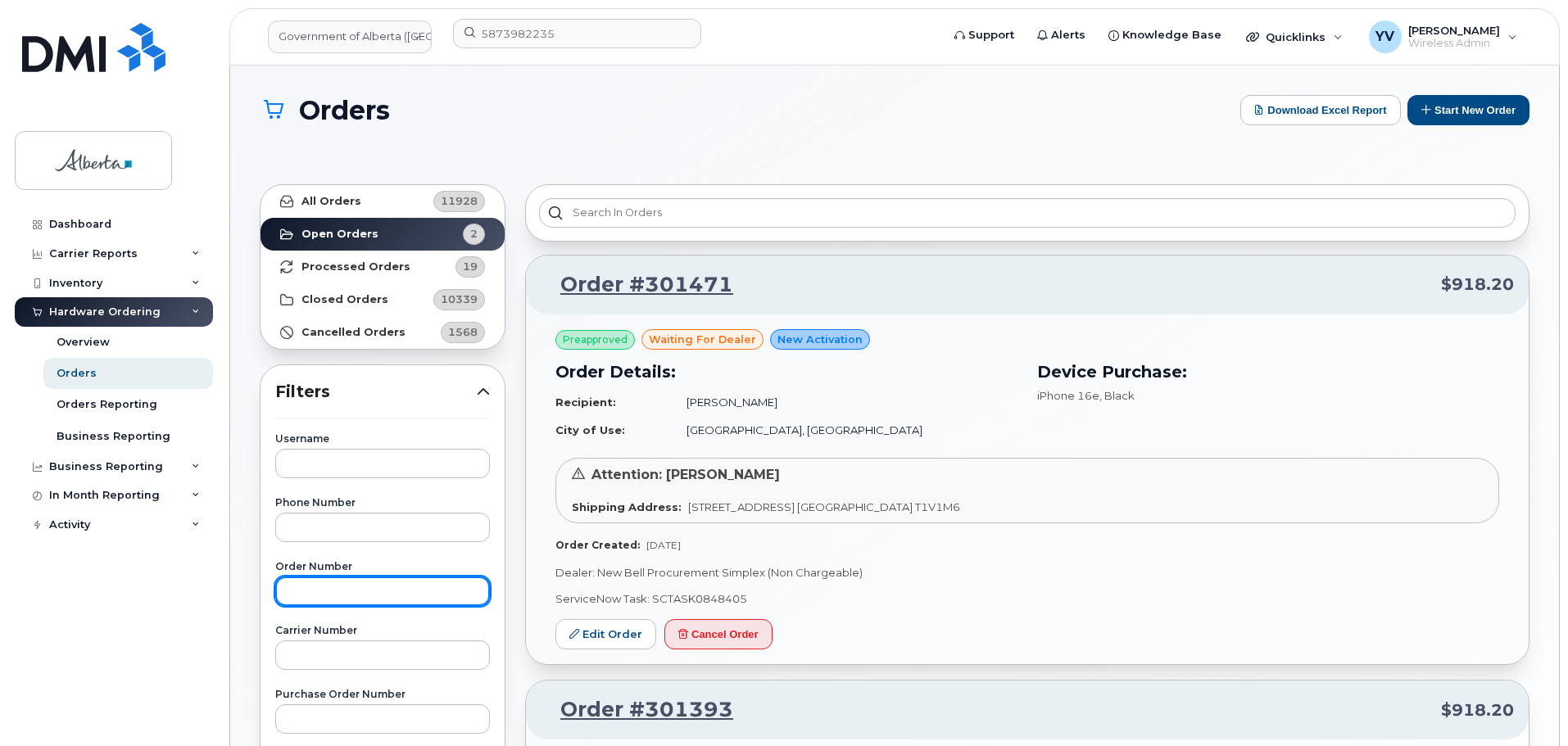
click at [300, 592] on input "text" at bounding box center [383, 592] width 215 height 29
paste input "300796"
type input "300796"
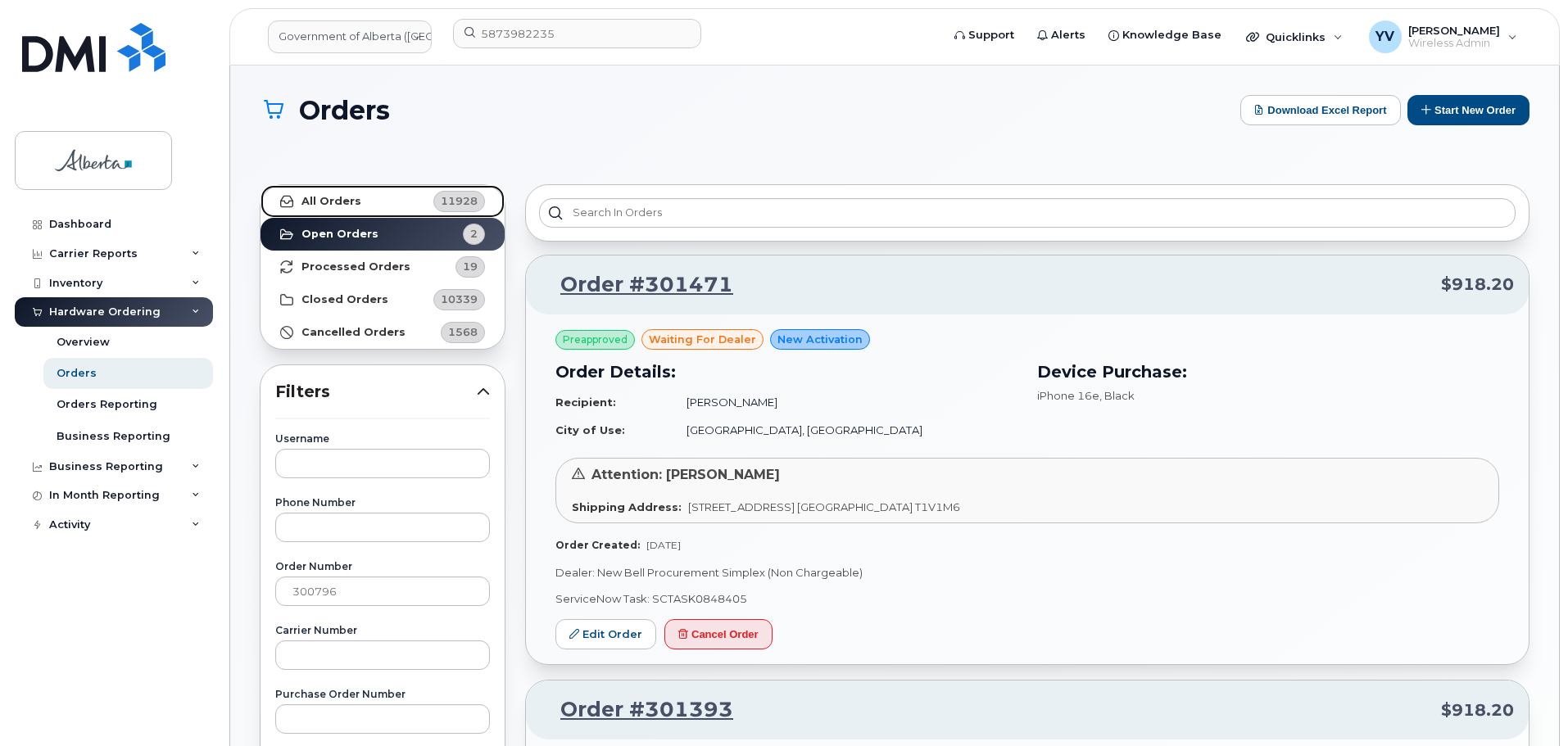
click at [320, 194] on link "All Orders 11928" at bounding box center [383, 202] width 245 height 33
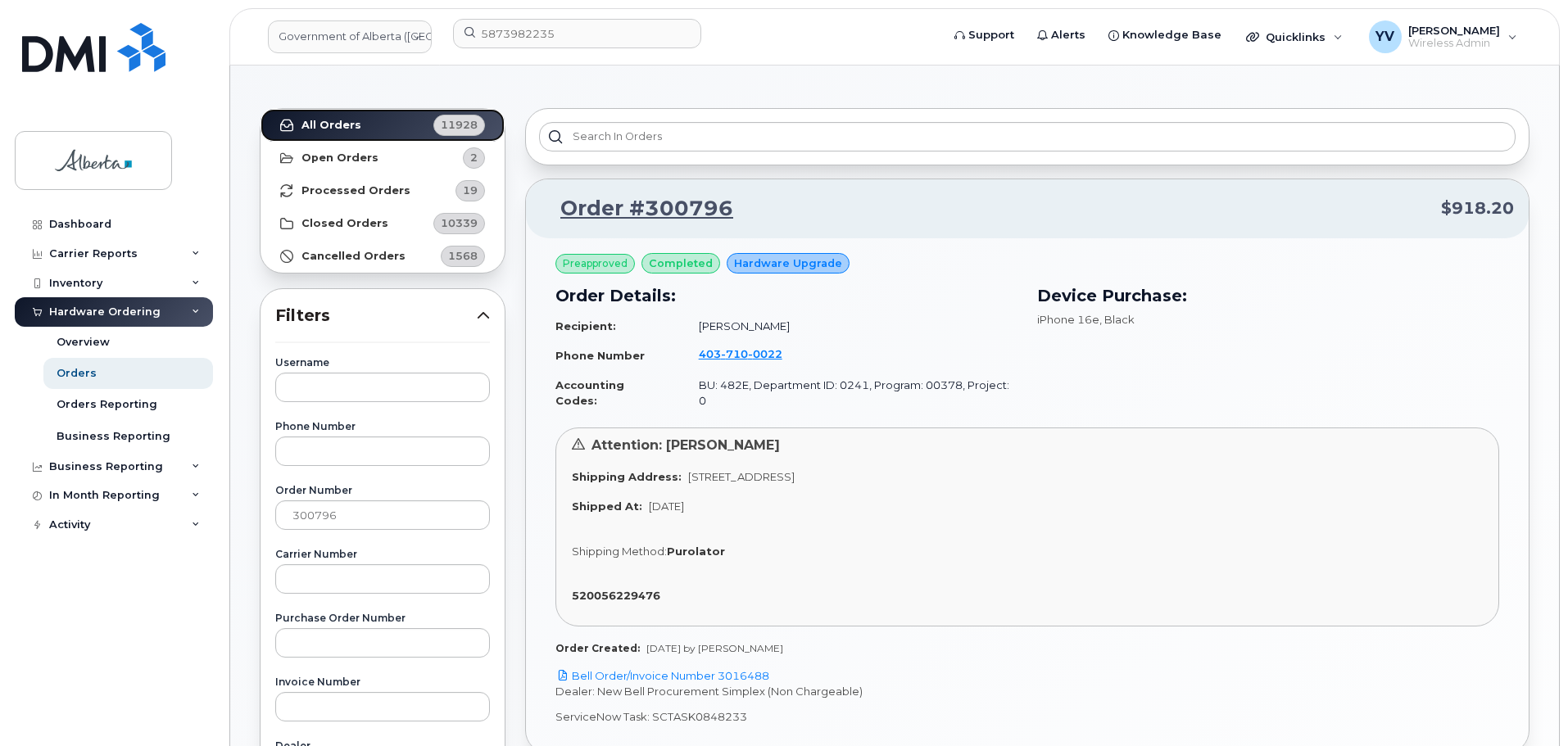
scroll to position [82, 0]
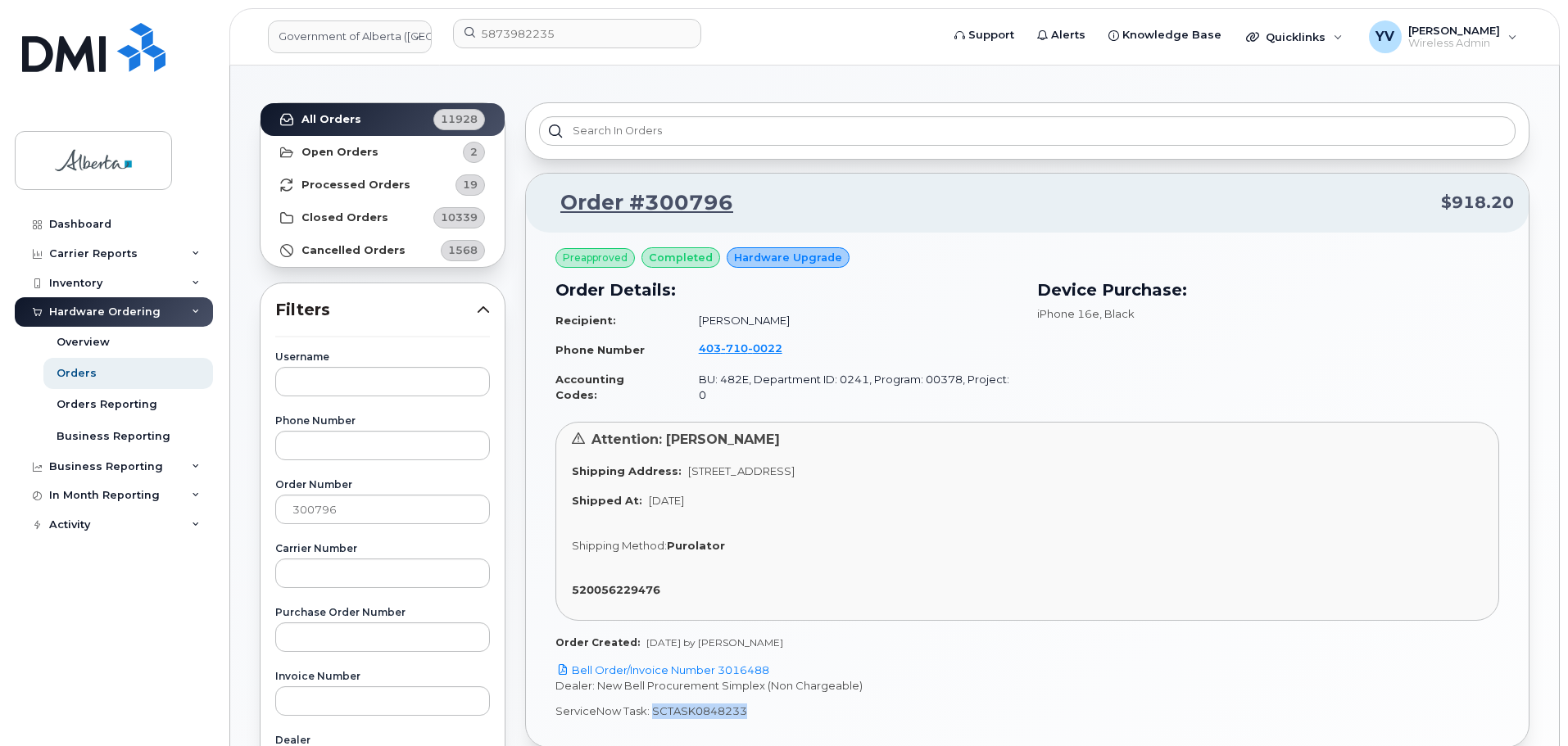
drag, startPoint x: 744, startPoint y: 698, endPoint x: 650, endPoint y: 696, distance: 94.0
click at [650, 703] on p "ServiceNow Task: SCTASK0848233" at bounding box center [1027, 711] width 944 height 15
copy p "SCTASK0848233"
click at [750, 663] on link "Bell Order/Invoice Number 3016488" at bounding box center [662, 670] width 214 height 13
copy p "SCTASK0848233"
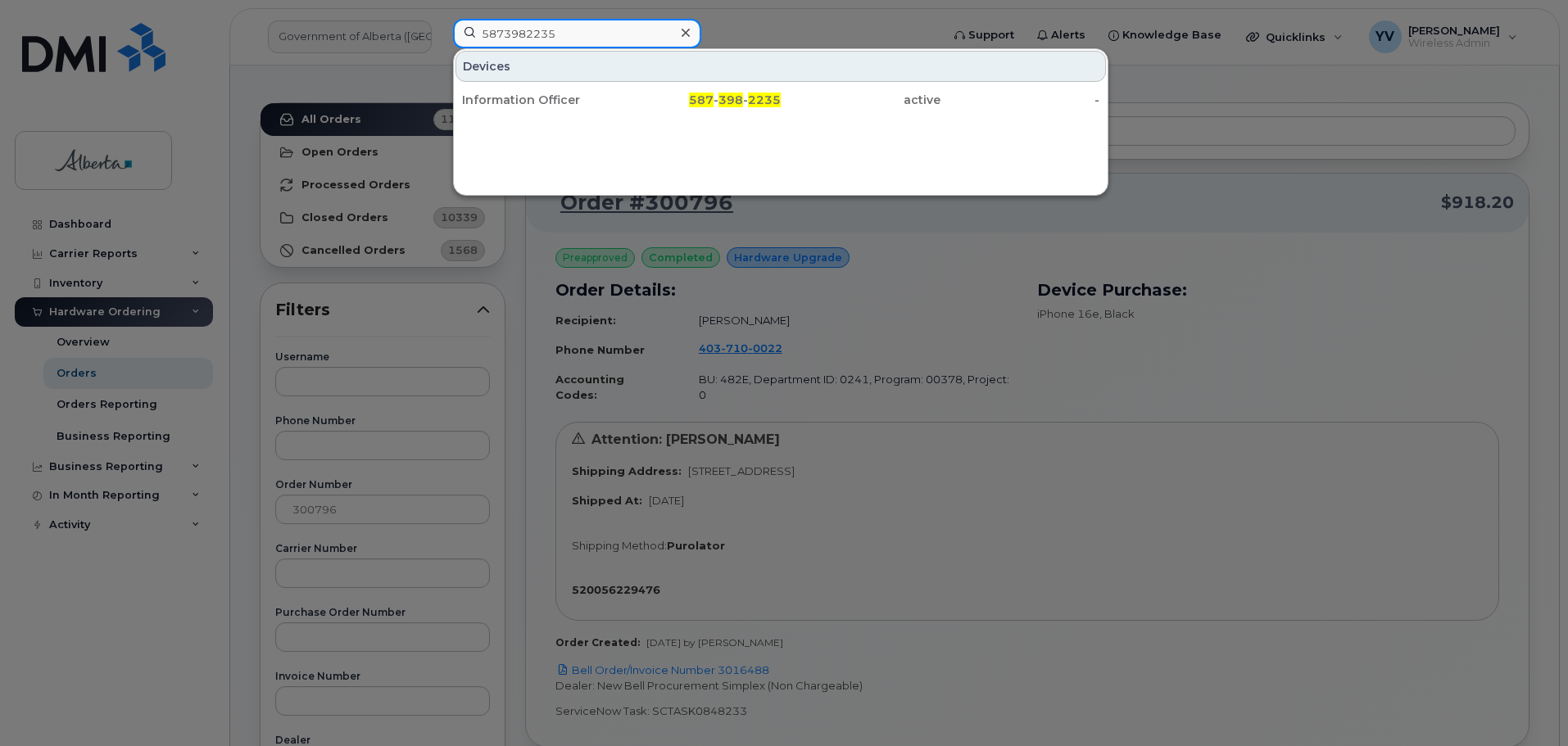
drag, startPoint x: 575, startPoint y: 31, endPoint x: 391, endPoint y: 31, distance: 184.0
click at [440, 31] on div "5873982235 Devices Information Officer 587 - 398 - 2235 active -" at bounding box center [691, 37] width 503 height 36
paste input "4037100022"
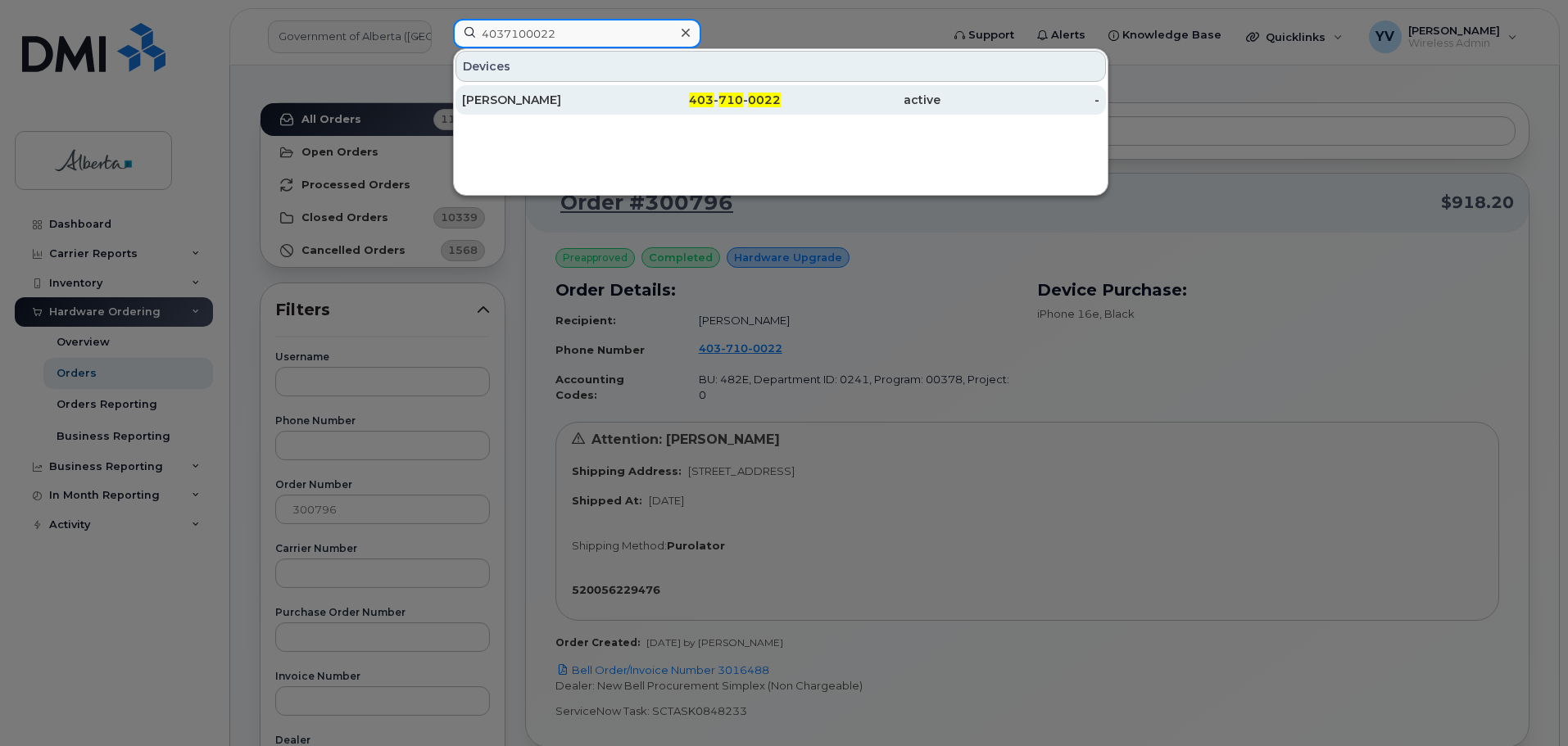
type input "4037100022"
click at [734, 95] on span "710" at bounding box center [731, 100] width 25 height 15
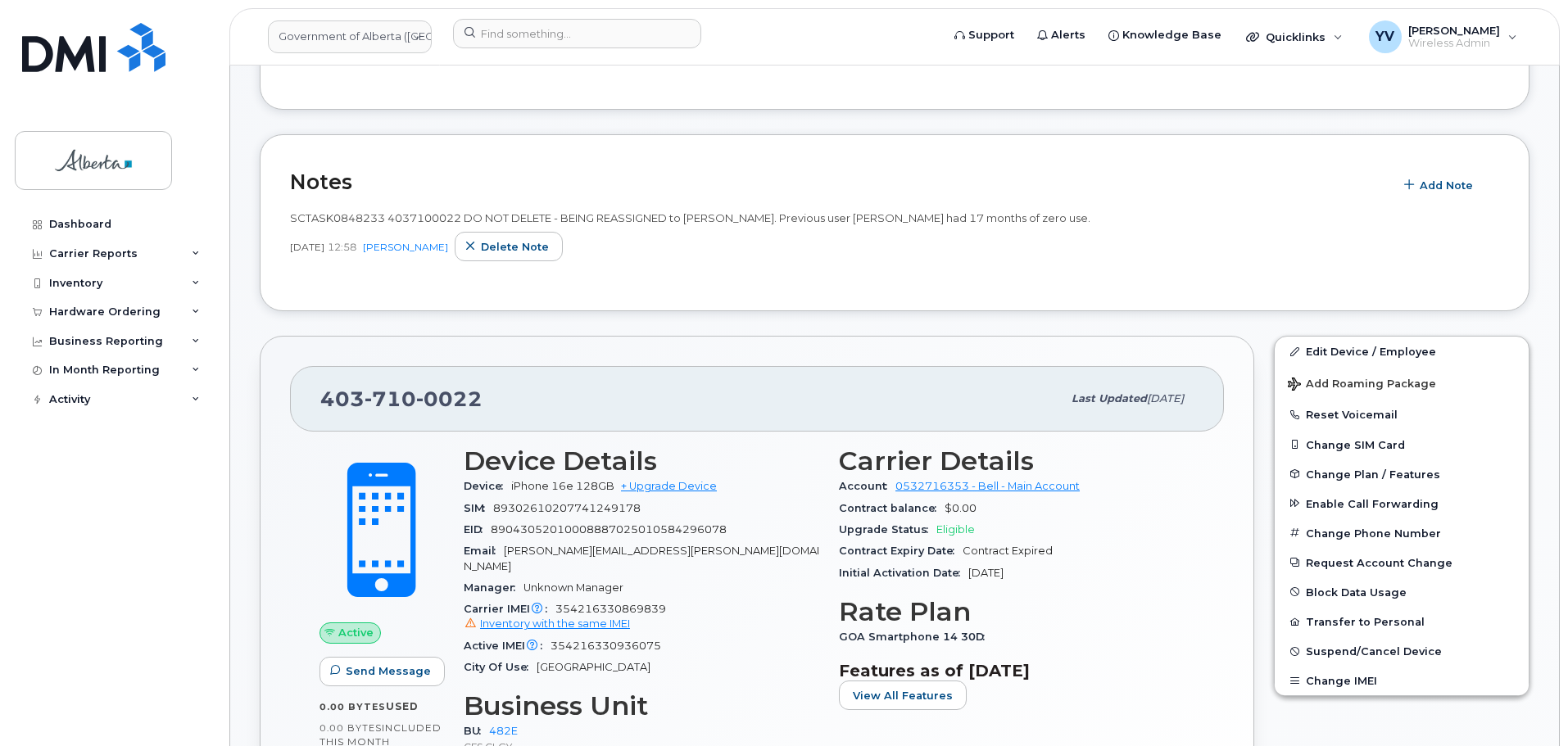
scroll to position [339, 0]
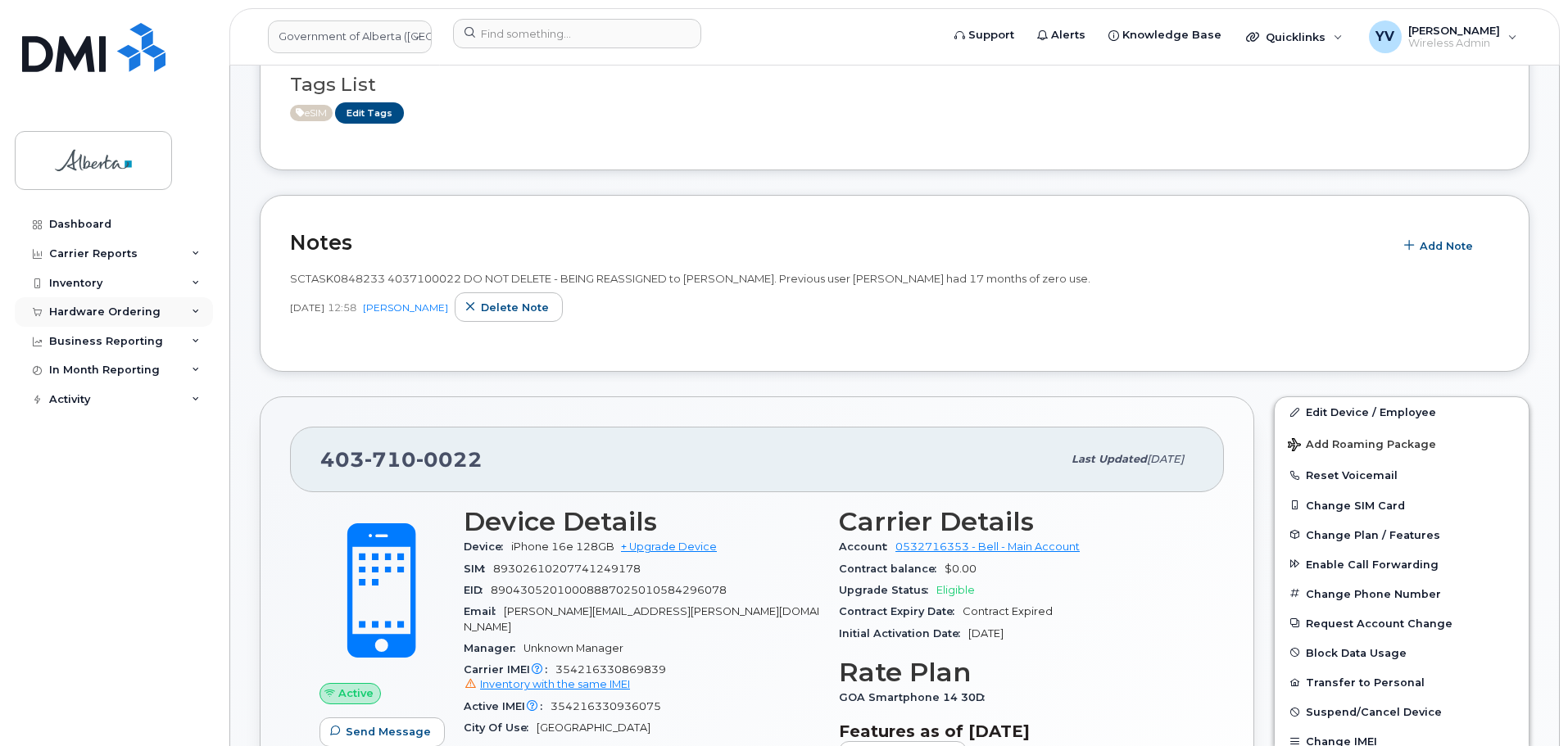
click at [113, 312] on div "Hardware Ordering" at bounding box center [105, 312] width 112 height 13
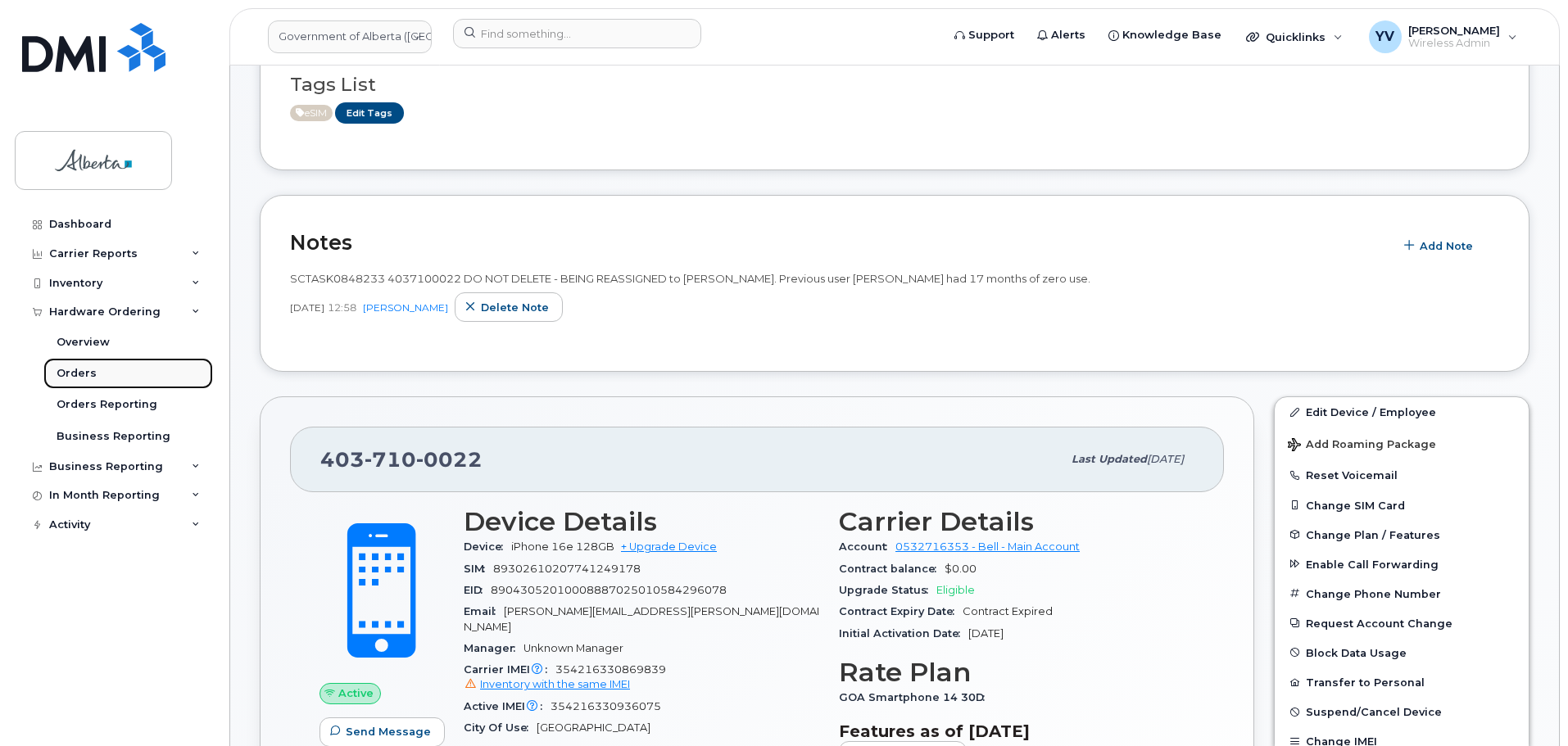
click at [75, 363] on link "Orders" at bounding box center [128, 373] width 170 height 31
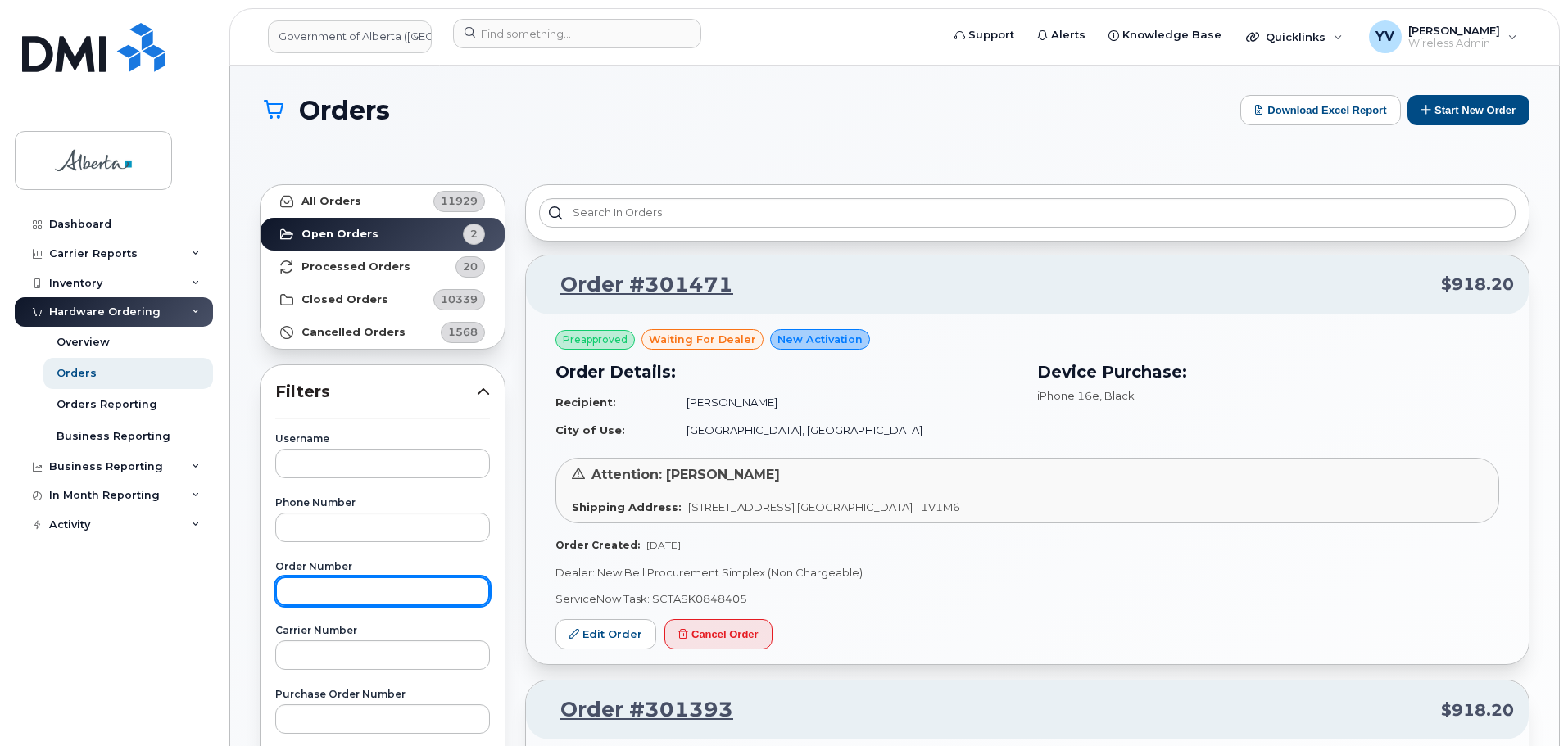
click at [286, 598] on input "text" at bounding box center [383, 592] width 215 height 29
paste input "301016"
type input "301016"
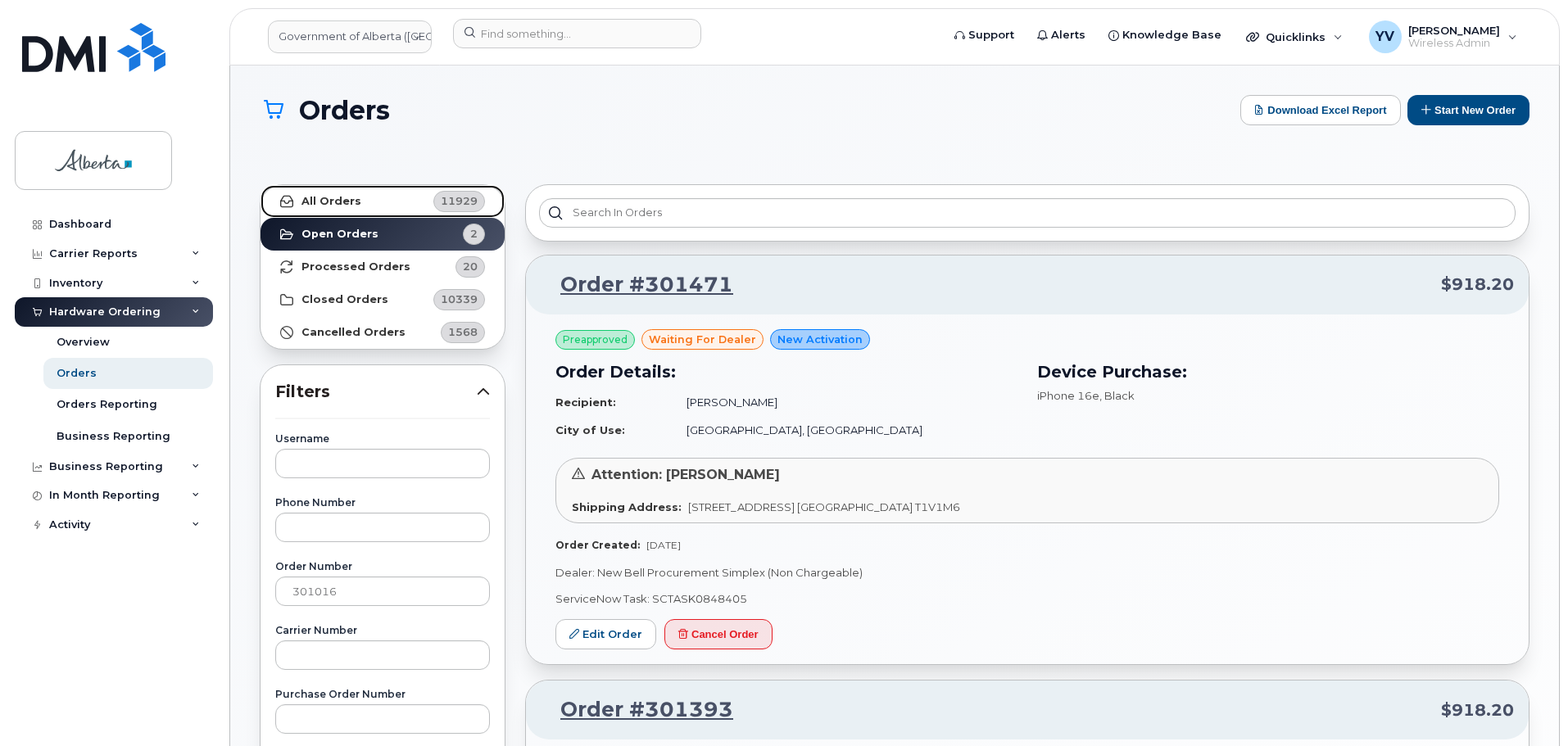
click at [327, 199] on strong "All Orders" at bounding box center [332, 202] width 60 height 13
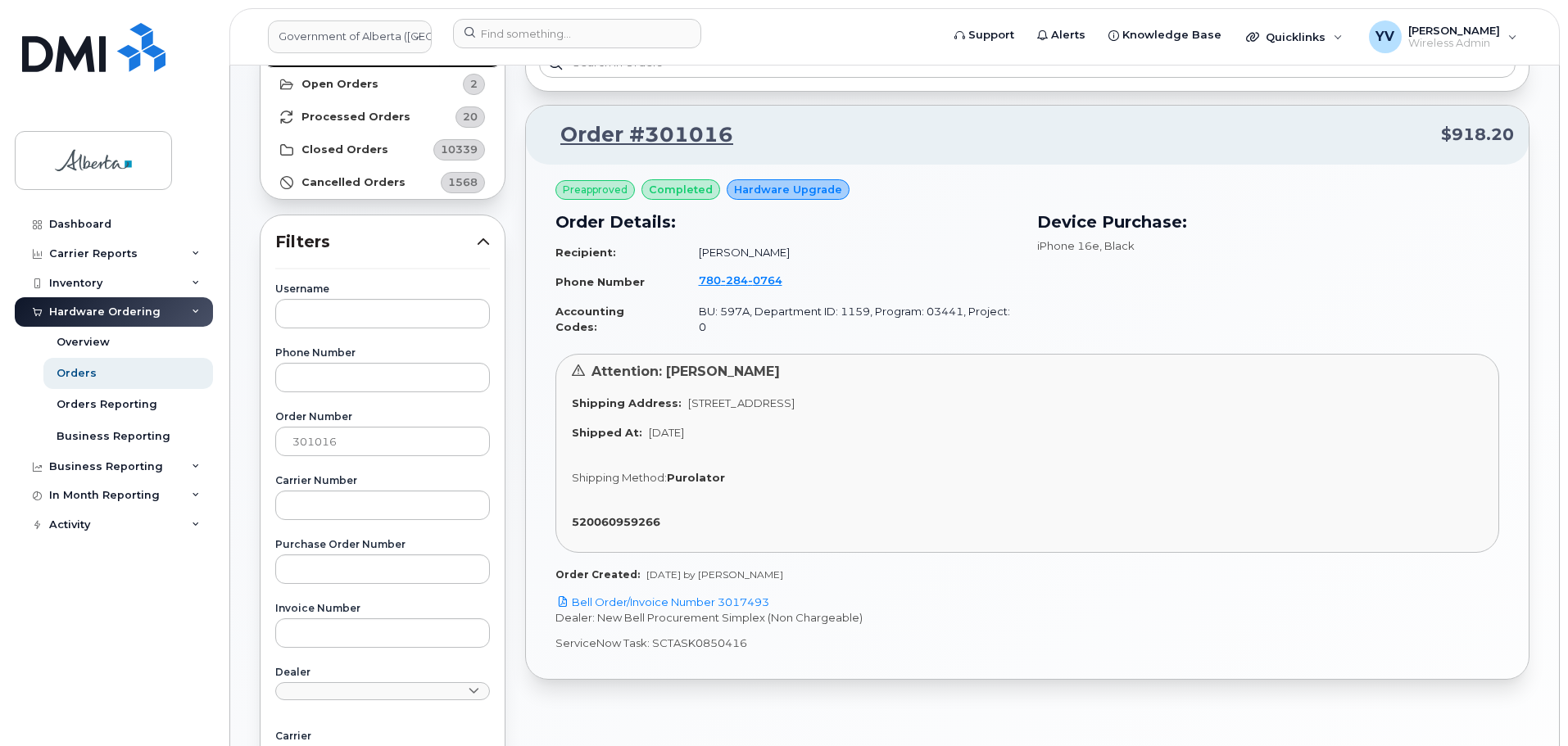
scroll to position [183, 0]
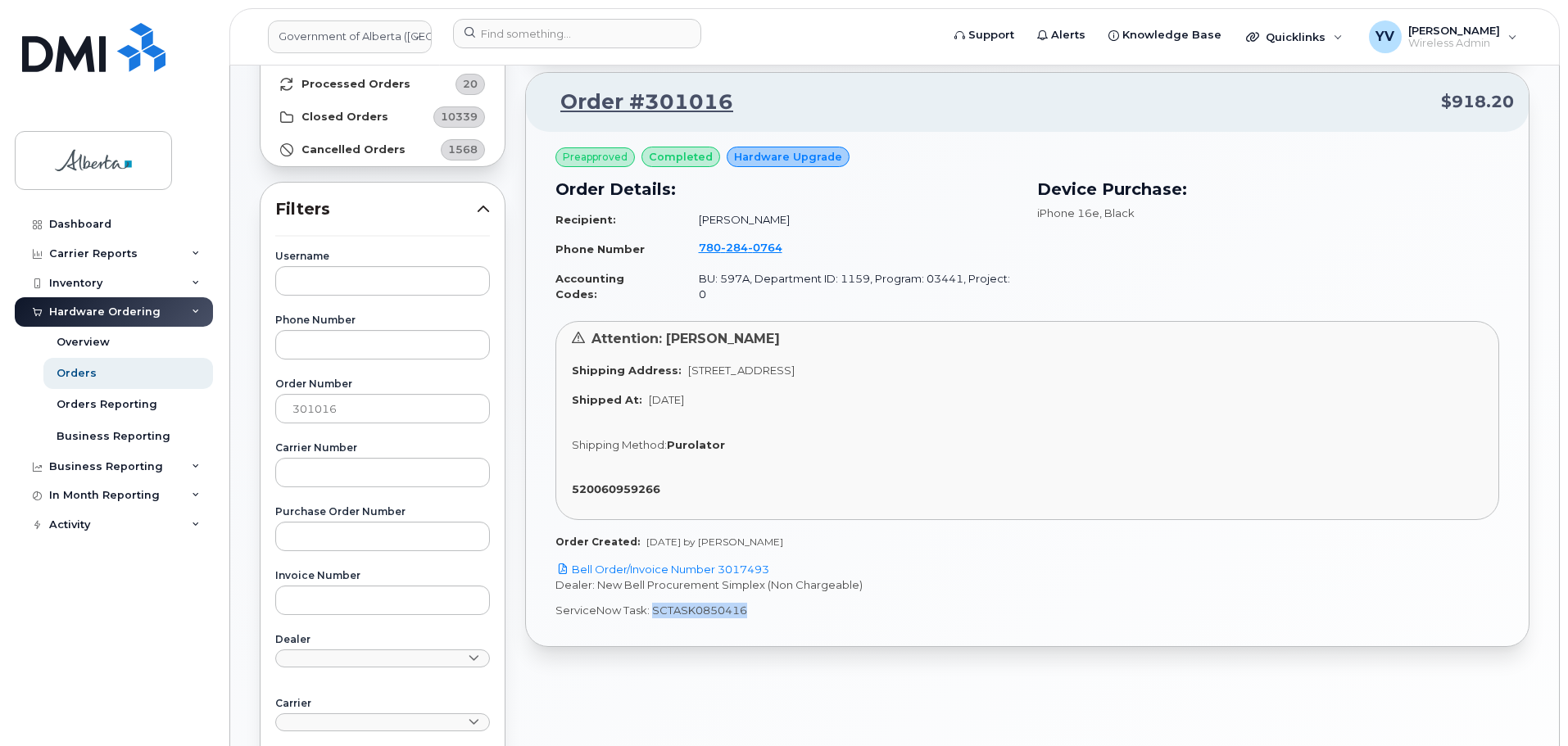
drag, startPoint x: 753, startPoint y: 594, endPoint x: 653, endPoint y: 601, distance: 100.2
click at [653, 602] on p "ServiceNow Task: SCTASK0850416" at bounding box center [1027, 610] width 944 height 15
copy p "SCTASK0850416"
click at [742, 562] on link "Bell Order/Invoice Number 3017493" at bounding box center [662, 569] width 214 height 13
